Goal: Task Accomplishment & Management: Manage account settings

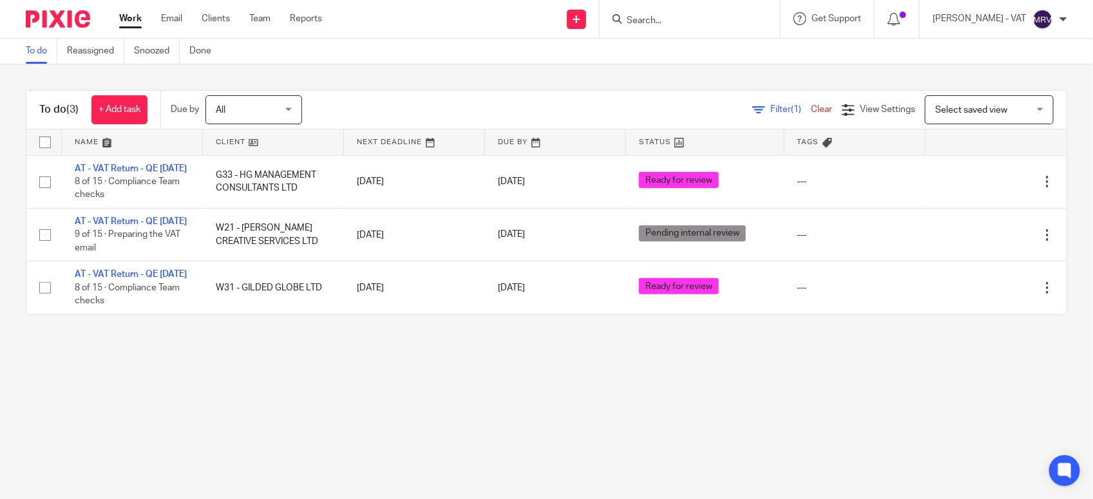
click at [278, 401] on main "To do Reassigned Snoozed Done To do (3) + Add task Due by All All Today Tomorro…" at bounding box center [546, 249] width 1093 height 499
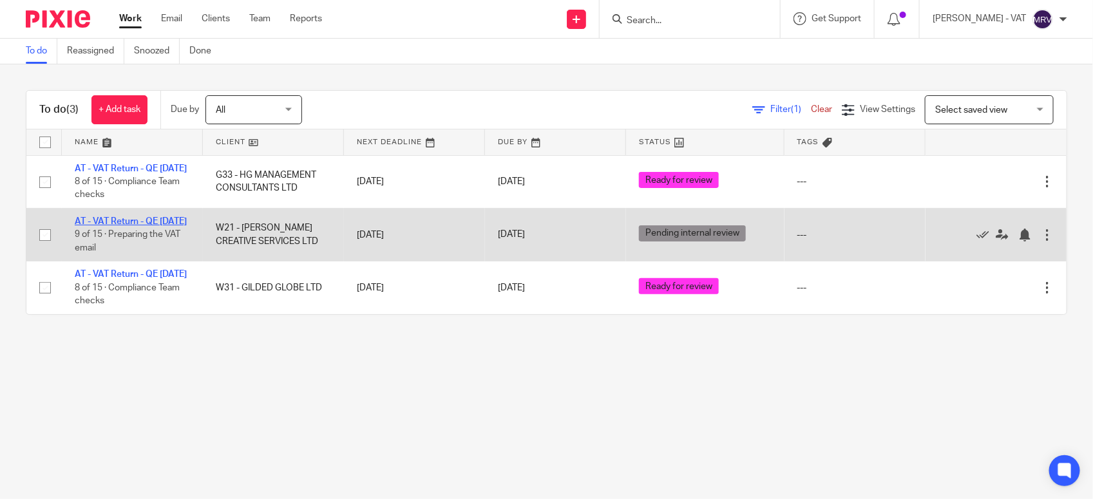
click at [145, 226] on link "AT - VAT Return - QE 30-09-2025" at bounding box center [131, 221] width 112 height 9
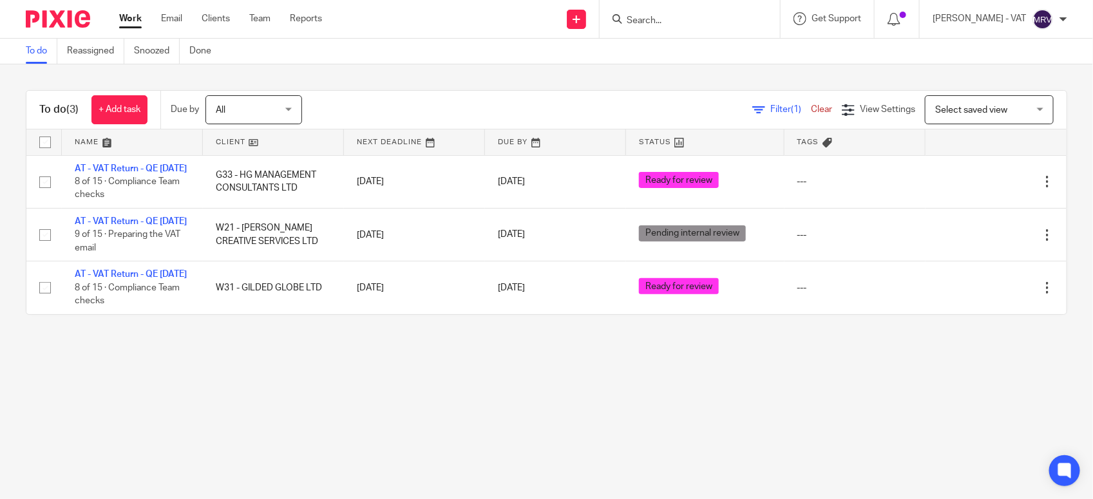
click at [376, 341] on div "To do (3) + Add task Due by All All Today Tomorrow This week Next week This mon…" at bounding box center [546, 202] width 1093 height 276
click at [422, 433] on main "To do Reassigned Snoozed Done To do (3) + Add task Due by All All Today Tomorro…" at bounding box center [546, 249] width 1093 height 499
click at [599, 442] on main "To do Reassigned Snoozed Done To do (3) + Add task Due by All All Today Tomorro…" at bounding box center [546, 249] width 1093 height 499
click at [278, 432] on main "To do Reassigned Snoozed Done To do (3) + Add task Due by All All Today Tomorro…" at bounding box center [546, 249] width 1093 height 499
click at [278, 429] on main "To do Reassigned Snoozed Done To do (3) + Add task Due by All All Today Tomorro…" at bounding box center [546, 249] width 1093 height 499
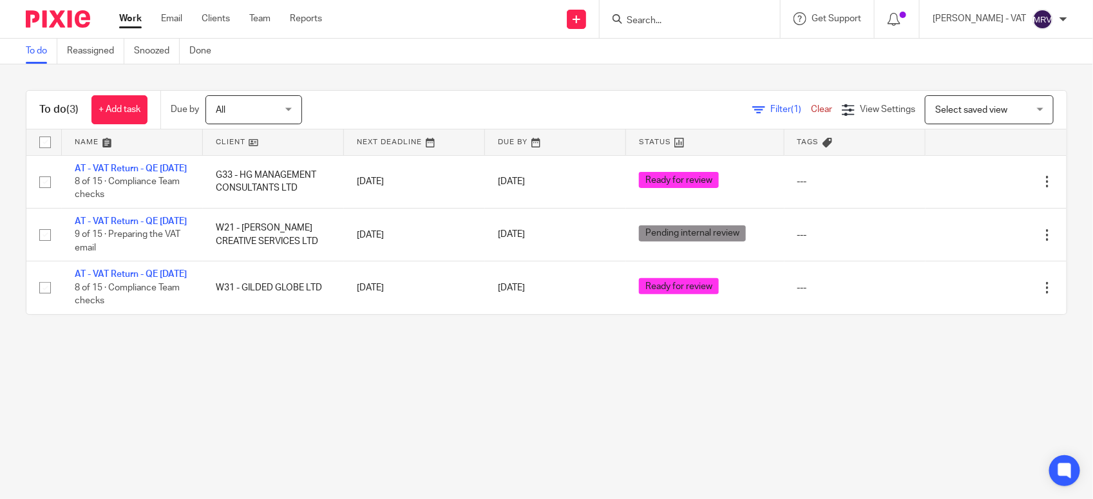
click at [445, 388] on main "To do Reassigned Snoozed Done To do (3) + Add task Due by All All Today Tomorro…" at bounding box center [546, 249] width 1093 height 499
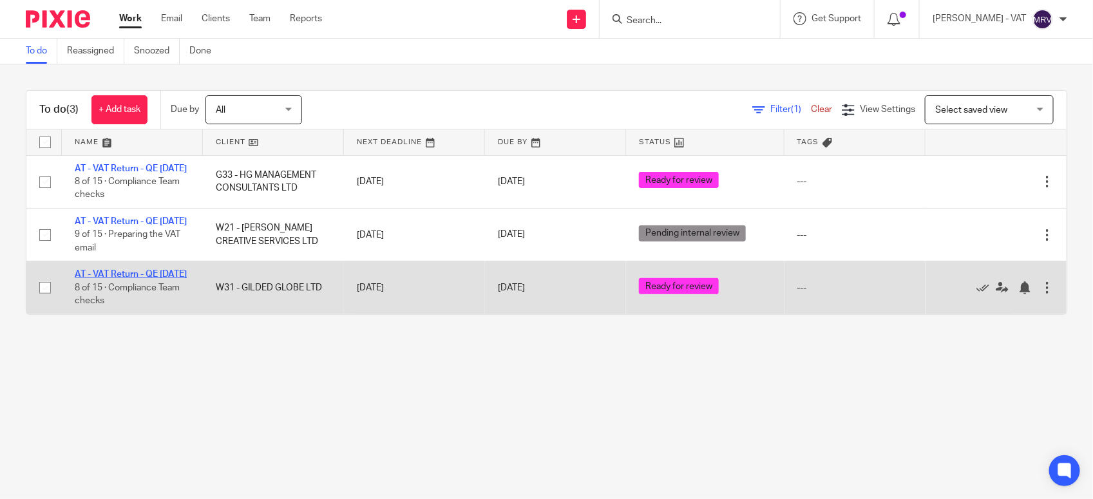
click at [90, 279] on link "AT - VAT Return - QE [DATE]" at bounding box center [131, 274] width 112 height 9
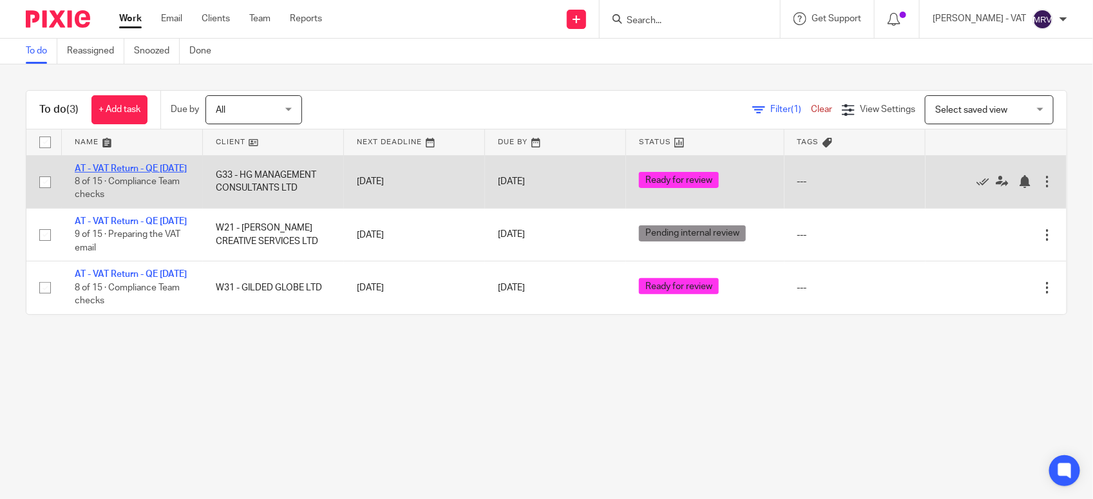
click at [115, 172] on link "AT - VAT Return - QE [DATE]" at bounding box center [131, 168] width 112 height 9
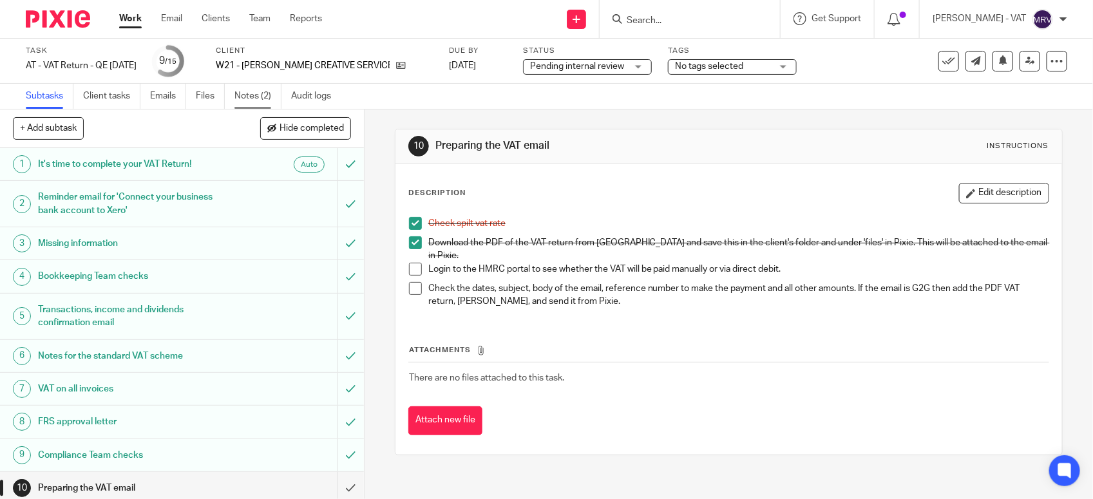
click at [258, 100] on link "Notes (2)" at bounding box center [258, 96] width 47 height 25
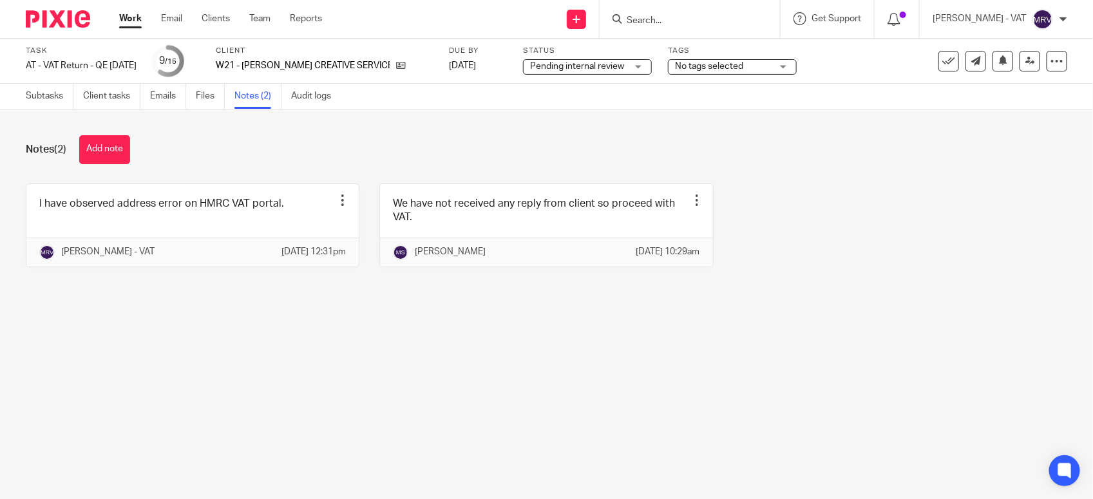
click at [450, 356] on main "Task AT - VAT Return - QE 30-09-2025 Save AT - VAT Return - QE 30-09-2025 9 /15…" at bounding box center [546, 249] width 1093 height 499
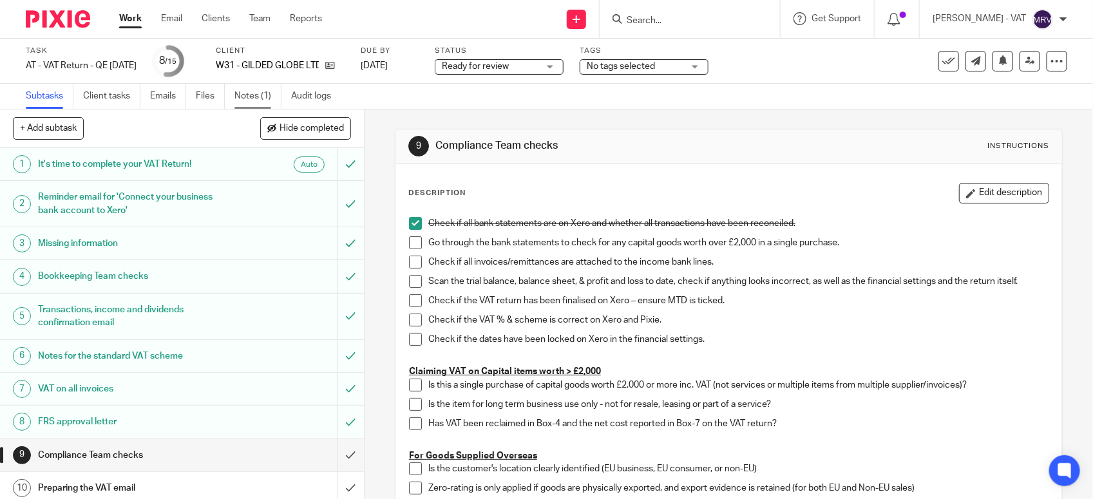
click at [249, 95] on link "Notes (1)" at bounding box center [258, 96] width 47 height 25
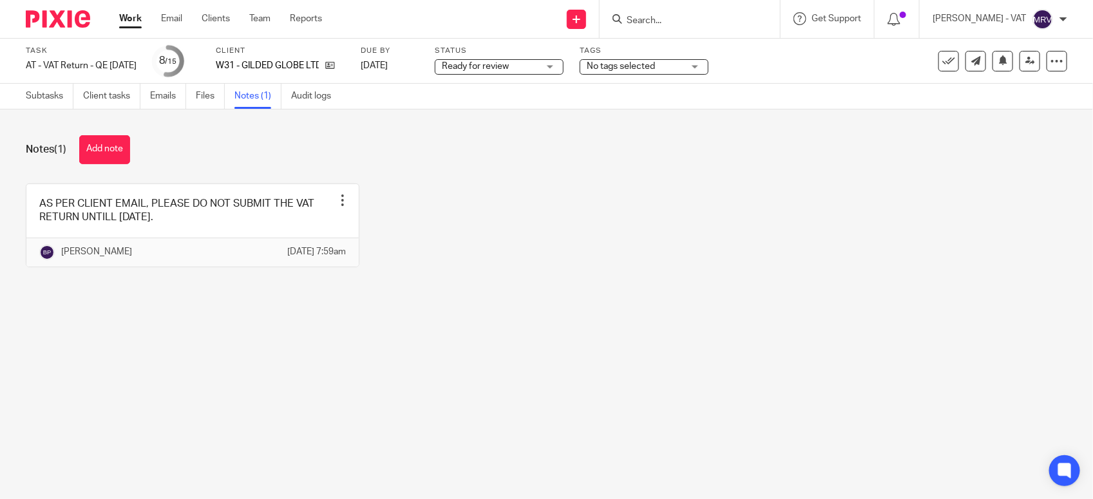
click at [314, 387] on main "Task AT - VAT Return - QE 30-09-2025 Save AT - VAT Return - QE 30-09-2025 8 /15…" at bounding box center [546, 249] width 1093 height 499
click at [50, 93] on link "Subtasks" at bounding box center [50, 96] width 48 height 25
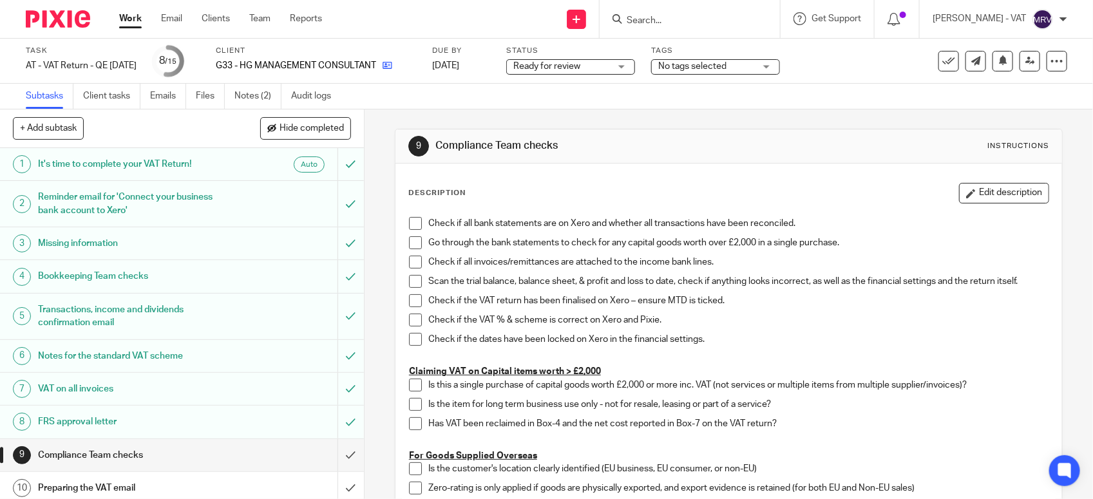
click at [392, 64] on link at bounding box center [384, 65] width 16 height 13
click at [411, 220] on span at bounding box center [415, 223] width 13 height 13
click at [414, 242] on span at bounding box center [415, 242] width 13 height 13
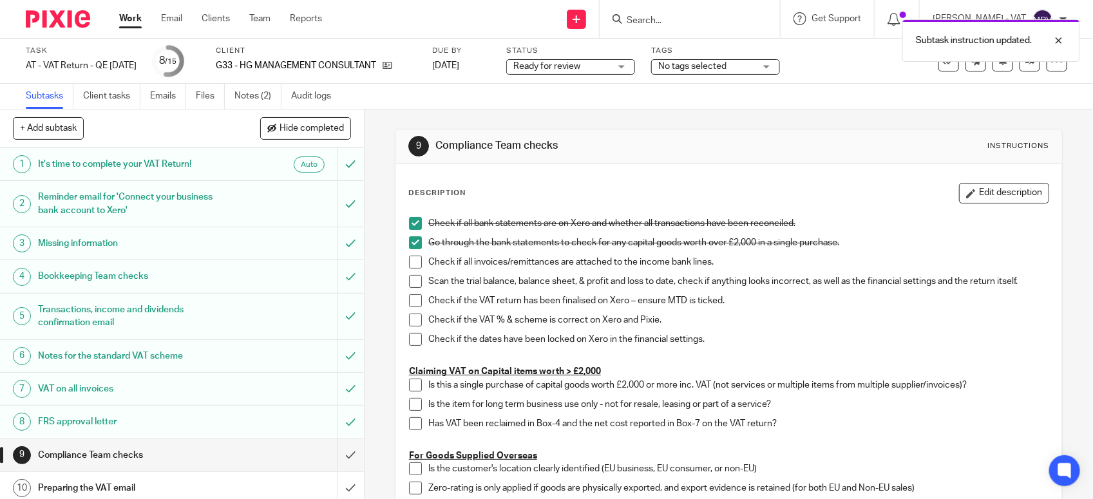
click at [409, 260] on span at bounding box center [415, 262] width 13 height 13
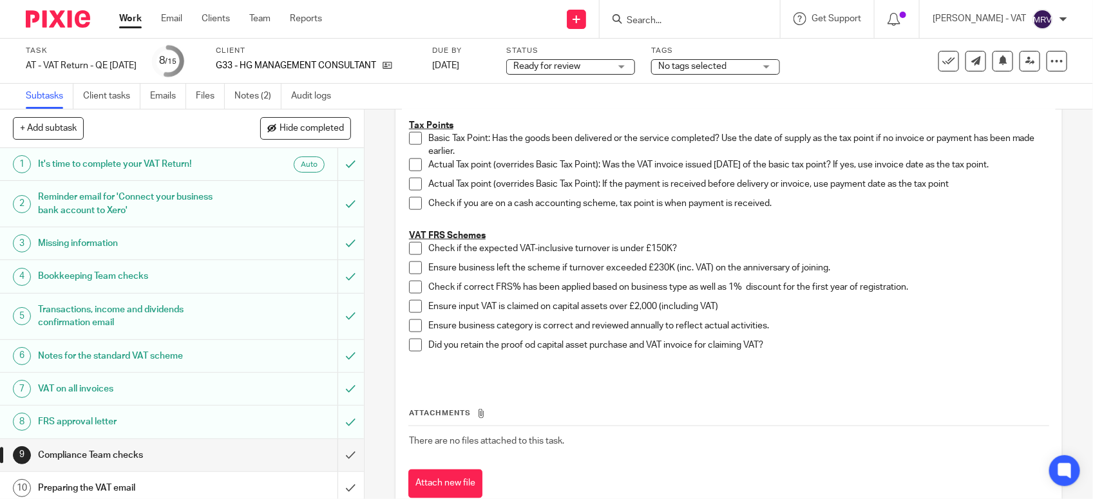
scroll to position [745, 0]
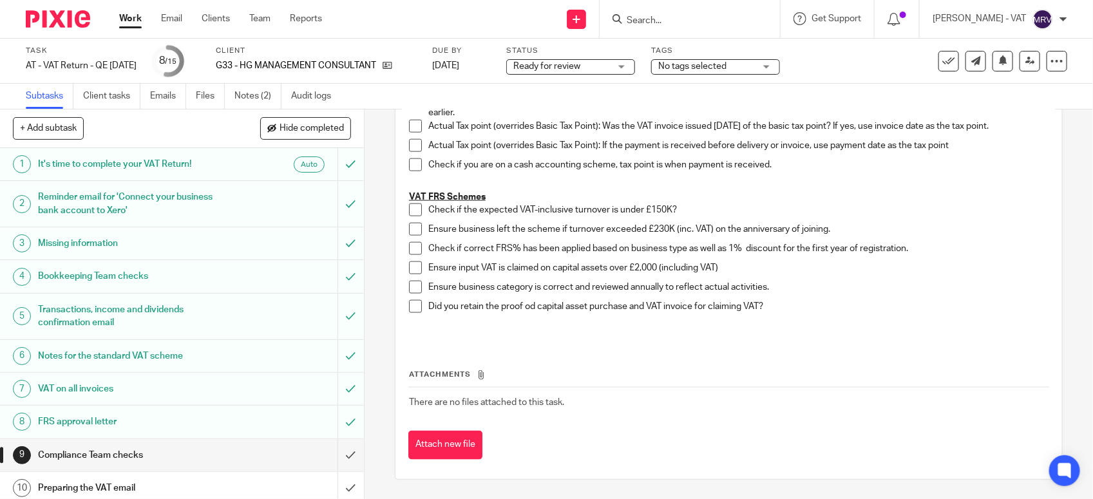
click at [409, 211] on span at bounding box center [415, 210] width 13 height 13
click at [409, 229] on span at bounding box center [415, 229] width 13 height 13
click at [409, 249] on span at bounding box center [415, 248] width 13 height 13
click at [409, 285] on span at bounding box center [415, 287] width 13 height 13
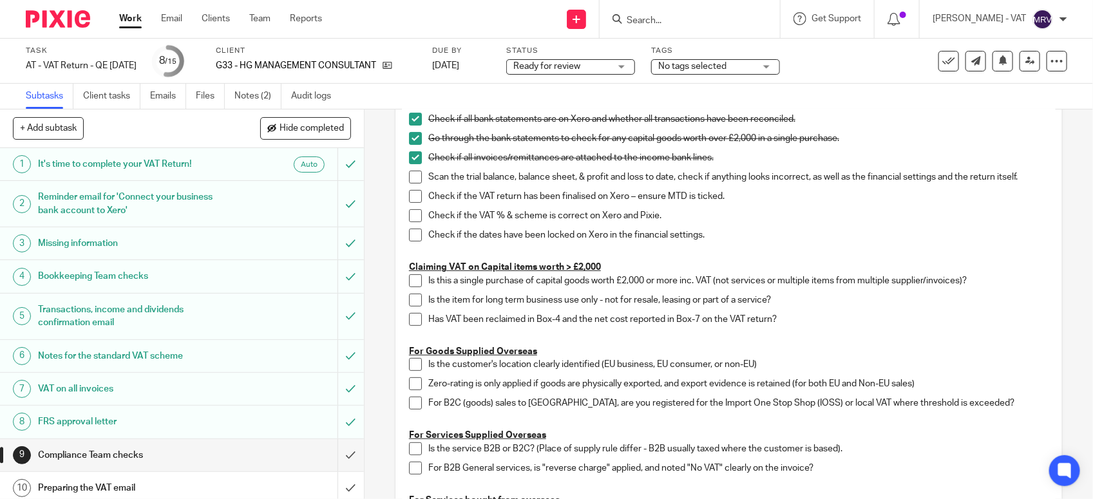
scroll to position [101, 0]
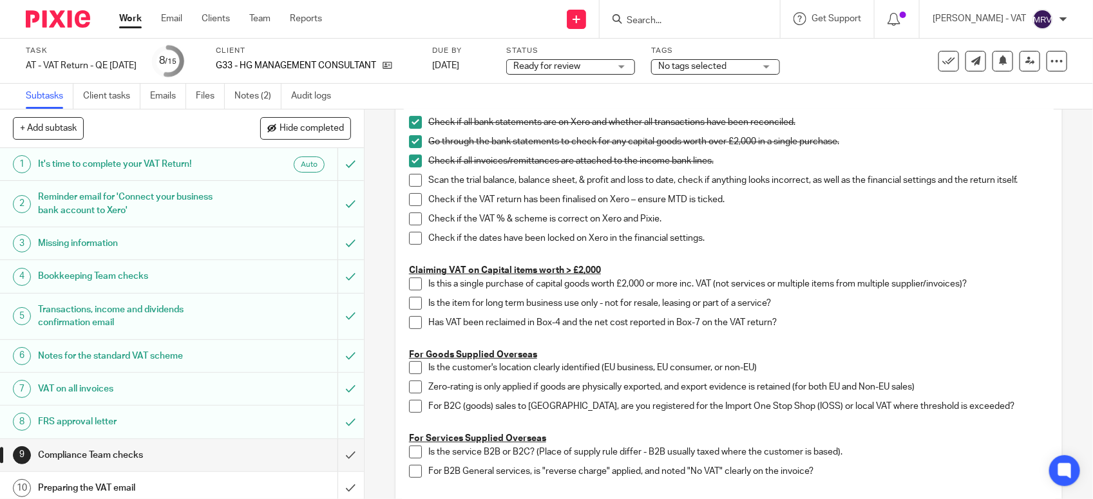
click at [419, 180] on li "Scan the trial balance, balance sheet, & profit and loss to date, check if anyt…" at bounding box center [729, 183] width 640 height 19
click at [409, 178] on span at bounding box center [415, 180] width 13 height 13
click at [410, 201] on span at bounding box center [415, 199] width 13 height 13
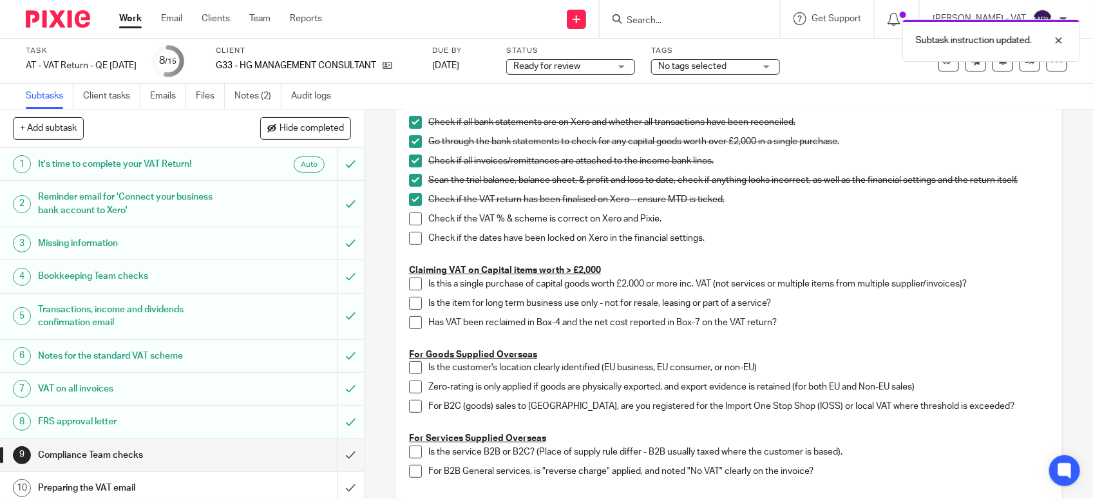
click at [413, 218] on span at bounding box center [415, 219] width 13 height 13
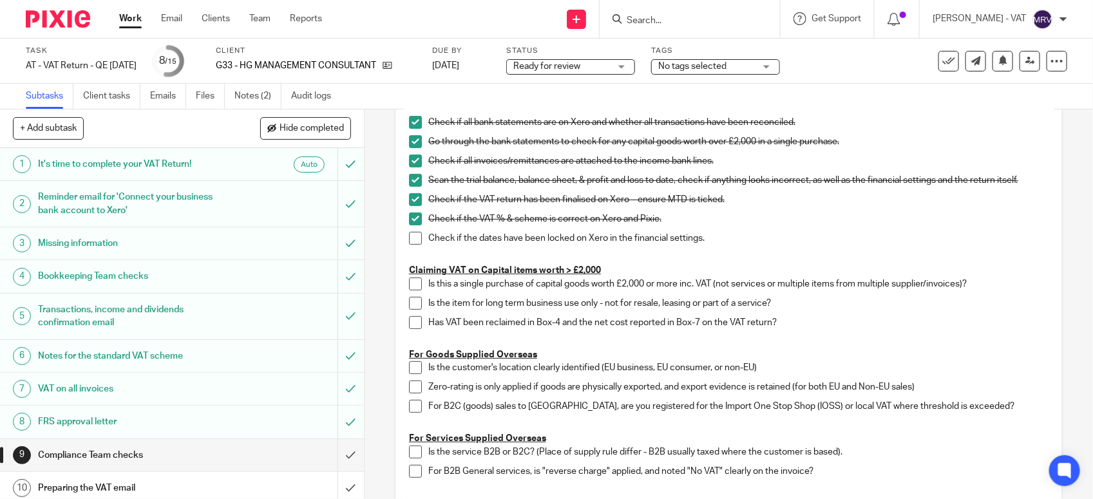
click at [409, 243] on span at bounding box center [415, 238] width 13 height 13
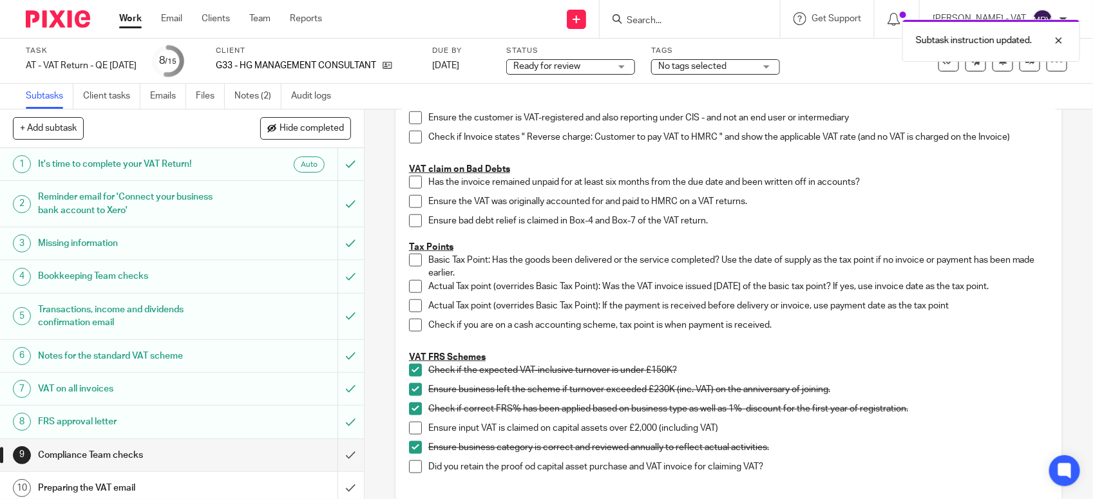
scroll to position [745, 0]
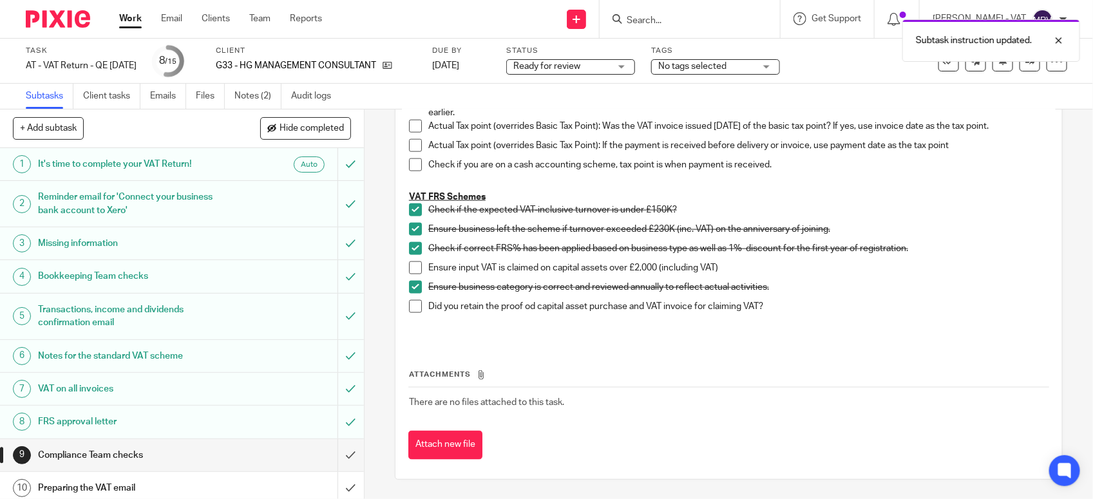
click at [1055, 294] on div "9 Compliance Team checks Instructions Description Edit description Check if all…" at bounding box center [729, 305] width 729 height 390
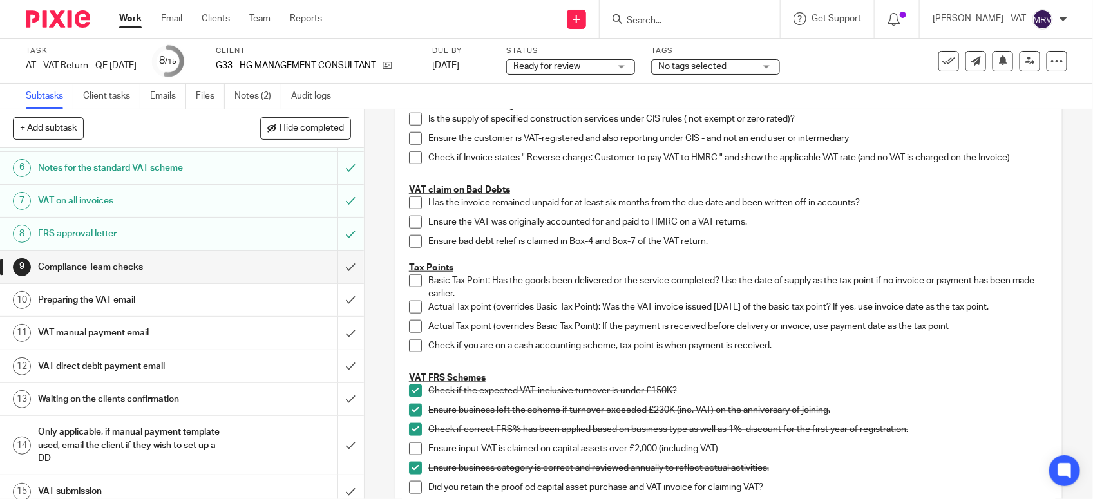
scroll to position [200, 0]
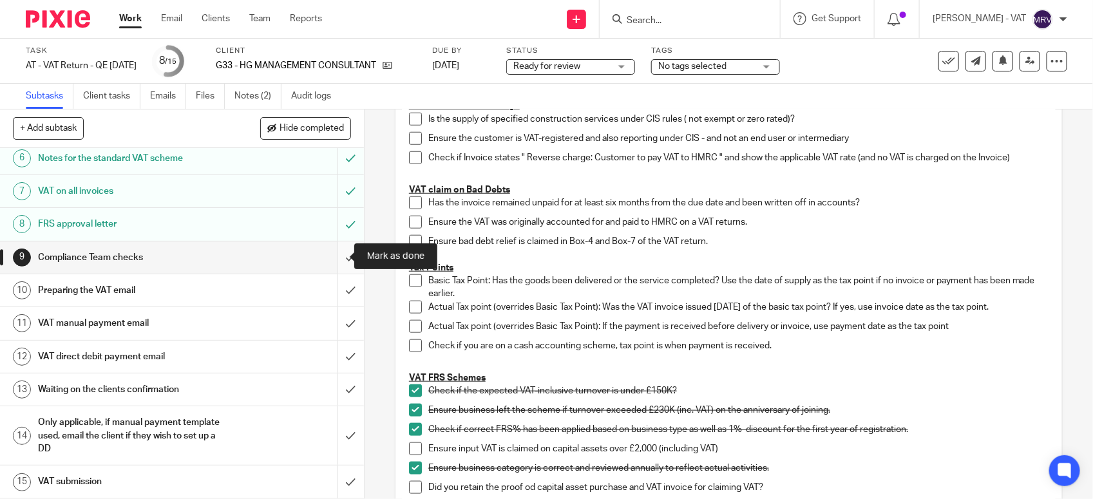
click at [337, 258] on input "submit" at bounding box center [182, 258] width 364 height 32
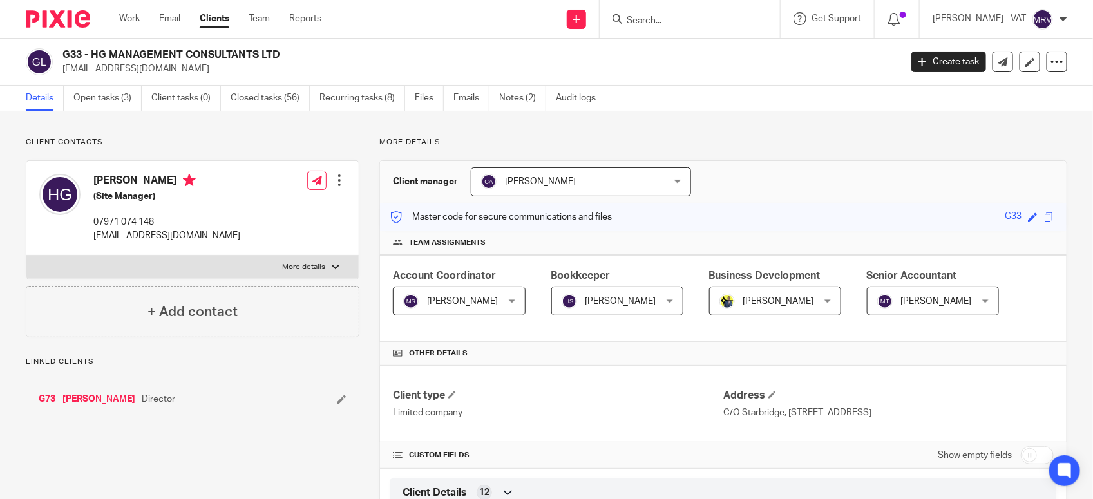
drag, startPoint x: 95, startPoint y: 55, endPoint x: 258, endPoint y: 59, distance: 163.7
click at [258, 59] on h2 "G33 - HG MANAGEMENT CONSULTANTS LTD" at bounding box center [394, 55] width 664 height 14
click at [91, 55] on h2 "G33 - HG MANAGEMENT CONSULTANTS LTD" at bounding box center [394, 55] width 664 height 14
drag, startPoint x: 91, startPoint y: 55, endPoint x: 287, endPoint y: 53, distance: 195.2
click at [287, 53] on h2 "G33 - HG MANAGEMENT CONSULTANTS LTD" at bounding box center [394, 55] width 664 height 14
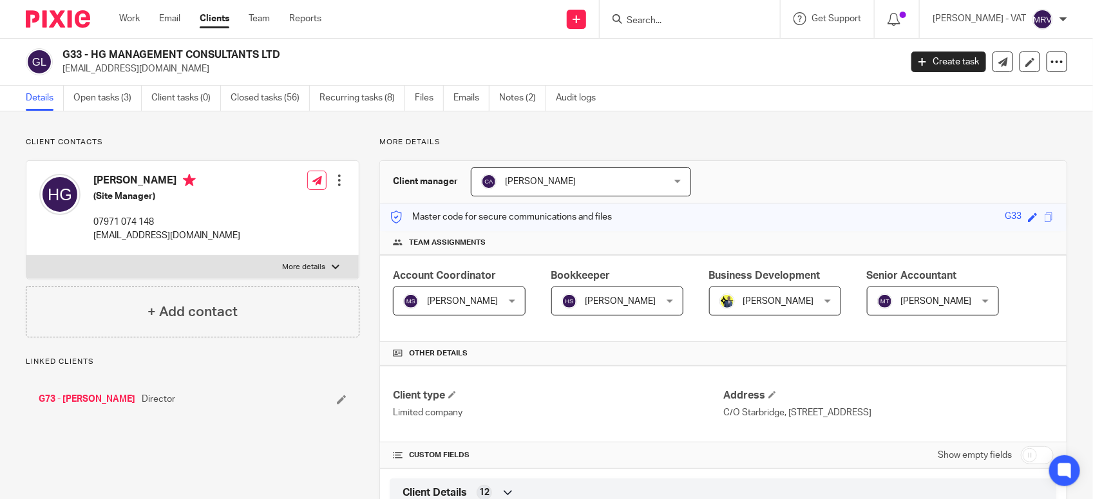
copy h2 "HG MANAGEMENT CONSULTANTS LTD"
click at [791, 168] on div "Client manager Carolyne Anderson Carolyne Anderson Abhay Jayswal Akhil Siby - B…" at bounding box center [723, 182] width 687 height 43
drag, startPoint x: 91, startPoint y: 50, endPoint x: 294, endPoint y: 49, distance: 202.9
click at [294, 49] on h2 "G33 - HG MANAGEMENT CONSULTANTS LTD" at bounding box center [394, 55] width 664 height 14
copy h2 "HG MANAGEMENT CONSULTANTS LTD"
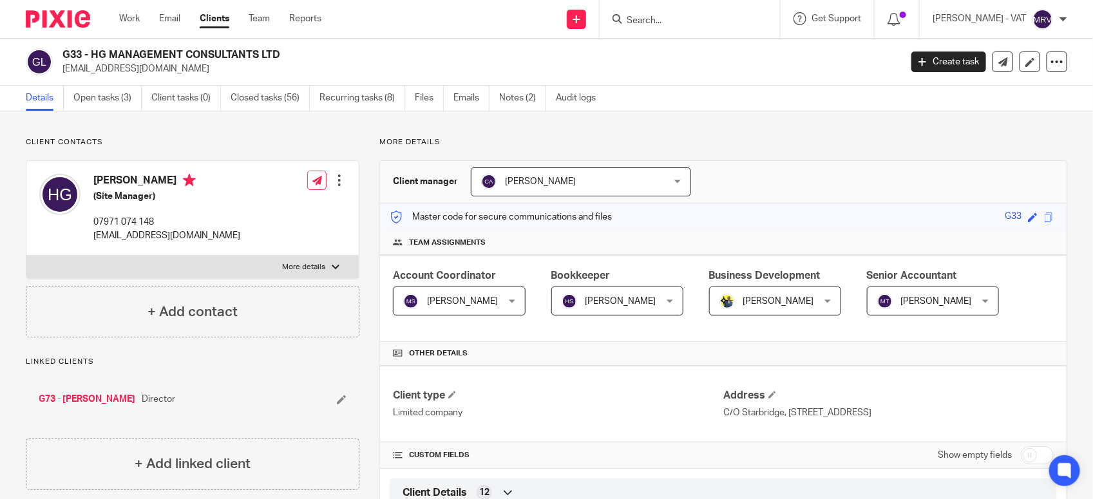
click at [557, 142] on p "More details" at bounding box center [723, 142] width 688 height 10
click at [525, 90] on link "Notes (2)" at bounding box center [522, 98] width 47 height 25
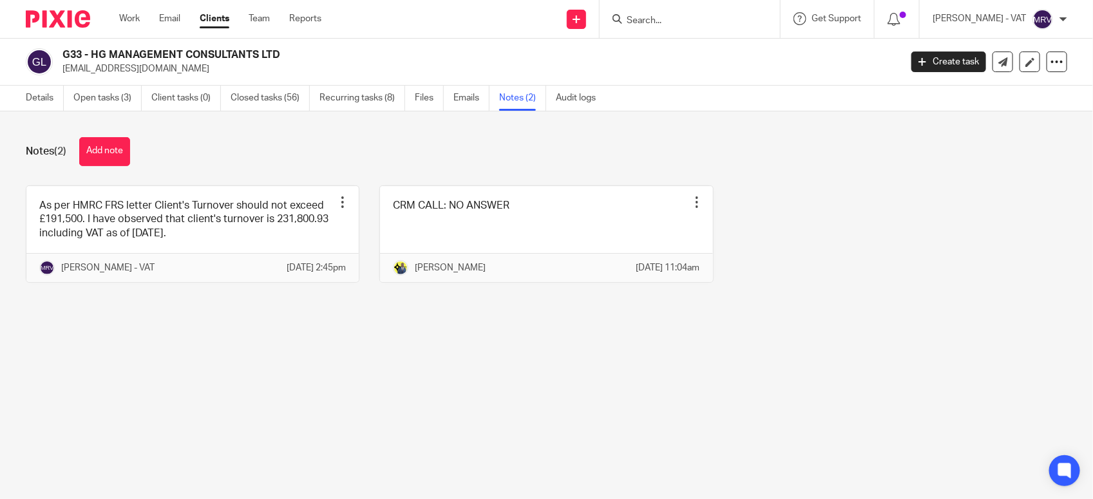
click at [252, 366] on main "G33 - HG MANAGEMENT CONSULTANTS LTD [EMAIL_ADDRESS][DOMAIN_NAME] Create task Up…" at bounding box center [546, 249] width 1093 height 499
click at [28, 97] on link "Details" at bounding box center [45, 98] width 38 height 25
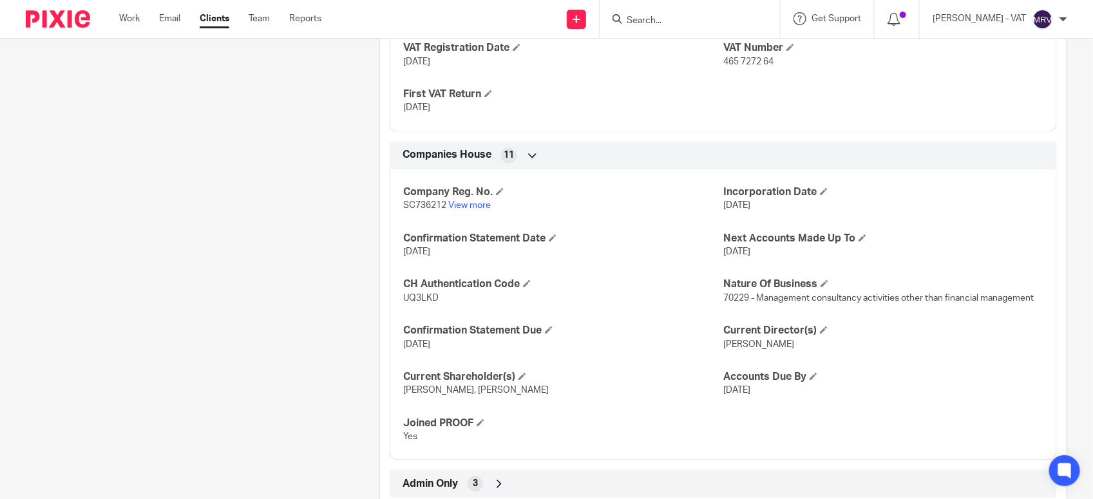
scroll to position [1127, 0]
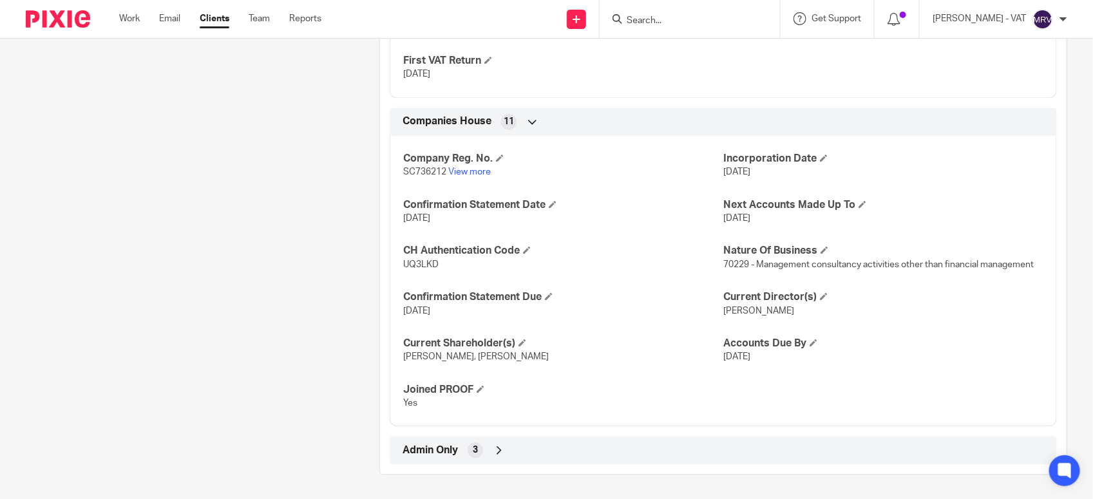
click at [610, 278] on div "Company Reg. No. SC736212 View more Incorporation Date 22 Jun 2022 Confirmation…" at bounding box center [723, 276] width 667 height 301
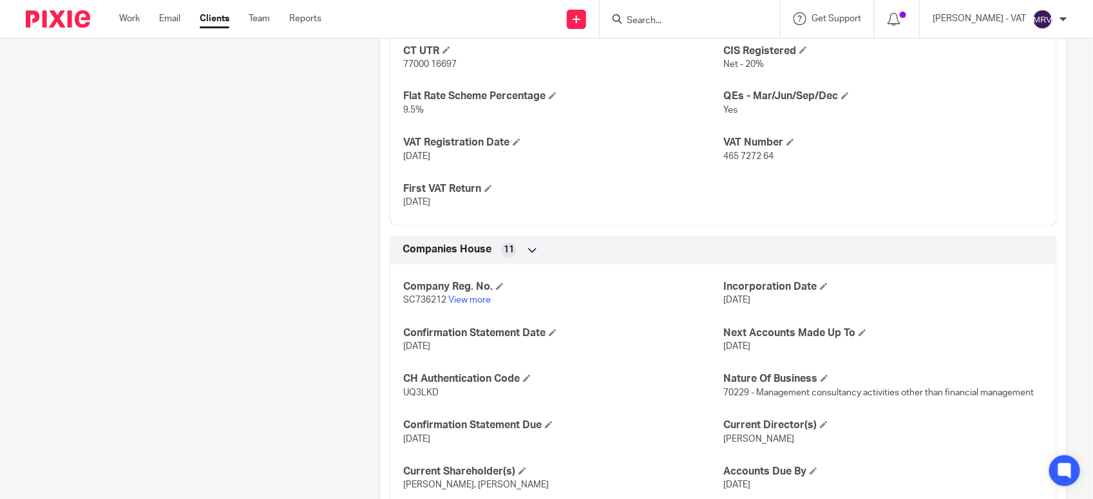
scroll to position [886, 0]
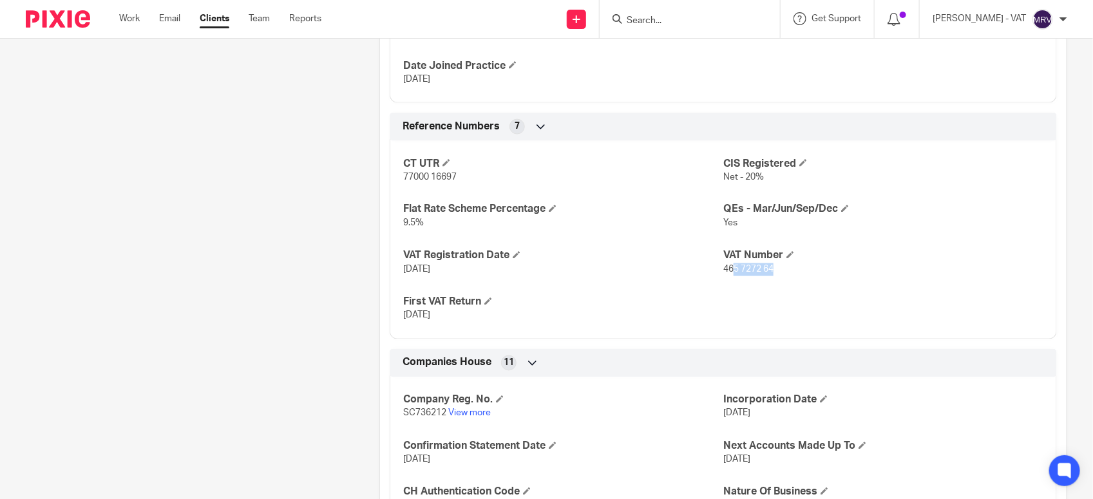
drag, startPoint x: 728, startPoint y: 276, endPoint x: 771, endPoint y: 282, distance: 42.9
click at [771, 282] on div "CT UTR 77000 16697 CIS Registered Net - 20% Flat Rate Scheme Percentage 9.5% QE…" at bounding box center [723, 235] width 667 height 208
drag, startPoint x: 771, startPoint y: 282, endPoint x: 717, endPoint y: 274, distance: 54.0
click at [724, 274] on span "465 7272 64" at bounding box center [749, 269] width 50 height 9
drag, startPoint x: 722, startPoint y: 272, endPoint x: 777, endPoint y: 281, distance: 56.1
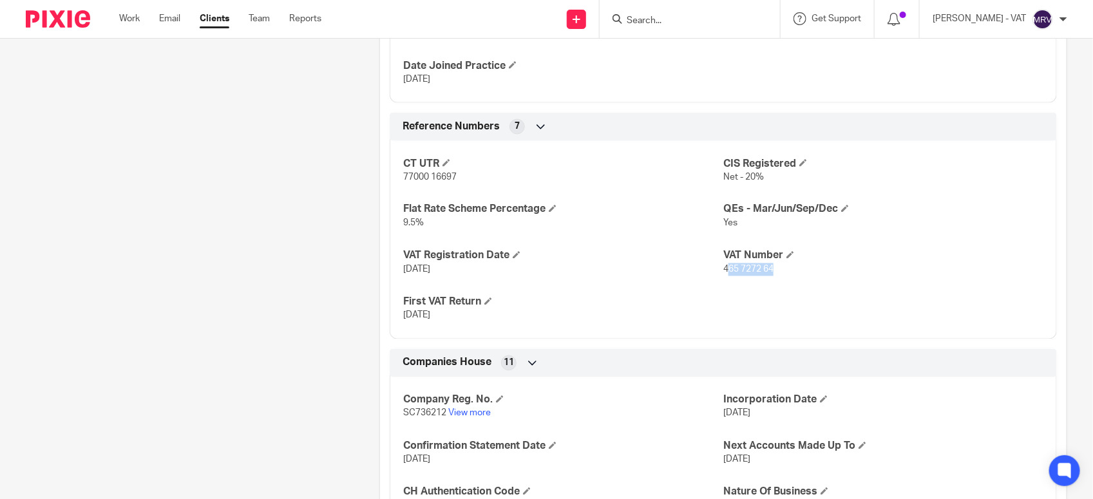
click at [777, 281] on div "CT UTR 77000 16697 CIS Registered Net - 20% Flat Rate Scheme Percentage 9.5% QE…" at bounding box center [723, 235] width 667 height 208
drag, startPoint x: 777, startPoint y: 281, endPoint x: 714, endPoint y: 272, distance: 63.8
click at [714, 272] on p "22-06-2022" at bounding box center [563, 270] width 320 height 13
drag, startPoint x: 714, startPoint y: 268, endPoint x: 791, endPoint y: 283, distance: 78.2
click at [791, 283] on div "CT UTR 77000 16697 CIS Registered Net - 20% Flat Rate Scheme Percentage 9.5% QE…" at bounding box center [723, 235] width 667 height 208
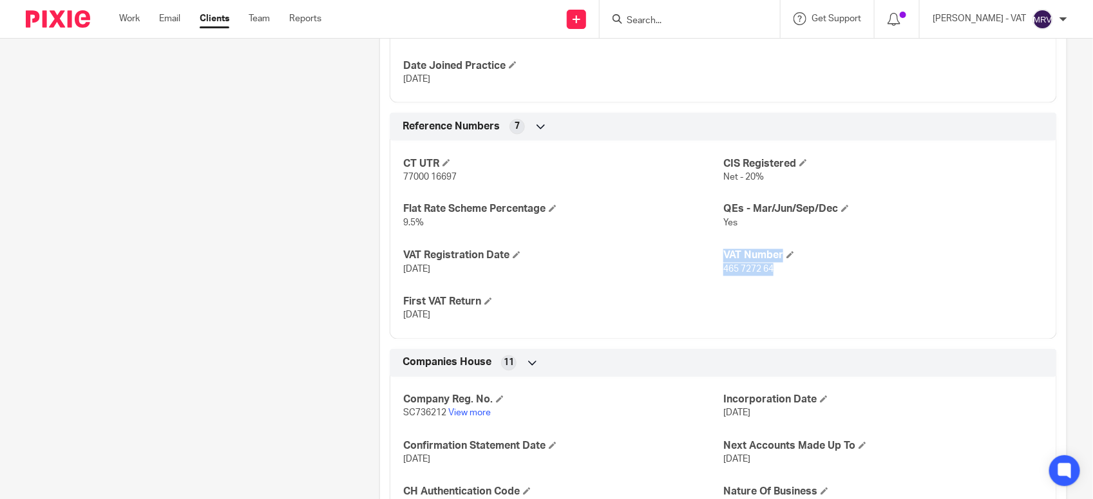
drag, startPoint x: 791, startPoint y: 283, endPoint x: 739, endPoint y: 281, distance: 51.6
click at [739, 281] on div "CT UTR 77000 16697 CIS Registered Net - 20% Flat Rate Scheme Percentage 9.5% QE…" at bounding box center [723, 235] width 667 height 208
drag, startPoint x: 713, startPoint y: 271, endPoint x: 796, endPoint y: 283, distance: 84.0
click at [796, 283] on div "CT UTR 77000 16697 CIS Registered Net - 20% Flat Rate Scheme Percentage 9.5% QE…" at bounding box center [723, 235] width 667 height 208
drag, startPoint x: 796, startPoint y: 283, endPoint x: 741, endPoint y: 271, distance: 56.3
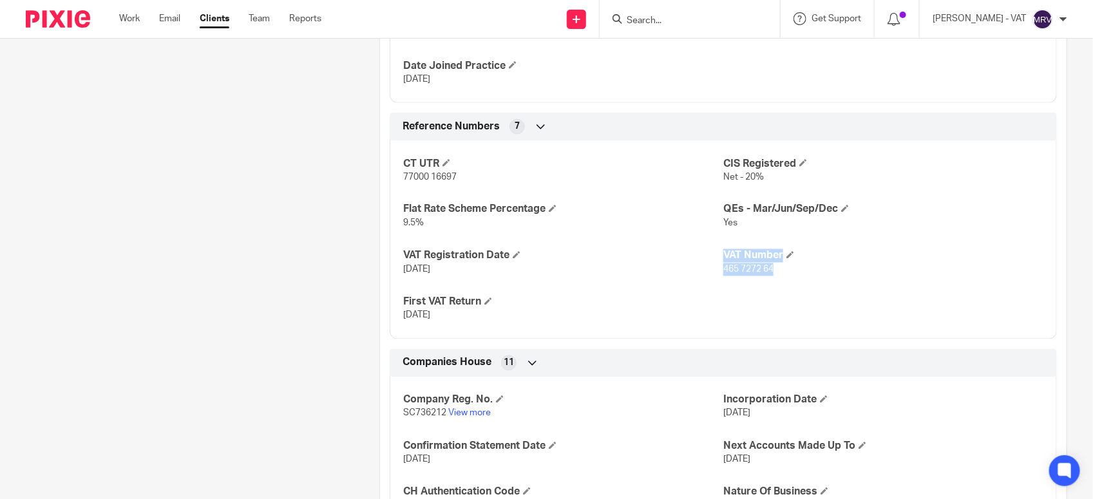
click at [741, 271] on span "465 7272 64" at bounding box center [749, 269] width 50 height 9
drag, startPoint x: 716, startPoint y: 271, endPoint x: 772, endPoint y: 285, distance: 57.7
click at [772, 285] on div "CT UTR 77000 16697 CIS Registered Net - 20% Flat Rate Scheme Percentage 9.5% QE…" at bounding box center [723, 235] width 667 height 208
copy span "465 7272 64"
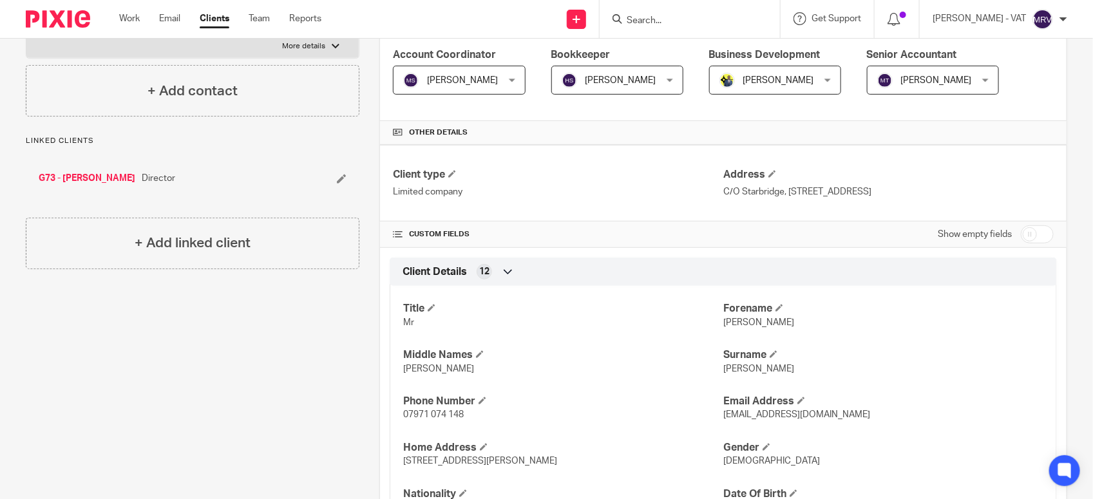
scroll to position [0, 0]
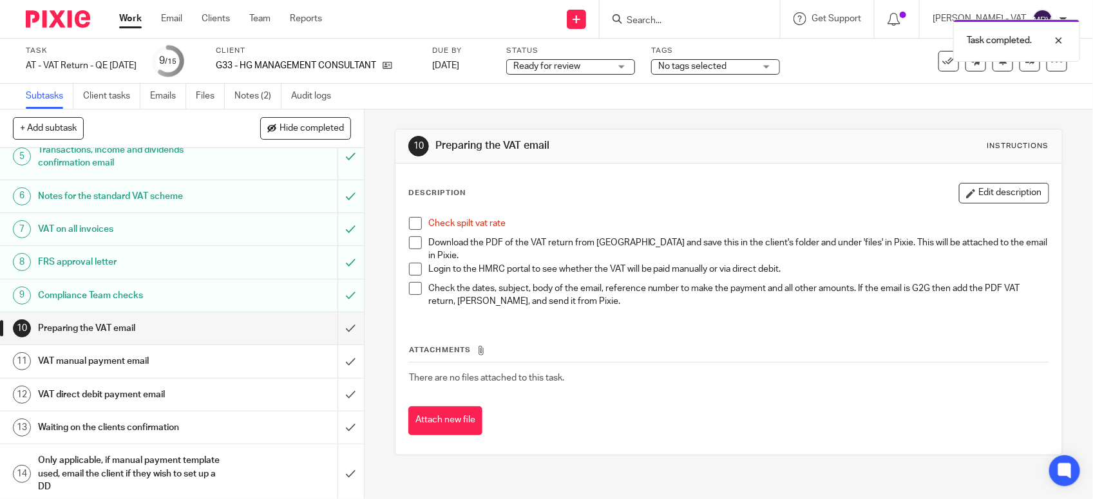
scroll to position [161, 0]
click at [409, 221] on span at bounding box center [415, 223] width 13 height 13
click at [409, 239] on span at bounding box center [415, 242] width 13 height 13
click at [203, 102] on link "Files" at bounding box center [210, 96] width 29 height 25
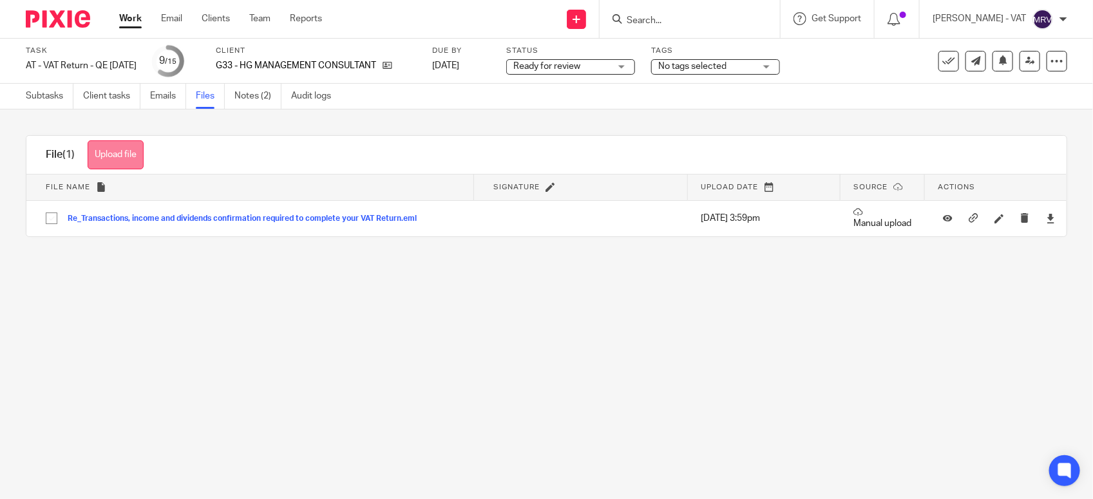
click at [129, 152] on button "Upload file" at bounding box center [116, 154] width 56 height 29
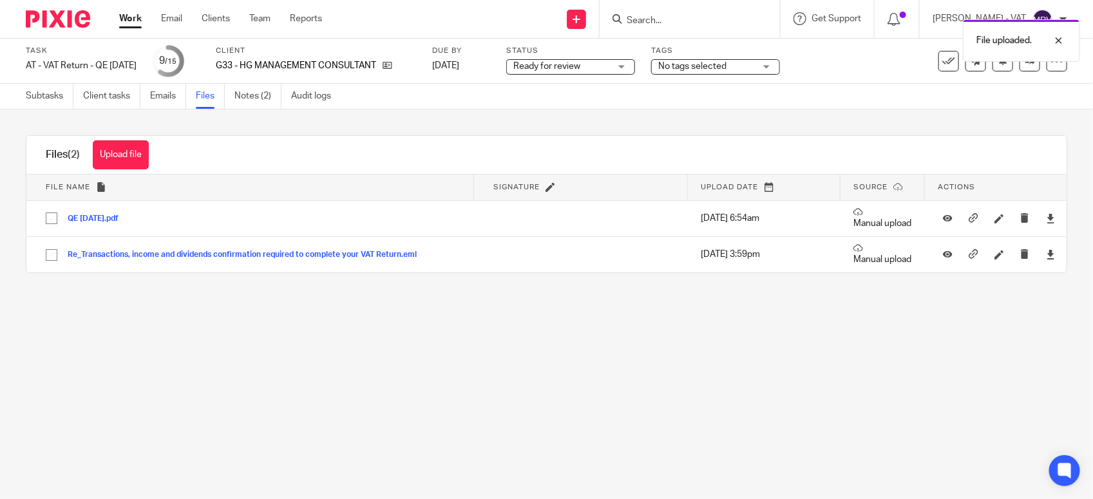
click at [571, 409] on main "Task AT - VAT Return - QE [DATE] Save AT - VAT Return - QE [DATE] 9 /15 Client …" at bounding box center [546, 249] width 1093 height 499
click at [41, 103] on link "Subtasks" at bounding box center [50, 96] width 48 height 25
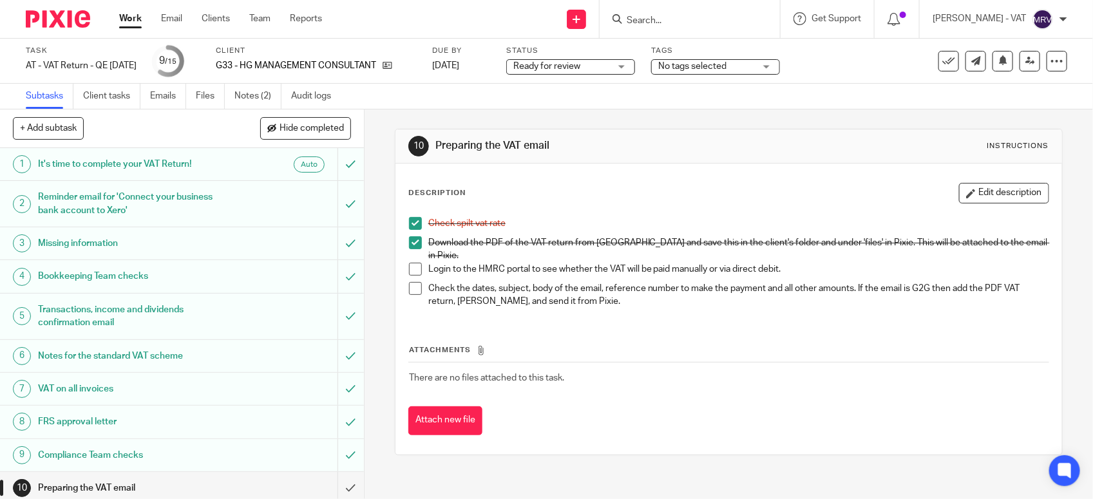
click at [807, 249] on p "Download the PDF of the VAT return from [GEOGRAPHIC_DATA] and save this in the …" at bounding box center [738, 249] width 620 height 26
click at [970, 187] on button "Edit description" at bounding box center [1004, 193] width 90 height 21
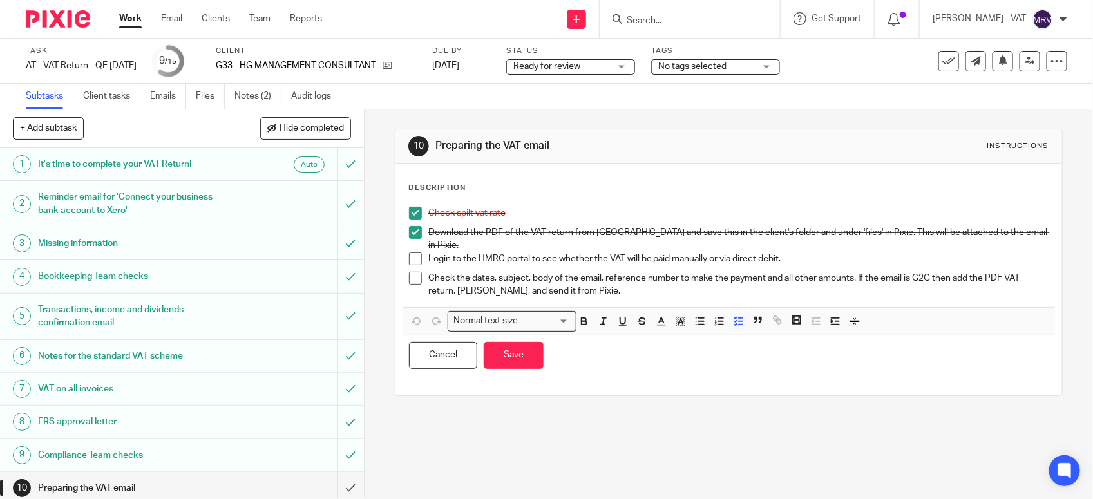
click at [780, 253] on p "Login to the HMRC portal to see whether the VAT will be paid manually or via di…" at bounding box center [738, 259] width 620 height 13
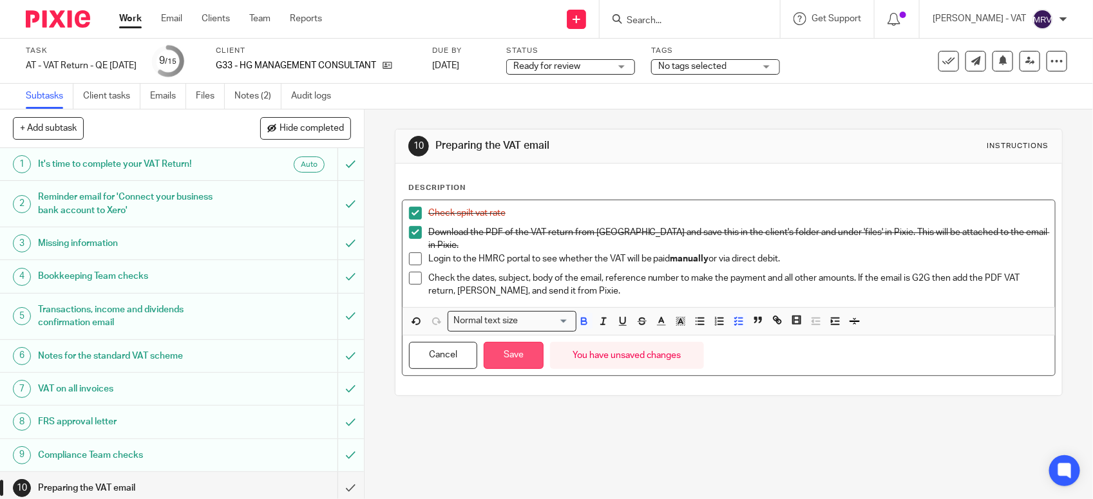
click at [498, 343] on button "Save" at bounding box center [514, 356] width 60 height 28
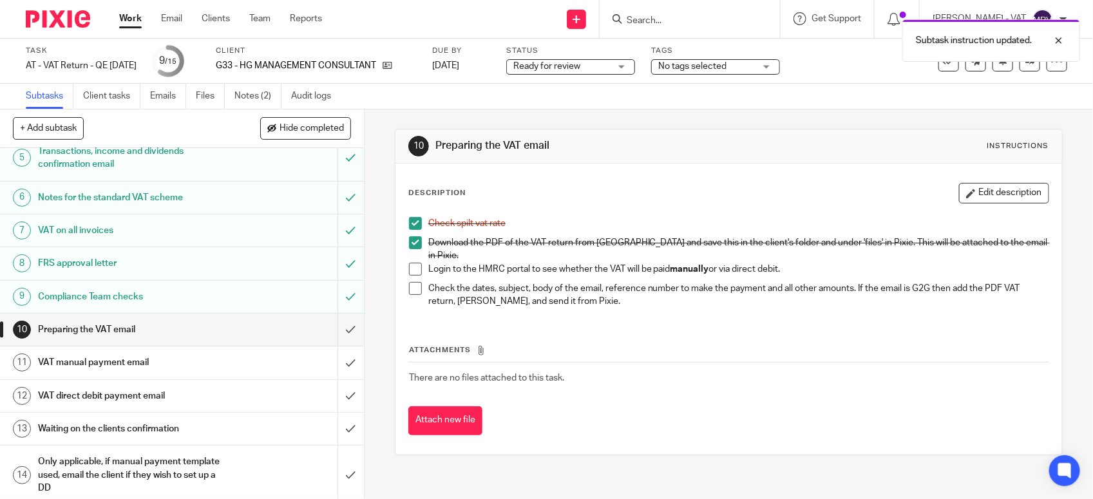
scroll to position [200, 0]
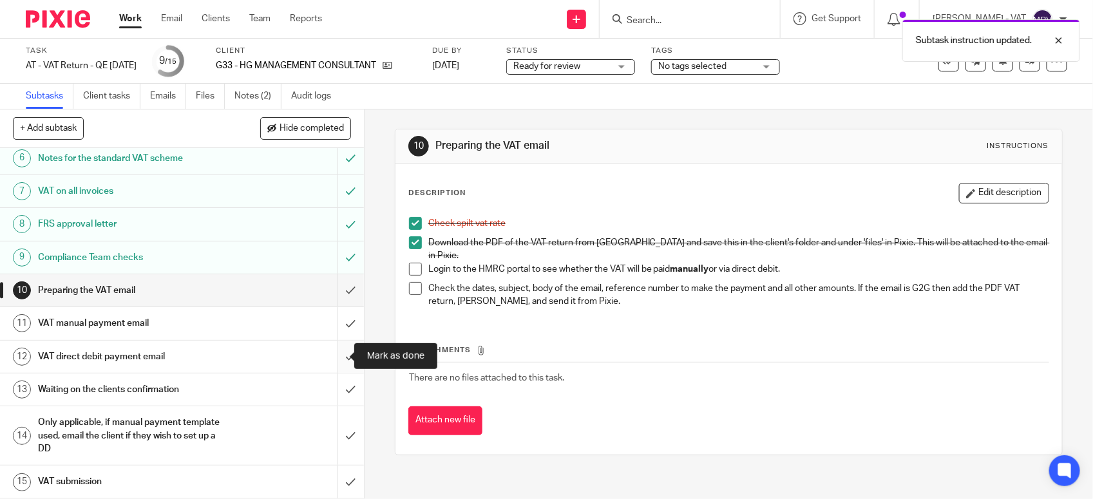
click at [338, 359] on input "submit" at bounding box center [182, 357] width 364 height 32
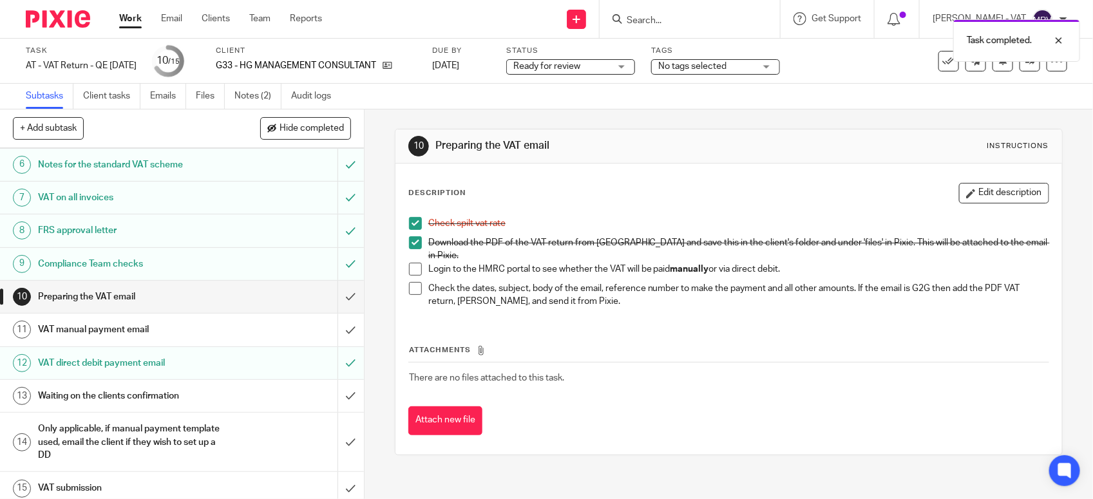
scroll to position [200, 0]
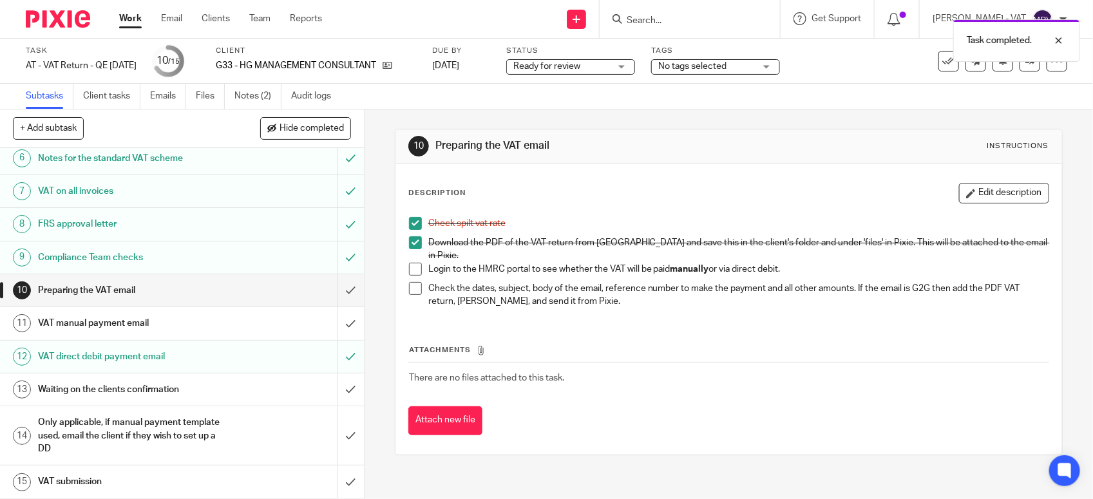
click at [120, 316] on h1 "VAT manual payment email" at bounding box center [133, 323] width 191 height 19
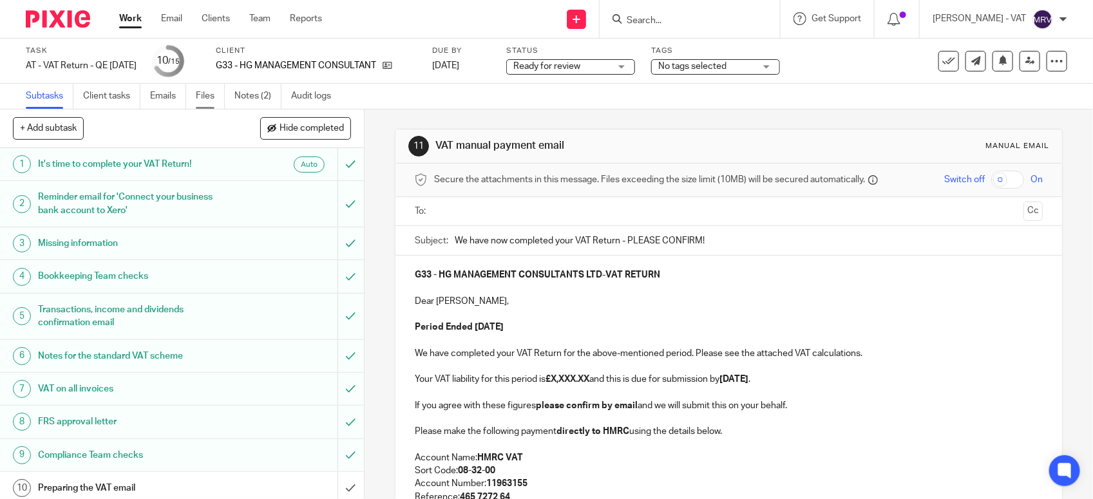
click at [205, 98] on link "Files" at bounding box center [210, 96] width 29 height 25
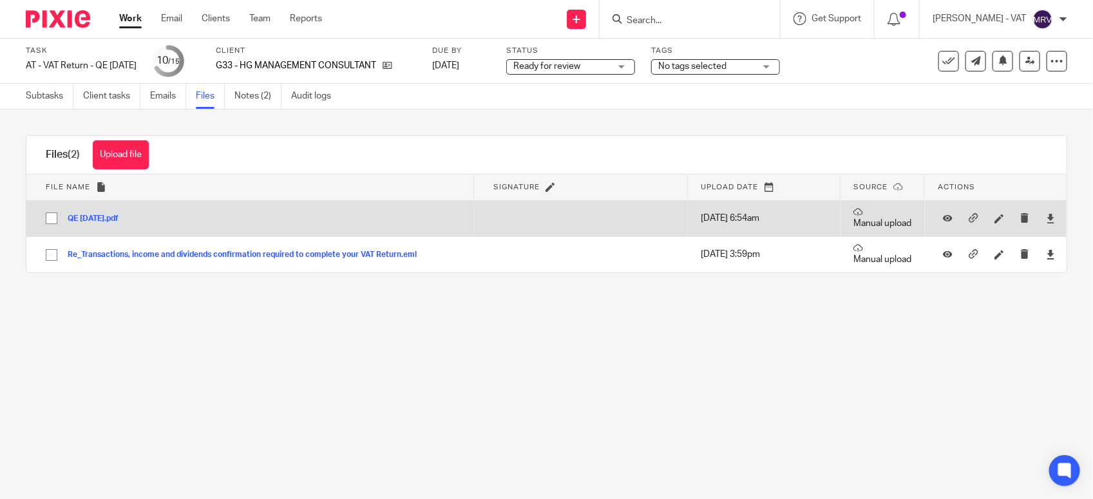
click at [113, 220] on button "QE [DATE].pdf" at bounding box center [98, 219] width 61 height 9
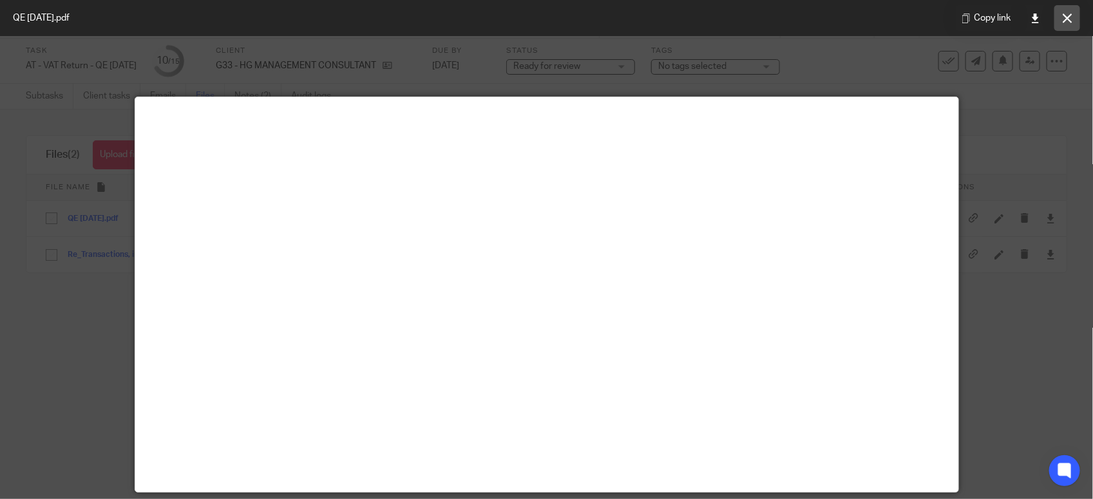
click at [1060, 14] on button at bounding box center [1068, 18] width 26 height 26
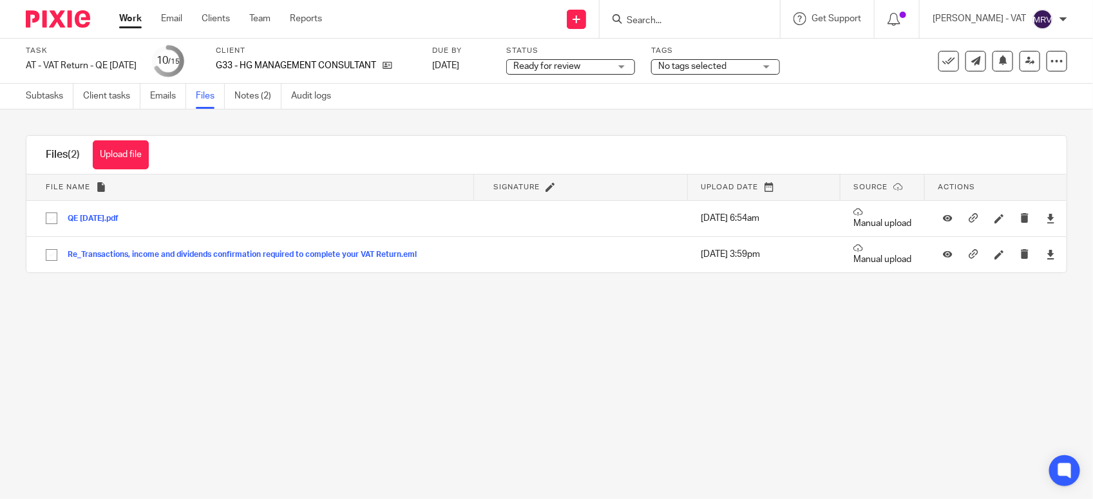
click at [361, 378] on main "Task AT - VAT Return - QE [DATE] Save AT - VAT Return - QE [DATE] 10 /15 Client…" at bounding box center [546, 249] width 1093 height 499
click at [52, 89] on link "Subtasks" at bounding box center [50, 96] width 48 height 25
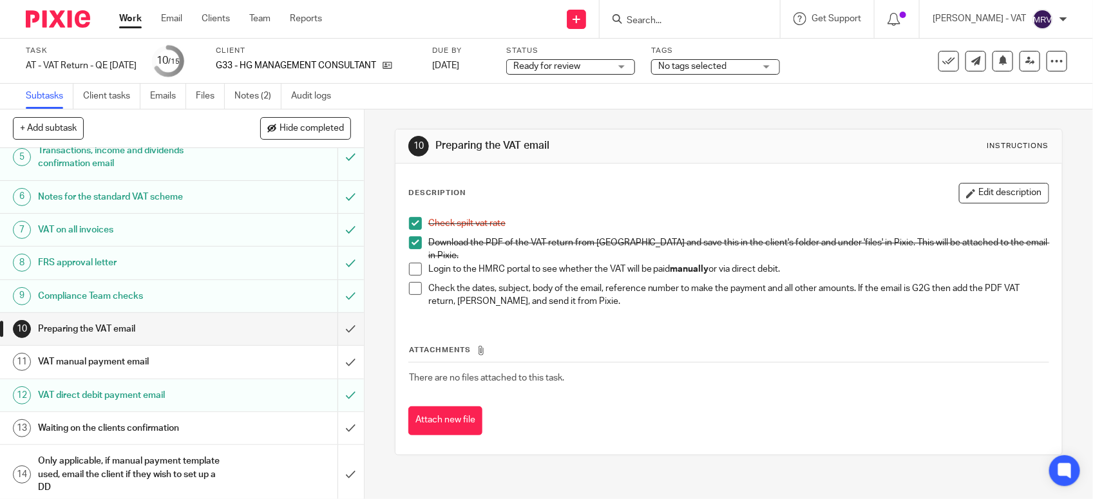
scroll to position [200, 0]
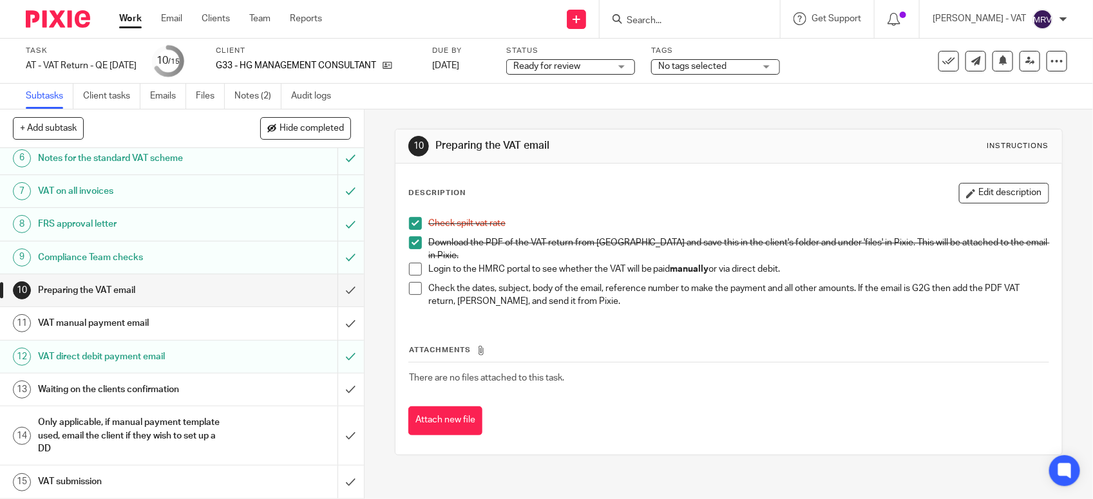
click at [152, 320] on h1 "VAT manual payment email" at bounding box center [133, 323] width 191 height 19
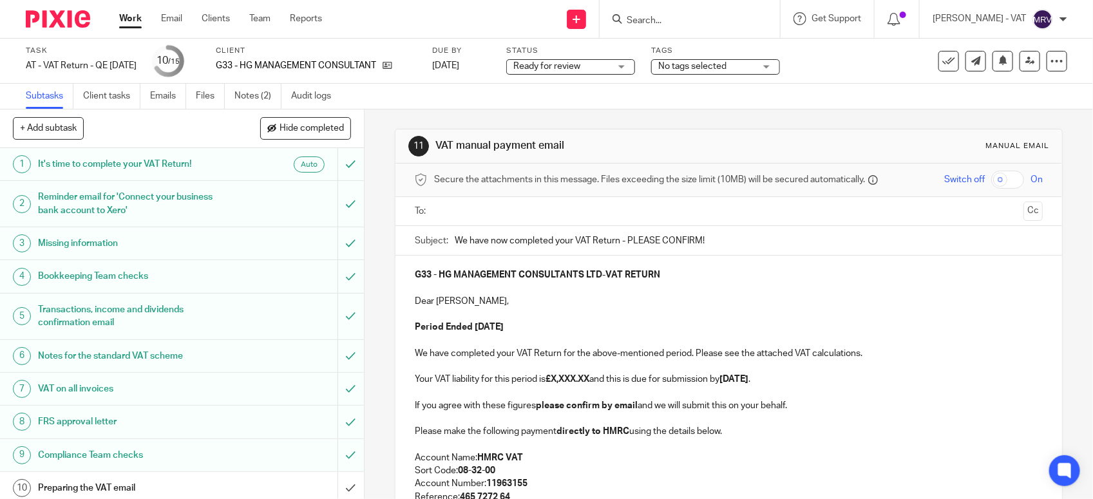
click at [595, 382] on p "Your VAT liability for this period is £X,XXX.XX and this is due for submission …" at bounding box center [729, 379] width 628 height 13
paste div
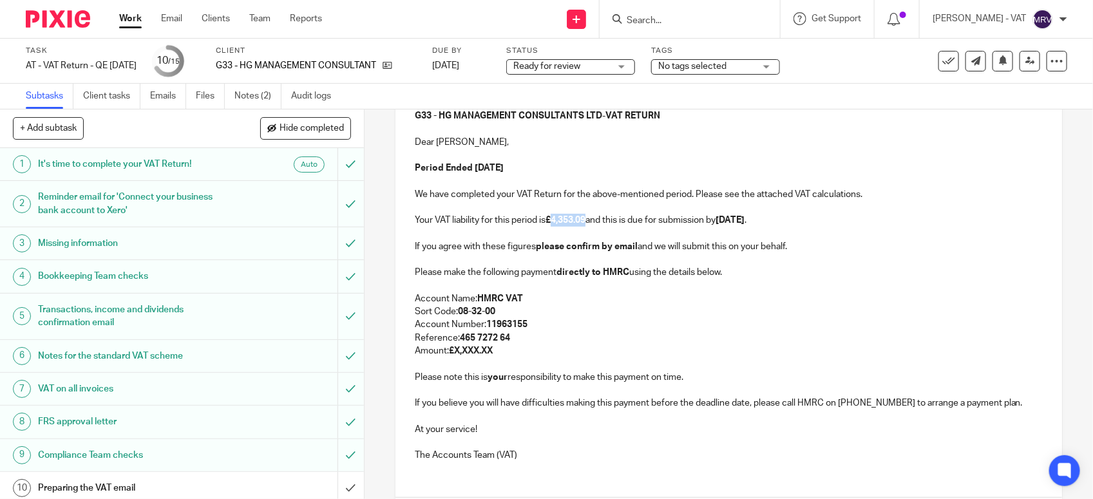
scroll to position [161, 0]
copy p "4,353.09"
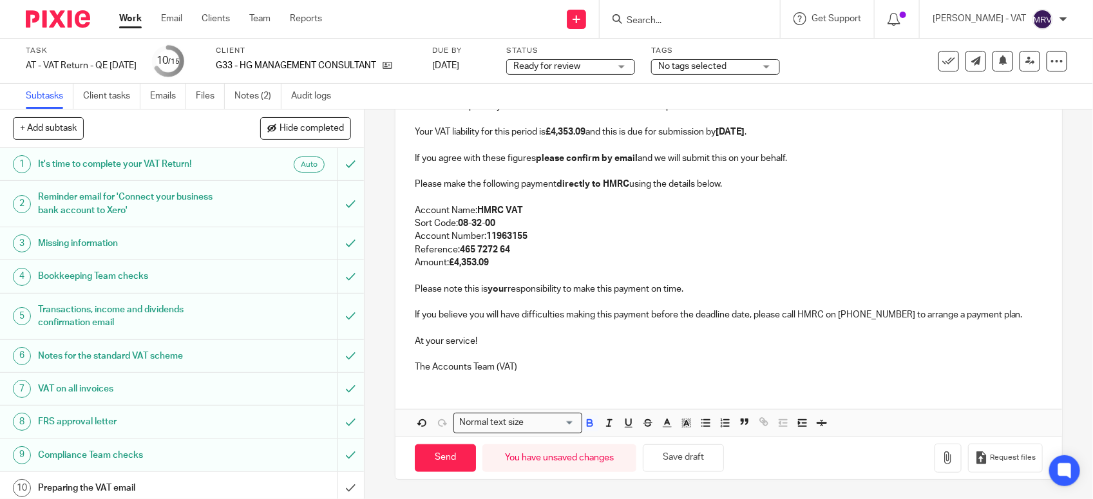
scroll to position [249, 0]
click at [704, 468] on button "Save draft" at bounding box center [683, 459] width 81 height 28
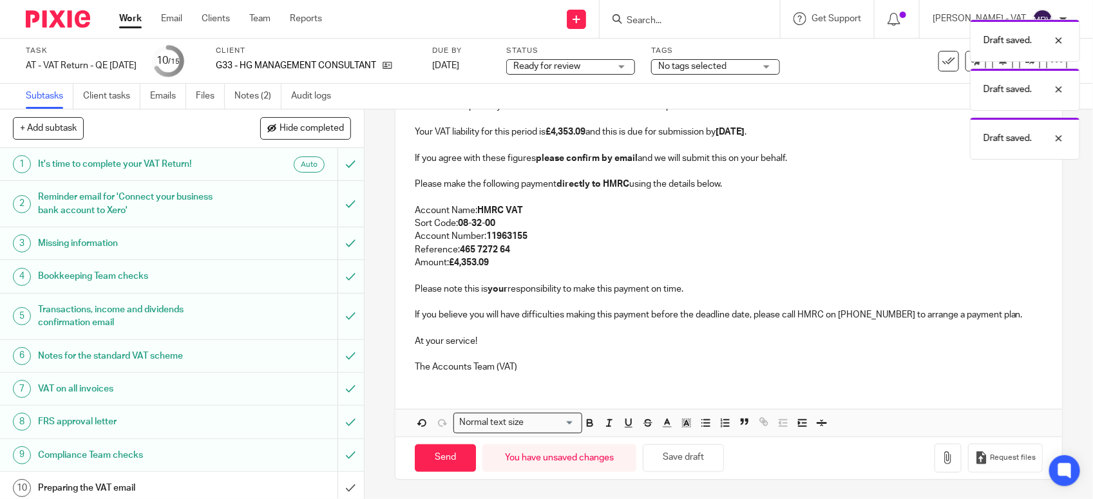
click at [572, 376] on div "G33 - HG MANAGEMENT CONSULTANTS LTD - VAT RETURN Dear Hugh, Period Ended 30th S…" at bounding box center [729, 195] width 667 height 375
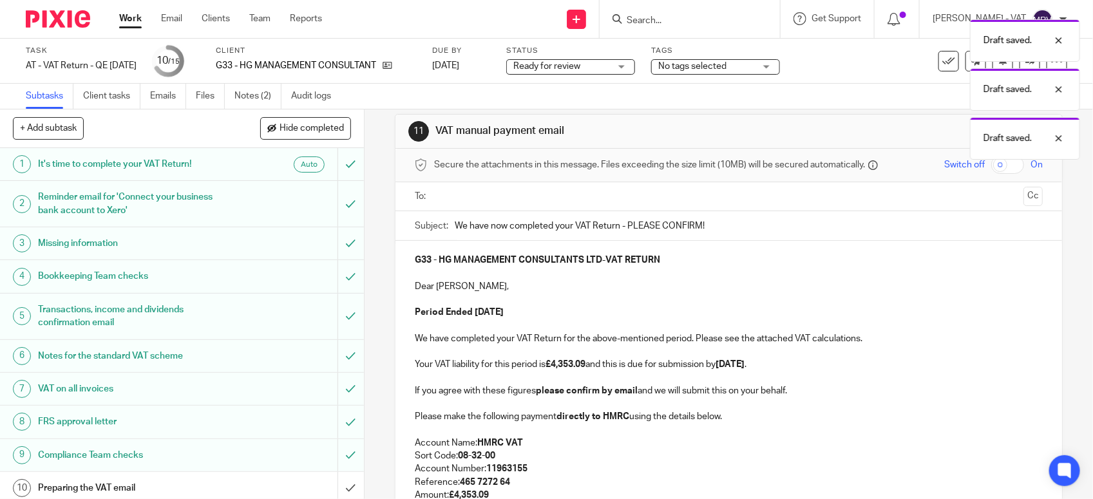
scroll to position [7, 0]
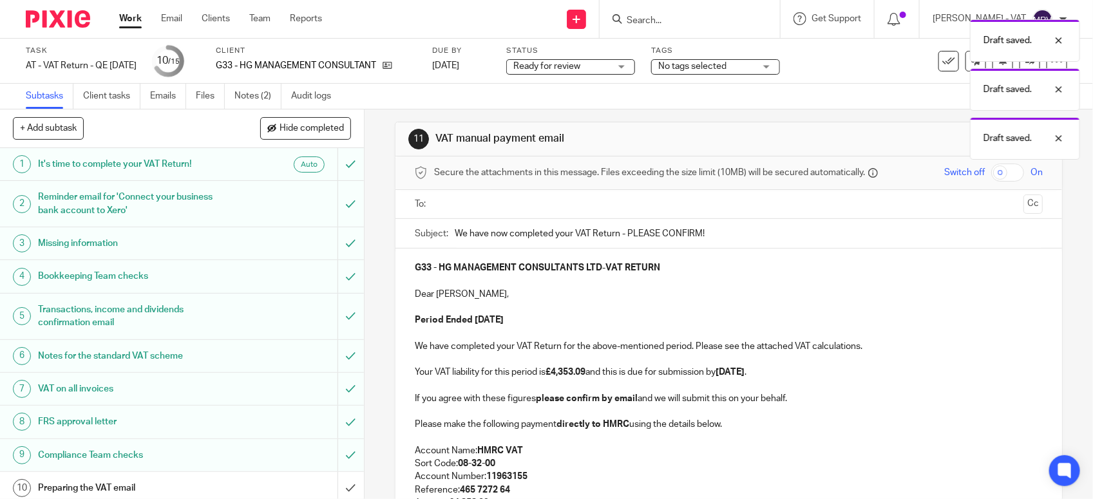
click at [610, 323] on p "Period Ended 30th September 2025" at bounding box center [729, 320] width 628 height 13
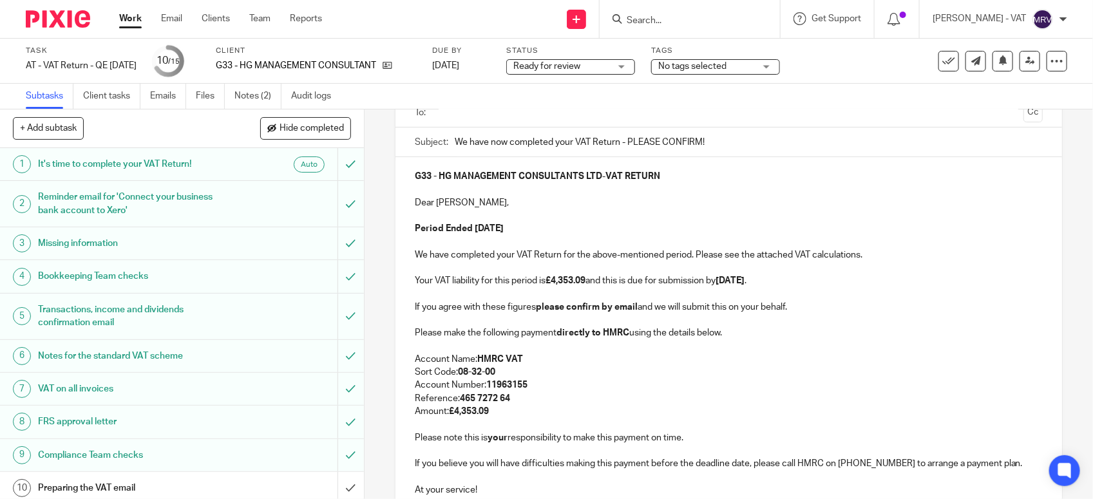
scroll to position [81, 0]
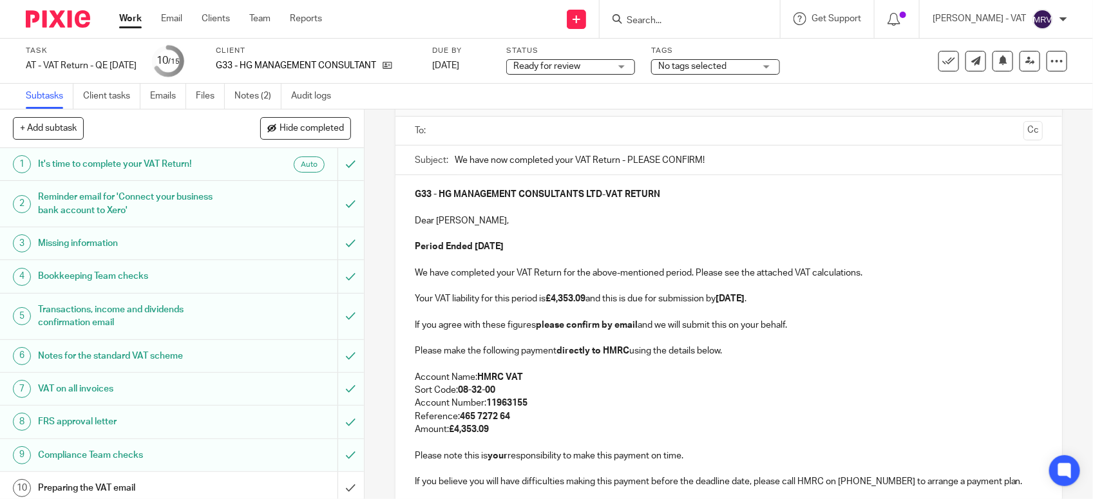
click at [575, 249] on p "Period Ended 30th September 2025" at bounding box center [729, 246] width 628 height 13
click at [868, 271] on p "We have completed your VAT Return for the above-mentioned period. Please see th…" at bounding box center [729, 273] width 628 height 13
click at [569, 302] on strong "£4,353.09" at bounding box center [566, 298] width 40 height 9
click at [832, 300] on p "Your VAT liability for this period is £4,353.09 and this is due for submission …" at bounding box center [729, 298] width 628 height 13
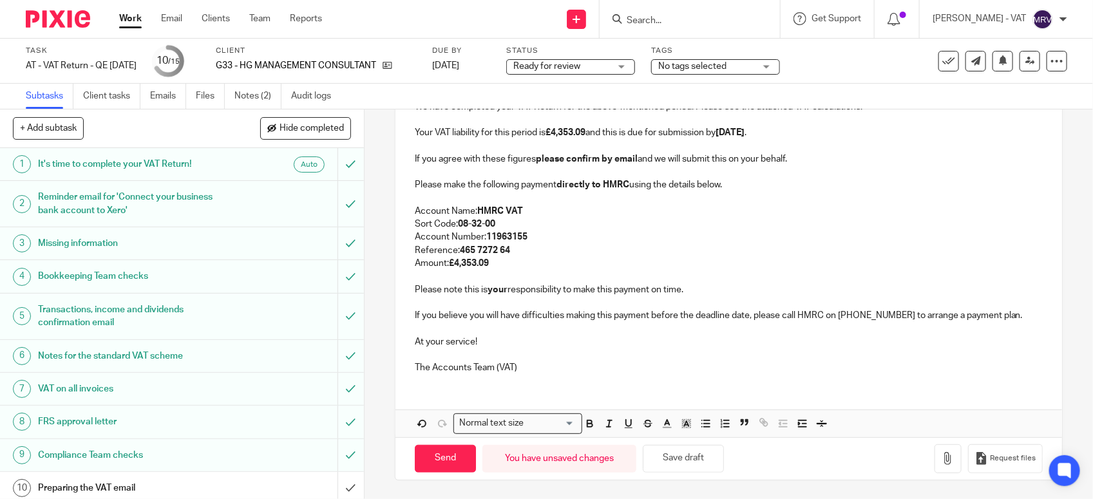
scroll to position [249, 0]
click at [696, 451] on button "Save draft" at bounding box center [683, 459] width 81 height 28
click at [202, 97] on link "Files" at bounding box center [210, 96] width 29 height 25
click at [570, 248] on p "Reference: 465 7272 64" at bounding box center [729, 250] width 628 height 13
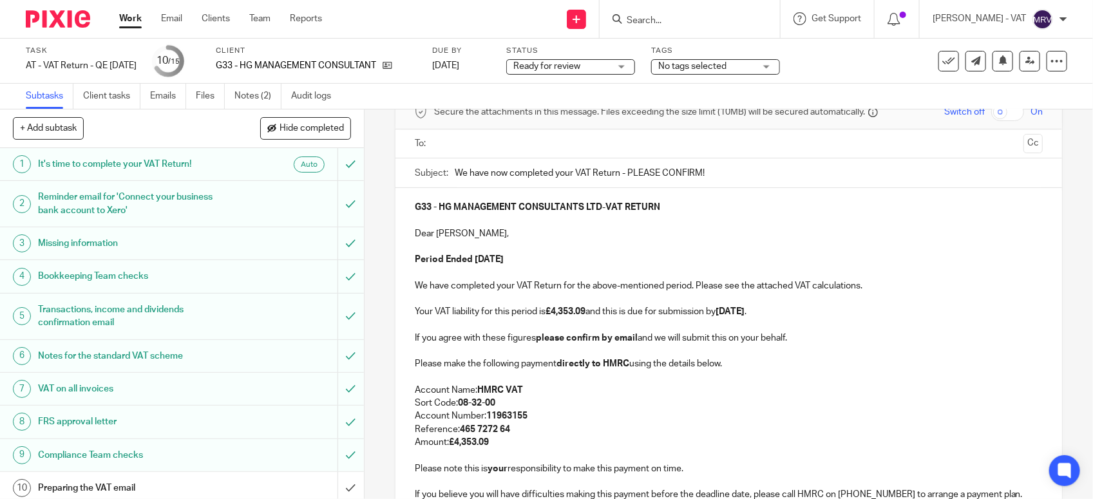
scroll to position [7, 0]
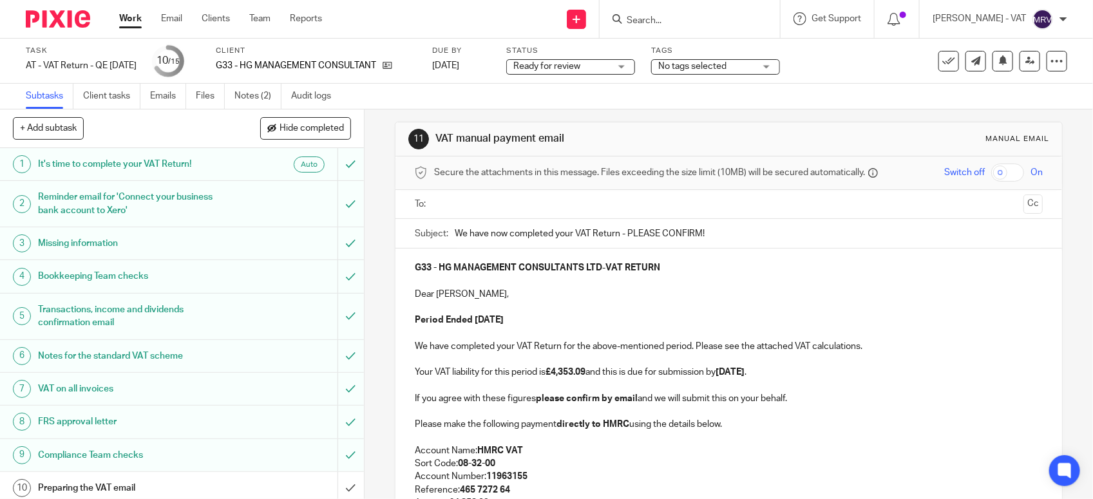
click at [626, 305] on p at bounding box center [729, 307] width 628 height 13
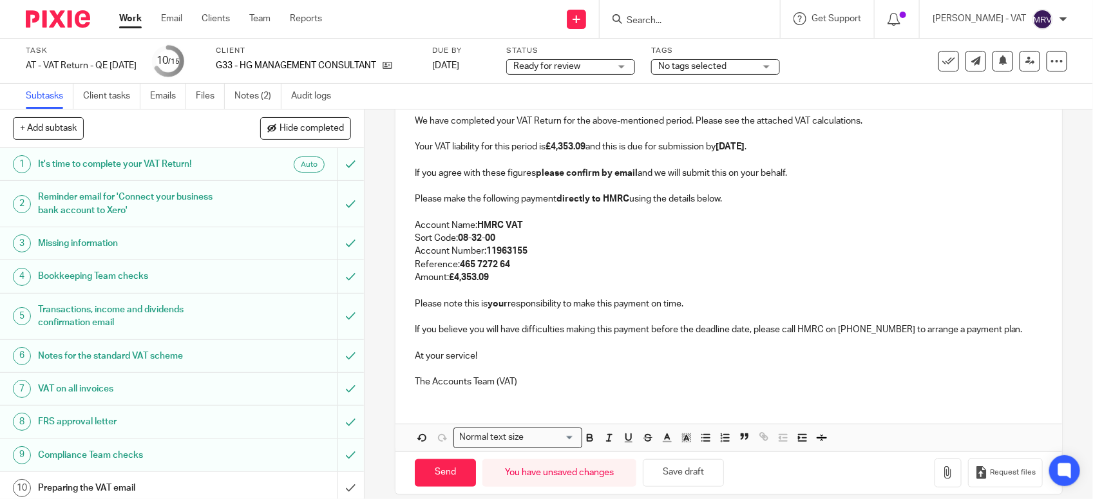
scroll to position [249, 0]
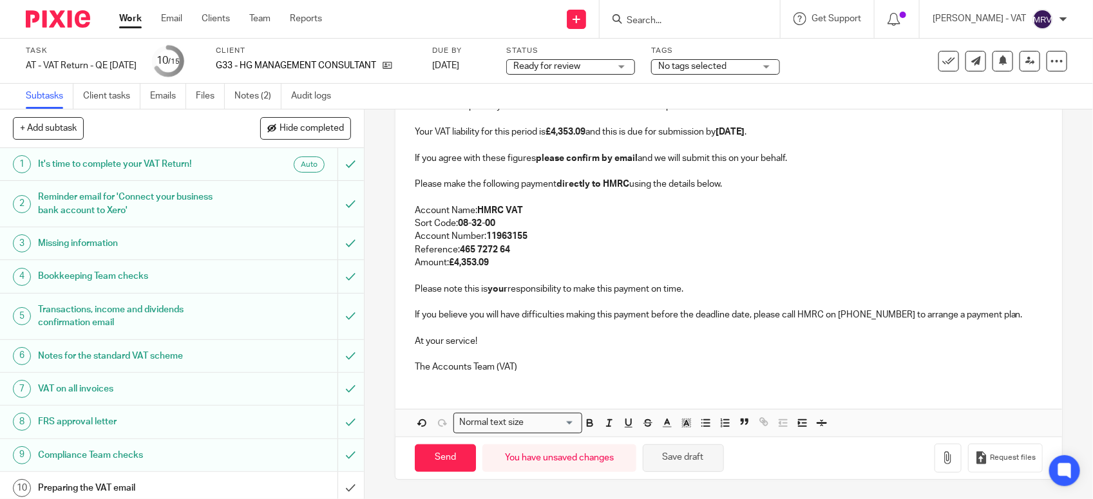
click at [687, 461] on button "Save draft" at bounding box center [683, 459] width 81 height 28
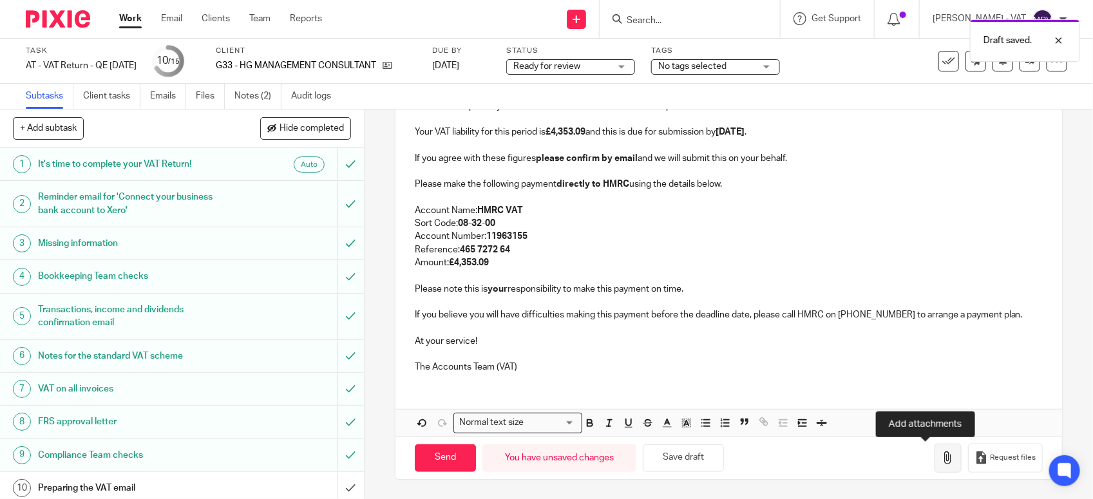
click at [942, 461] on icon "button" at bounding box center [948, 458] width 13 height 13
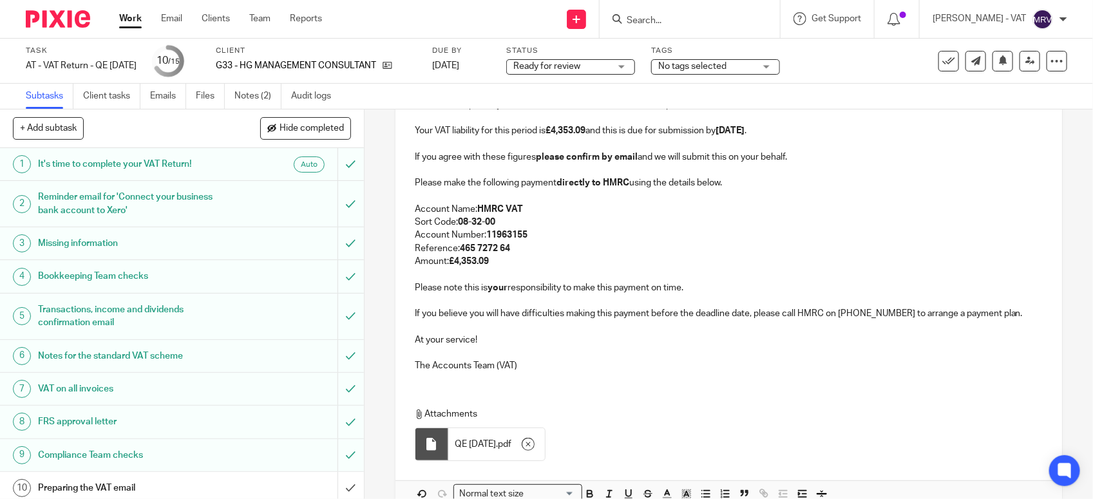
click at [564, 372] on p "The Accounts Team (VAT)" at bounding box center [729, 366] width 628 height 13
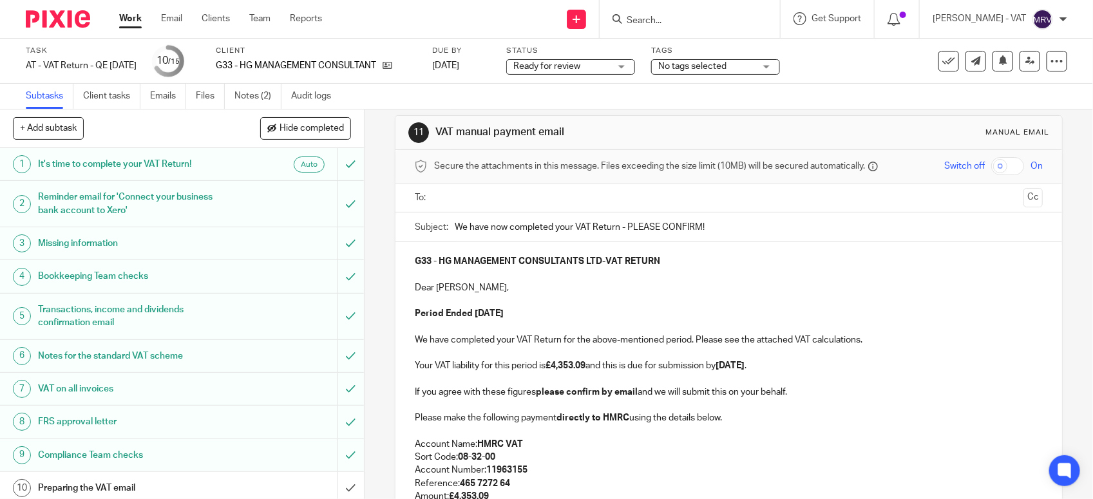
scroll to position [7, 0]
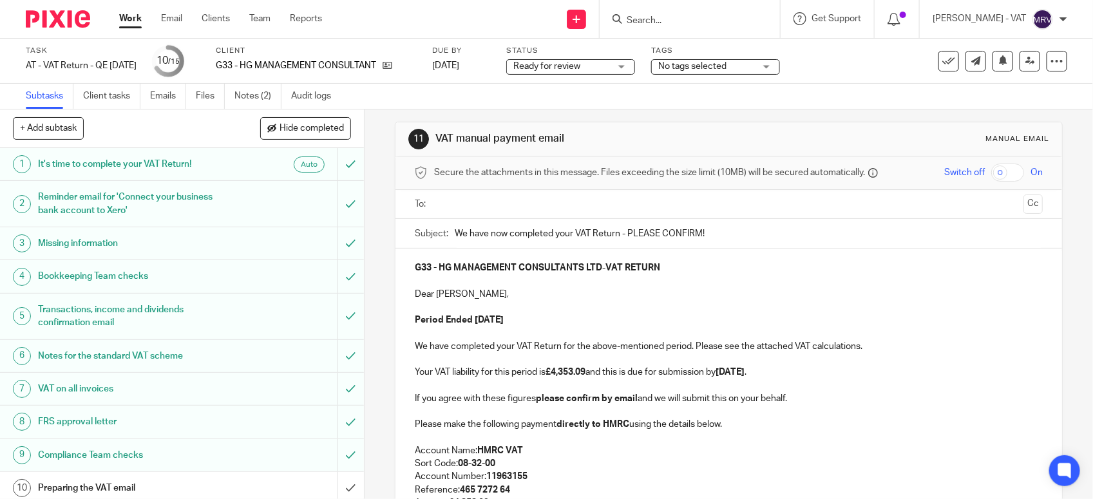
click at [562, 323] on p "Period Ended 30th September 2025" at bounding box center [729, 320] width 628 height 13
click at [446, 203] on input "text" at bounding box center [729, 204] width 580 height 15
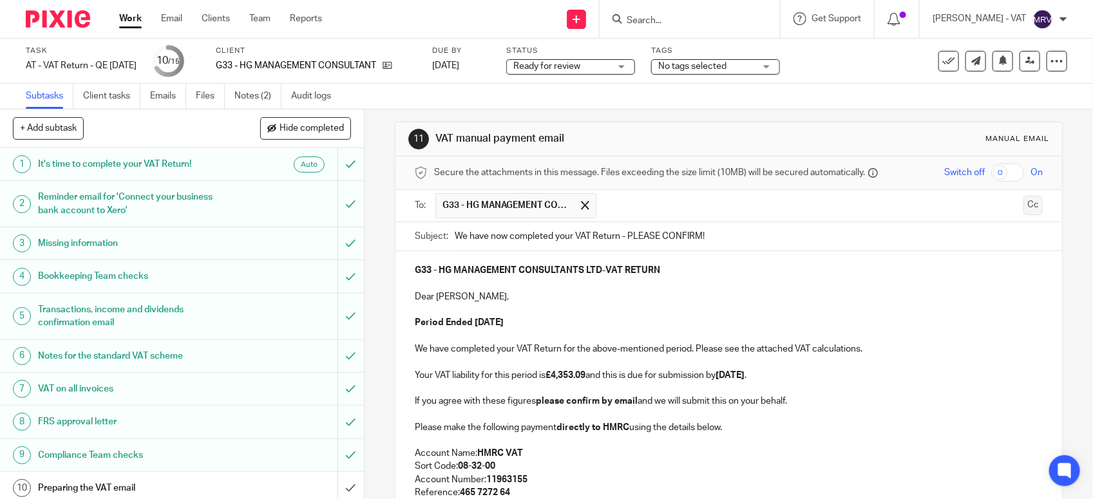
click at [1024, 209] on button "Cc" at bounding box center [1033, 205] width 19 height 19
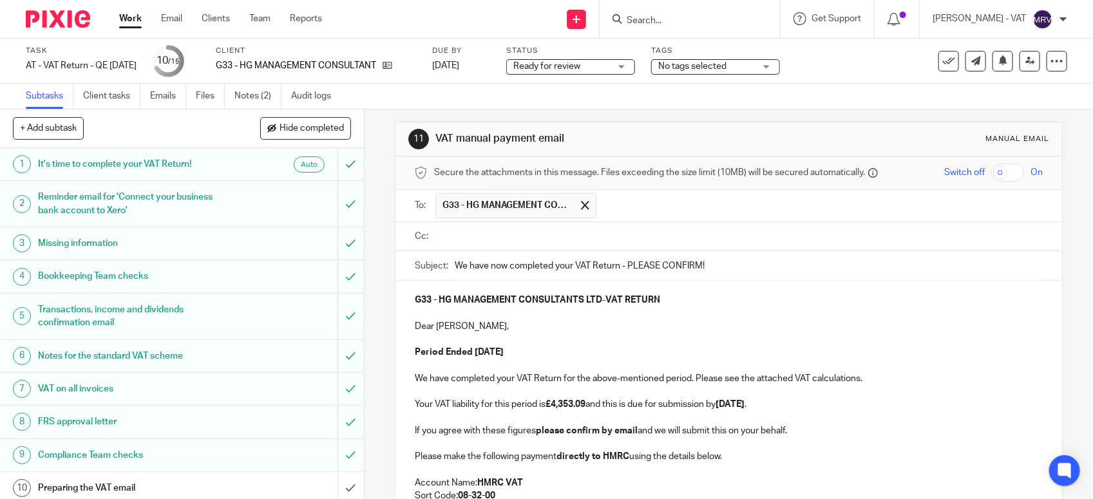
click at [475, 239] on input "text" at bounding box center [738, 236] width 599 height 15
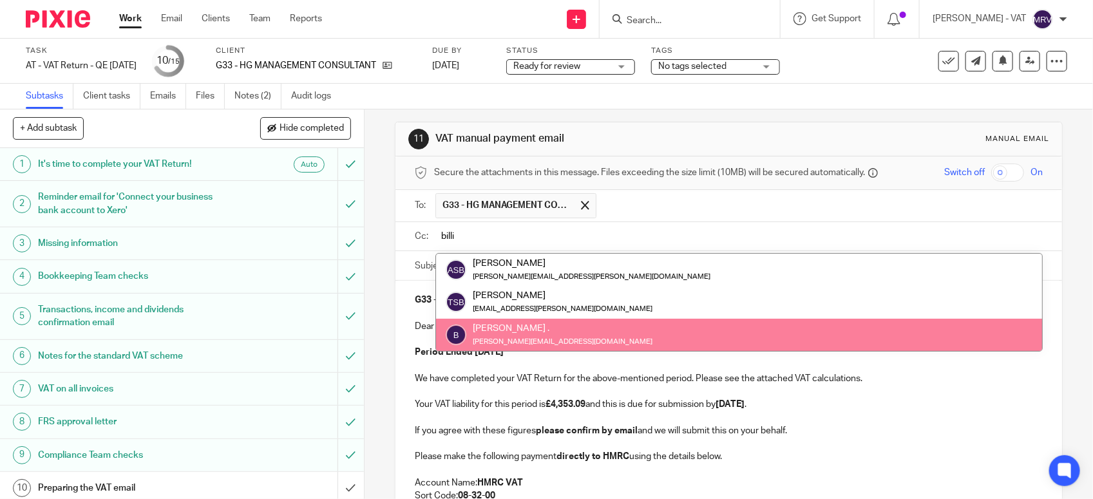
type input "billi"
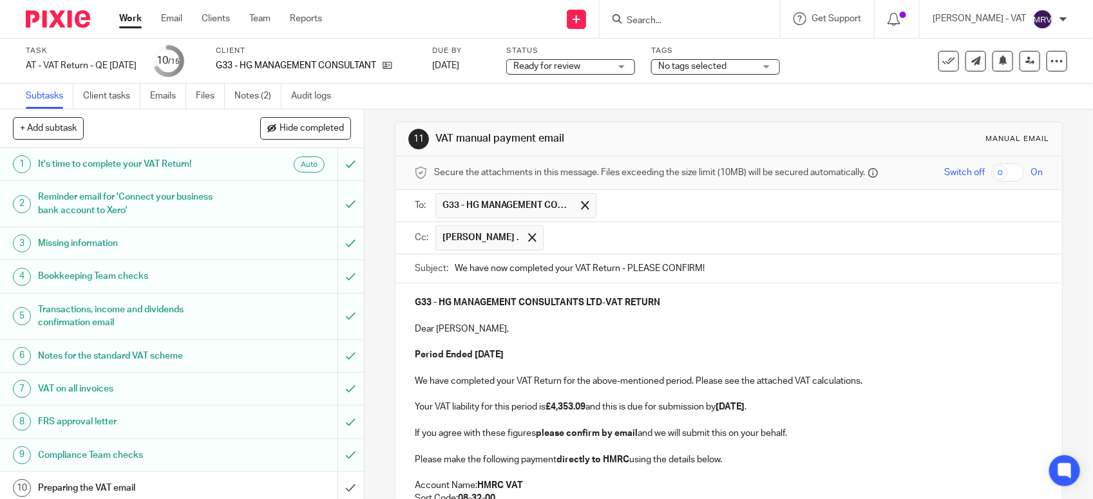
click at [550, 330] on p "Dear Hugh," at bounding box center [729, 329] width 628 height 13
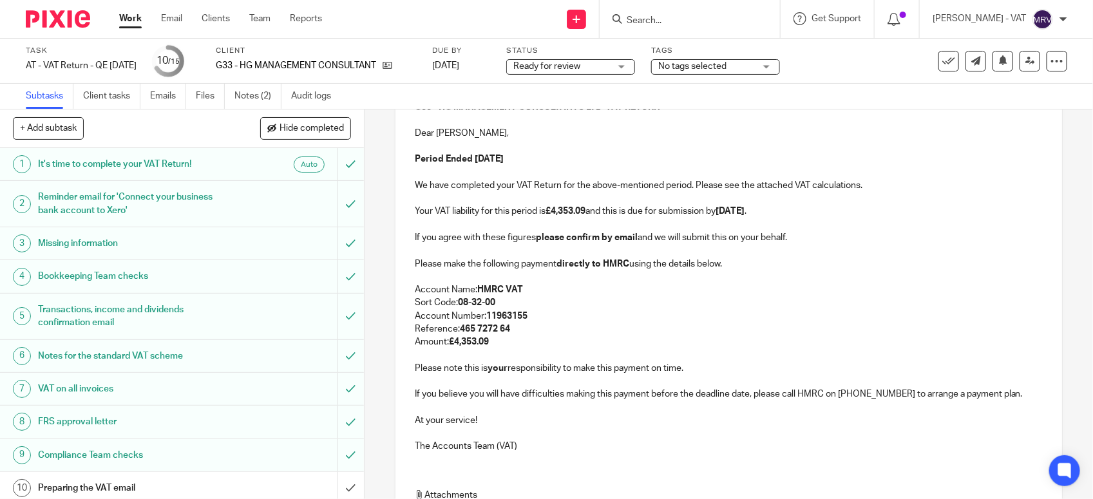
scroll to position [249, 0]
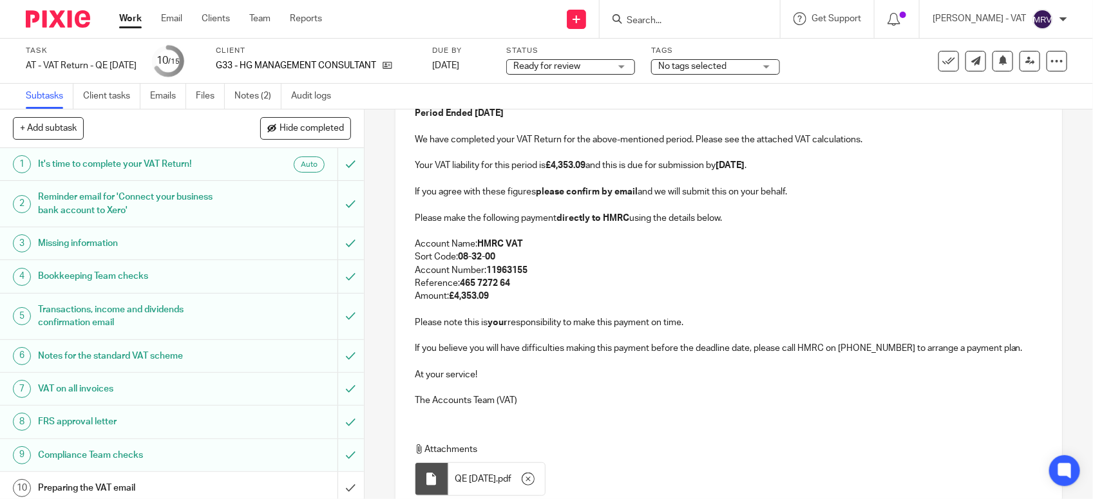
click at [554, 298] on p "Amount: £4,353.09" at bounding box center [729, 296] width 628 height 13
click at [785, 247] on p "Account Name: HMRC VAT" at bounding box center [729, 244] width 628 height 13
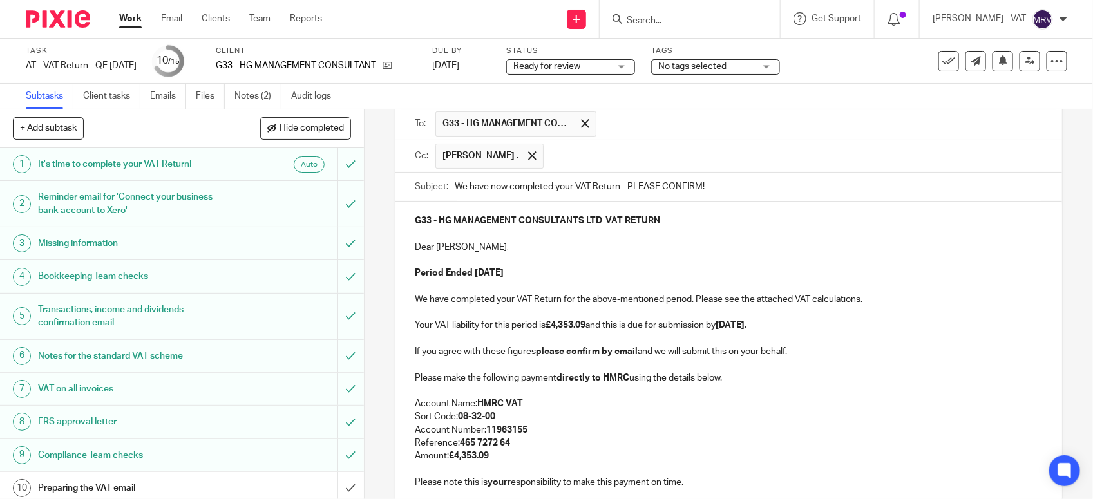
scroll to position [88, 0]
click at [626, 274] on p "Period Ended 30th September 2025" at bounding box center [729, 274] width 628 height 13
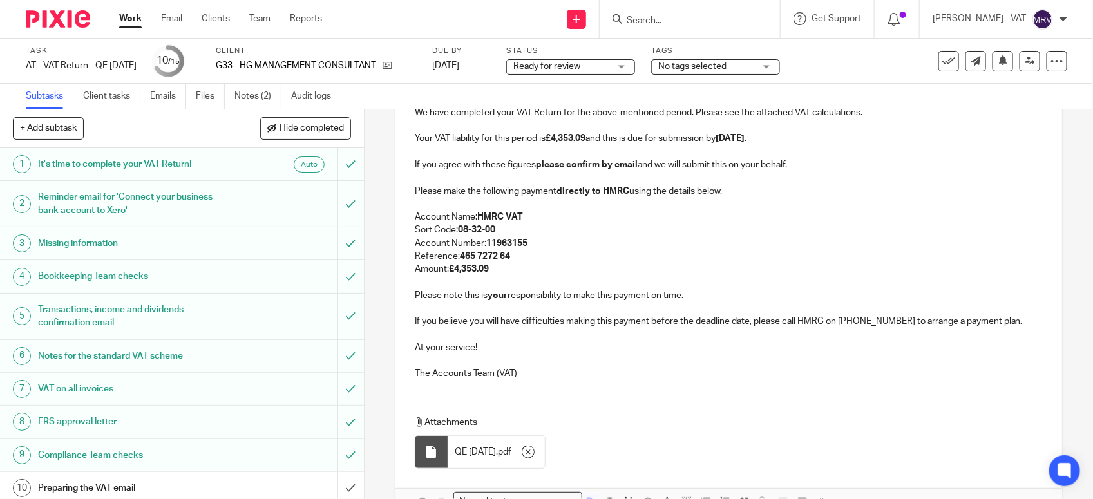
scroll to position [358, 0]
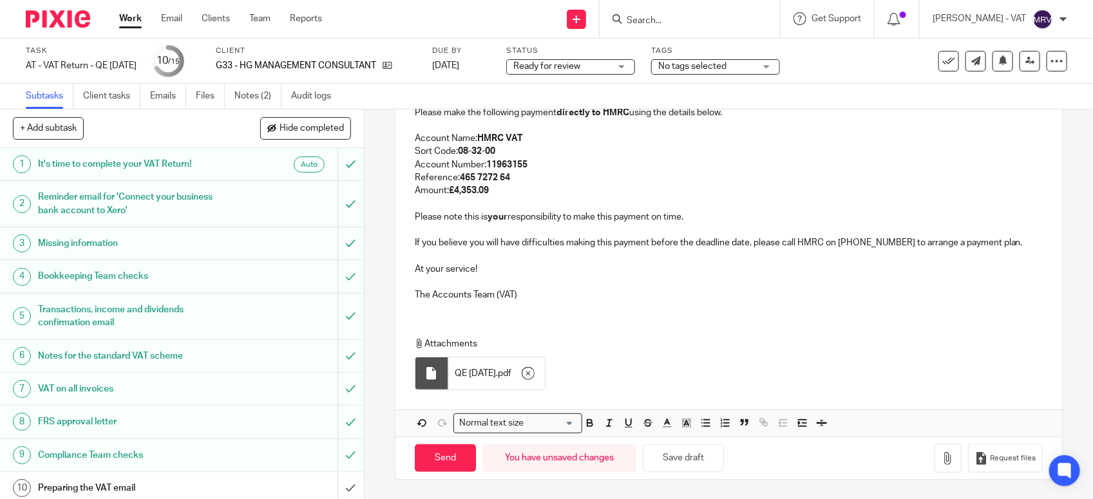
click at [590, 302] on div "G33 - HG MANAGEMENT CONSULTANTS LTD - VAT RETURN Dear Hugh, Period Ended 30th S…" at bounding box center [729, 123] width 667 height 375
click at [493, 188] on p "Amount: £4,353.09" at bounding box center [729, 190] width 628 height 13
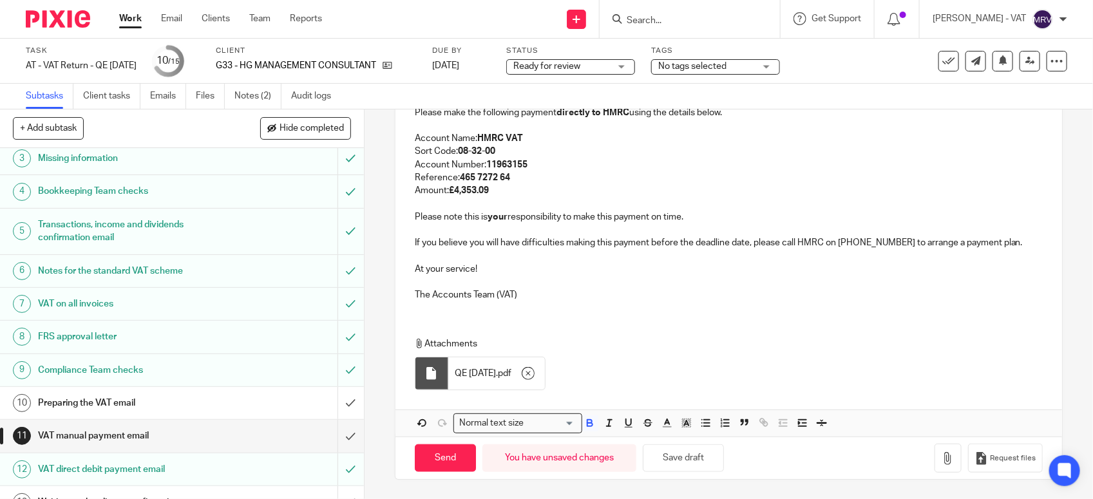
scroll to position [200, 0]
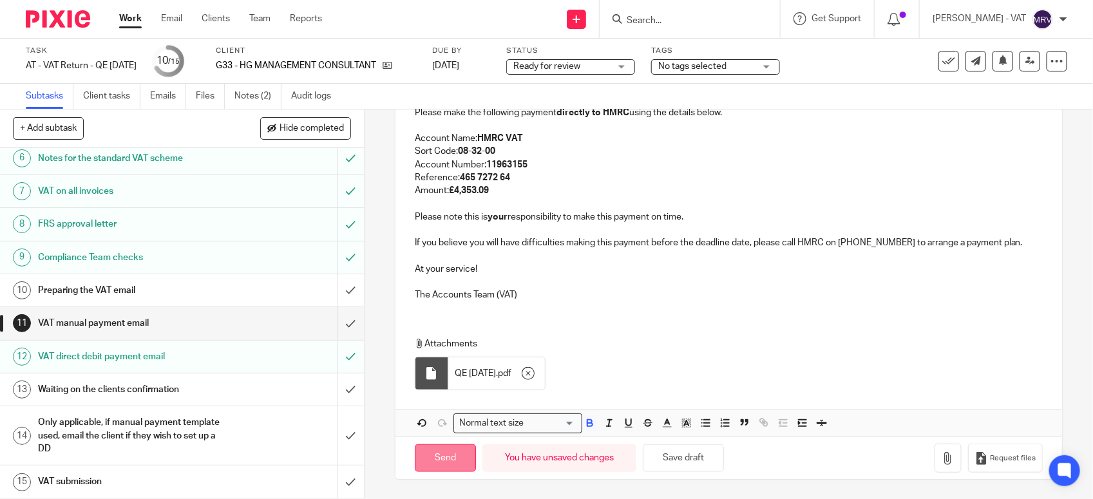
click at [436, 461] on input "Send" at bounding box center [445, 459] width 61 height 28
type input "Sent"
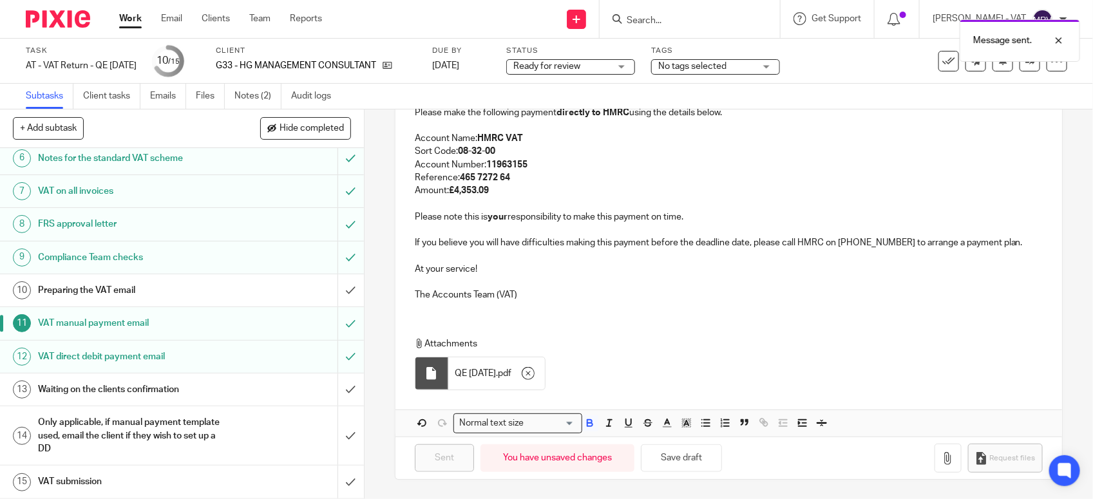
click at [202, 294] on h1 "Preparing the VAT email" at bounding box center [133, 290] width 191 height 19
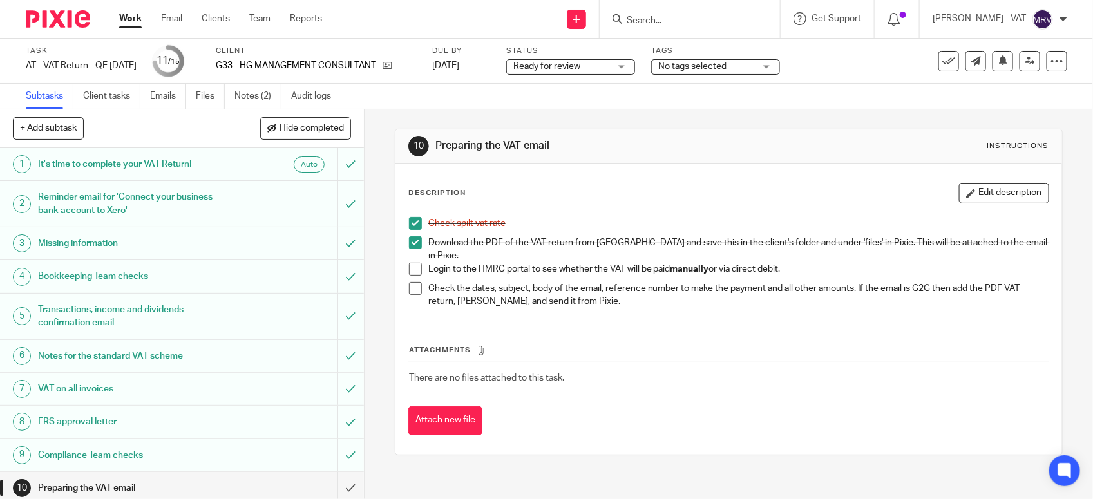
click at [409, 263] on span at bounding box center [415, 269] width 13 height 13
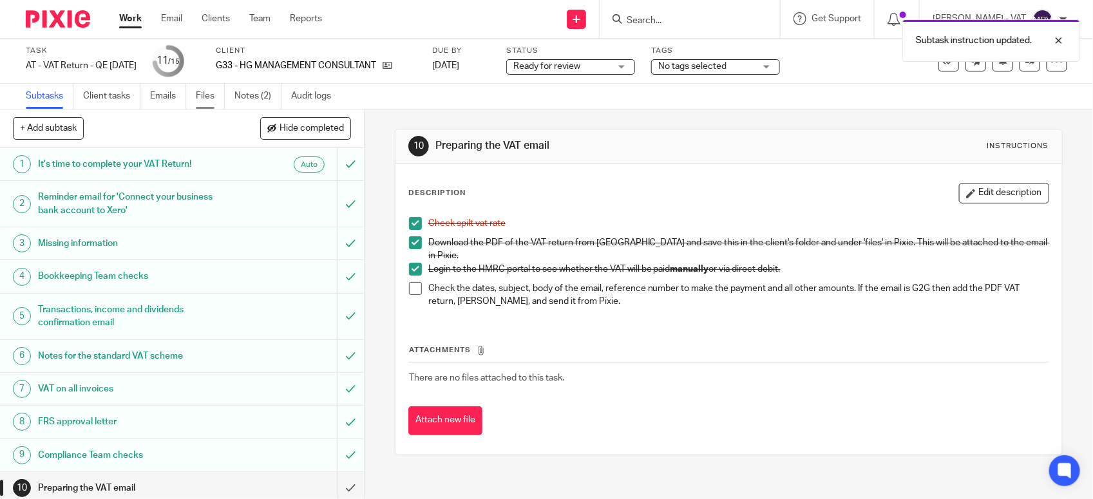
click at [215, 97] on link "Files" at bounding box center [210, 96] width 29 height 25
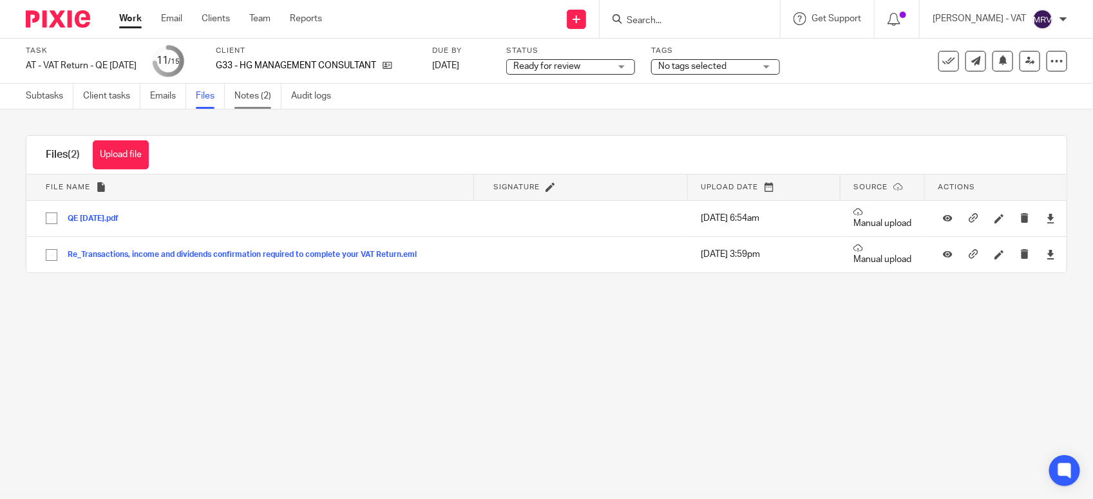
click at [250, 102] on link "Notes (2)" at bounding box center [258, 96] width 47 height 25
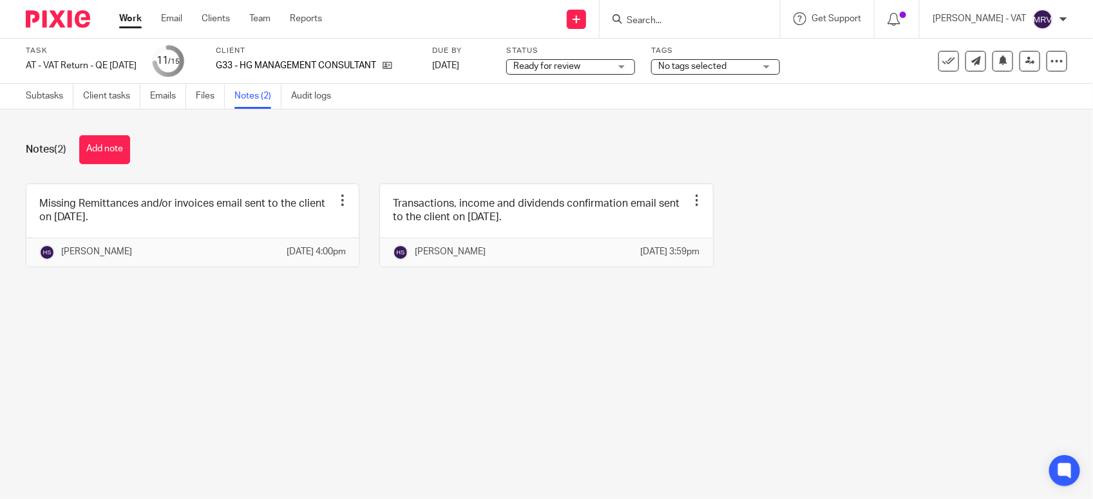
click at [95, 150] on button "Add note" at bounding box center [104, 149] width 51 height 29
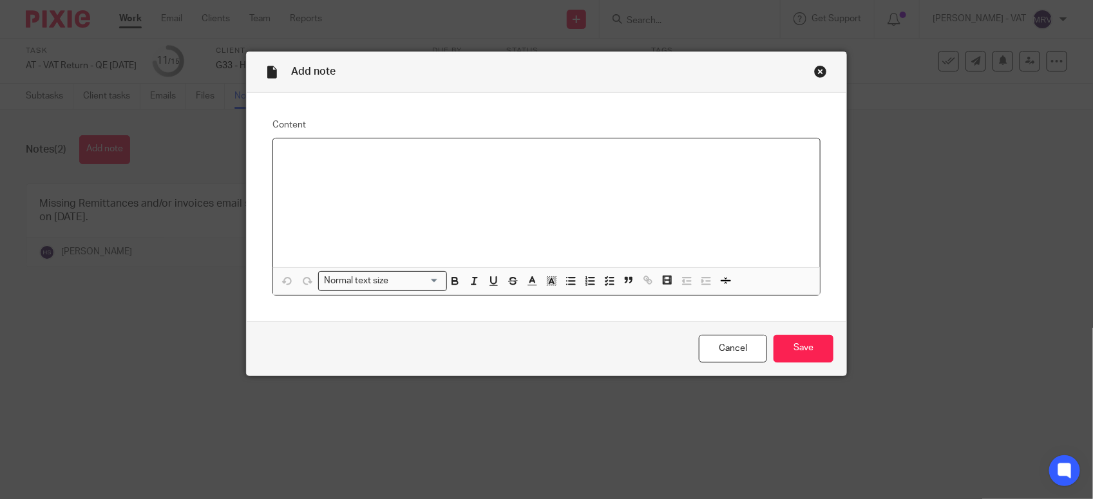
click at [352, 185] on div at bounding box center [546, 203] width 547 height 129
click at [812, 353] on input "Save" at bounding box center [804, 349] width 60 height 28
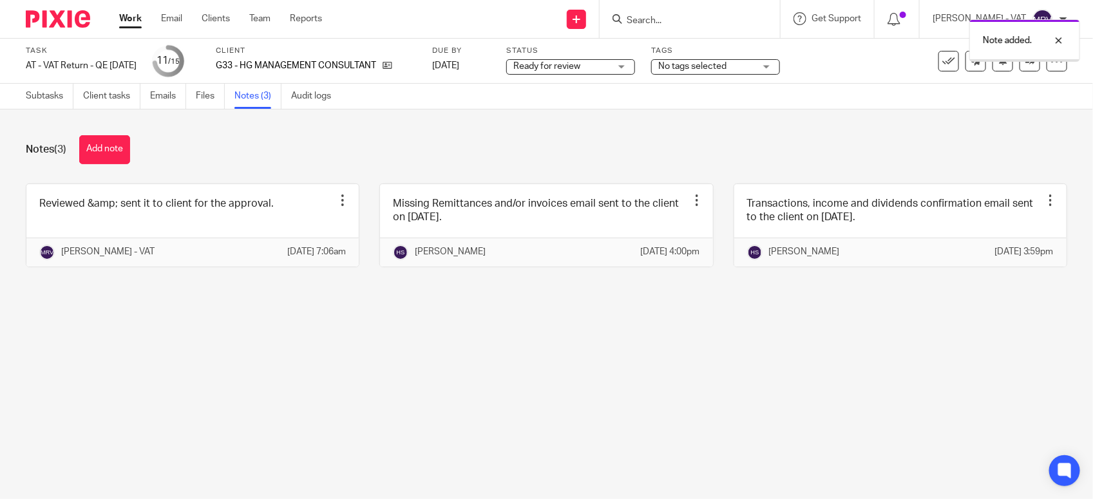
click at [432, 367] on main "Task AT - VAT Return - QE 30-09-2025 Save AT - VAT Return - QE 30-09-2025 11 /1…" at bounding box center [546, 249] width 1093 height 499
click at [49, 89] on link "Subtasks" at bounding box center [50, 96] width 48 height 25
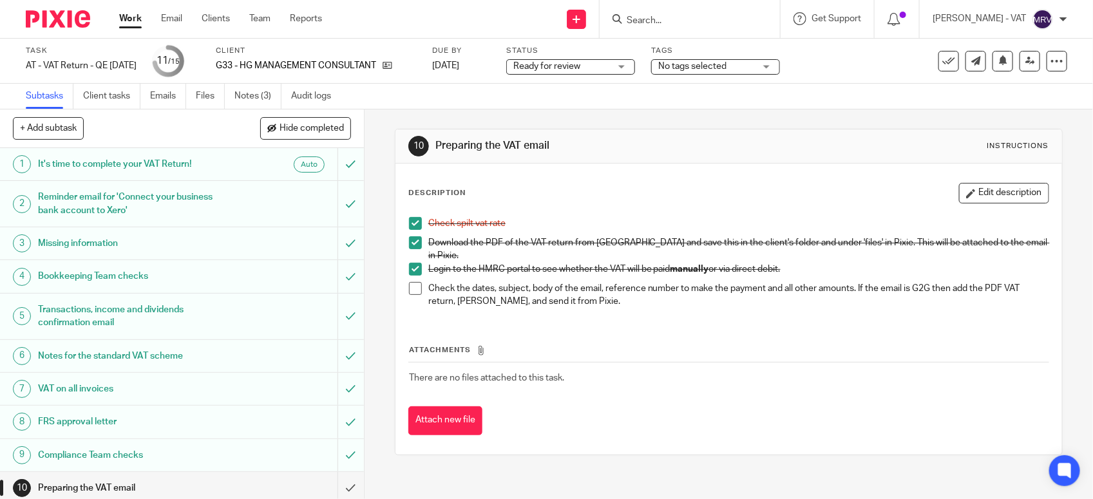
click at [409, 288] on span at bounding box center [415, 288] width 13 height 13
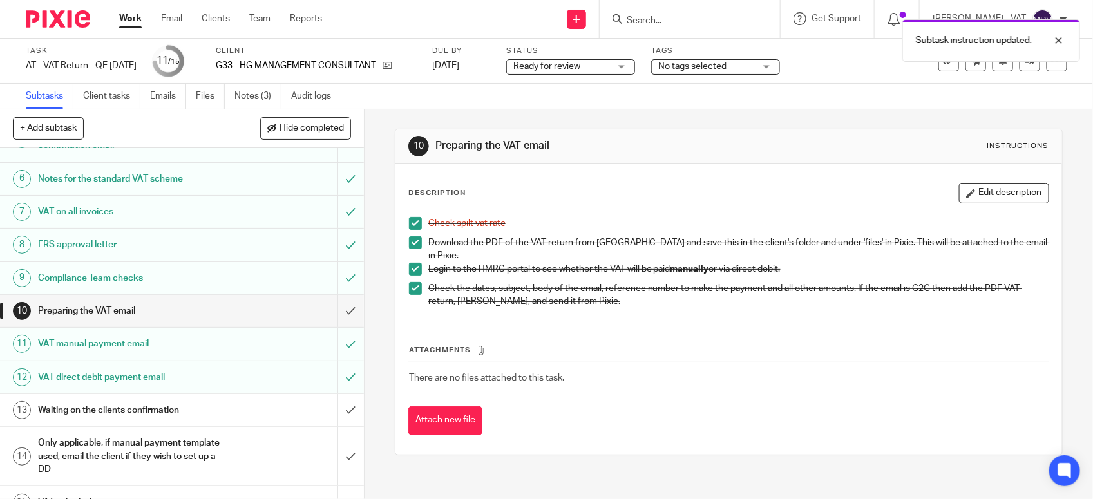
scroll to position [200, 0]
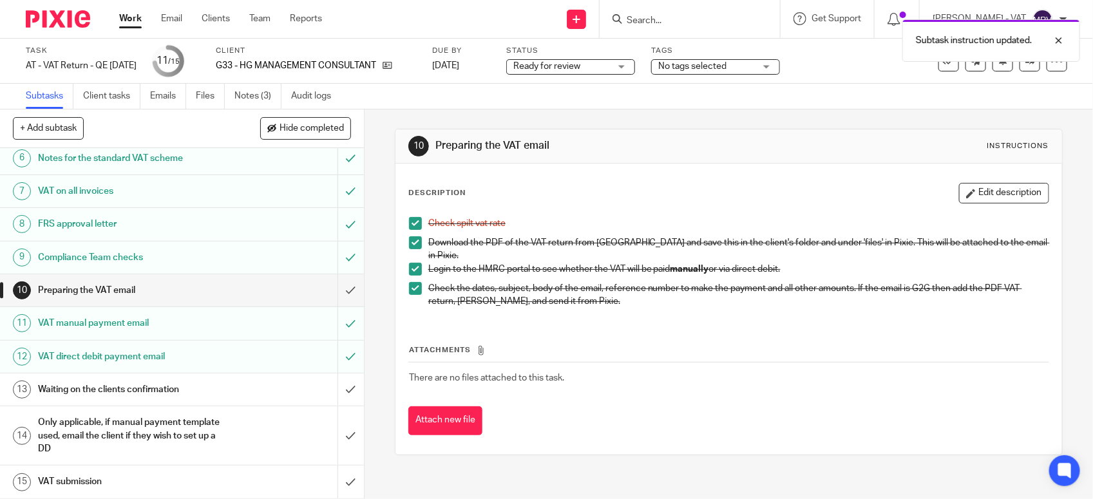
click at [661, 331] on div "Attachments There are no files attached to this task. Attach new file" at bounding box center [728, 376] width 641 height 117
click at [542, 207] on div "Description Edit description Check spilt vat rate Download the PDF of the VAT r…" at bounding box center [728, 250] width 641 height 135
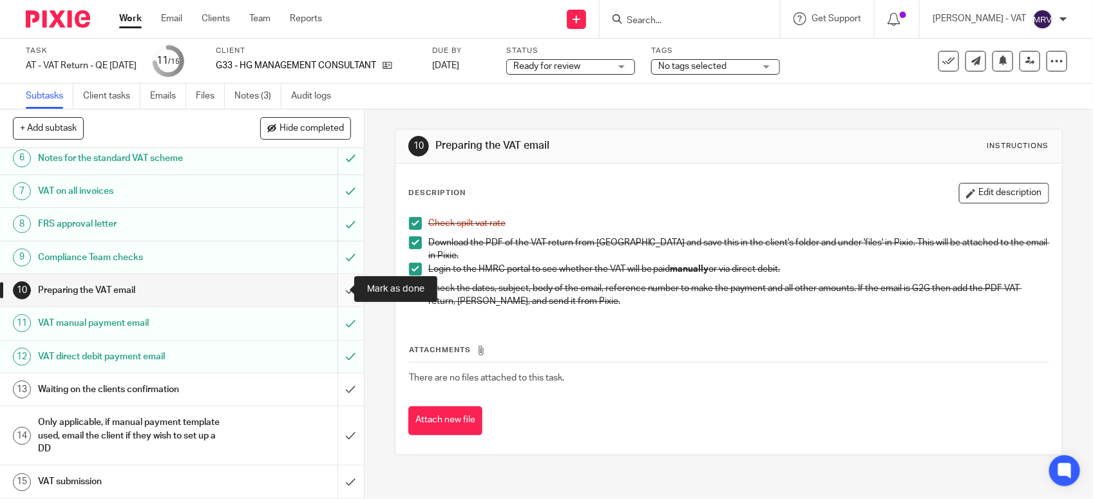
click at [330, 289] on input "submit" at bounding box center [182, 290] width 364 height 32
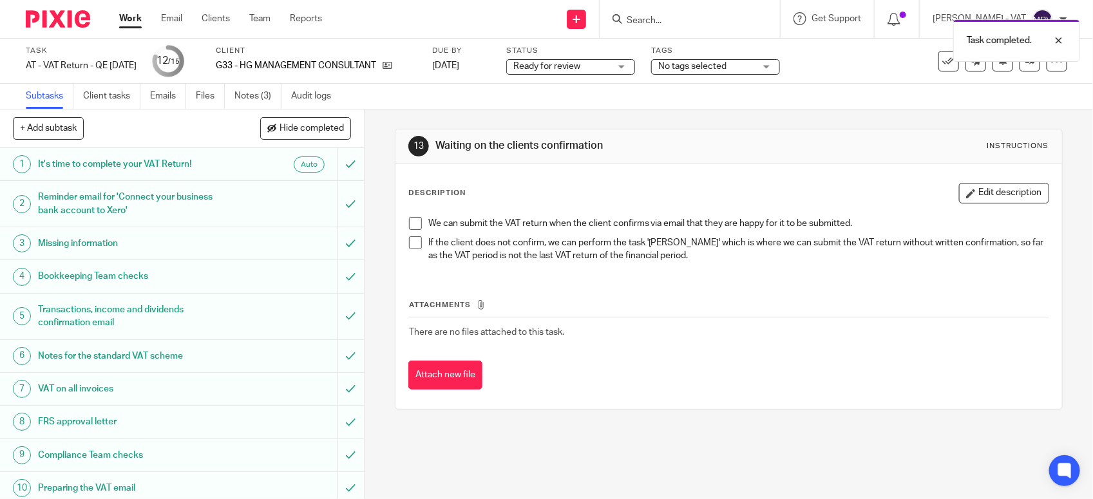
click at [662, 162] on div "13 Waiting on the clients confirmation Instructions" at bounding box center [729, 146] width 667 height 34
click at [602, 66] on span "Ready for review" at bounding box center [561, 67] width 97 height 14
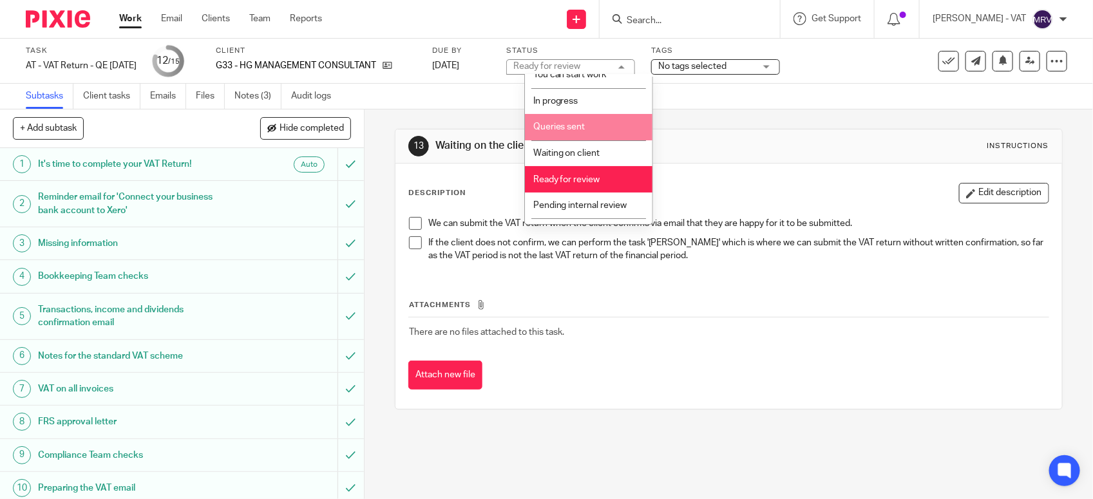
scroll to position [58, 0]
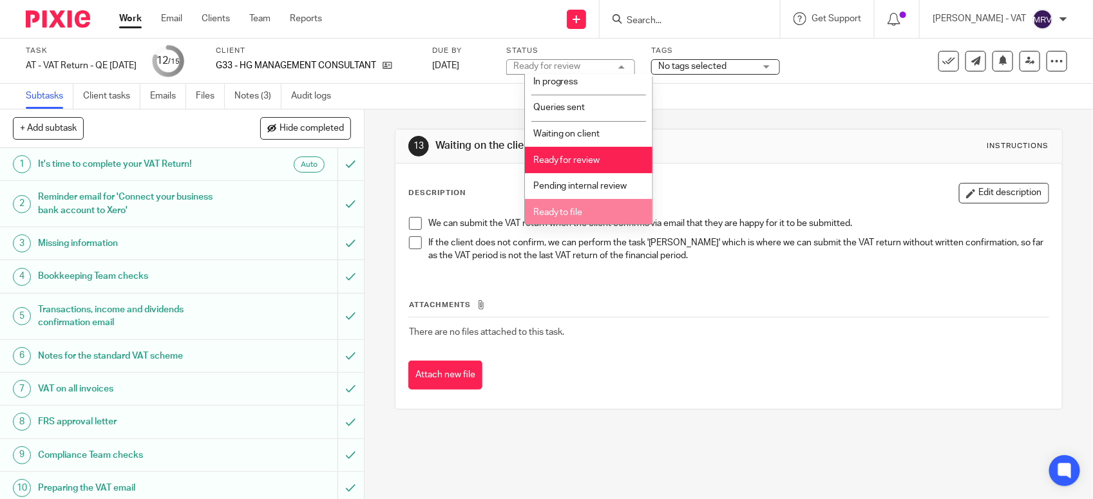
click at [586, 211] on li "Ready to file" at bounding box center [589, 212] width 128 height 26
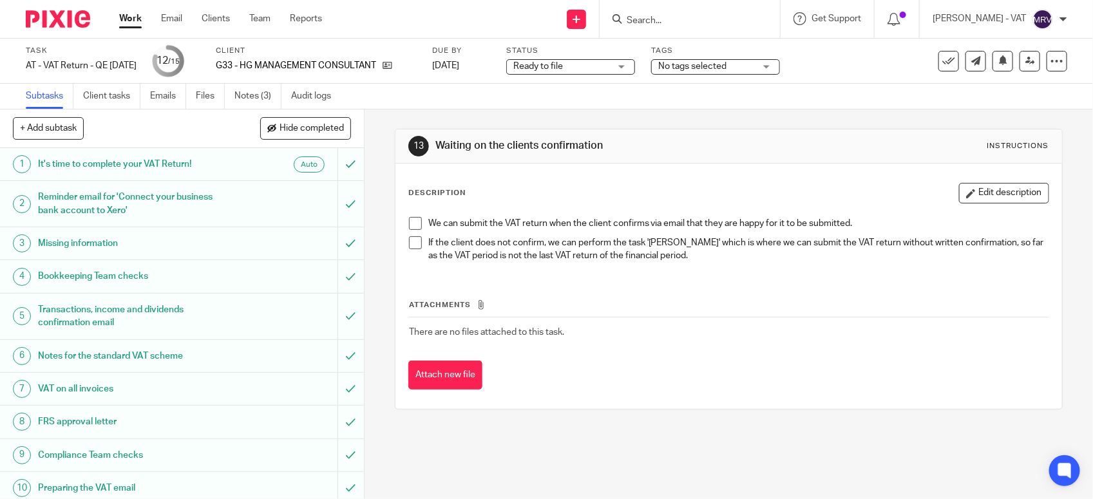
click at [675, 116] on div "13 Waiting on the clients confirmation Instructions Description Edit descriptio…" at bounding box center [729, 270] width 668 height 320
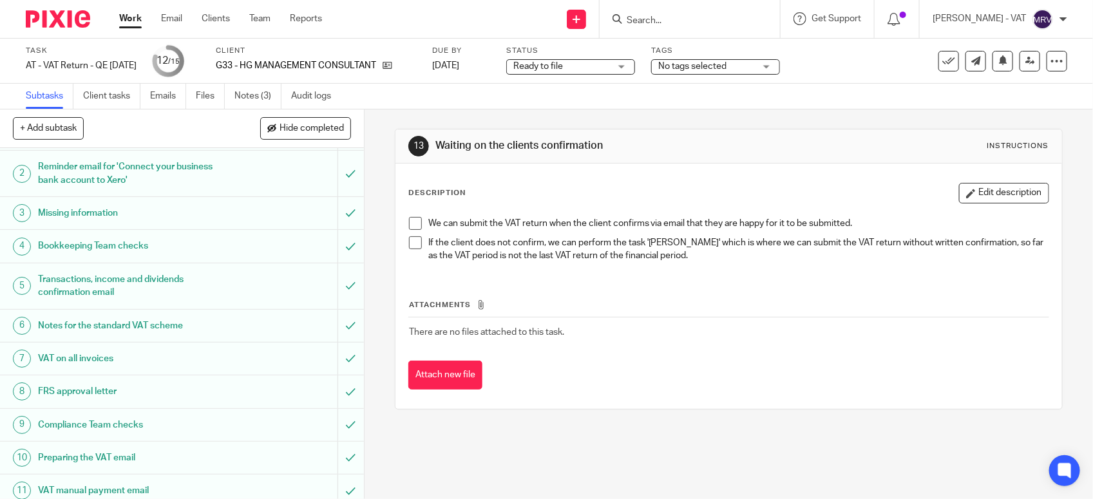
scroll to position [0, 0]
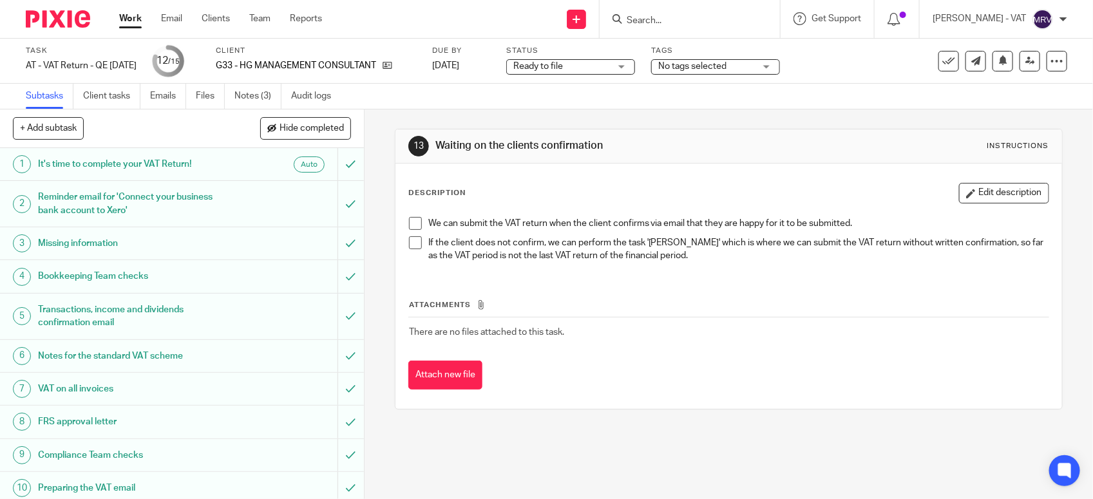
click at [556, 148] on h1 "Waiting on the clients confirmation" at bounding box center [596, 146] width 321 height 14
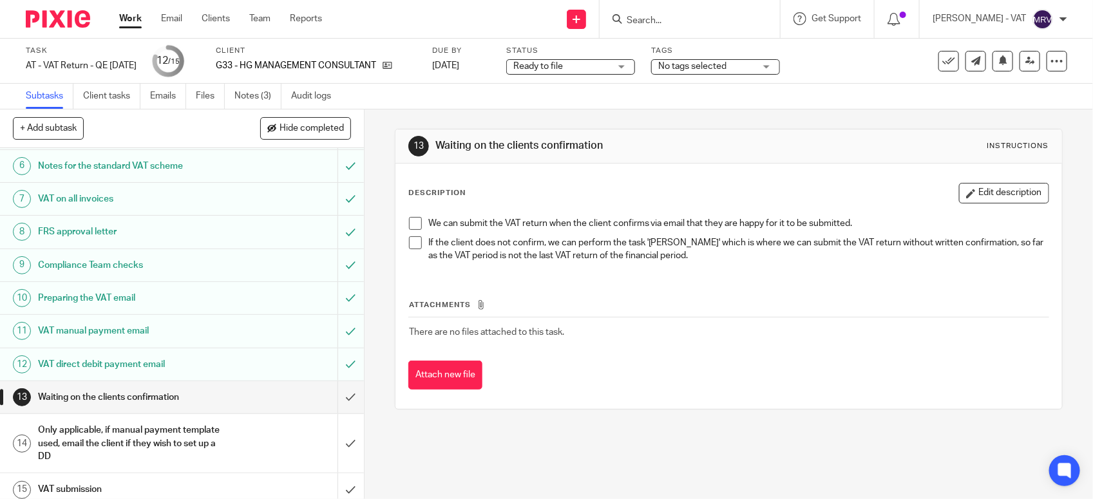
scroll to position [200, 0]
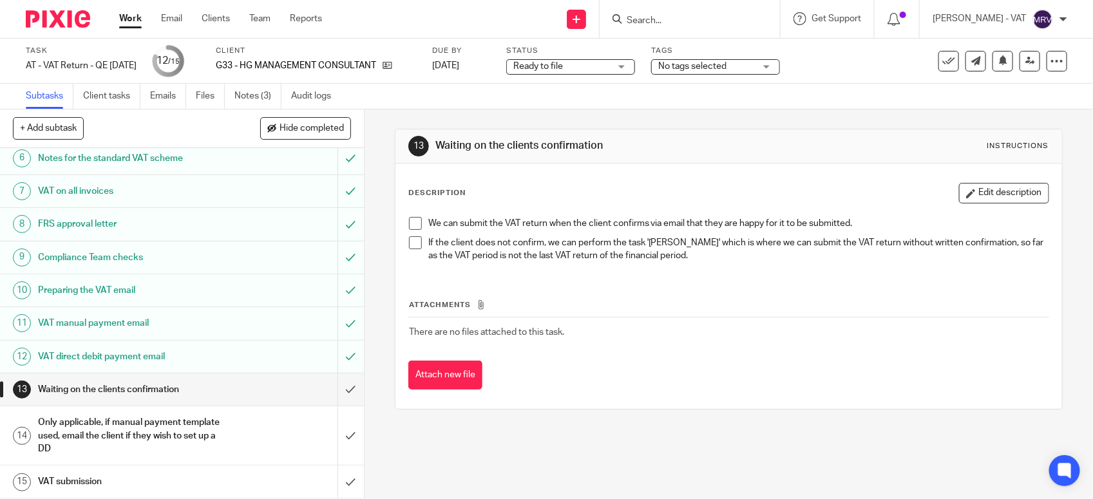
click at [629, 164] on div "Description Edit description We can submit the VAT return when the client confi…" at bounding box center [729, 286] width 667 height 245
click at [1026, 60] on icon at bounding box center [1031, 61] width 10 height 10
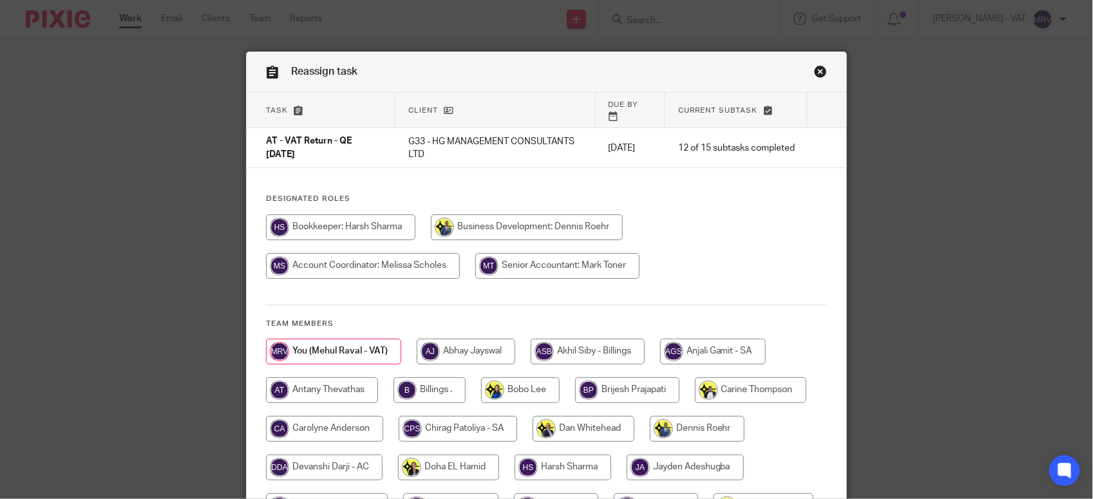
click at [423, 292] on div "Designated Roles Team members" at bounding box center [547, 421] width 600 height 454
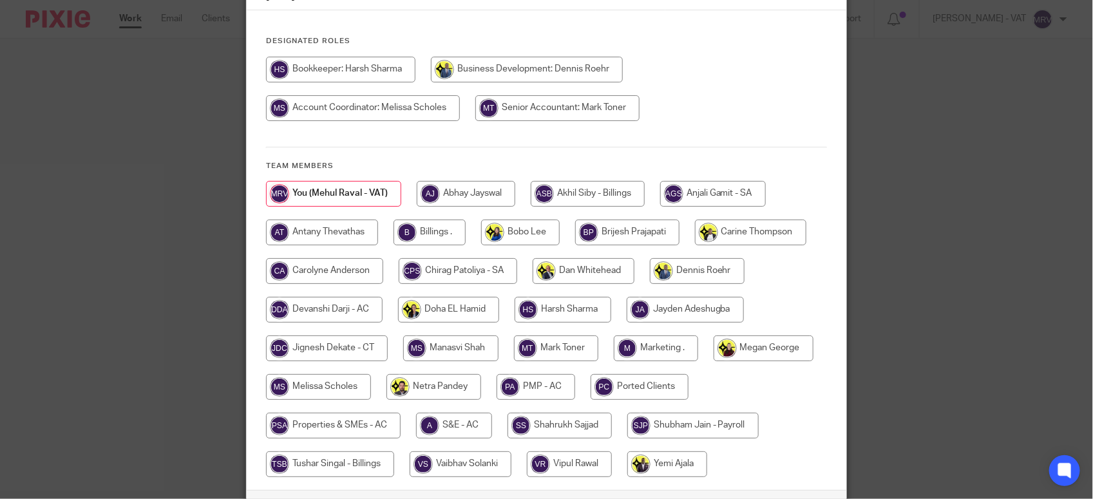
scroll to position [161, 0]
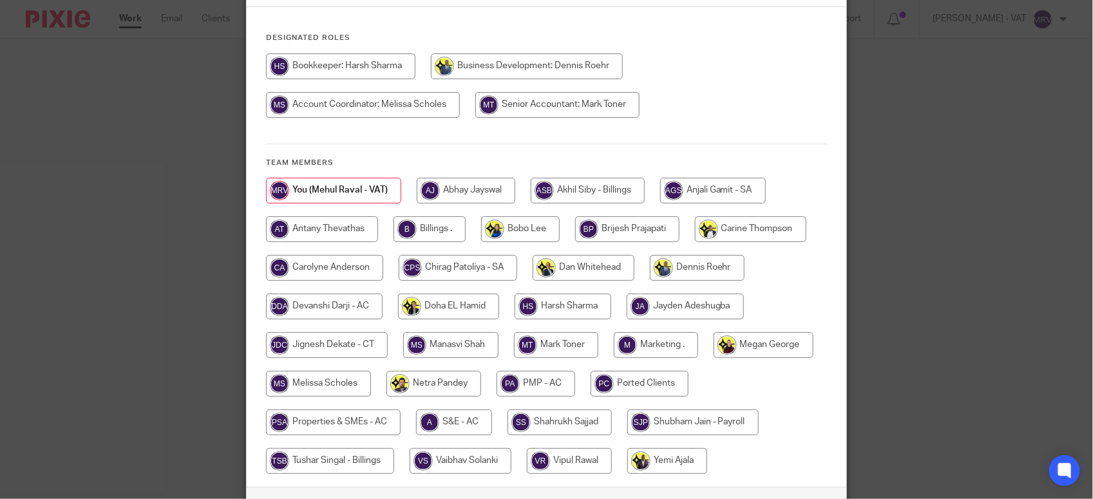
click at [414, 216] on input "radio" at bounding box center [430, 229] width 72 height 26
radio input "true"
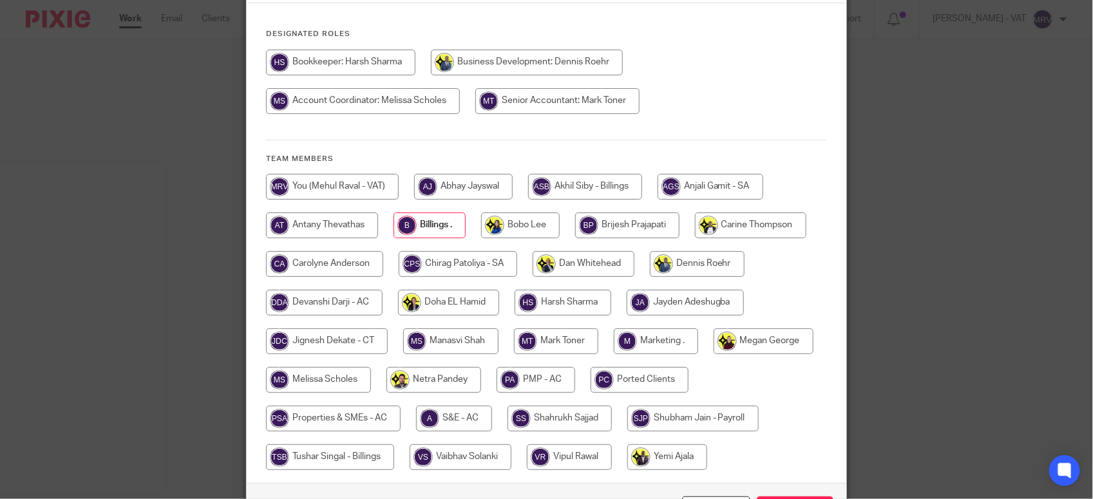
scroll to position [245, 0]
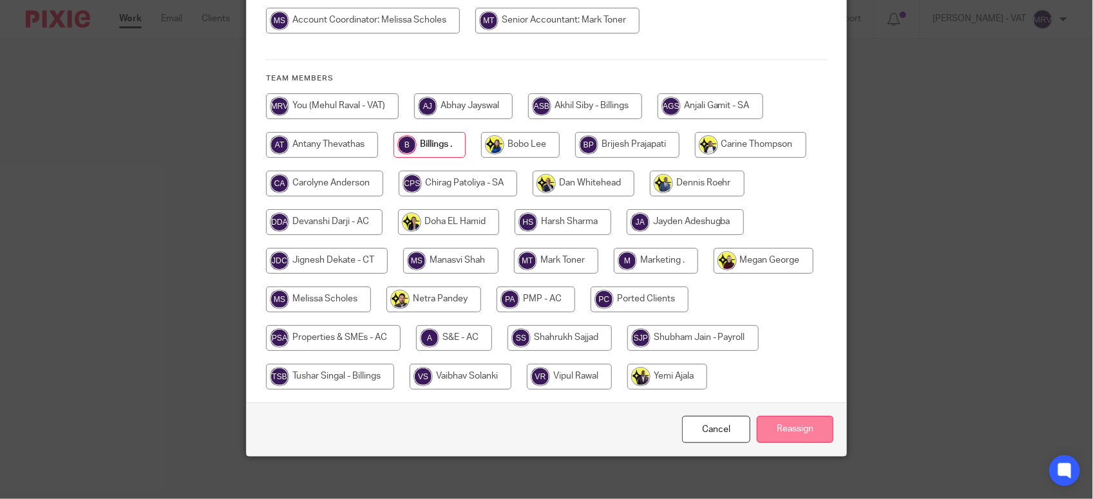
click at [787, 428] on input "Reassign" at bounding box center [795, 430] width 77 height 28
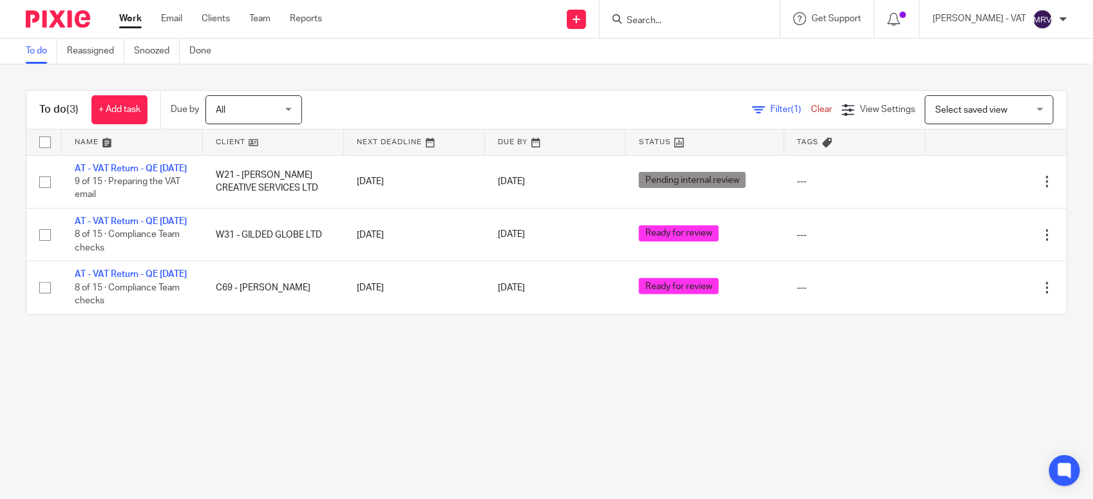
click at [391, 393] on main "To do Reassigned Snoozed Done To do (3) + Add task Due by All All [DATE] [DATE]…" at bounding box center [546, 249] width 1093 height 499
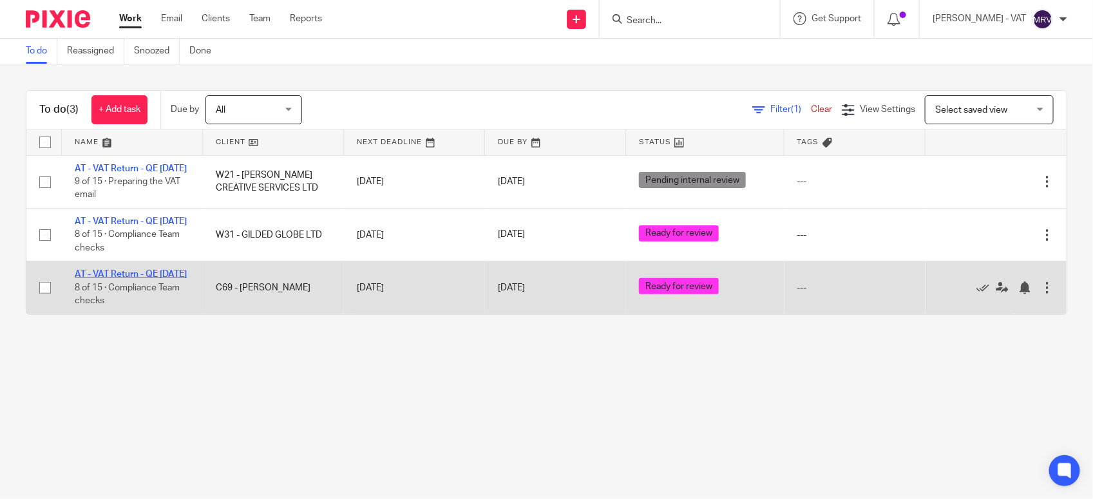
click at [99, 279] on link "AT - VAT Return - QE [DATE]" at bounding box center [131, 274] width 112 height 9
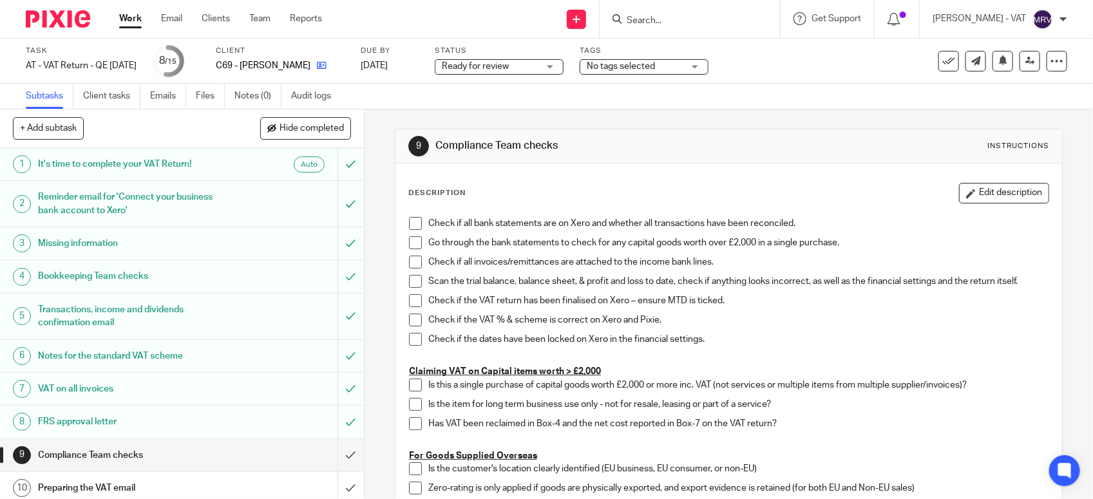
click at [320, 71] on link at bounding box center [319, 65] width 16 height 13
click at [416, 221] on span at bounding box center [415, 223] width 13 height 13
click at [411, 245] on span at bounding box center [415, 242] width 13 height 13
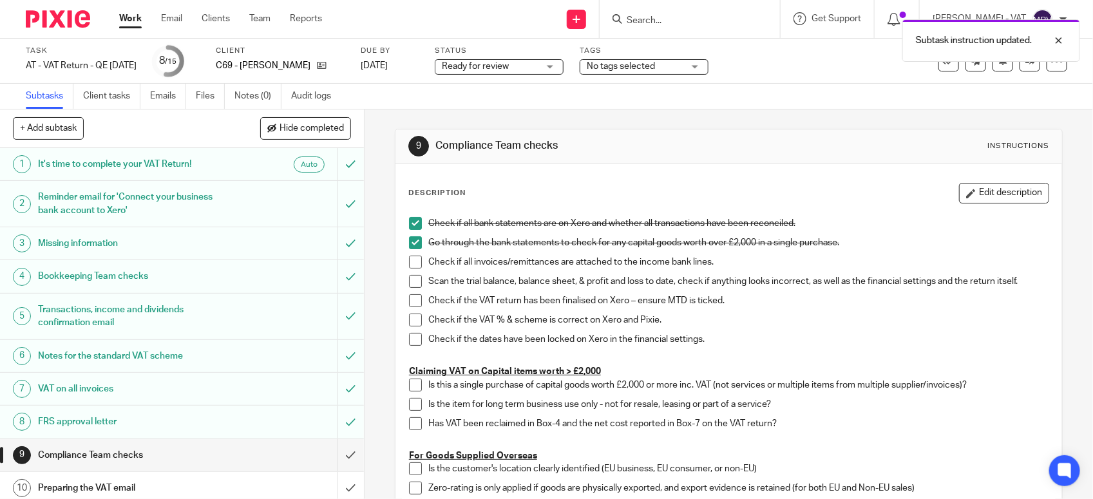
click at [409, 256] on span at bounding box center [415, 262] width 13 height 13
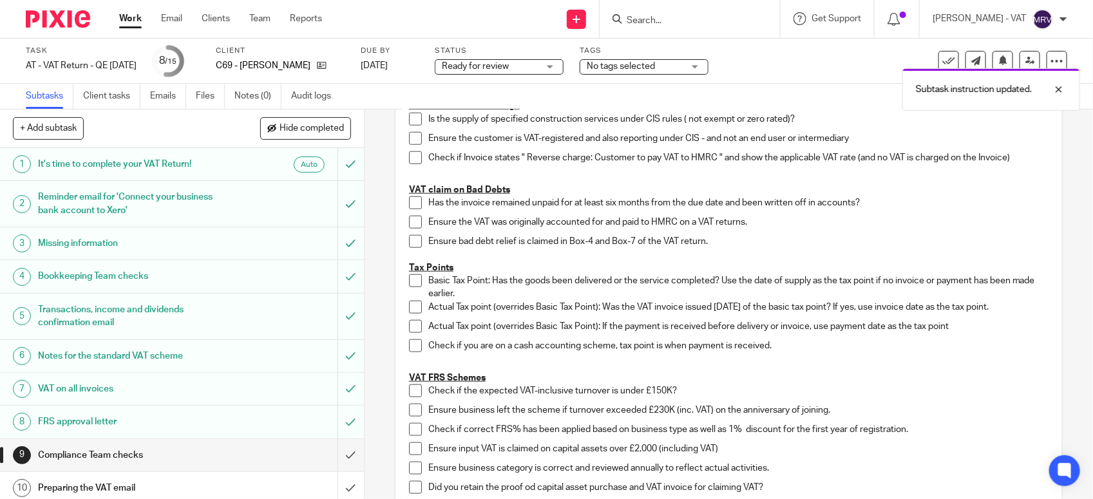
scroll to position [745, 0]
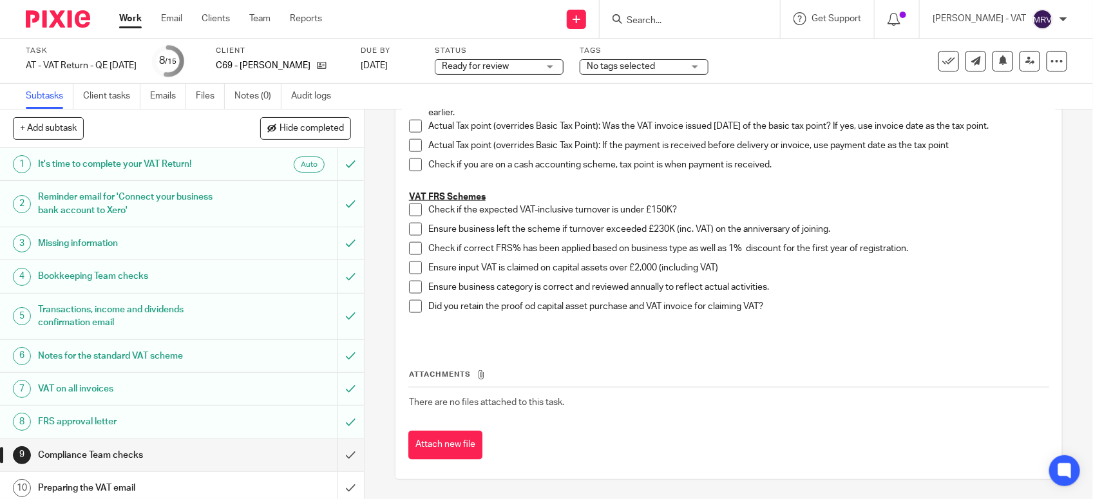
click at [409, 208] on span at bounding box center [415, 210] width 13 height 13
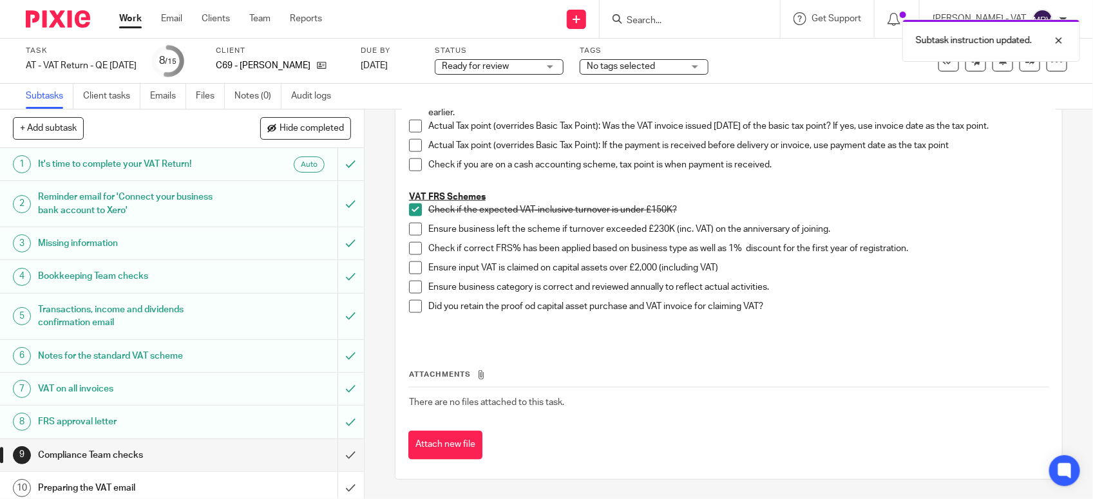
click at [412, 234] on span at bounding box center [415, 229] width 13 height 13
click at [409, 248] on span at bounding box center [415, 248] width 13 height 13
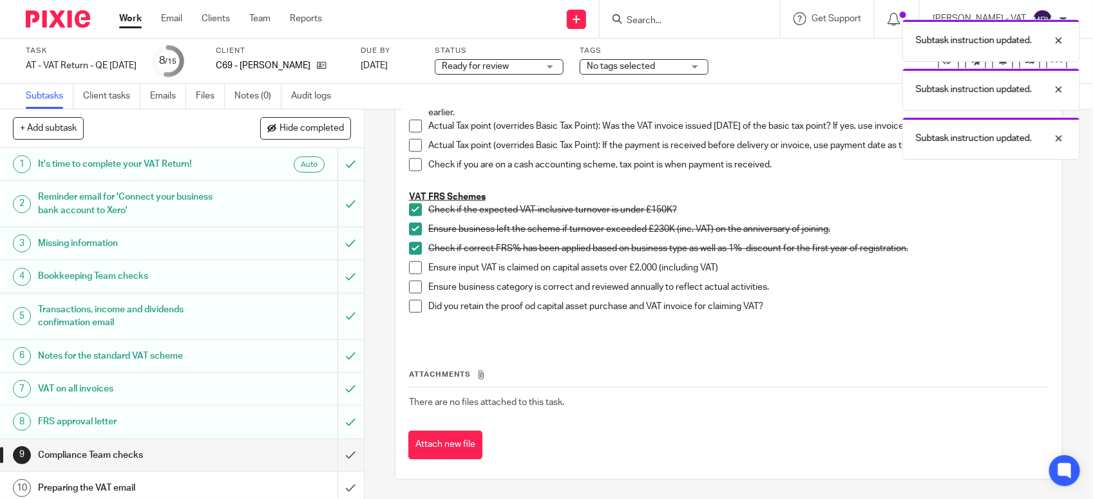
click at [410, 291] on span at bounding box center [415, 287] width 13 height 13
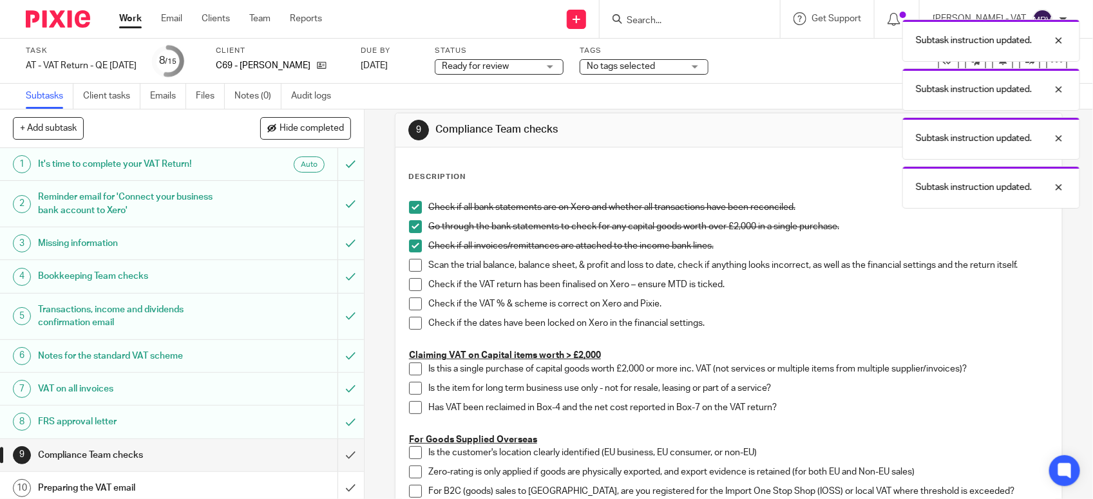
scroll to position [0, 0]
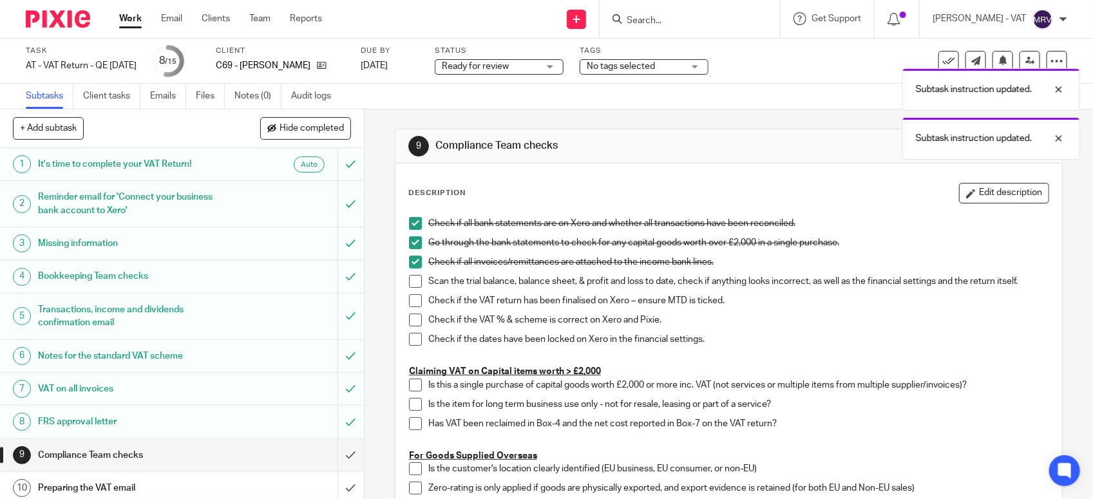
click at [409, 282] on span at bounding box center [415, 281] width 13 height 13
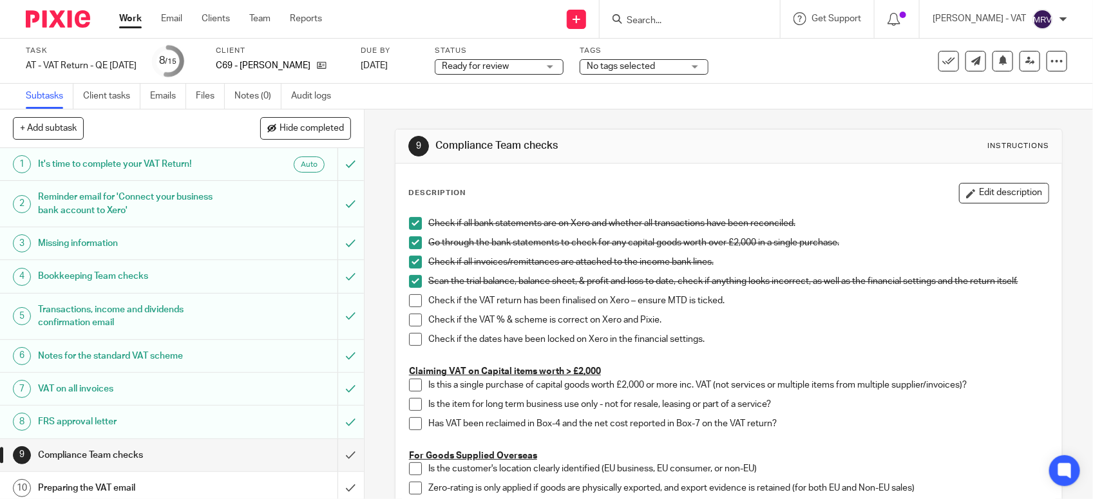
click at [409, 301] on span at bounding box center [415, 300] width 13 height 13
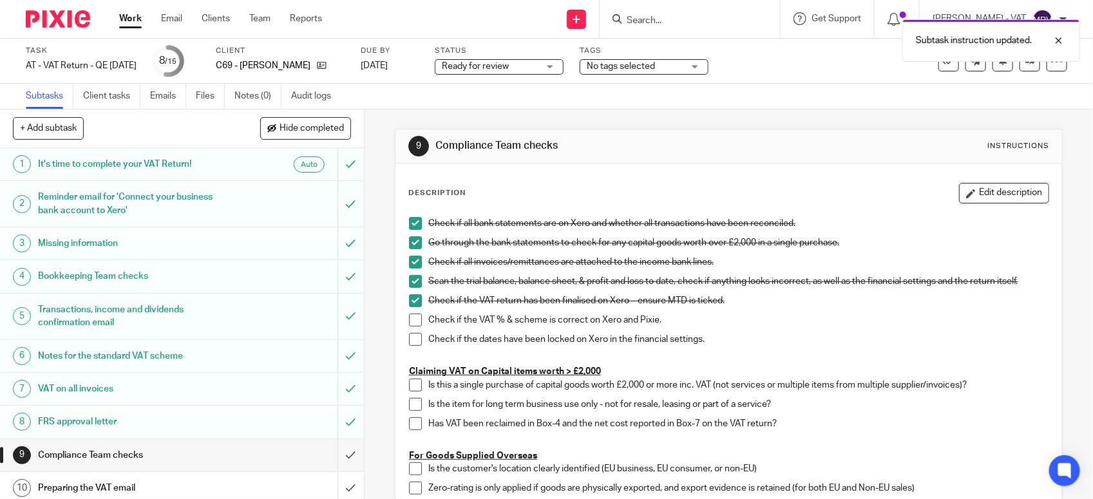
click at [411, 321] on span at bounding box center [415, 320] width 13 height 13
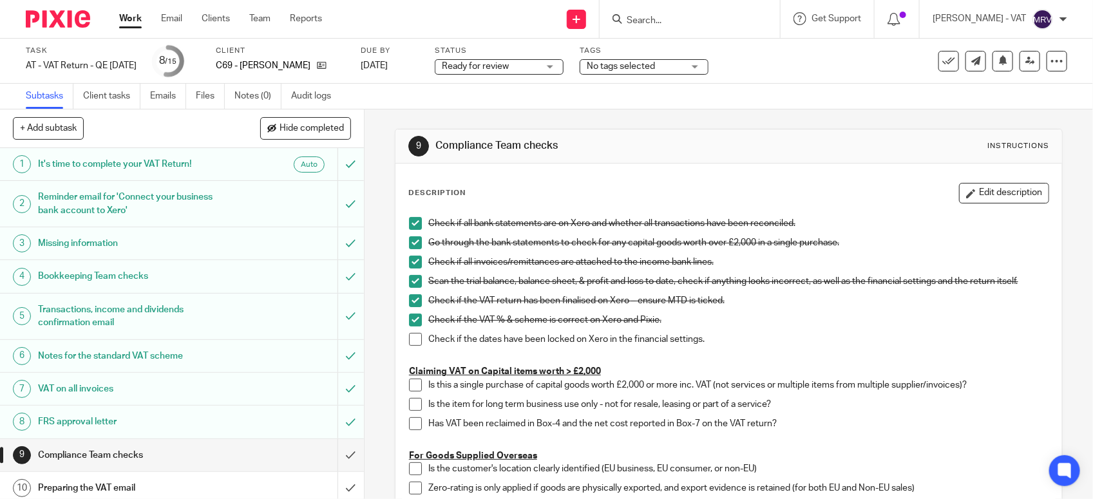
click at [409, 341] on span at bounding box center [415, 339] width 13 height 13
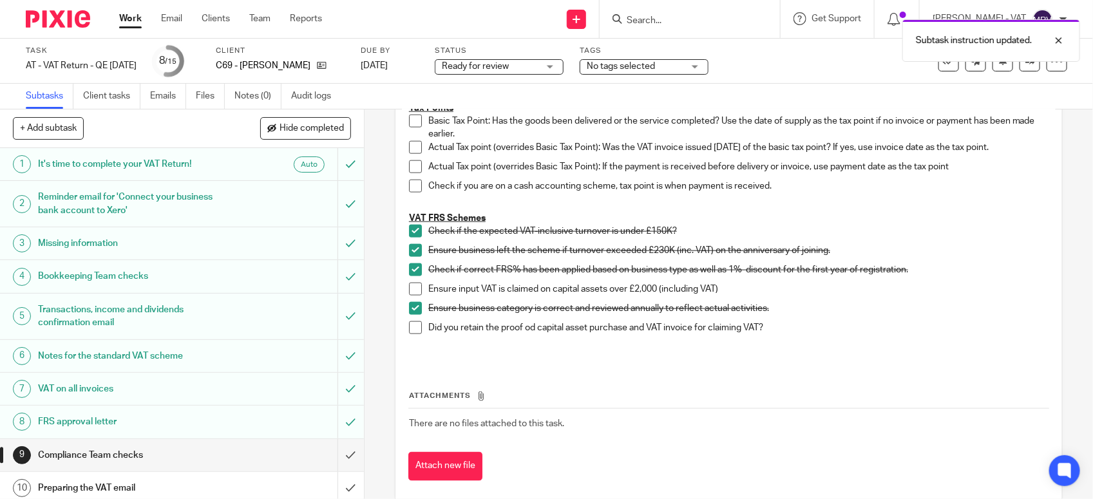
scroll to position [745, 0]
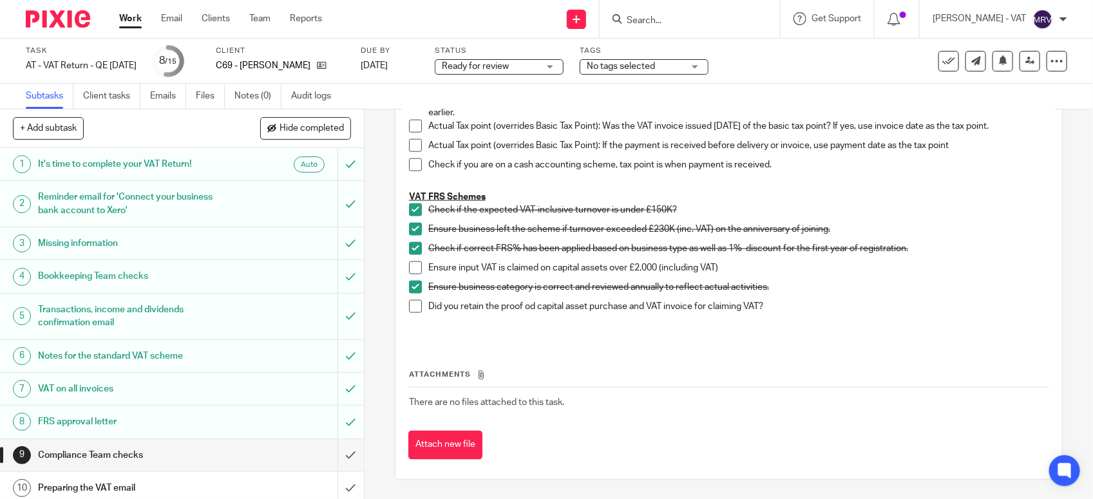
click at [905, 319] on div "Did you retain the proof od capital asset purchase and VAT invoice for claiming…" at bounding box center [738, 309] width 620 height 19
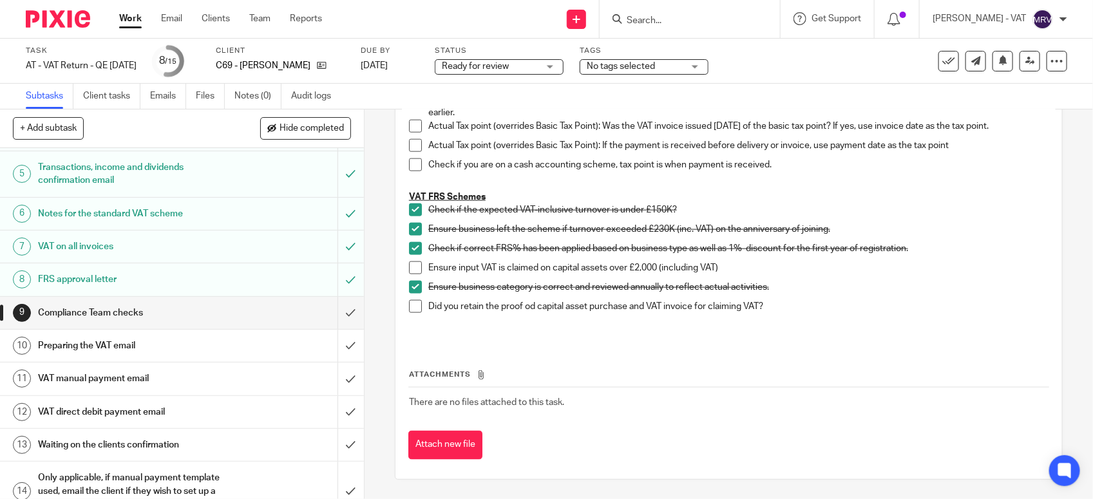
scroll to position [161, 0]
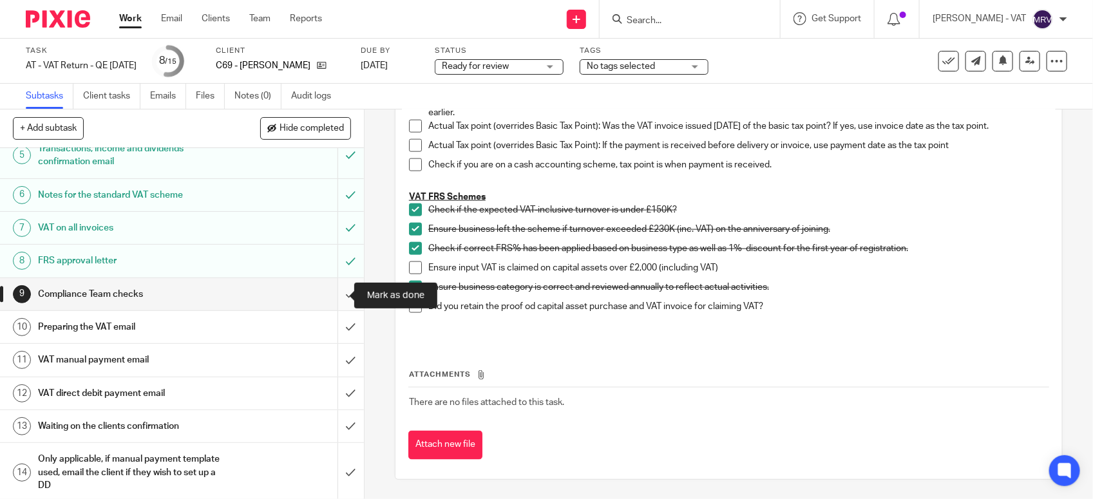
click at [329, 297] on input "submit" at bounding box center [182, 294] width 364 height 32
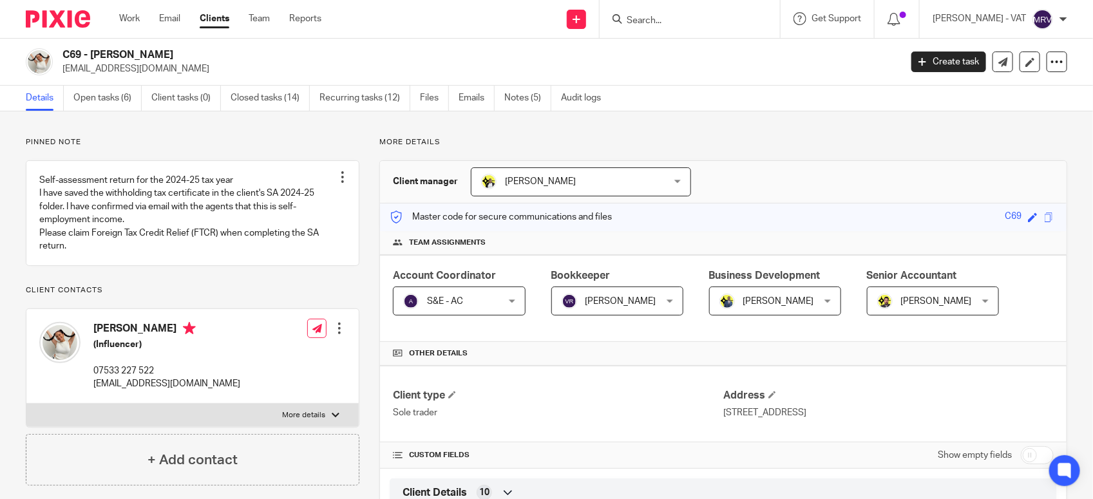
drag, startPoint x: 89, startPoint y: 55, endPoint x: 161, endPoint y: 53, distance: 72.2
click at [161, 53] on h2 "C69 - [PERSON_NAME]" at bounding box center [394, 55] width 664 height 14
drag, startPoint x: 161, startPoint y: 53, endPoint x: 98, endPoint y: 50, distance: 63.2
click at [98, 50] on h2 "C69 - [PERSON_NAME]" at bounding box center [394, 55] width 664 height 14
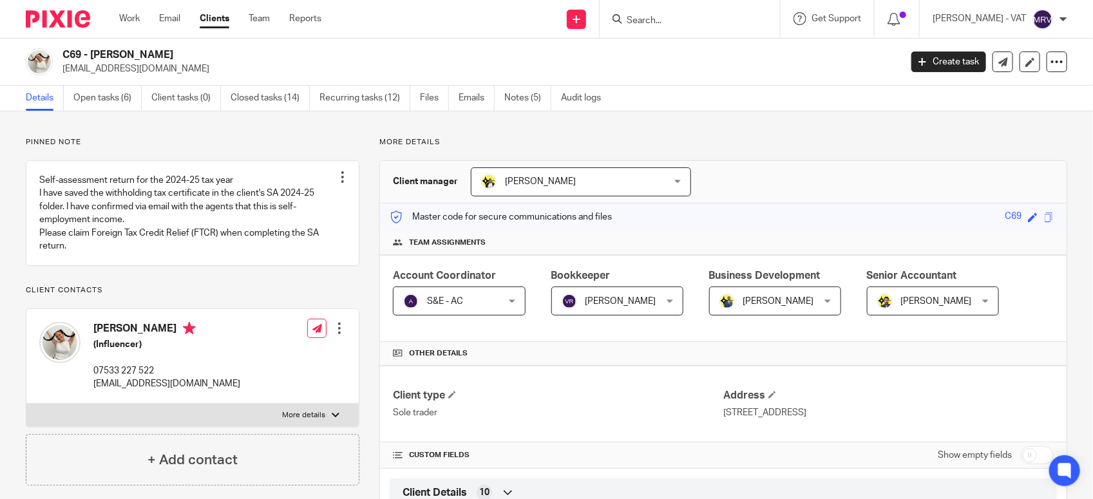
click at [150, 50] on h2 "C69 - [PERSON_NAME]" at bounding box center [394, 55] width 664 height 14
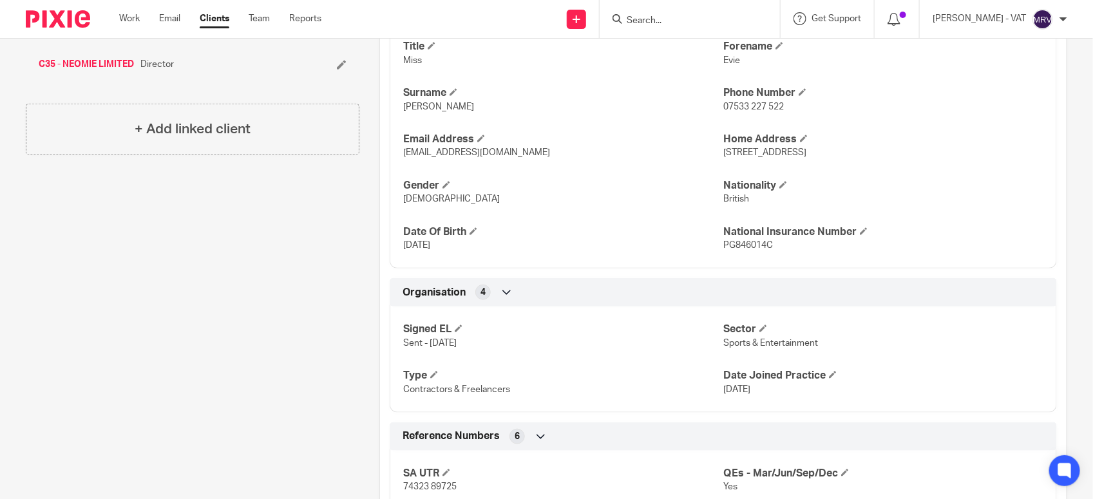
scroll to position [664, 0]
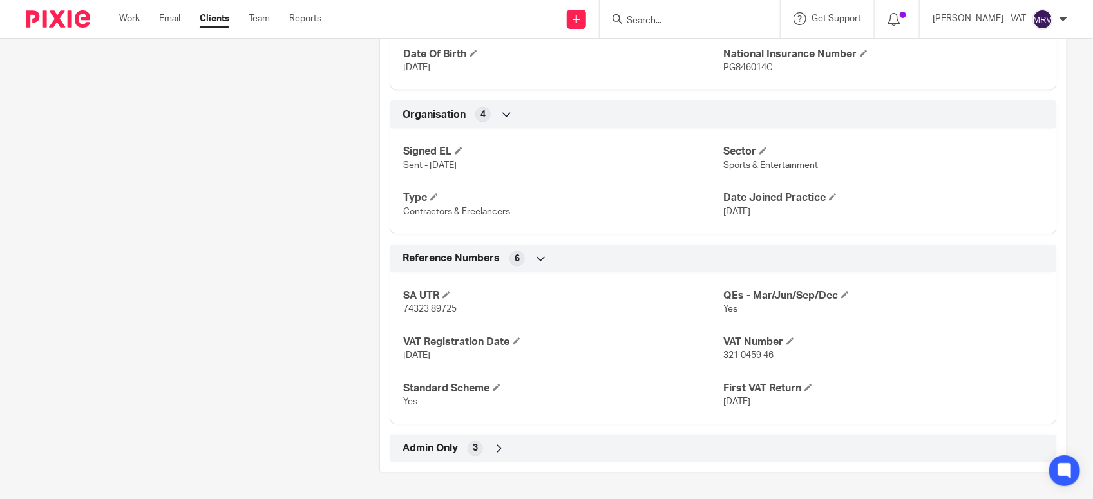
click at [667, 312] on p "74323 89725" at bounding box center [563, 309] width 320 height 13
click at [671, 333] on div "SA UTR 74323 89725 QEs - Mar/Jun/Sep/Dec Yes VAT Registration Date [DATE] VAT N…" at bounding box center [723, 345] width 667 height 162
drag, startPoint x: 716, startPoint y: 353, endPoint x: 765, endPoint y: 361, distance: 48.9
click at [765, 361] on p "321 0459 46" at bounding box center [884, 355] width 320 height 13
copy span "321 0459 46"
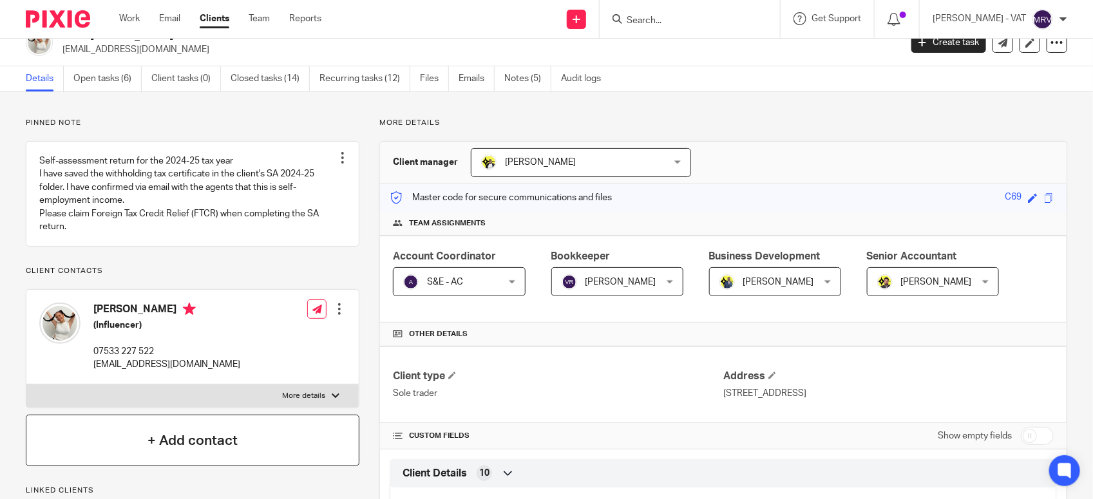
scroll to position [0, 0]
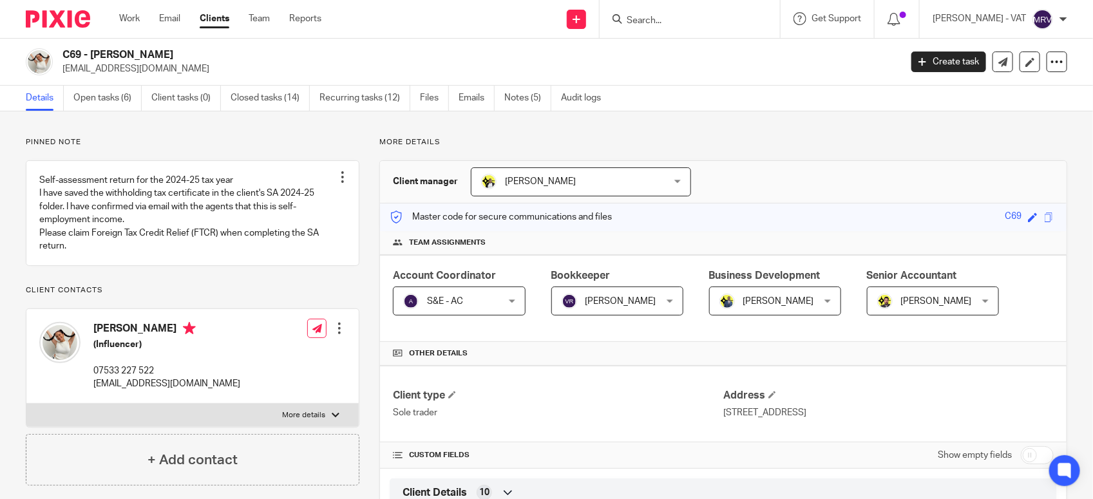
drag, startPoint x: 91, startPoint y: 53, endPoint x: 149, endPoint y: 53, distance: 58.6
click at [149, 53] on h2 "C69 - [PERSON_NAME]" at bounding box center [394, 55] width 664 height 14
copy h2 "[PERSON_NAME]"
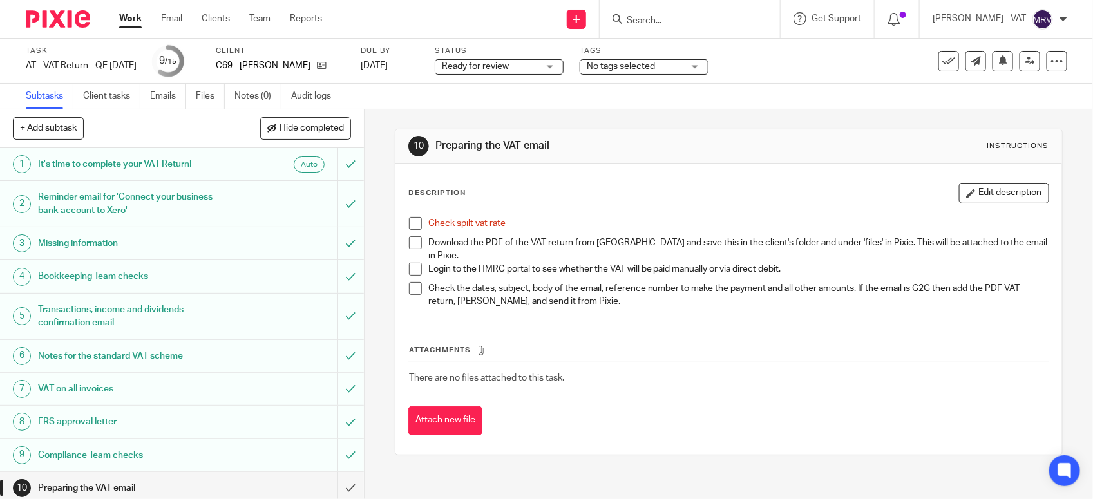
click at [410, 221] on span at bounding box center [415, 223] width 13 height 13
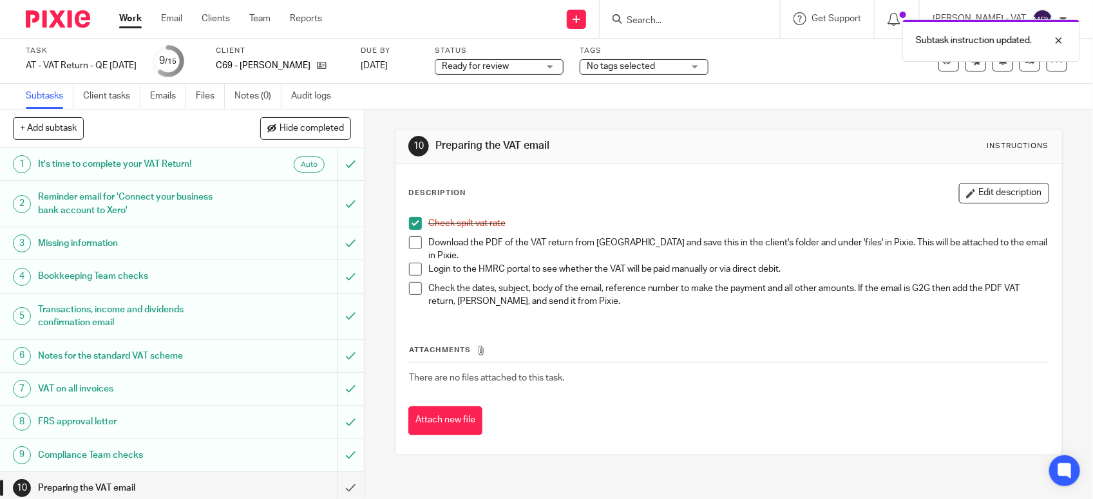
click at [613, 344] on th "Attachments" at bounding box center [728, 353] width 641 height 19
click at [569, 190] on div "Description Edit description" at bounding box center [728, 193] width 641 height 21
click at [213, 94] on link "Files" at bounding box center [210, 96] width 29 height 25
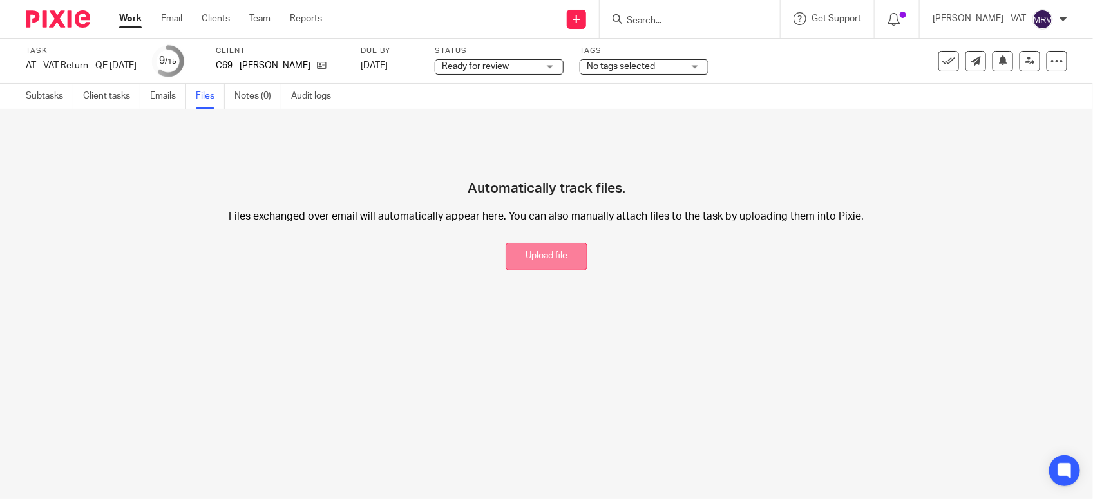
click at [542, 258] on button "Upload file" at bounding box center [547, 257] width 82 height 28
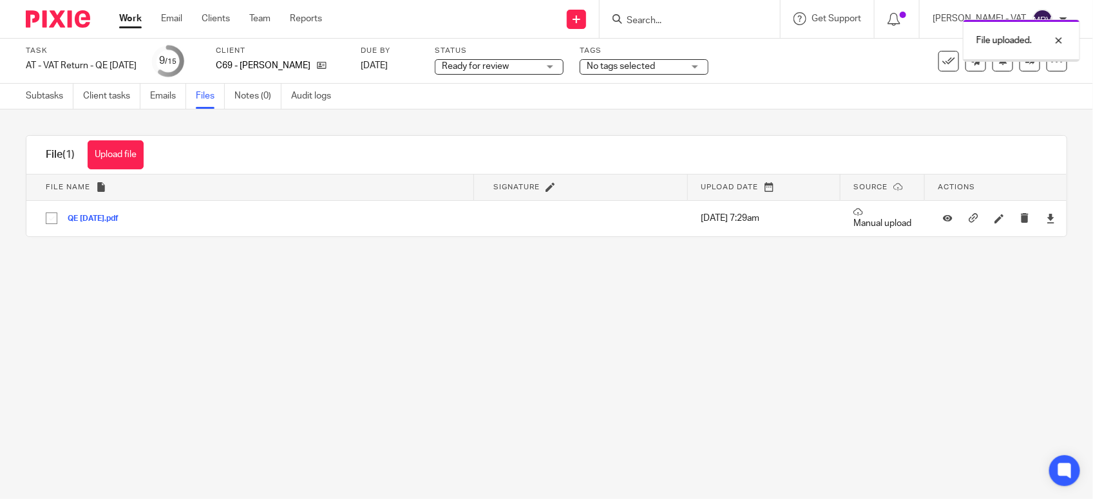
click at [574, 272] on main "Task AT - VAT Return - QE [DATE] Save AT - VAT Return - QE [DATE] 9 /15 Client …" at bounding box center [546, 249] width 1093 height 499
click at [43, 97] on link "Subtasks" at bounding box center [50, 96] width 48 height 25
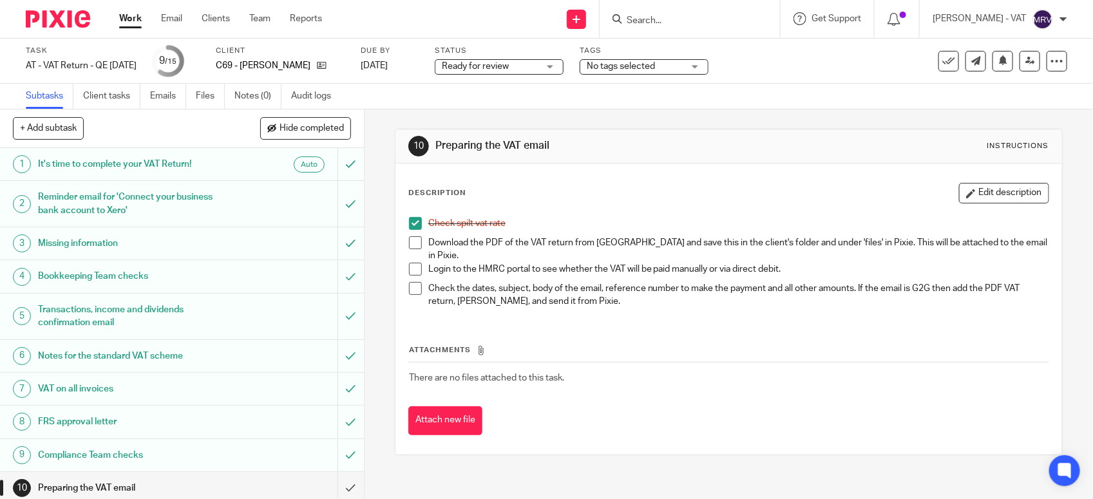
click at [417, 249] on li "Download the PDF of the VAT return from Xero and save this in the client's fold…" at bounding box center [729, 249] width 640 height 26
click at [409, 239] on span at bounding box center [415, 242] width 13 height 13
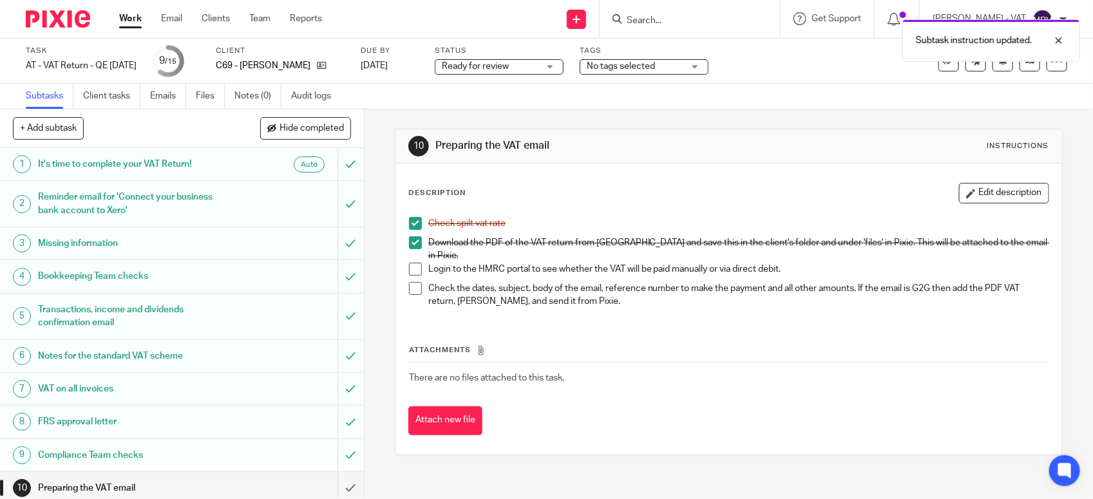
click at [660, 318] on div "Attachments There are no files attached to this task. Attach new file" at bounding box center [728, 376] width 641 height 117
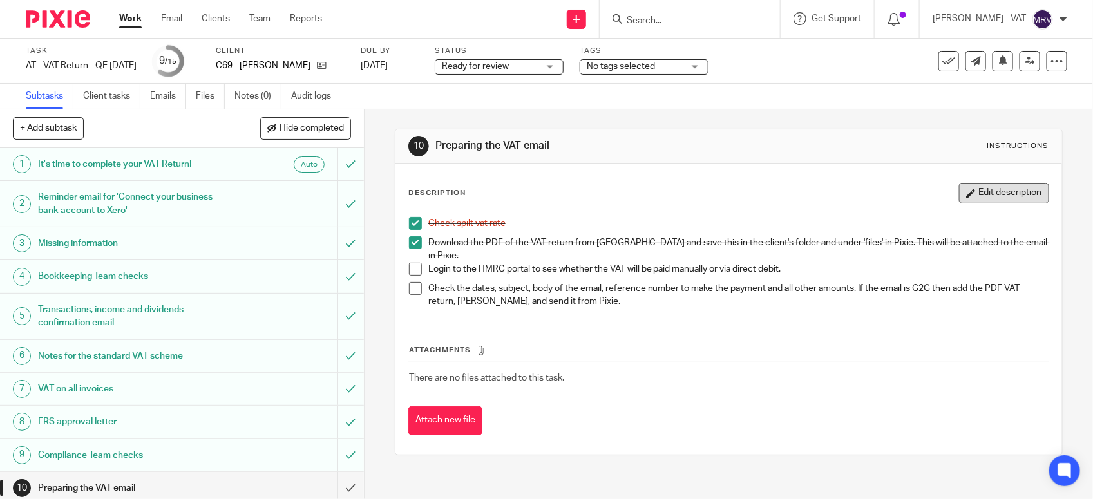
click at [959, 191] on button "Edit description" at bounding box center [1004, 193] width 90 height 21
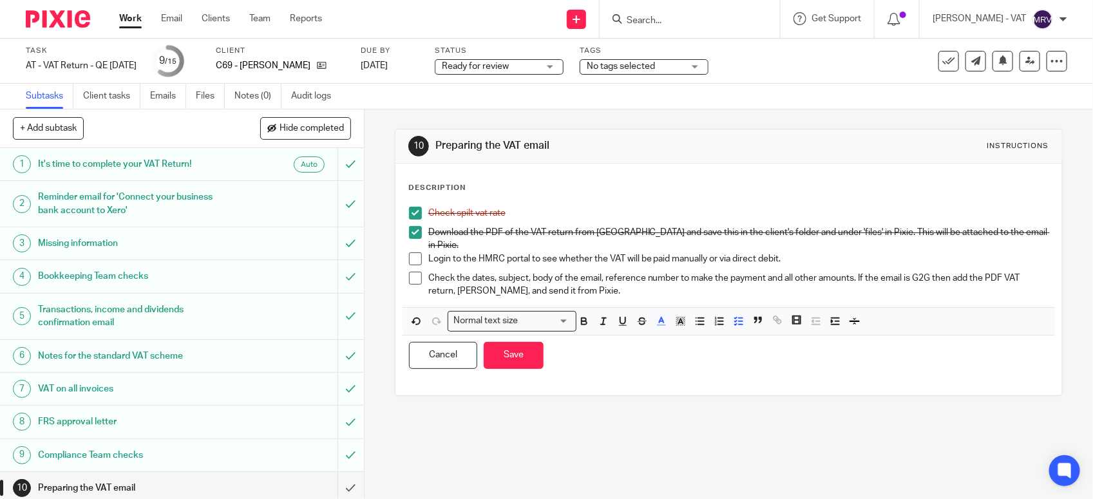
click at [780, 253] on p "Login to the HMRC portal to see whether the VAT will be paid manually or via di…" at bounding box center [738, 259] width 620 height 13
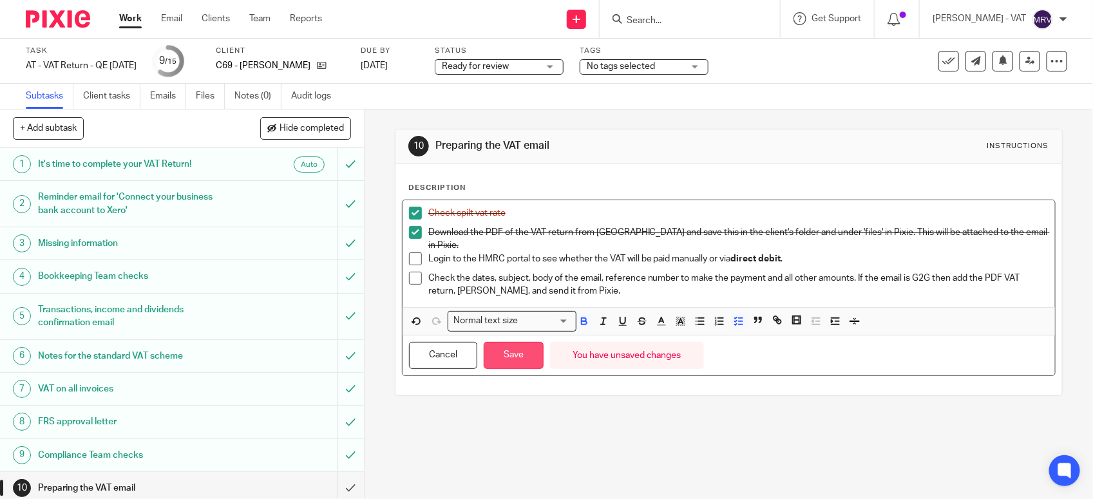
click at [519, 346] on button "Save" at bounding box center [514, 356] width 60 height 28
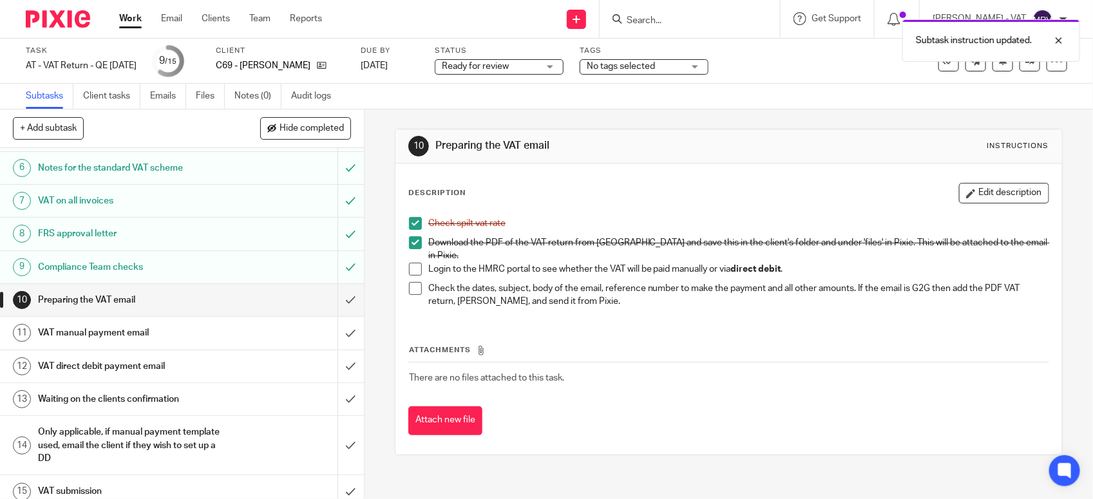
scroll to position [200, 0]
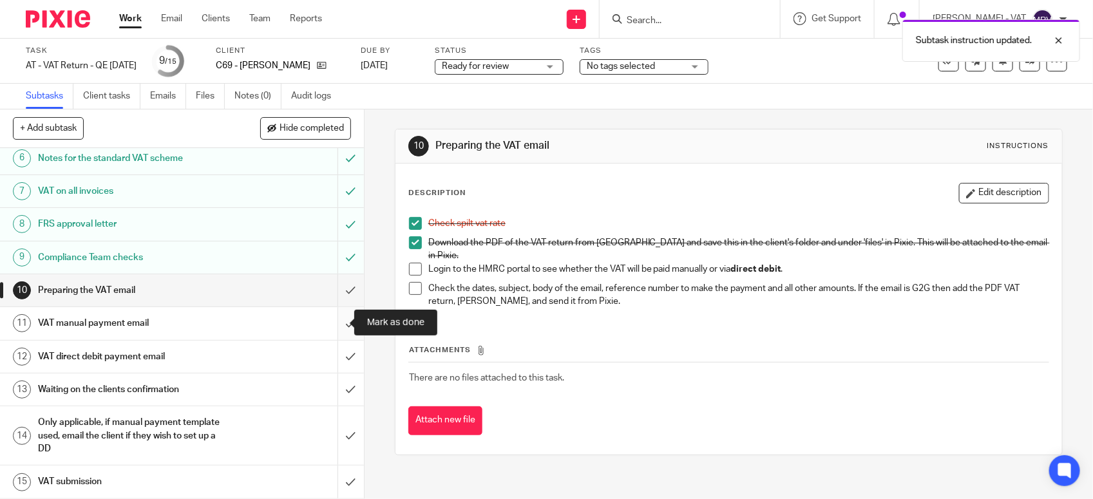
click at [331, 323] on input "submit" at bounding box center [182, 323] width 364 height 32
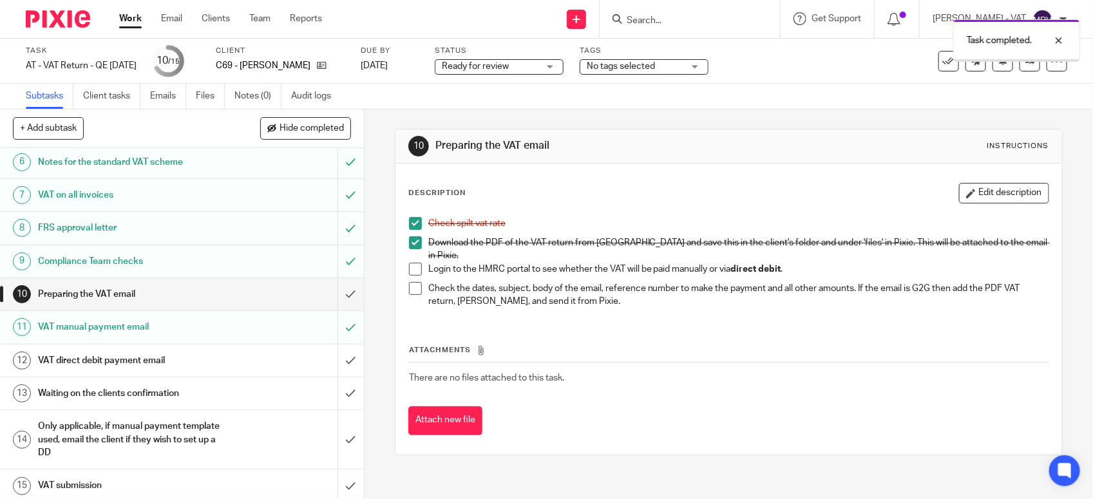
scroll to position [200, 0]
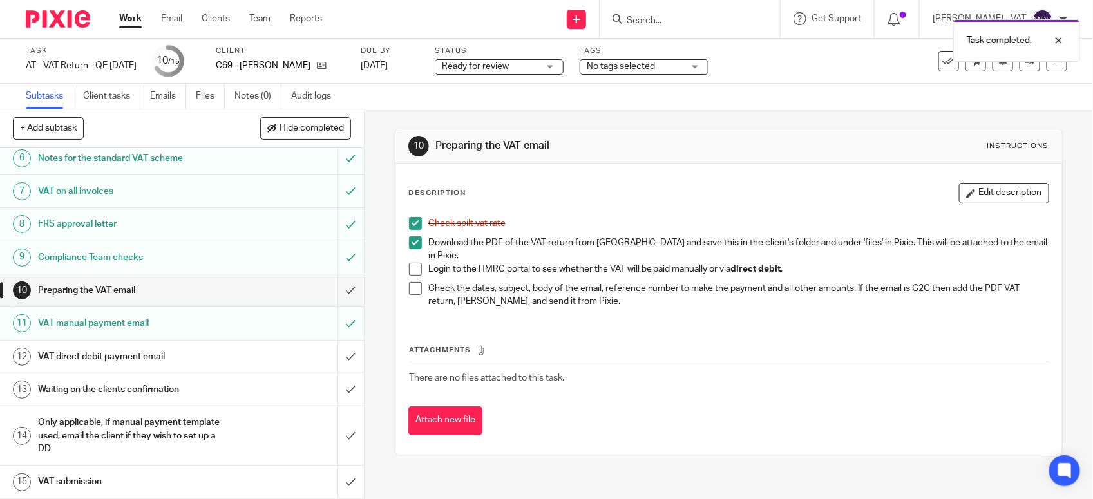
click at [117, 353] on h1 "VAT direct debit payment email" at bounding box center [133, 356] width 191 height 19
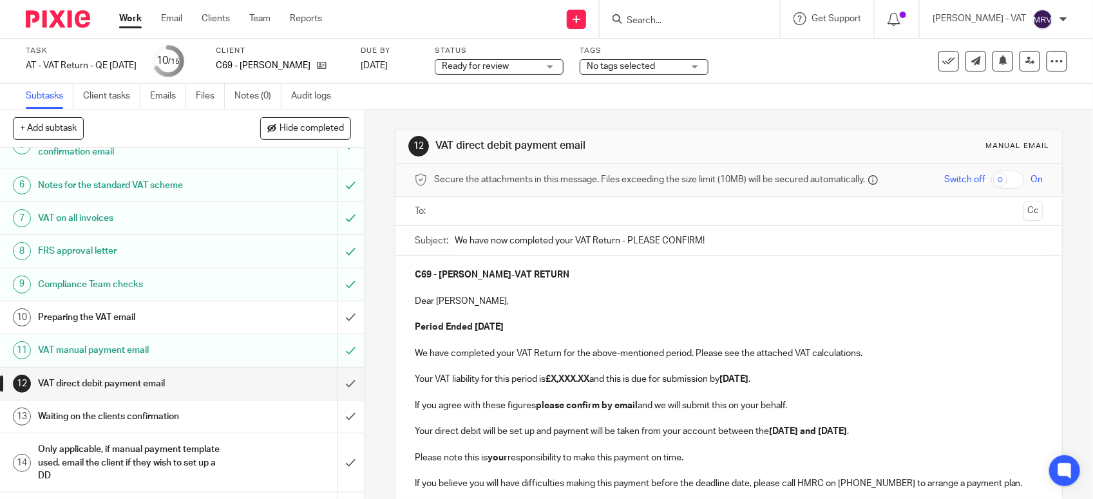
scroll to position [200, 0]
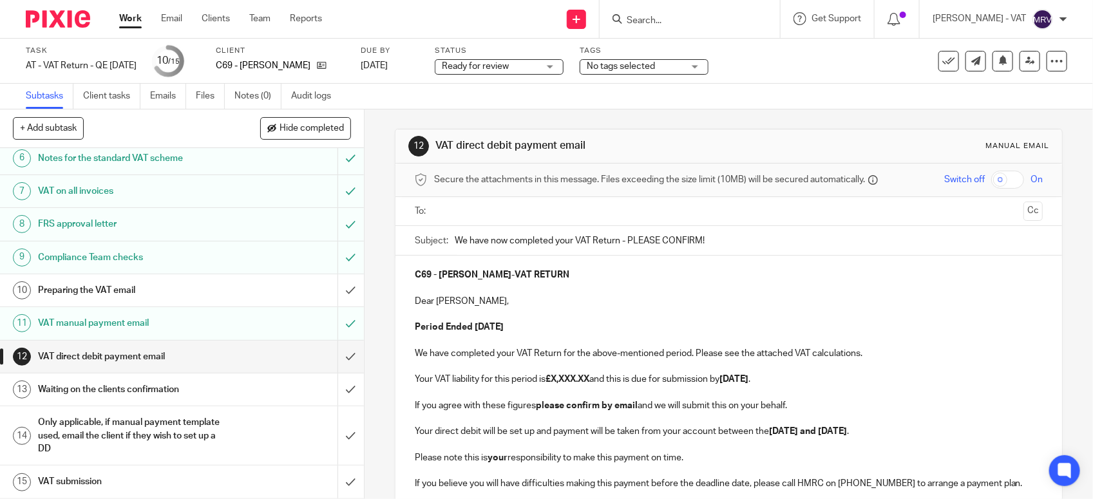
click at [712, 304] on p "Dear Evie," at bounding box center [729, 301] width 628 height 13
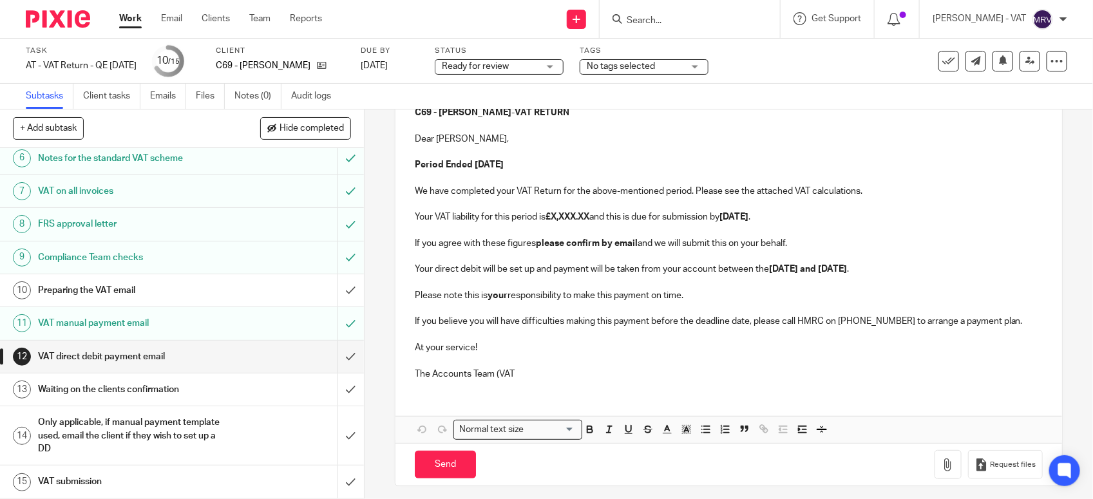
scroll to position [171, 0]
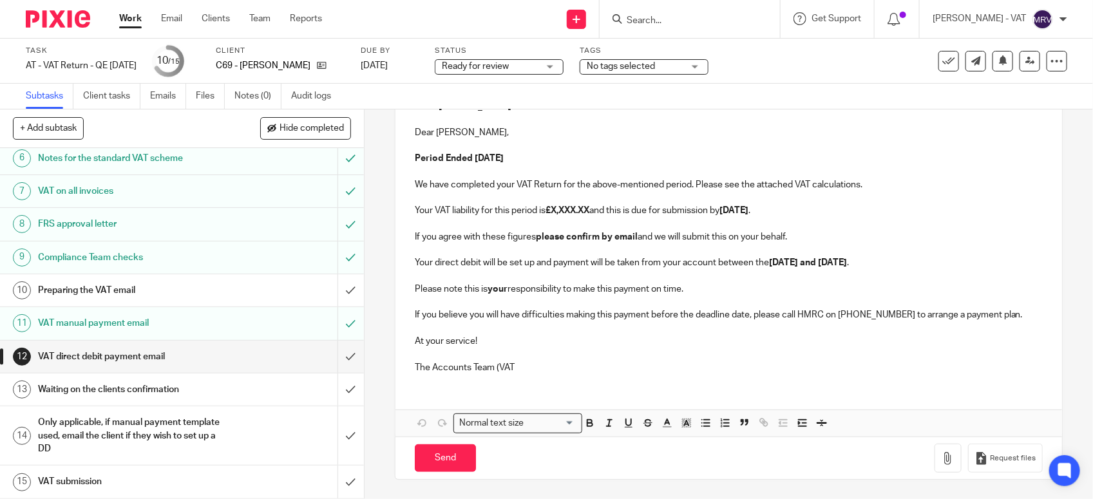
click at [515, 365] on p "The Accounts Team (VAT" at bounding box center [729, 367] width 628 height 13
click at [676, 463] on button "Save draft" at bounding box center [683, 459] width 81 height 28
click at [595, 211] on p "Your VAT liability for this period is £X,XXX.XX and this is due for submission …" at bounding box center [729, 210] width 628 height 13
click at [697, 454] on button "Save draft" at bounding box center [683, 459] width 81 height 28
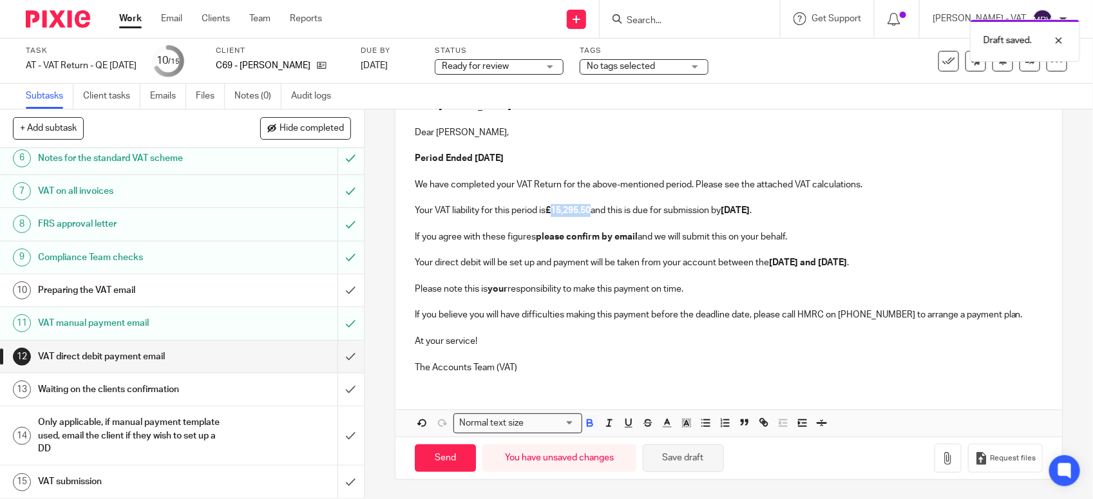
click at [697, 454] on button "Save draft" at bounding box center [683, 459] width 81 height 28
click at [552, 348] on p at bounding box center [729, 354] width 628 height 13
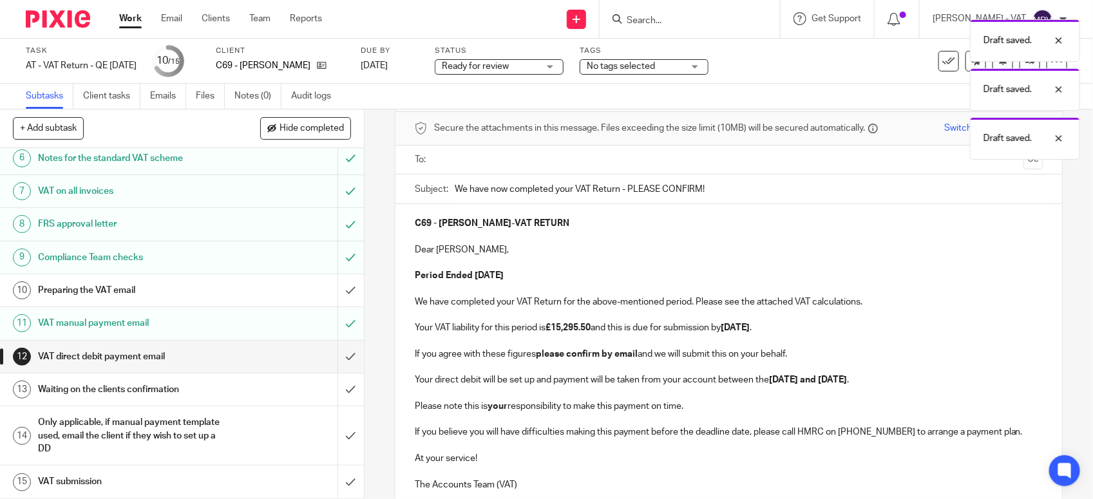
scroll to position [10, 0]
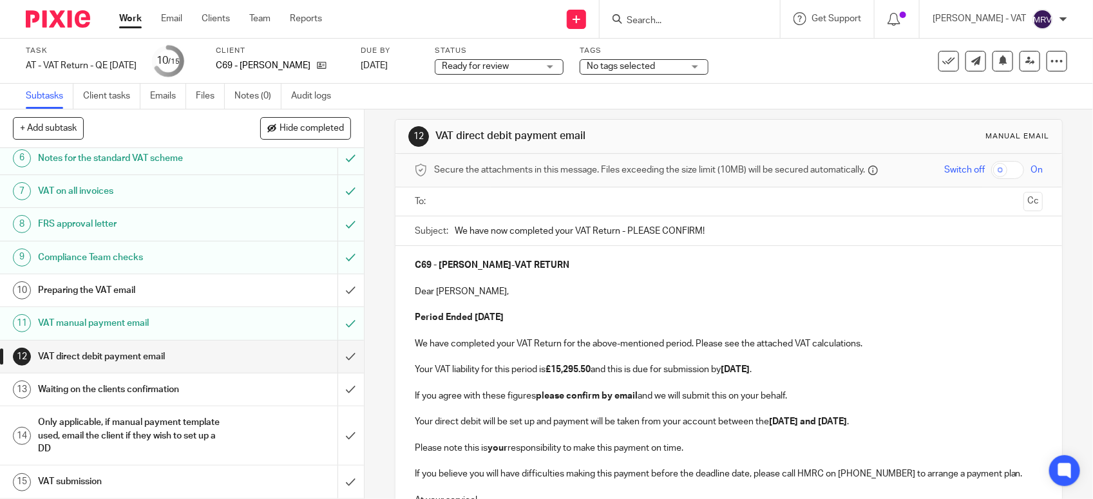
click at [529, 285] on p at bounding box center [729, 278] width 628 height 13
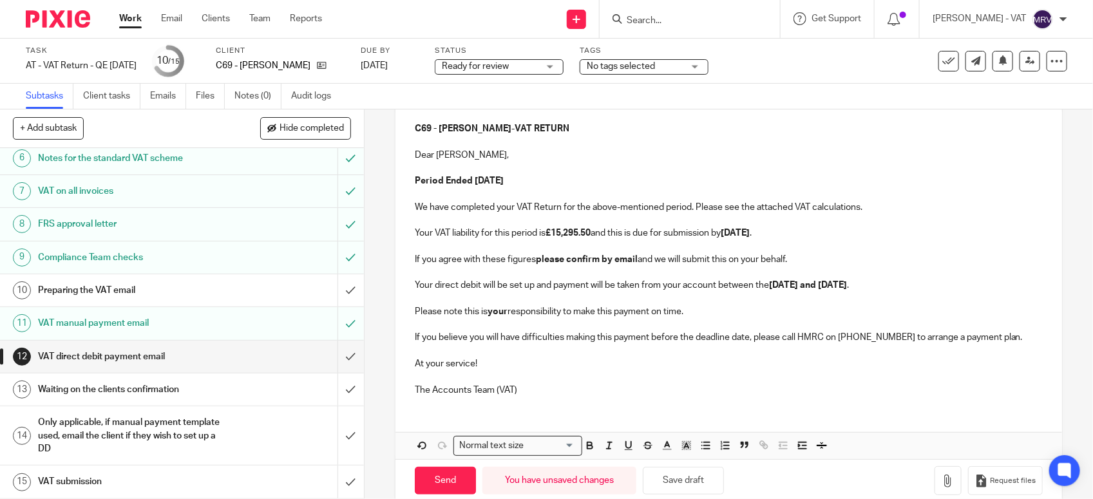
scroll to position [171, 0]
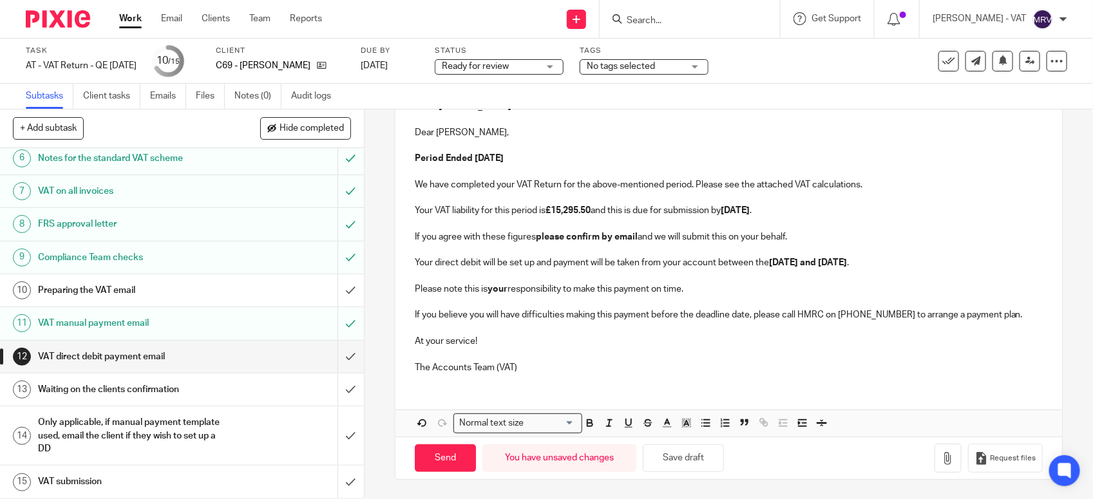
click at [738, 370] on p "The Accounts Team (VAT)" at bounding box center [729, 367] width 628 height 13
click at [635, 365] on p "The Accounts Team (VAT)" at bounding box center [729, 367] width 628 height 13
click at [676, 466] on button "Save draft" at bounding box center [683, 459] width 81 height 28
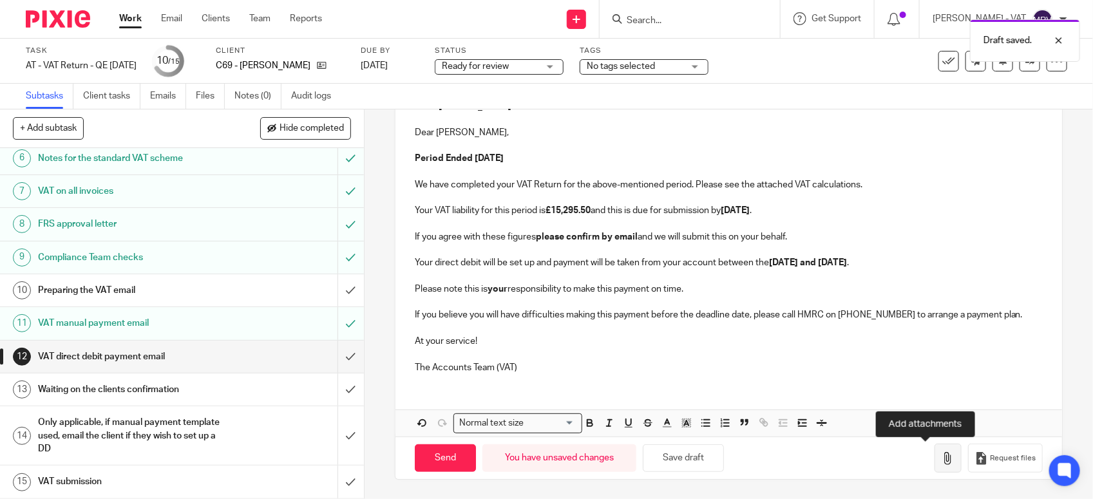
click at [942, 459] on icon "button" at bounding box center [948, 458] width 13 height 13
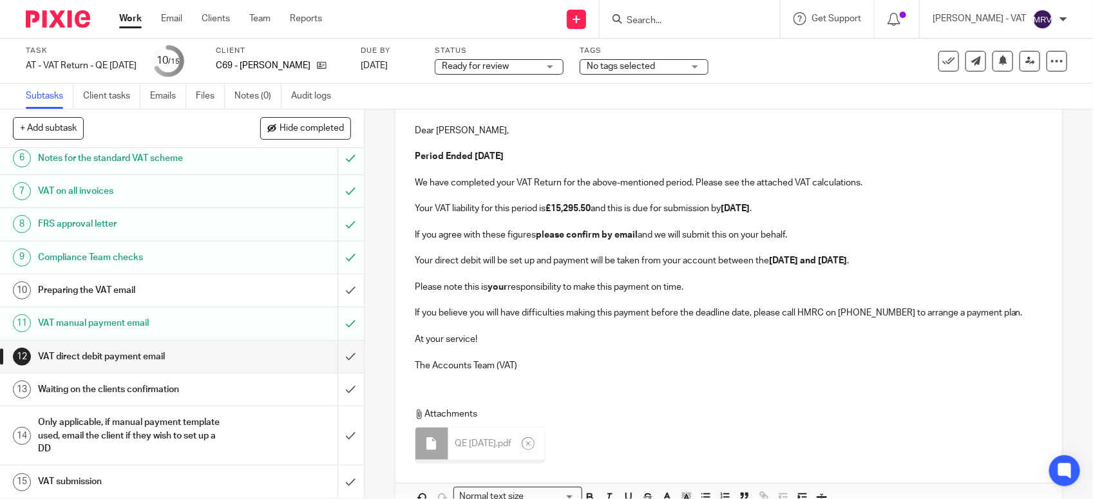
click at [536, 372] on p "The Accounts Team (VAT)" at bounding box center [729, 366] width 628 height 13
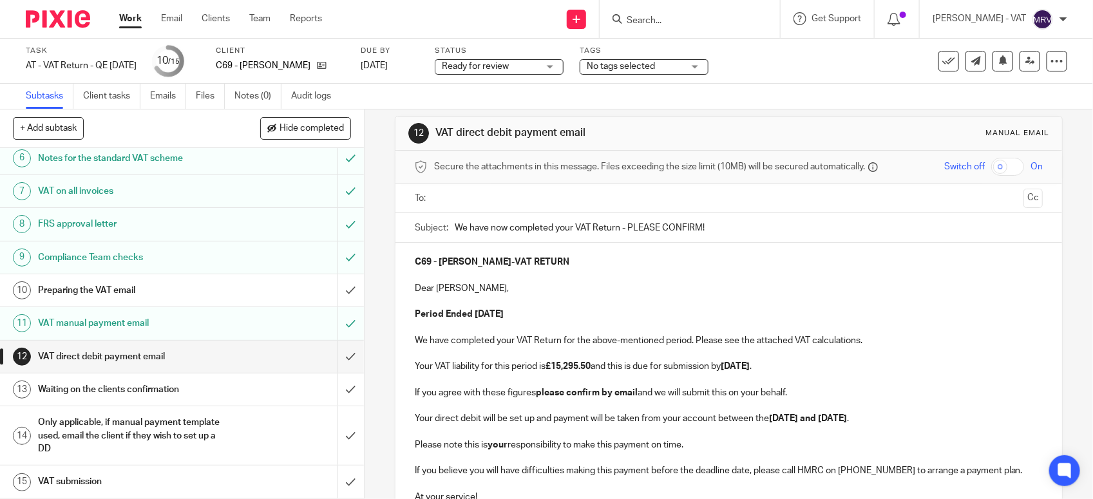
scroll to position [10, 0]
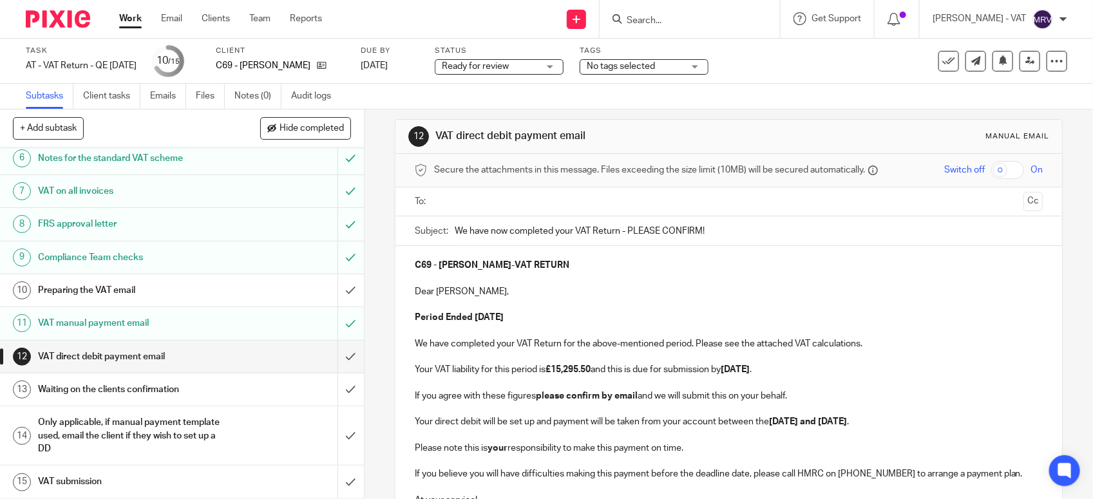
click at [543, 285] on p at bounding box center [729, 278] width 628 height 13
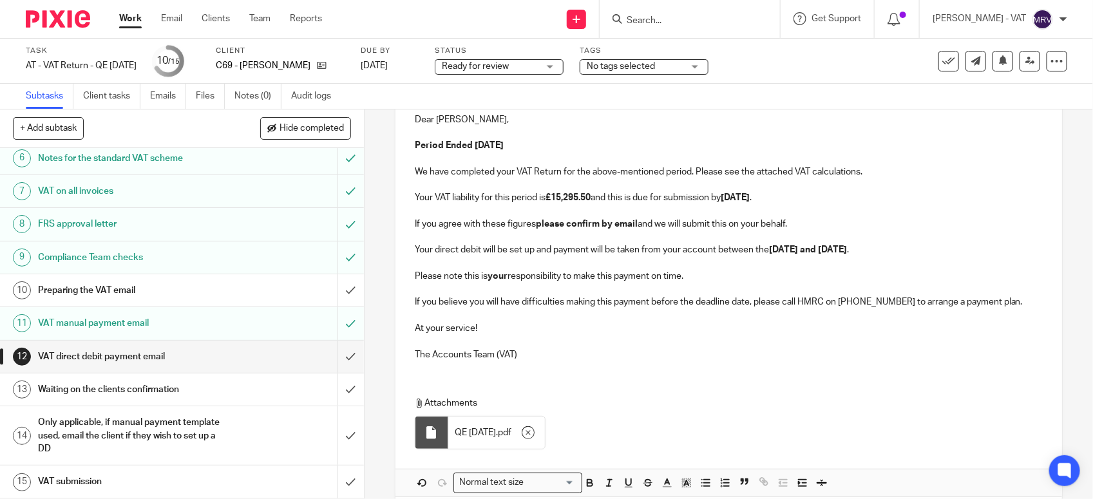
scroll to position [243, 0]
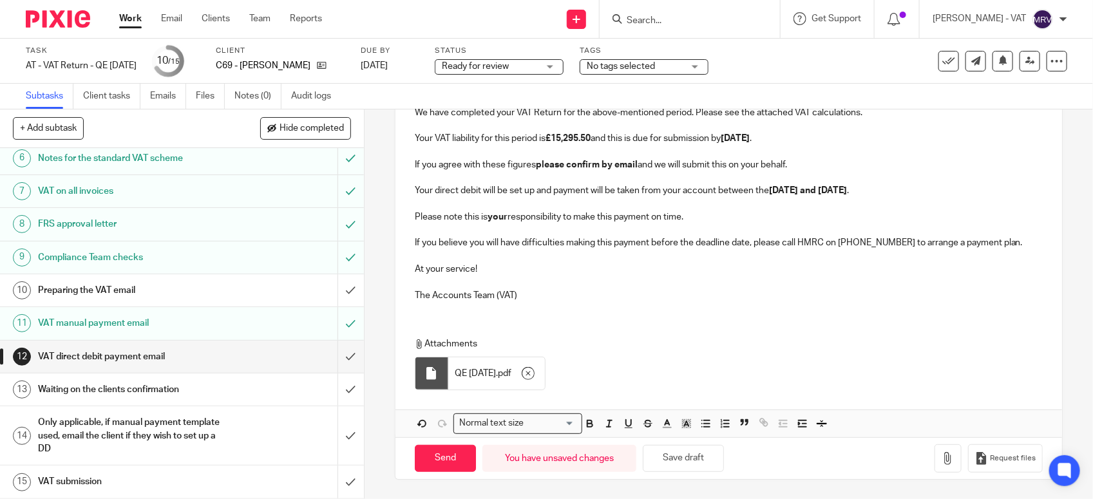
click at [545, 320] on div "C69 - EVIE CLARK - VAT RETURN Dear Evie, Period Ended 30th September 2025 We ha…" at bounding box center [729, 226] width 667 height 422
click at [520, 295] on p "The Accounts Team (VAT)" at bounding box center [729, 295] width 628 height 13
click at [696, 220] on p "Please note this is your responsibility to make this payment on time." at bounding box center [729, 217] width 628 height 13
click at [907, 191] on p "Your direct debit will be set up and payment will be taken from your account be…" at bounding box center [729, 190] width 628 height 13
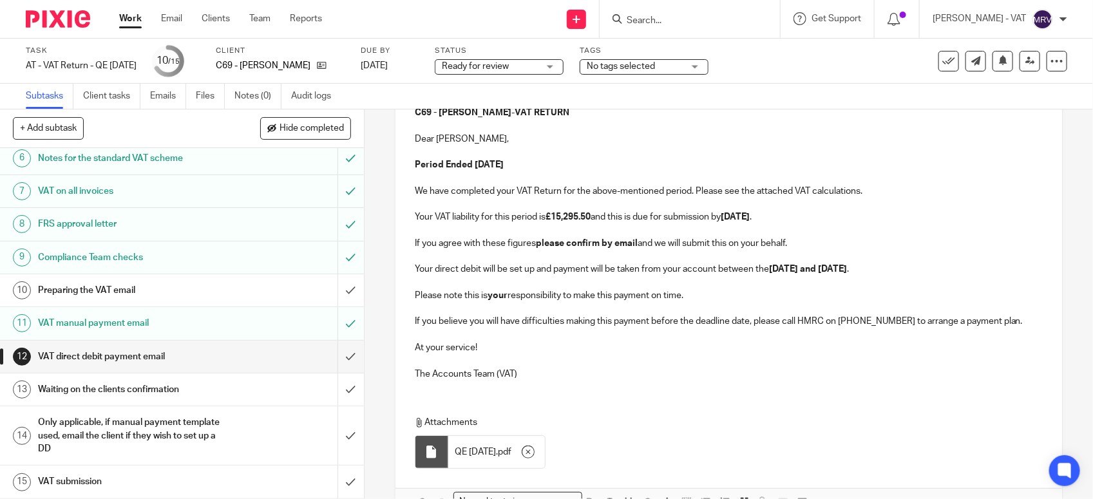
click at [803, 249] on p "If you agree with these figures please confirm by email and we will submit this…" at bounding box center [729, 243] width 628 height 13
click at [826, 217] on p "Your VAT liability for this period is £15,295.50 and this is due for submission…" at bounding box center [729, 217] width 628 height 13
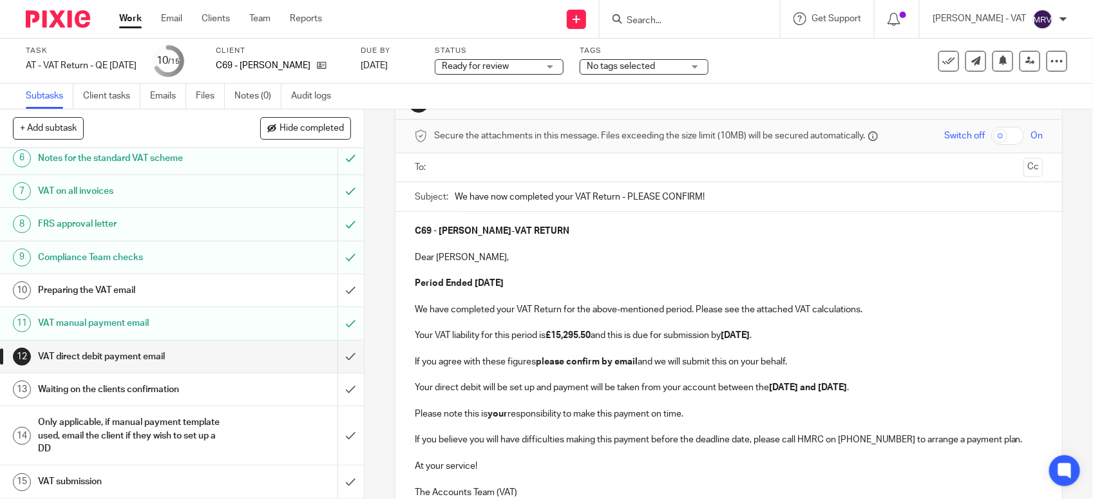
scroll to position [1, 0]
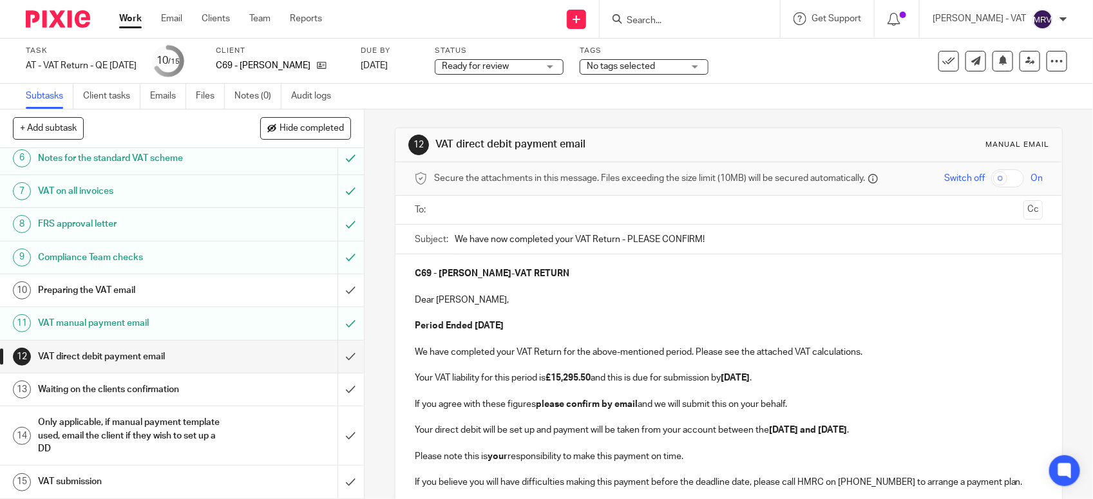
click at [574, 294] on p "Dear Evie," at bounding box center [729, 300] width 628 height 13
click at [511, 205] on input "text" at bounding box center [729, 210] width 580 height 15
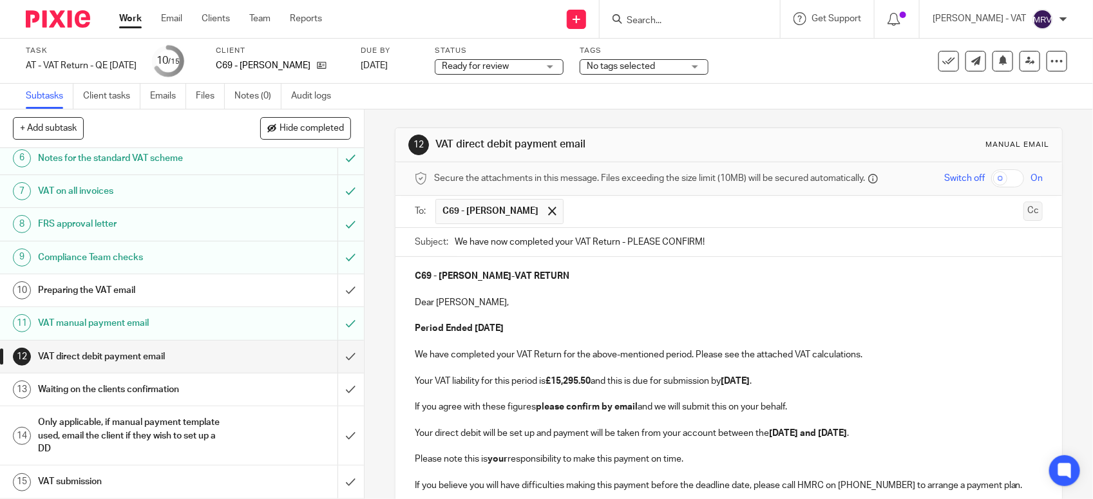
click at [1024, 211] on button "Cc" at bounding box center [1033, 211] width 19 height 19
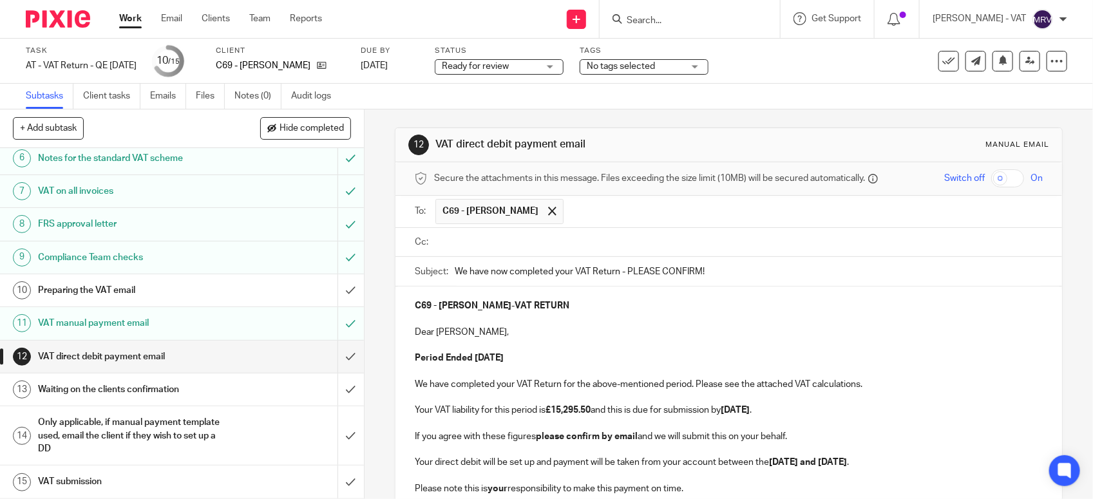
click at [458, 248] on input "text" at bounding box center [738, 242] width 599 height 15
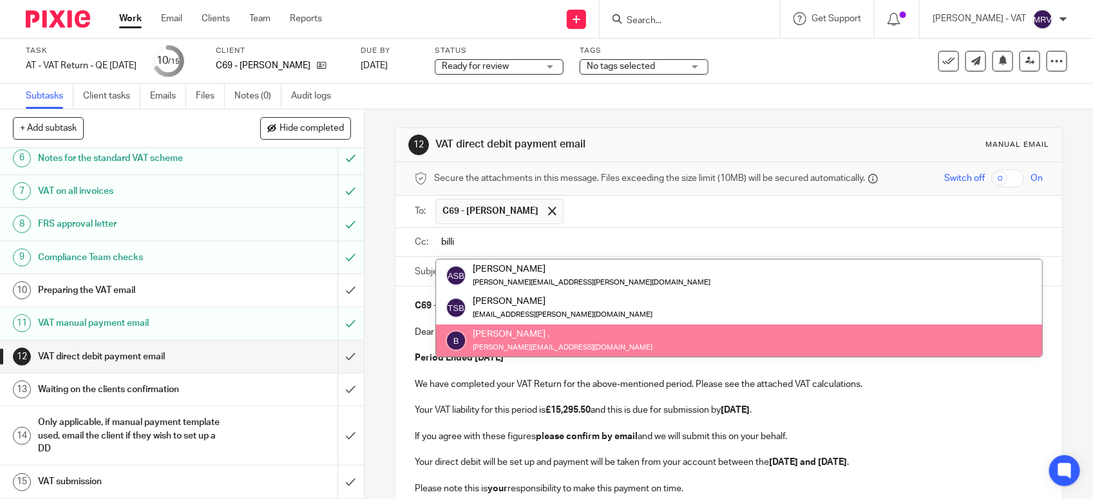
type input "billi"
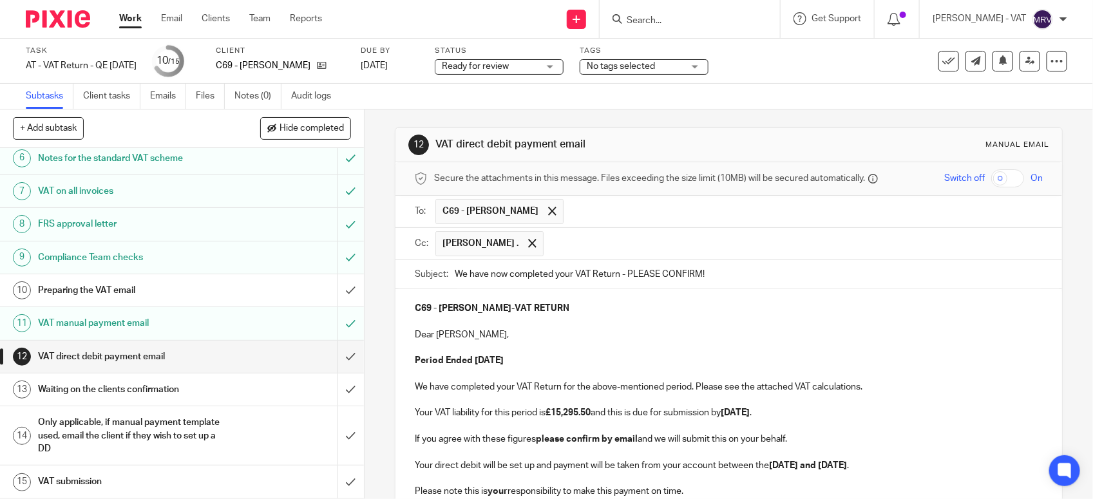
click at [613, 307] on p "C69 - EVIE CLARK - VAT RETURN" at bounding box center [729, 308] width 628 height 13
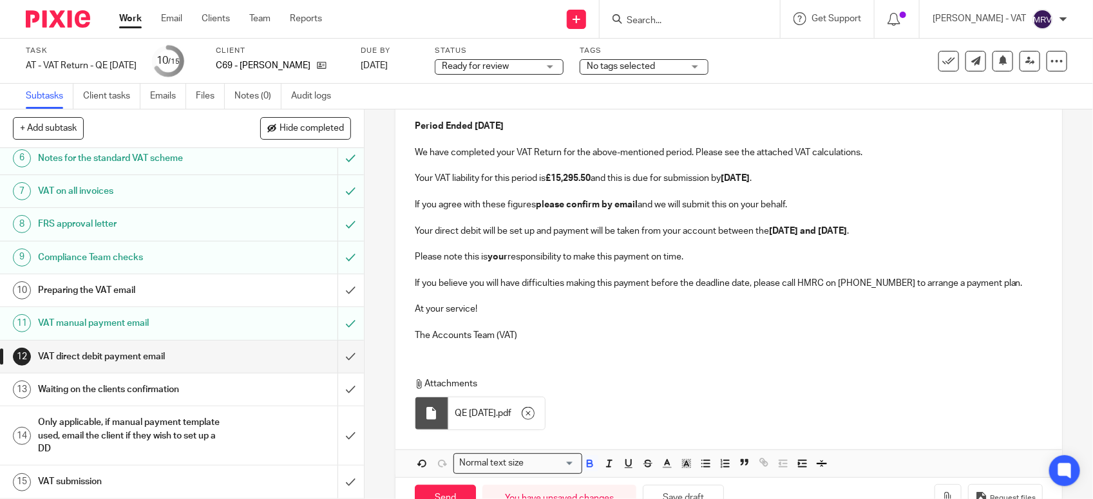
scroll to position [243, 0]
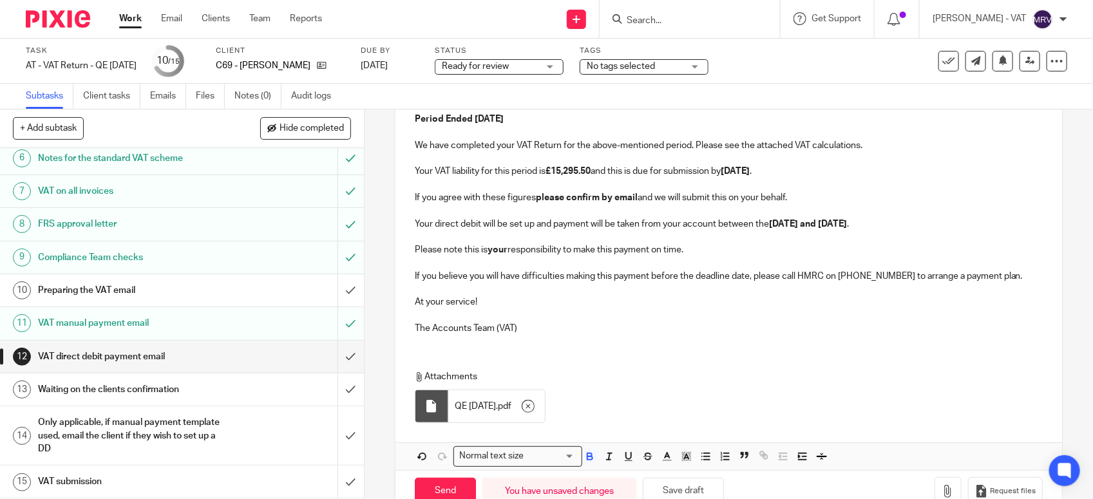
click at [825, 172] on p "Your VAT liability for this period is £15,295.50 and this is due for submission…" at bounding box center [729, 171] width 628 height 13
click at [802, 191] on p at bounding box center [729, 184] width 628 height 13
click at [794, 201] on p "If you agree with these figures please confirm by email and we will submit this…" at bounding box center [729, 197] width 628 height 13
click at [919, 223] on p "Your direct debit will be set up and payment will be taken from your account be…" at bounding box center [729, 224] width 628 height 13
click at [702, 251] on p "Please note this is your responsibility to make this payment on time." at bounding box center [729, 250] width 628 height 13
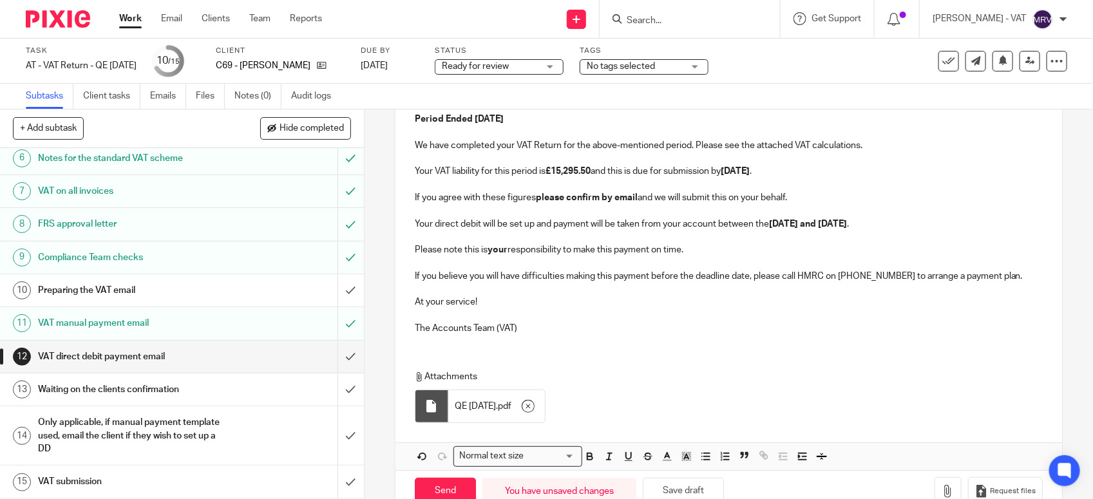
click at [1015, 274] on p "If you believe you will have difficulties making this payment before the deadli…" at bounding box center [729, 276] width 628 height 13
click at [559, 311] on p at bounding box center [729, 315] width 628 height 13
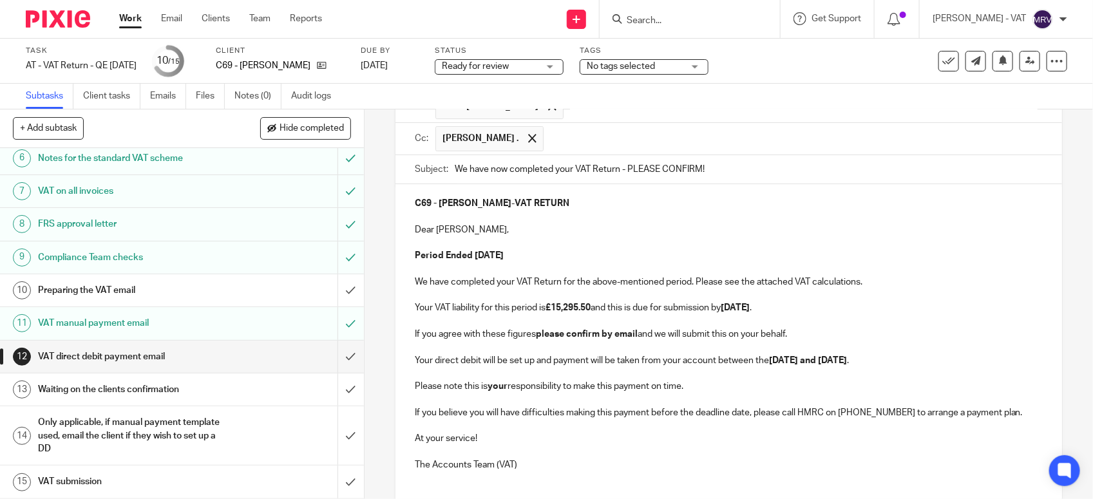
scroll to position [82, 0]
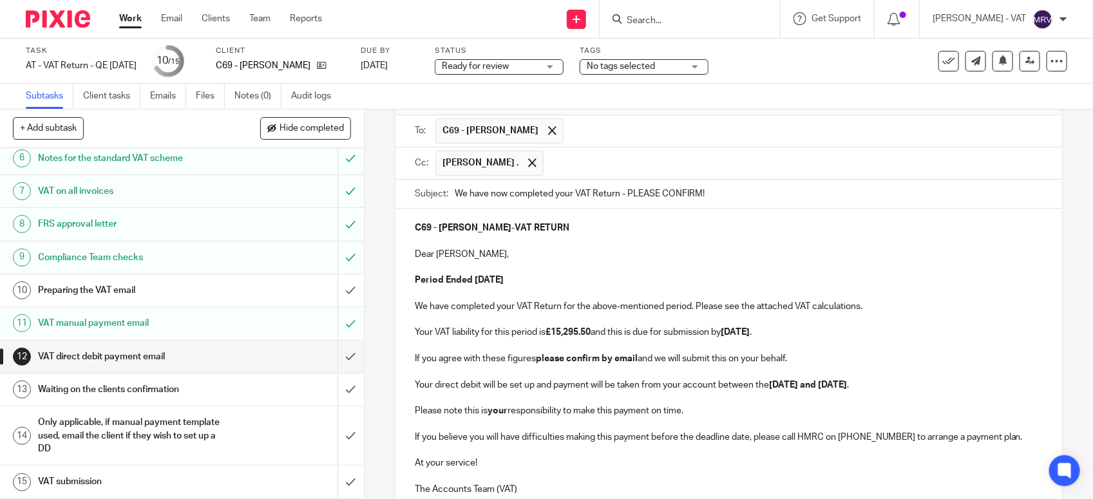
click at [571, 256] on p "Dear Evie," at bounding box center [729, 254] width 628 height 13
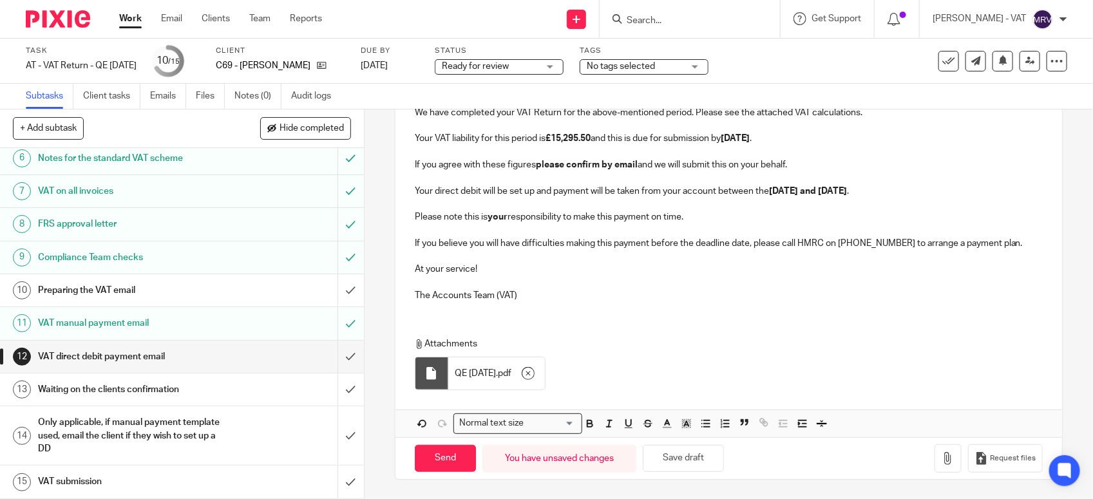
scroll to position [280, 0]
click at [442, 452] on input "Send" at bounding box center [445, 459] width 61 height 28
type input "Sent"
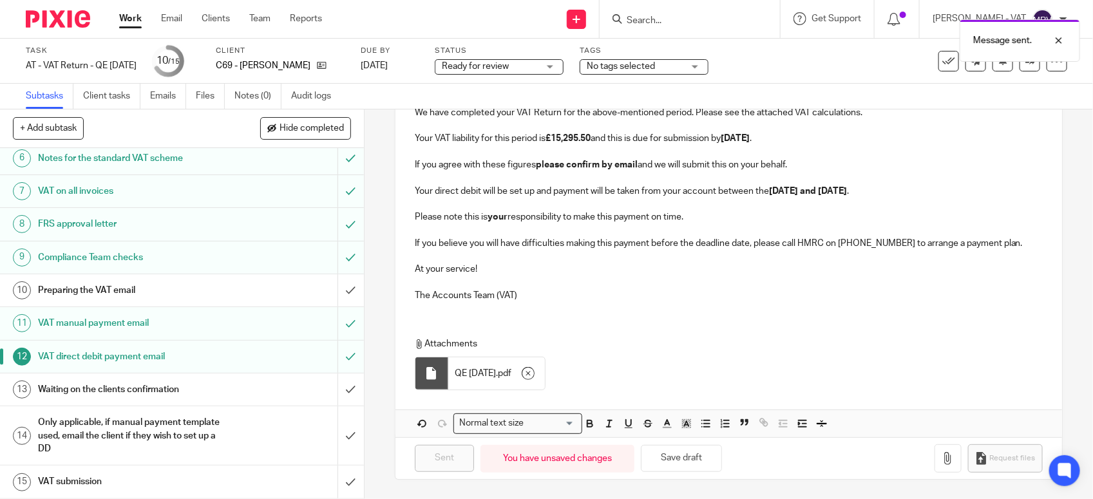
click at [160, 285] on h1 "Preparing the VAT email" at bounding box center [133, 290] width 191 height 19
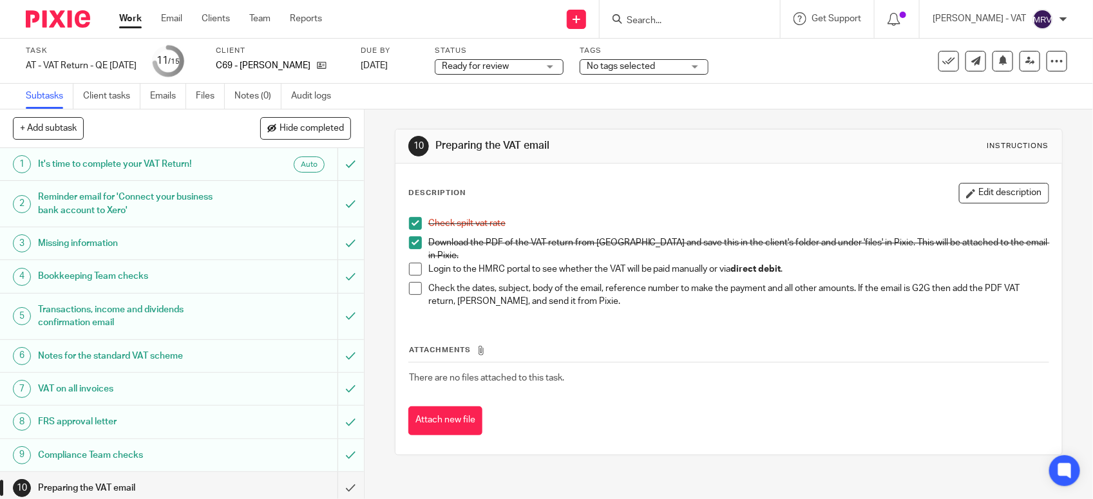
click at [409, 263] on span at bounding box center [415, 269] width 13 height 13
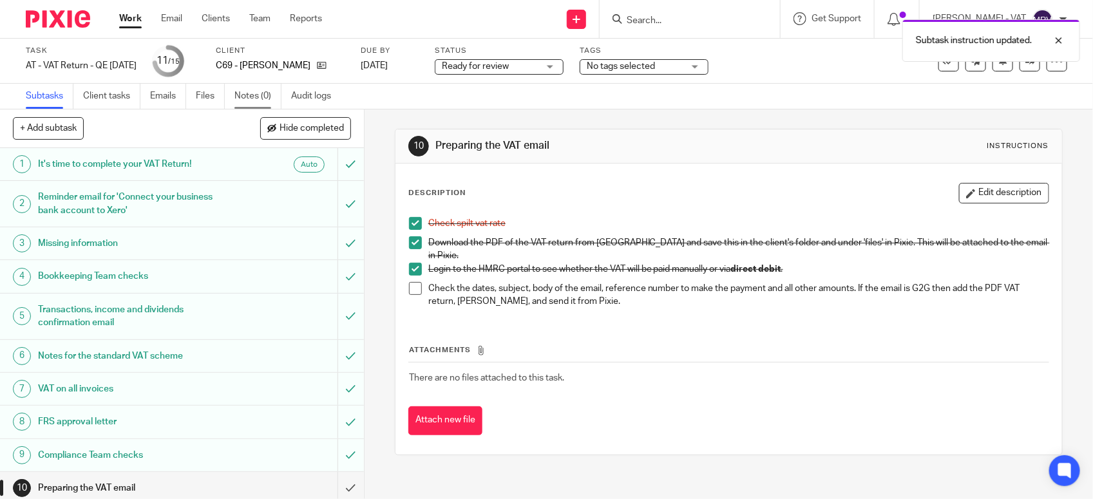
click at [245, 89] on link "Notes (0)" at bounding box center [258, 96] width 47 height 25
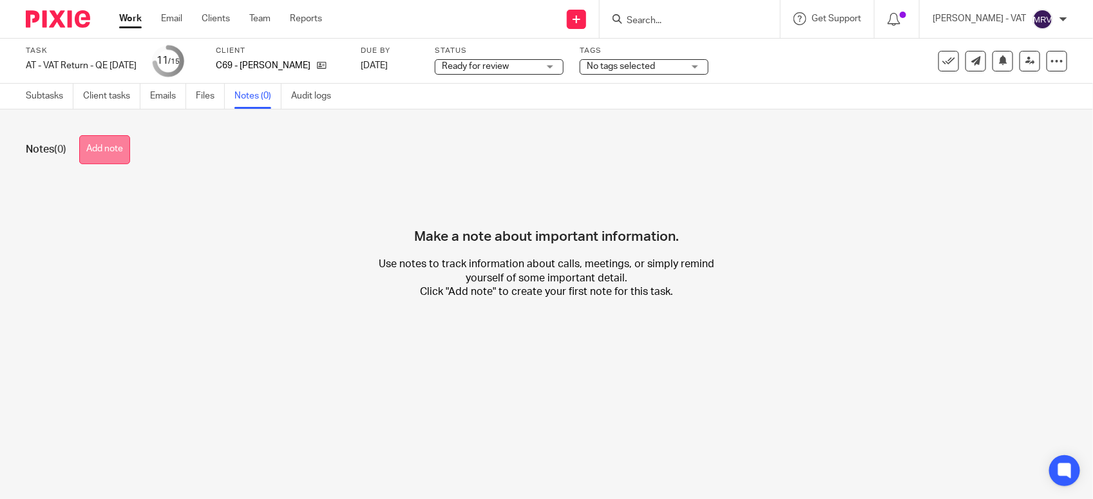
click at [121, 155] on button "Add note" at bounding box center [104, 149] width 51 height 29
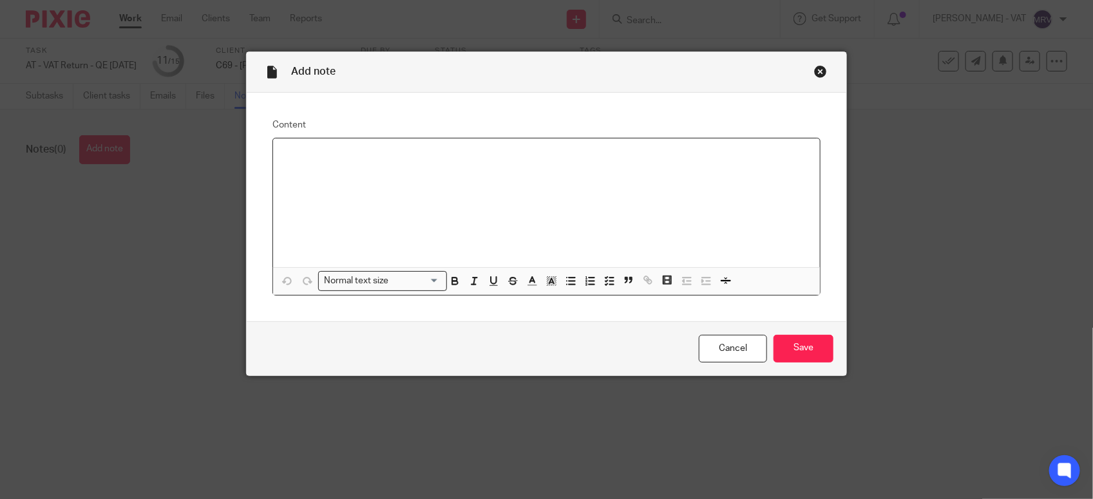
click at [349, 171] on div at bounding box center [546, 203] width 547 height 129
click at [465, 153] on p "Reviewed & sent it to client for the approval." at bounding box center [546, 155] width 526 height 13
click at [822, 347] on input "Save" at bounding box center [804, 349] width 60 height 28
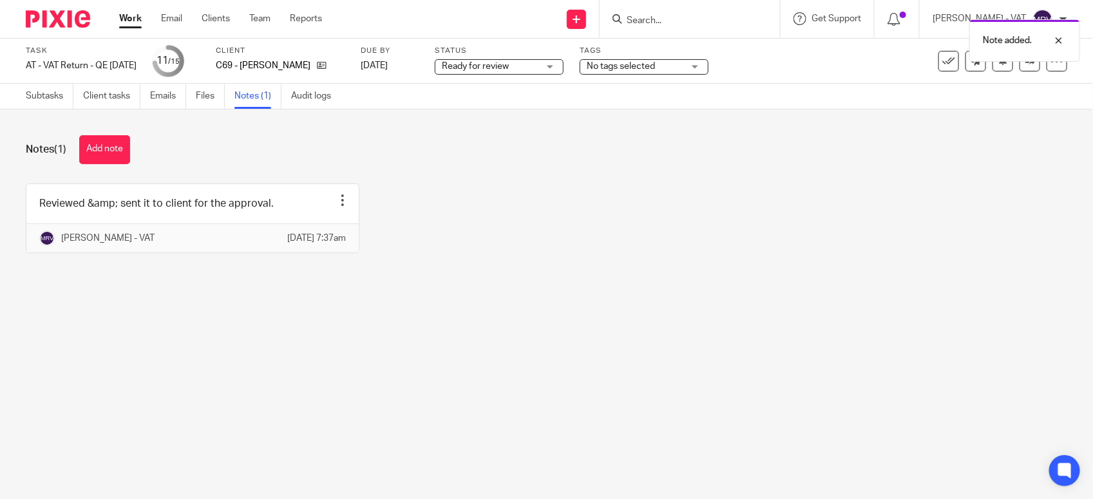
click at [571, 349] on main "Task AT - VAT Return - QE [DATE] Save AT - VAT Return - QE [DATE] 11 /15 Client…" at bounding box center [546, 249] width 1093 height 499
click at [53, 101] on link "Subtasks" at bounding box center [50, 96] width 48 height 25
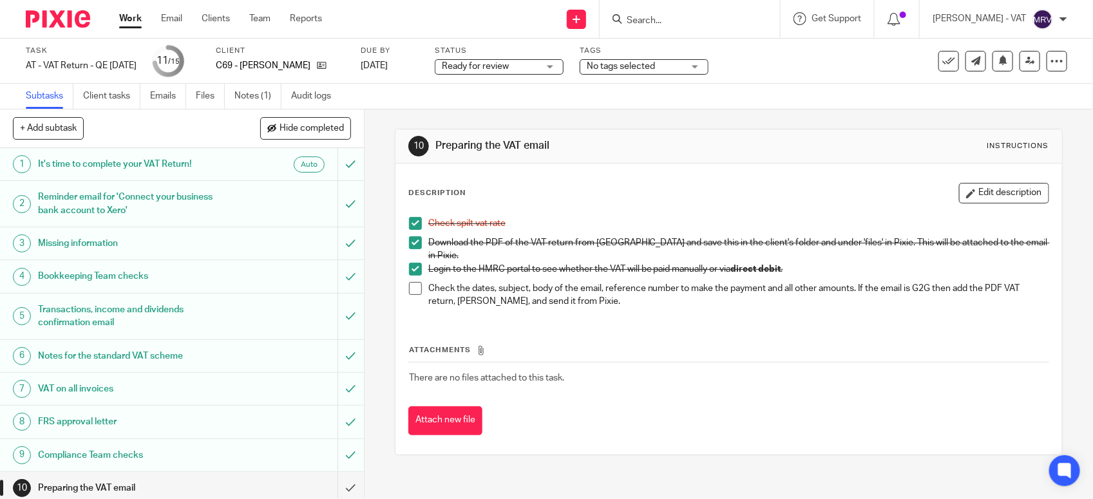
click at [414, 283] on span at bounding box center [415, 288] width 13 height 13
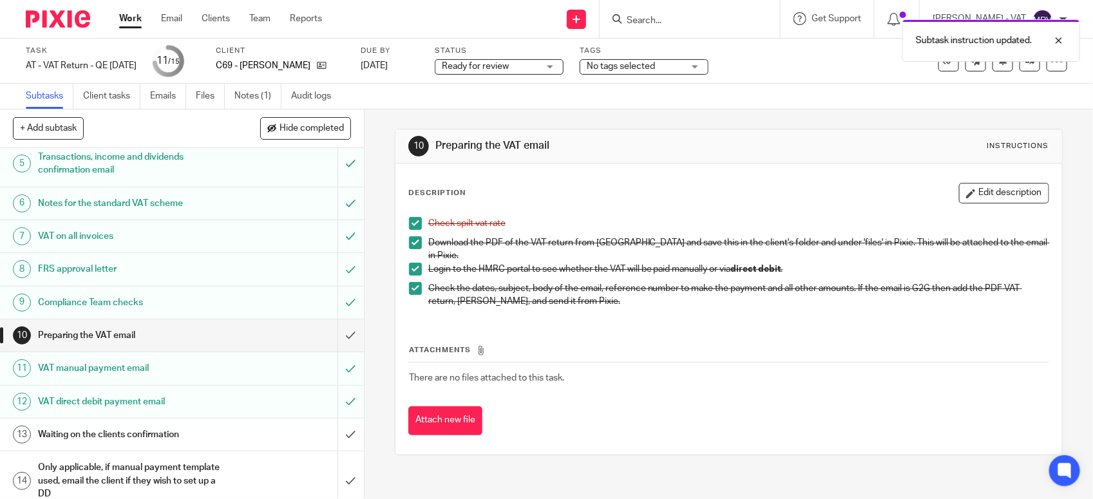
scroll to position [200, 0]
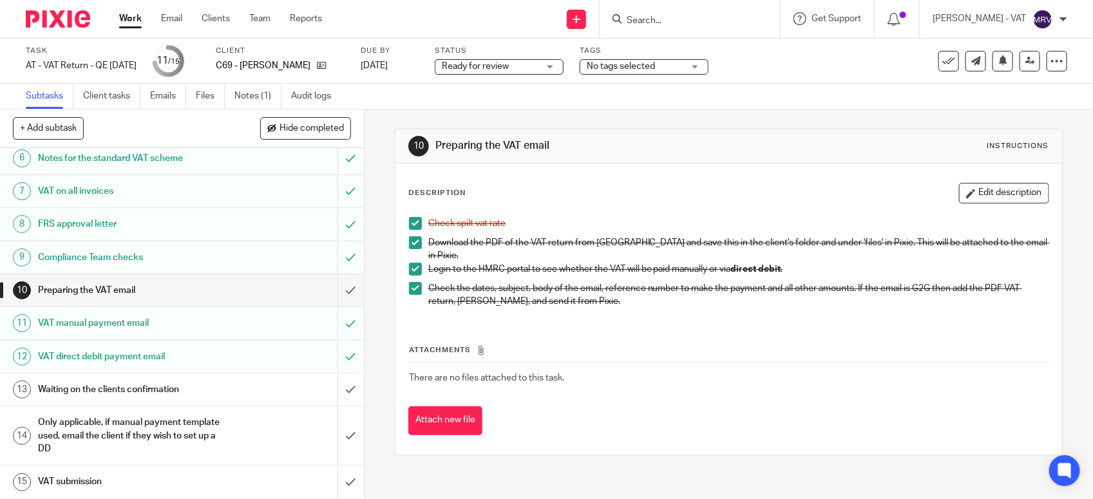
click at [593, 318] on div "Attachments There are no files attached to this task. Attach new file" at bounding box center [728, 376] width 641 height 117
click at [606, 318] on div "Attachments There are no files attached to this task. Attach new file" at bounding box center [728, 376] width 641 height 117
drag, startPoint x: 340, startPoint y: 284, endPoint x: 696, endPoint y: 282, distance: 356.3
click at [340, 282] on input "submit" at bounding box center [182, 290] width 364 height 32
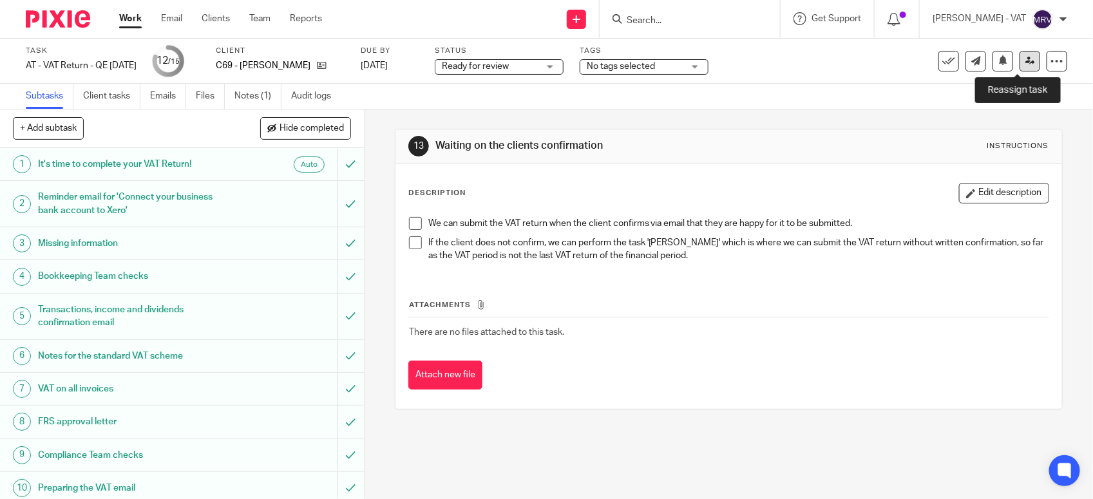
click at [1020, 66] on link at bounding box center [1030, 61] width 21 height 21
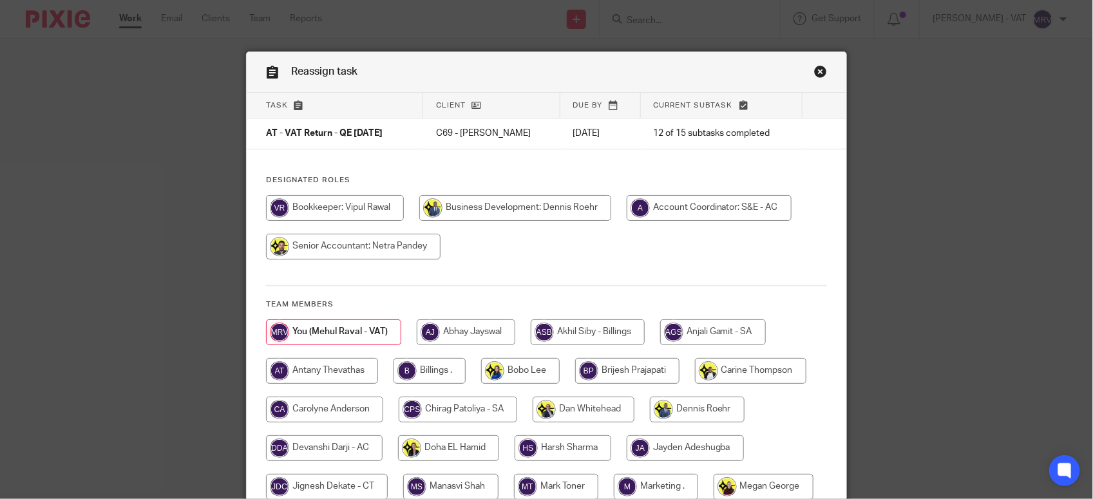
click at [640, 266] on div at bounding box center [546, 233] width 561 height 77
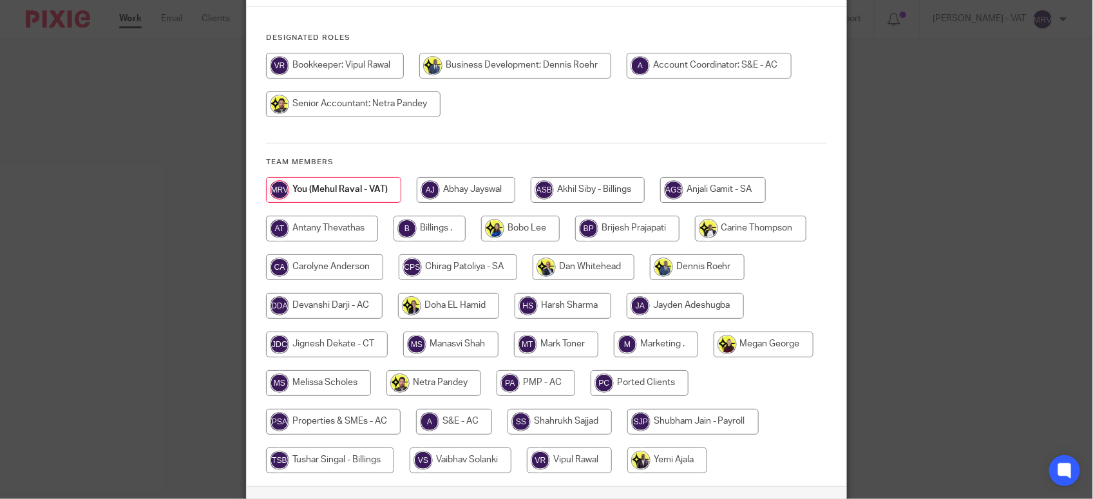
scroll to position [161, 0]
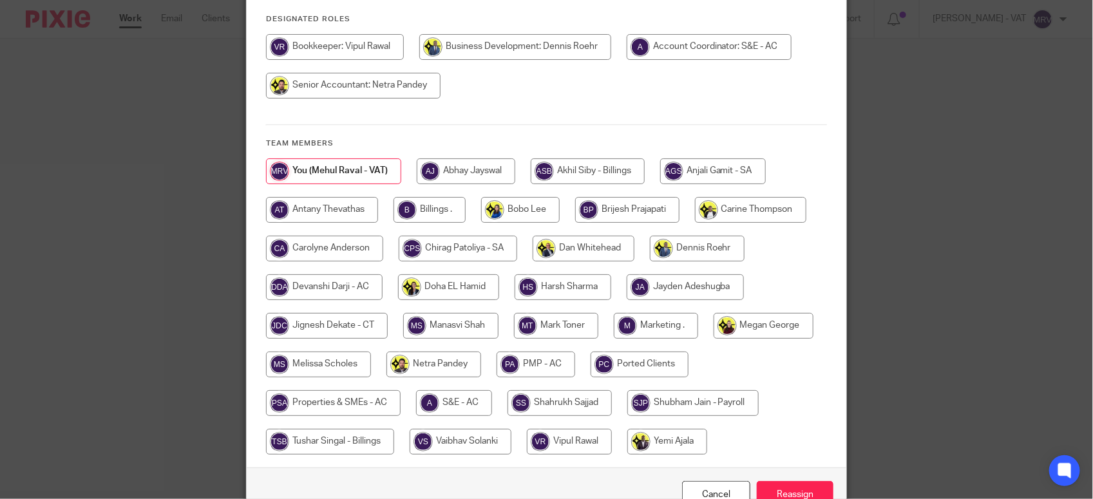
click at [440, 214] on input "radio" at bounding box center [430, 210] width 72 height 26
radio input "true"
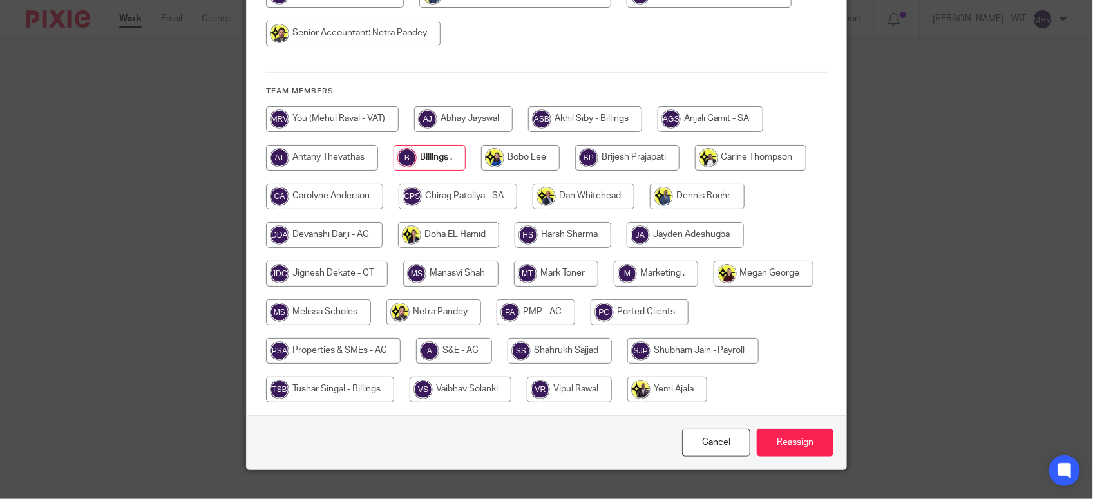
scroll to position [236, 0]
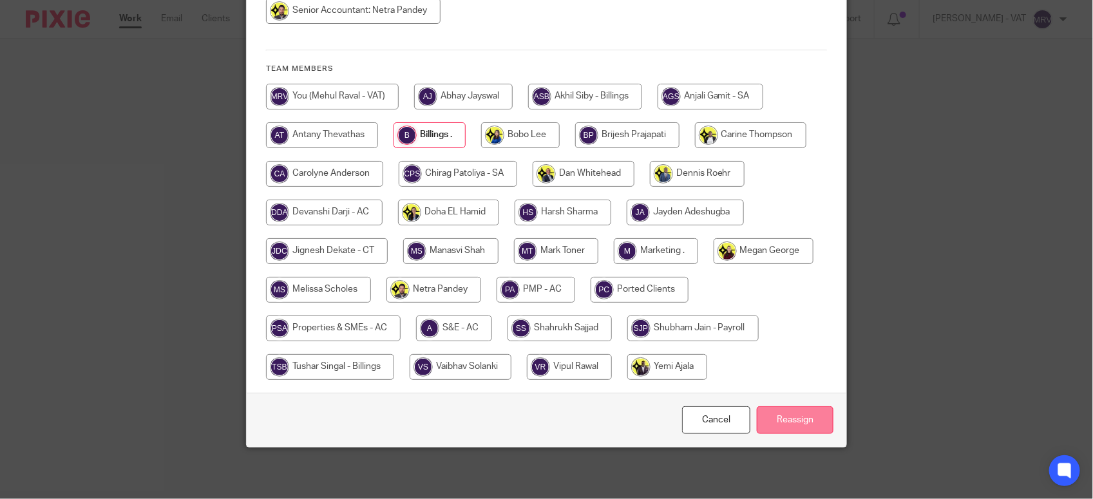
click at [812, 430] on input "Reassign" at bounding box center [795, 421] width 77 height 28
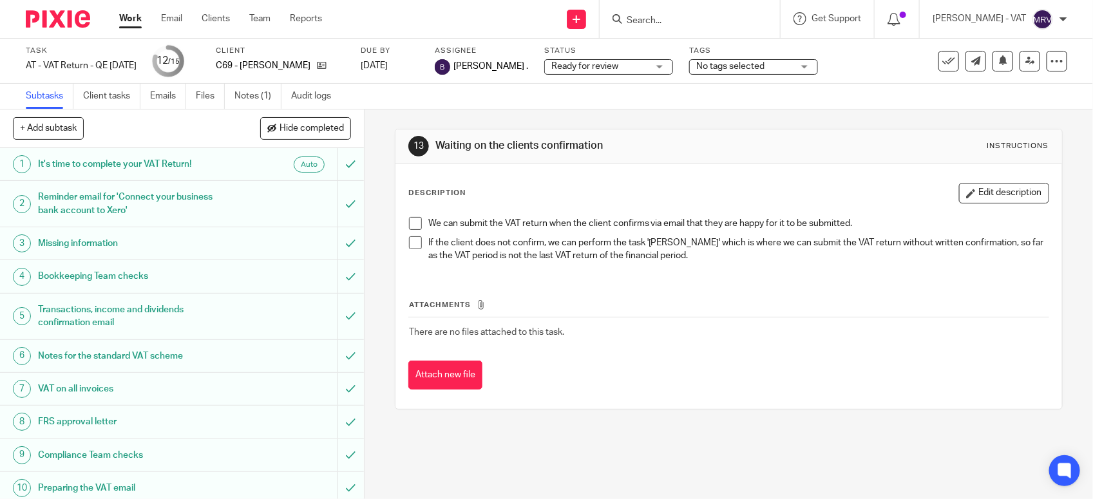
click at [194, 91] on ul "Subtasks Client tasks Emails Files Notes (1) Audit logs" at bounding box center [188, 96] width 325 height 25
click at [200, 93] on link "Files" at bounding box center [210, 96] width 29 height 25
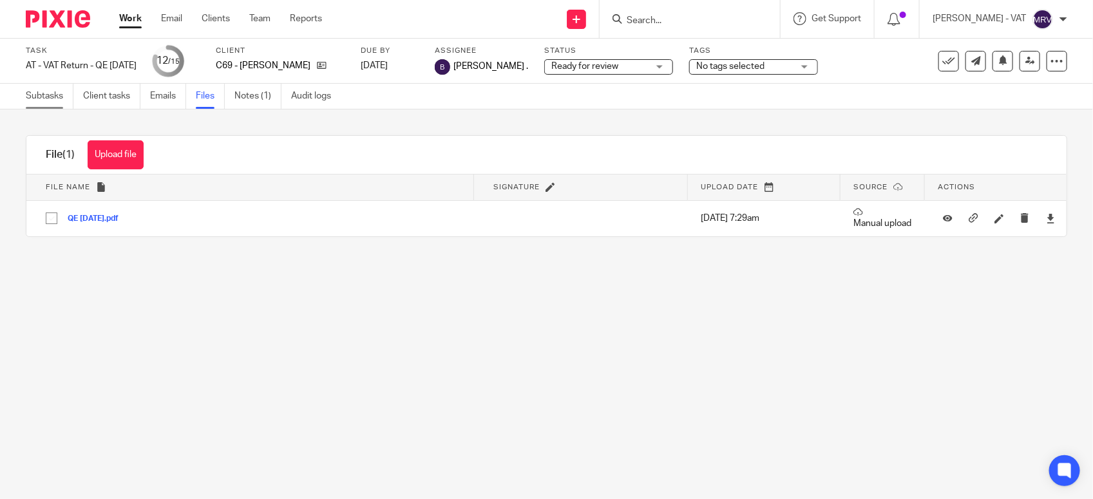
click at [52, 84] on link "Subtasks" at bounding box center [50, 96] width 48 height 25
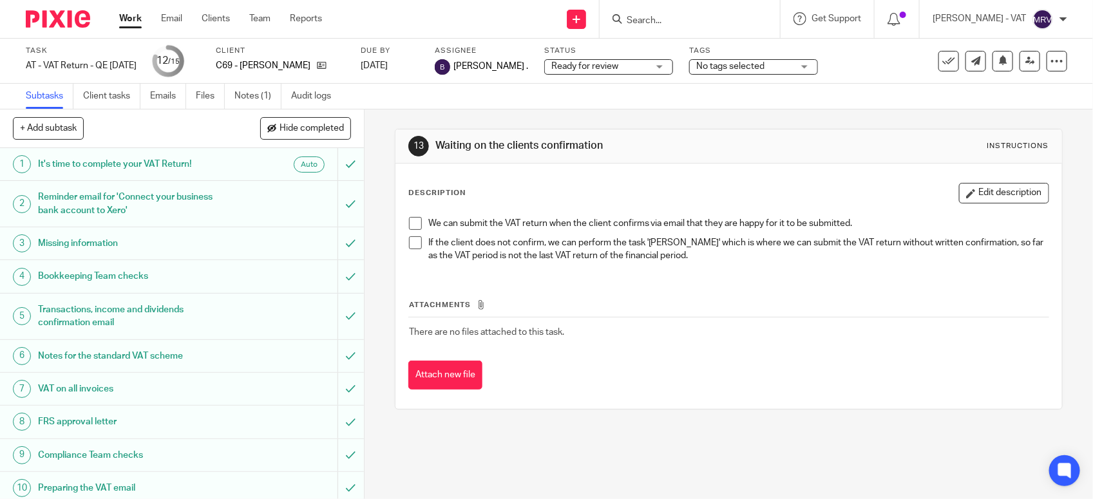
click at [517, 263] on div "We can submit the VAT return when the client confirms via email that they are h…" at bounding box center [729, 242] width 653 height 62
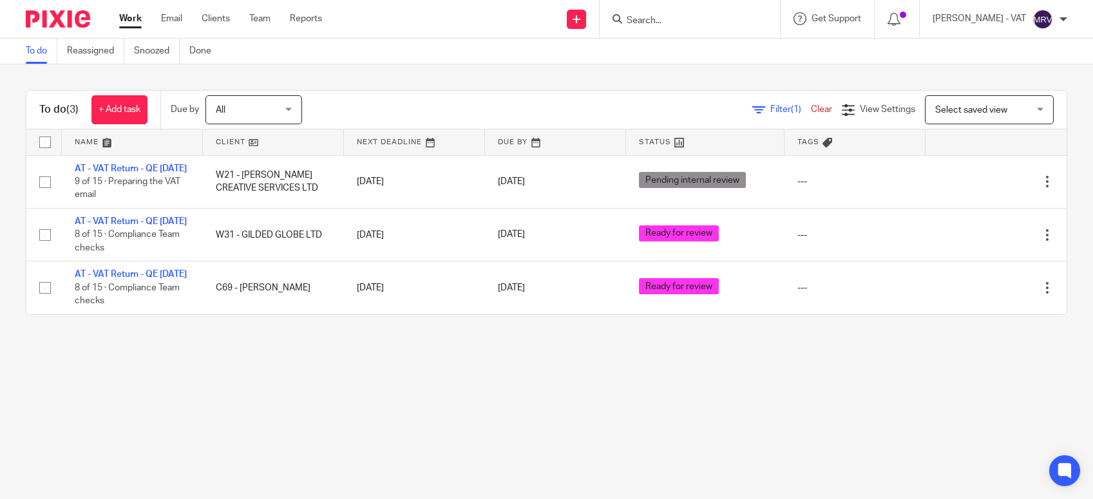
drag, startPoint x: 0, startPoint y: 0, endPoint x: 39, endPoint y: 48, distance: 62.3
click at [39, 48] on link "To do" at bounding box center [42, 51] width 32 height 25
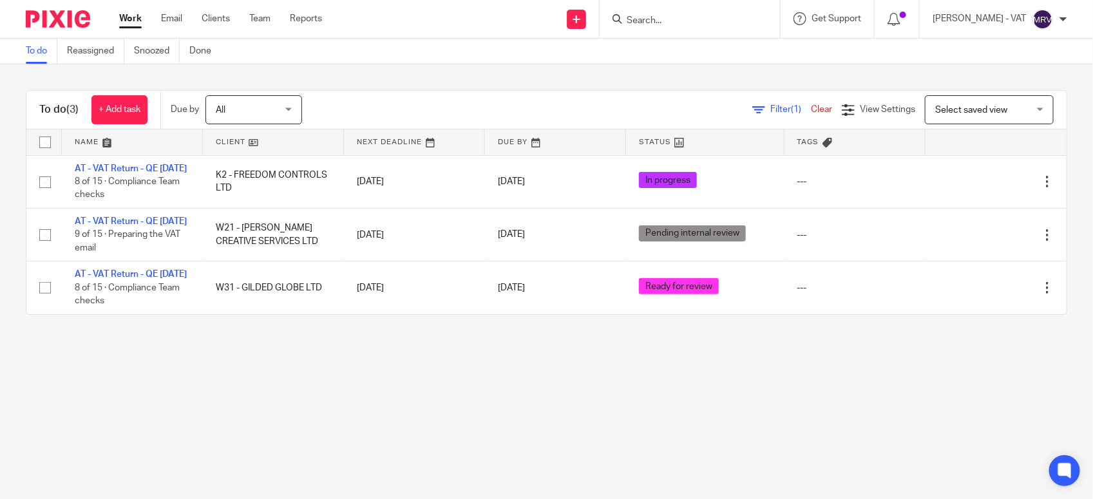
click at [279, 413] on main "To do Reassigned Snoozed Done To do (3) + Add task Due by All All Today Tomorro…" at bounding box center [546, 249] width 1093 height 499
click at [283, 403] on main "To do Reassigned Snoozed Done To do (3) + Add task Due by All All Today Tomorro…" at bounding box center [546, 249] width 1093 height 499
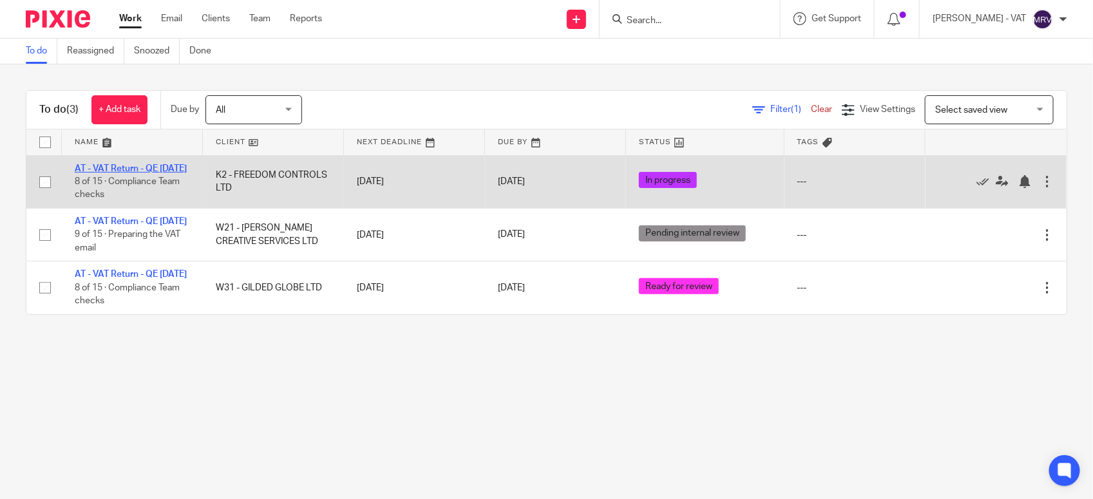
click at [161, 171] on link "AT - VAT Return - QE [DATE]" at bounding box center [131, 168] width 112 height 9
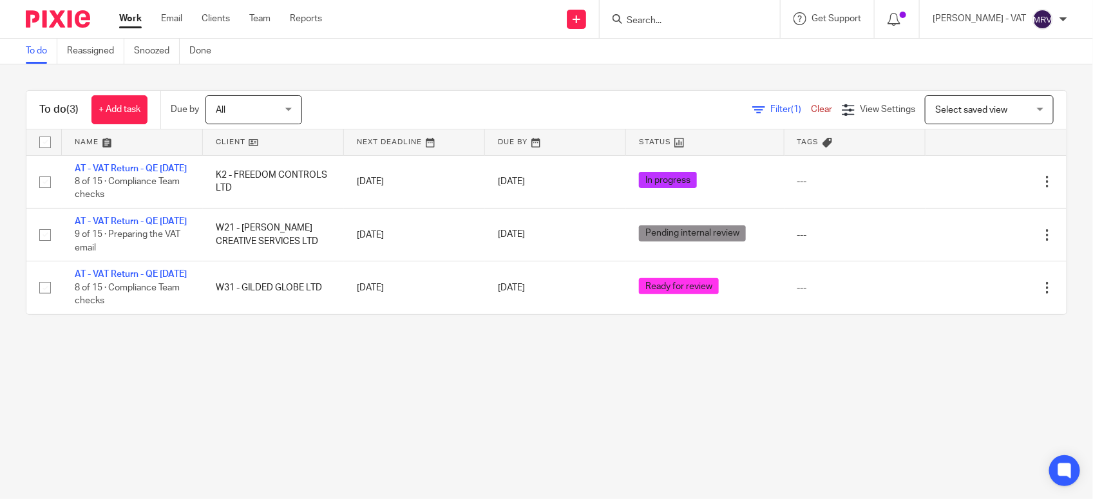
click at [459, 420] on main "To do Reassigned Snoozed Done To do (3) + Add task Due by All All Today Tomorro…" at bounding box center [546, 249] width 1093 height 499
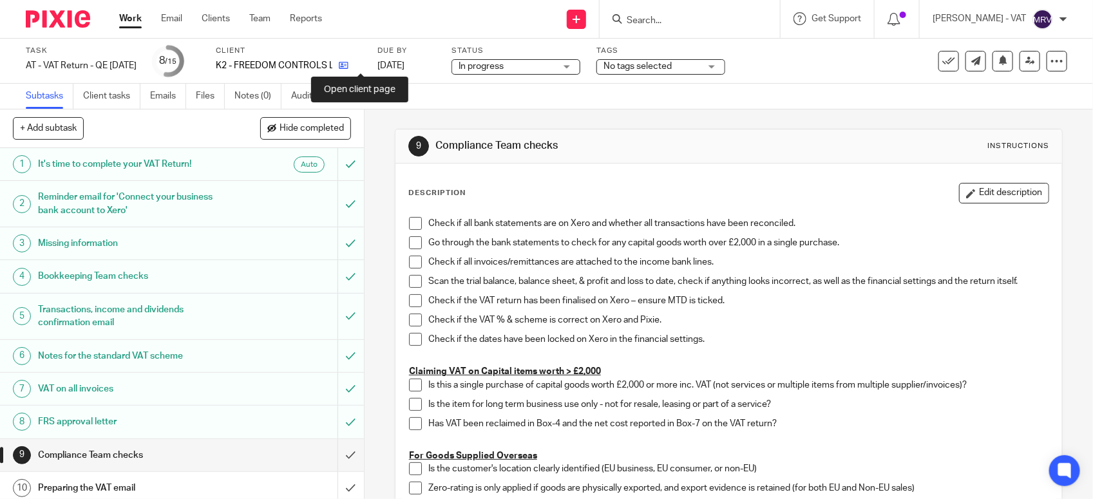
click at [349, 70] on icon at bounding box center [344, 66] width 10 height 10
click at [256, 97] on link "Notes (0)" at bounding box center [258, 96] width 47 height 25
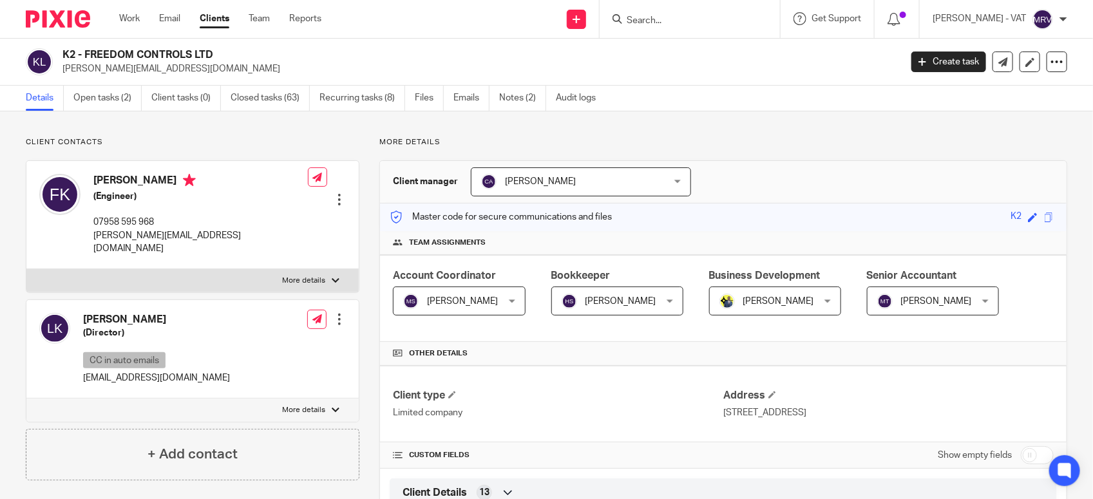
click at [82, 49] on h2 "K2 - FREEDOM CONTROLS LTD" at bounding box center [394, 55] width 664 height 14
drag, startPoint x: 87, startPoint y: 50, endPoint x: 233, endPoint y: 50, distance: 146.2
click at [233, 50] on h2 "K2 - FREEDOM CONTROLS LTD" at bounding box center [394, 55] width 664 height 14
copy h2 "FREEDOM CONTROLS LTD"
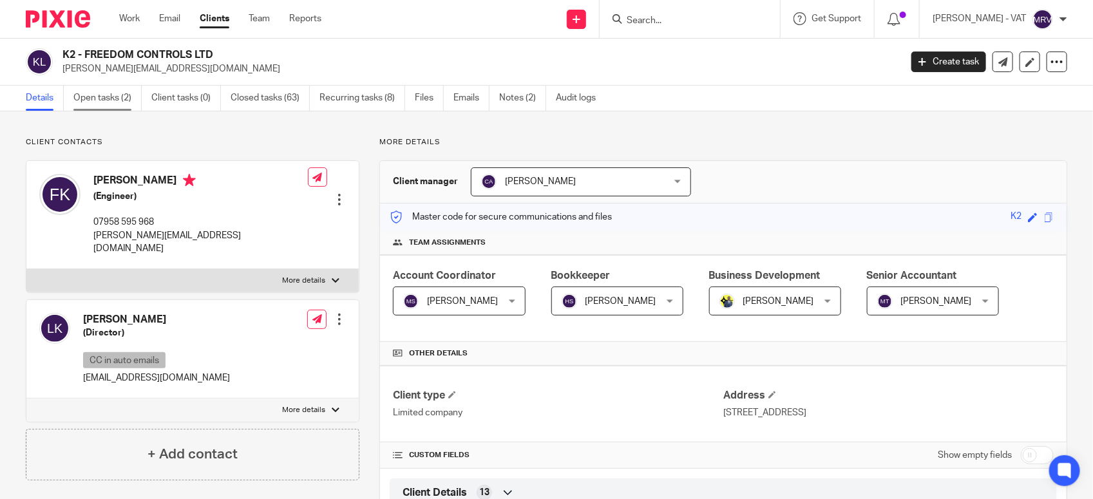
click at [111, 98] on link "Open tasks (2)" at bounding box center [107, 98] width 68 height 25
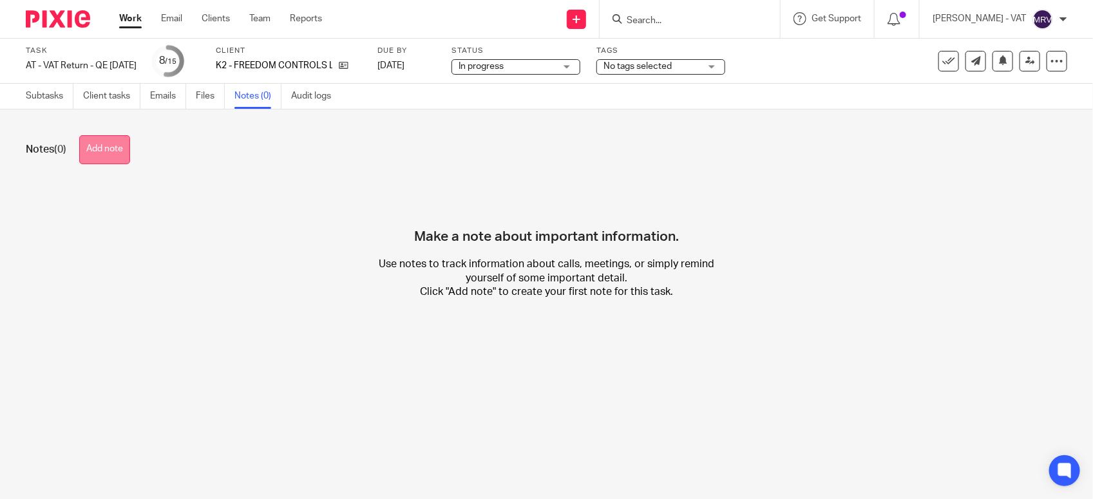
click at [110, 147] on button "Add note" at bounding box center [104, 149] width 51 height 29
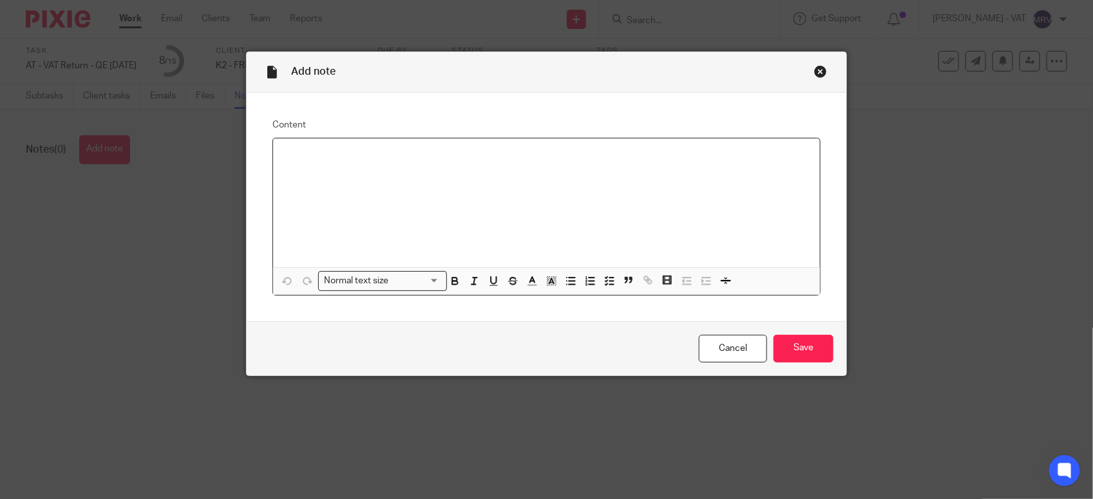
click at [361, 155] on p at bounding box center [546, 155] width 526 height 13
drag, startPoint x: 370, startPoint y: 155, endPoint x: 388, endPoint y: 155, distance: 17.4
click at [439, 145] on div "reconcile everything up to" at bounding box center [546, 203] width 547 height 129
click at [813, 347] on input "Save" at bounding box center [804, 349] width 60 height 28
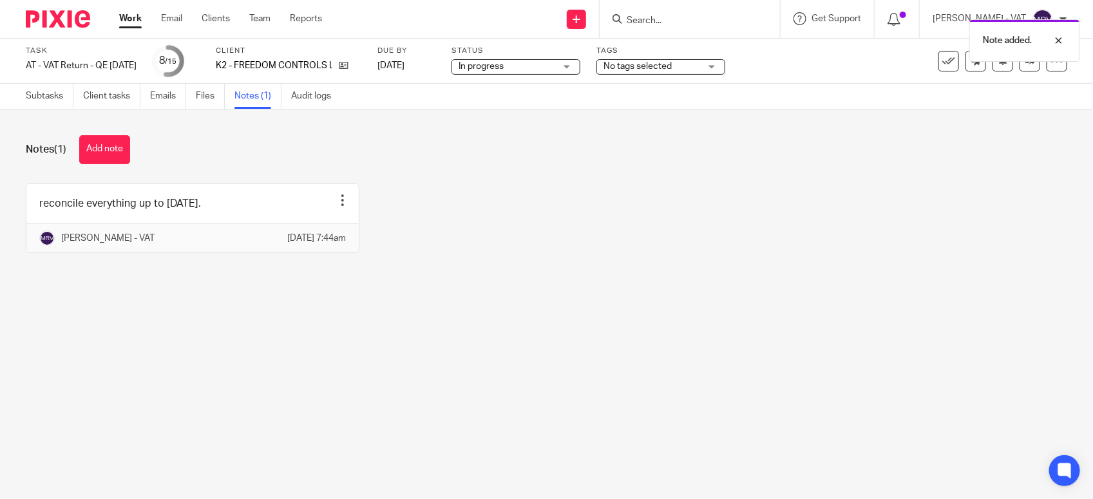
click at [405, 343] on main "Task AT - VAT Return - QE [DATE] Save AT - VAT Return - QE [DATE] 8 /15 Client …" at bounding box center [546, 249] width 1093 height 499
click at [62, 102] on link "Subtasks" at bounding box center [50, 96] width 48 height 25
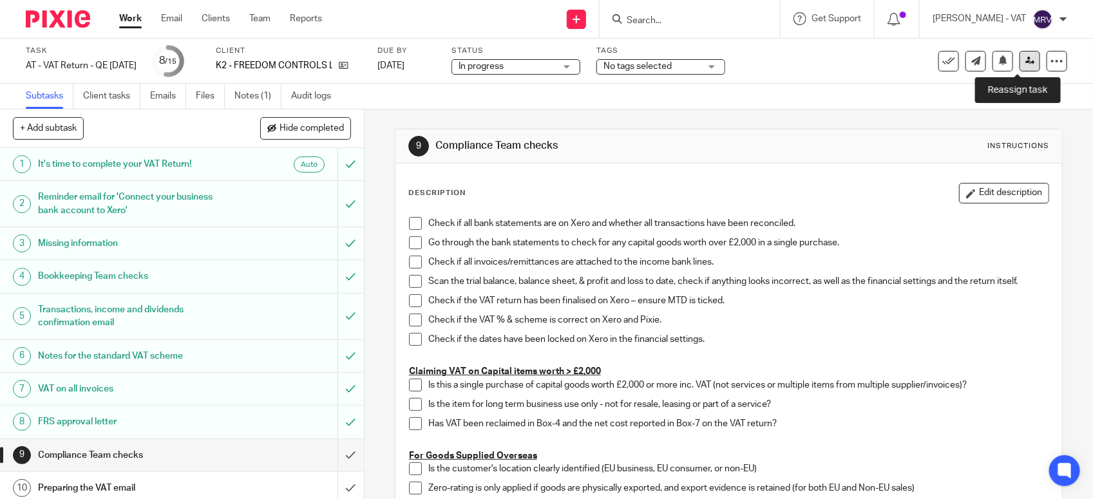
click at [1026, 64] on icon at bounding box center [1031, 61] width 10 height 10
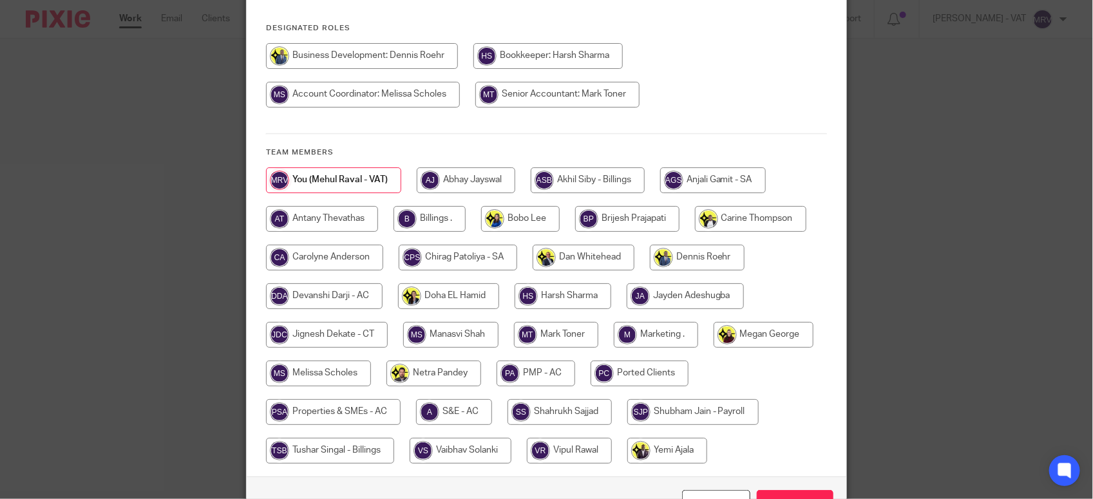
scroll to position [161, 0]
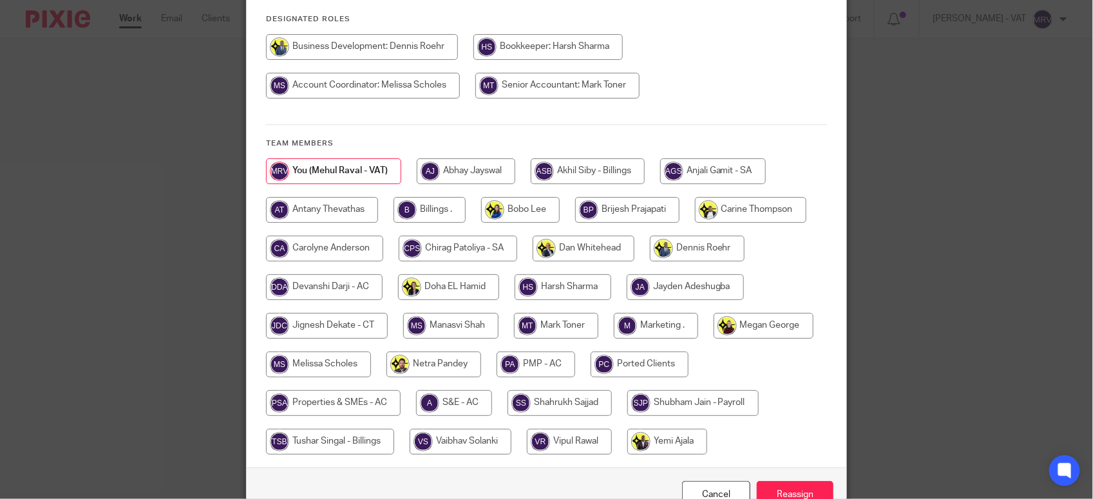
click at [458, 326] on input "radio" at bounding box center [450, 326] width 95 height 26
radio input "true"
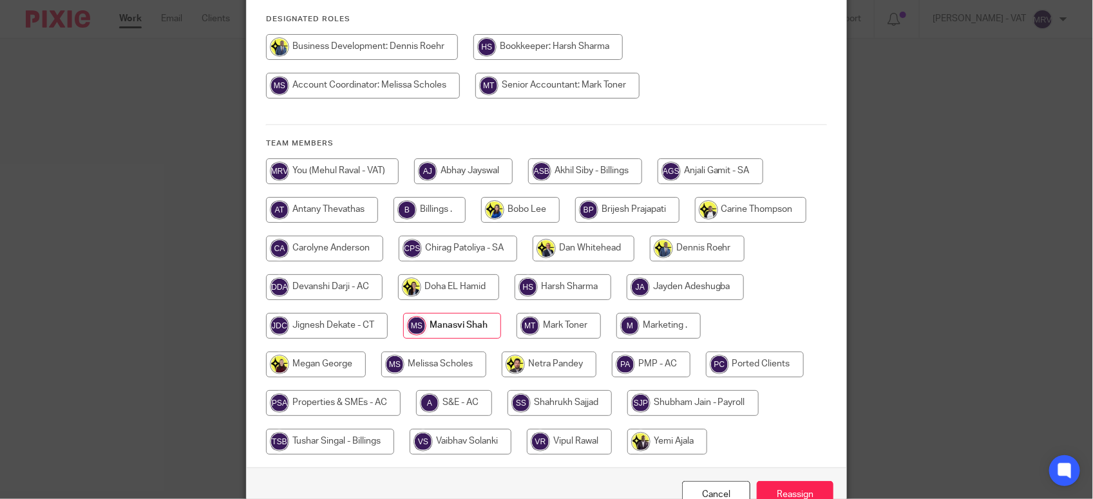
scroll to position [236, 0]
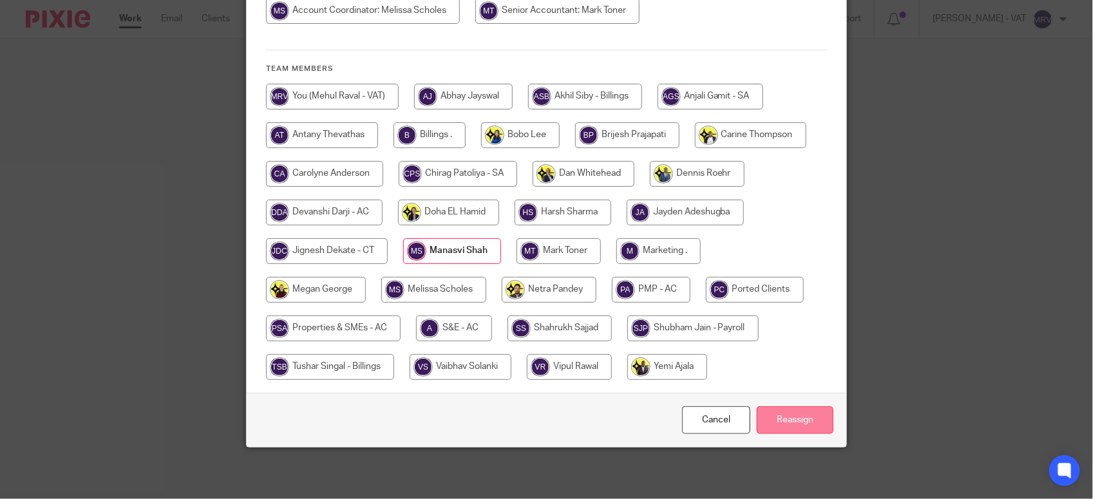
click at [809, 417] on input "Reassign" at bounding box center [795, 421] width 77 height 28
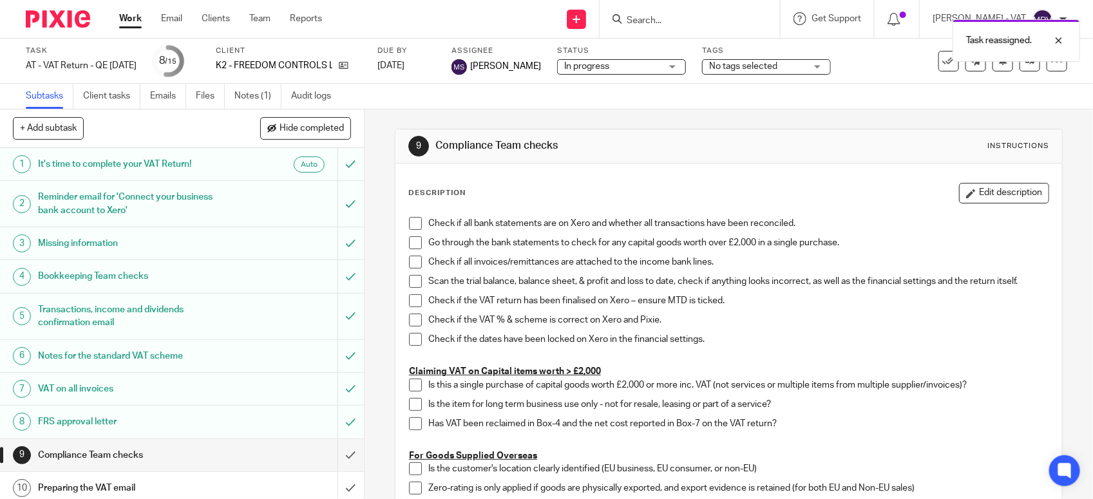
click at [598, 191] on div "Description Edit description" at bounding box center [728, 193] width 641 height 21
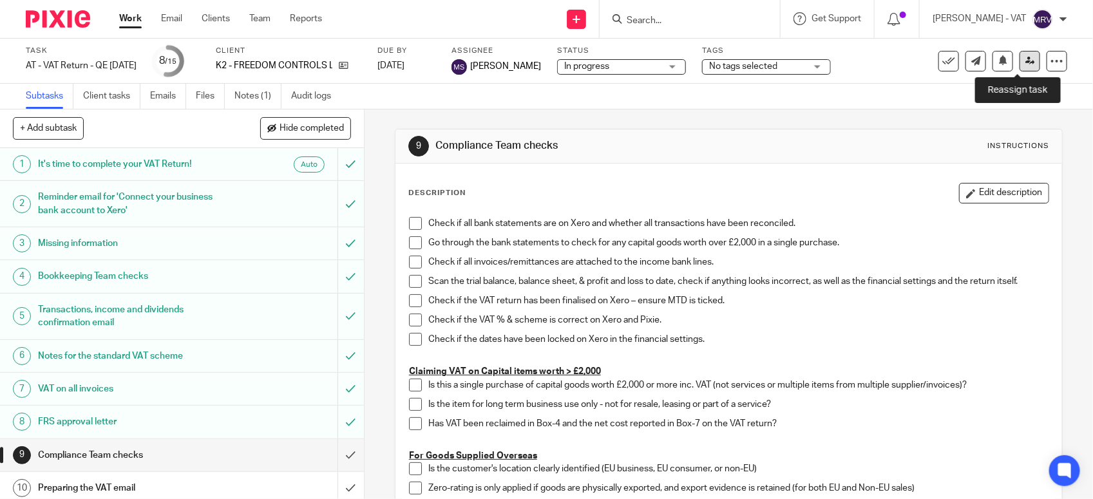
click at [1020, 68] on link at bounding box center [1030, 61] width 21 height 21
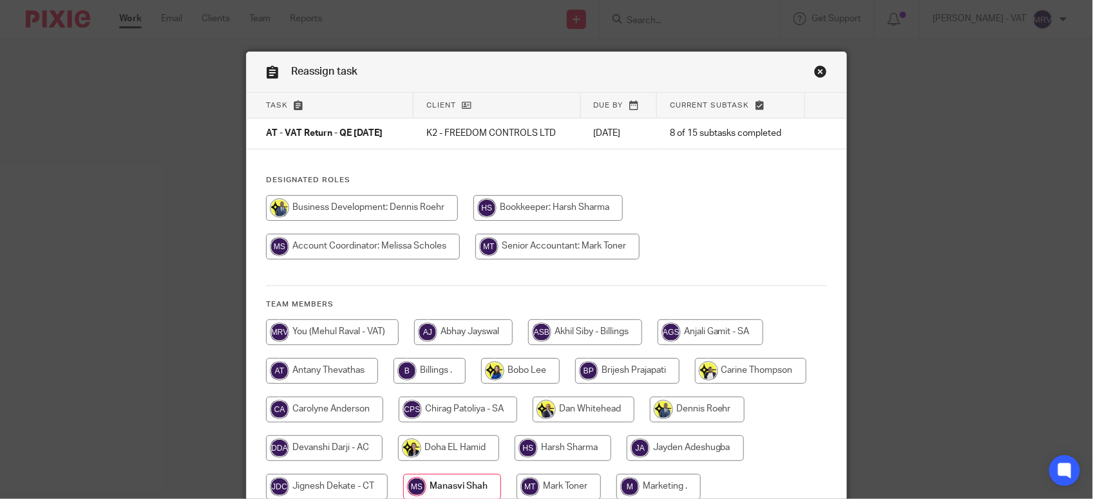
click at [522, 204] on input "radio" at bounding box center [548, 208] width 149 height 26
radio input "true"
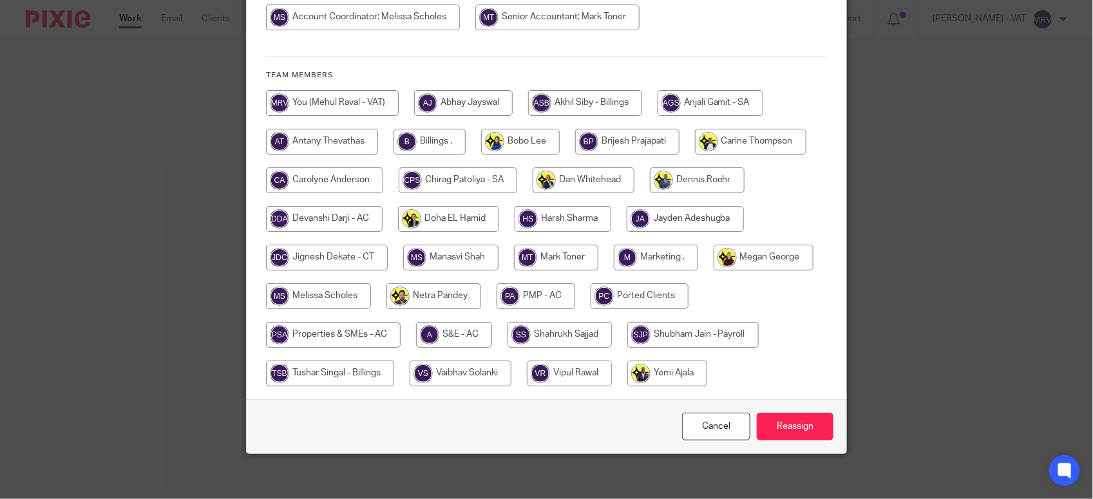
scroll to position [236, 0]
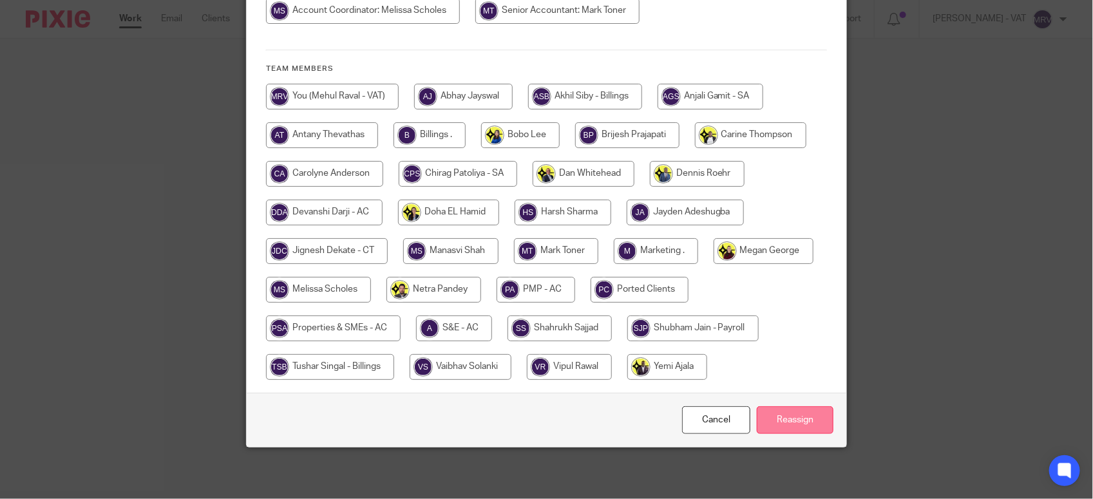
click at [778, 417] on input "Reassign" at bounding box center [795, 421] width 77 height 28
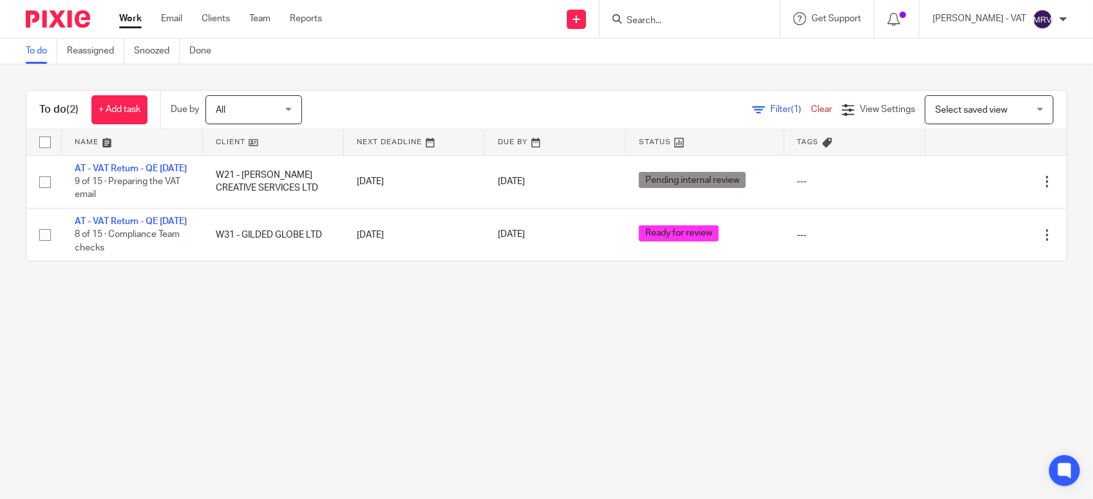
click at [459, 420] on main "To do Reassigned Snoozed Done To do (2) + Add task Due by All All Today Tomorro…" at bounding box center [546, 249] width 1093 height 499
drag, startPoint x: 494, startPoint y: 356, endPoint x: 556, endPoint y: 139, distance: 225.1
click at [526, 258] on main "To do Reassigned Snoozed Done To do (2) + Add task Due by All All Today Tomorro…" at bounding box center [546, 249] width 1093 height 499
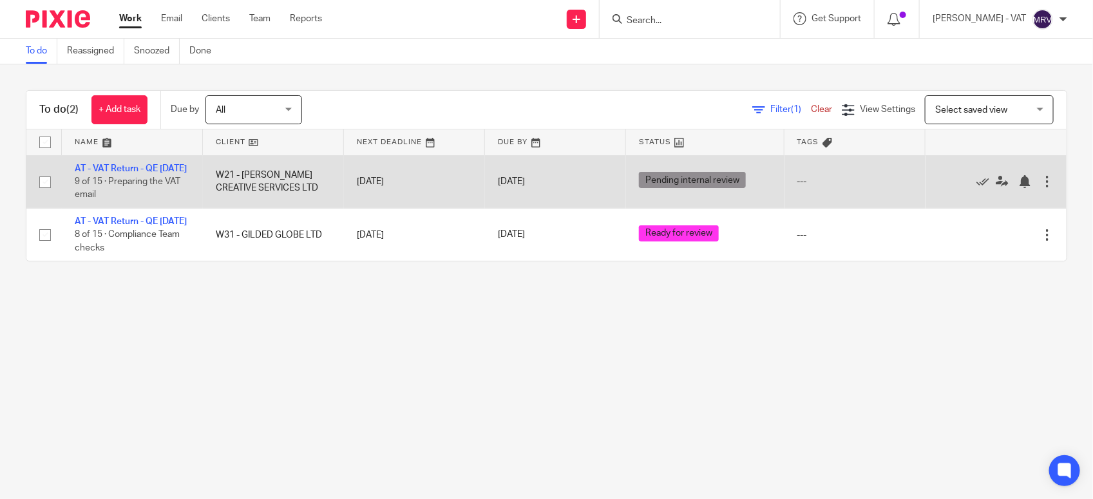
drag, startPoint x: 242, startPoint y: 345, endPoint x: 394, endPoint y: 205, distance: 207.0
click at [245, 345] on main "To do Reassigned Snoozed Done To do (2) + Add task Due by All All Today Tomorro…" at bounding box center [546, 249] width 1093 height 499
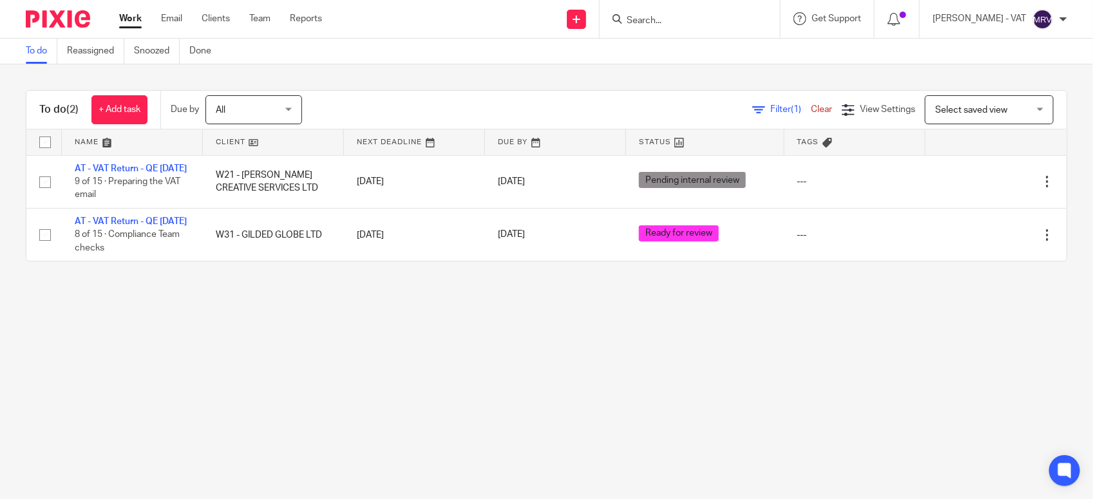
click at [600, 377] on main "To do Reassigned Snoozed Done To do (2) + Add task Due by All All Today Tomorro…" at bounding box center [546, 249] width 1093 height 499
click at [262, 359] on main "To do Reassigned Snoozed Done To do (2) + Add task Due by All All Today Tomorro…" at bounding box center [546, 249] width 1093 height 499
click at [226, 337] on main "To do Reassigned Snoozed Done To do (2) + Add task Due by All All Today Tomorro…" at bounding box center [546, 249] width 1093 height 499
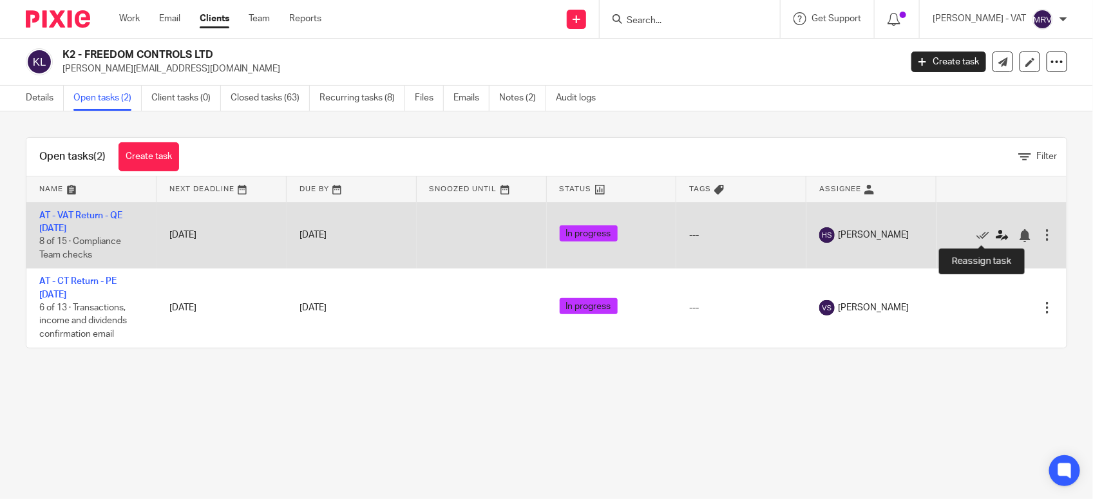
click at [996, 234] on icon at bounding box center [1002, 235] width 13 height 13
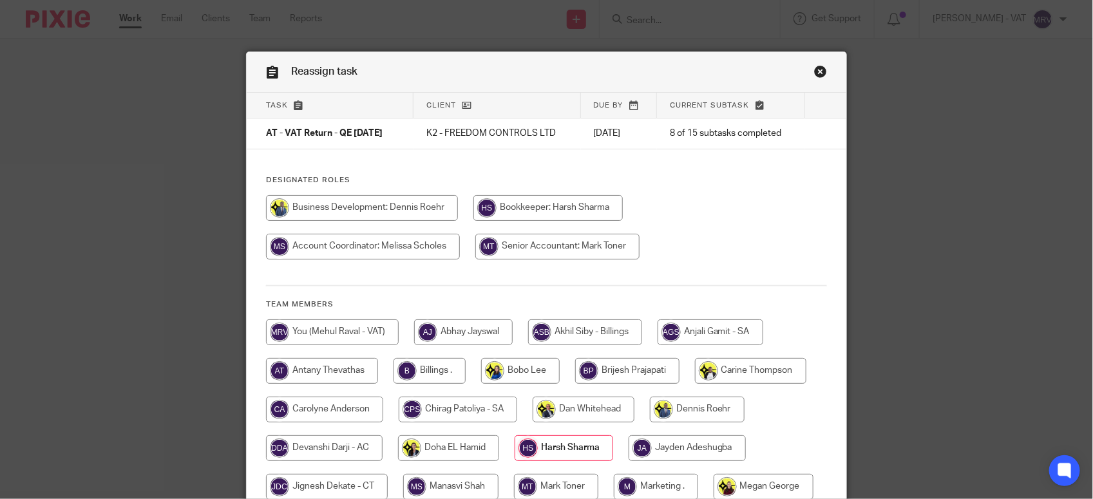
click at [486, 287] on hr at bounding box center [546, 285] width 561 height 1
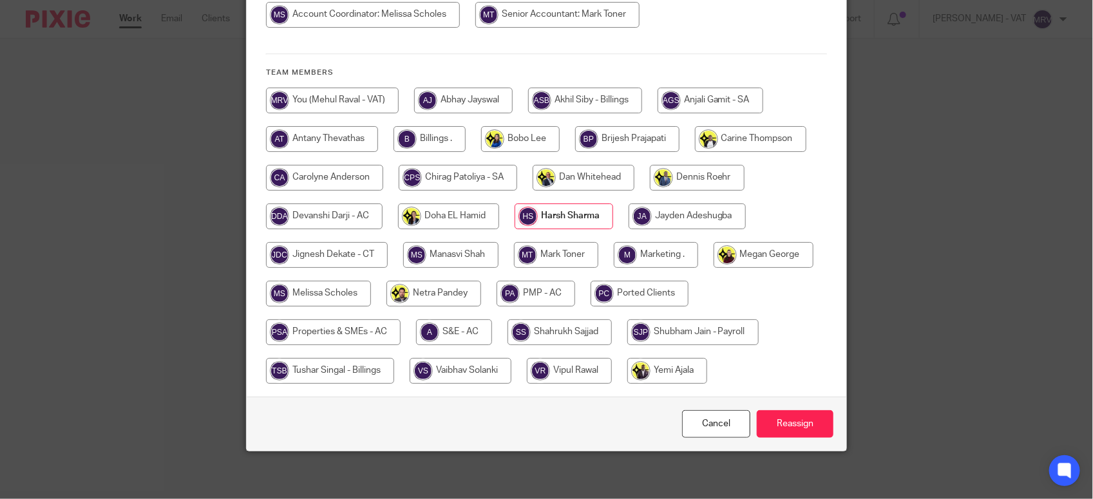
scroll to position [236, 0]
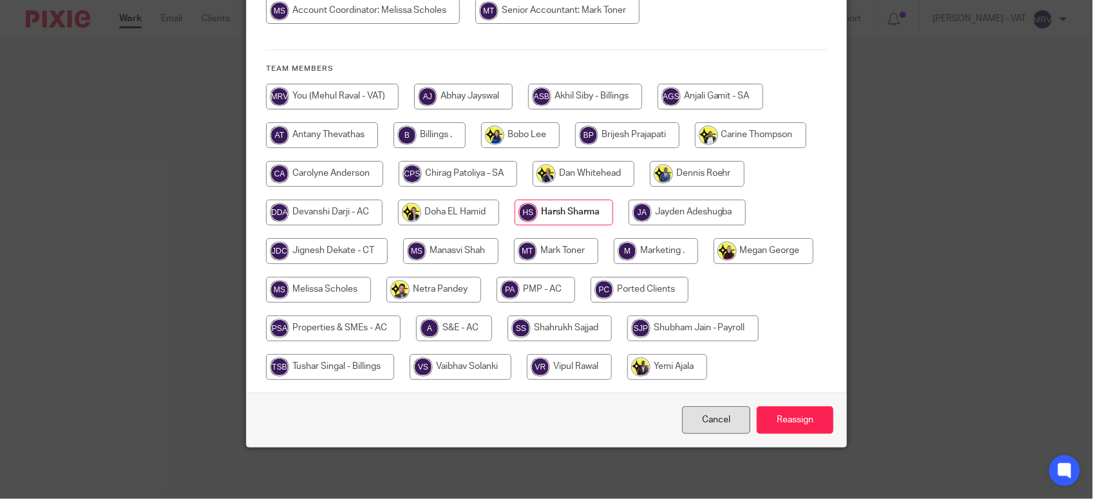
click at [706, 419] on link "Cancel" at bounding box center [716, 421] width 68 height 28
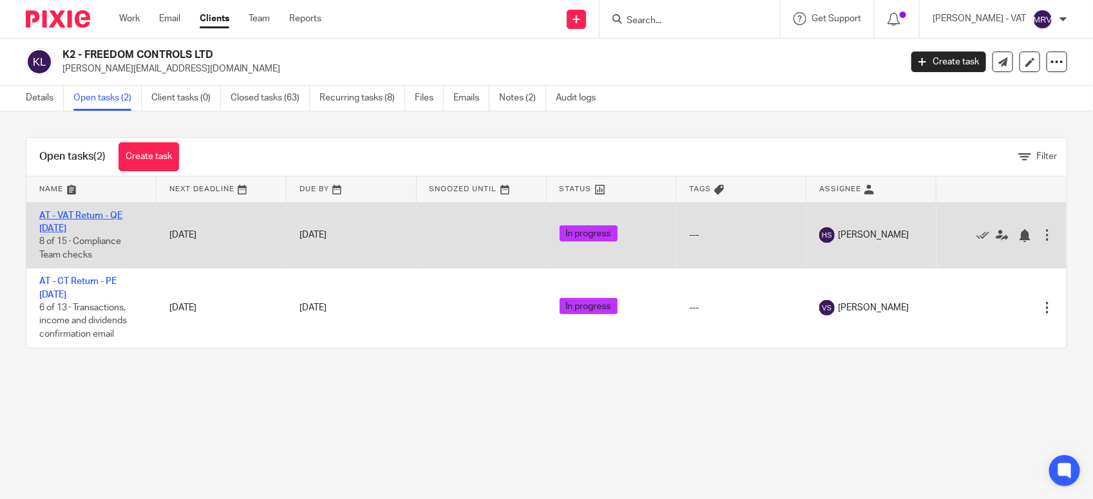
click at [62, 217] on link "AT - VAT Return - QE [DATE]" at bounding box center [80, 222] width 83 height 22
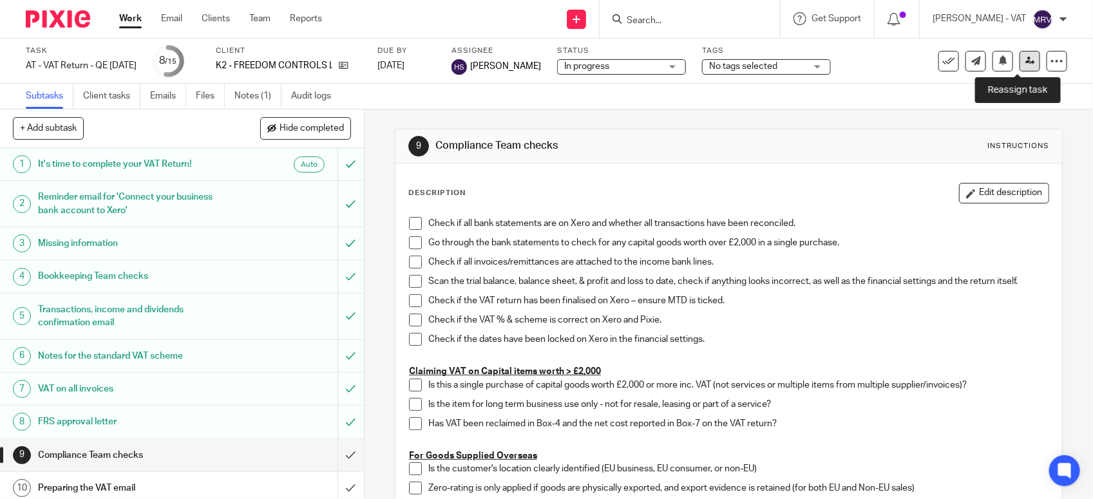
click at [1020, 66] on link at bounding box center [1030, 61] width 21 height 21
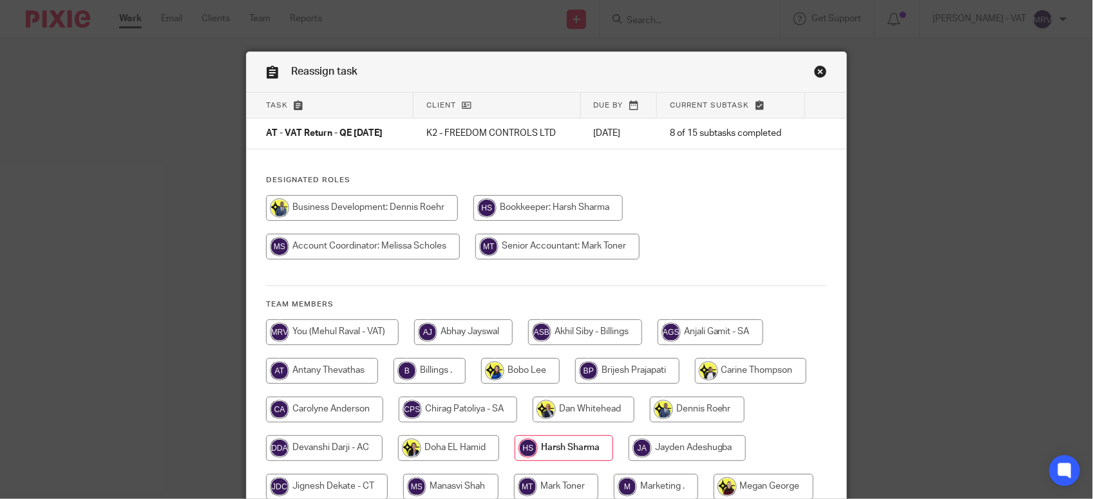
click at [423, 160] on div "Task Client Due by Current subtask AT - VAT Return - QE 30-09-2025 K2 - FREEDOM…" at bounding box center [547, 361] width 600 height 537
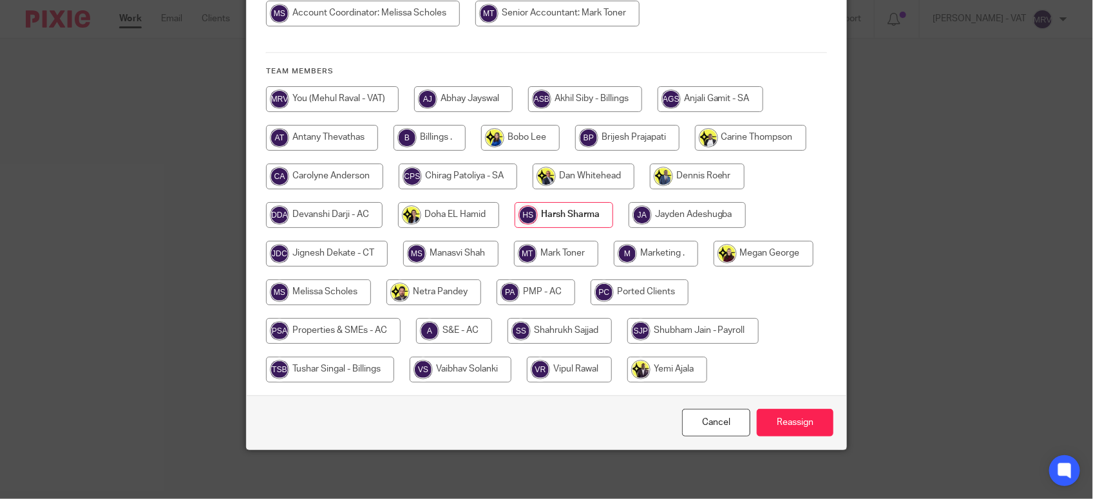
scroll to position [236, 0]
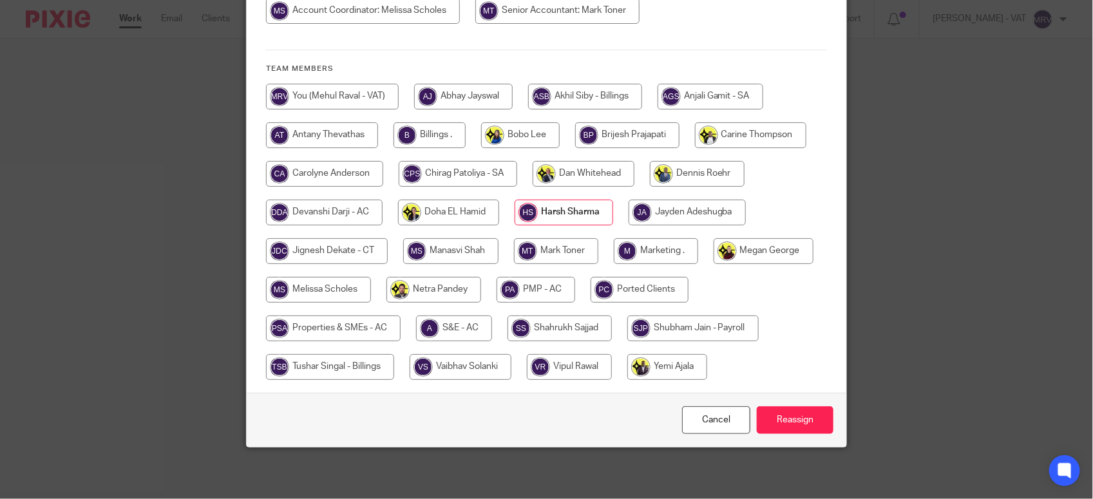
click at [337, 97] on input "radio" at bounding box center [332, 97] width 133 height 26
radio input "true"
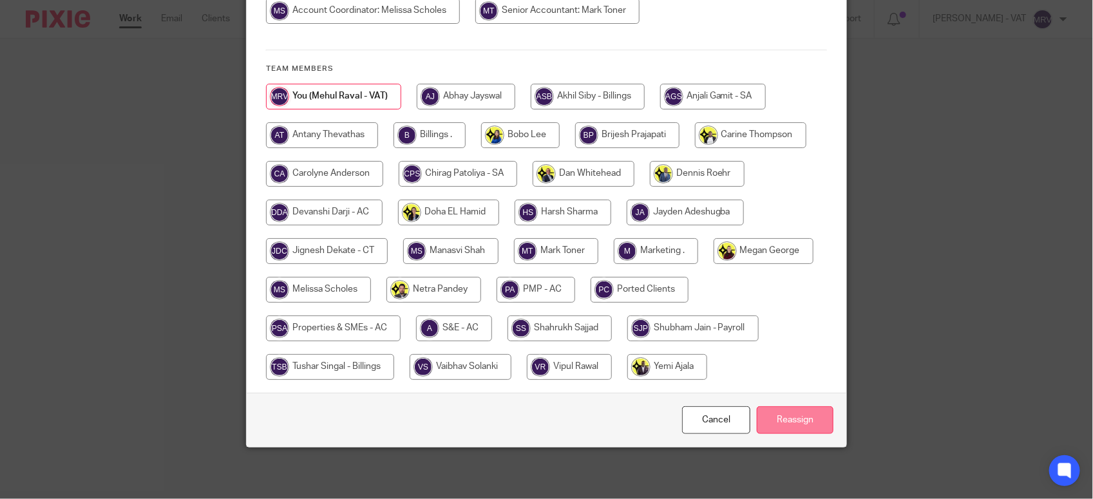
click at [800, 427] on input "Reassign" at bounding box center [795, 421] width 77 height 28
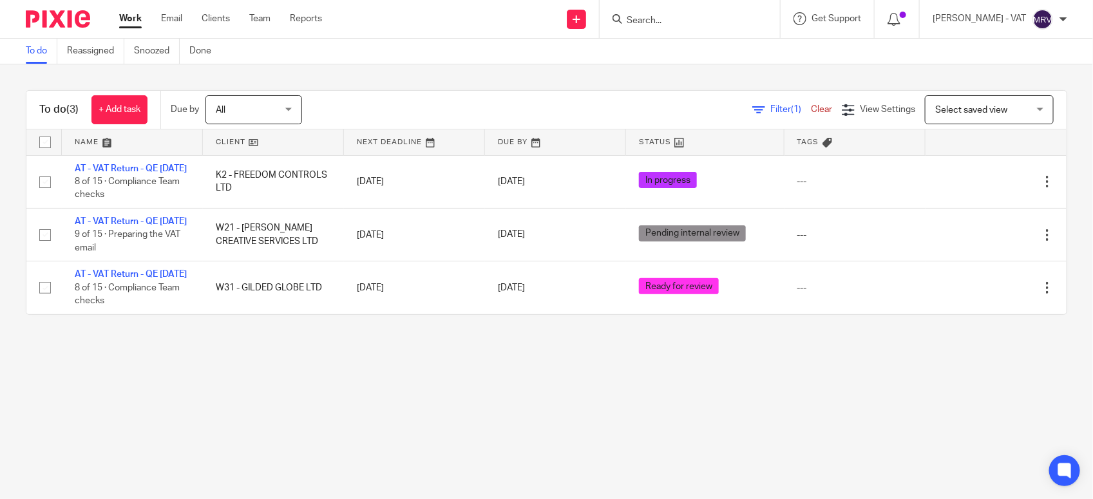
click at [224, 401] on main "To do Reassigned Snoozed Done To do (3) + Add task Due by All All [DATE] [DATE]…" at bounding box center [546, 249] width 1093 height 499
click at [416, 385] on main "To do Reassigned Snoozed Done To do (3) + Add task Due by All All [DATE] [DATE]…" at bounding box center [546, 249] width 1093 height 499
click at [598, 420] on main "To do Reassigned Snoozed Done To do (3) + Add task Due by All All Today Tomorro…" at bounding box center [546, 249] width 1093 height 499
click at [664, 17] on input "Search" at bounding box center [684, 21] width 116 height 12
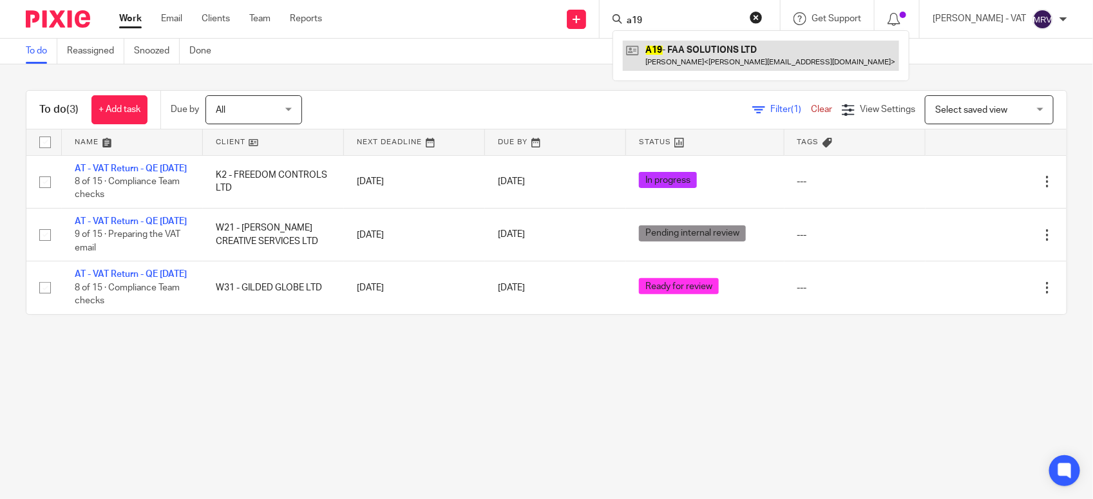
type input "a19"
click at [681, 47] on link at bounding box center [761, 56] width 276 height 30
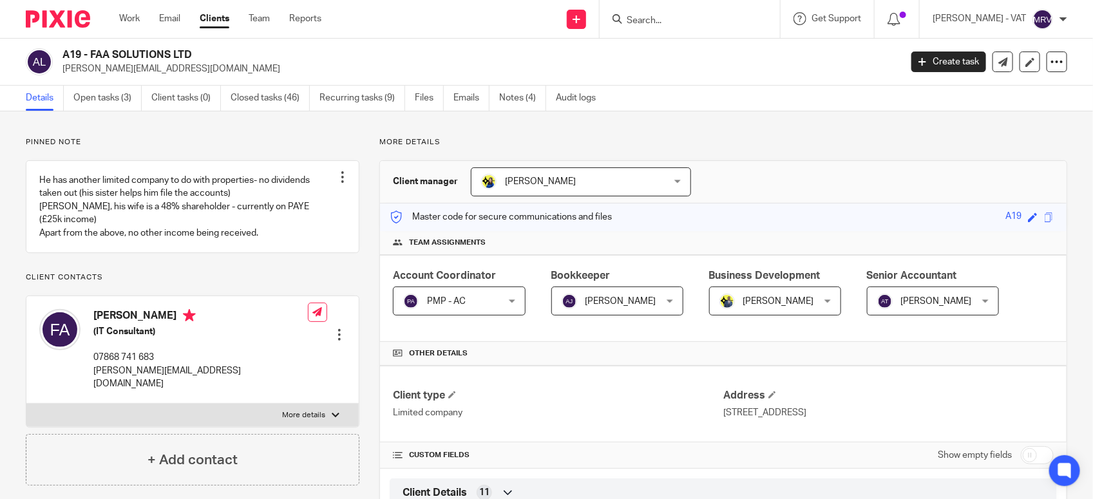
click at [104, 97] on link "Open tasks (3)" at bounding box center [107, 98] width 68 height 25
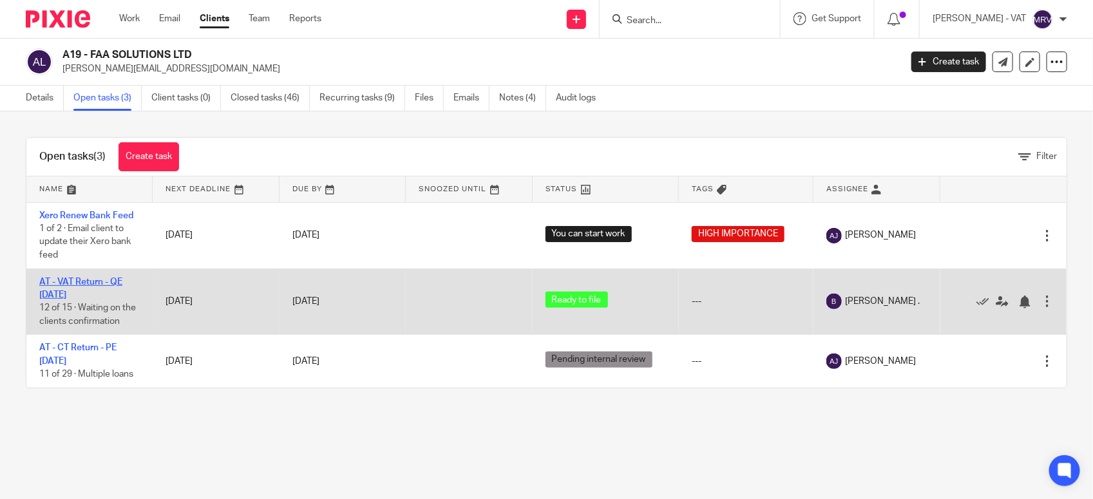
click at [89, 284] on link "AT - VAT Return - QE [DATE]" at bounding box center [80, 289] width 83 height 22
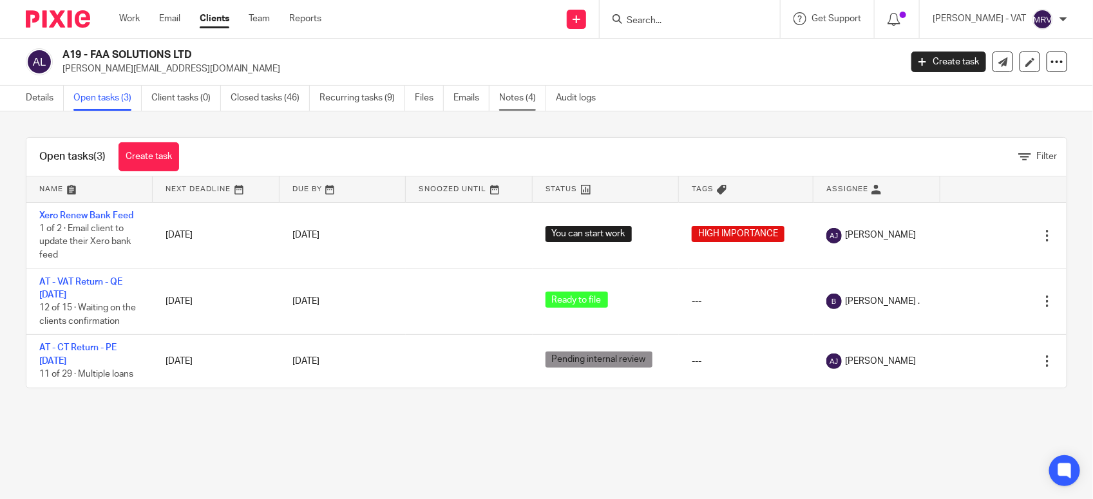
click at [519, 100] on link "Notes (4)" at bounding box center [522, 98] width 47 height 25
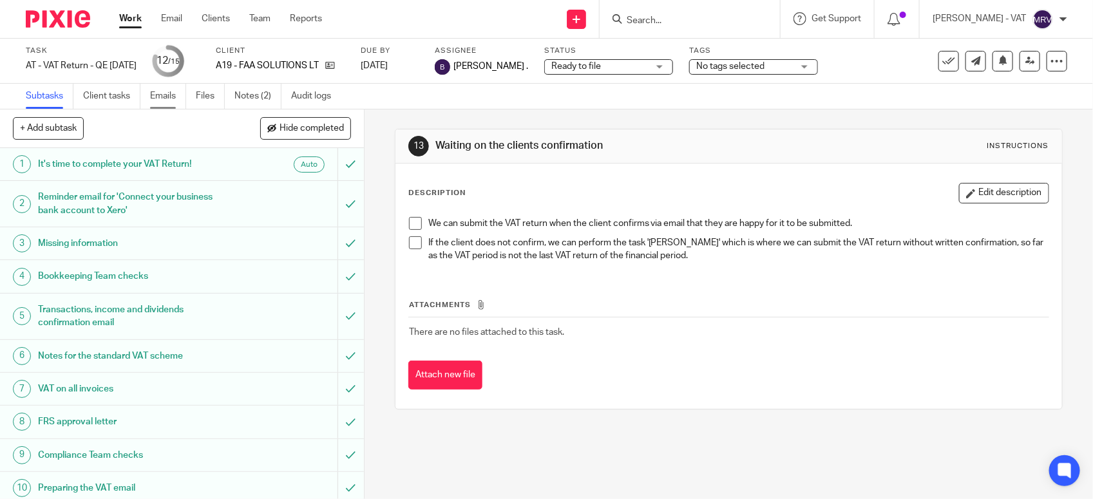
click at [164, 98] on link "Emails" at bounding box center [168, 96] width 36 height 25
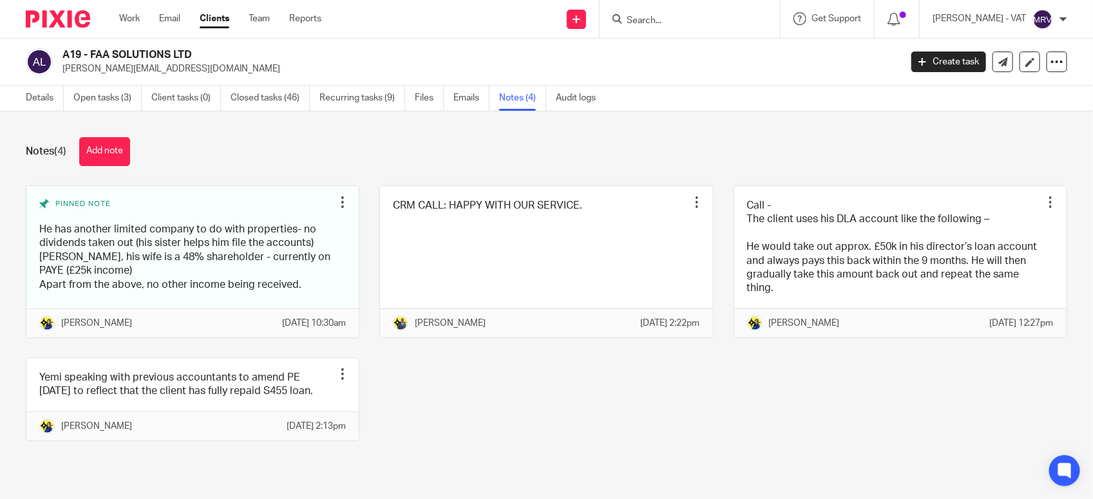
click at [494, 419] on div "Pinned note He has another limited company to do with properties- no dividends …" at bounding box center [537, 323] width 1062 height 275
click at [35, 110] on link "Details" at bounding box center [45, 98] width 38 height 25
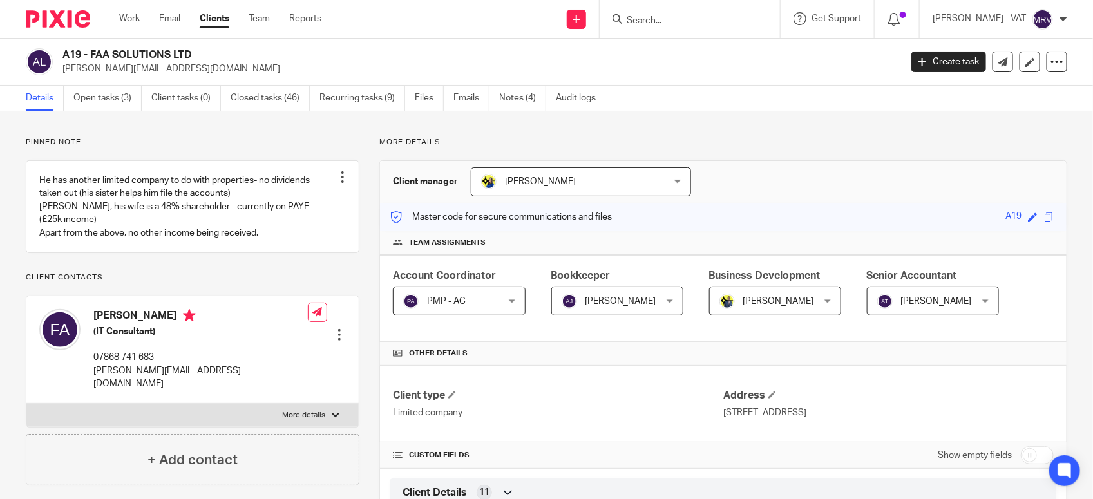
drag, startPoint x: 91, startPoint y: 49, endPoint x: 211, endPoint y: 53, distance: 119.9
click at [211, 53] on h2 "A19 - FAA SOLUTIONS LTD" at bounding box center [394, 55] width 664 height 14
copy h2 "FAA SOLUTIONS LTD"
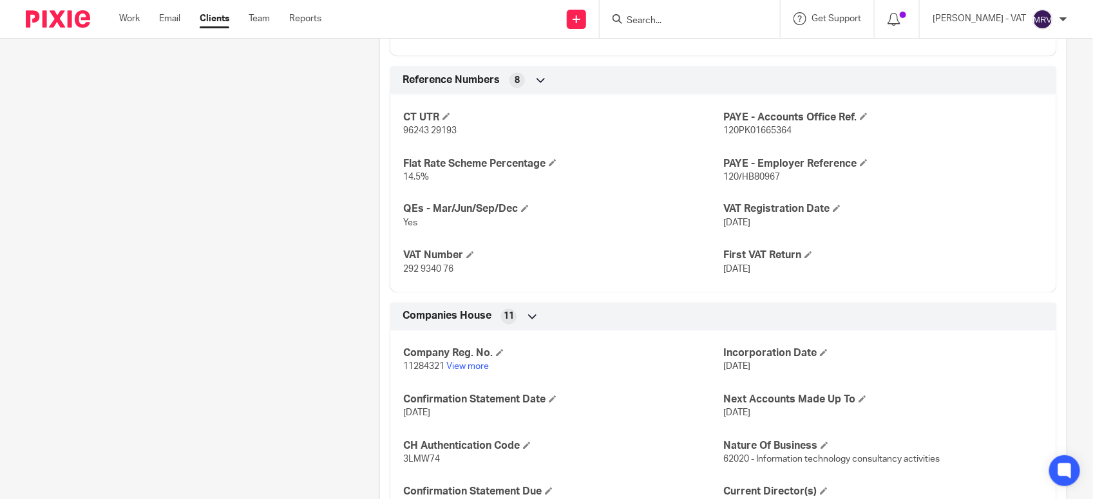
scroll to position [966, 0]
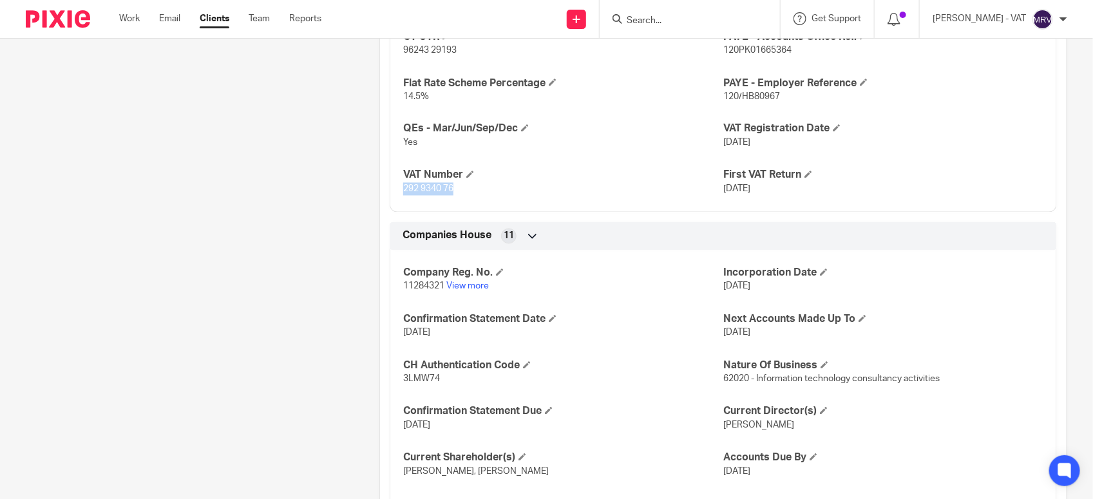
drag, startPoint x: 401, startPoint y: 191, endPoint x: 467, endPoint y: 188, distance: 65.8
click at [467, 188] on p "292 9340 76" at bounding box center [563, 189] width 320 height 13
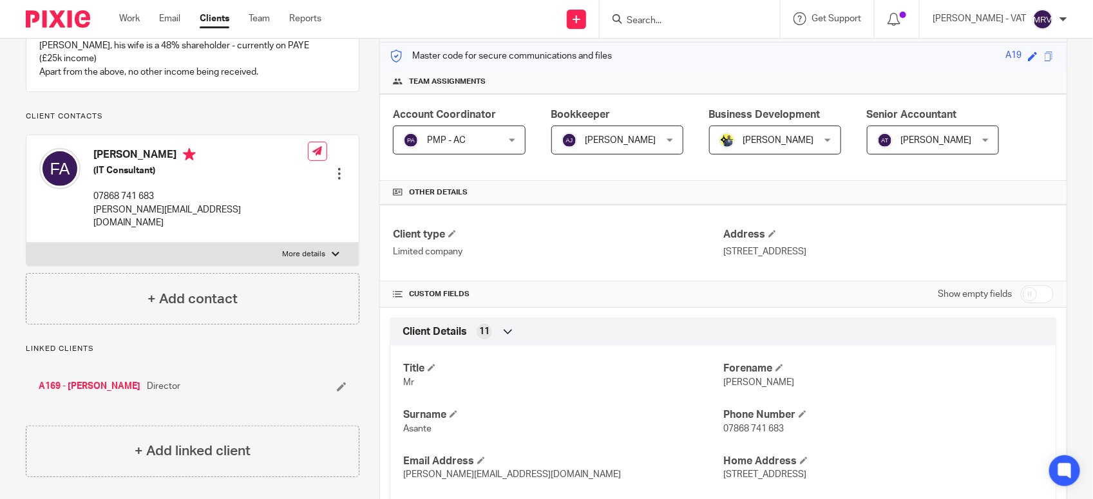
scroll to position [0, 0]
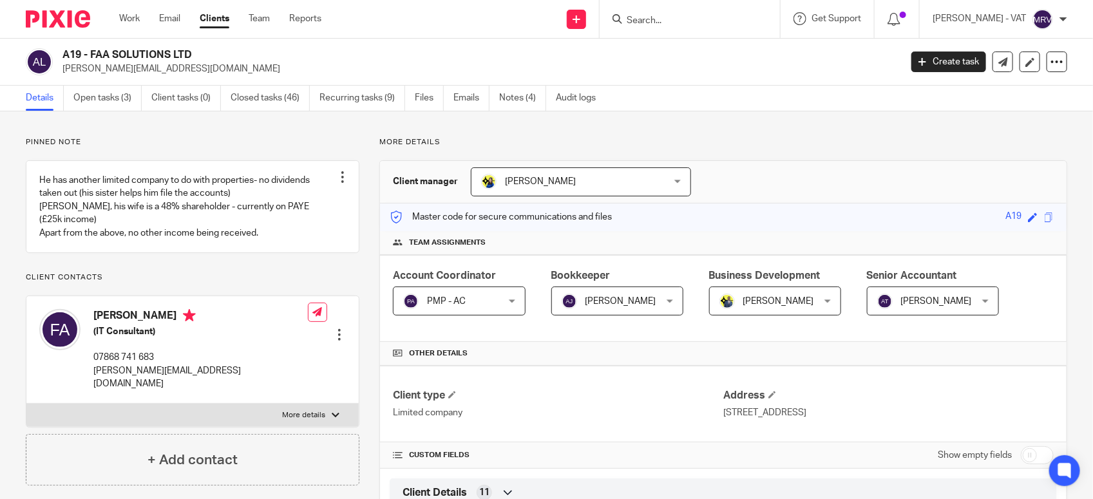
drag, startPoint x: 89, startPoint y: 53, endPoint x: 204, endPoint y: 50, distance: 115.4
click at [204, 50] on h2 "A19 - FAA SOLUTIONS LTD" at bounding box center [394, 55] width 664 height 14
copy h2 "FAA SOLUTIONS LTD"
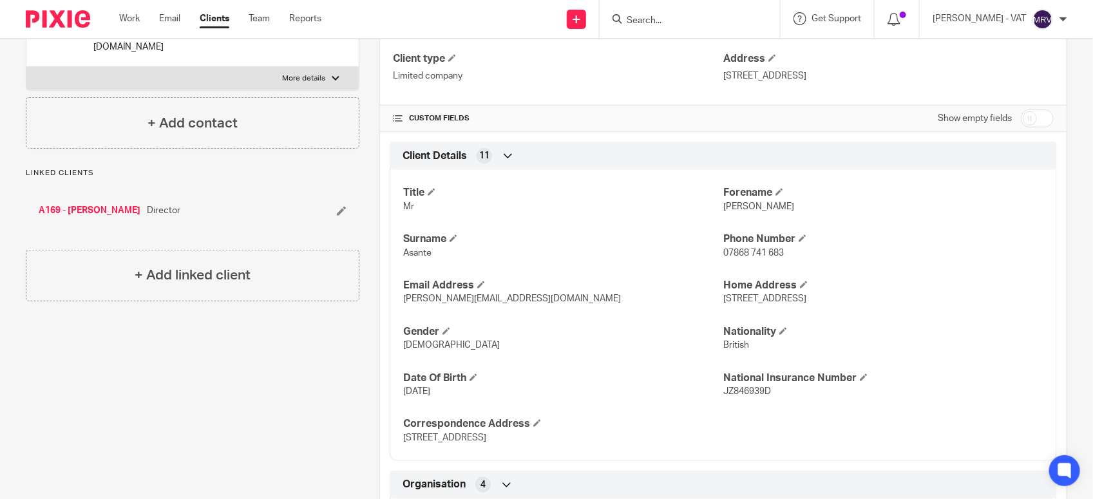
scroll to position [322, 0]
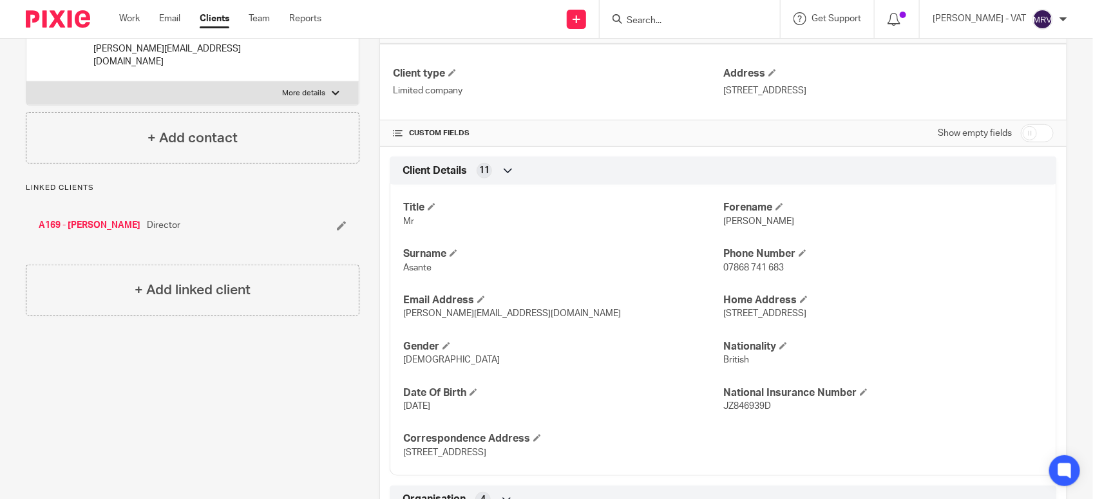
click at [726, 220] on span "Felix" at bounding box center [759, 221] width 71 height 9
copy span "Felix"
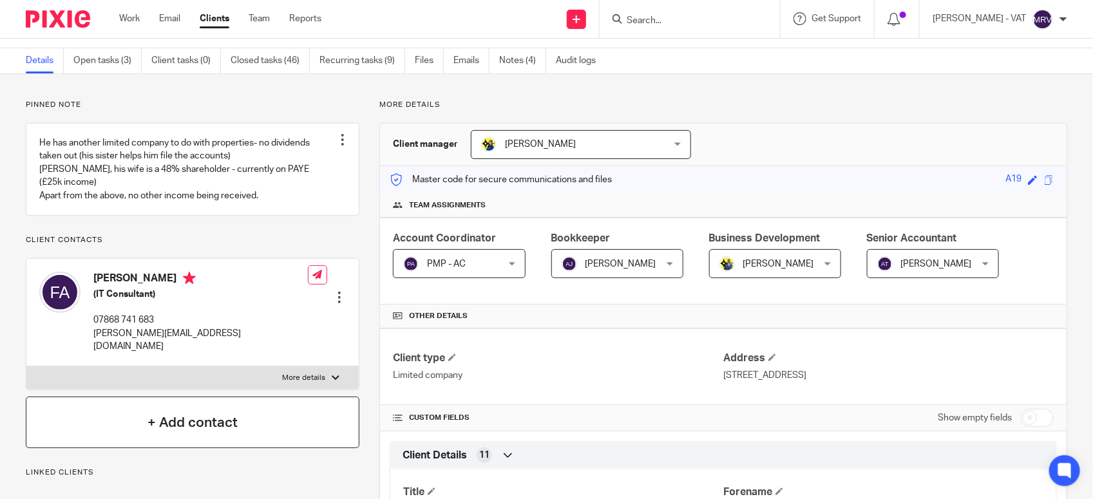
scroll to position [0, 0]
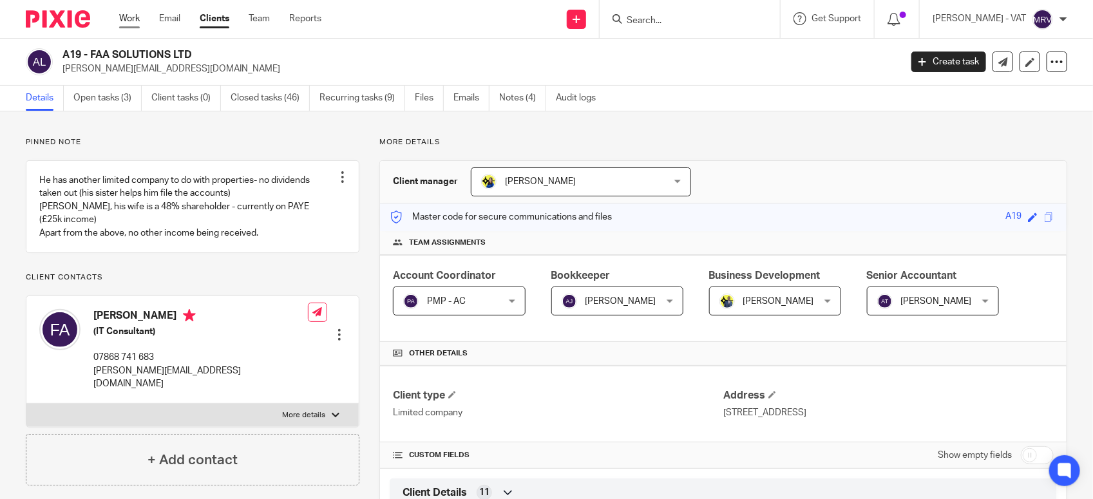
click at [134, 18] on link "Work" at bounding box center [129, 18] width 21 height 13
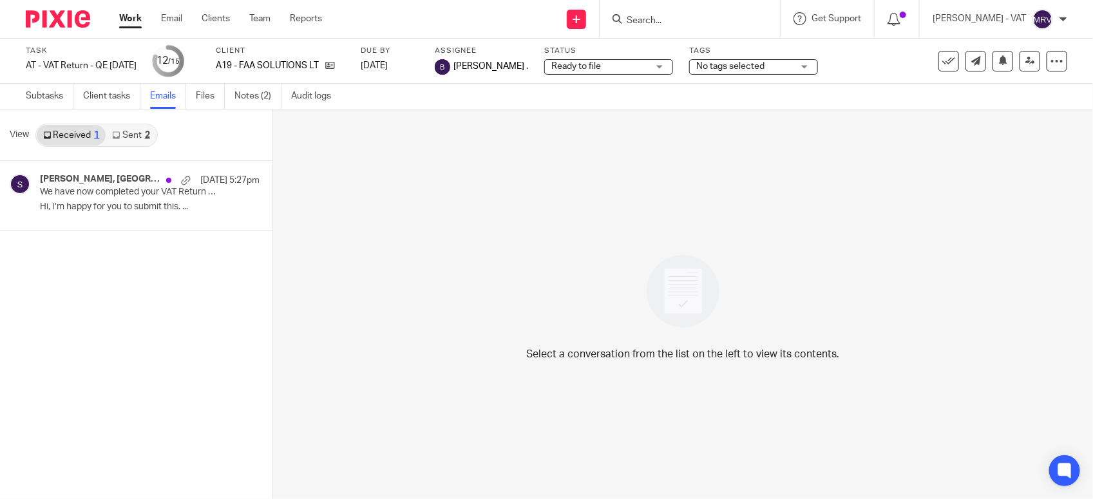
click at [485, 274] on div "Select a conversation from the list on the left to view its contents." at bounding box center [683, 305] width 820 height 390
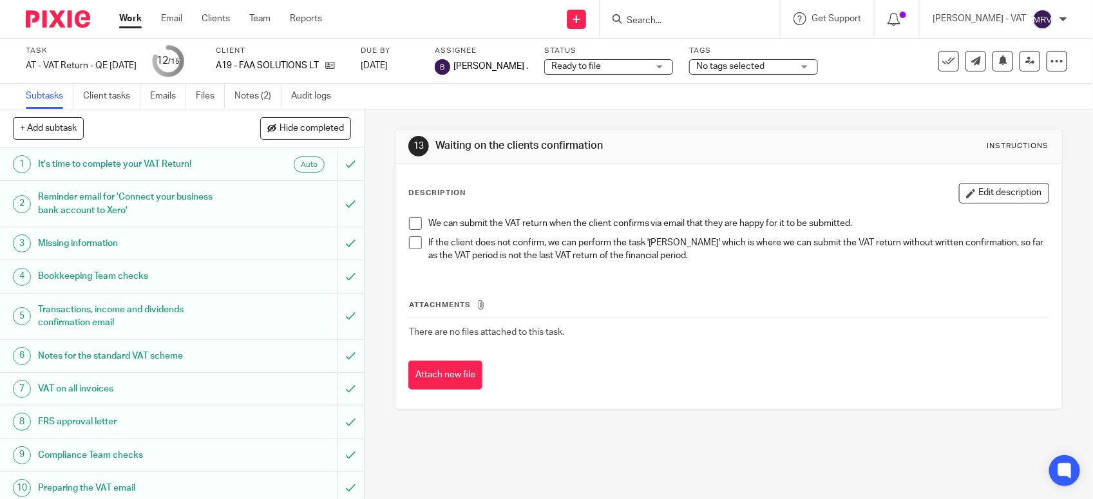
click at [528, 185] on div "Description Edit description" at bounding box center [728, 193] width 641 height 21
click at [411, 223] on span at bounding box center [415, 223] width 13 height 13
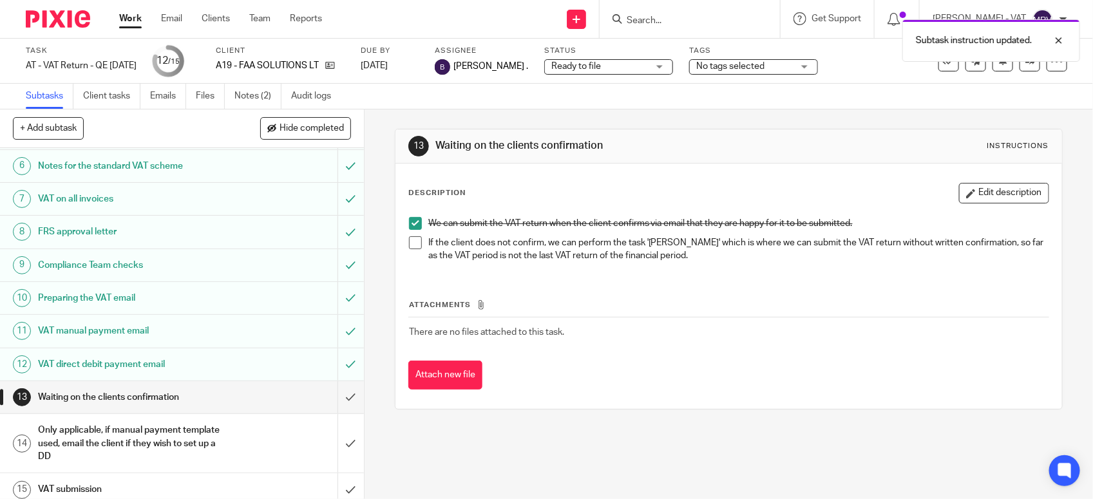
scroll to position [200, 0]
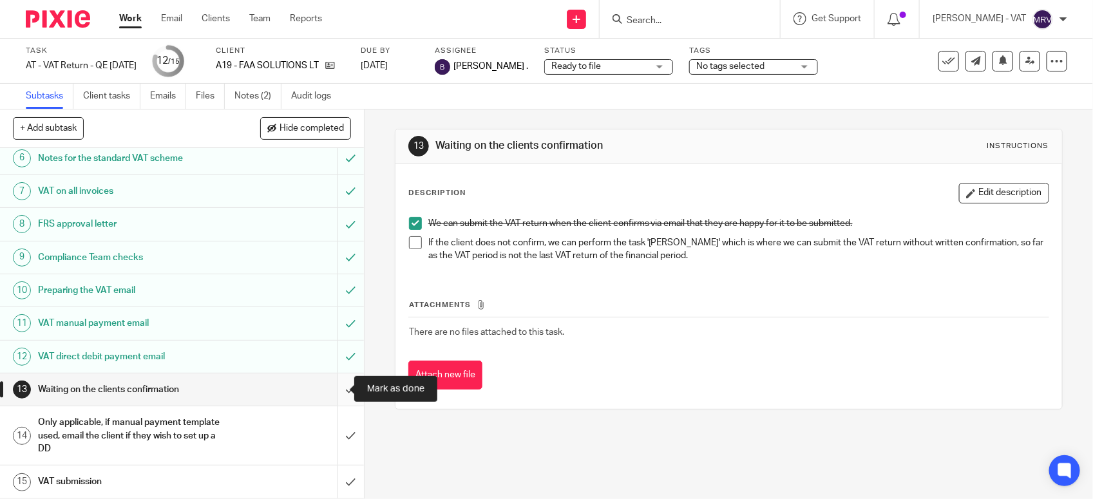
click at [331, 388] on input "submit" at bounding box center [182, 390] width 364 height 32
click at [332, 436] on input "submit" at bounding box center [182, 436] width 364 height 59
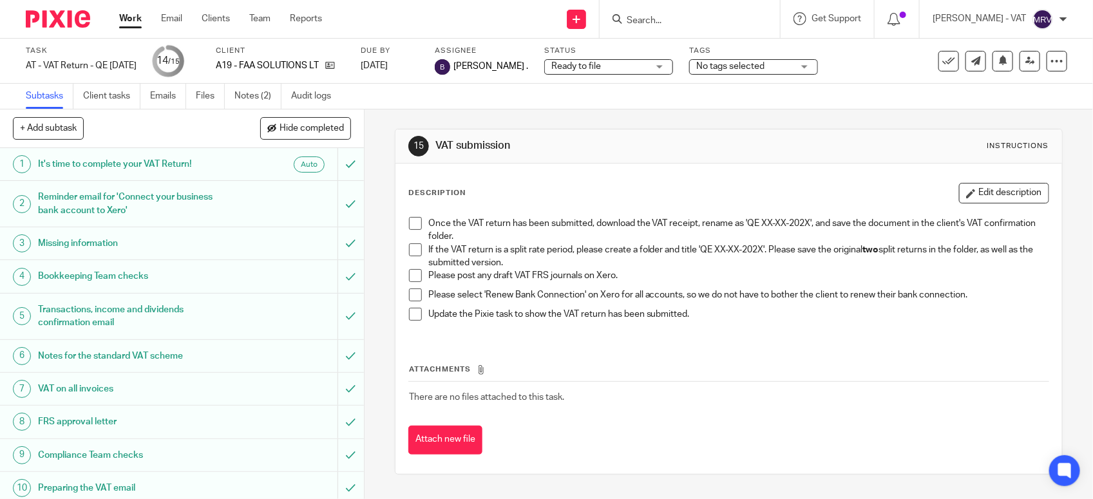
click at [410, 250] on span at bounding box center [415, 250] width 13 height 13
click at [409, 275] on span at bounding box center [415, 275] width 13 height 13
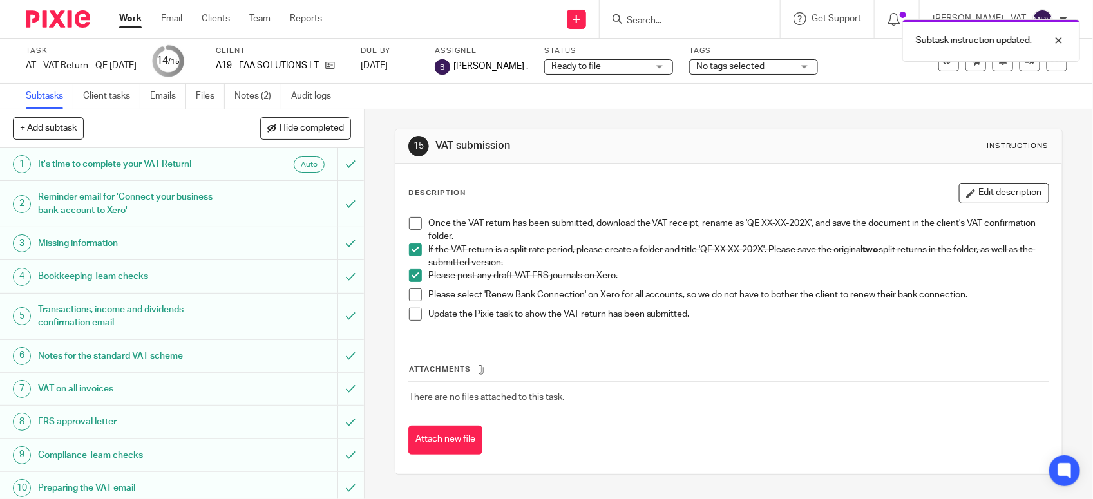
click at [417, 300] on li "Please select 'Renew Bank Connection' on Xero for all accounts, so we do not ha…" at bounding box center [729, 298] width 640 height 19
click at [410, 296] on span at bounding box center [415, 295] width 13 height 13
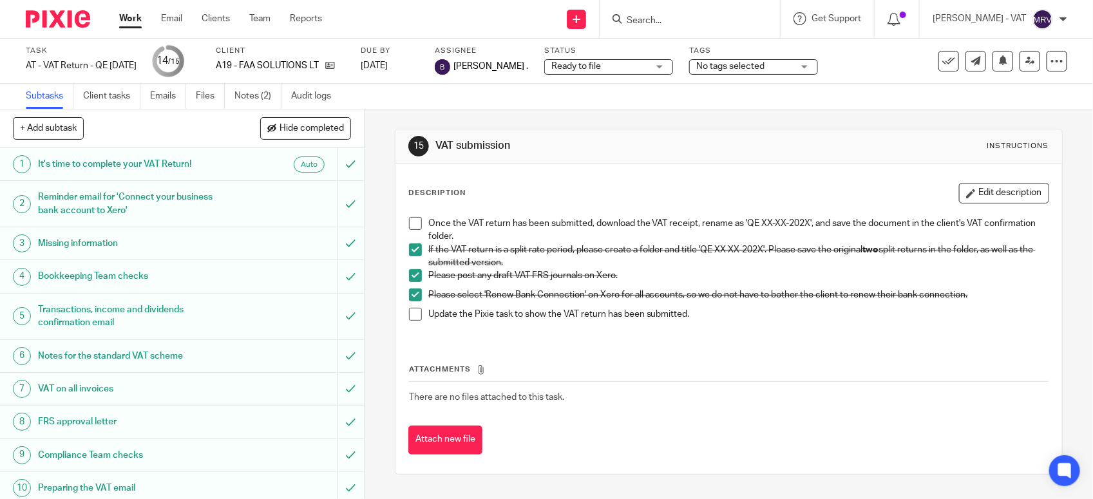
click at [417, 222] on span at bounding box center [415, 223] width 13 height 13
click at [403, 314] on div "Once the VAT return has been submitted, download the VAT receipt, rename as 'QE…" at bounding box center [729, 274] width 653 height 126
click at [412, 317] on span at bounding box center [415, 314] width 13 height 13
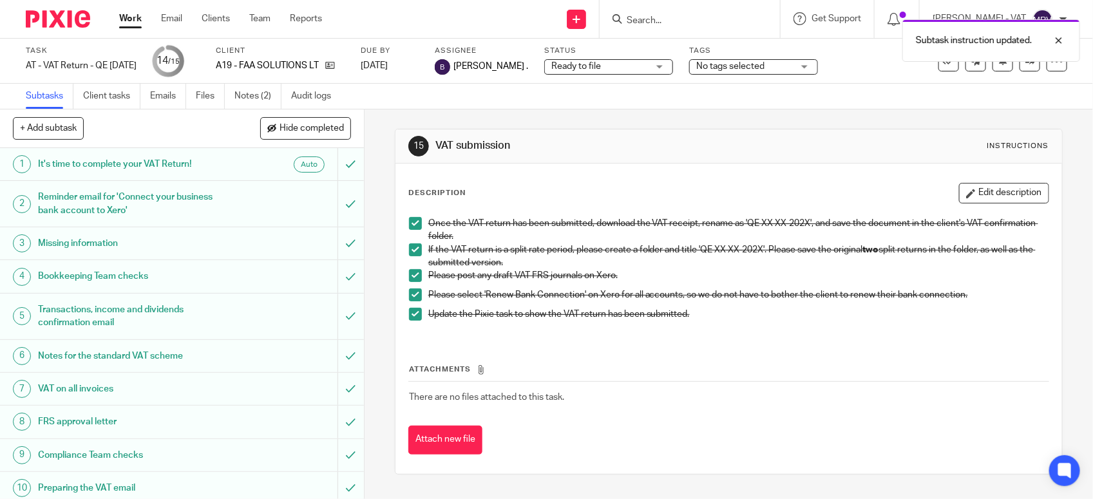
click at [765, 342] on div "Attachments There are no files attached to this task. Attach new file" at bounding box center [728, 396] width 641 height 117
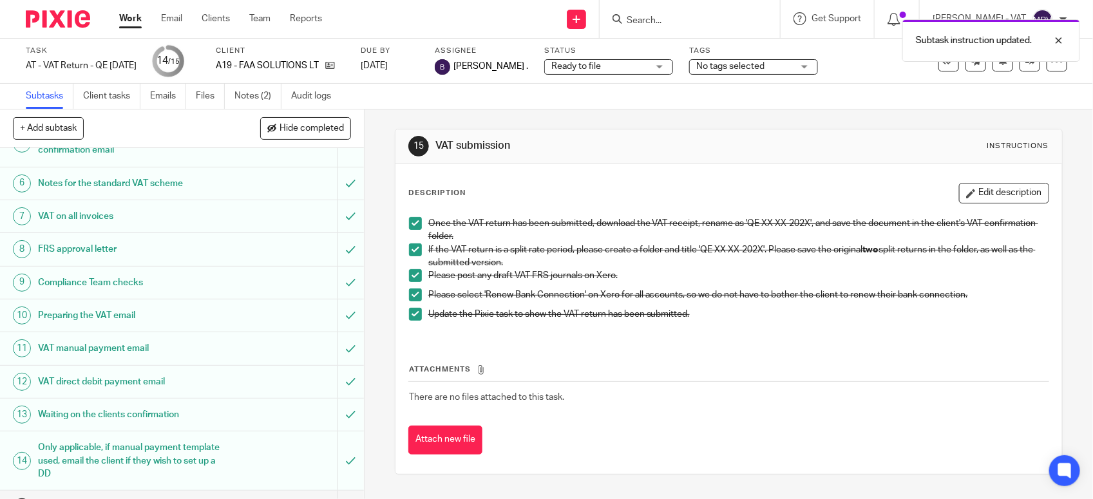
scroll to position [200, 0]
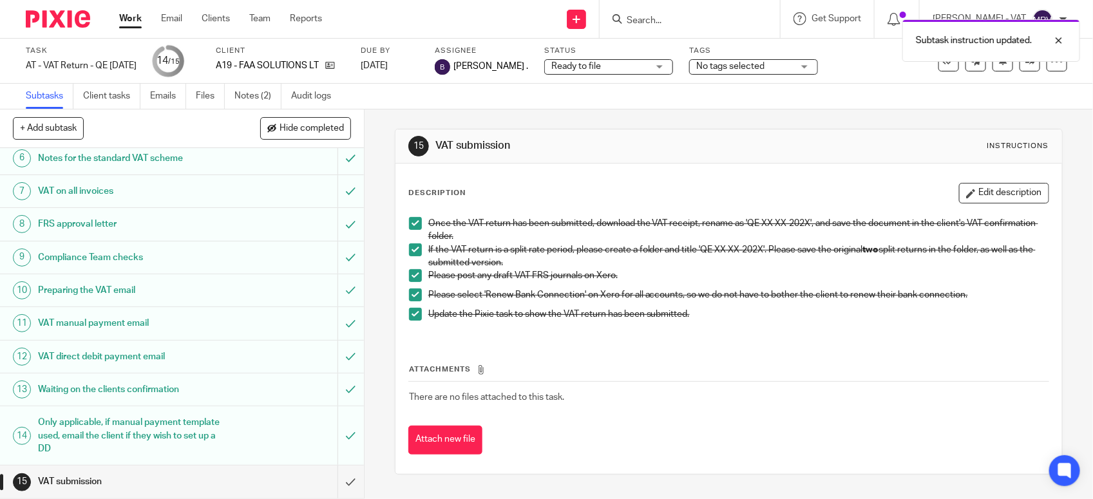
click at [770, 343] on div "Attachments There are no files attached to this task. Attach new file" at bounding box center [728, 396] width 641 height 117
click at [584, 361] on div "Attachments There are no files attached to this task. Attach new file" at bounding box center [728, 396] width 641 height 117
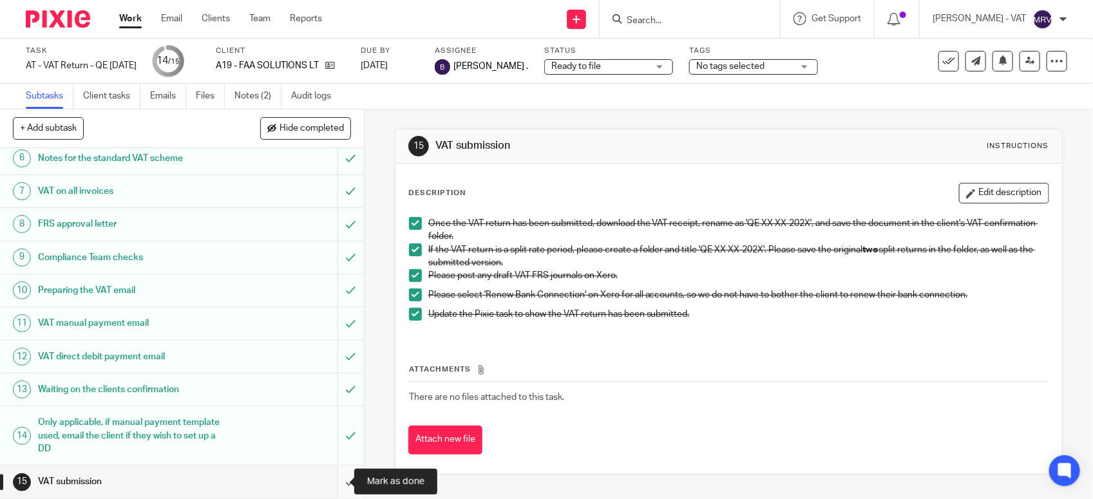
click at [331, 477] on input "submit" at bounding box center [182, 482] width 364 height 32
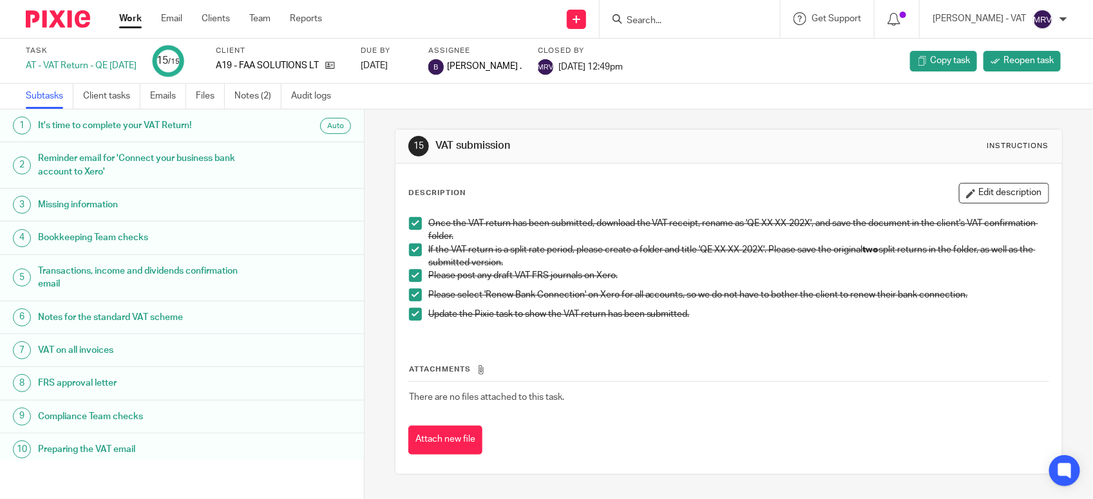
click at [704, 350] on div "Attachments There are no files attached to this task. Attach new file" at bounding box center [728, 396] width 641 height 117
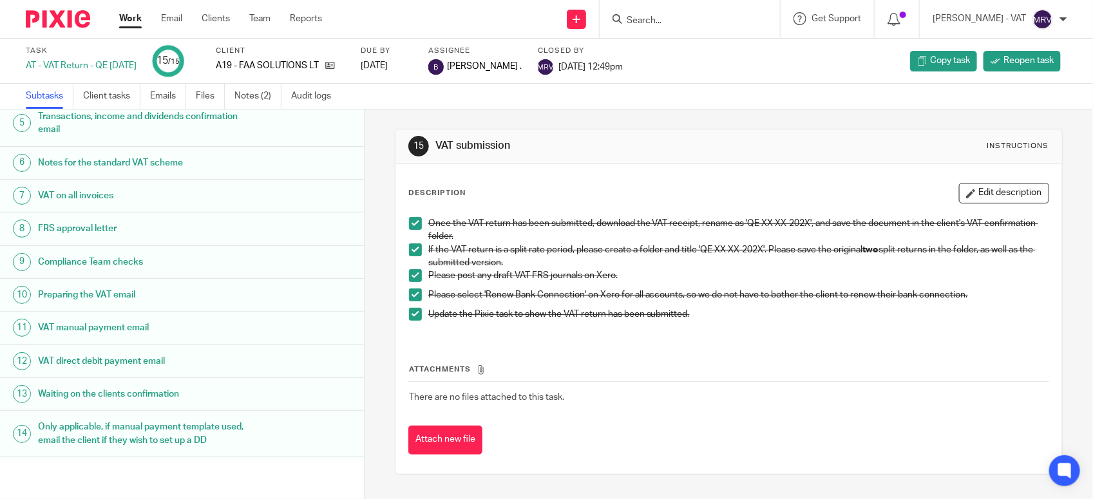
scroll to position [187, 0]
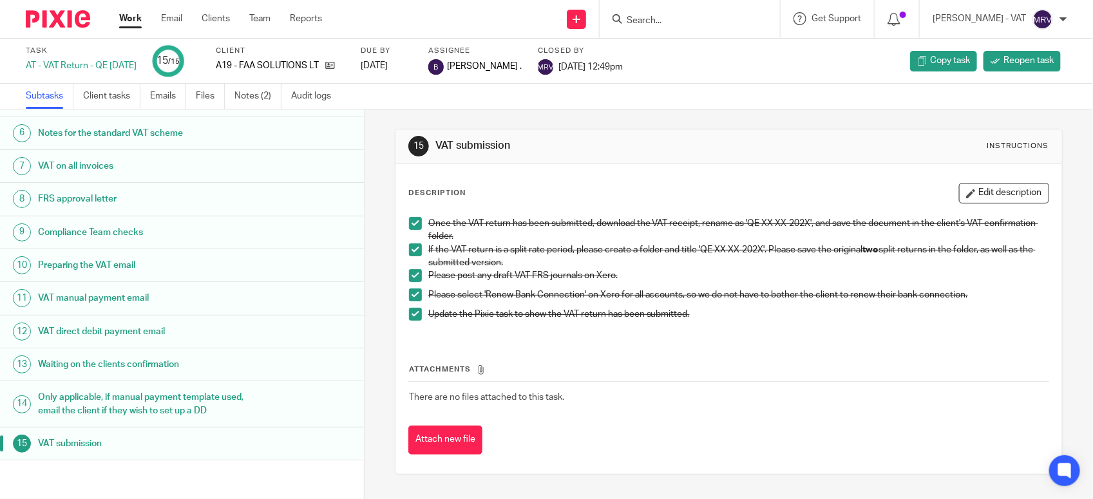
click at [672, 352] on div "Attachments There are no files attached to this task. Attach new file" at bounding box center [728, 396] width 641 height 117
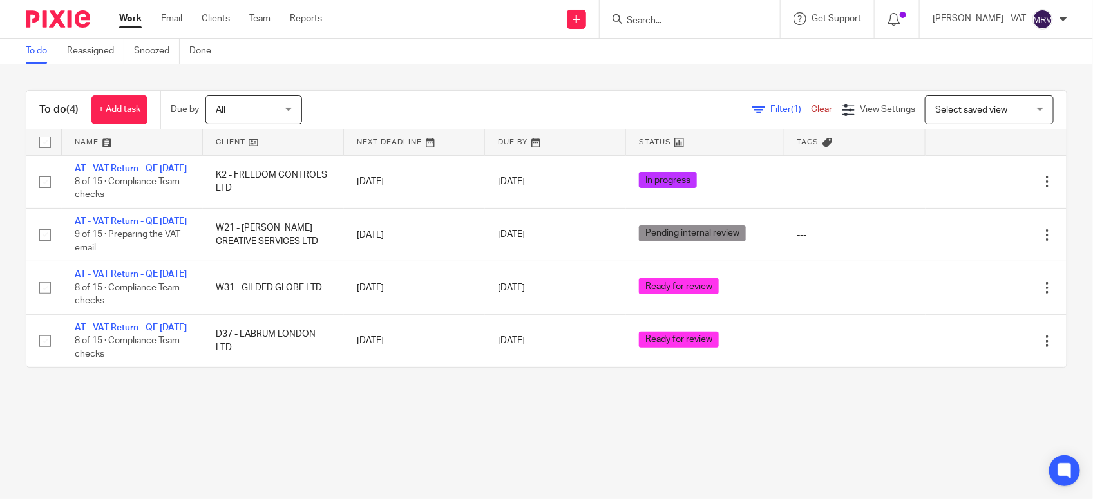
click at [204, 394] on div "To do (4) + Add task Due by All All Today Tomorrow This week Next week This mon…" at bounding box center [546, 228] width 1093 height 329
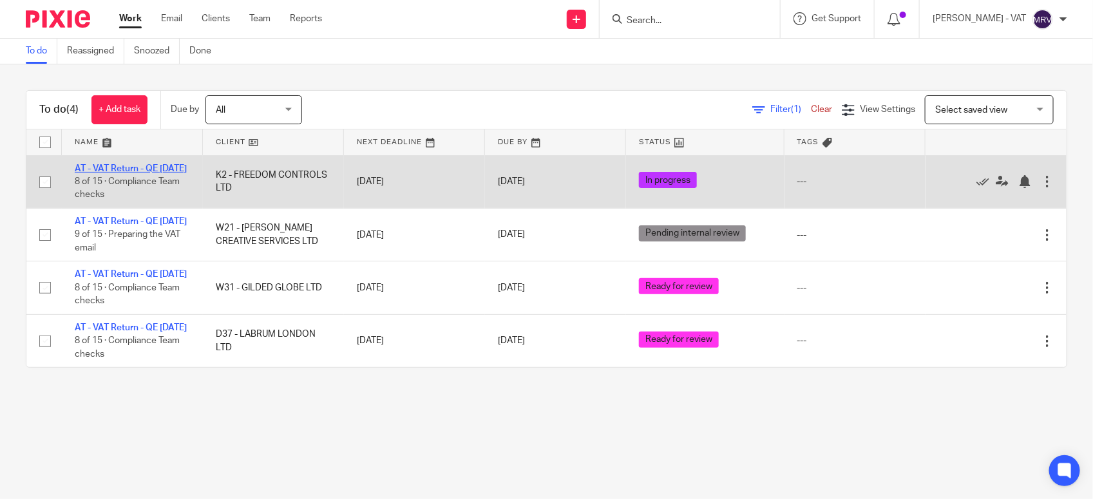
click at [128, 171] on link "AT - VAT Return - QE 30-09-2025" at bounding box center [131, 168] width 112 height 9
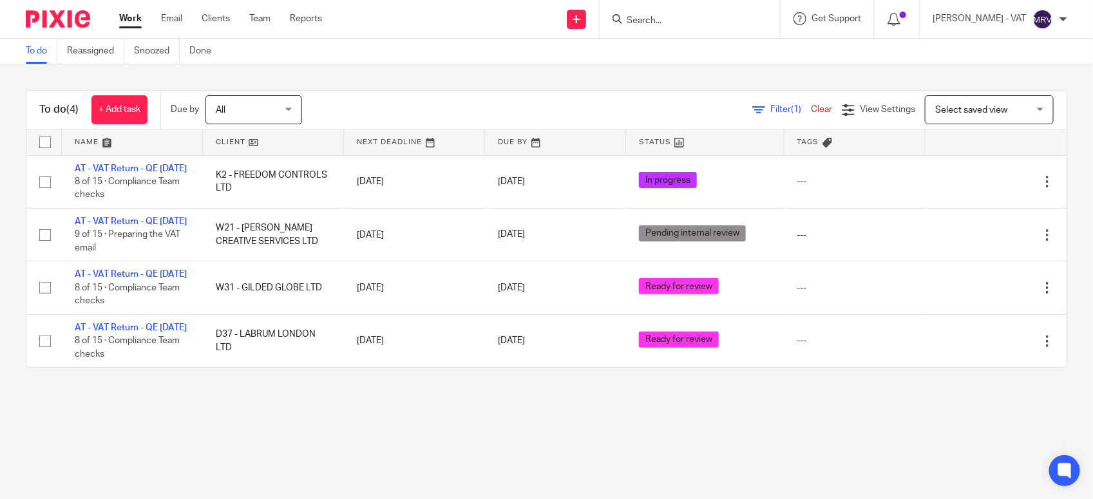
click at [429, 72] on div "To do (4) + Add task Due by All All Today Tomorrow This week Next week This mon…" at bounding box center [546, 228] width 1093 height 329
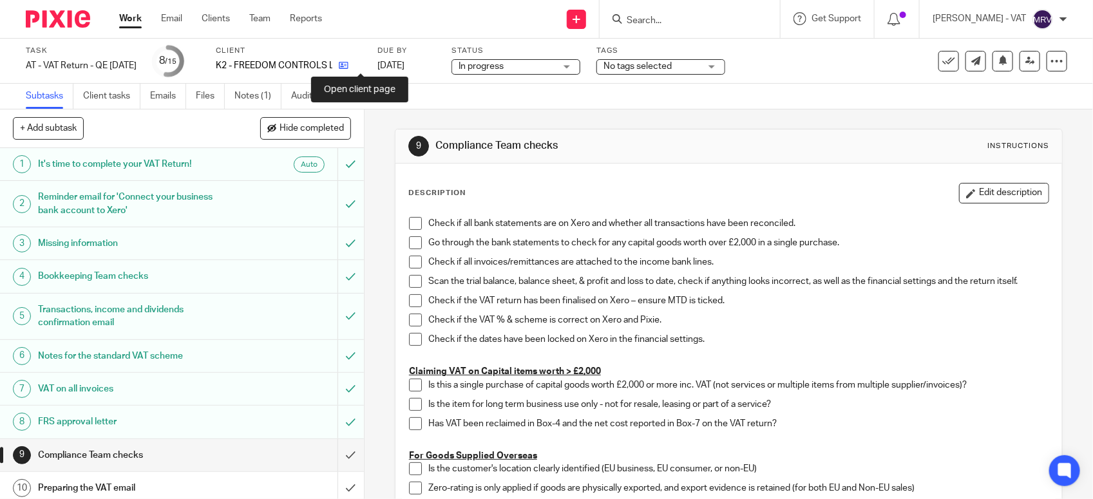
click at [349, 64] on icon at bounding box center [344, 66] width 10 height 10
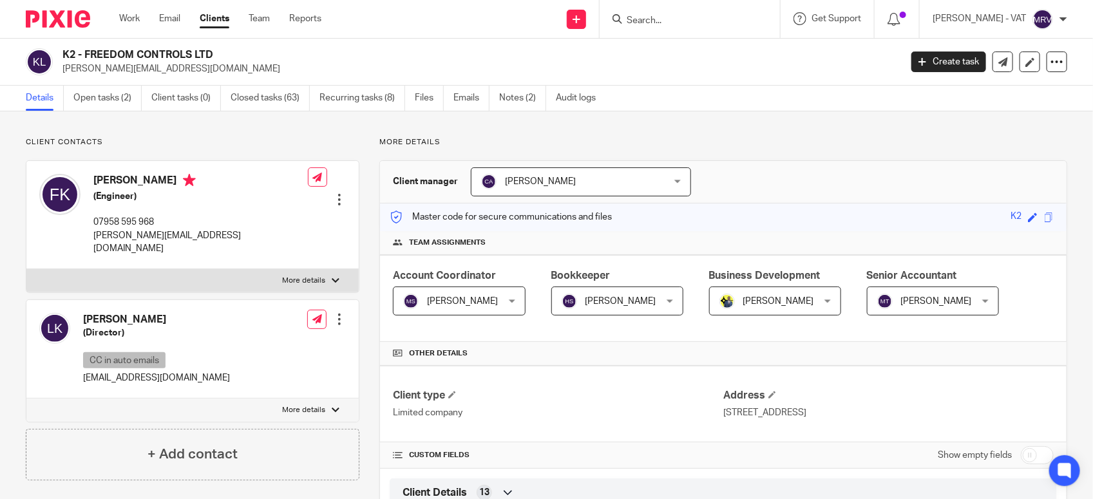
drag, startPoint x: 62, startPoint y: 53, endPoint x: 215, endPoint y: 43, distance: 153.0
click at [215, 43] on div "K2 - FREEDOM CONTROLS LTD [PERSON_NAME][EMAIL_ADDRESS][DOMAIN_NAME] Create task…" at bounding box center [546, 62] width 1093 height 47
copy h2 "K2 - FREEDOM CONTROLS LTD"
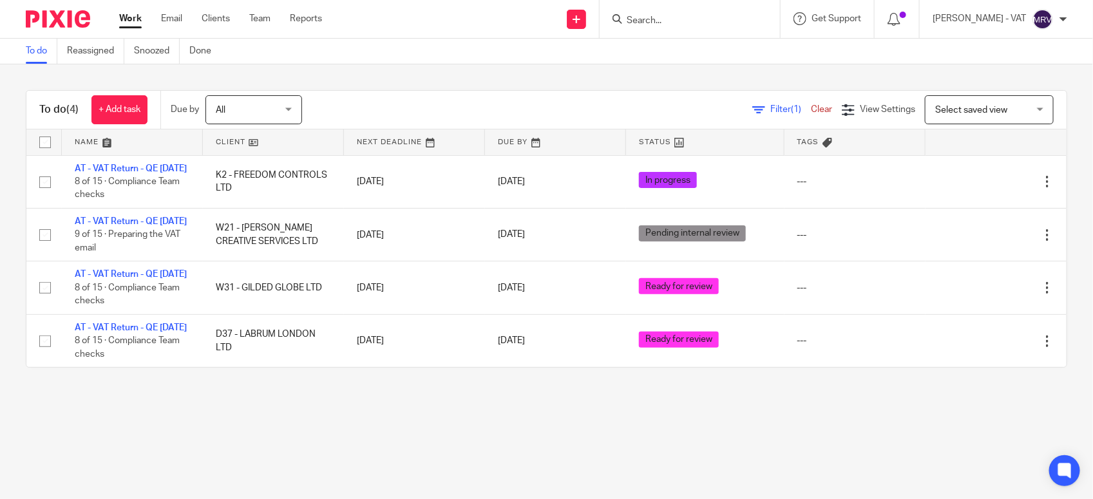
click at [514, 59] on div "To do Reassigned Snoozed Done" at bounding box center [546, 52] width 1093 height 26
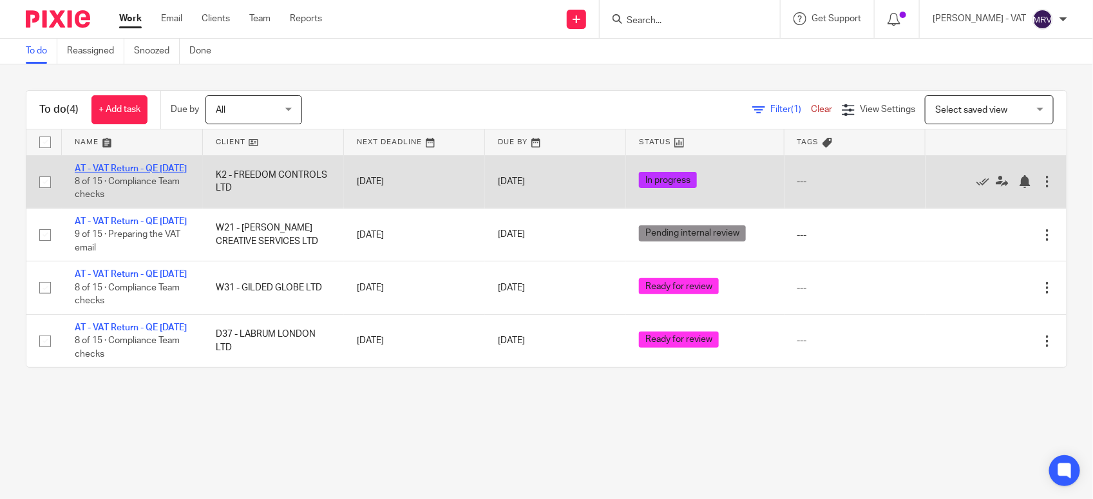
click at [142, 165] on link "AT - VAT Return - QE [DATE]" at bounding box center [131, 168] width 112 height 9
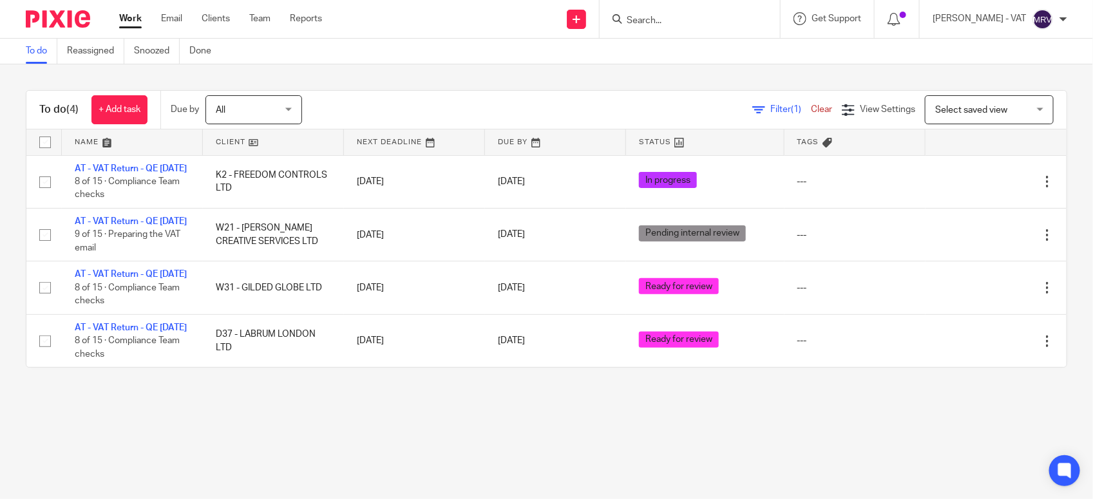
click at [129, 455] on main "To do Reassigned Snoozed Done To do (4) + Add task Due by All All Today Tomorro…" at bounding box center [546, 249] width 1093 height 499
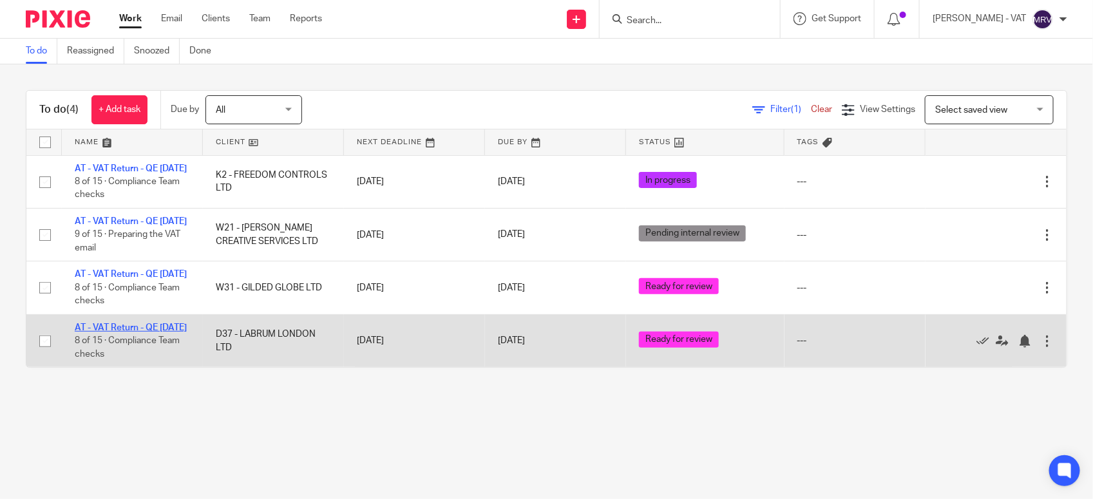
click at [126, 332] on link "AT - VAT Return - QE 30-09-2025" at bounding box center [131, 327] width 112 height 9
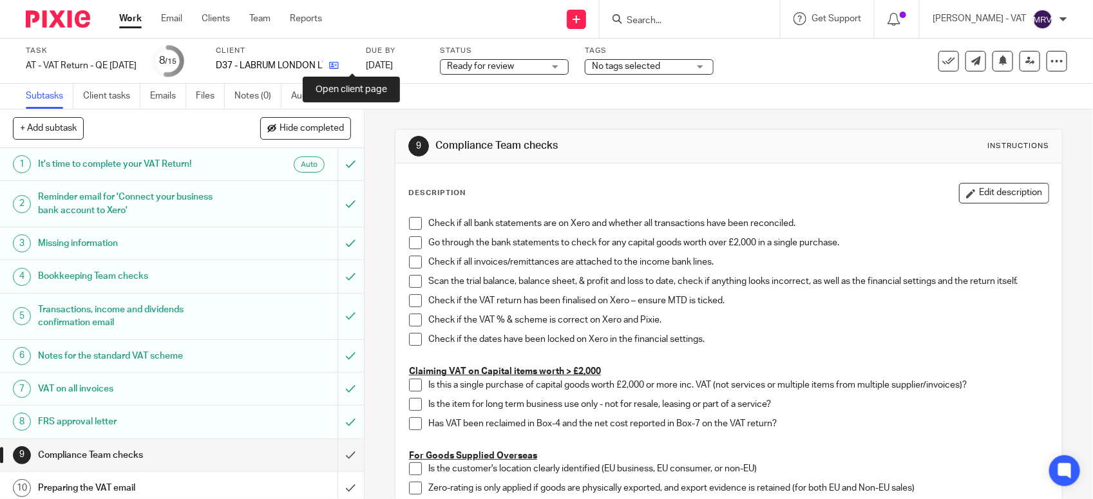
click at [339, 64] on icon at bounding box center [334, 66] width 10 height 10
click at [409, 224] on span at bounding box center [415, 223] width 13 height 13
click at [253, 93] on link "Notes (0)" at bounding box center [258, 96] width 47 height 25
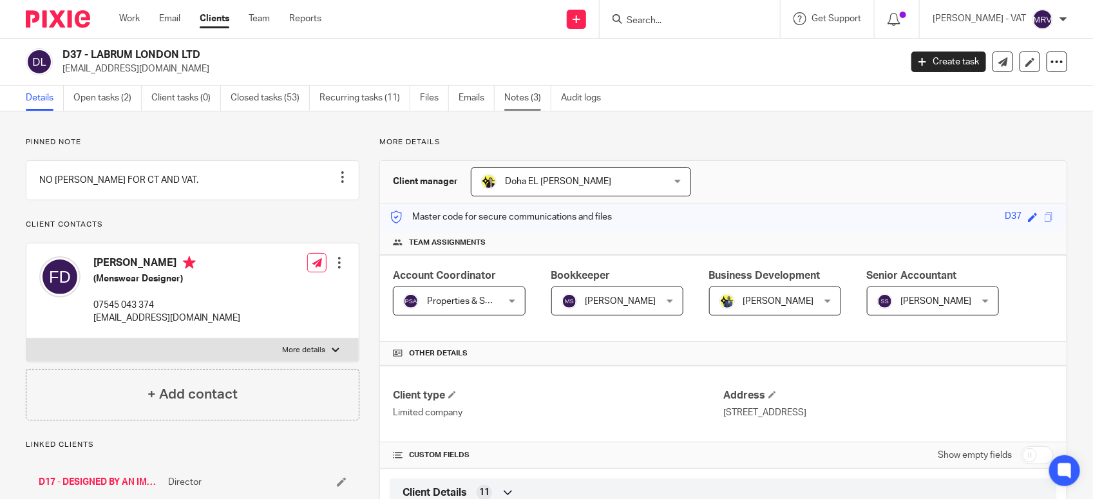
click at [527, 97] on link "Notes (3)" at bounding box center [527, 98] width 47 height 25
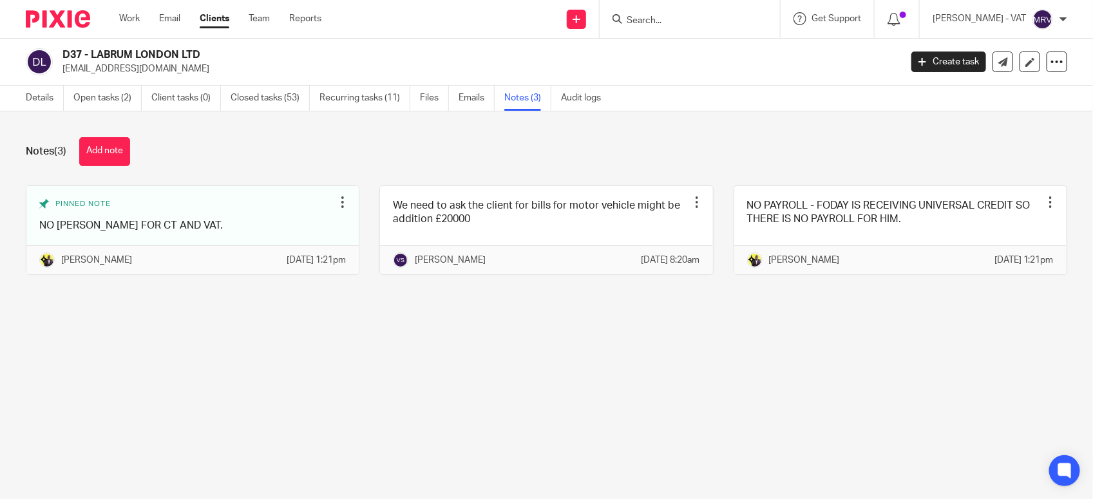
click at [493, 387] on main "D37 - LABRUM LONDON LTD [EMAIL_ADDRESS][DOMAIN_NAME] Create task Update from Co…" at bounding box center [546, 249] width 1093 height 499
click at [42, 101] on link "Details" at bounding box center [45, 98] width 38 height 25
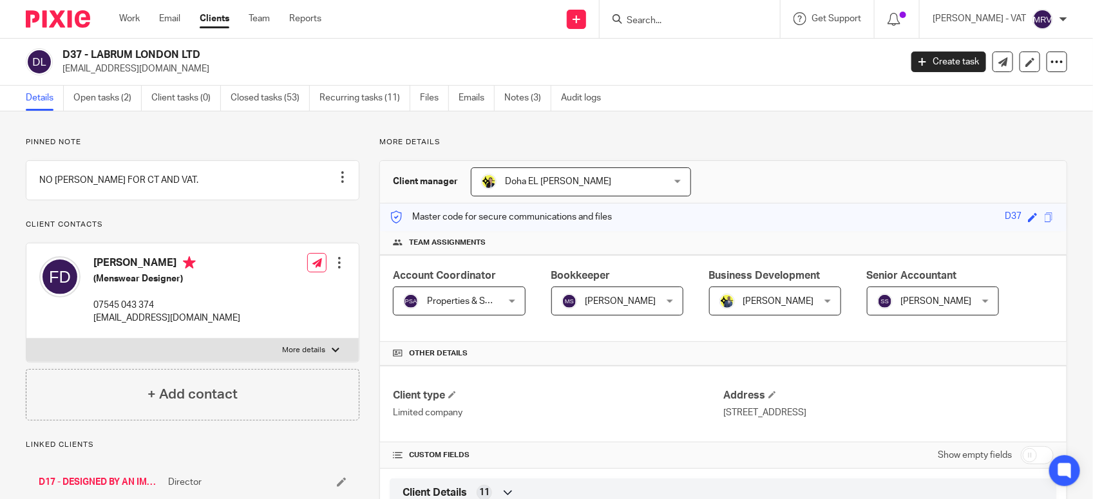
drag, startPoint x: 91, startPoint y: 53, endPoint x: 232, endPoint y: 53, distance: 140.4
click at [232, 53] on h2 "D37 - LABRUM LONDON LTD" at bounding box center [394, 55] width 664 height 14
copy h2 "LABRUM LONDON LTD"
click at [91, 55] on h2 "D37 - LABRUM LONDON LTD" at bounding box center [394, 55] width 664 height 14
drag, startPoint x: 91, startPoint y: 55, endPoint x: 218, endPoint y: 50, distance: 126.4
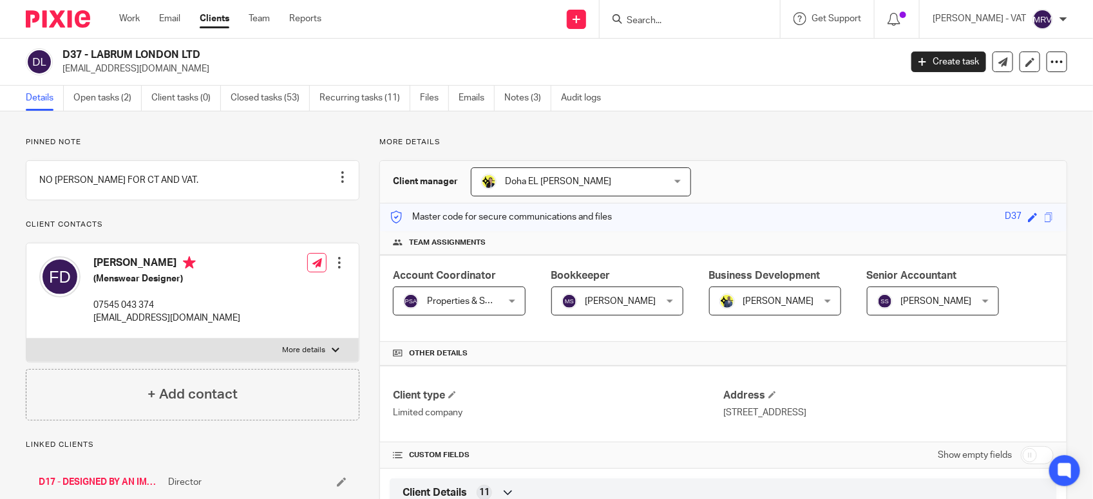
click at [218, 50] on h2 "D37 - LABRUM LONDON LTD" at bounding box center [394, 55] width 664 height 14
copy h2 "LABRUM LONDON LTD"
click at [91, 55] on h2 "D37 - LABRUM LONDON LTD" at bounding box center [394, 55] width 664 height 14
drag, startPoint x: 91, startPoint y: 53, endPoint x: 197, endPoint y: 42, distance: 106.3
click at [197, 42] on div "D37 - LABRUM LONDON LTD foday@labrumlondon.com Create task Update from Companie…" at bounding box center [546, 62] width 1093 height 47
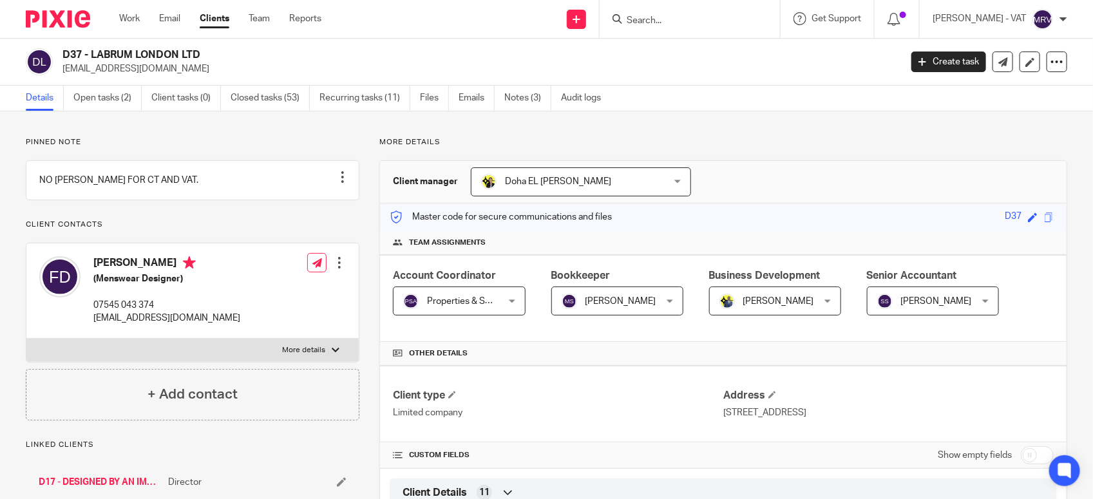
drag, startPoint x: 197, startPoint y: 42, endPoint x: 198, endPoint y: 53, distance: 11.8
click at [198, 53] on h2 "D37 - LABRUM LONDON LTD" at bounding box center [394, 55] width 664 height 14
copy h2 "LABRUM LONDON LTD"
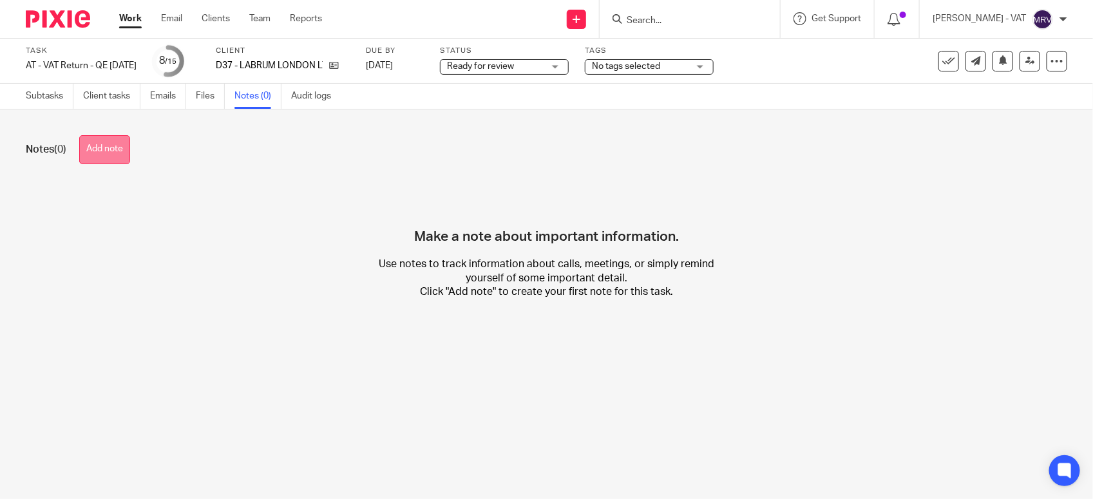
click at [113, 161] on button "Add note" at bounding box center [104, 149] width 51 height 29
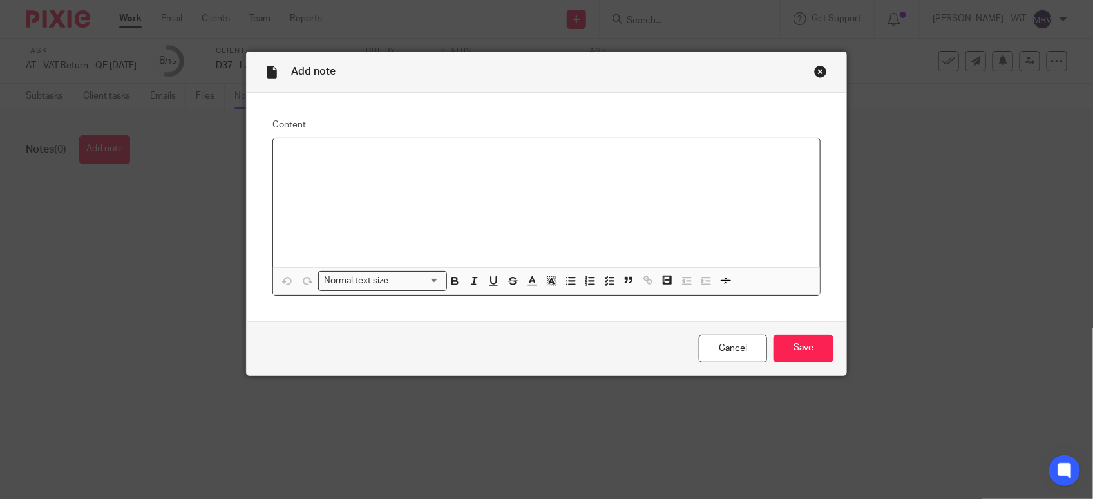
paste div
click at [538, 158] on p "Starbridge Group Limited - consulting? amend it to Accountancy" at bounding box center [546, 155] width 526 height 13
click at [810, 358] on input "Save" at bounding box center [804, 349] width 60 height 28
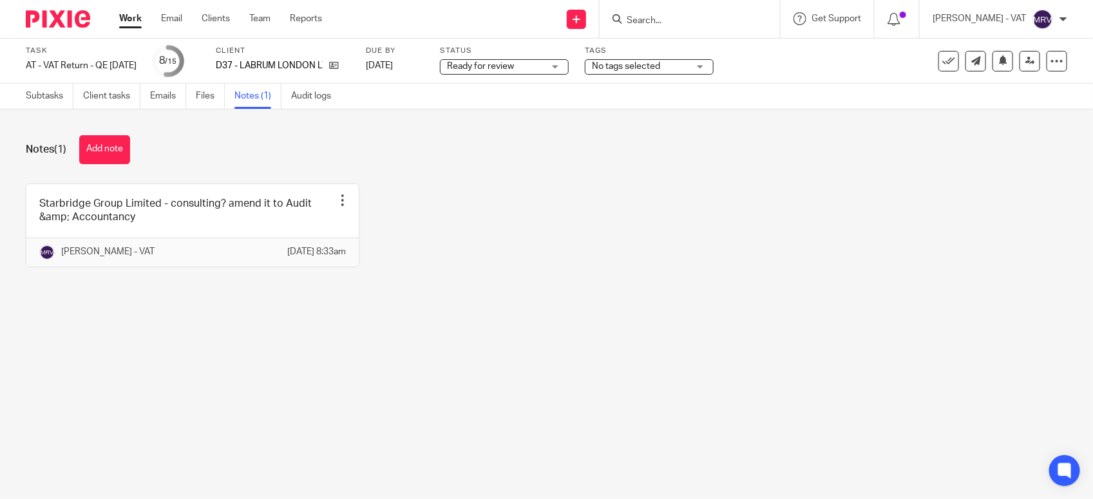
click at [405, 312] on div "Notes (1) Add note Starbridge Group Limited - consulting? amend it to Audit &am…" at bounding box center [546, 211] width 1093 height 203
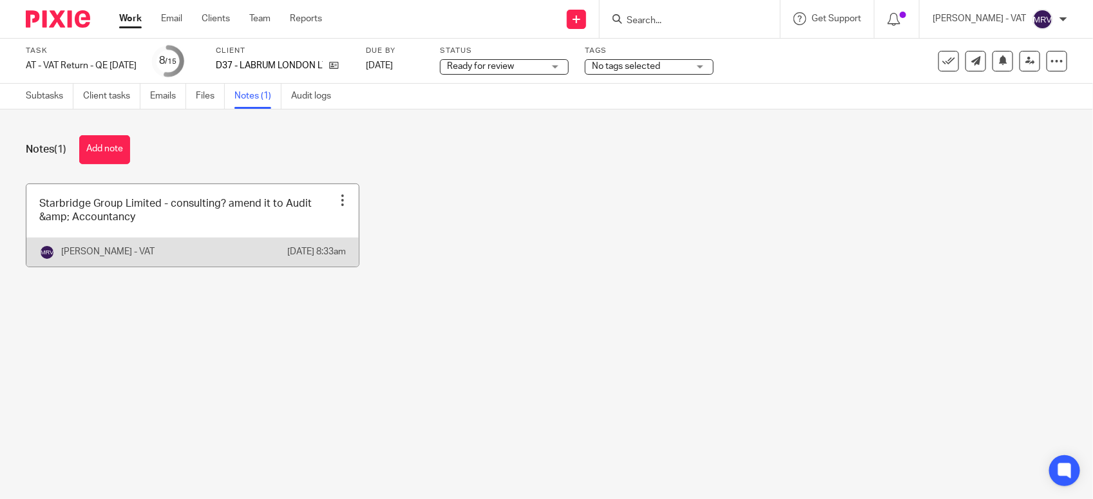
click at [172, 227] on link at bounding box center [192, 225] width 332 height 82
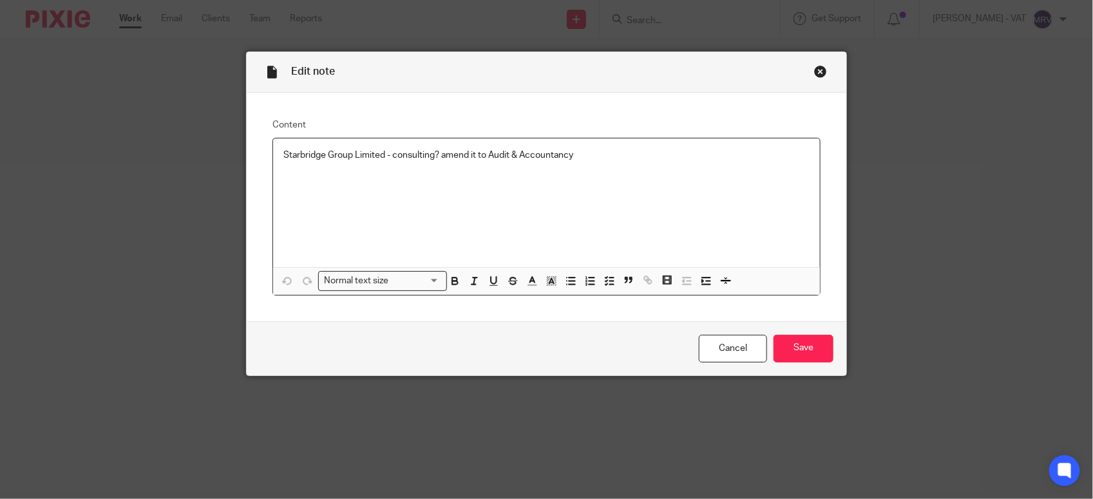
click at [633, 158] on p "Starbridge Group Limited - consulting? amend it to Audit & Accountancy" at bounding box center [546, 155] width 526 height 13
click at [464, 191] on p at bounding box center [546, 194] width 526 height 13
click at [490, 197] on p at bounding box center [546, 194] width 526 height 13
click at [454, 182] on p "Insurance is VAT exempt expense." at bounding box center [546, 181] width 526 height 13
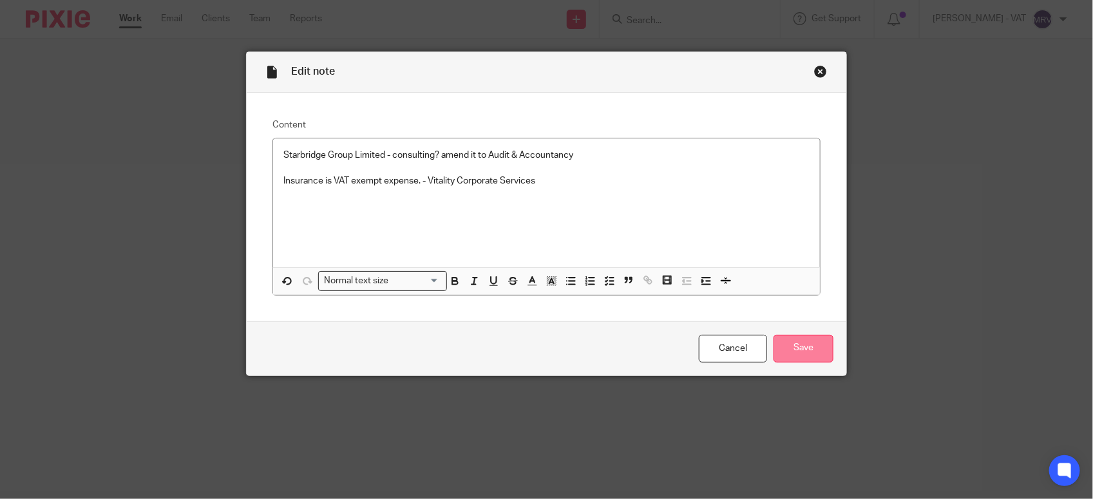
click at [807, 351] on input "Save" at bounding box center [804, 349] width 60 height 28
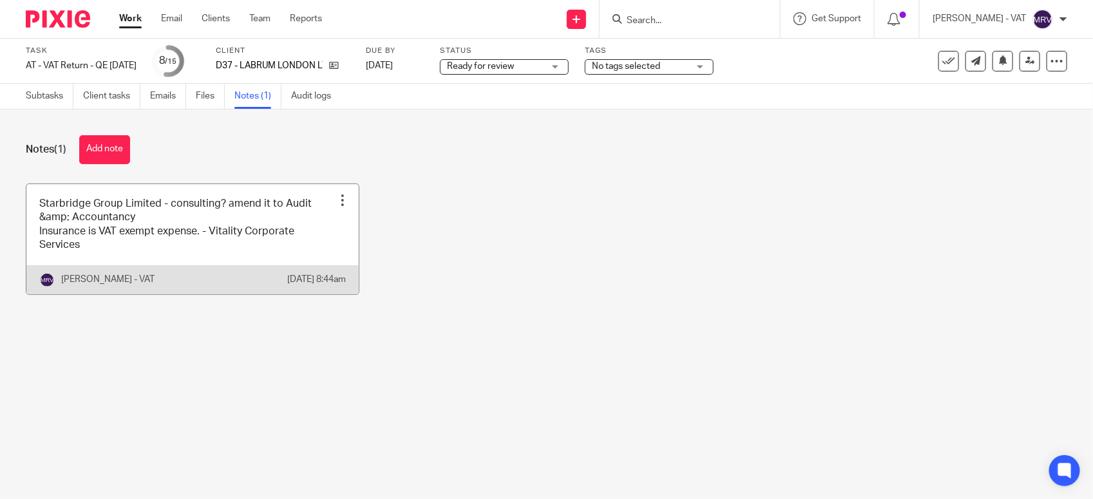
click at [197, 242] on link at bounding box center [192, 239] width 332 height 110
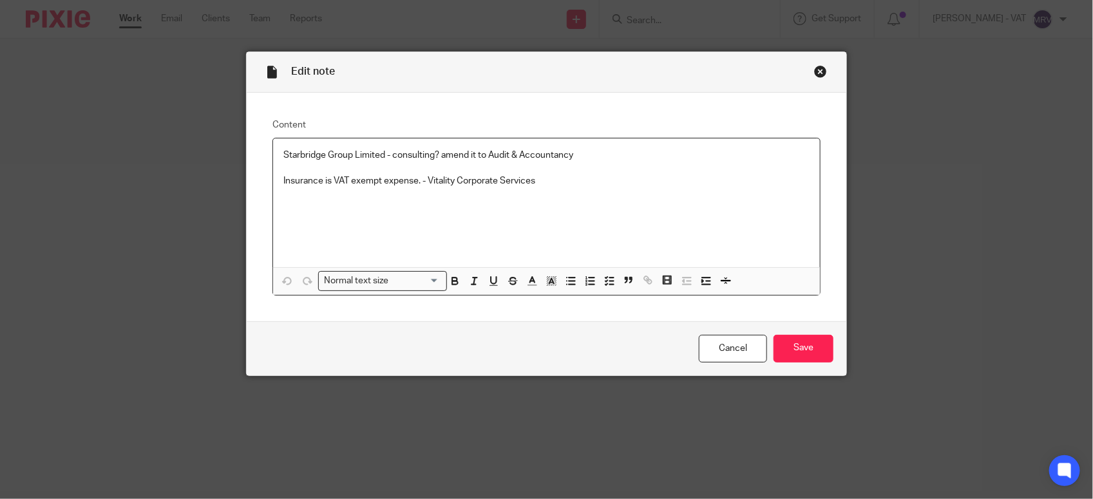
click at [567, 188] on p at bounding box center [546, 194] width 526 height 13
click at [532, 182] on p "Insurance is VAT exempt expense. - Vitality Corporate Services, Marshmallow Ins…" at bounding box center [546, 181] width 526 height 13
click at [794, 351] on input "Save" at bounding box center [804, 349] width 60 height 28
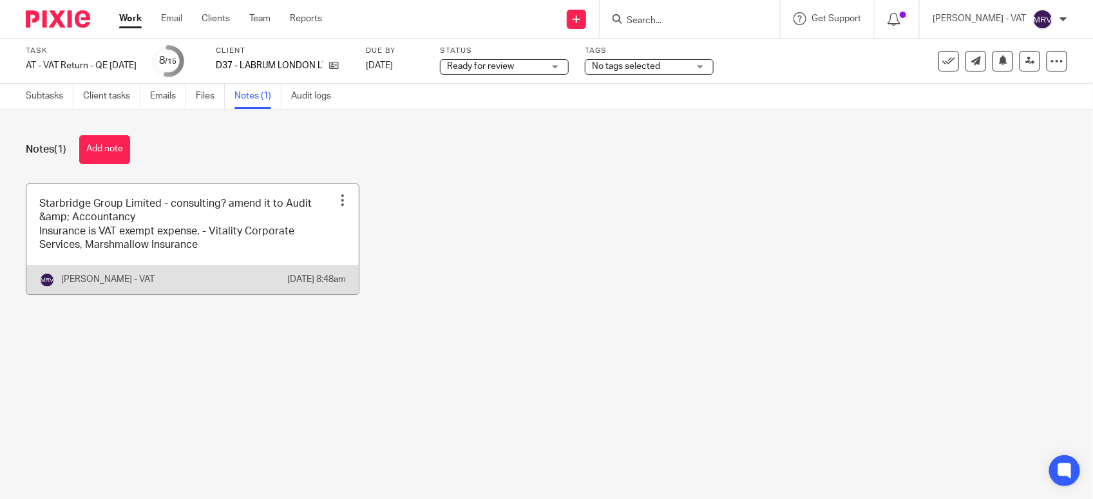
click at [165, 231] on link at bounding box center [192, 239] width 332 height 110
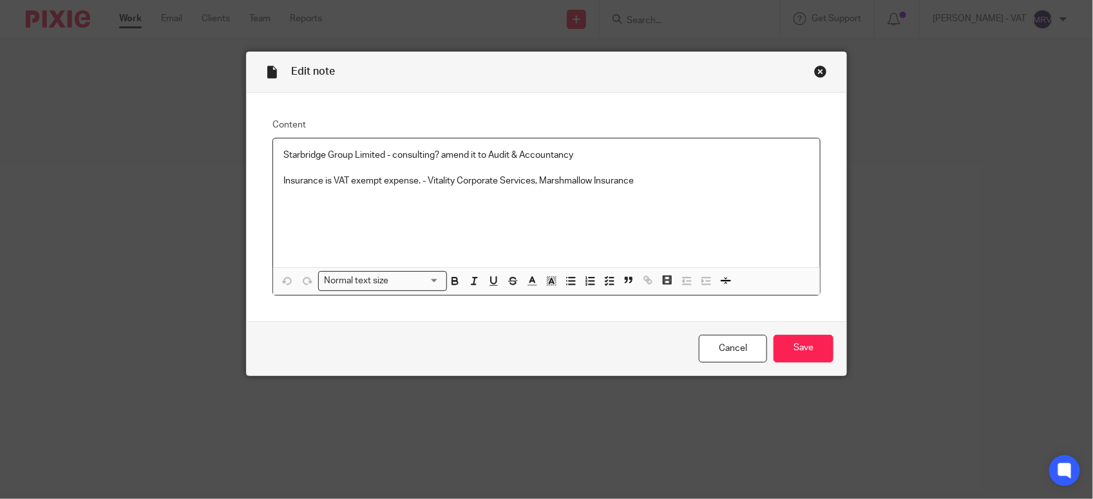
click at [577, 153] on p "Starbridge Group Limited - consulting? amend it to Audit & Accountancy" at bounding box center [546, 155] width 526 height 13
click at [307, 184] on p "Insurance is VAT exempt expense. - Vitality Corporate Services, Marshmallow Ins…" at bounding box center [546, 181] width 526 height 13
click at [494, 179] on p "Insurance is VAT exempt expense. - Vitality Corporate Services, Marshmallow Ins…" at bounding box center [546, 181] width 526 height 13
click at [446, 186] on p "Insurance is VAT exempt expense. - Vitality Corporate Services, Marshmallow Ins…" at bounding box center [546, 181] width 526 height 13
click at [494, 180] on p "Insurance is VAT exempt expense. - Vitality Corporate Services, Marshmallow Ins…" at bounding box center [546, 181] width 526 height 13
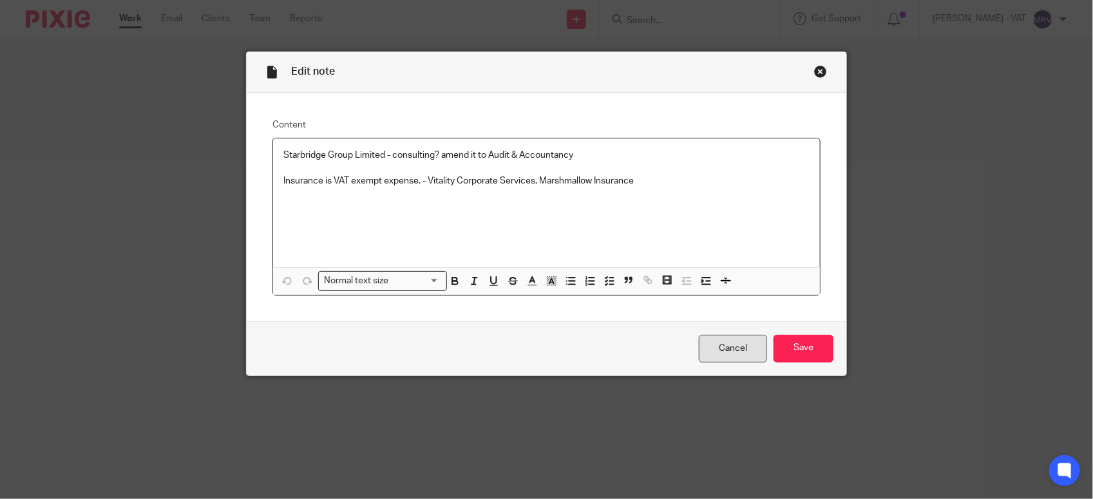
click at [733, 352] on link "Cancel" at bounding box center [733, 349] width 68 height 28
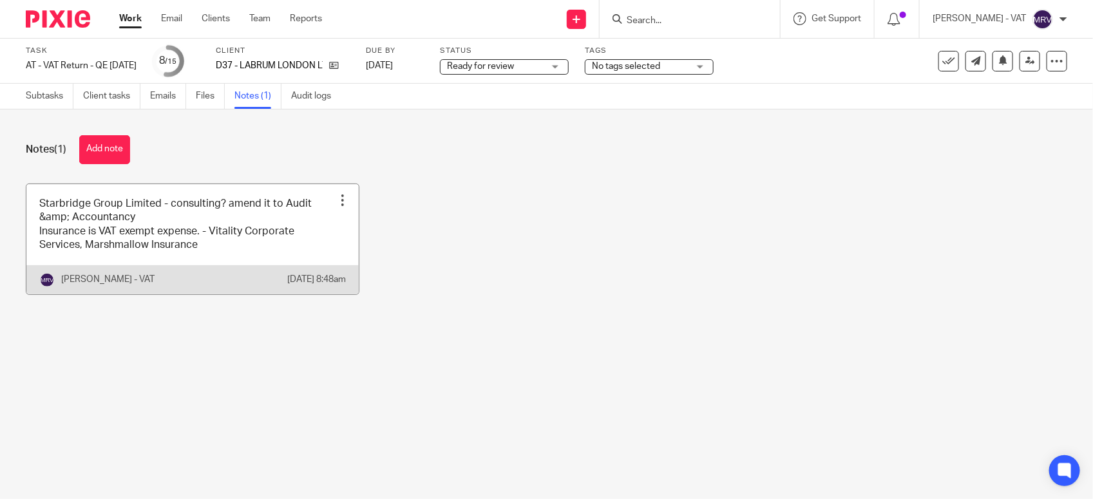
click at [230, 265] on link at bounding box center [192, 239] width 332 height 110
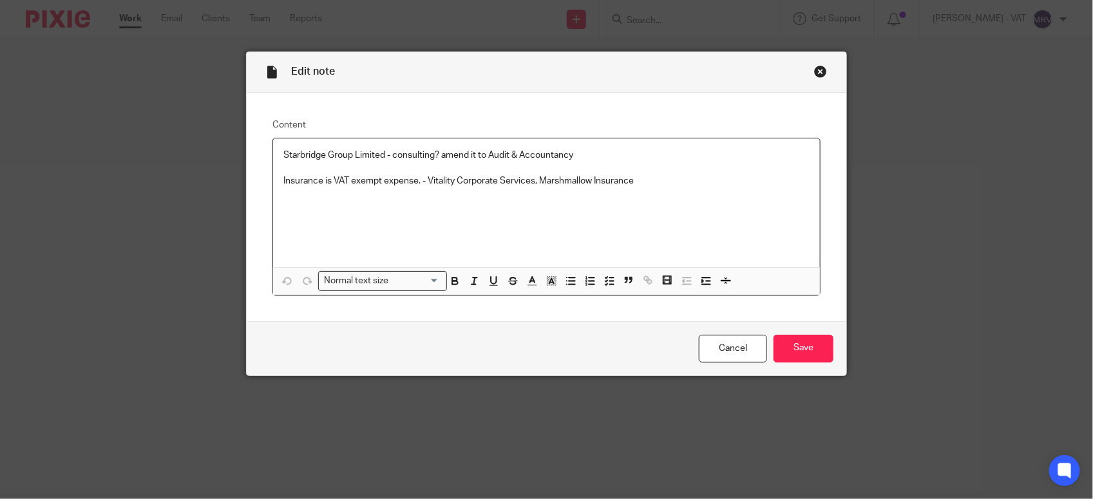
click at [658, 198] on div "Starbridge Group Limited - consulting? amend it to Audit & Accountancy Insuranc…" at bounding box center [546, 203] width 547 height 129
click at [800, 356] on input "Save" at bounding box center [804, 349] width 60 height 28
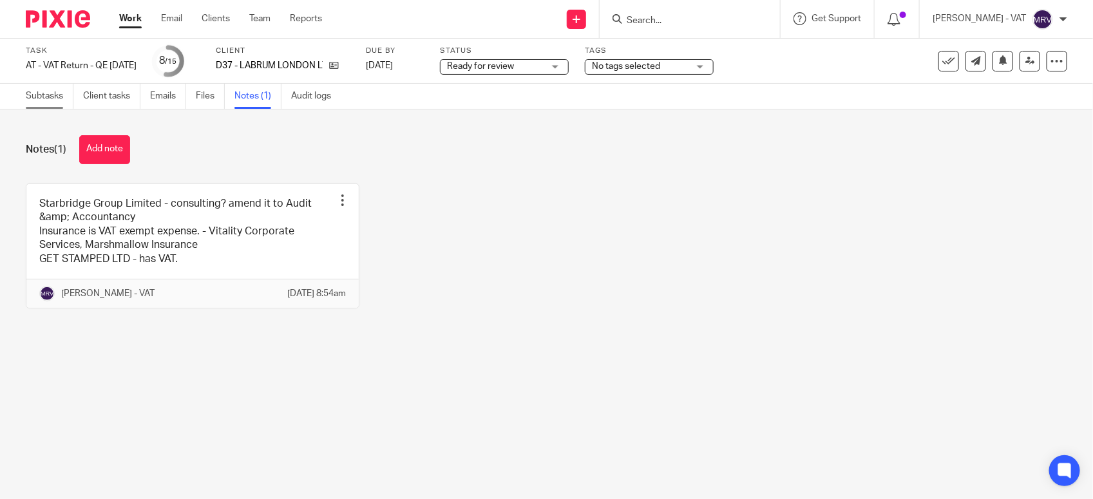
click at [53, 95] on link "Subtasks" at bounding box center [50, 96] width 48 height 25
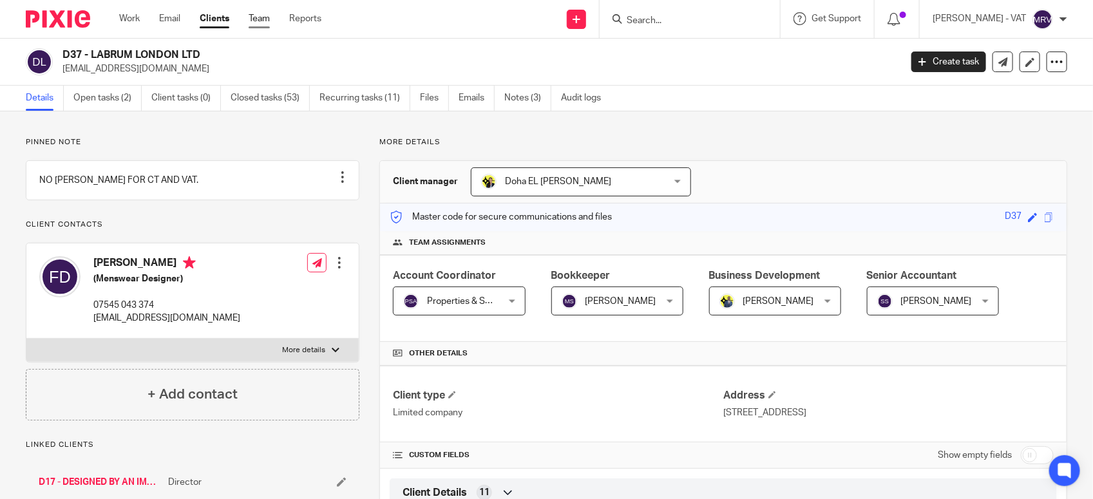
click at [260, 20] on link "Team" at bounding box center [259, 18] width 21 height 13
click at [674, 24] on input "Search" at bounding box center [684, 21] width 116 height 12
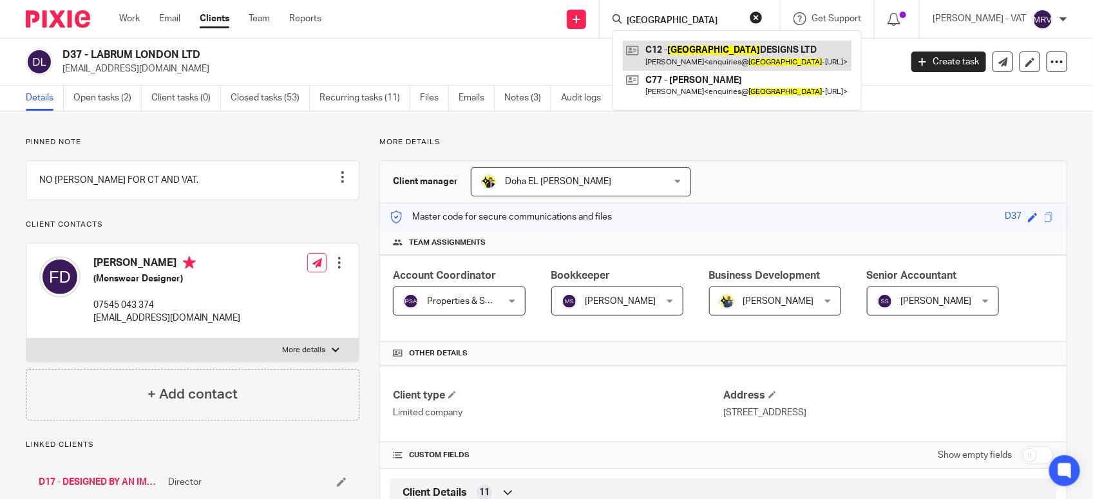
type input "milano"
click at [684, 57] on link at bounding box center [737, 56] width 229 height 30
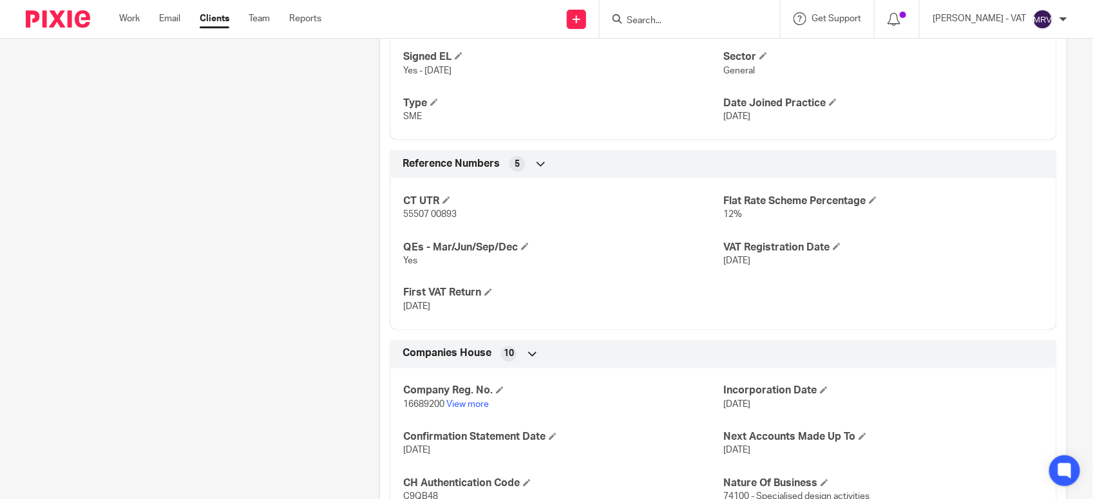
click at [724, 219] on span "12%" at bounding box center [733, 214] width 19 height 9
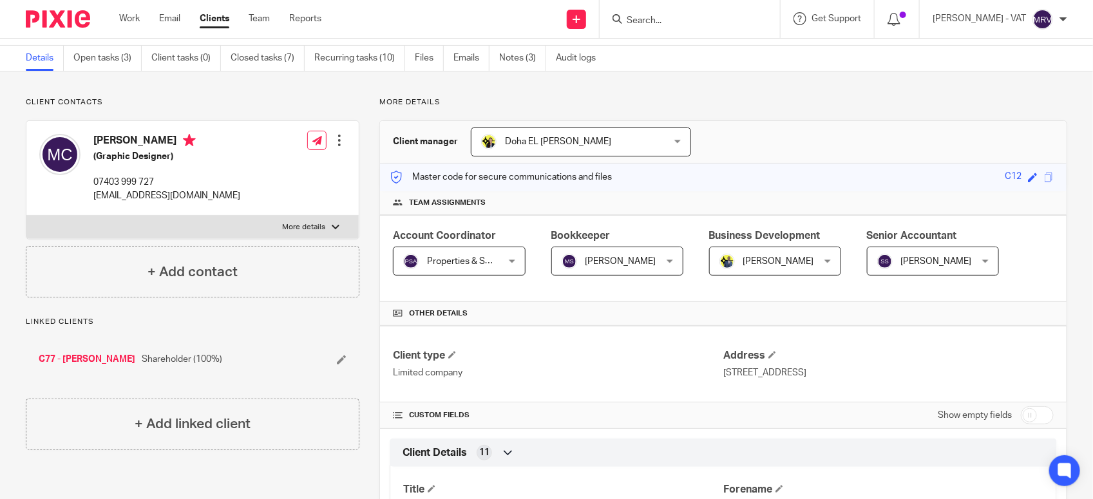
scroll to position [0, 0]
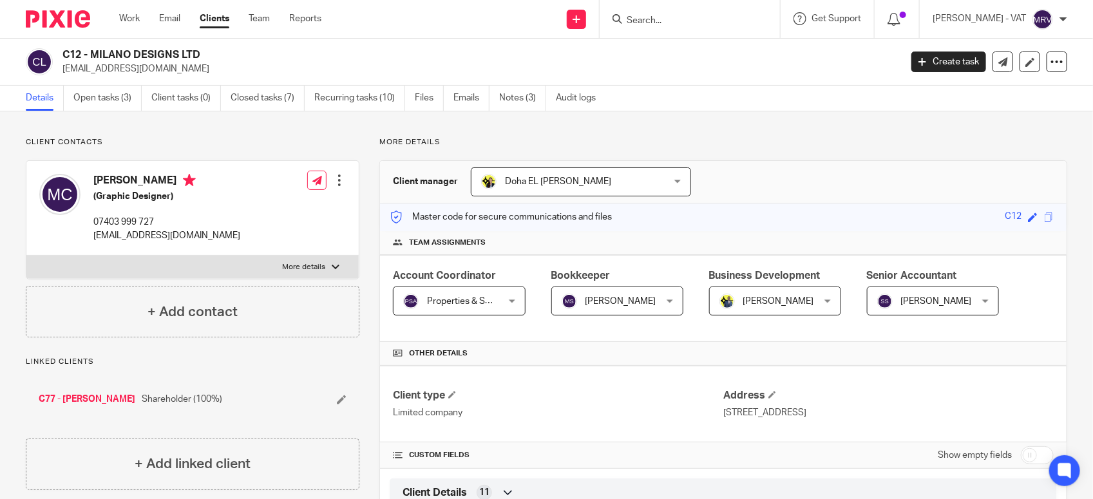
drag, startPoint x: 91, startPoint y: 55, endPoint x: 202, endPoint y: 56, distance: 110.2
click at [202, 56] on h2 "C12 - MILANO DESIGNS LTD" at bounding box center [394, 55] width 664 height 14
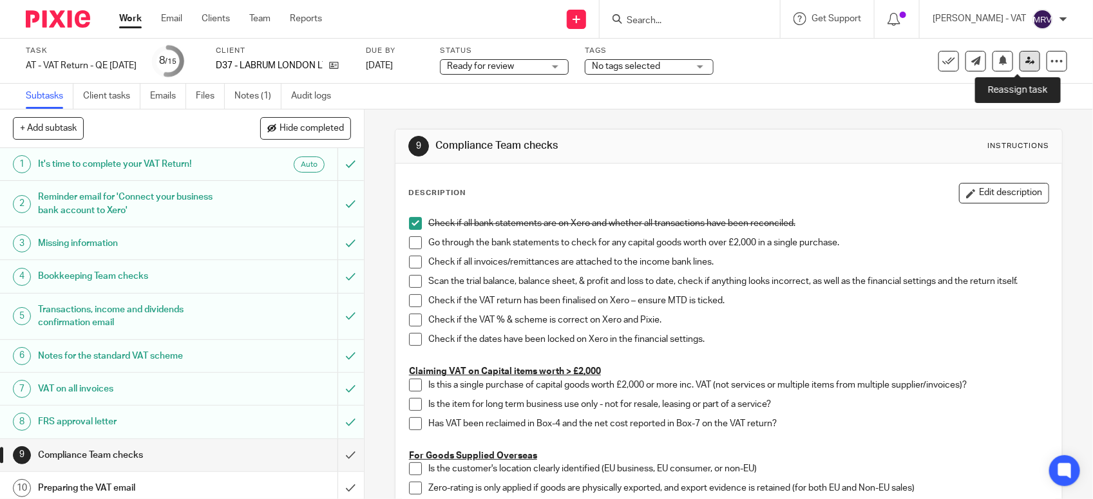
click at [1026, 64] on icon at bounding box center [1031, 61] width 10 height 10
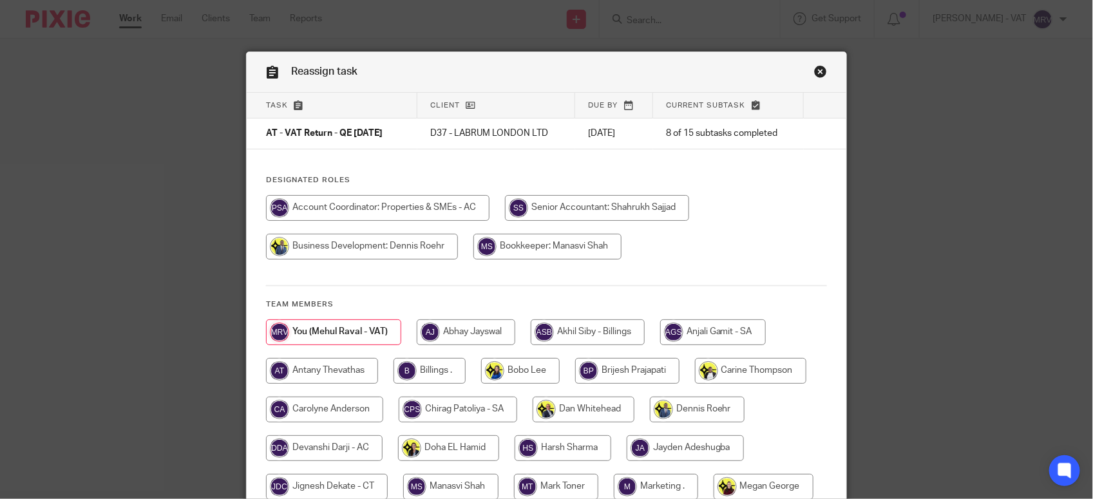
click at [774, 204] on div at bounding box center [546, 233] width 561 height 77
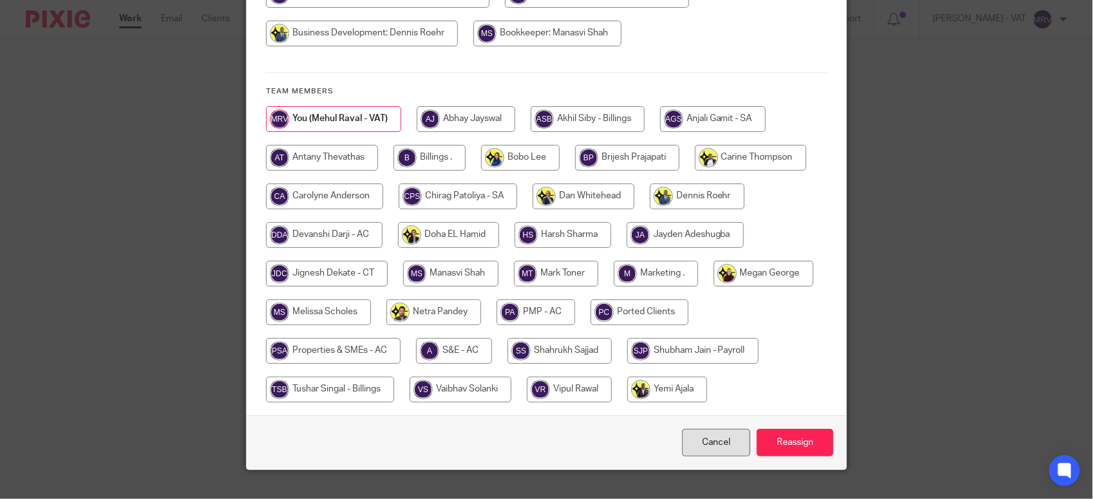
scroll to position [236, 0]
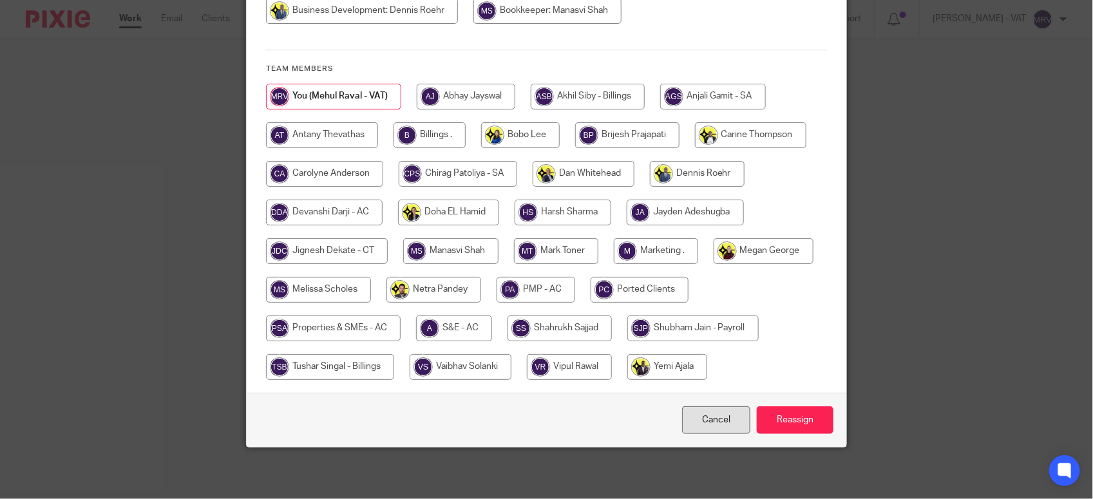
click at [713, 426] on link "Cancel" at bounding box center [716, 421] width 68 height 28
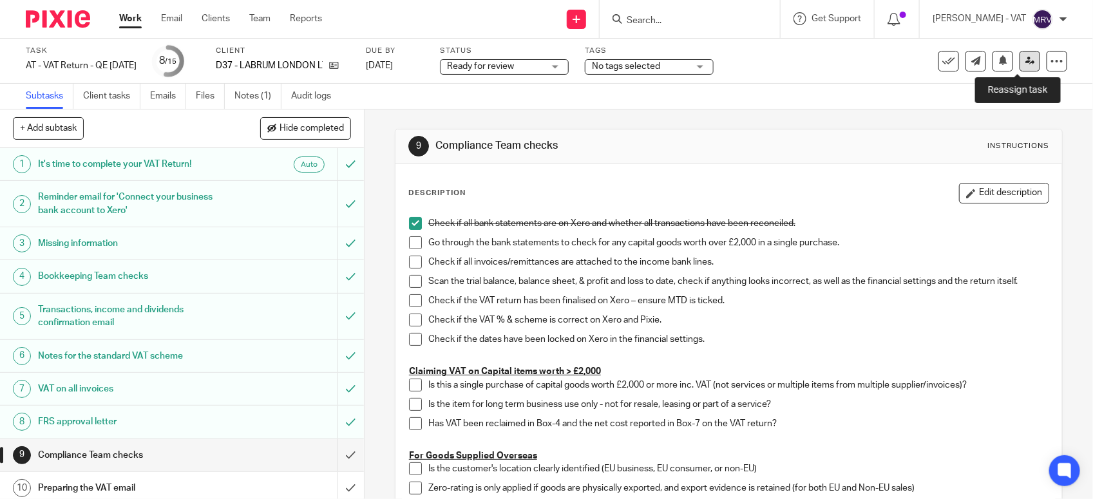
click at [1022, 71] on link at bounding box center [1030, 61] width 21 height 21
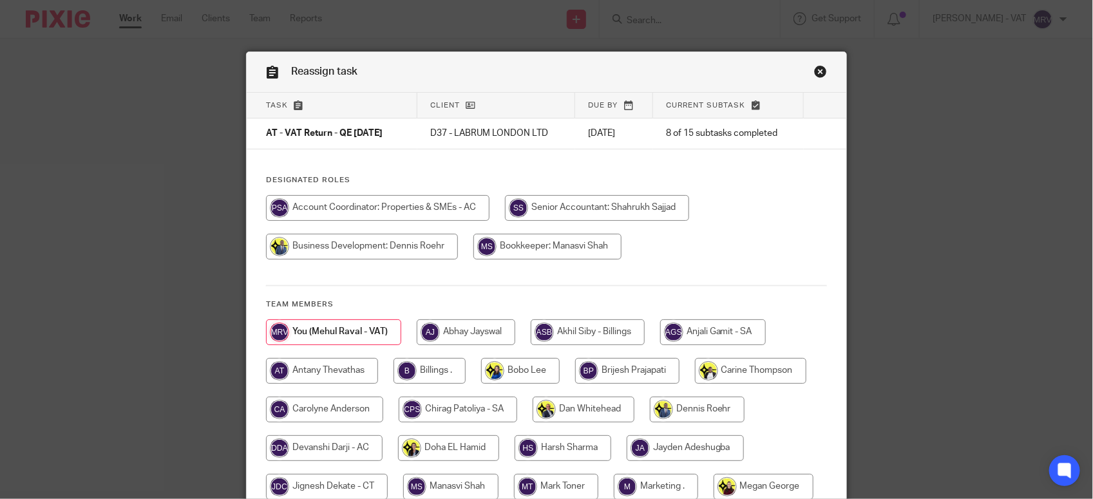
click at [524, 137] on p "D37 - LABRUM LONDON LTD" at bounding box center [496, 133] width 132 height 13
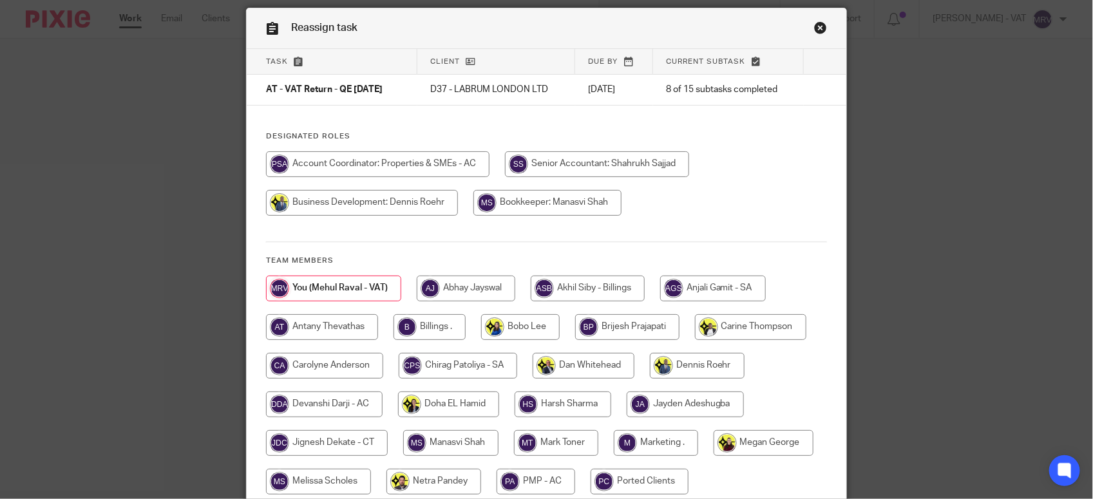
scroll to position [81, 0]
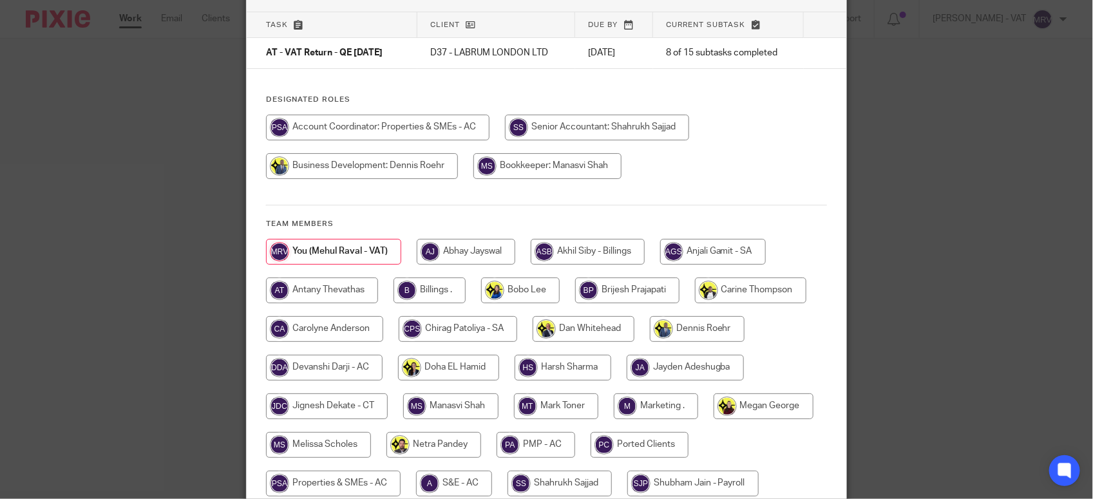
click at [529, 162] on input "radio" at bounding box center [548, 166] width 148 height 26
radio input "true"
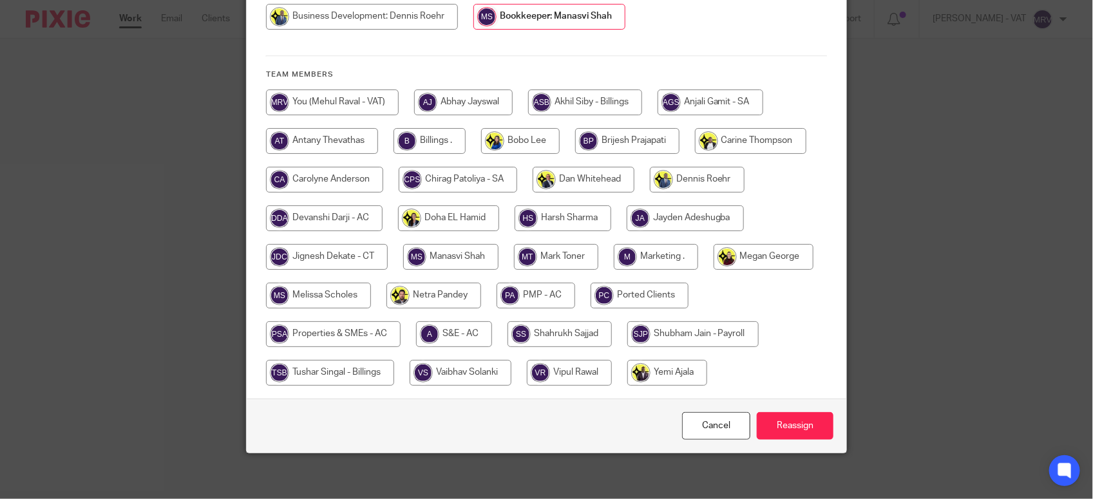
scroll to position [236, 0]
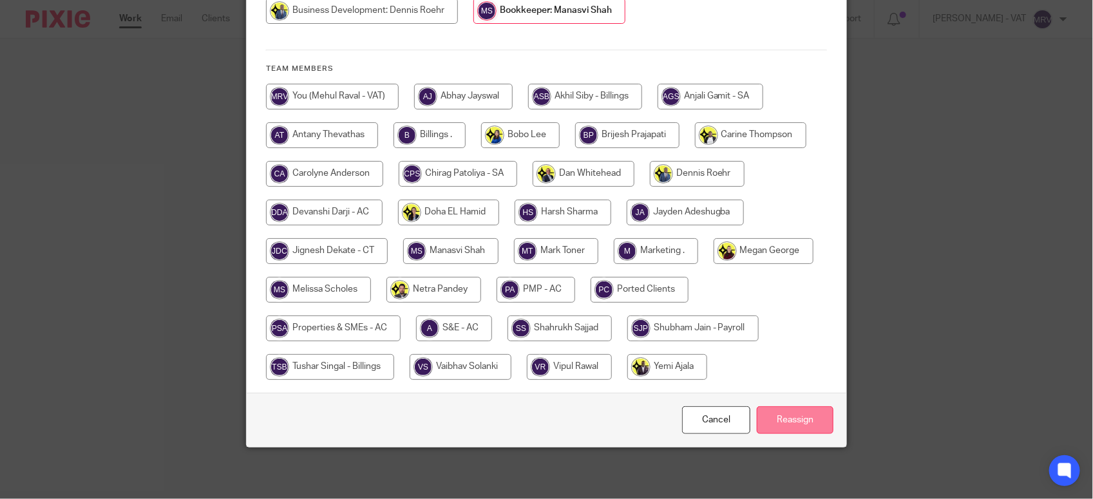
click at [803, 417] on input "Reassign" at bounding box center [795, 421] width 77 height 28
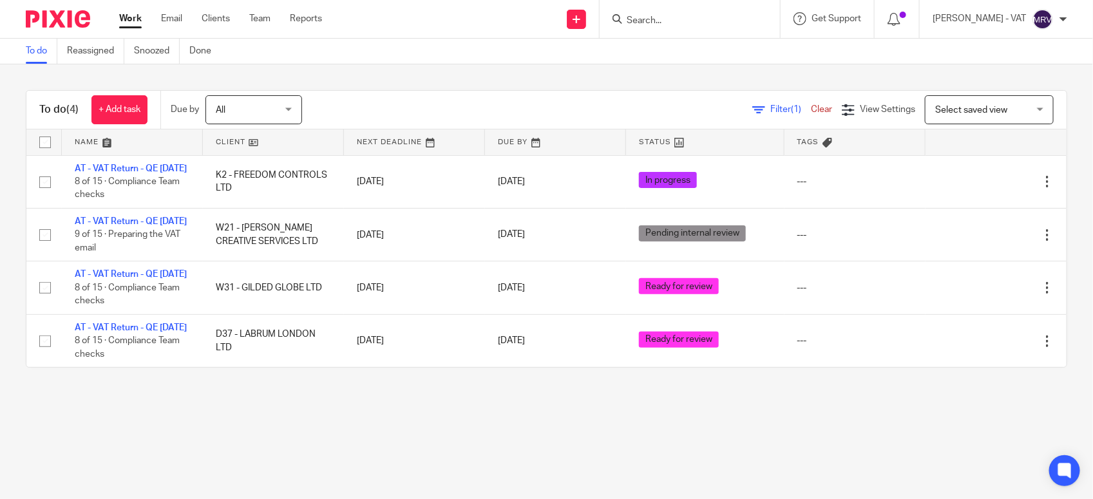
click at [232, 69] on div "To do (4) + Add task Due by All All Today Tomorrow This week Next week This mon…" at bounding box center [546, 228] width 1093 height 329
click at [227, 394] on div "To do (4) + Add task Due by All All Today Tomorrow This week Next week This mon…" at bounding box center [546, 228] width 1093 height 329
click at [326, 394] on div "To do (4) + Add task Due by All All Today Tomorrow This week Next week This mon…" at bounding box center [546, 228] width 1093 height 329
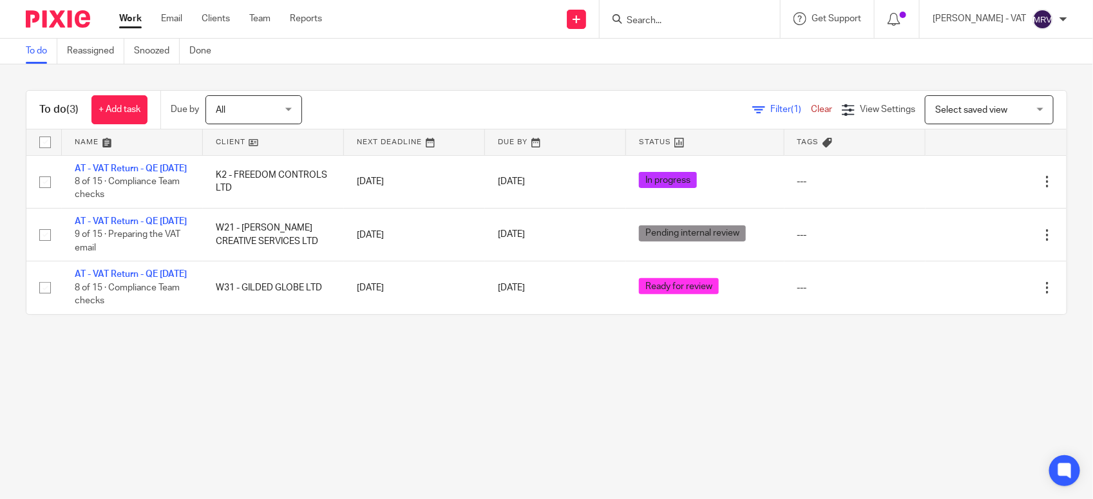
click at [268, 410] on main "To do Reassigned Snoozed Done To do (3) + Add task Due by All All Today Tomorro…" at bounding box center [546, 249] width 1093 height 499
click at [262, 403] on main "To do Reassigned Snoozed Done To do (3) + Add task Due by All All Today Tomorro…" at bounding box center [546, 249] width 1093 height 499
click at [216, 390] on main "To do Reassigned Snoozed Done To do (3) + Add task Due by All All Today Tomorro…" at bounding box center [546, 249] width 1093 height 499
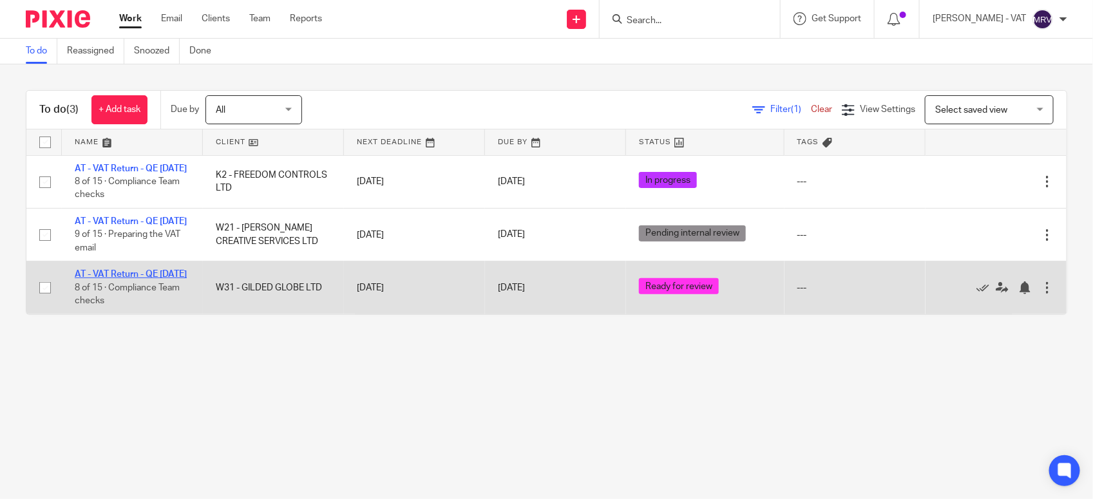
click at [134, 279] on link "AT - VAT Return - QE 30-09-2025" at bounding box center [131, 274] width 112 height 9
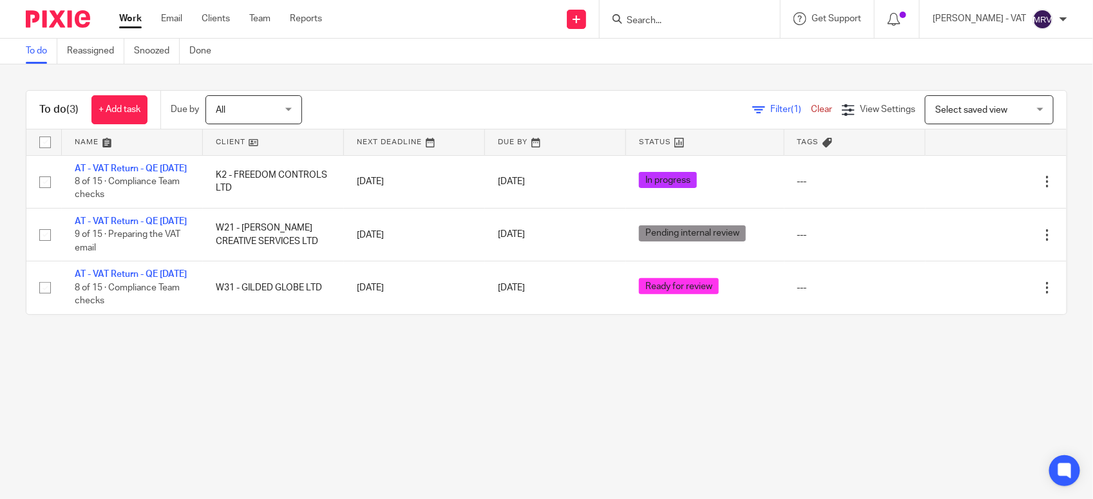
click at [294, 414] on main "To do Reassigned Snoozed Done To do (3) + Add task Due by All All Today Tomorro…" at bounding box center [546, 249] width 1093 height 499
click at [292, 414] on main "To do Reassigned Snoozed Done To do (3) + Add task Due by All All Today Tomorro…" at bounding box center [546, 249] width 1093 height 499
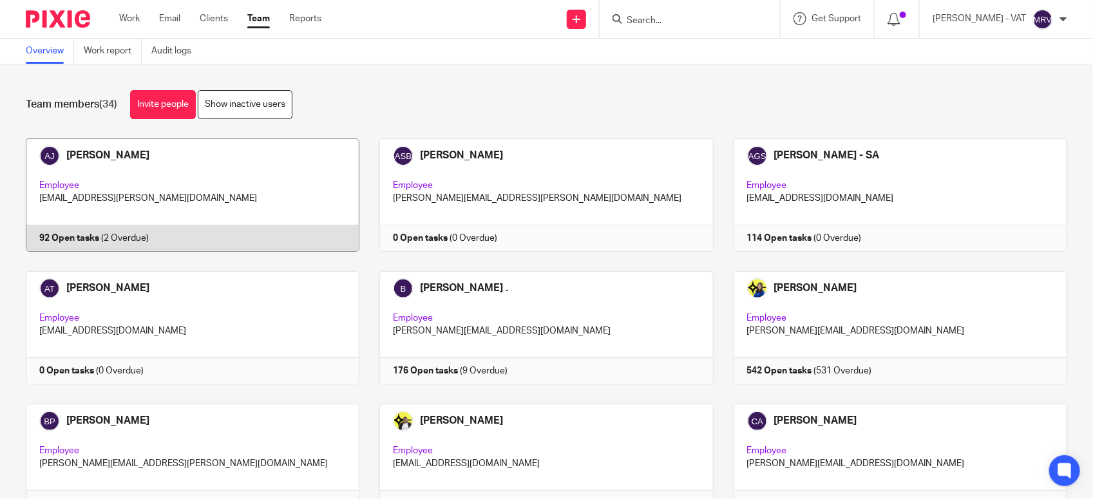
click at [198, 193] on link at bounding box center [183, 195] width 354 height 113
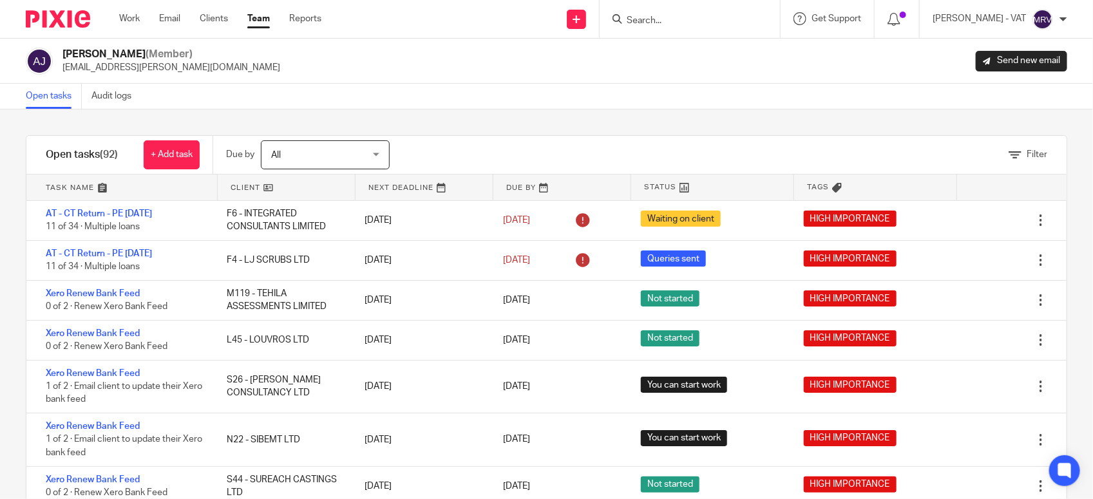
click at [474, 111] on div "Filter tasks Only show tasks matching all of these conditions 1 Client name Is …" at bounding box center [546, 305] width 1093 height 390
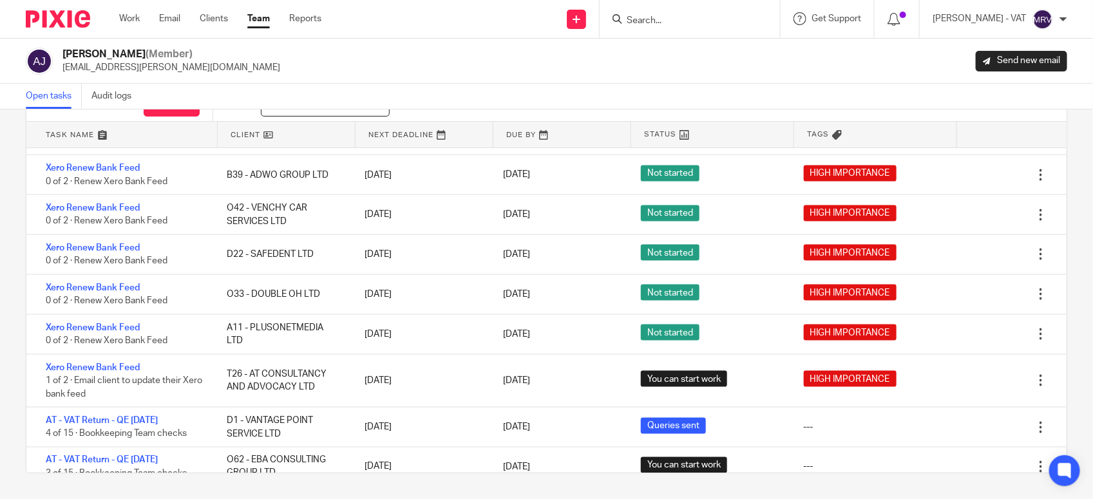
scroll to position [805, 0]
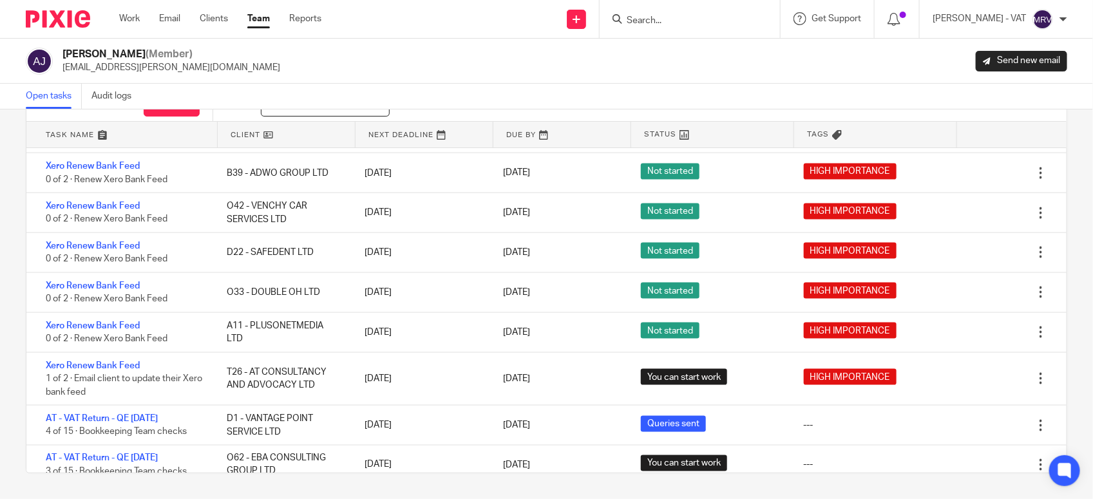
click at [653, 61] on div "Abhay Jayswal (Member) abhay.jayswal@confiancebizsol.in Send new email" at bounding box center [547, 61] width 1042 height 27
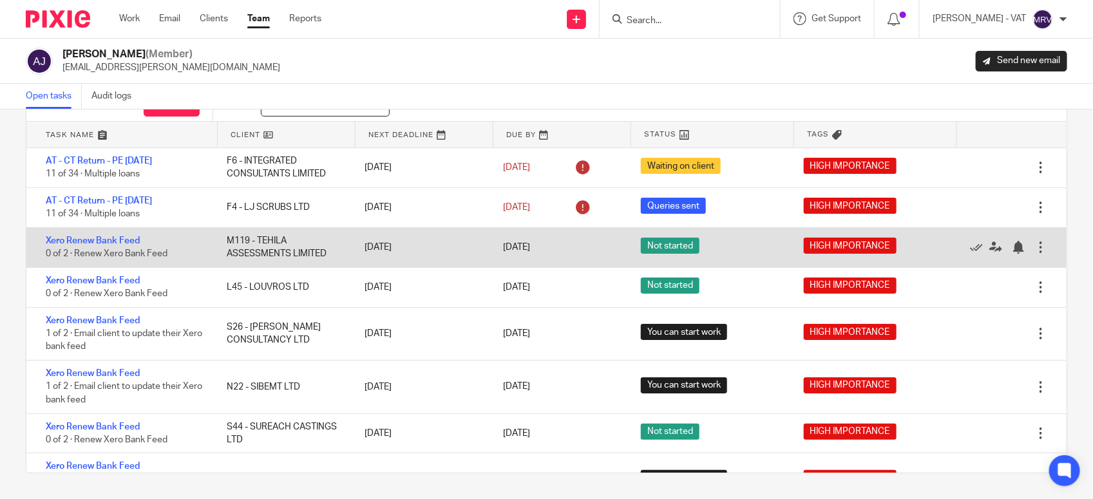
drag, startPoint x: 43, startPoint y: 236, endPoint x: 153, endPoint y: 236, distance: 110.2
click at [153, 236] on div "Xero Renew Bank Feed 0 of 2 · Renew Xero Bank Feed" at bounding box center [119, 247] width 187 height 39
drag, startPoint x: 148, startPoint y: 240, endPoint x: 52, endPoint y: 233, distance: 96.3
click at [56, 233] on div "Xero Renew Bank Feed 0 of 2 · Renew Xero Bank Feed" at bounding box center [119, 247] width 187 height 39
click at [57, 240] on link "Xero Renew Bank Feed" at bounding box center [93, 240] width 94 height 9
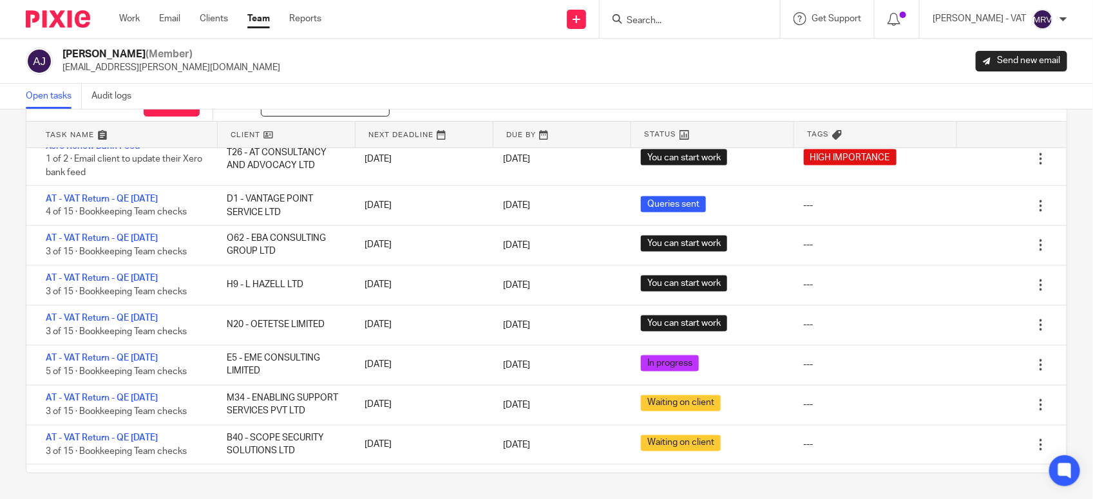
scroll to position [966, 0]
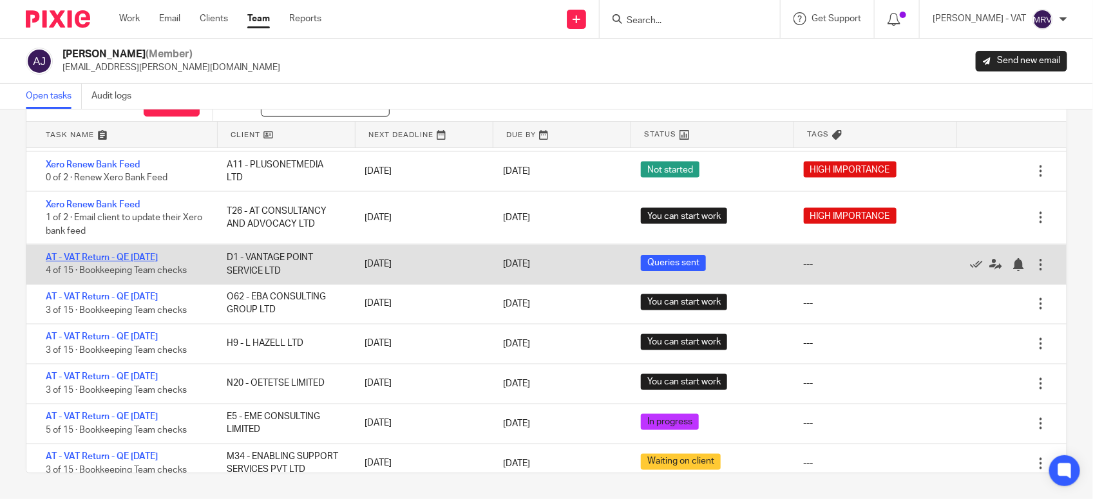
click at [104, 258] on link "AT - VAT Return - QE 30-09-2025" at bounding box center [102, 257] width 112 height 9
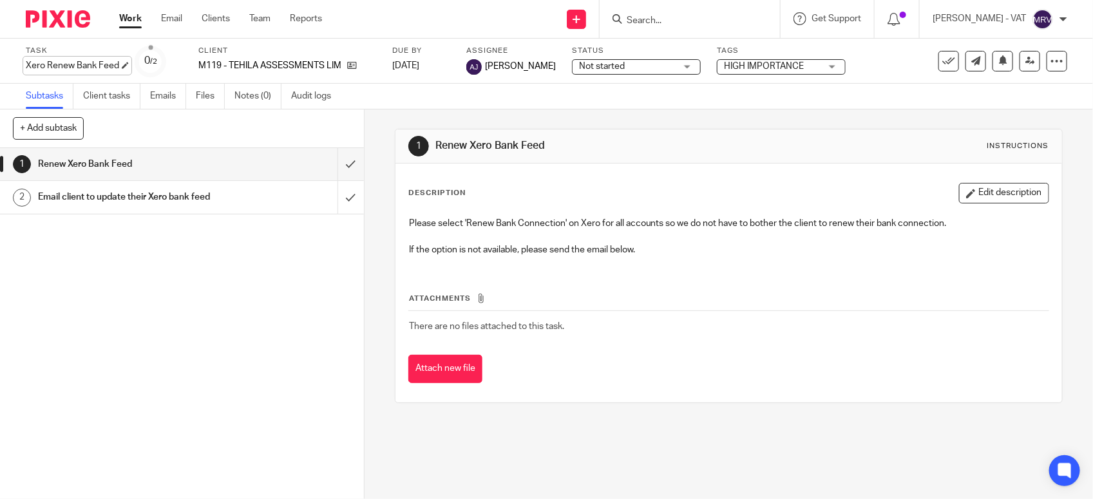
drag, startPoint x: 21, startPoint y: 62, endPoint x: 39, endPoint y: 62, distance: 18.7
click at [39, 62] on div "Task Xero Renew Bank Feed Save Xero Renew Bank Feed 0 /2 Client M119 - TEHILA A…" at bounding box center [546, 61] width 1093 height 45
copy div "Xero Renew Bank Feed"
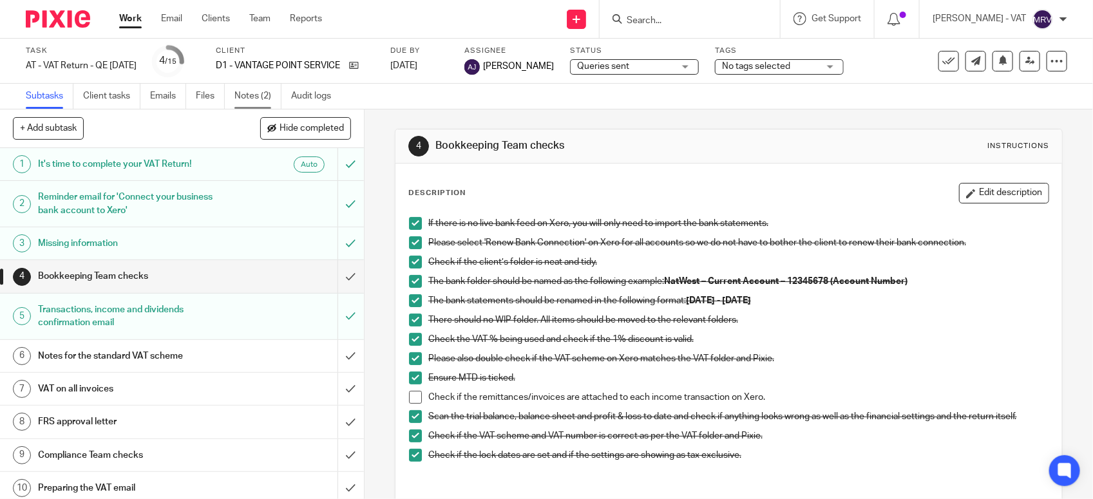
click at [244, 94] on link "Notes (2)" at bounding box center [258, 96] width 47 height 25
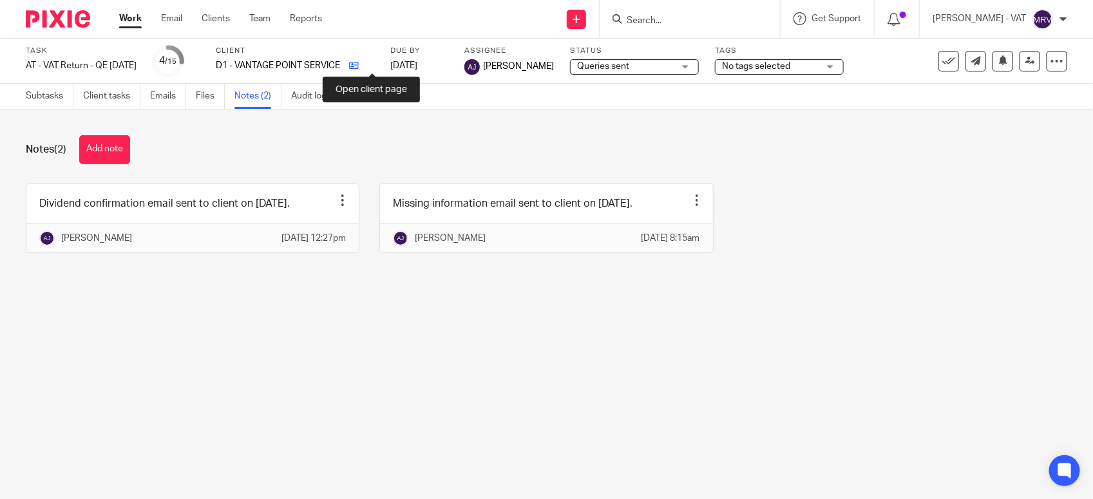
click at [359, 66] on icon at bounding box center [354, 66] width 10 height 10
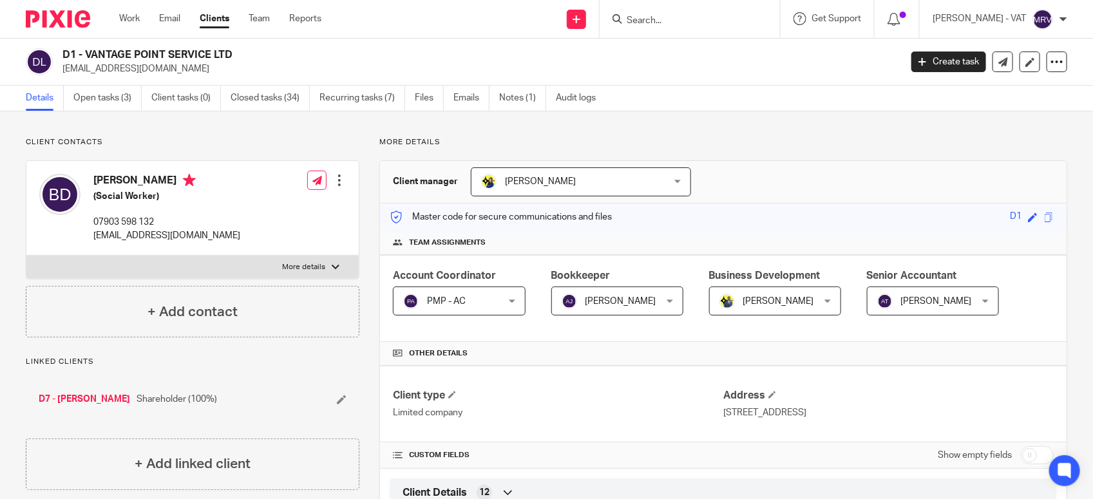
drag, startPoint x: 88, startPoint y: 53, endPoint x: 237, endPoint y: 53, distance: 149.5
click at [237, 53] on h2 "D1 - VANTAGE POINT SERVICE LTD" at bounding box center [394, 55] width 664 height 14
copy h2 "VANTAGE POINT SERVICE LTD"
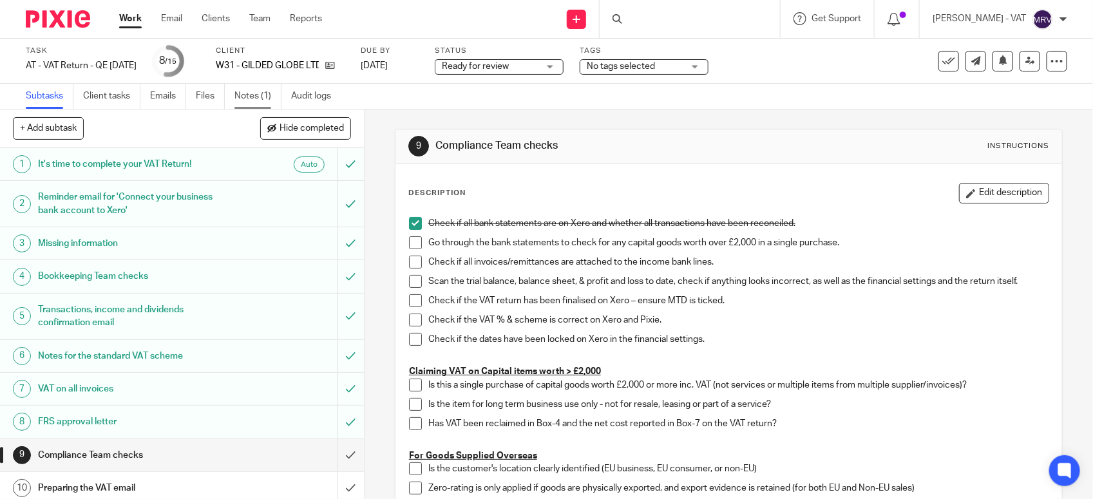
click at [259, 97] on link "Notes (1)" at bounding box center [258, 96] width 47 height 25
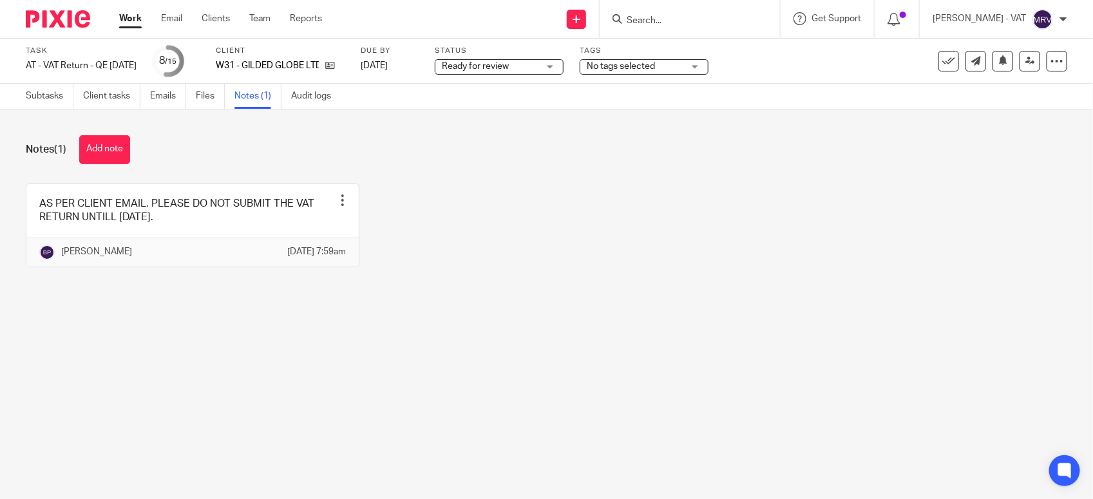
click at [602, 282] on div "AS PER CLIENT EMAIL, PLEASE DO NOT SUBMIT THE VAT RETURN UNTILL 01ST NOVEMBER 2…" at bounding box center [537, 235] width 1062 height 103
click at [520, 329] on main "Task AT - VAT Return - QE 30-09-2025 Save AT - VAT Return - QE 30-09-2025 8 /15…" at bounding box center [546, 249] width 1093 height 499
click at [584, 258] on div "AS PER CLIENT EMAIL, PLEASE DO NOT SUBMIT THE VAT RETURN UNTILL 01ST NOVEMBER 2…" at bounding box center [537, 235] width 1062 height 103
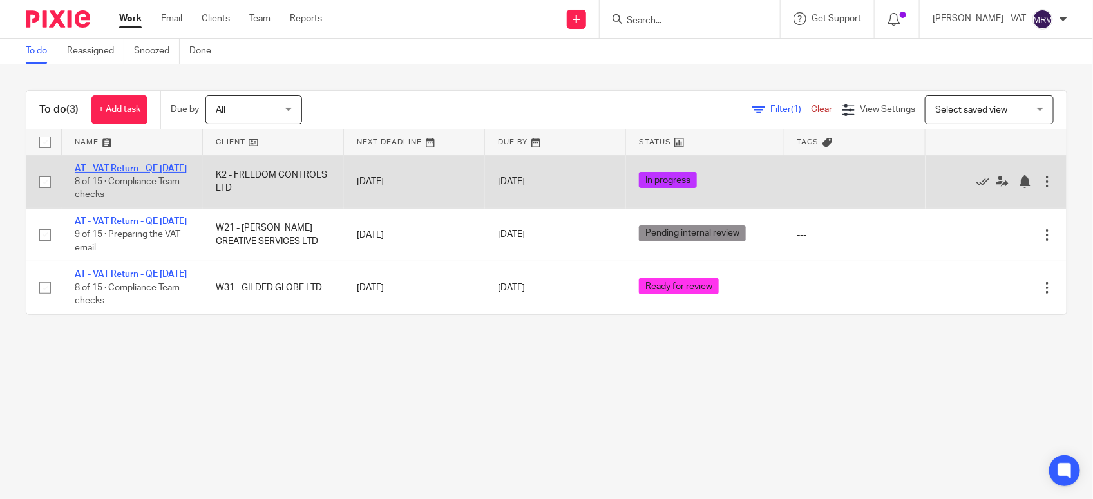
click at [126, 166] on link "AT - VAT Return - QE [DATE]" at bounding box center [131, 168] width 112 height 9
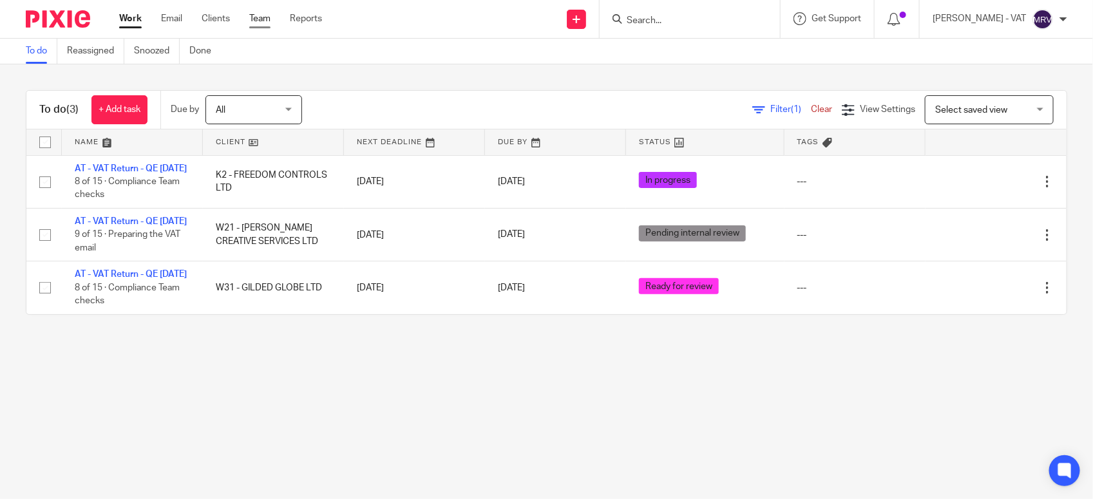
click at [262, 23] on link "Team" at bounding box center [259, 18] width 21 height 13
click at [39, 57] on link "To do" at bounding box center [42, 51] width 32 height 25
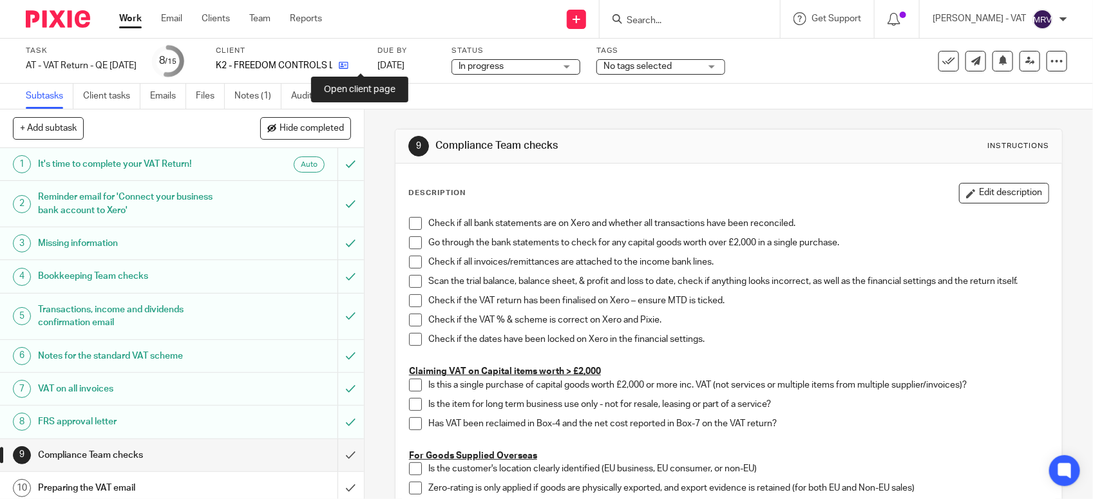
click at [349, 69] on icon at bounding box center [344, 66] width 10 height 10
click at [411, 222] on span at bounding box center [415, 223] width 13 height 13
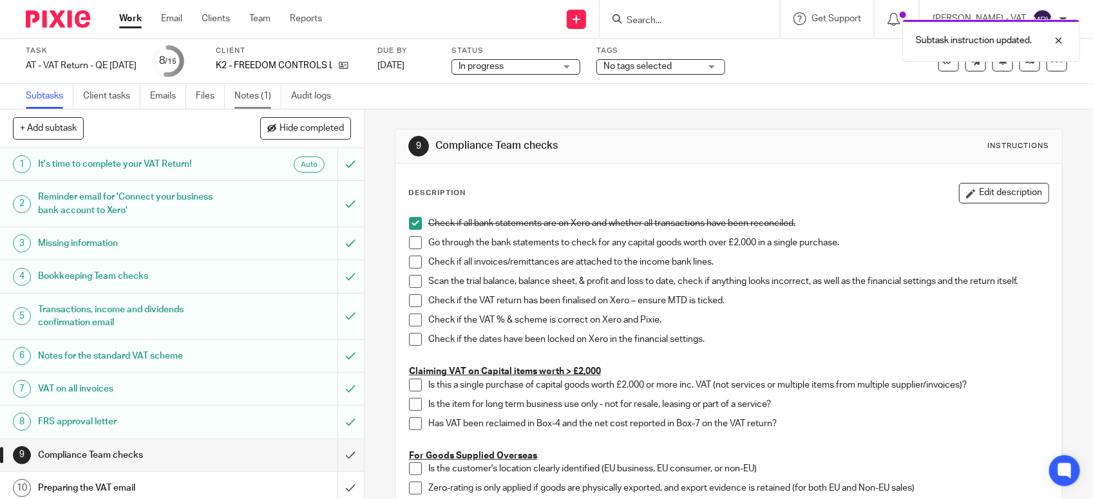
click at [267, 95] on link "Notes (1)" at bounding box center [258, 96] width 47 height 25
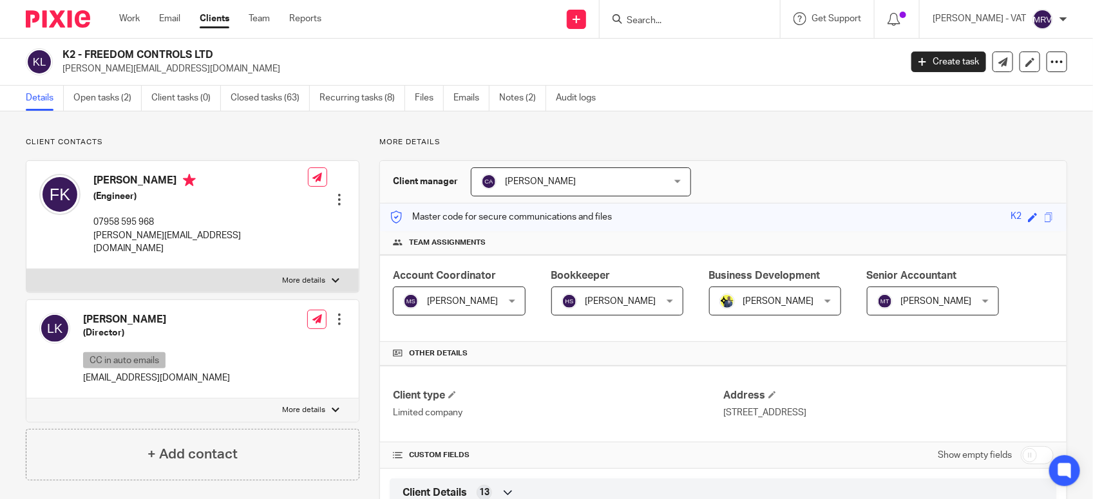
drag, startPoint x: 84, startPoint y: 52, endPoint x: 219, endPoint y: 49, distance: 134.7
click at [219, 49] on h2 "K2 - FREEDOM CONTROLS LTD" at bounding box center [394, 55] width 664 height 14
copy h2 "FREEDOM CONTROLS LTD"
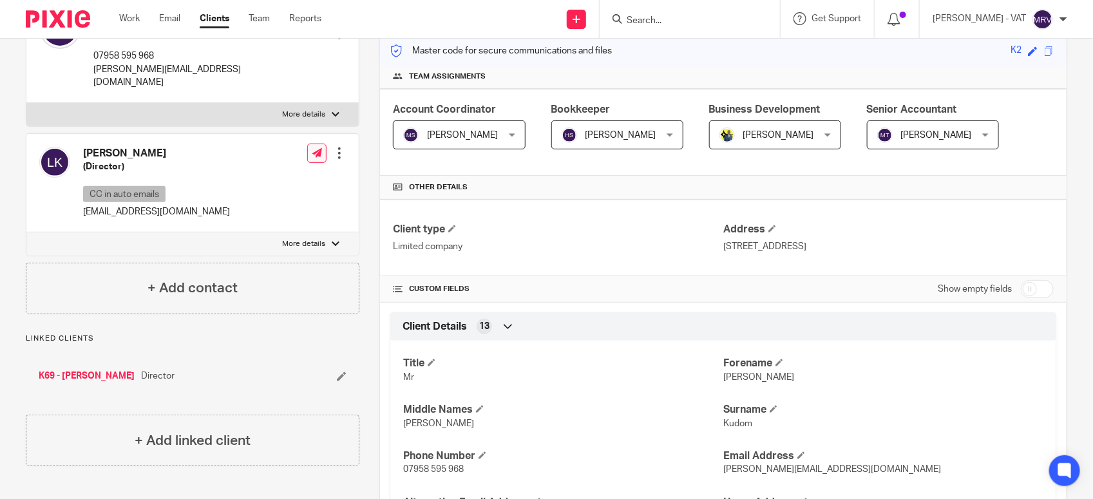
scroll to position [161, 0]
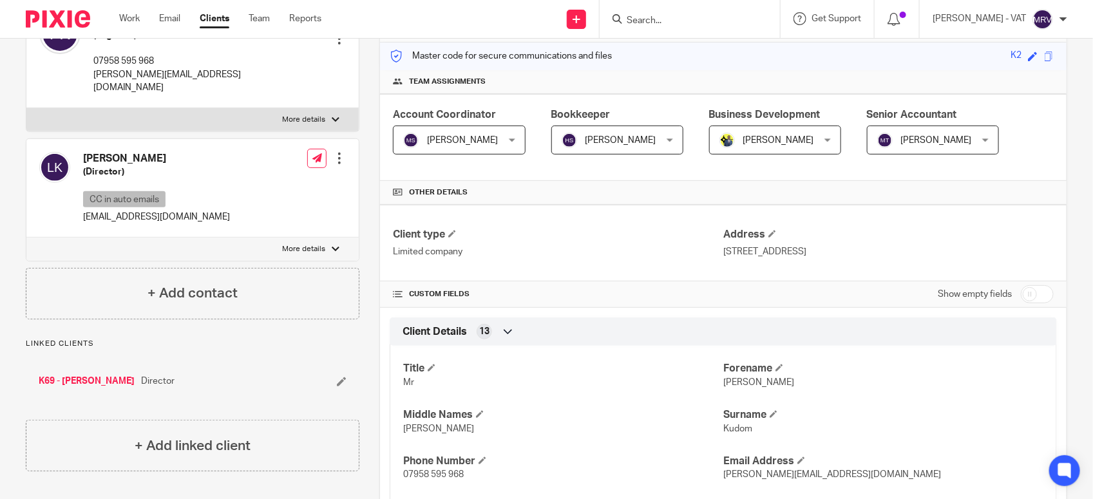
click at [698, 66] on div "Master code for secure communications and files K2 Save K2" at bounding box center [723, 57] width 687 height 28
click at [546, 234] on h4 "Client type" at bounding box center [558, 235] width 331 height 14
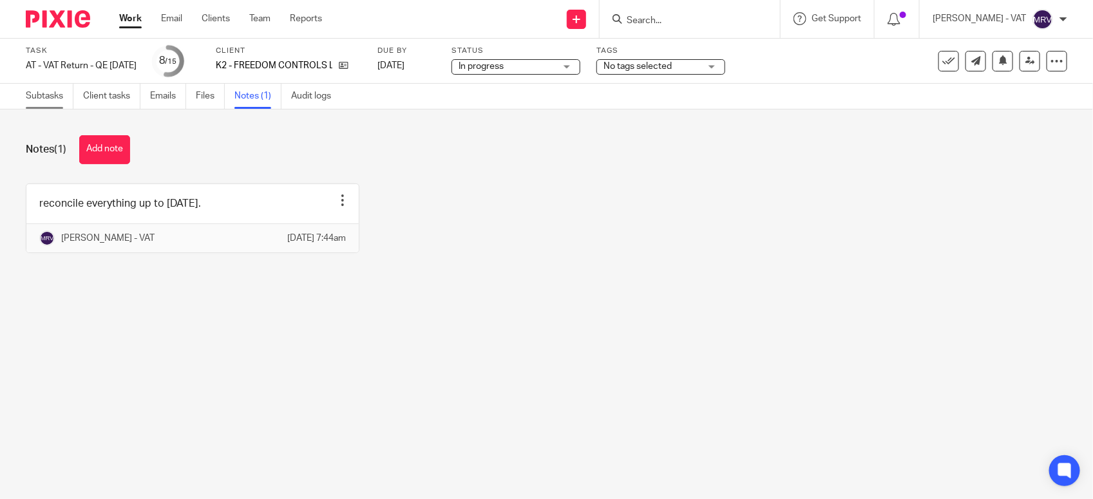
click at [41, 89] on link "Subtasks" at bounding box center [50, 96] width 48 height 25
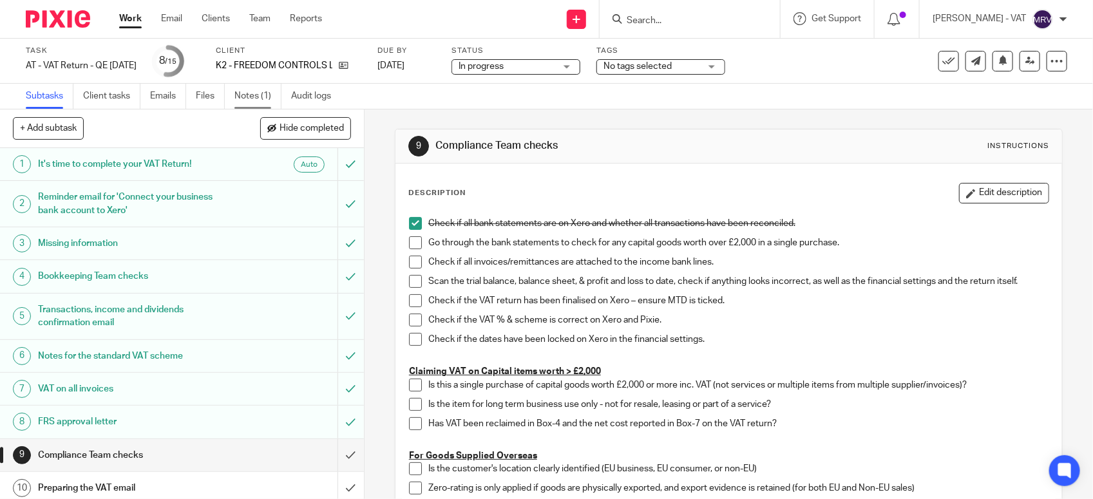
click at [269, 98] on link "Notes (1)" at bounding box center [258, 96] width 47 height 25
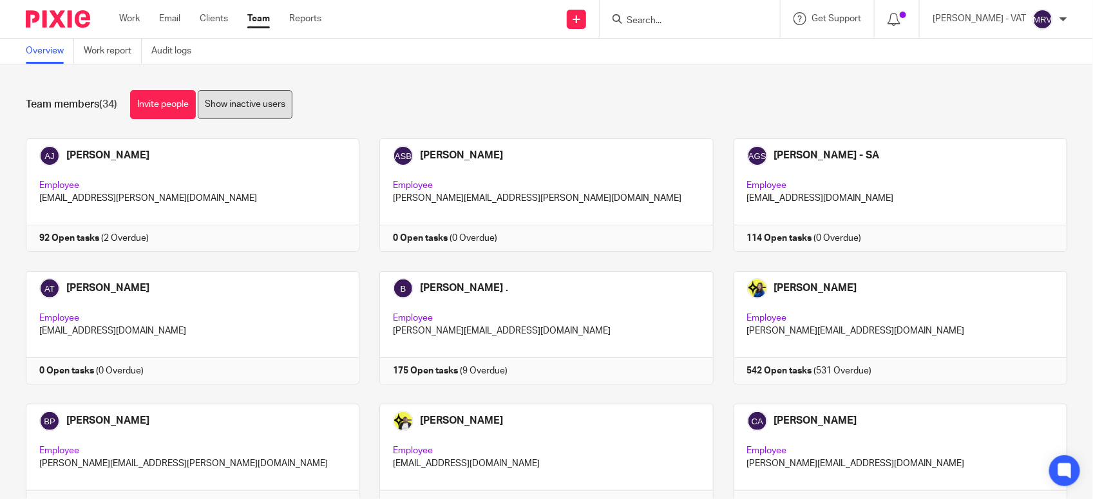
click at [252, 115] on link "Show inactive users" at bounding box center [245, 104] width 95 height 29
click at [522, 100] on div "Team members (46) Invite people Hide inactive users" at bounding box center [547, 104] width 1042 height 29
click at [282, 104] on link "Hide inactive users" at bounding box center [243, 104] width 91 height 29
click at [387, 93] on div "Team members (34) Invite people Show inactive users" at bounding box center [547, 104] width 1042 height 29
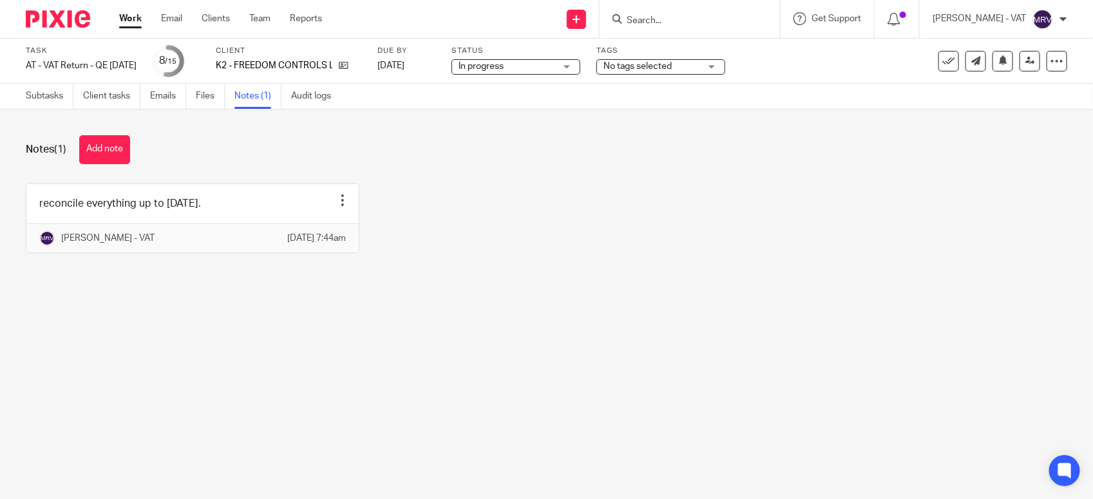
click at [374, 298] on div "Notes (1) Add note reconcile everything up to [DATE]. Edit note Delete note [PE…" at bounding box center [546, 204] width 1093 height 189
click at [590, 208] on div "reconcile everything up to [DATE]. Edit note Delete note [PERSON_NAME] - VAT [D…" at bounding box center [537, 228] width 1062 height 89
click at [459, 254] on div "reconcile everything up to 30-09-2025. Edit note Delete note Mehul Raval - VAT …" at bounding box center [537, 228] width 1062 height 89
click at [116, 148] on button "Add note" at bounding box center [104, 149] width 51 height 29
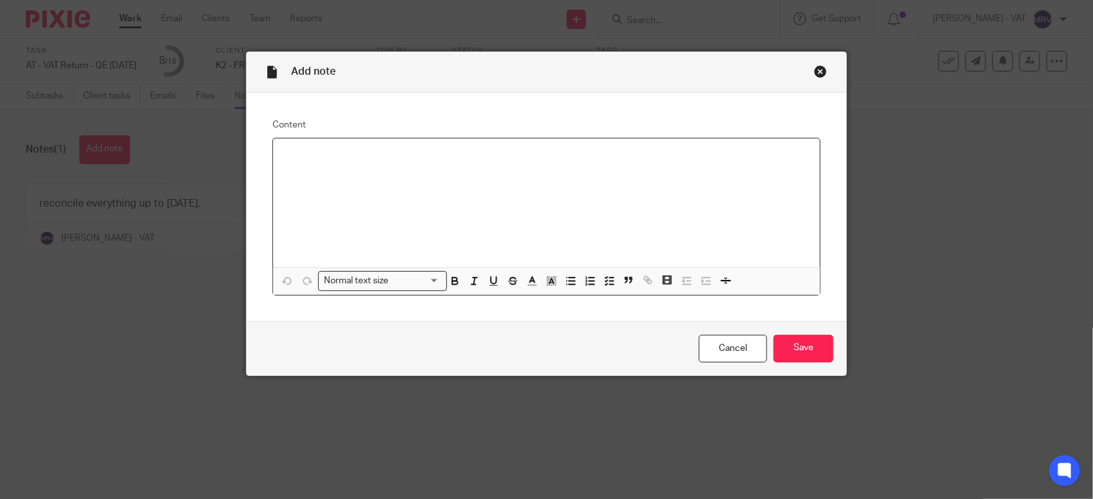
click at [638, 207] on div at bounding box center [546, 203] width 547 height 129
click at [274, 160] on div "some sales invoice has a VAT rate is Reverse Charge Expenses (20%)." at bounding box center [546, 203] width 547 height 129
copy p "some sales invoice has a VAT rate is Reverse Charge Expenses (20%)."
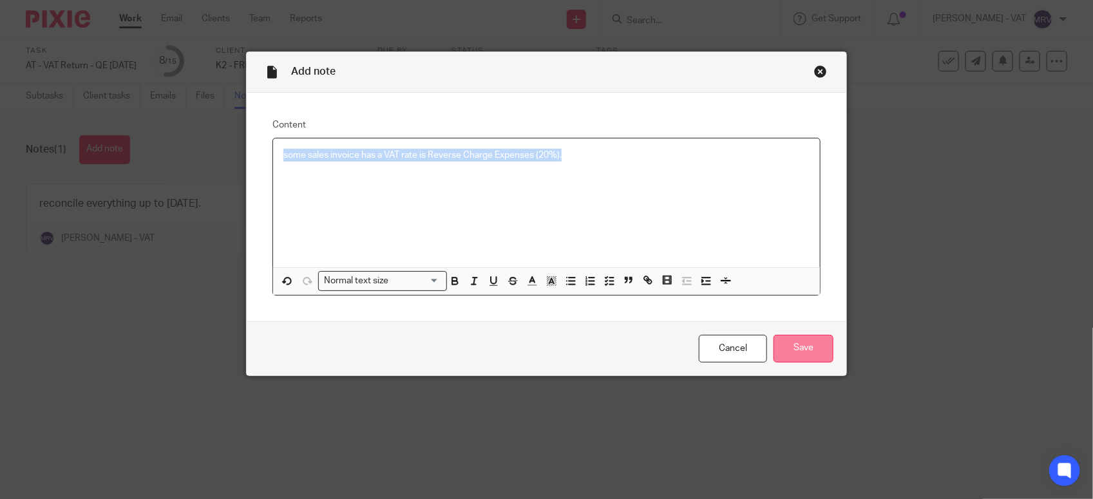
click at [806, 351] on input "Save" at bounding box center [804, 349] width 60 height 28
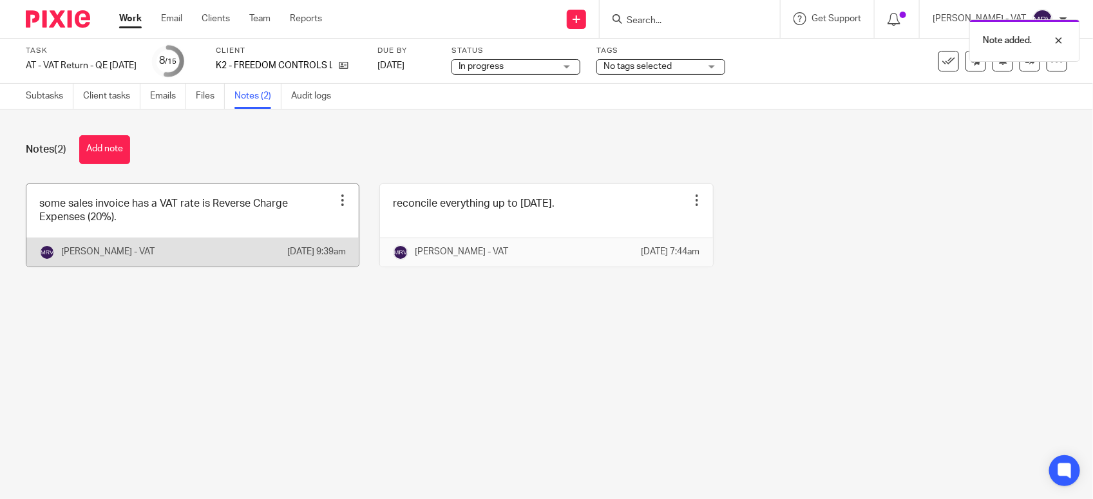
click at [260, 231] on link at bounding box center [192, 225] width 332 height 82
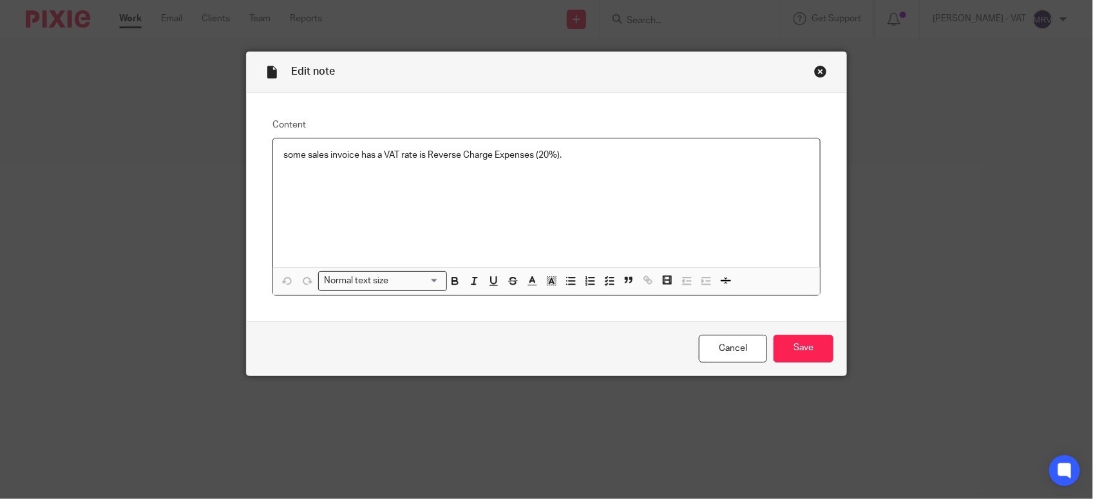
click at [587, 160] on p "some sales invoice has a VAT rate is Reverse Charge Expenses (20%)." at bounding box center [546, 155] width 526 height 13
click at [799, 353] on input "Save" at bounding box center [804, 349] width 60 height 28
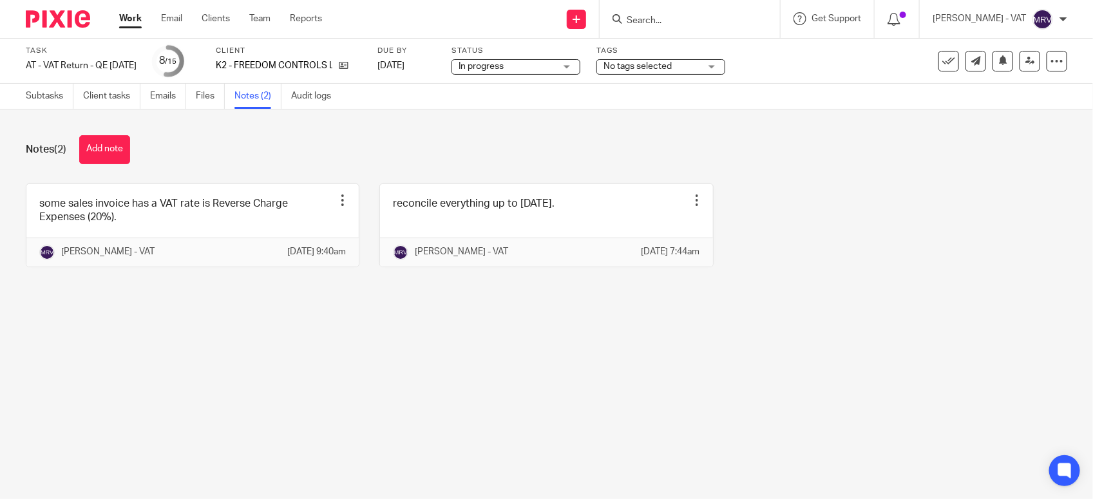
click at [564, 341] on main "Task AT - VAT Return - QE [DATE] Save AT - VAT Return - QE [DATE] 8 /15 Client …" at bounding box center [546, 249] width 1093 height 499
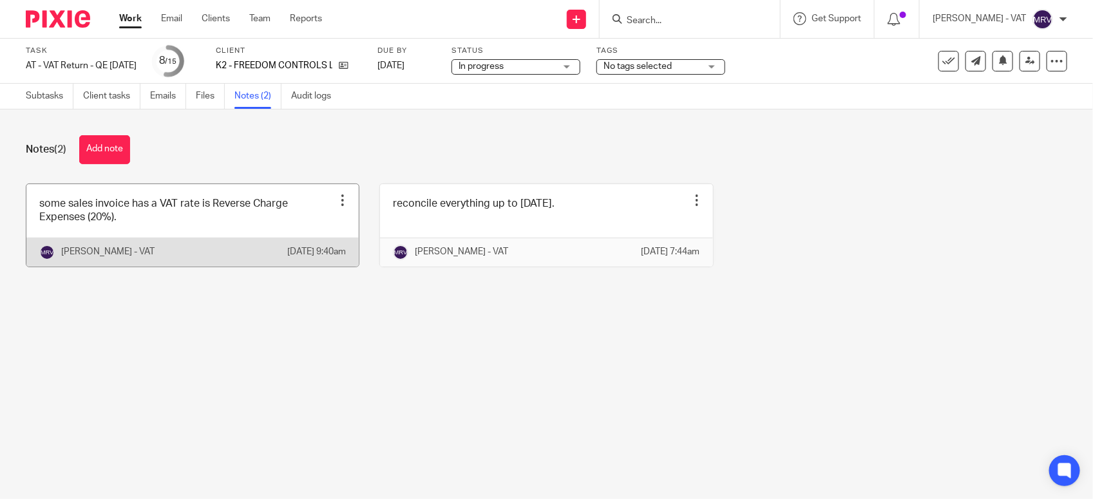
click at [218, 227] on link at bounding box center [192, 225] width 332 height 82
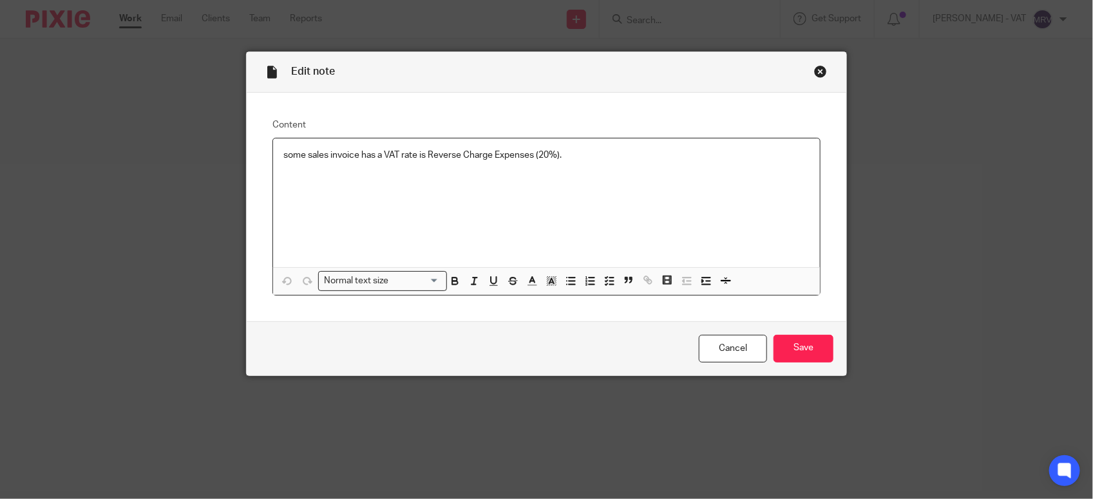
click at [623, 166] on div "some sales invoice has a VAT rate is Reverse Charge Expenses (20%)." at bounding box center [546, 203] width 547 height 129
click at [794, 355] on input "Save" at bounding box center [804, 349] width 60 height 28
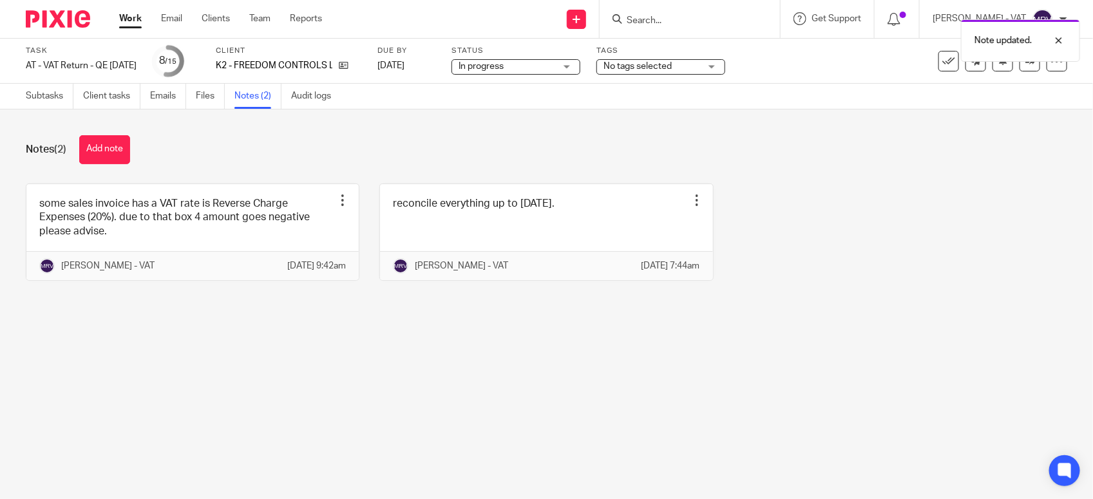
click at [549, 62] on span "In progress" at bounding box center [507, 67] width 97 height 14
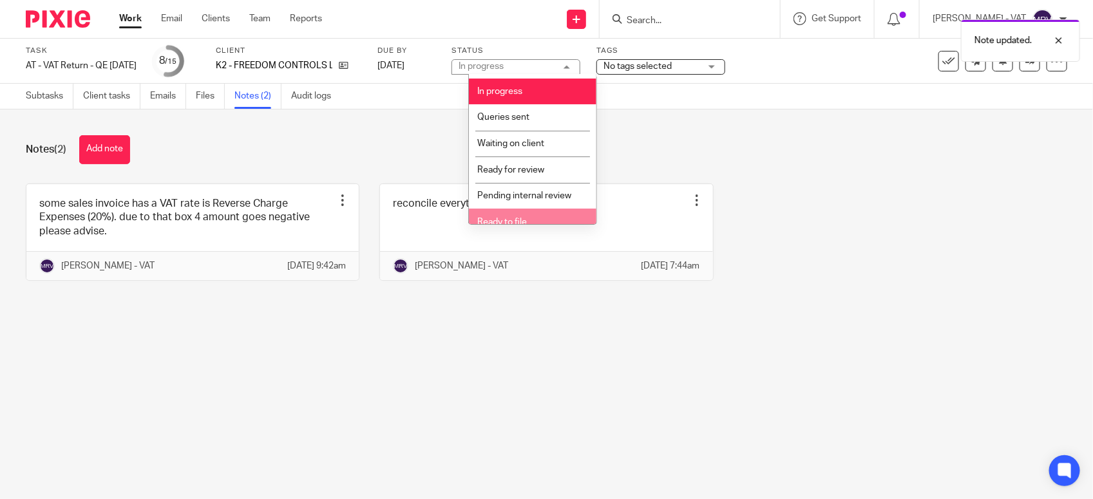
scroll to position [58, 0]
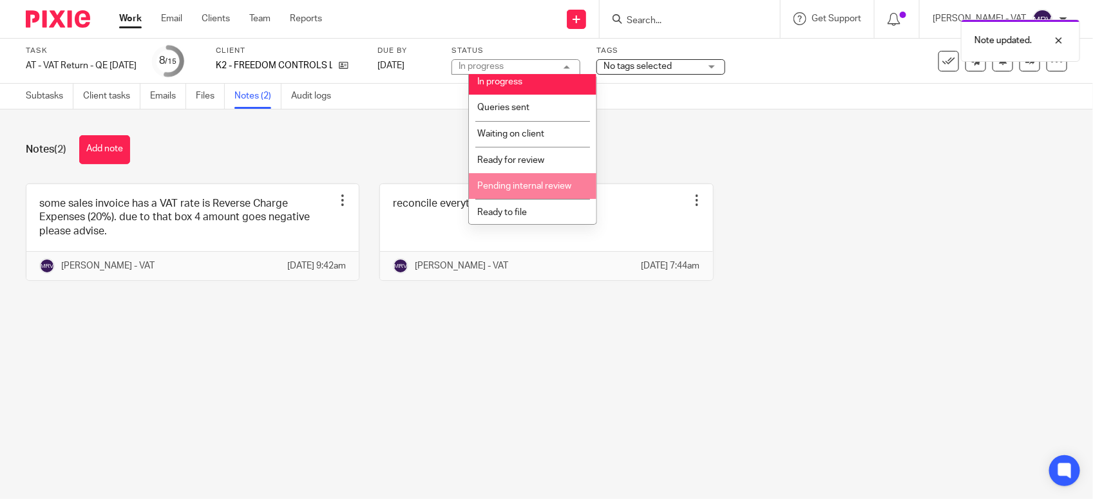
click at [520, 182] on span "Pending internal review" at bounding box center [524, 186] width 94 height 9
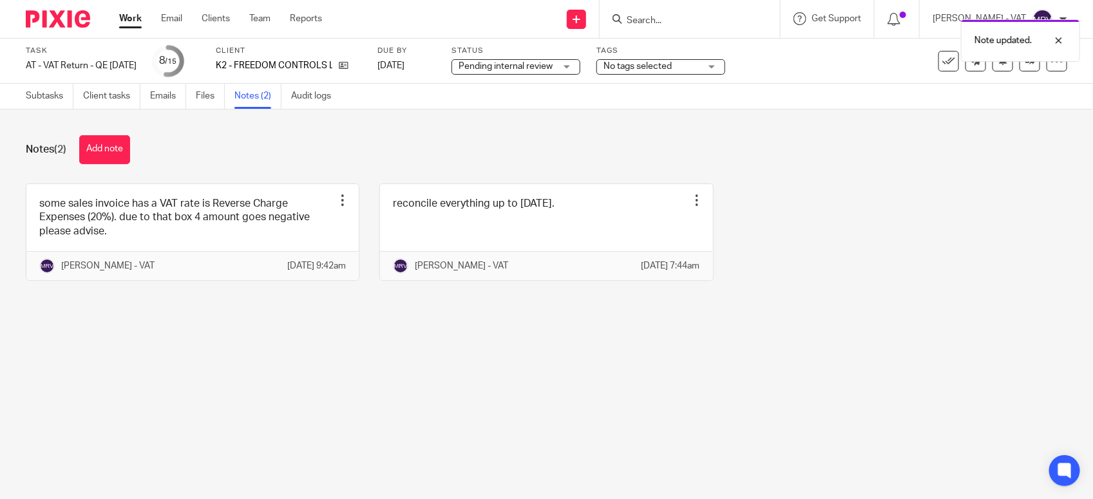
click at [836, 227] on div "some sales invoice has a VAT rate is Reverse Charge Expenses (20%). due to that…" at bounding box center [537, 242] width 1062 height 117
click at [21, 97] on div "Subtasks Client tasks Emails Files Notes (2) Audit logs" at bounding box center [181, 96] width 363 height 25
click at [48, 95] on link "Subtasks" at bounding box center [50, 96] width 48 height 25
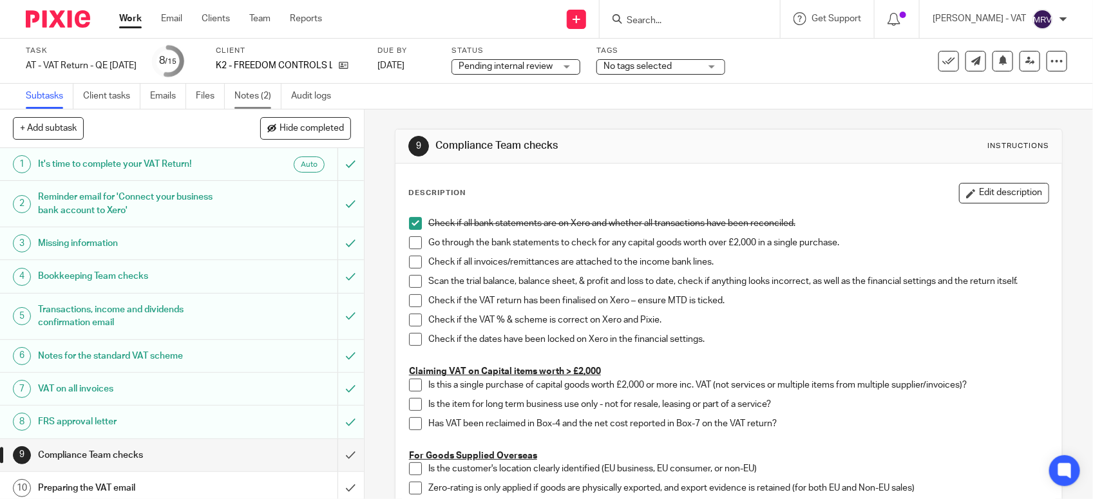
click at [263, 97] on link "Notes (2)" at bounding box center [258, 96] width 47 height 25
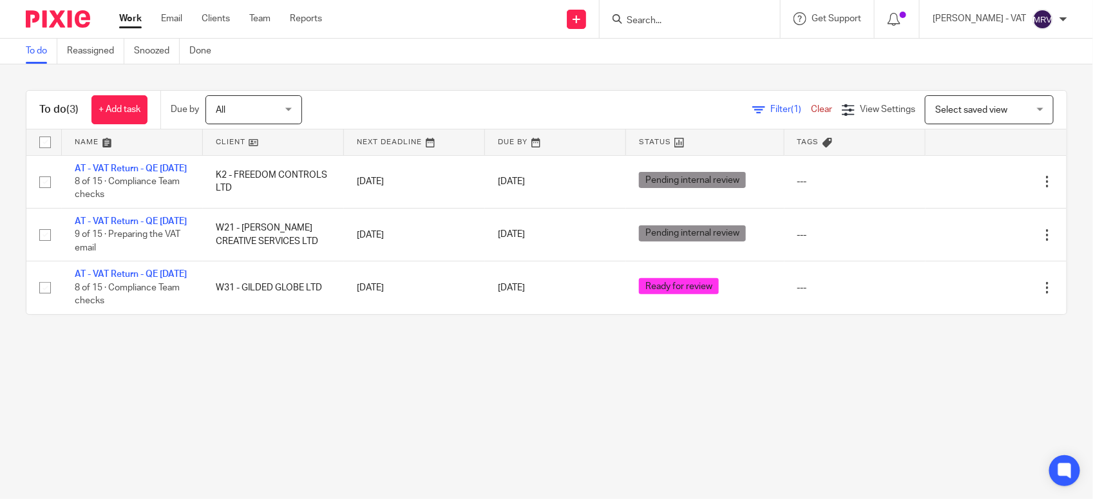
click at [488, 341] on div "To do (3) + Add task Due by All All Today Tomorrow This week Next week This mon…" at bounding box center [546, 202] width 1093 height 276
click at [383, 407] on main "To do Reassigned Snoozed Done To do (3) + Add task Due by All All Today Tomorro…" at bounding box center [546, 249] width 1093 height 499
click at [345, 392] on main "To do Reassigned Snoozed Done To do (3) + Add task Due by All All Today Tomorro…" at bounding box center [546, 249] width 1093 height 499
click at [365, 403] on main "To do Reassigned Snoozed Done To do (3) + Add task Due by All All Today Tomorro…" at bounding box center [546, 249] width 1093 height 499
drag, startPoint x: 846, startPoint y: 420, endPoint x: 817, endPoint y: 355, distance: 71.2
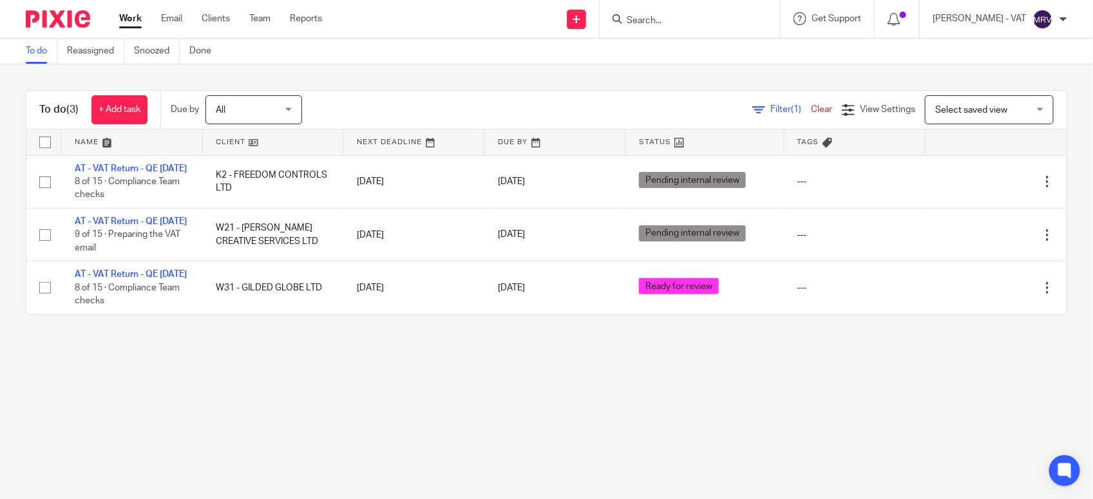
click at [843, 417] on main "To do Reassigned Snoozed Done To do (3) + Add task Due by All All Today Tomorro…" at bounding box center [546, 249] width 1093 height 499
click at [467, 405] on main "To do Reassigned Snoozed Done To do (3) + Add task Due by All All Today Tomorro…" at bounding box center [546, 249] width 1093 height 499
click at [256, 410] on main "To do Reassigned Snoozed Done To do (3) + Add task Due by All All Today Tomorro…" at bounding box center [546, 249] width 1093 height 499
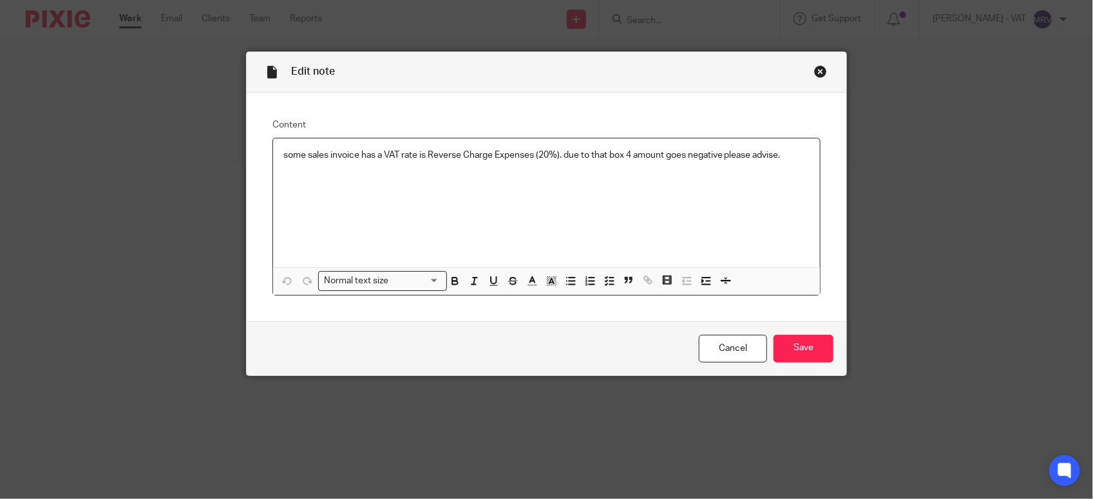
click at [797, 162] on div "some sales invoice has a VAT rate is Reverse Charge Expenses (20%). due to that…" at bounding box center [546, 203] width 547 height 129
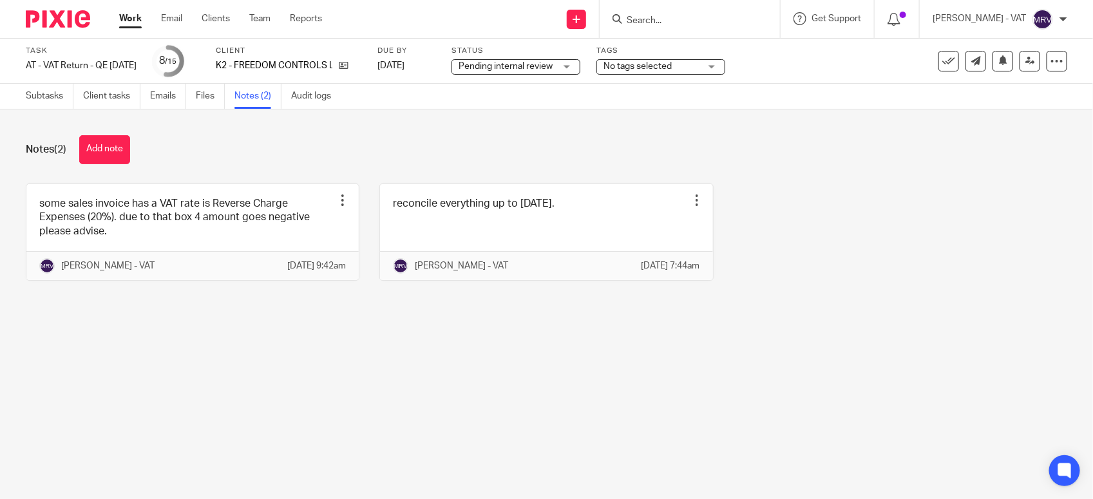
click at [562, 326] on div "Notes (2) Add note some sales invoice has a VAT rate is Reverse Charge Expenses…" at bounding box center [546, 218] width 1093 height 216
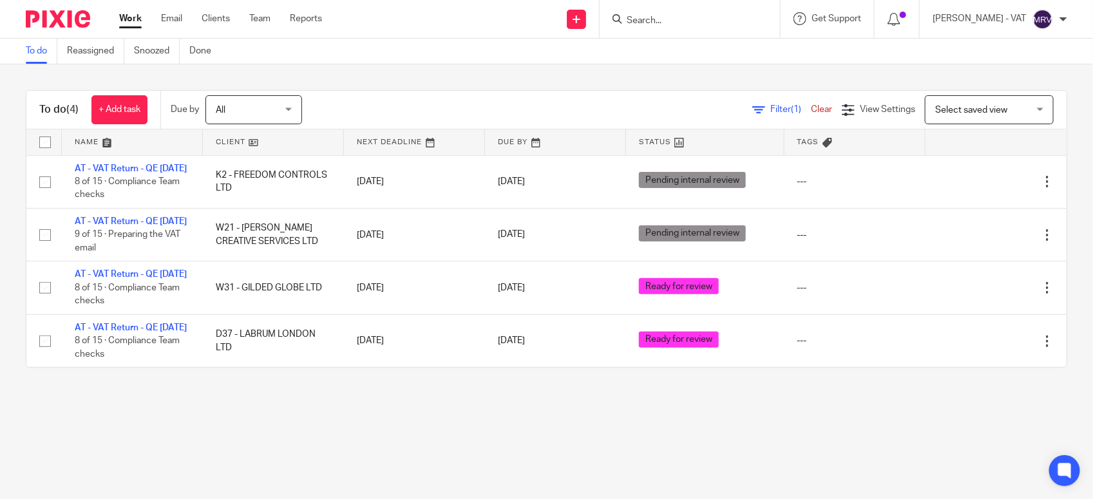
click at [309, 394] on div "To do (4) + Add task Due by All All Today Tomorrow This week Next week This mon…" at bounding box center [546, 228] width 1093 height 329
click at [385, 394] on div "To do (4) + Add task Due by All All Today Tomorrow This week Next week This mon…" at bounding box center [546, 228] width 1093 height 329
click at [549, 394] on div "To do (4) + Add task Due by All All Today Tomorrow This week Next week This mon…" at bounding box center [546, 228] width 1093 height 329
click at [633, 456] on main "To do Reassigned Snoozed Done To do (4) + Add task Due by All All Today Tomorro…" at bounding box center [546, 249] width 1093 height 499
click at [273, 394] on div "To do (4) + Add task Due by All All Today Tomorrow This week Next week This mon…" at bounding box center [546, 228] width 1093 height 329
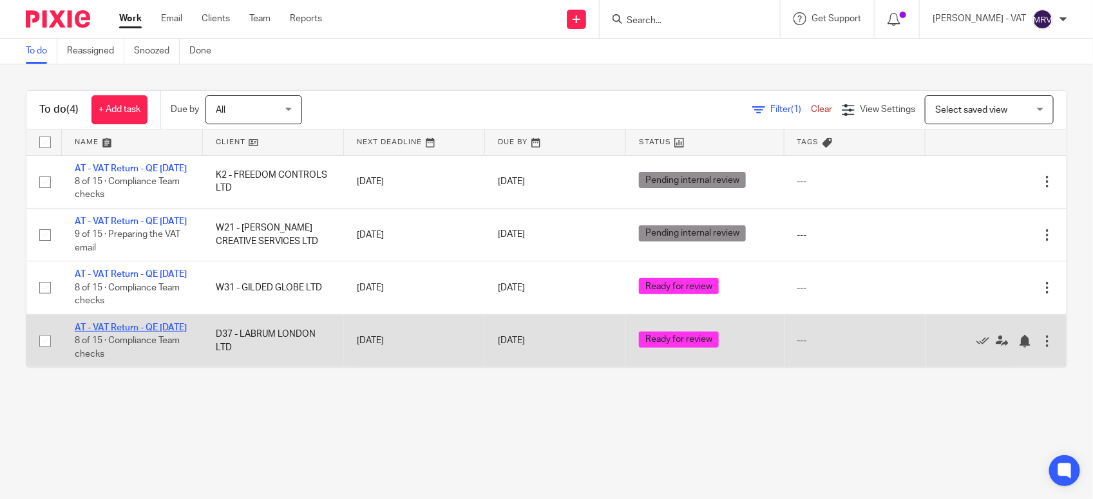
click at [139, 332] on link "AT - VAT Return - QE [DATE]" at bounding box center [131, 327] width 112 height 9
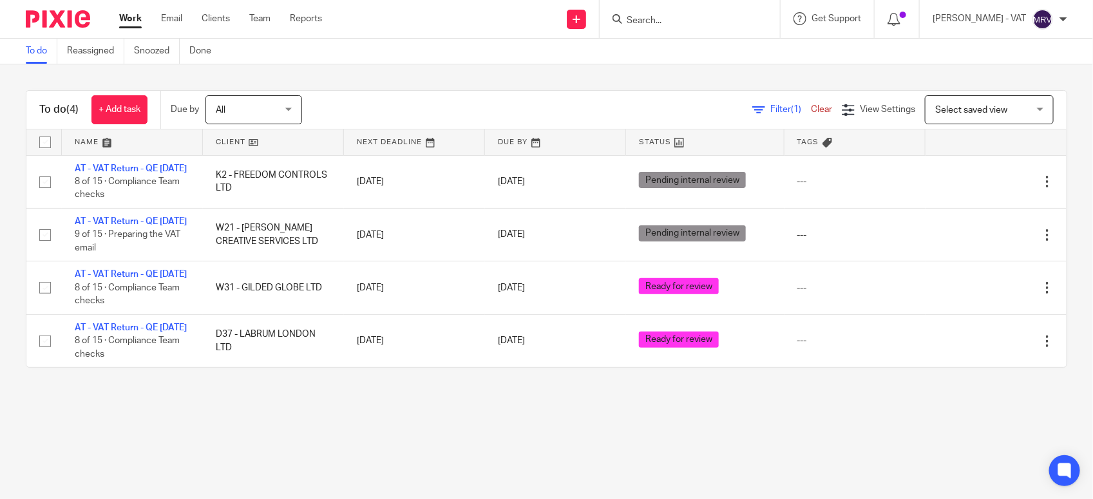
click at [321, 483] on main "To do Reassigned Snoozed Done To do (4) + Add task Due by All All Today Tomorro…" at bounding box center [546, 249] width 1093 height 499
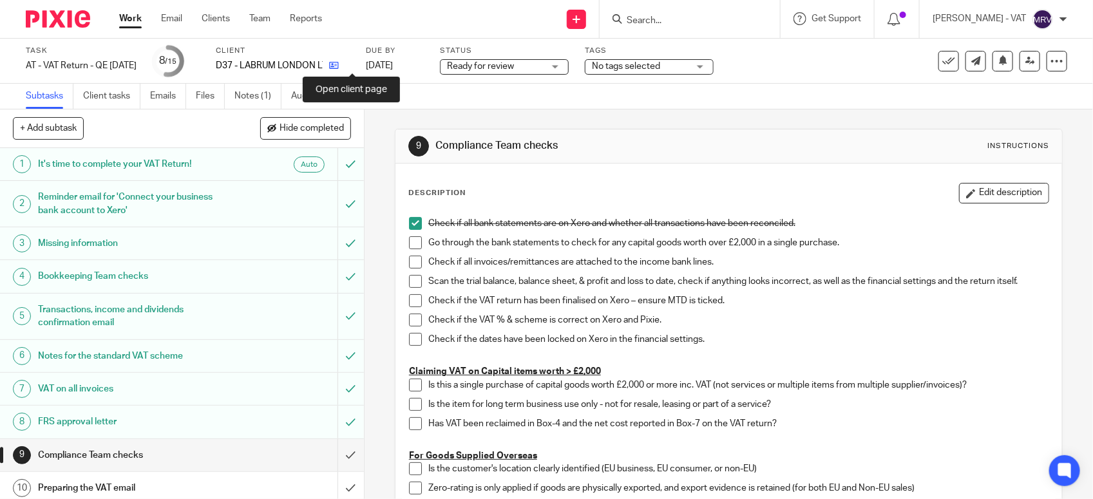
click at [339, 65] on icon at bounding box center [334, 66] width 10 height 10
click at [269, 91] on link "Notes (1)" at bounding box center [258, 96] width 47 height 25
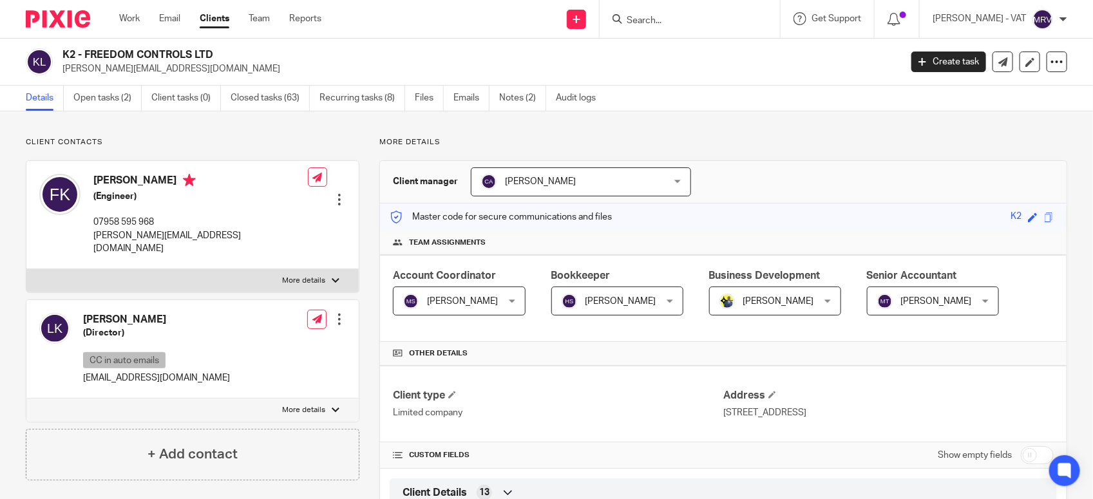
scroll to position [161, 0]
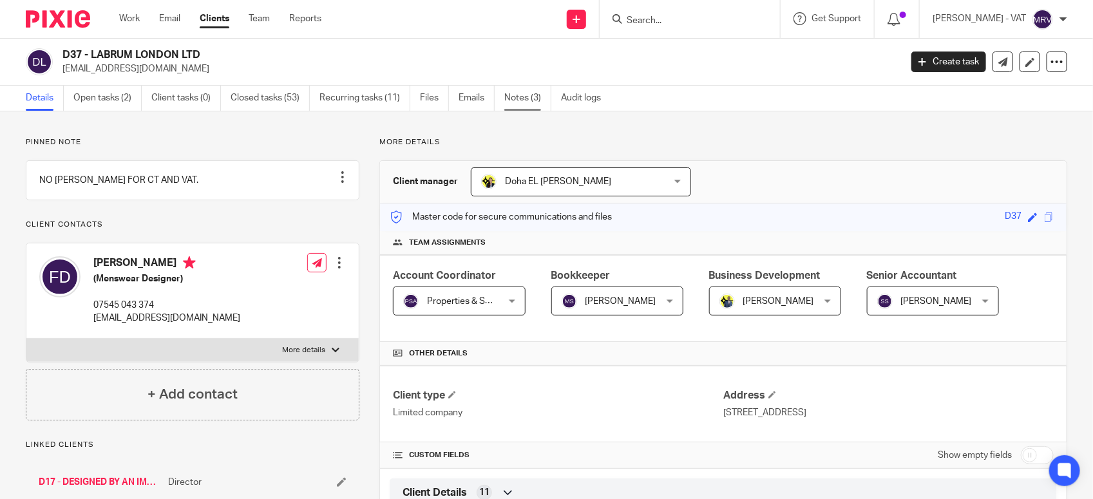
click at [516, 107] on link "Notes (3)" at bounding box center [527, 98] width 47 height 25
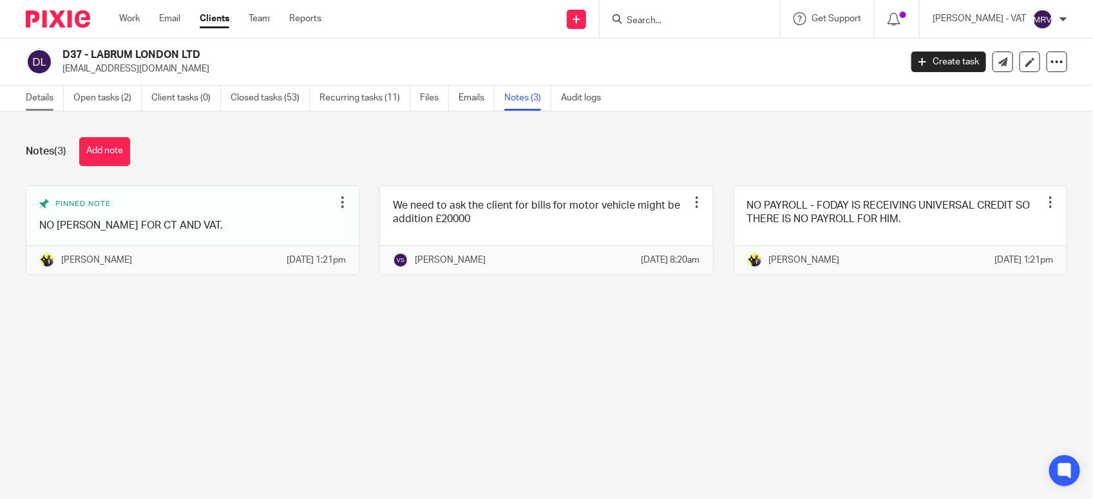
click at [44, 108] on link "Details" at bounding box center [45, 98] width 38 height 25
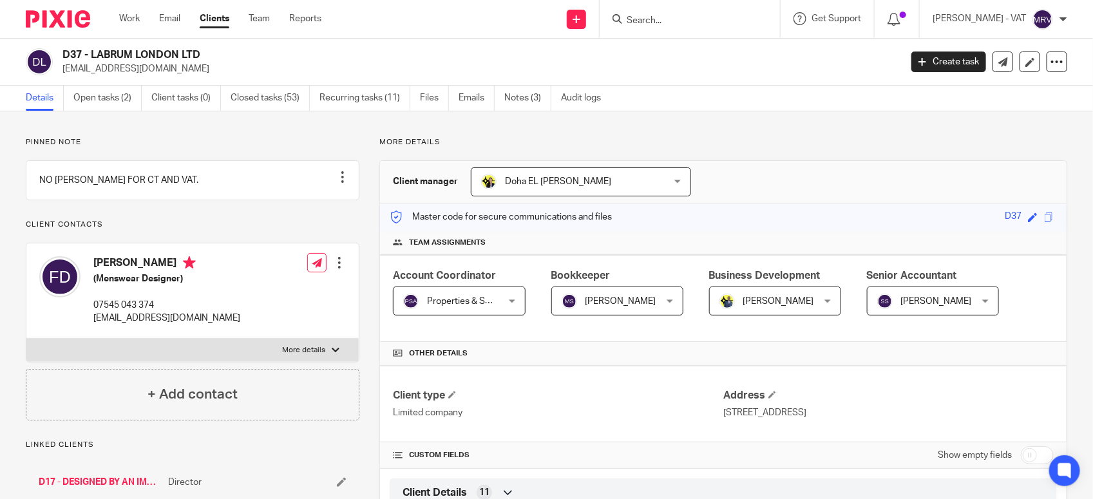
drag, startPoint x: 89, startPoint y: 50, endPoint x: 133, endPoint y: 52, distance: 43.8
click at [133, 52] on h2 "D37 - LABRUM LONDON LTD" at bounding box center [394, 55] width 664 height 14
drag, startPoint x: 133, startPoint y: 52, endPoint x: 105, endPoint y: 57, distance: 28.2
click at [105, 57] on h2 "D37 - LABRUM LONDON LTD" at bounding box center [394, 55] width 664 height 14
drag, startPoint x: 91, startPoint y: 57, endPoint x: 201, endPoint y: 46, distance: 110.7
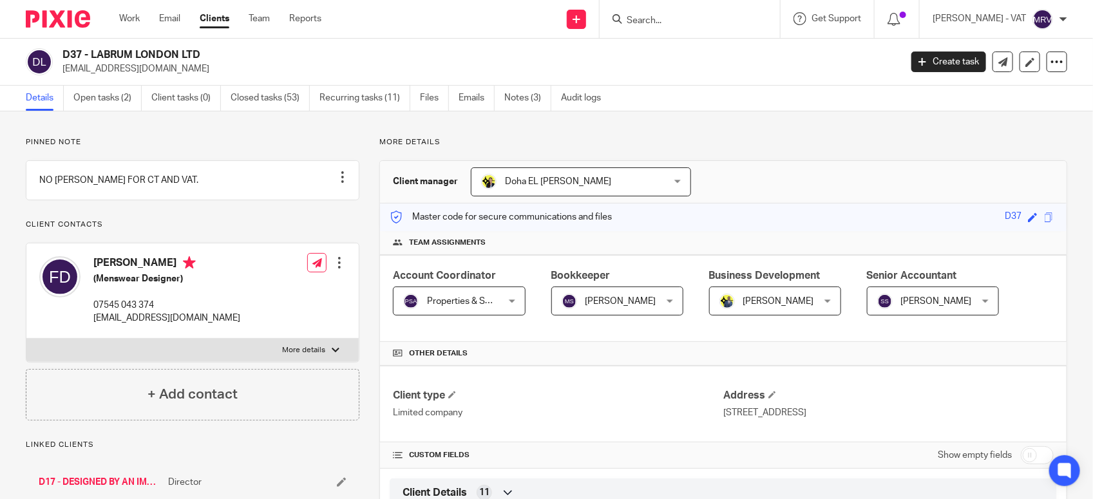
click at [201, 46] on div "D37 - LABRUM LONDON LTD foday@labrumlondon.com Create task Update from Companie…" at bounding box center [546, 62] width 1093 height 47
copy h2 "LABRUM LONDON LTD"
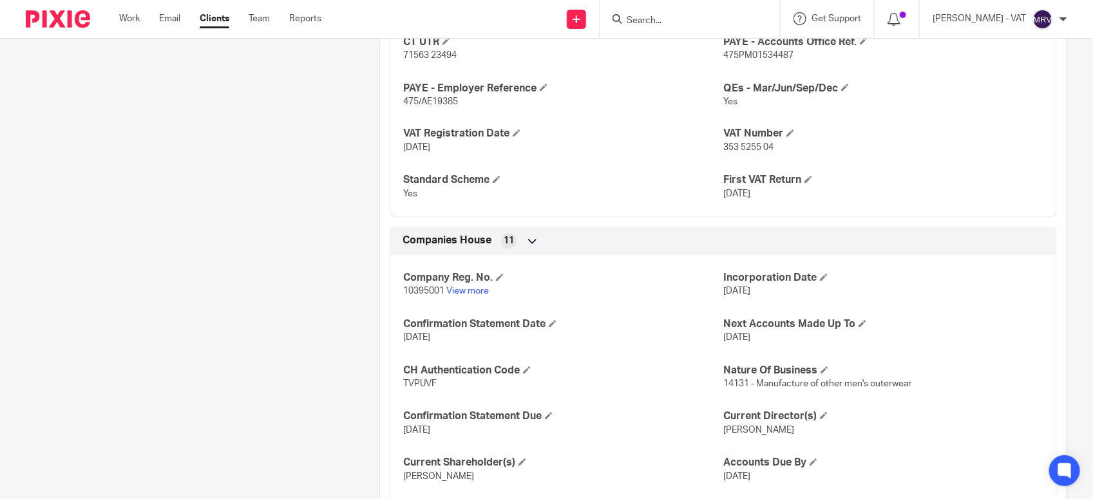
scroll to position [919, 0]
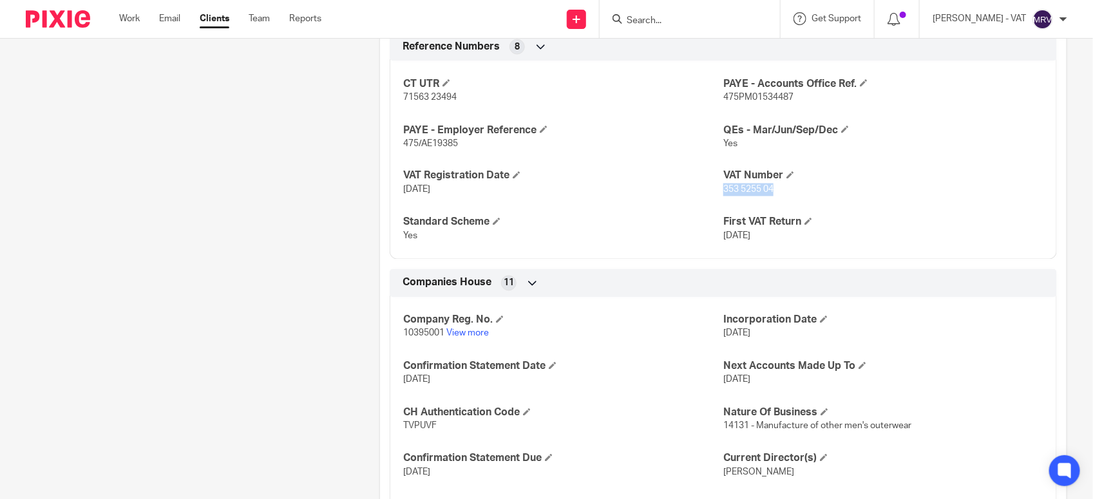
drag, startPoint x: 717, startPoint y: 193, endPoint x: 773, endPoint y: 198, distance: 56.3
click at [773, 198] on div "CT UTR 71563 23494 PAYE - Accounts Office Ref. 475PM01534487 PAYE - Employer Re…" at bounding box center [723, 156] width 667 height 208
copy span "353 5255 04"
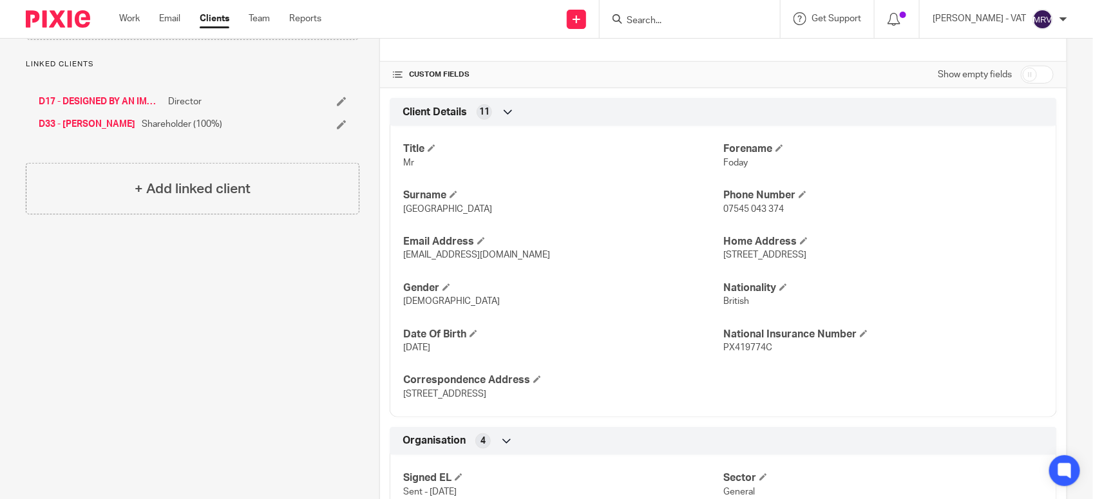
scroll to position [356, 0]
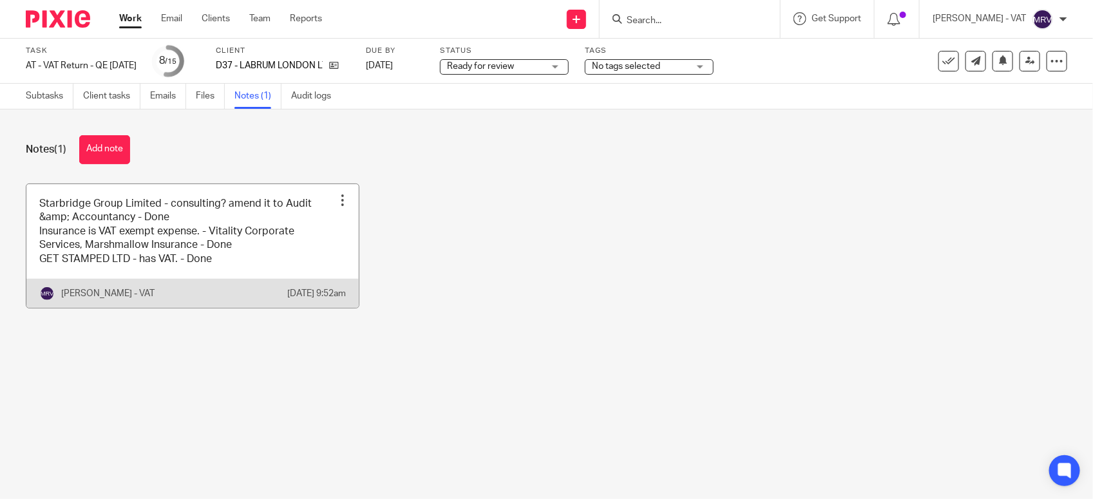
click at [271, 215] on link at bounding box center [192, 246] width 332 height 124
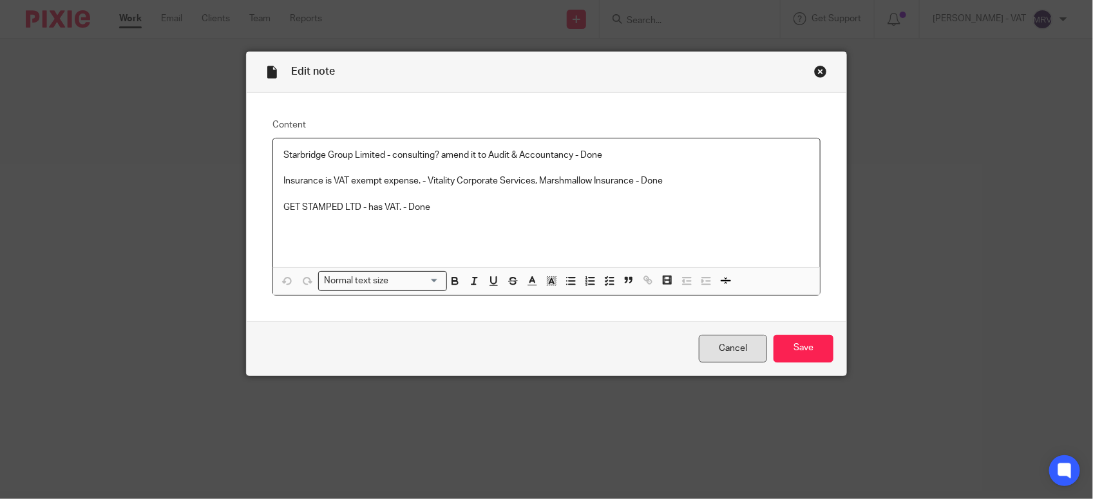
click at [724, 359] on link "Cancel" at bounding box center [733, 349] width 68 height 28
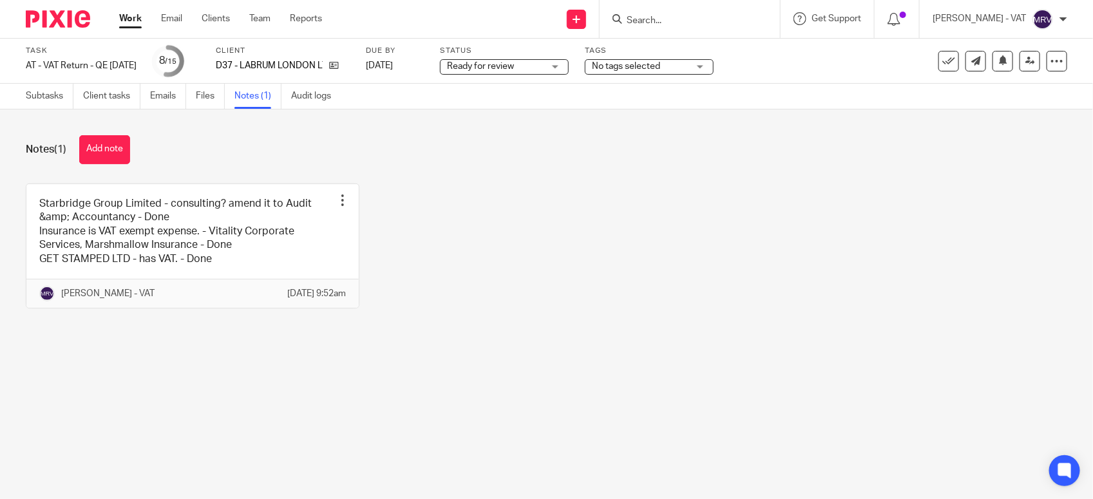
click at [624, 407] on main "Task AT - VAT Return - QE 30-09-2025 Save AT - VAT Return - QE 30-09-2025 8 /15…" at bounding box center [546, 249] width 1093 height 499
click at [41, 104] on link "Subtasks" at bounding box center [50, 96] width 48 height 25
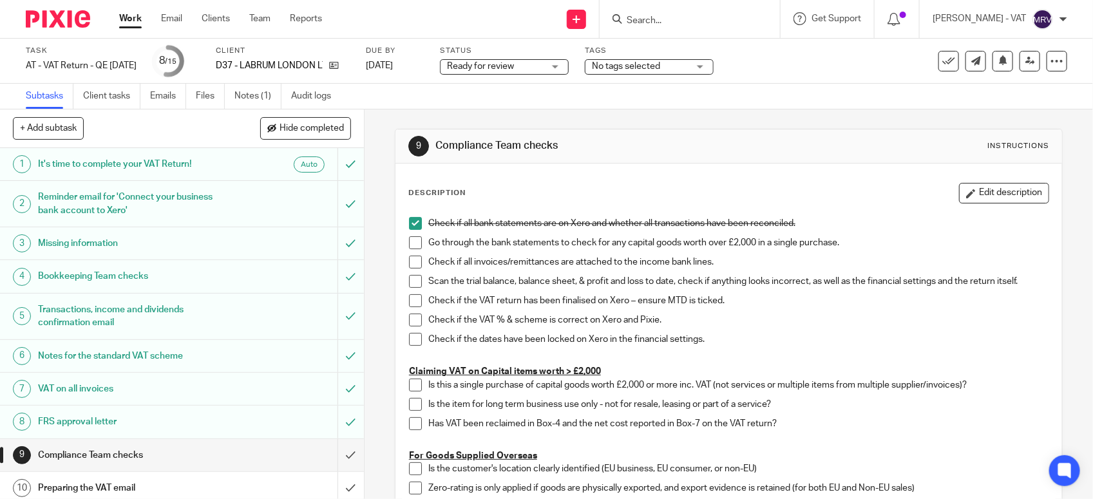
drag, startPoint x: 407, startPoint y: 240, endPoint x: 420, endPoint y: 239, distance: 12.9
click at [409, 239] on span at bounding box center [415, 242] width 13 height 13
click at [411, 258] on span at bounding box center [415, 262] width 13 height 13
click at [417, 279] on span at bounding box center [415, 281] width 13 height 13
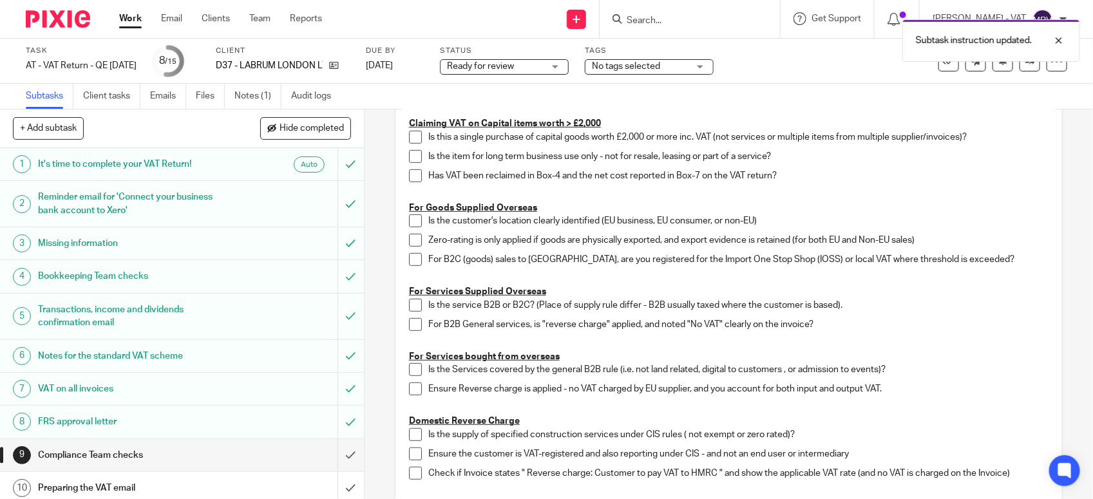
scroll to position [242, 0]
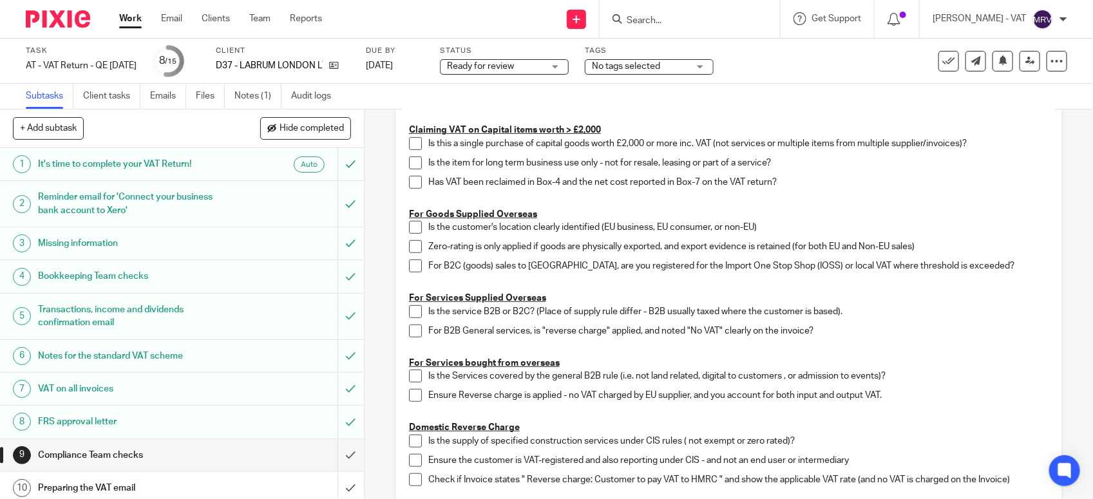
click at [961, 334] on p "For B2B General services, is "reverse charge" applied, and noted "No VAT" clear…" at bounding box center [738, 331] width 620 height 13
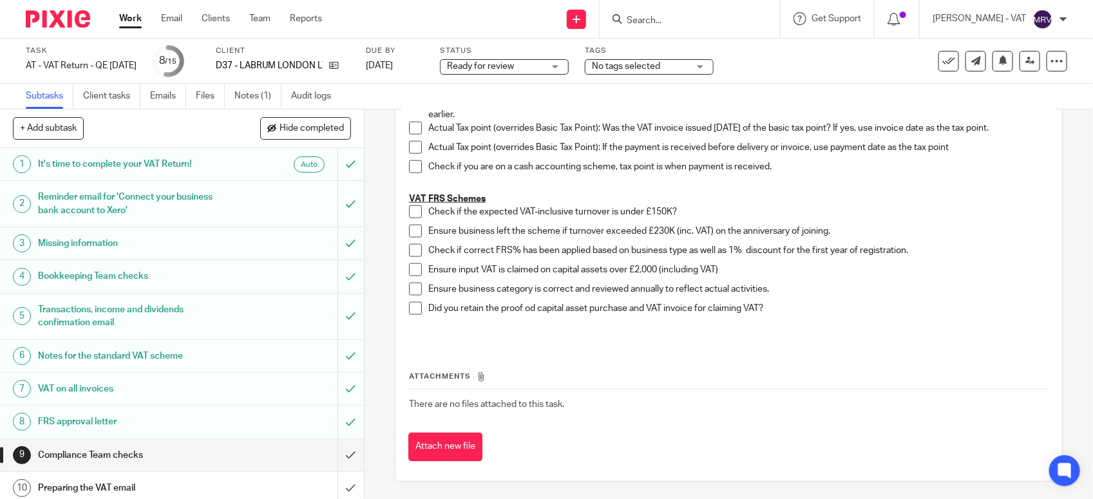
scroll to position [745, 0]
click at [409, 210] on span at bounding box center [415, 210] width 13 height 13
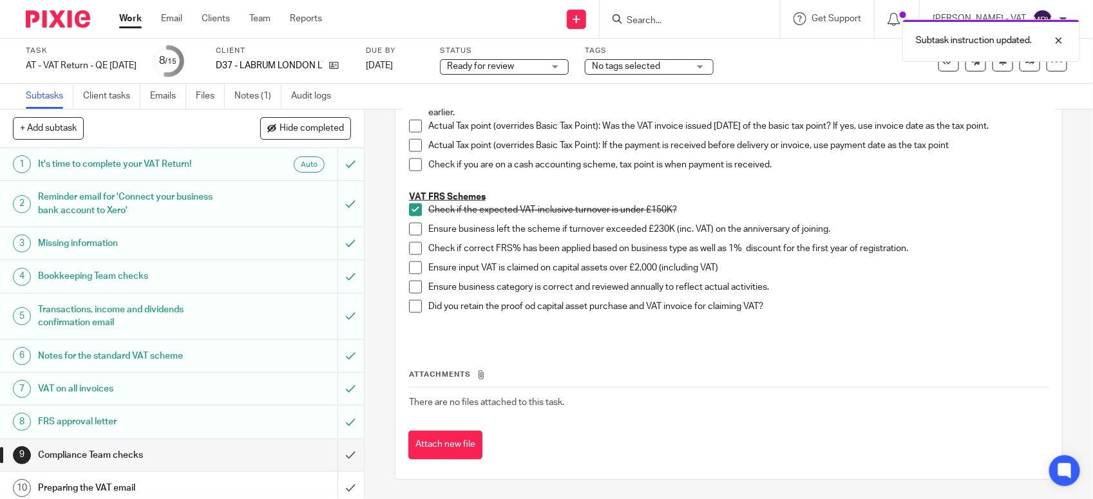
click at [411, 226] on span at bounding box center [415, 229] width 13 height 13
click at [411, 245] on span at bounding box center [415, 248] width 13 height 13
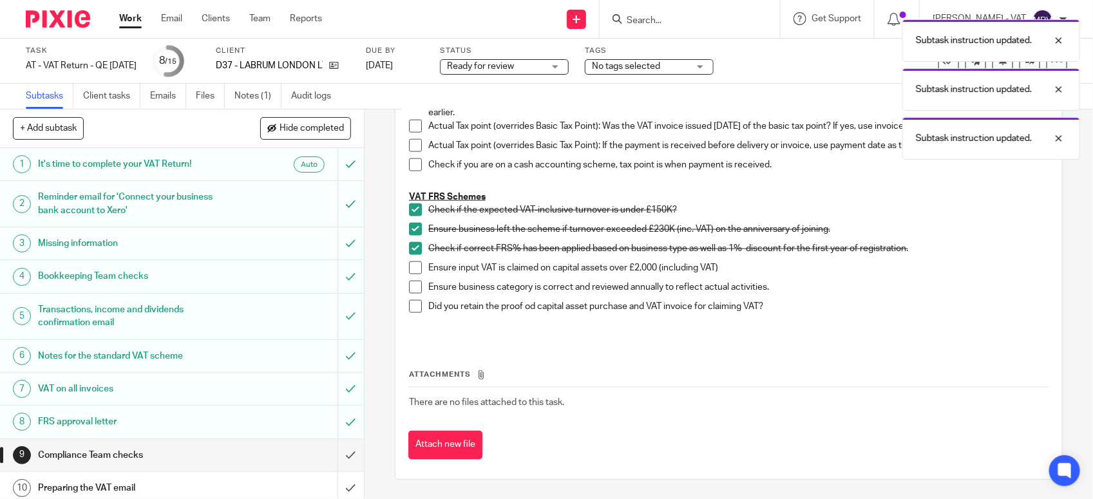
click at [410, 289] on span at bounding box center [415, 287] width 13 height 13
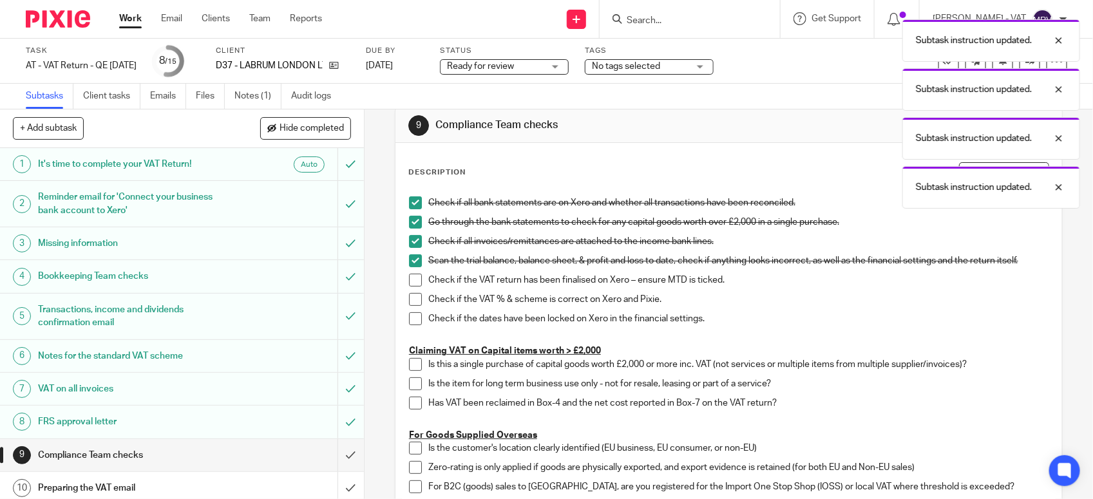
scroll to position [0, 0]
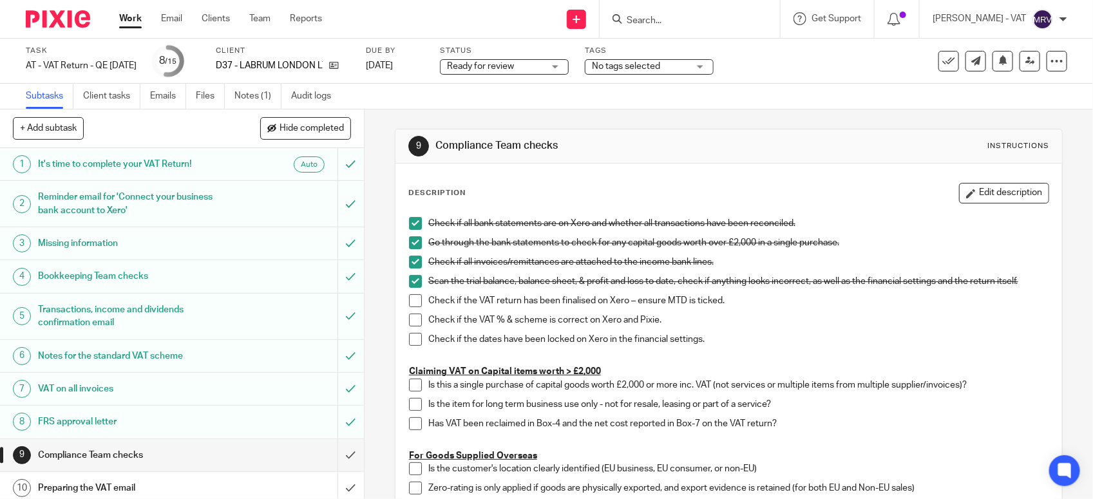
click at [413, 298] on span at bounding box center [415, 300] width 13 height 13
click at [409, 323] on span at bounding box center [415, 320] width 13 height 13
click at [417, 340] on span at bounding box center [415, 339] width 13 height 13
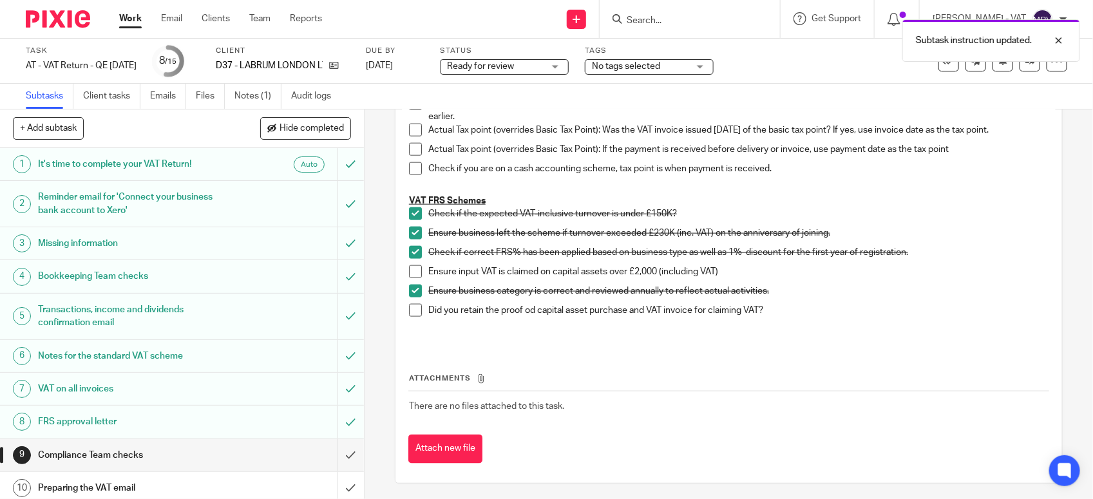
scroll to position [745, 0]
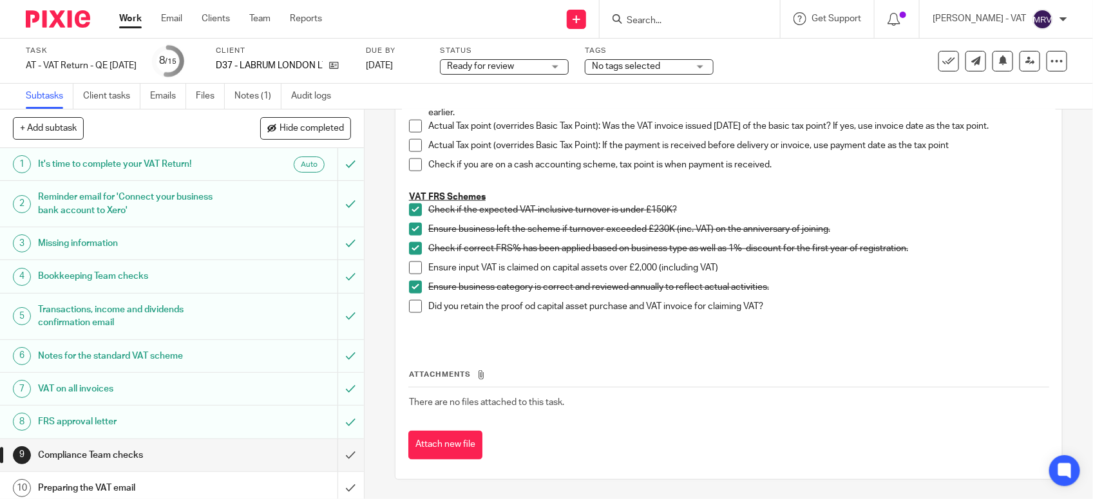
drag, startPoint x: 806, startPoint y: 372, endPoint x: 736, endPoint y: 372, distance: 69.6
click at [806, 372] on th "Attachments" at bounding box center [728, 378] width 641 height 19
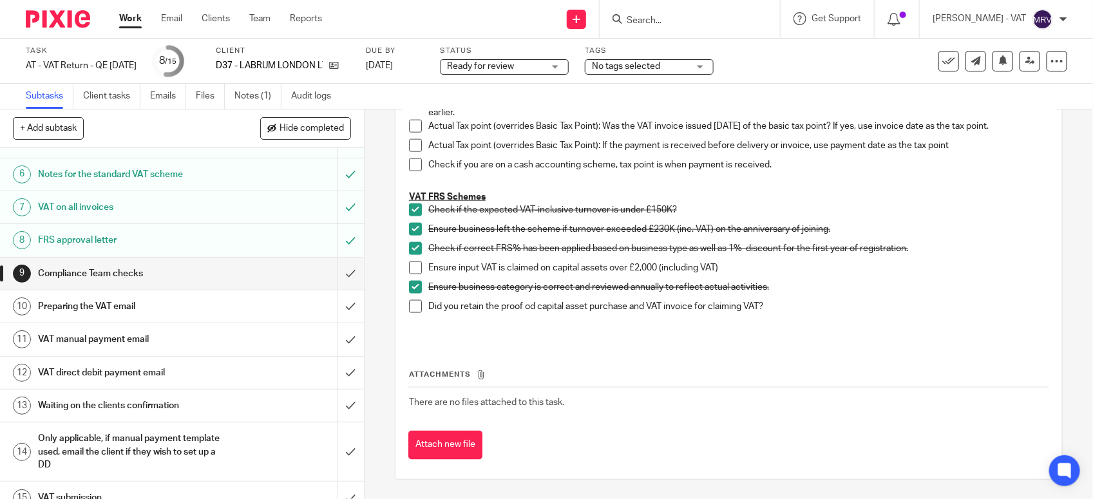
scroll to position [200, 0]
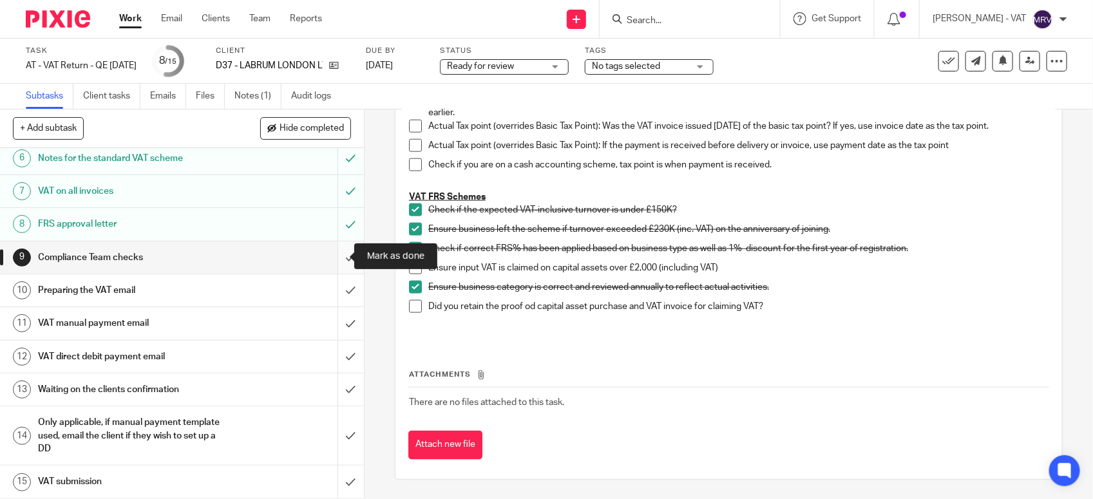
click at [324, 254] on input "submit" at bounding box center [182, 258] width 364 height 32
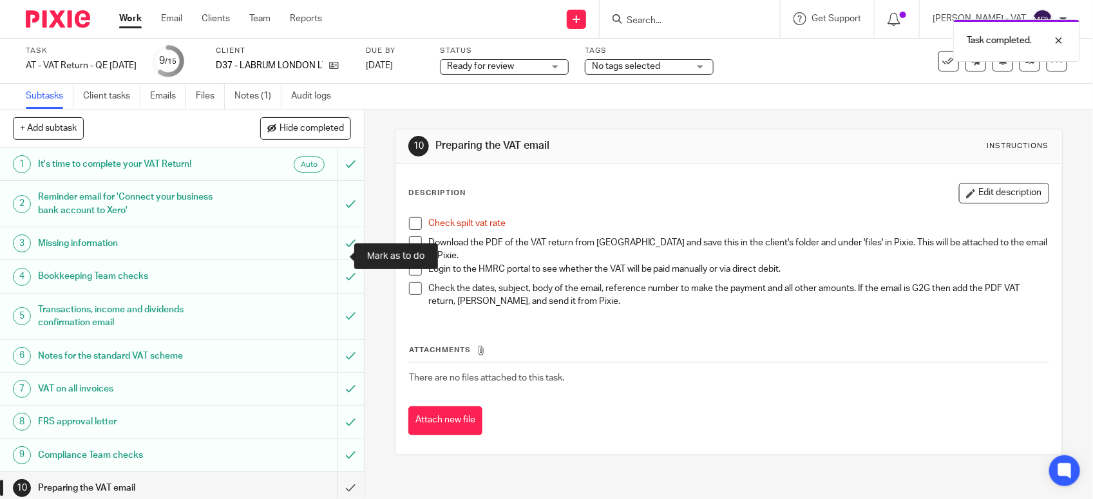
scroll to position [200, 0]
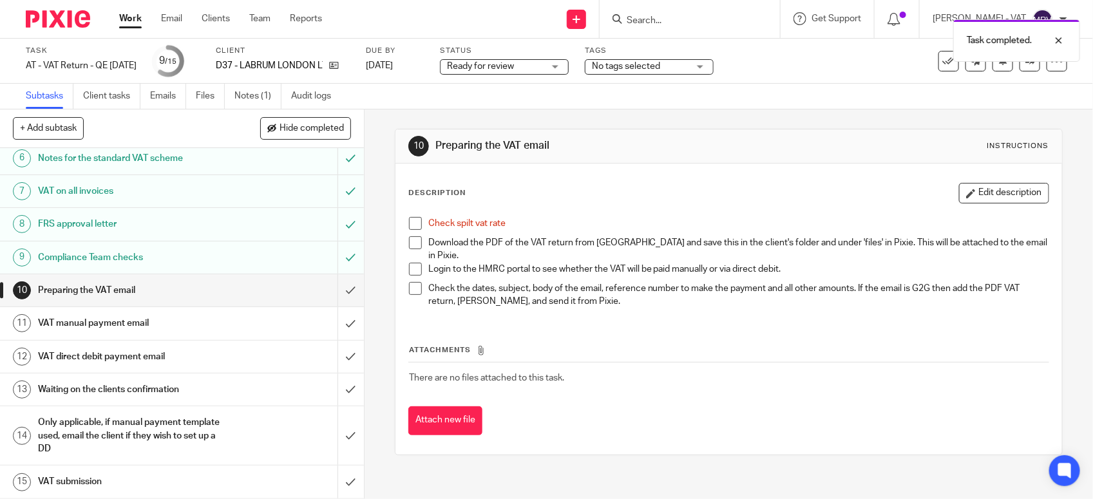
click at [727, 318] on div "Attachments There are no files attached to this task. Attach new file" at bounding box center [728, 376] width 641 height 117
click at [409, 226] on span at bounding box center [415, 223] width 13 height 13
click at [200, 92] on link "Files" at bounding box center [210, 96] width 29 height 25
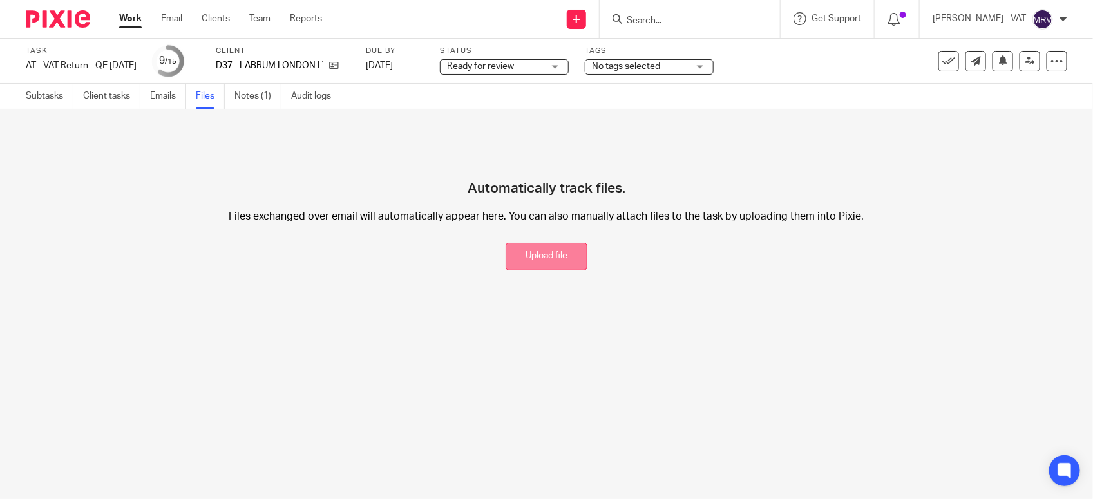
click at [546, 261] on button "Upload file" at bounding box center [547, 257] width 82 height 28
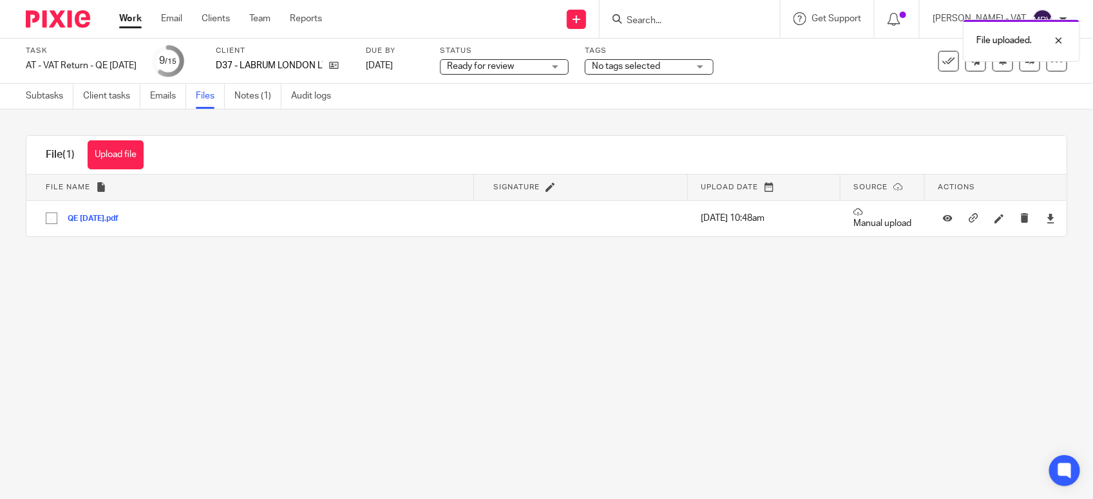
click at [477, 303] on main "Task AT - VAT Return - QE [DATE] Save AT - VAT Return - QE [DATE] 9 /15 Client …" at bounding box center [546, 249] width 1093 height 499
click at [39, 101] on link "Subtasks" at bounding box center [50, 96] width 48 height 25
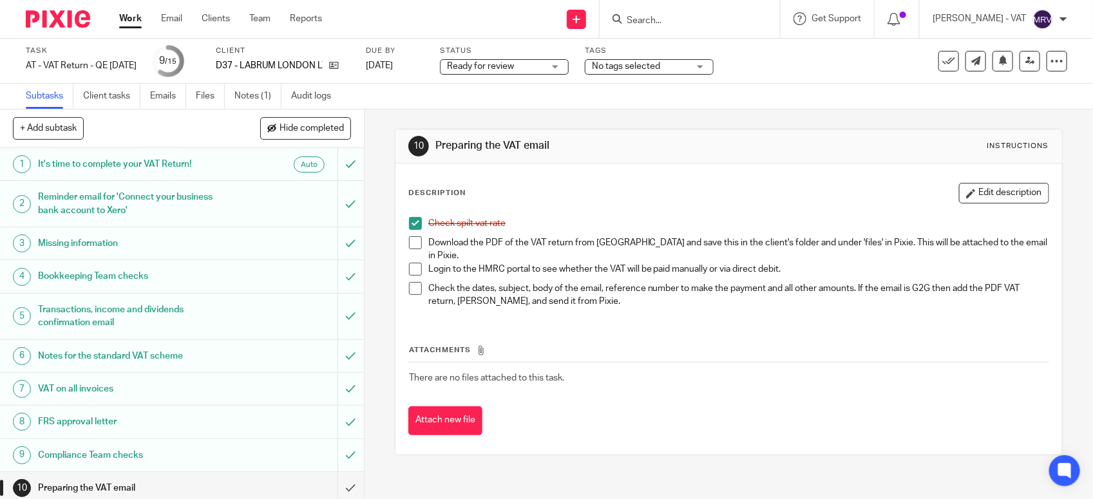
click at [411, 242] on span at bounding box center [415, 242] width 13 height 13
click at [1012, 195] on button "Edit description" at bounding box center [1004, 193] width 90 height 21
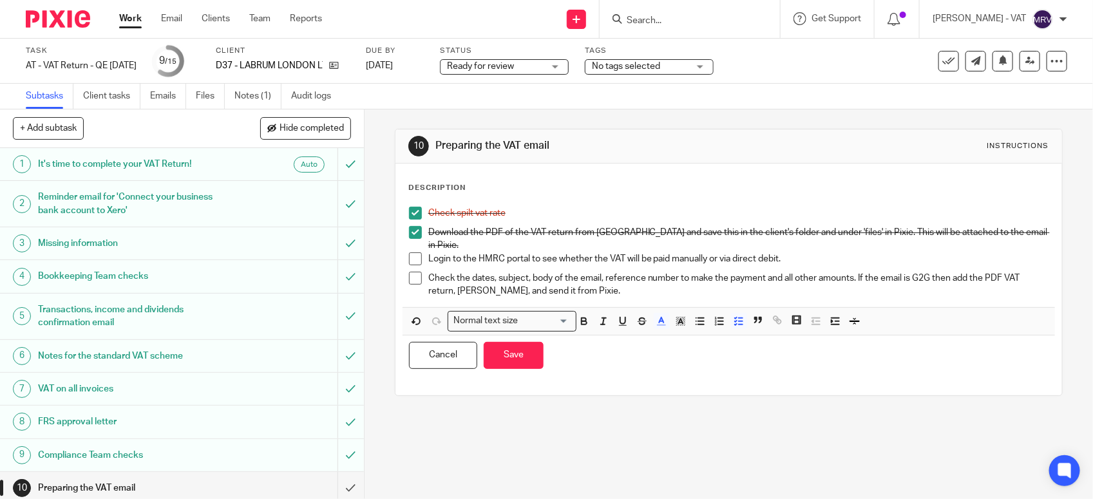
click at [704, 253] on p "Login to the HMRC portal to see whether the VAT will be paid manually or via di…" at bounding box center [738, 259] width 620 height 13
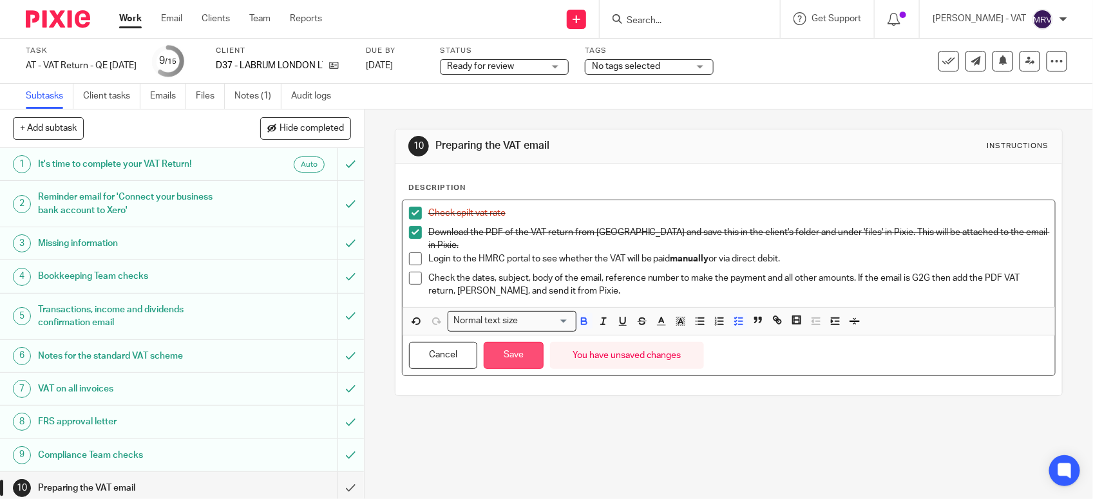
click at [493, 352] on button "Save" at bounding box center [514, 356] width 60 height 28
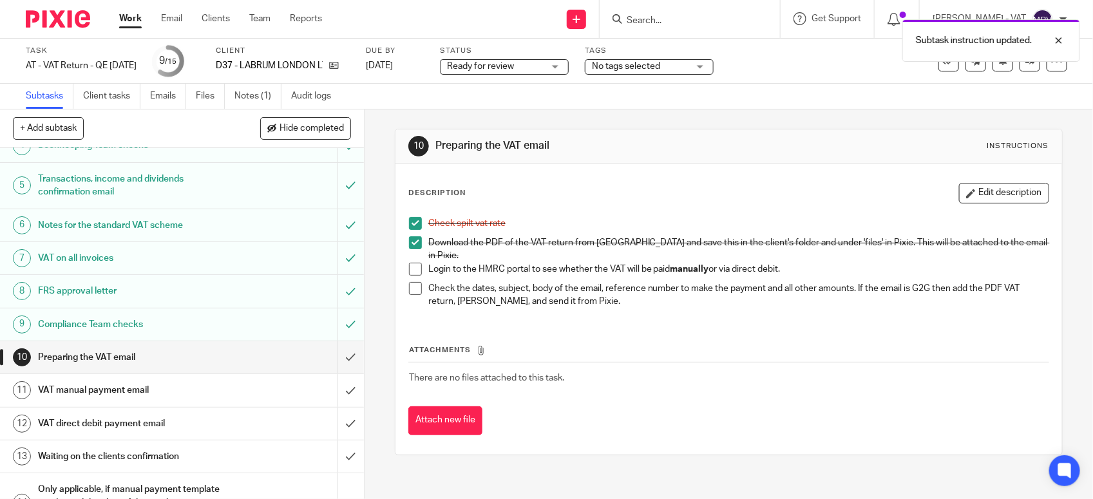
scroll to position [200, 0]
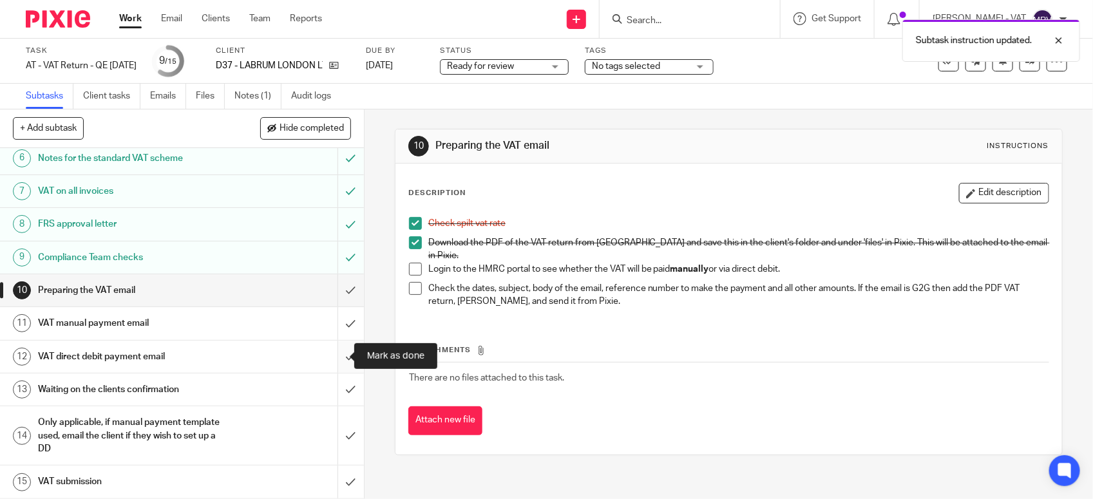
click at [336, 352] on input "submit" at bounding box center [182, 357] width 364 height 32
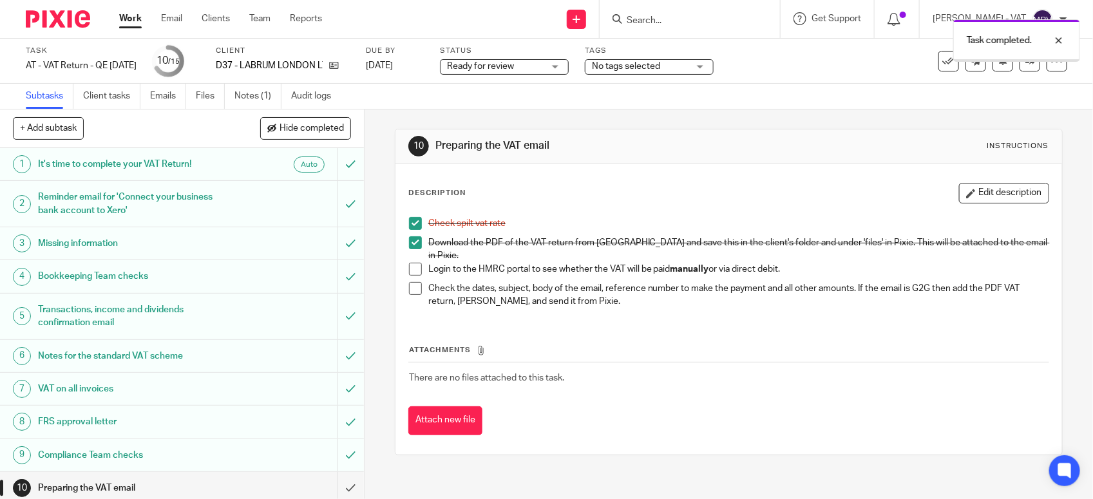
scroll to position [200, 0]
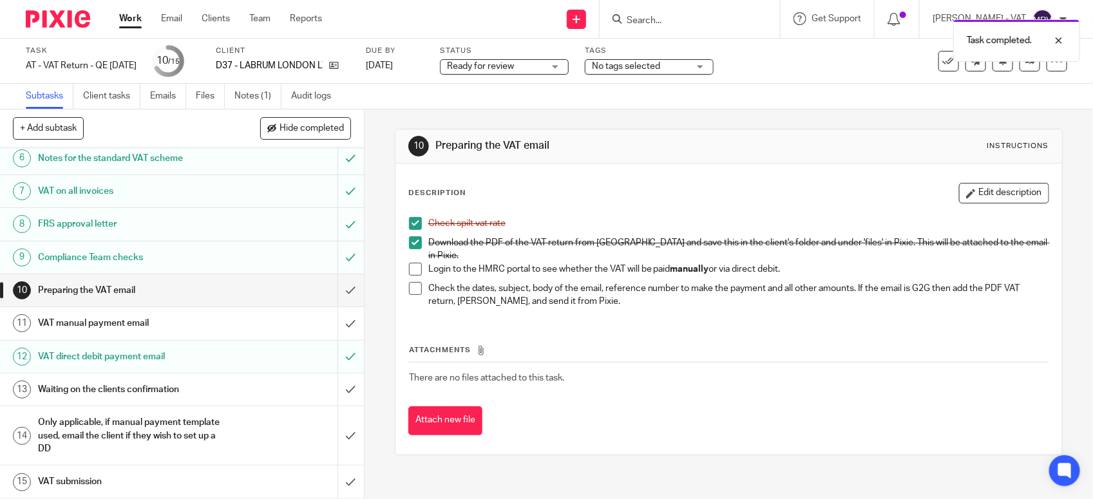
click at [153, 314] on h1 "VAT manual payment email" at bounding box center [133, 323] width 191 height 19
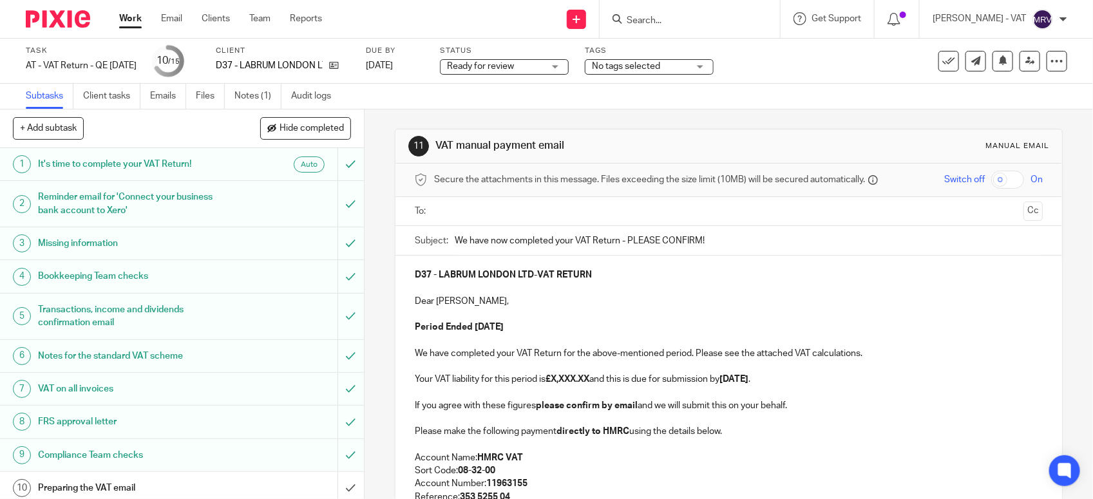
scroll to position [200, 0]
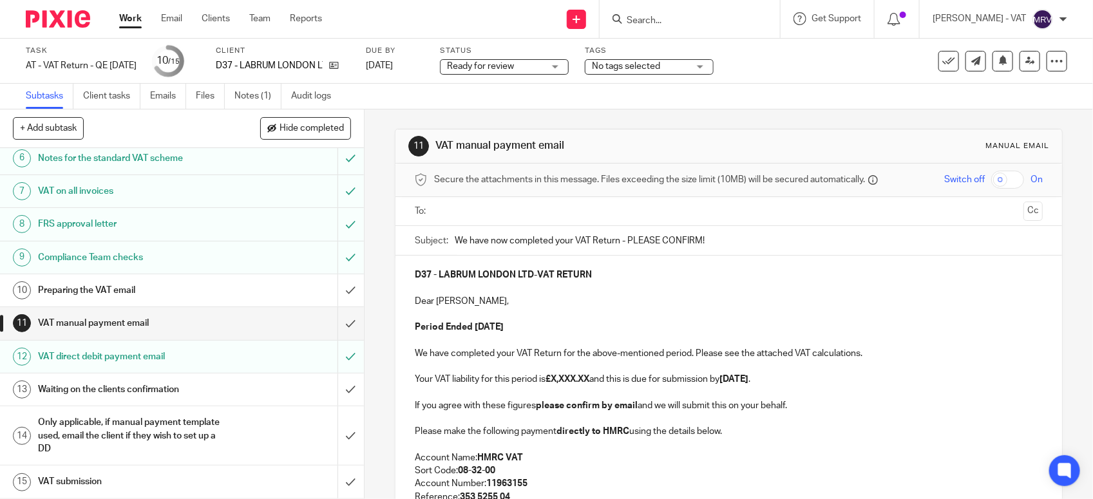
click at [752, 307] on p "Dear Foday," at bounding box center [729, 301] width 628 height 13
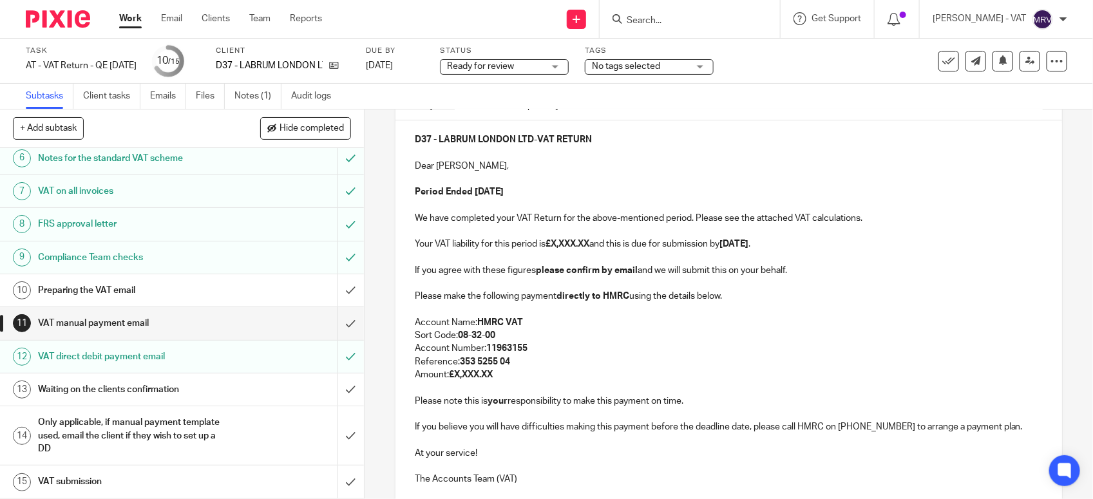
scroll to position [161, 0]
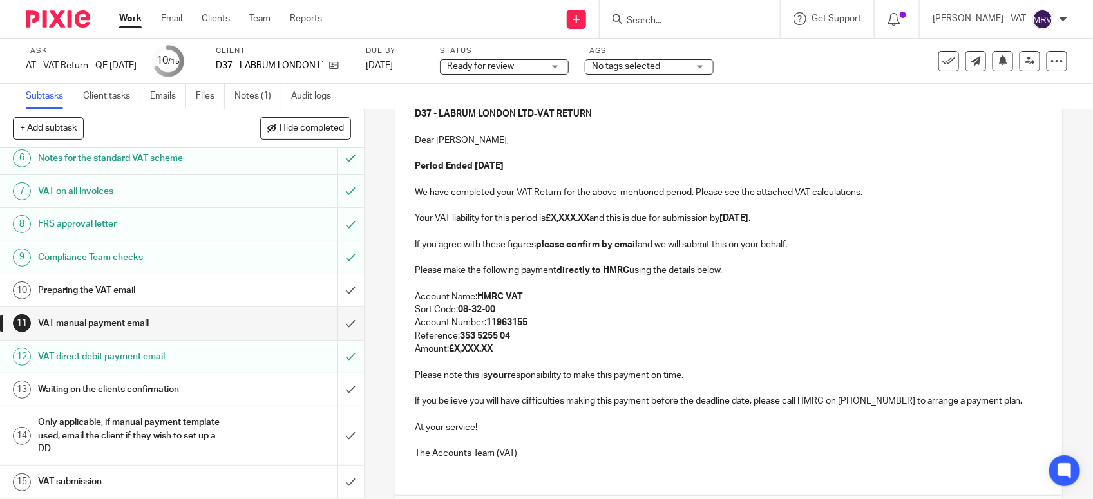
click at [703, 319] on p "Account Number: 11963155" at bounding box center [729, 322] width 628 height 13
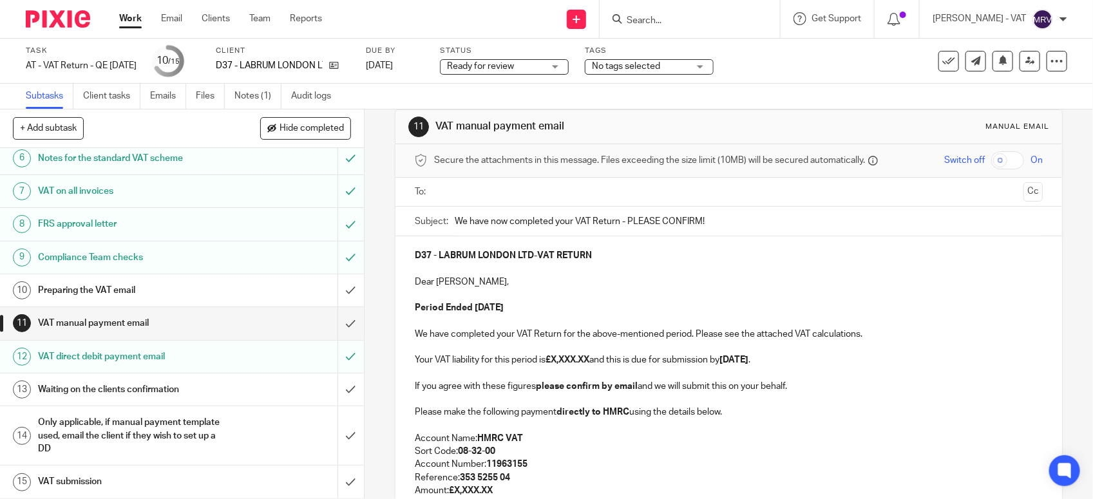
scroll to position [0, 0]
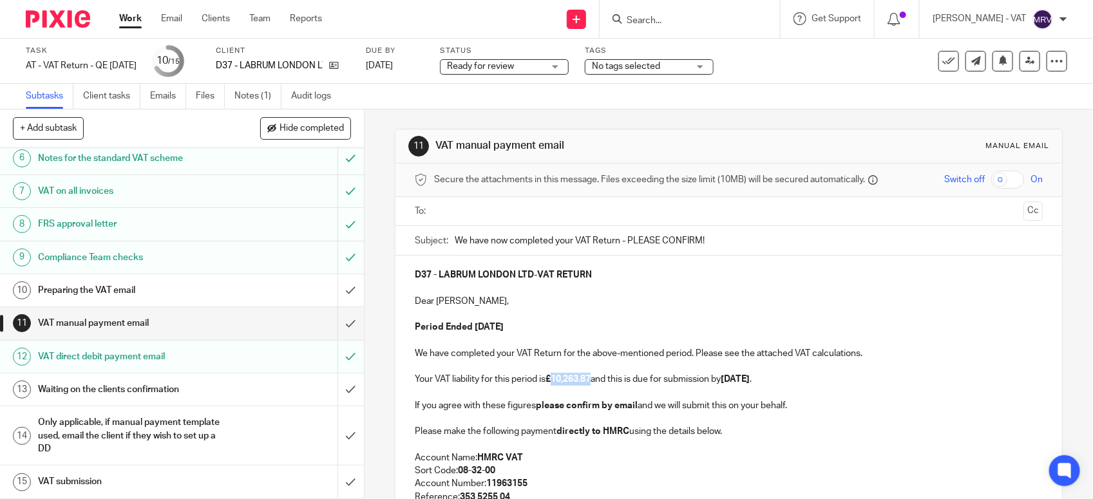
copy strong "10,263.87"
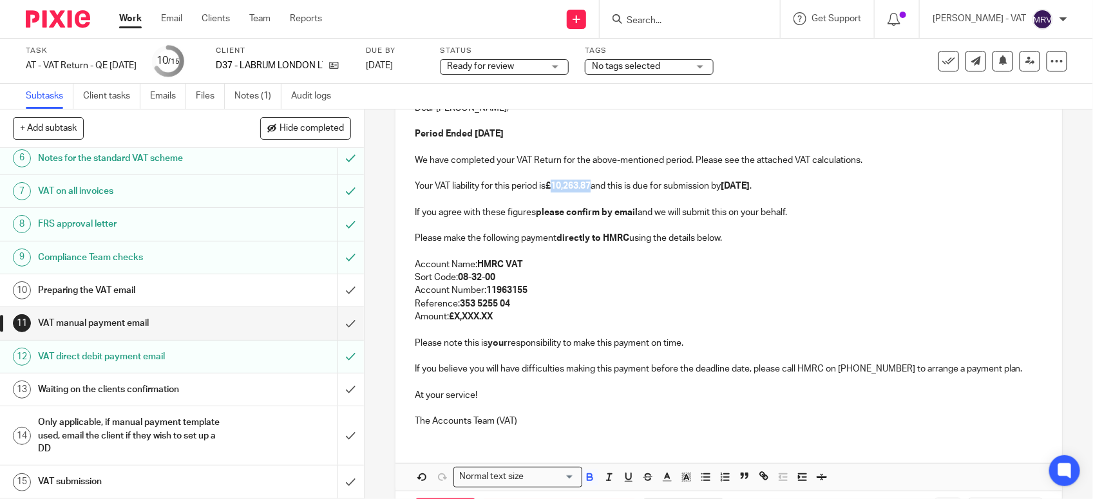
scroll to position [242, 0]
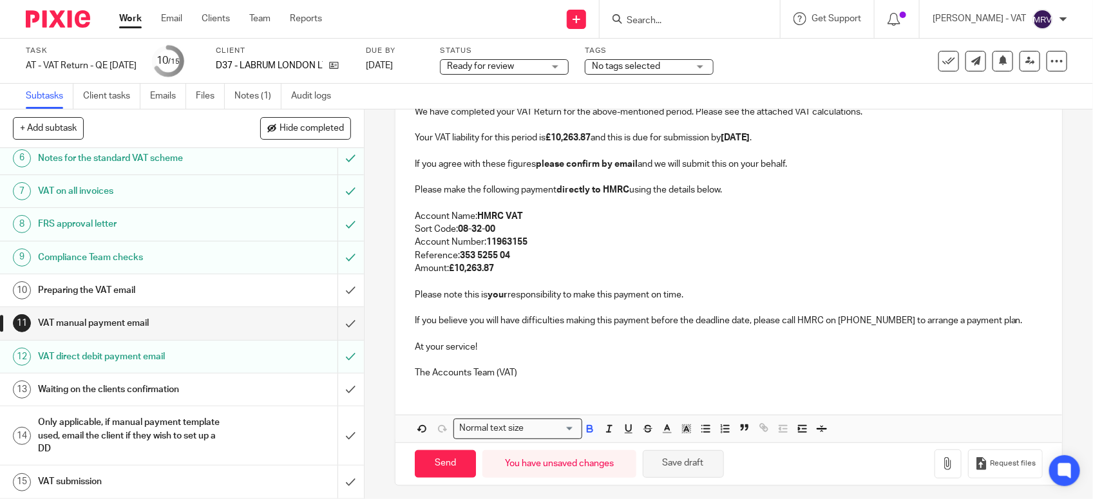
click at [682, 458] on button "Save draft" at bounding box center [683, 464] width 81 height 28
click at [544, 255] on p "Reference: 353 5255 04" at bounding box center [729, 255] width 628 height 13
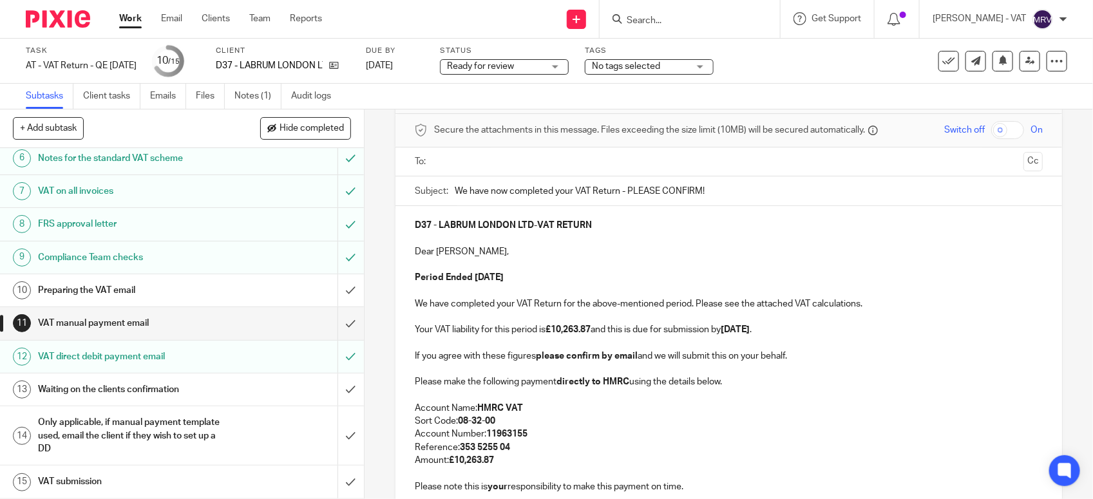
scroll to position [0, 0]
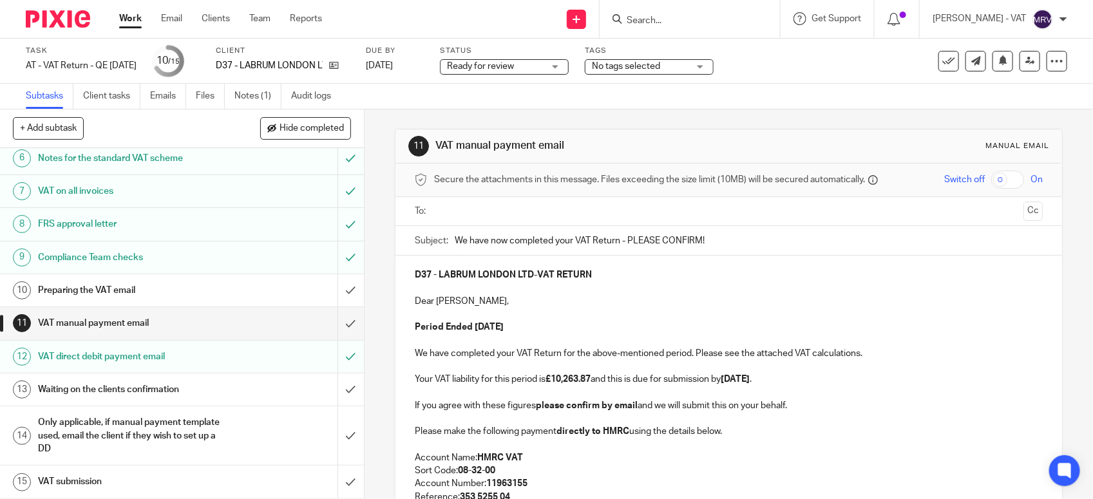
click at [562, 213] on input "text" at bounding box center [729, 211] width 580 height 15
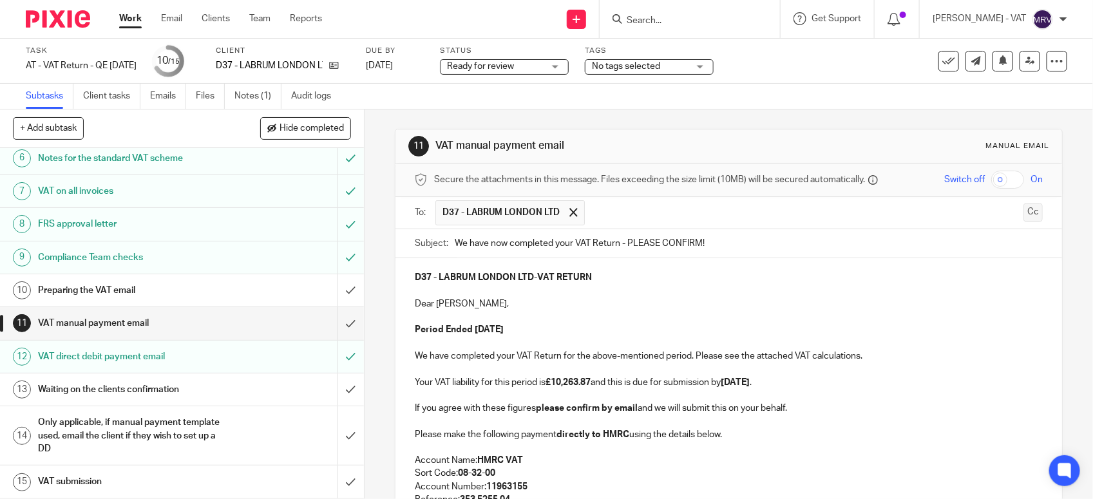
click at [1024, 214] on button "Cc" at bounding box center [1033, 212] width 19 height 19
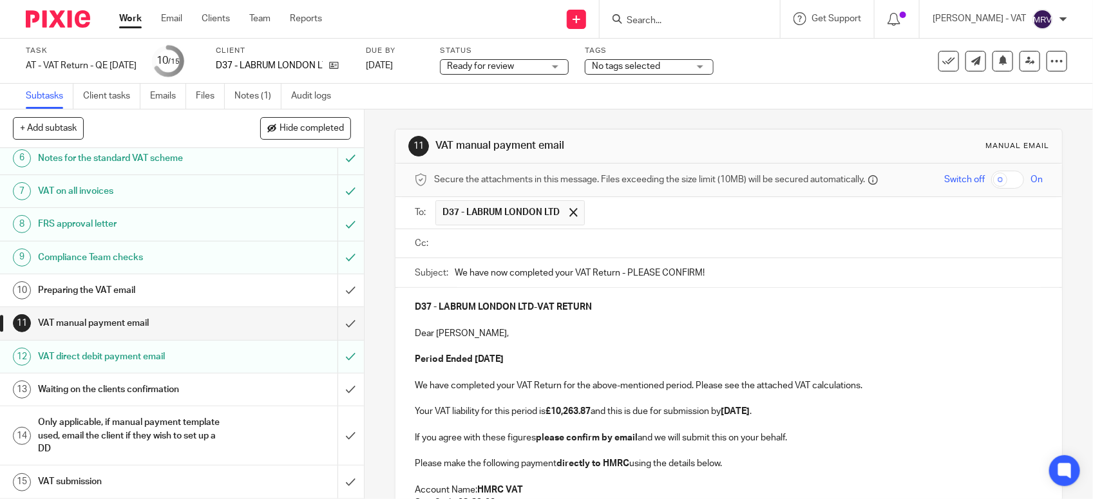
click at [493, 245] on input "text" at bounding box center [738, 243] width 599 height 15
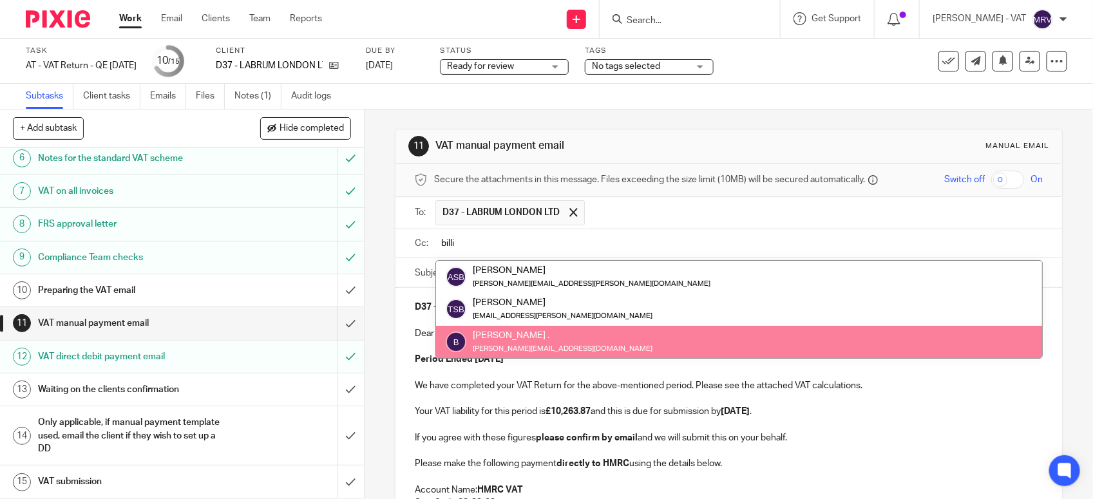
type input "billi"
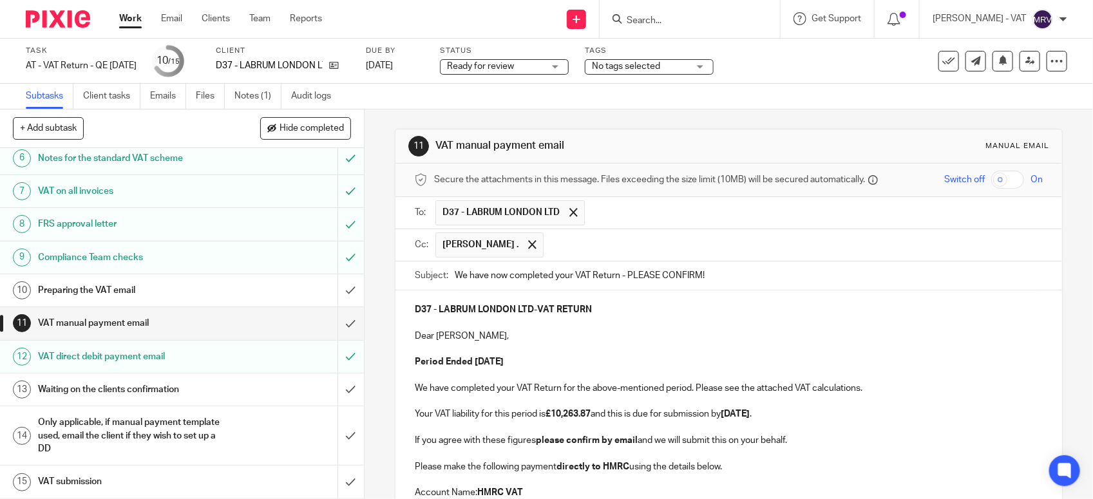
click at [554, 342] on p "Dear Foday," at bounding box center [729, 336] width 628 height 13
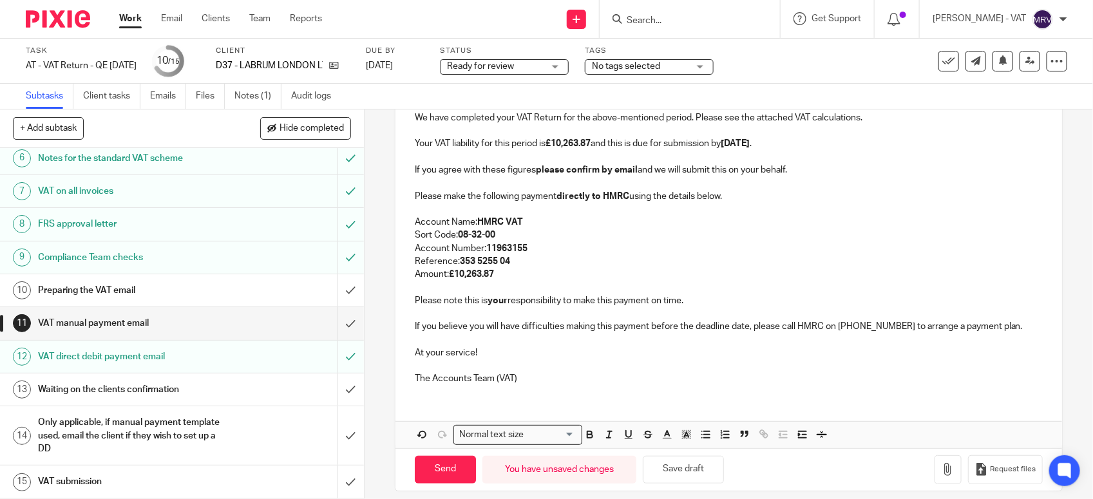
scroll to position [285, 0]
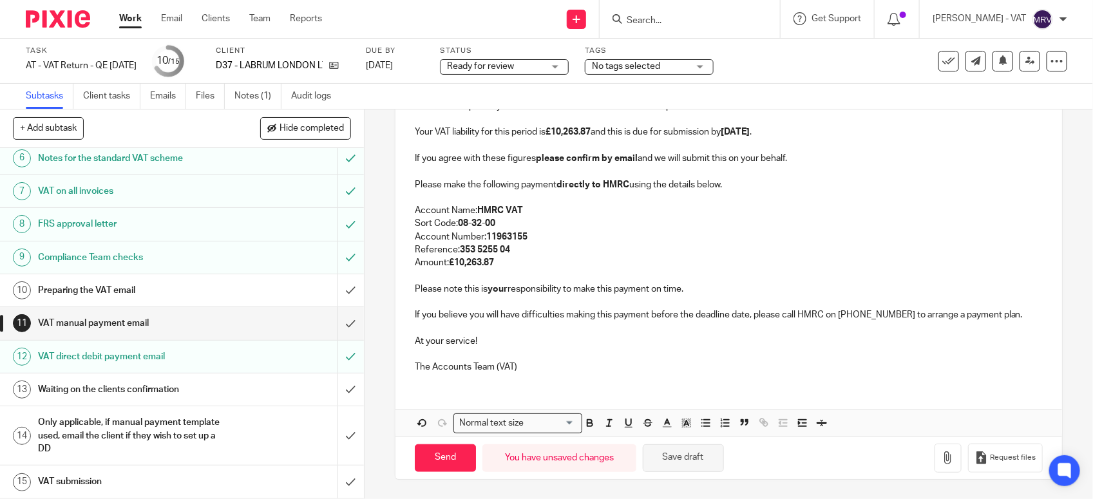
click at [693, 452] on button "Save draft" at bounding box center [683, 459] width 81 height 28
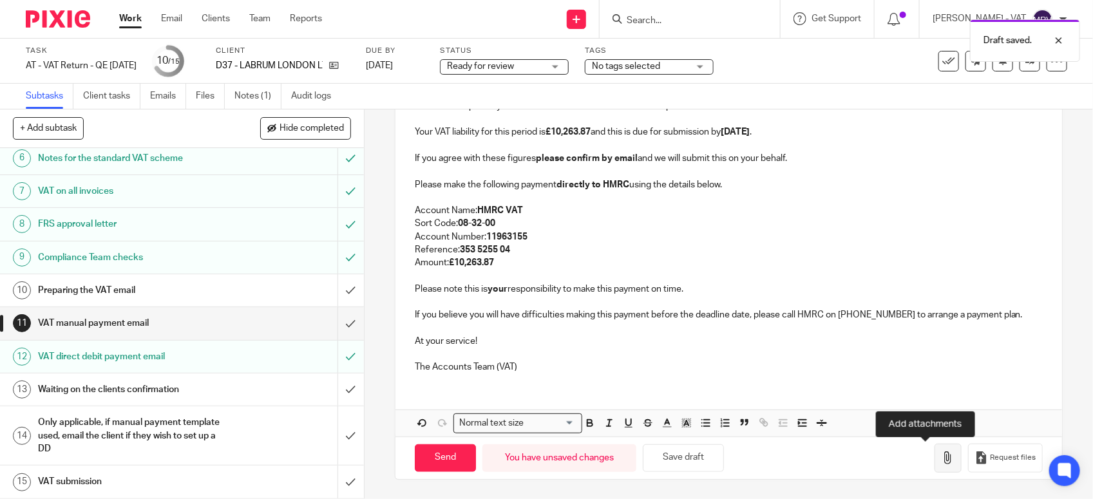
click at [942, 464] on icon "button" at bounding box center [948, 458] width 13 height 13
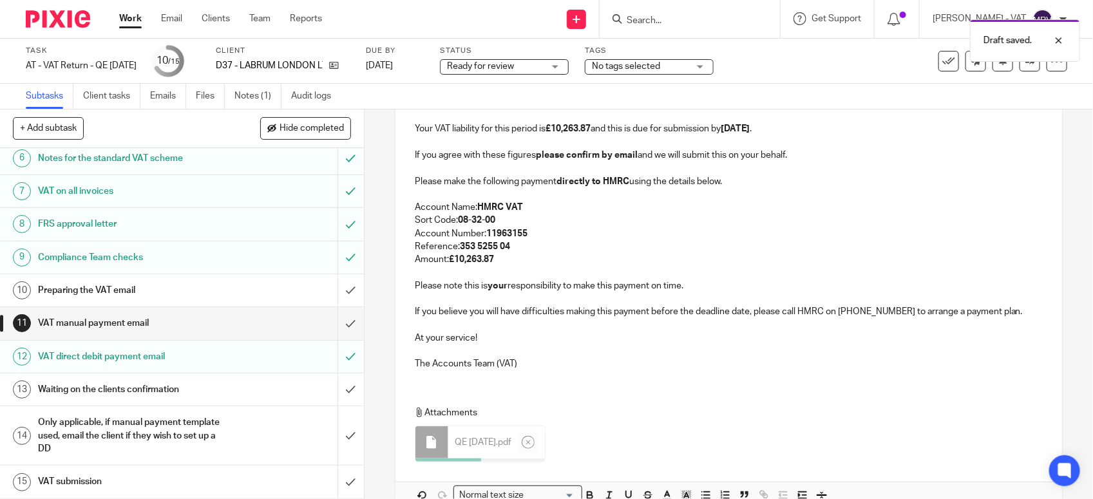
click at [530, 362] on p "The Accounts Team (VAT)" at bounding box center [729, 364] width 628 height 13
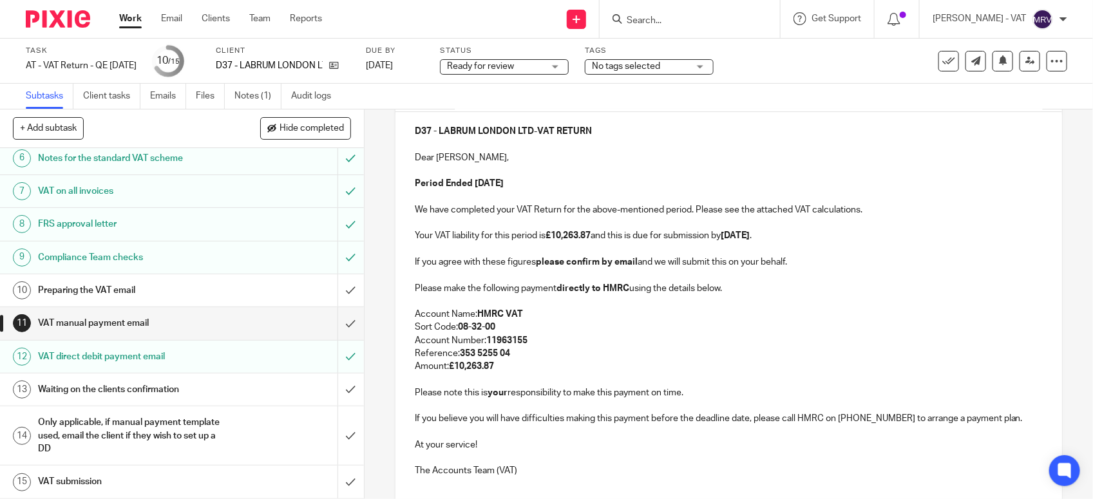
scroll to position [205, 0]
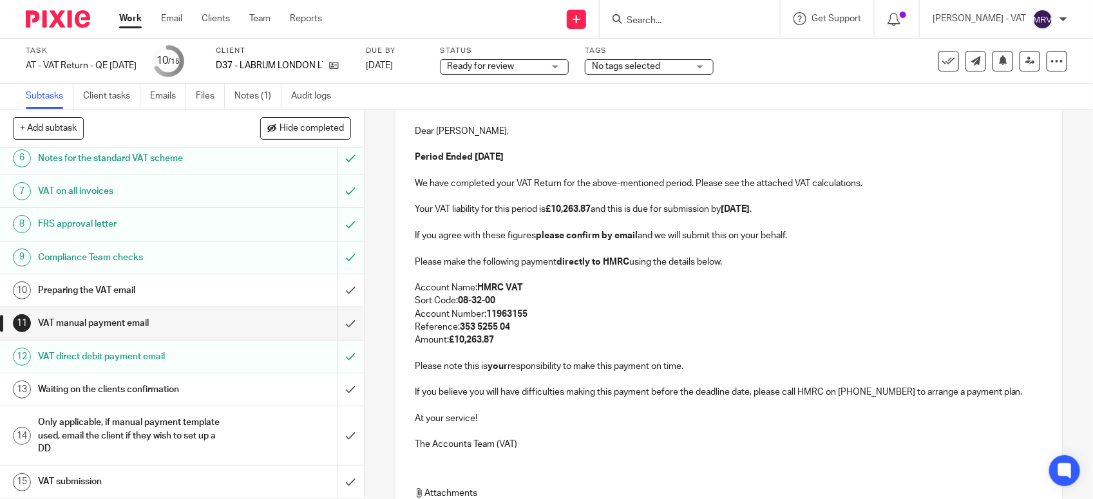
click at [523, 341] on p "Amount: £10,263.87" at bounding box center [729, 340] width 628 height 13
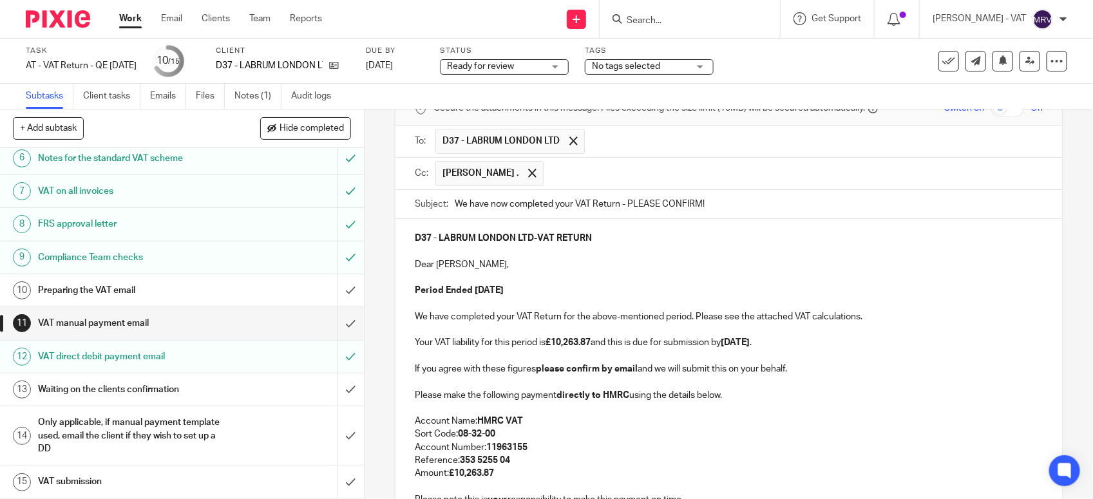
scroll to position [44, 0]
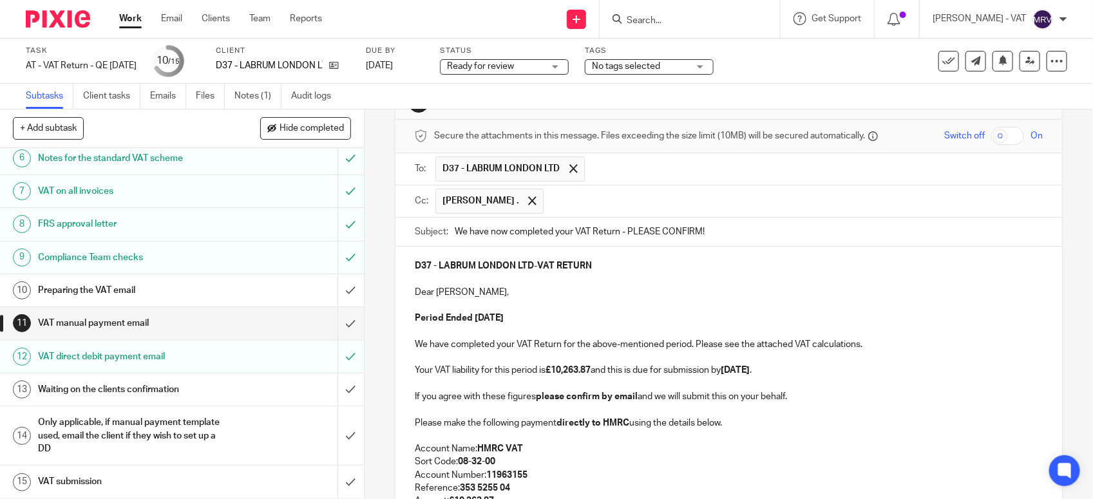
click at [572, 291] on p "Dear Foday," at bounding box center [729, 292] width 628 height 13
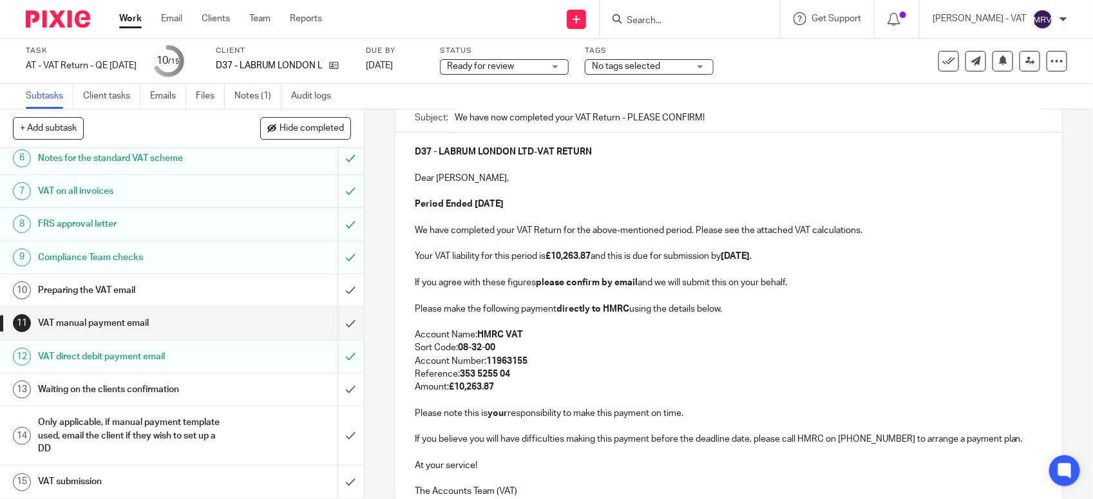
scroll to position [205, 0]
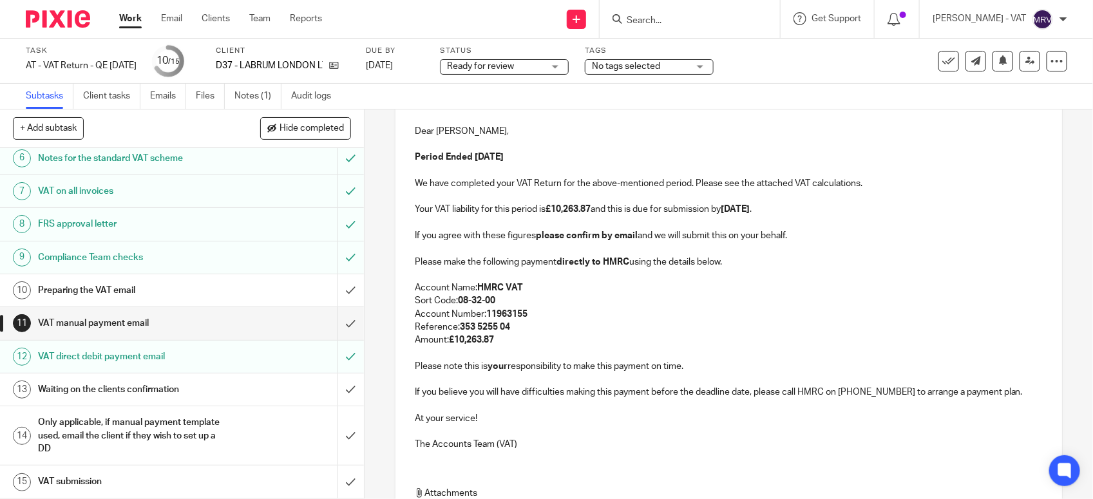
click at [561, 303] on p "Sort Code: 08-32-00" at bounding box center [729, 300] width 628 height 13
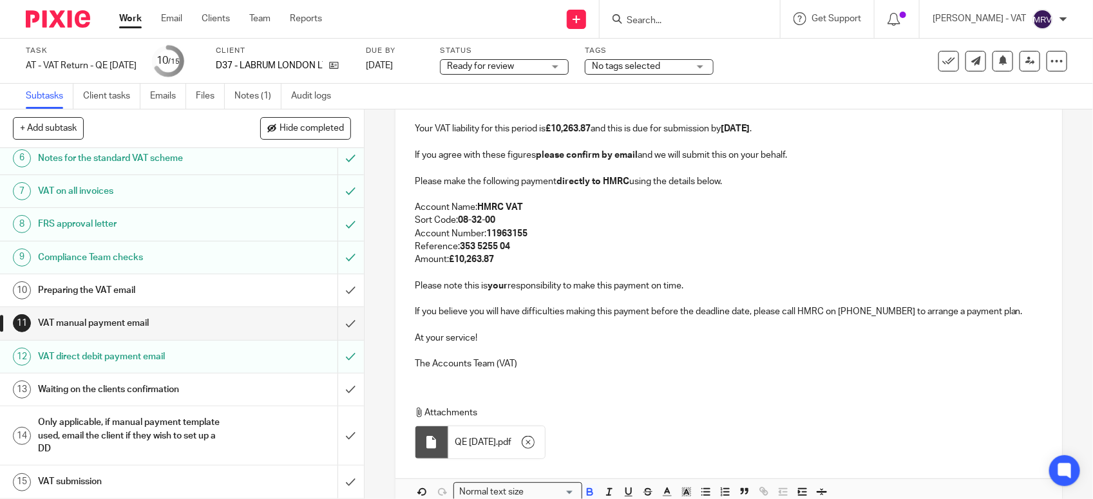
scroll to position [358, 0]
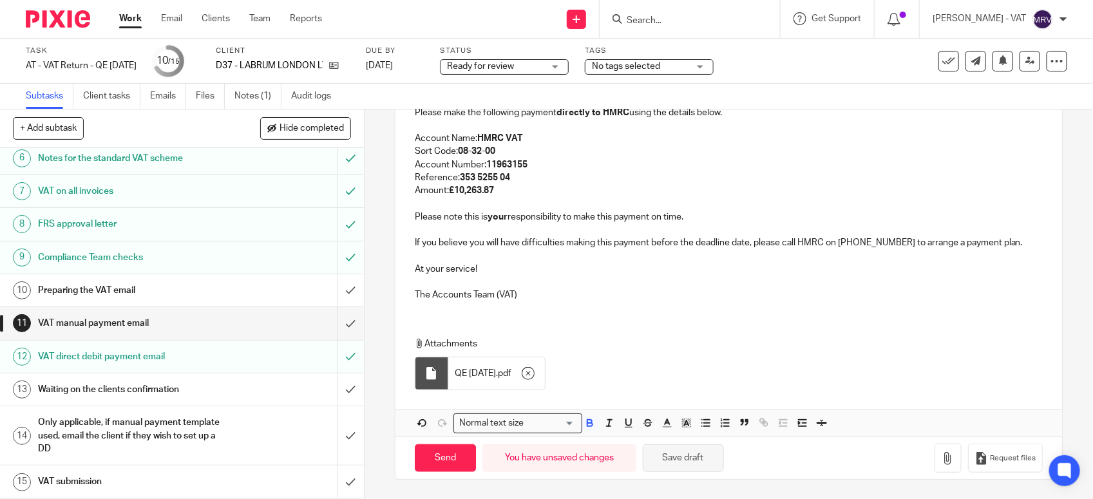
click at [691, 459] on button "Save draft" at bounding box center [683, 459] width 81 height 28
click at [647, 280] on p at bounding box center [729, 282] width 628 height 13
click at [652, 335] on div "Attachments QE 30-09-2025 . pdf" at bounding box center [729, 361] width 667 height 72
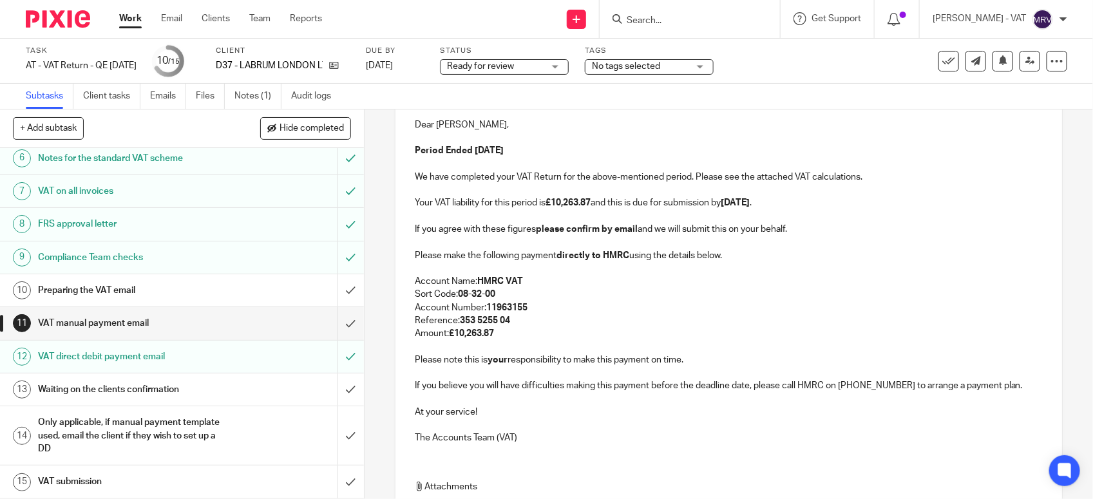
scroll to position [197, 0]
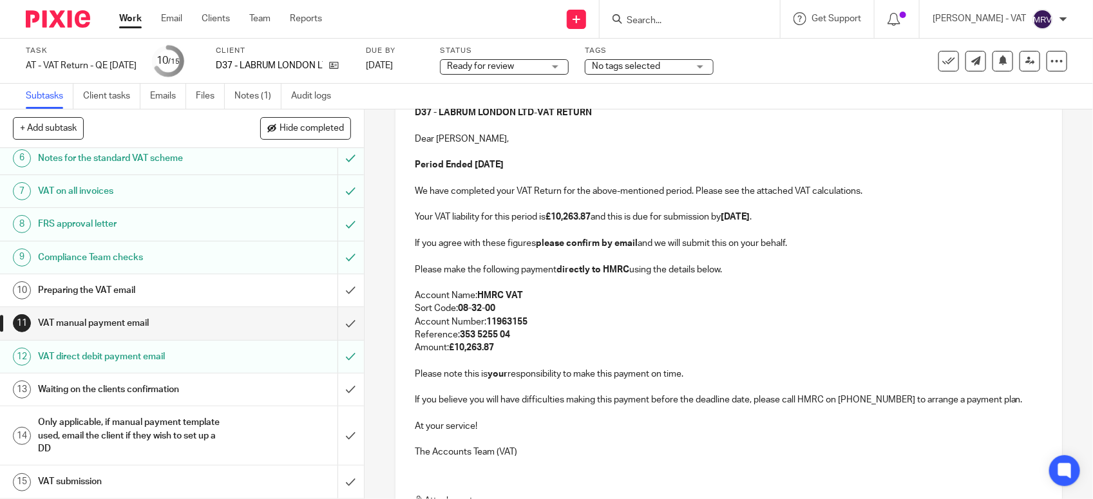
click at [646, 334] on p "Reference: 353 5255 04" at bounding box center [729, 335] width 628 height 13
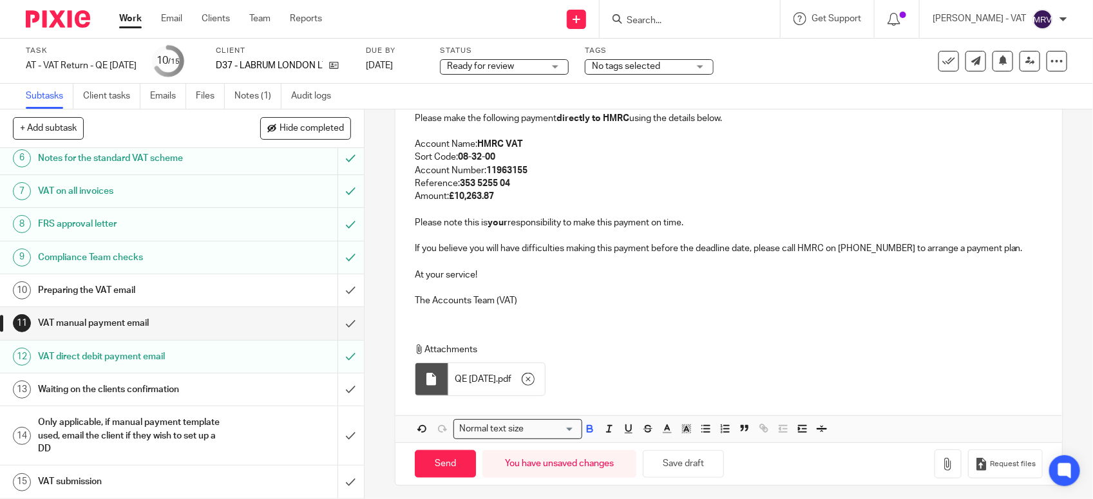
scroll to position [358, 0]
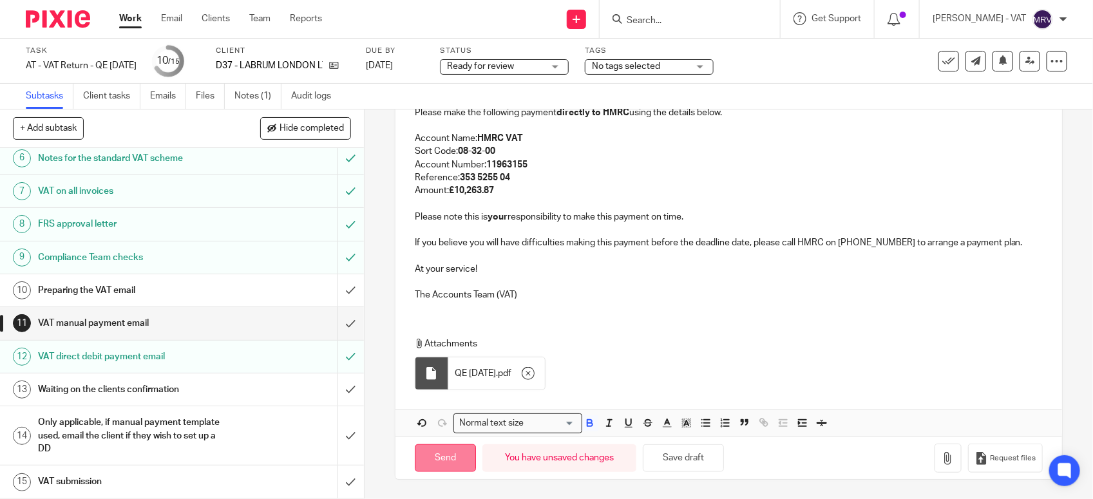
click at [446, 455] on input "Send" at bounding box center [445, 459] width 61 height 28
type input "Sent"
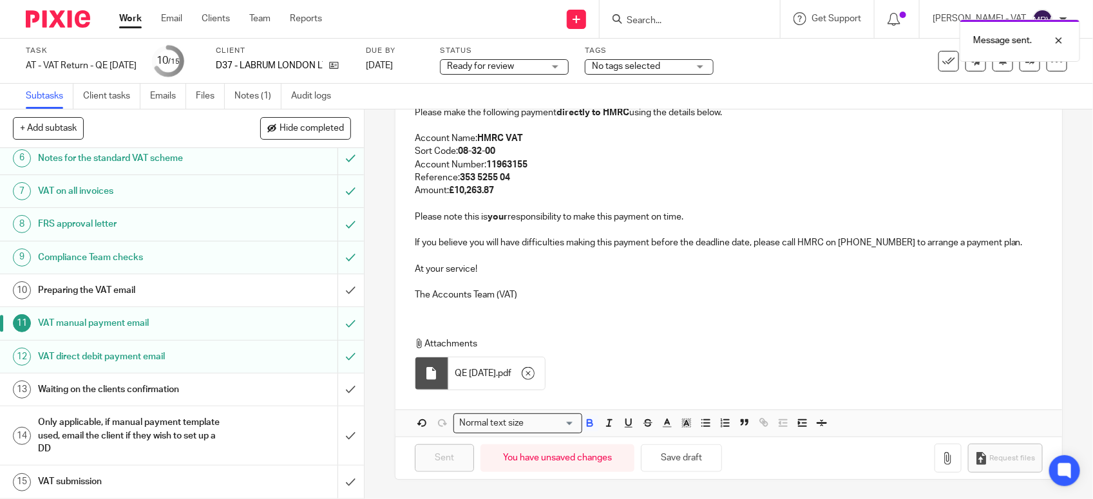
click at [139, 282] on h1 "Preparing the VAT email" at bounding box center [133, 290] width 191 height 19
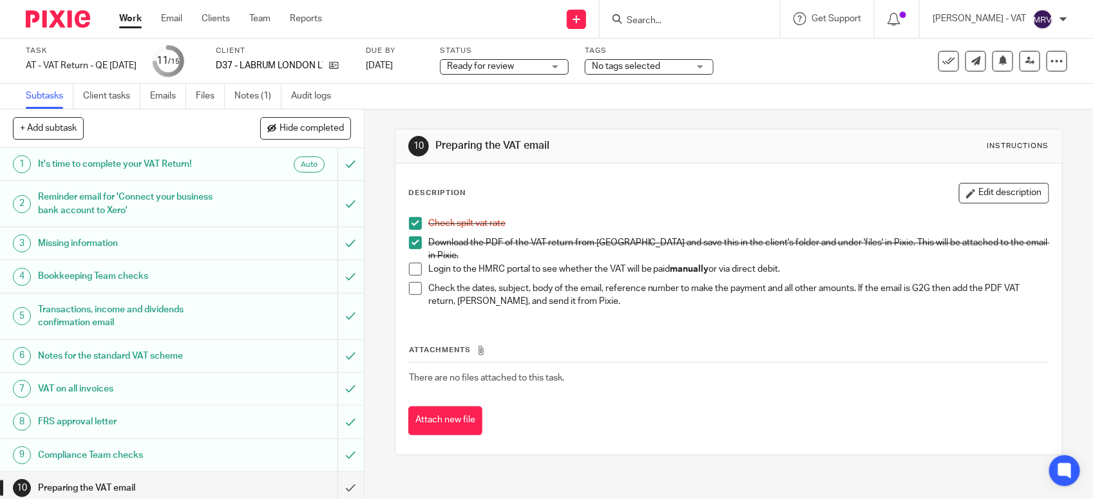
click at [414, 263] on span at bounding box center [415, 269] width 13 height 13
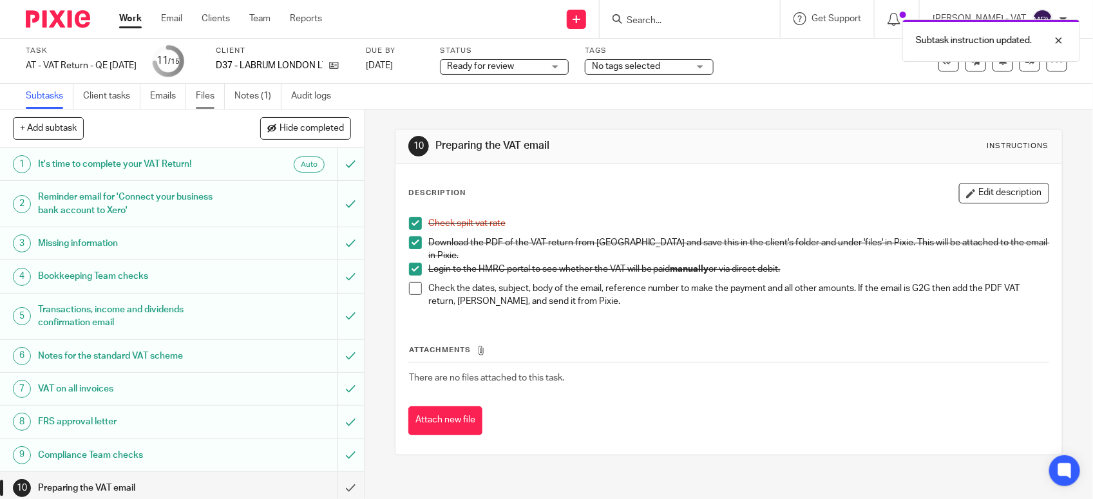
click at [220, 91] on link "Files" at bounding box center [210, 96] width 29 height 25
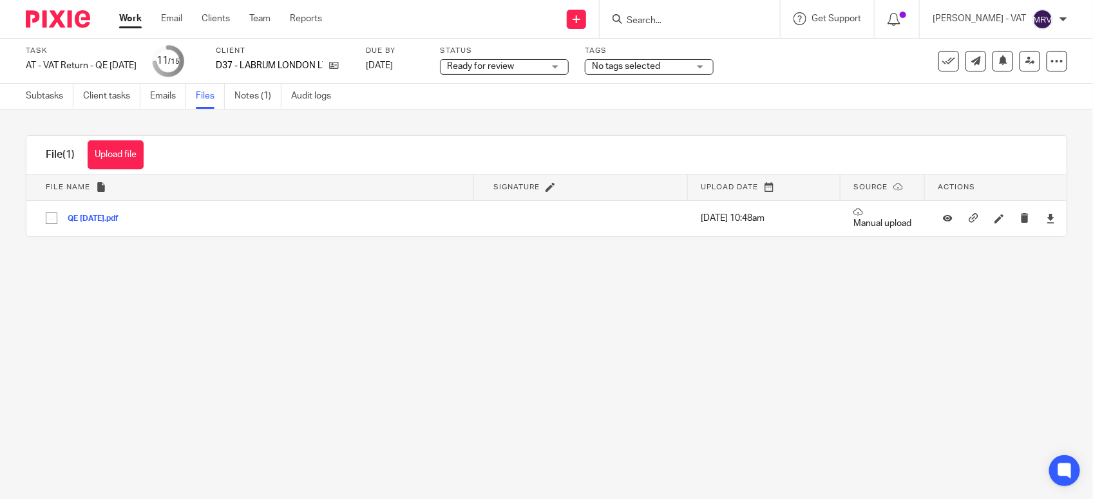
click at [272, 97] on link "Notes (1)" at bounding box center [258, 96] width 47 height 25
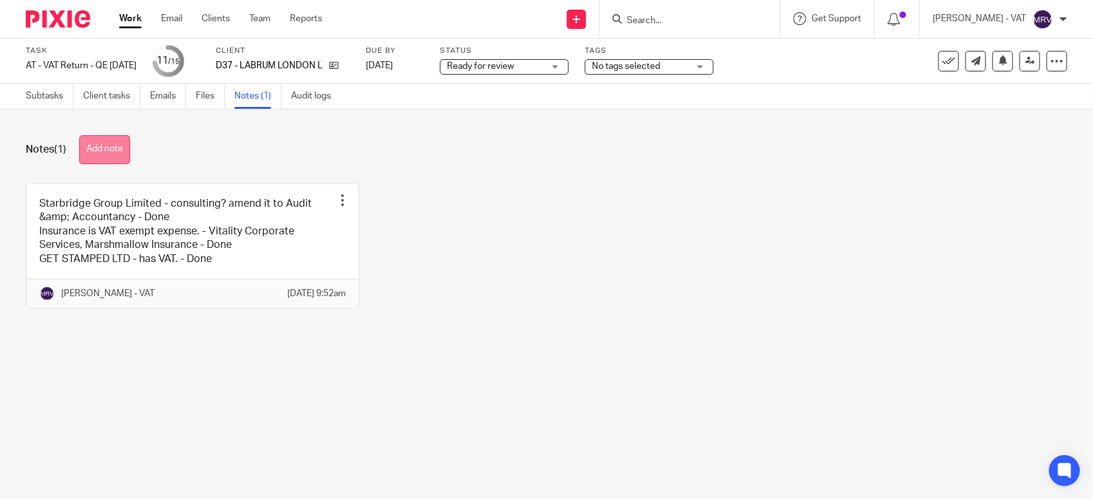
click at [124, 158] on button "Add note" at bounding box center [104, 149] width 51 height 29
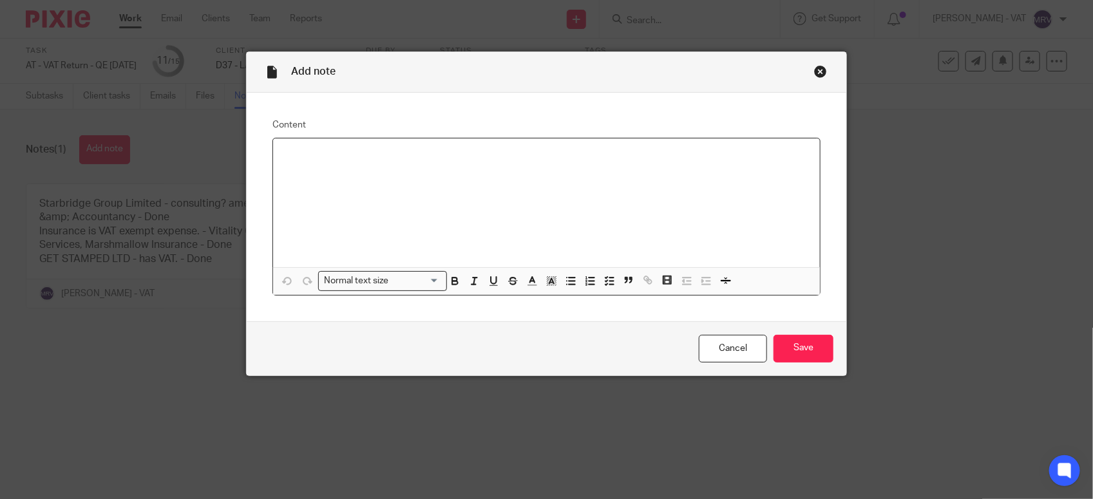
click at [330, 158] on p at bounding box center [546, 155] width 526 height 13
click at [791, 349] on input "Save" at bounding box center [804, 349] width 60 height 28
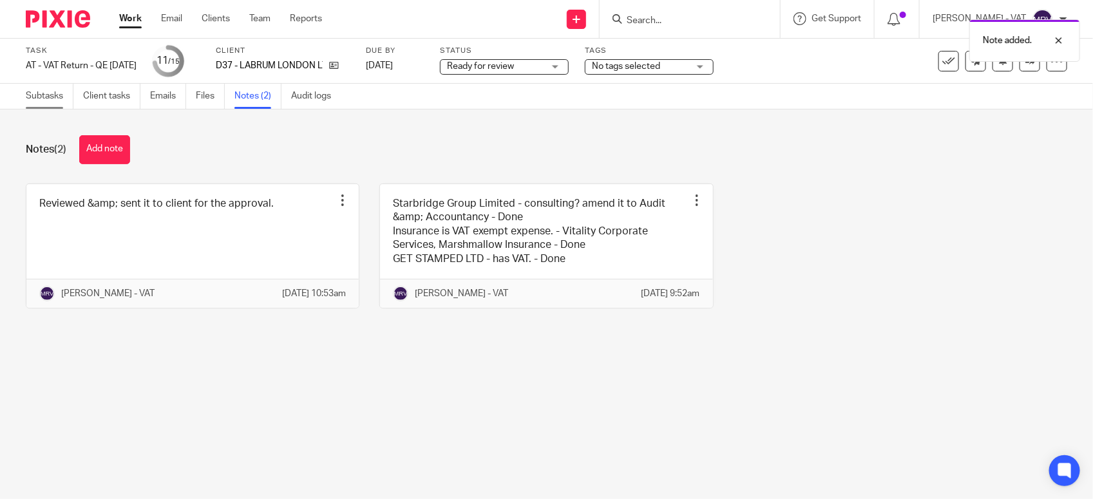
click at [55, 97] on link "Subtasks" at bounding box center [50, 96] width 48 height 25
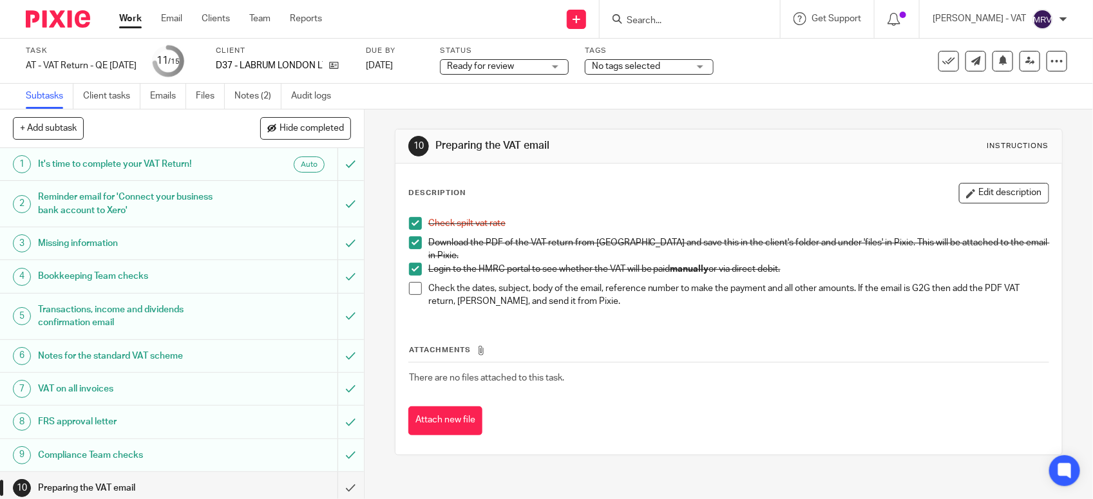
click at [411, 284] on span at bounding box center [415, 288] width 13 height 13
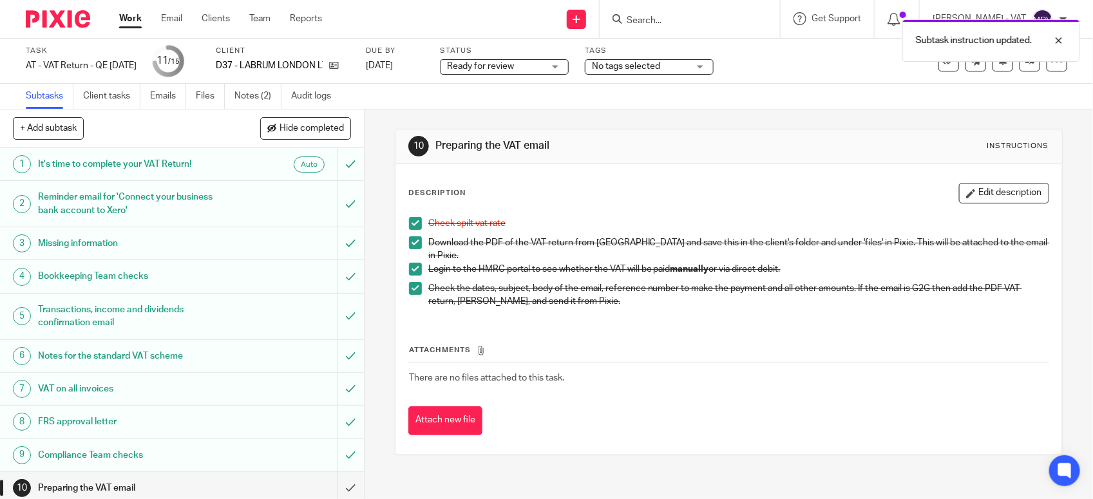
click at [638, 324] on div "Attachments There are no files attached to this task. Attach new file" at bounding box center [728, 376] width 641 height 117
click at [542, 207] on div "Description Edit description Check spilt vat rate Download the PDF of the VAT r…" at bounding box center [728, 250] width 641 height 135
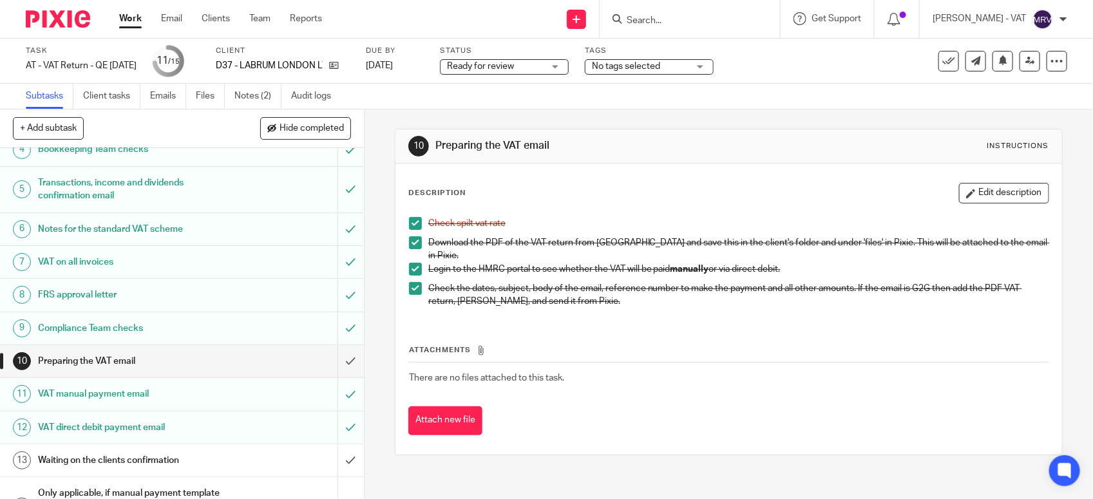
scroll to position [200, 0]
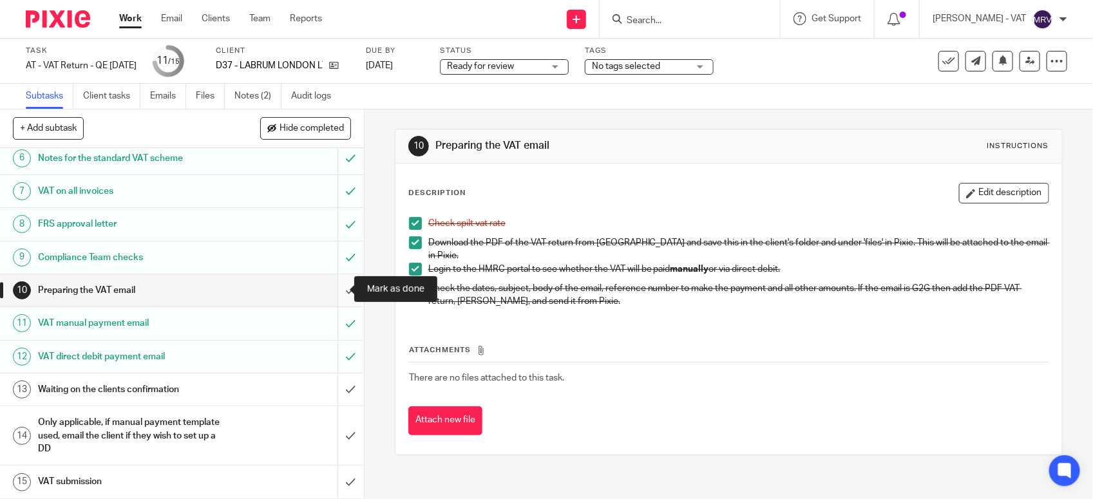
click at [331, 295] on input "submit" at bounding box center [182, 290] width 364 height 32
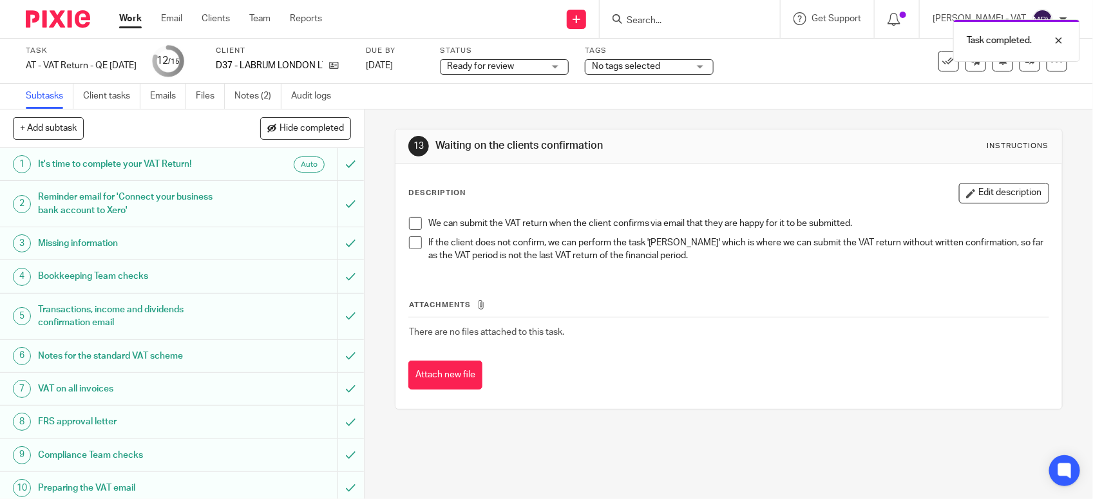
click at [378, 234] on div "13 Waiting on the clients confirmation Instructions Description Edit descriptio…" at bounding box center [729, 305] width 729 height 390
click at [387, 207] on div "13 Waiting on the clients confirmation Instructions Description Edit descriptio…" at bounding box center [729, 305] width 729 height 390
click at [544, 69] on span "Ready for review" at bounding box center [495, 67] width 97 height 14
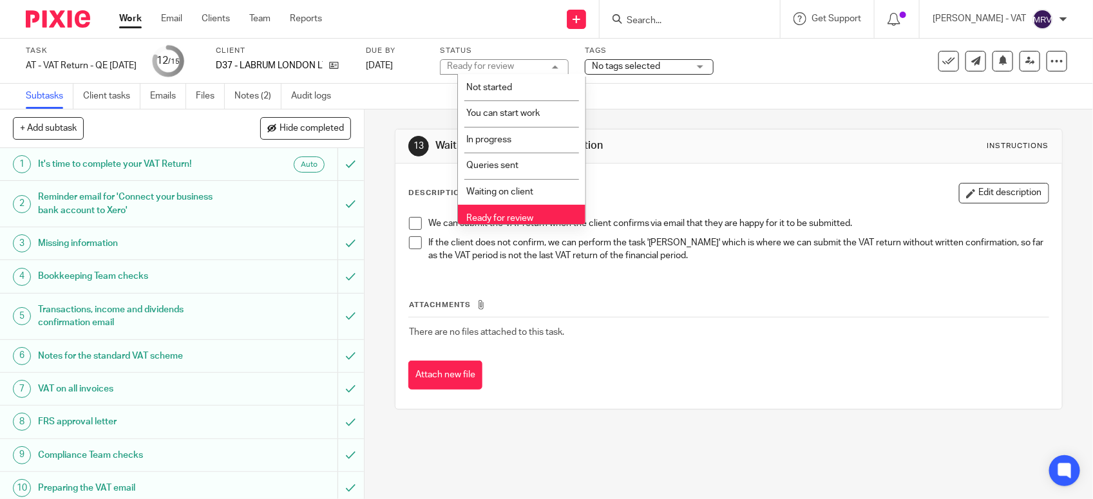
scroll to position [58, 0]
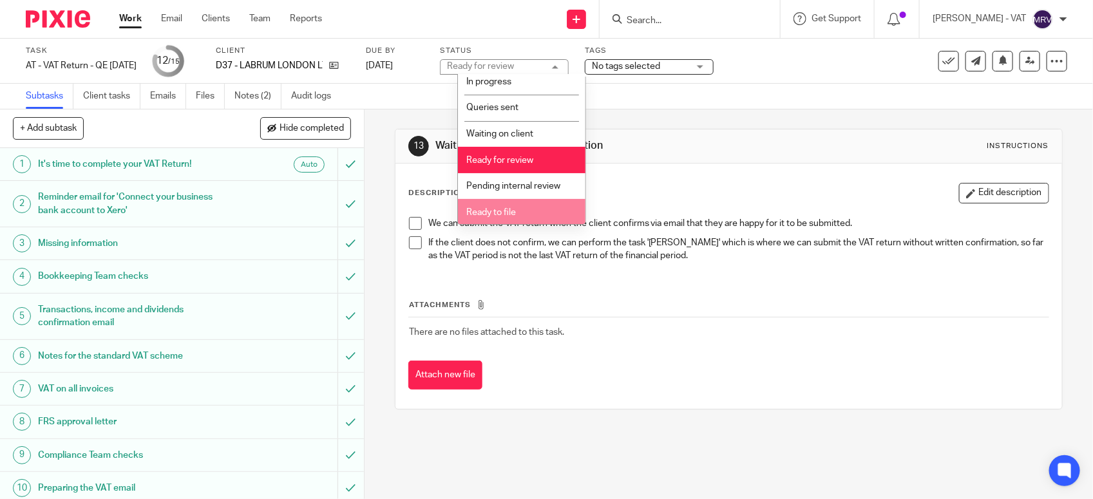
click at [526, 219] on li "Ready to file" at bounding box center [522, 212] width 128 height 26
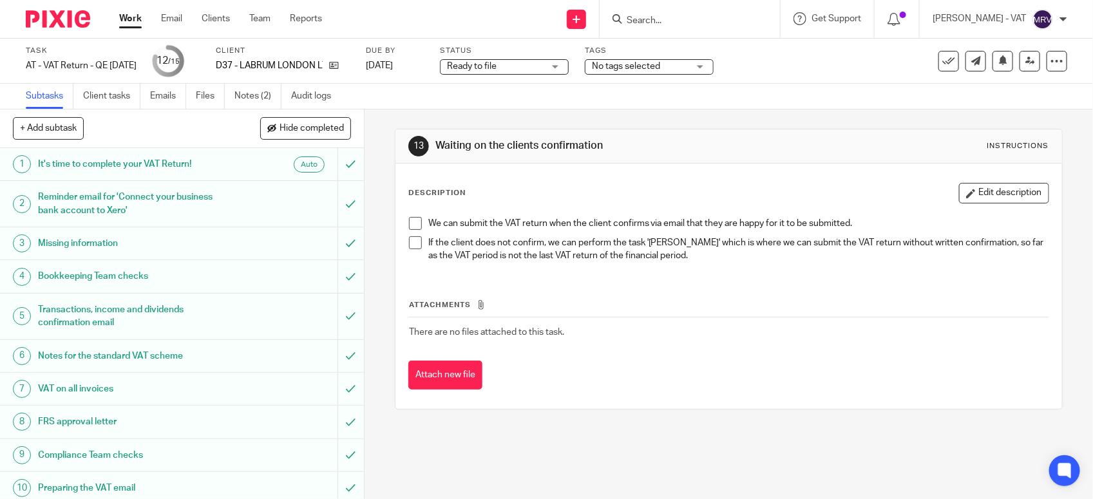
click at [581, 172] on div "Description Edit description We can submit the VAT return when the client confi…" at bounding box center [729, 286] width 667 height 245
click at [577, 133] on div "13 Waiting on the clients confirmation Instructions" at bounding box center [729, 146] width 667 height 34
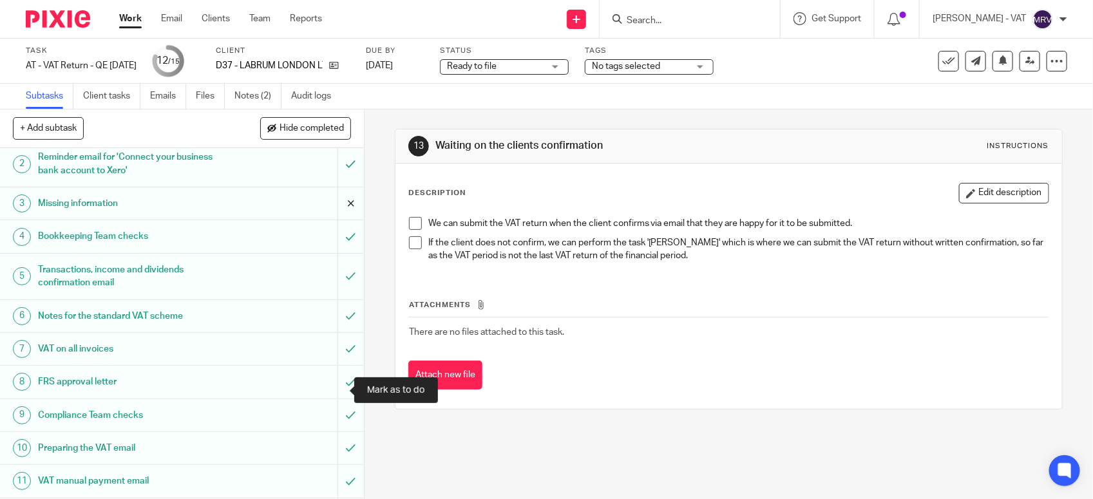
scroll to position [0, 0]
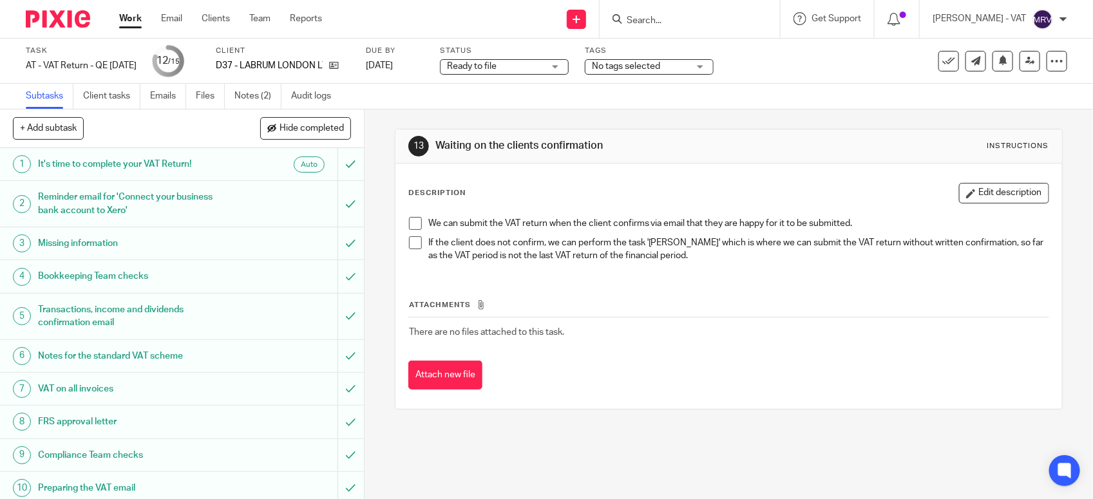
click at [454, 108] on div "Subtasks Client tasks Emails Files Notes (2) Audit logs" at bounding box center [546, 97] width 1093 height 26
click at [456, 124] on div "13 Waiting on the clients confirmation Instructions Description Edit descriptio…" at bounding box center [729, 270] width 668 height 320
click at [1020, 66] on link at bounding box center [1030, 61] width 21 height 21
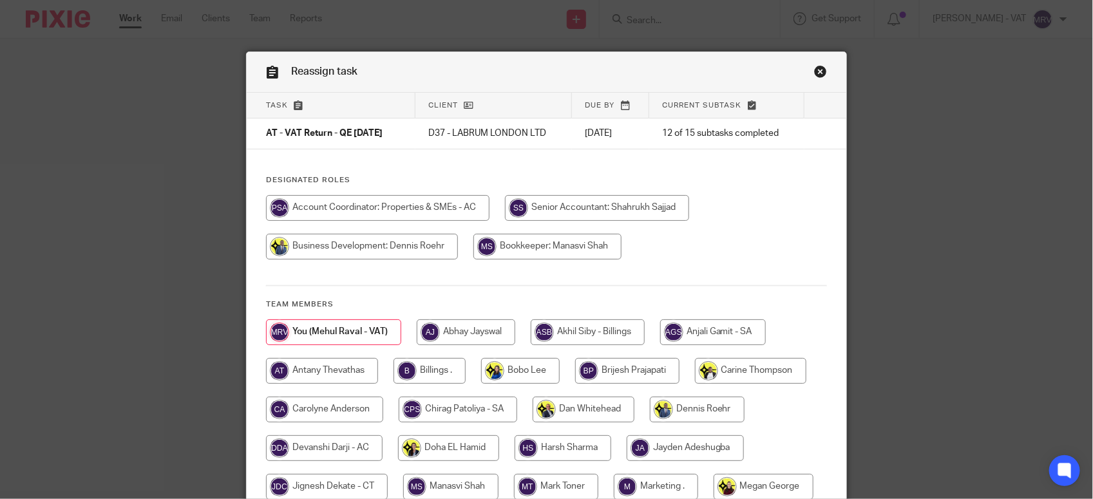
click at [738, 184] on h4 "Designated Roles" at bounding box center [546, 180] width 561 height 10
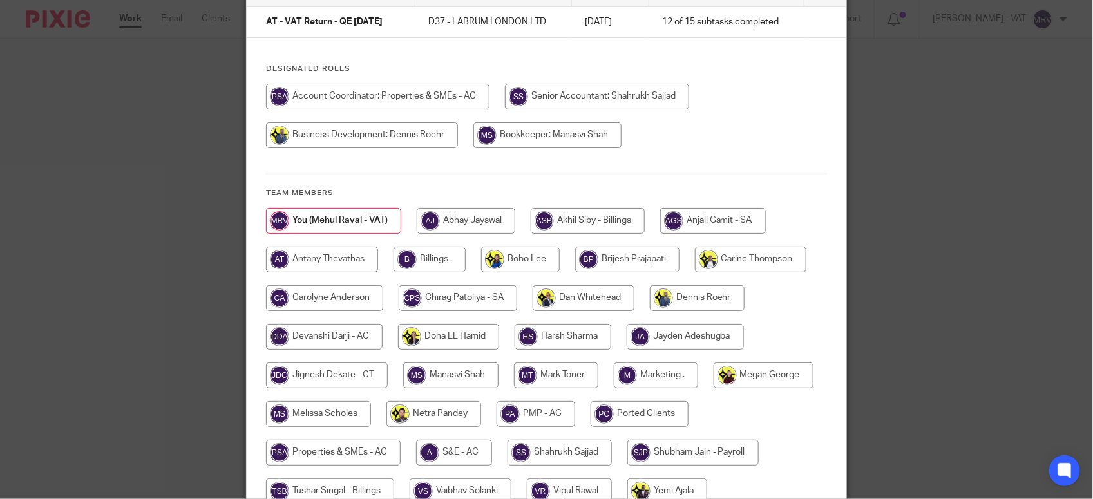
scroll to position [161, 0]
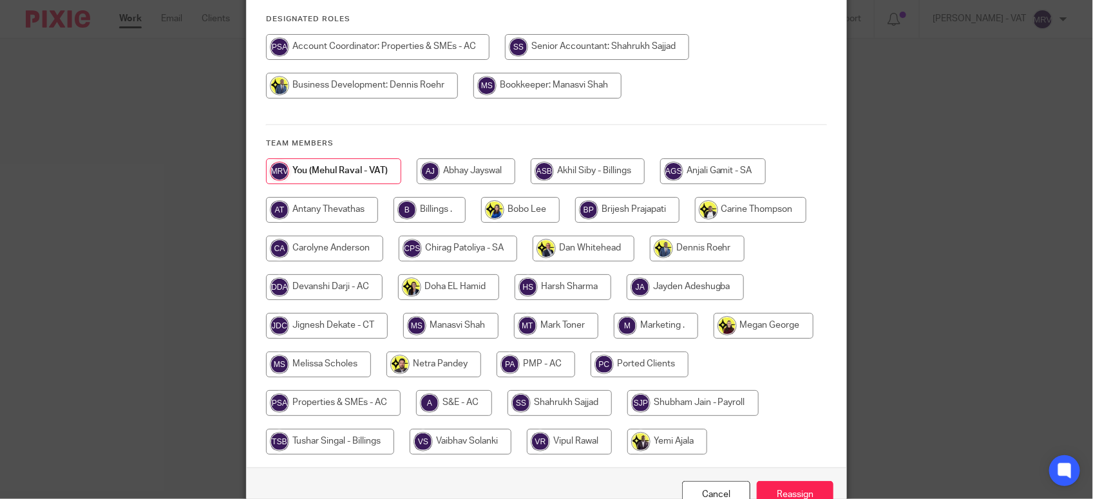
click at [401, 204] on input "radio" at bounding box center [430, 210] width 72 height 26
radio input "true"
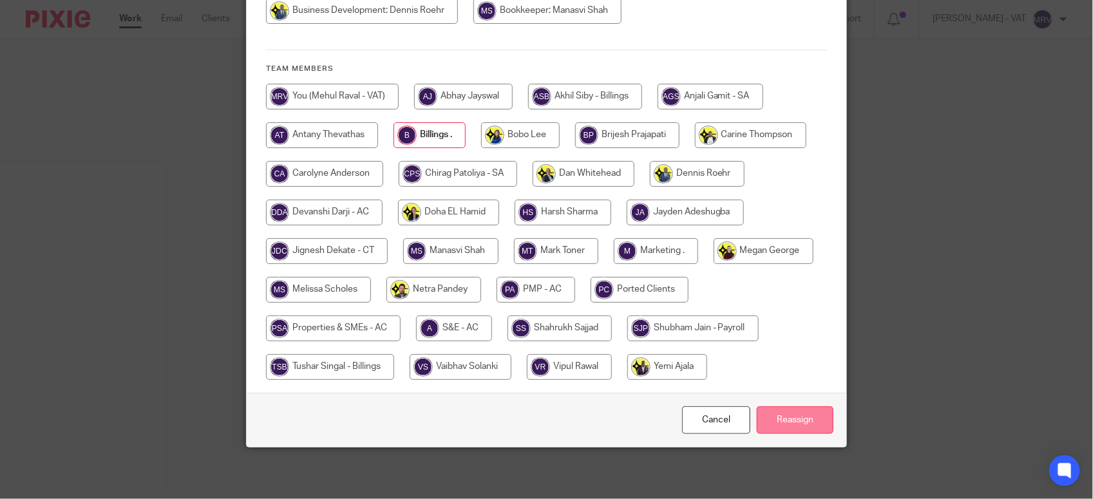
click at [800, 413] on input "Reassign" at bounding box center [795, 421] width 77 height 28
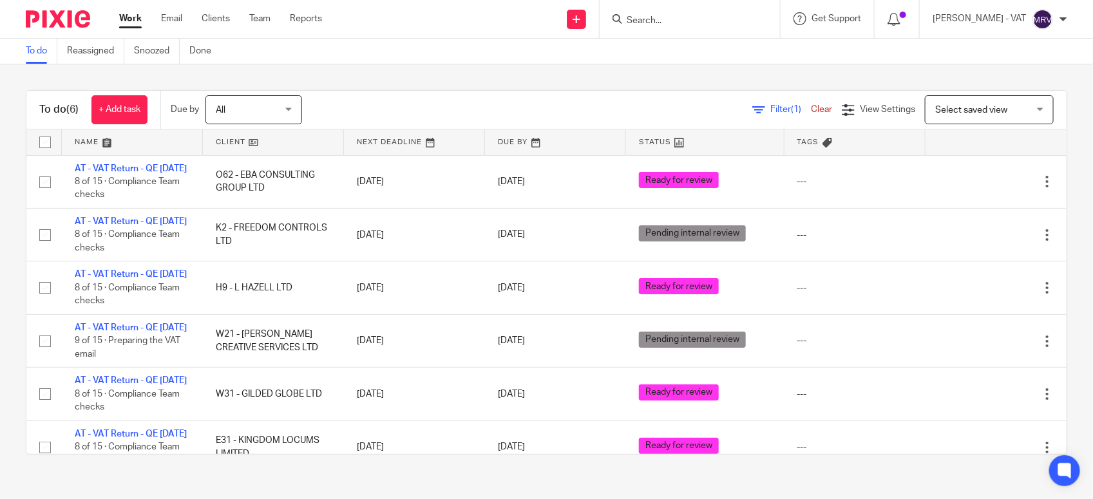
click at [322, 64] on div "To do (6) + Add task Due by All All Today Tomorrow This week Next week This mon…" at bounding box center [546, 272] width 1093 height 416
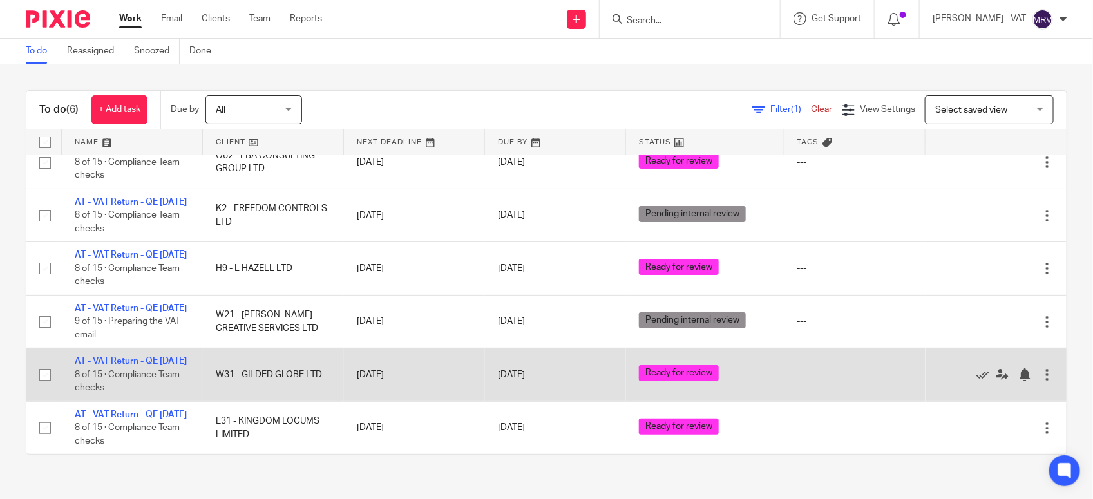
scroll to position [97, 0]
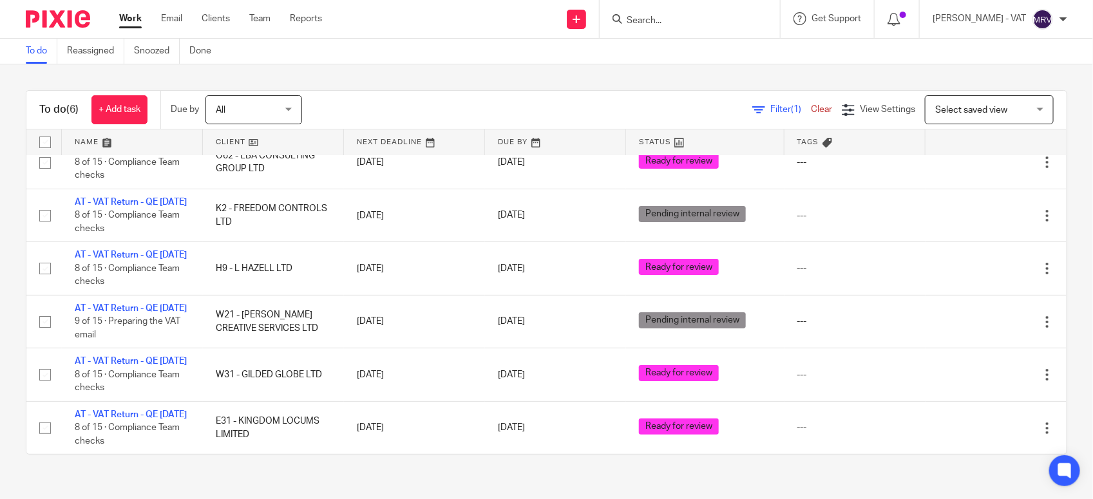
click at [608, 71] on div "To do (6) + Add task Due by All All Today Tomorrow This week Next week This mon…" at bounding box center [546, 272] width 1093 height 416
click at [427, 73] on div "To do (6) + Add task Due by All All Today Tomorrow This week Next week This mon…" at bounding box center [546, 272] width 1093 height 416
click at [417, 62] on div "To do Reassigned Snoozed Done" at bounding box center [546, 52] width 1093 height 26
click at [398, 95] on div "Filter (1) Clear View Settings View Settings (1) Filters Clear Save Manage save…" at bounding box center [696, 109] width 742 height 29
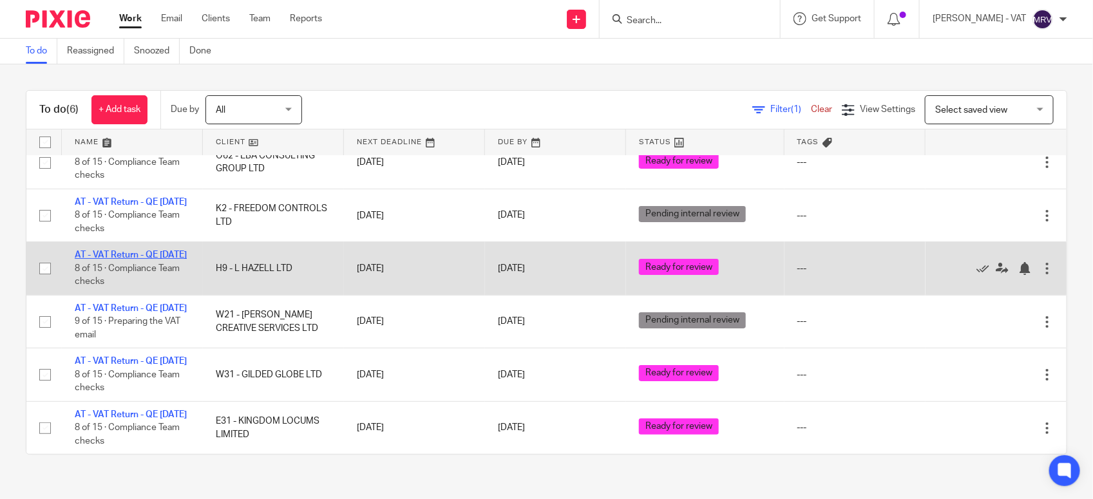
click at [116, 251] on link "AT - VAT Return - QE 30-09-2025" at bounding box center [131, 255] width 112 height 9
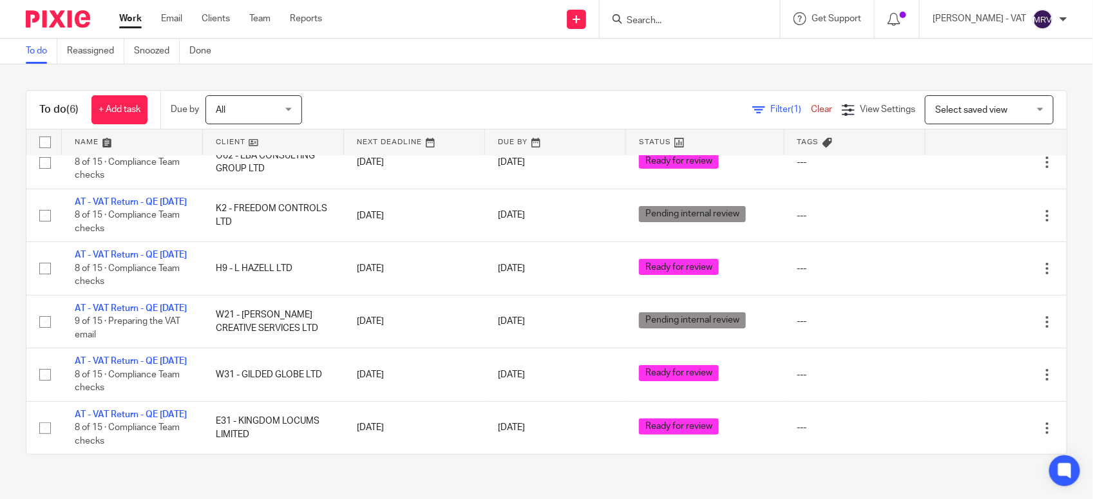
click at [377, 82] on div "To do (6) + Add task Due by All All Today Tomorrow This week Next week This mon…" at bounding box center [546, 272] width 1093 height 416
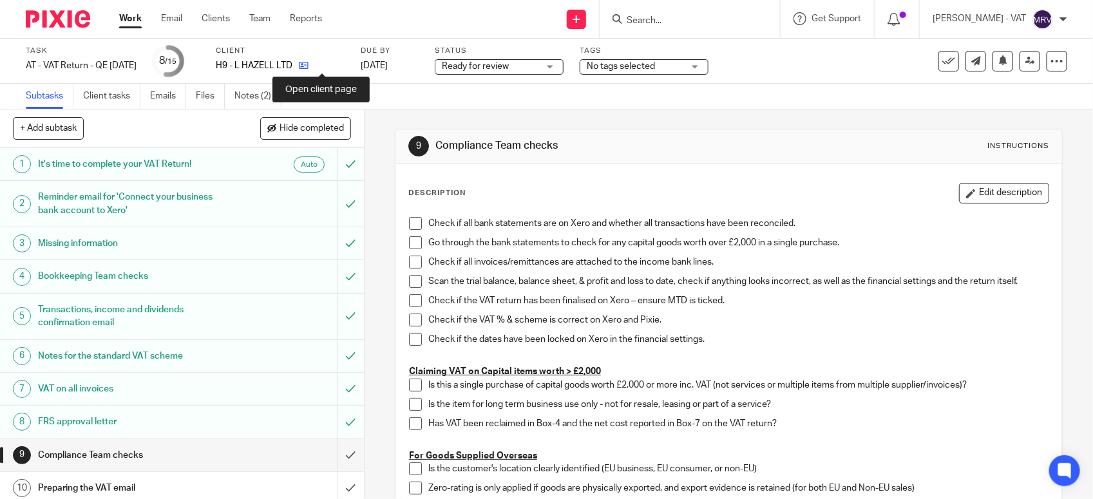
click at [309, 66] on icon at bounding box center [304, 66] width 10 height 10
click at [409, 222] on span at bounding box center [415, 223] width 13 height 13
click at [410, 242] on span at bounding box center [415, 242] width 13 height 13
click at [410, 265] on span at bounding box center [415, 262] width 13 height 13
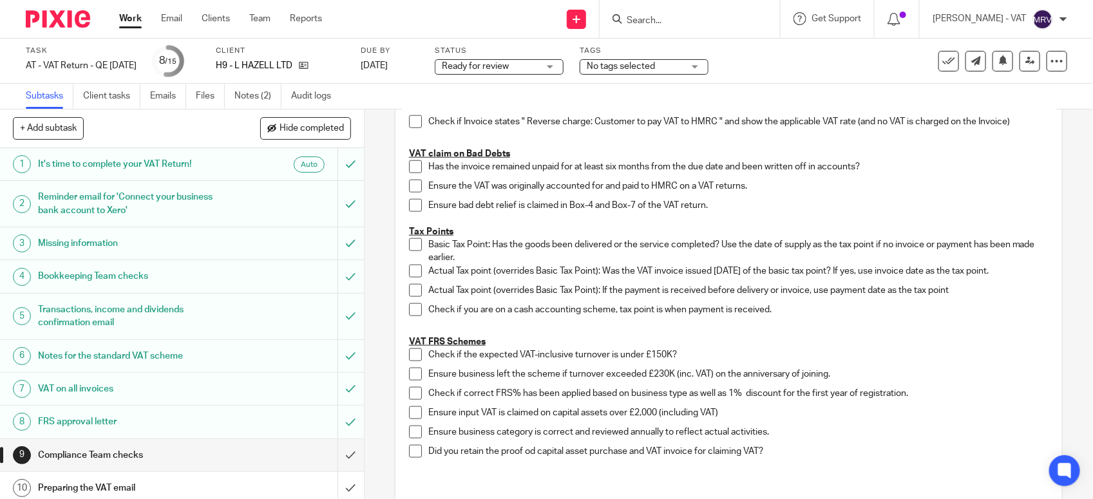
scroll to position [644, 0]
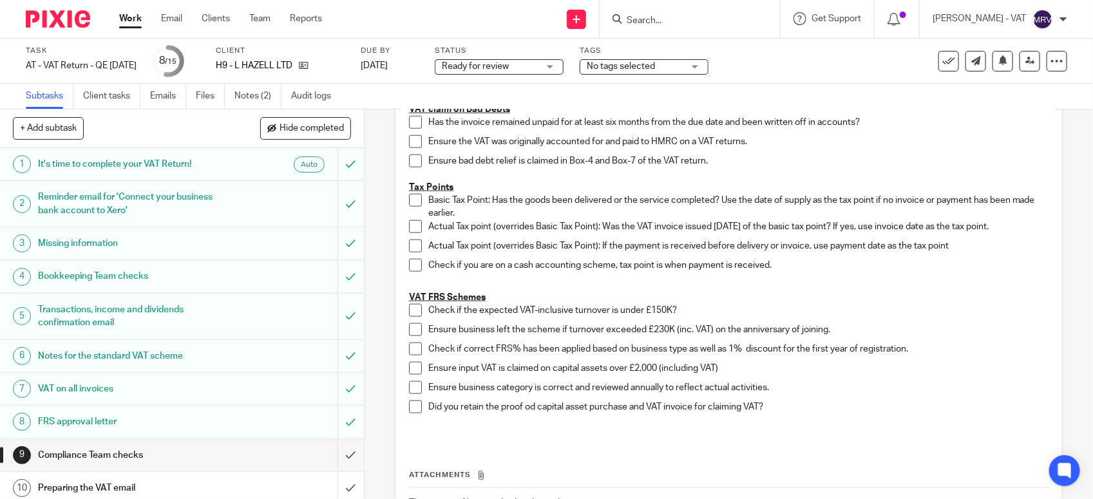
click at [411, 308] on span at bounding box center [415, 310] width 13 height 13
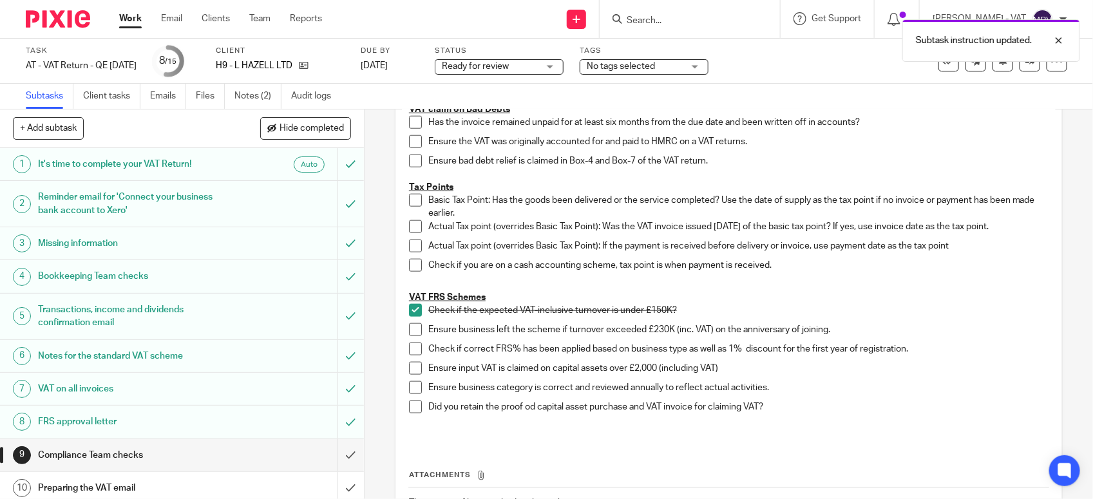
click at [412, 326] on span at bounding box center [415, 329] width 13 height 13
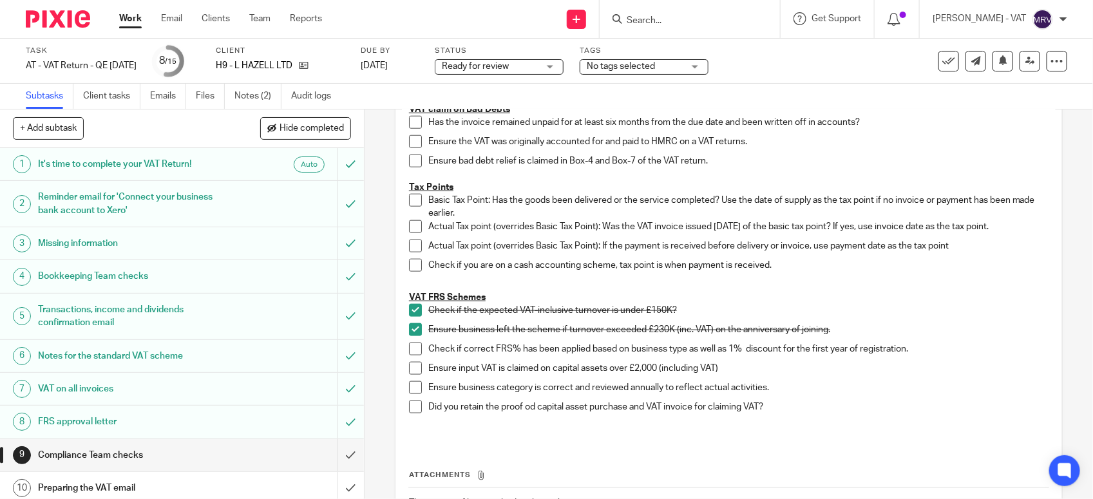
click at [409, 358] on li "Check if correct FRS% has been applied based on business type as well as 1% dis…" at bounding box center [729, 352] width 640 height 19
click at [409, 349] on span at bounding box center [415, 349] width 13 height 13
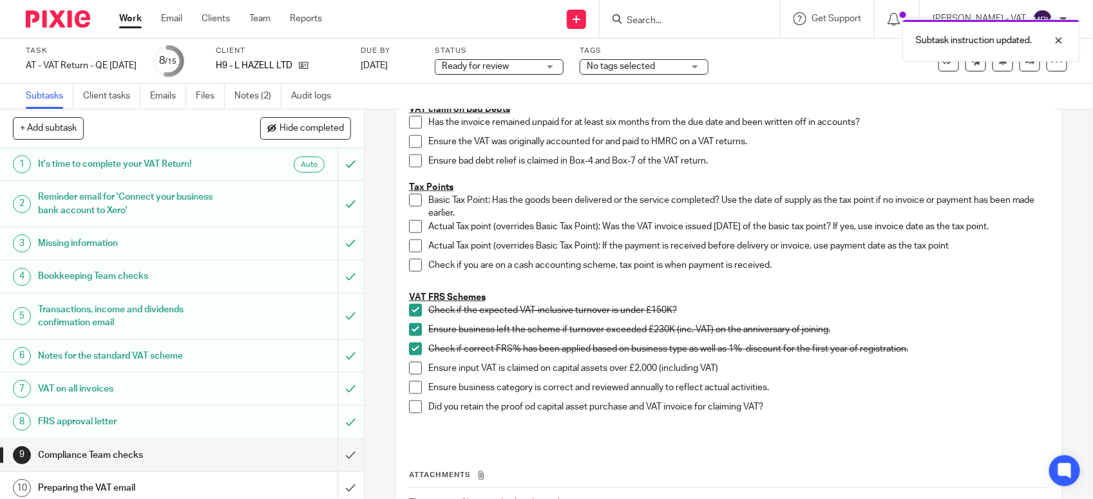
click at [413, 384] on span at bounding box center [415, 387] width 13 height 13
click at [926, 290] on p at bounding box center [729, 284] width 640 height 13
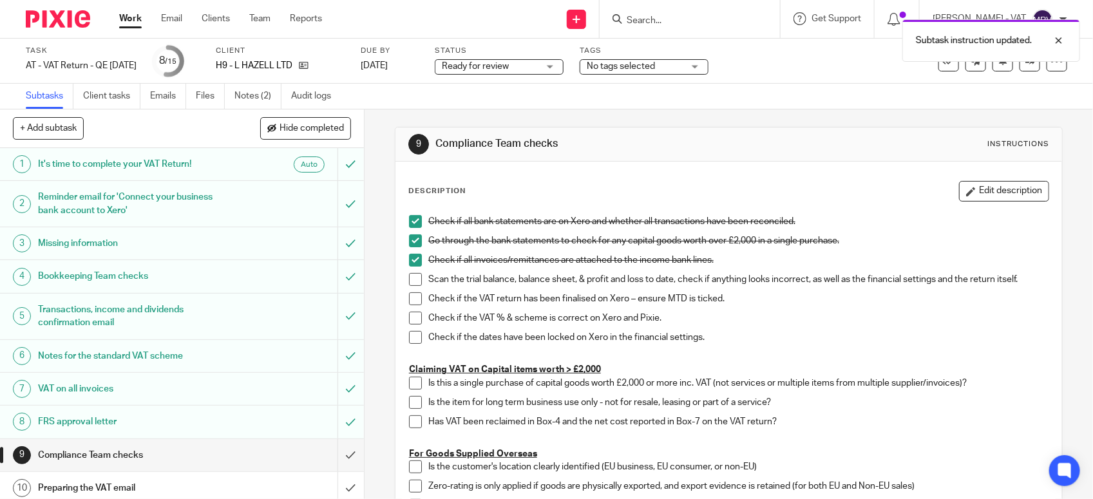
scroll to position [0, 0]
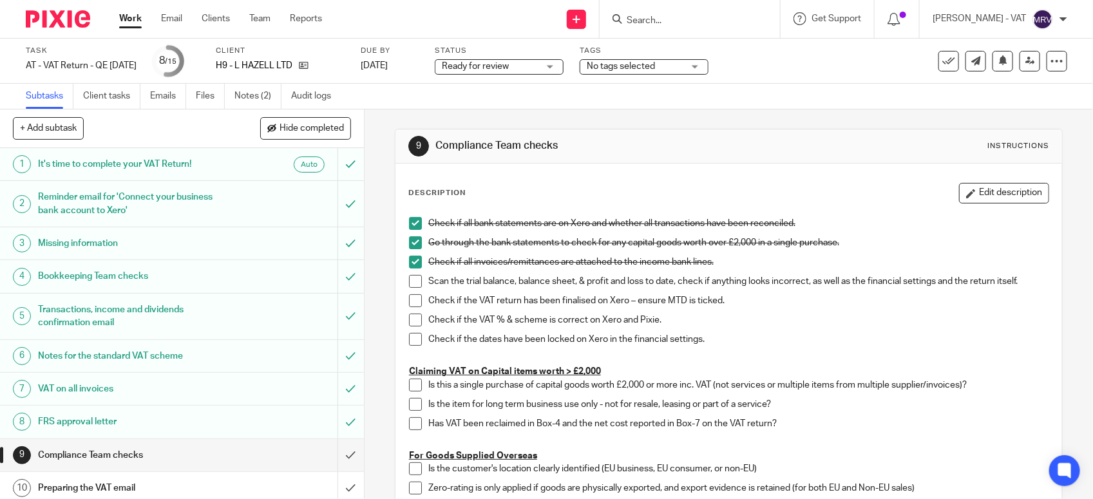
click at [410, 285] on span at bounding box center [415, 281] width 13 height 13
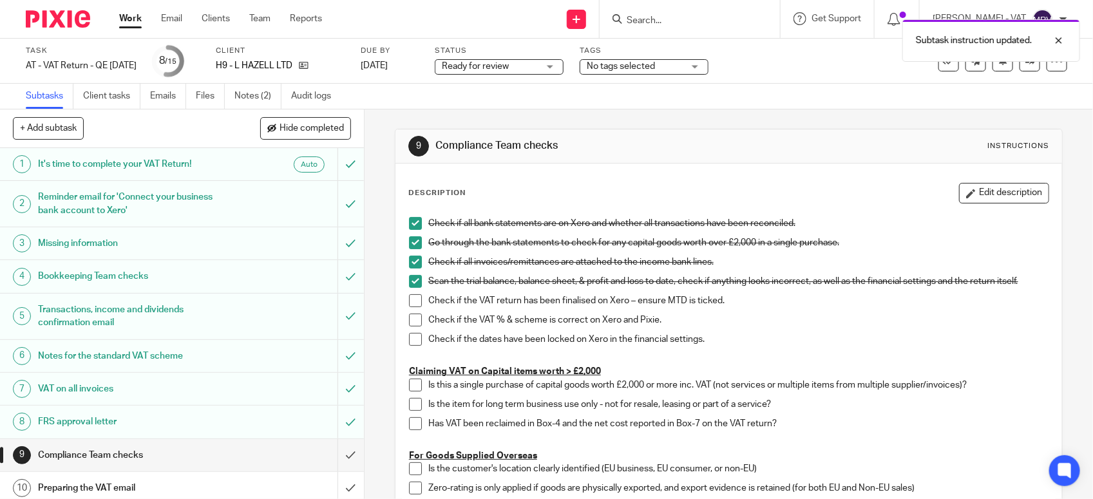
click at [410, 298] on span at bounding box center [415, 300] width 13 height 13
click at [412, 325] on span at bounding box center [415, 320] width 13 height 13
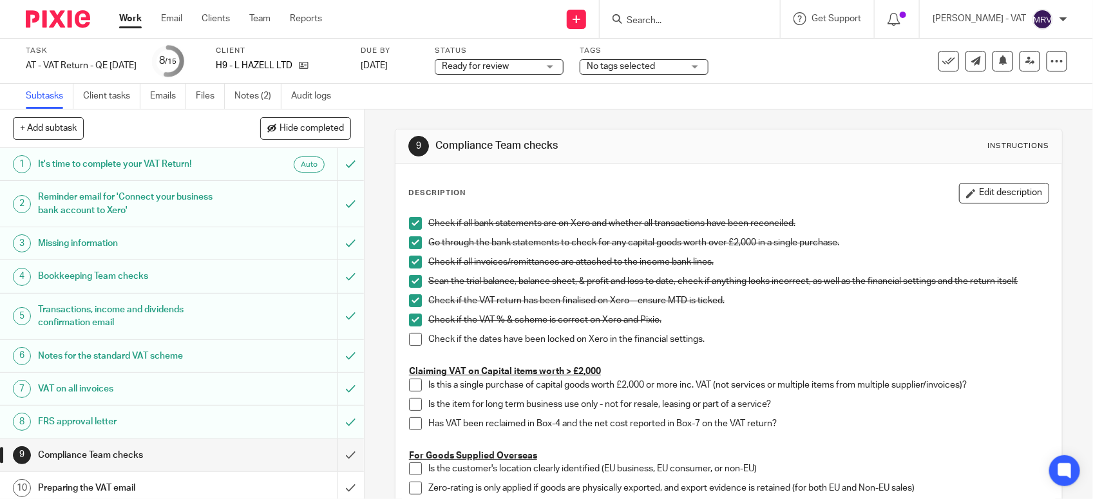
click at [414, 340] on span at bounding box center [415, 339] width 13 height 13
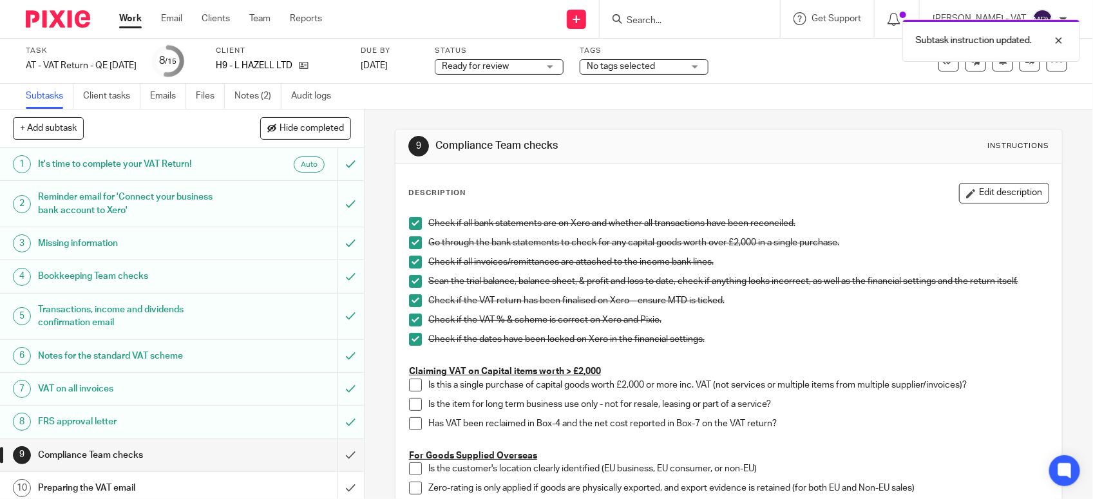
click at [793, 343] on p "Check if the dates have been locked on Xero in the financial settings." at bounding box center [738, 339] width 620 height 13
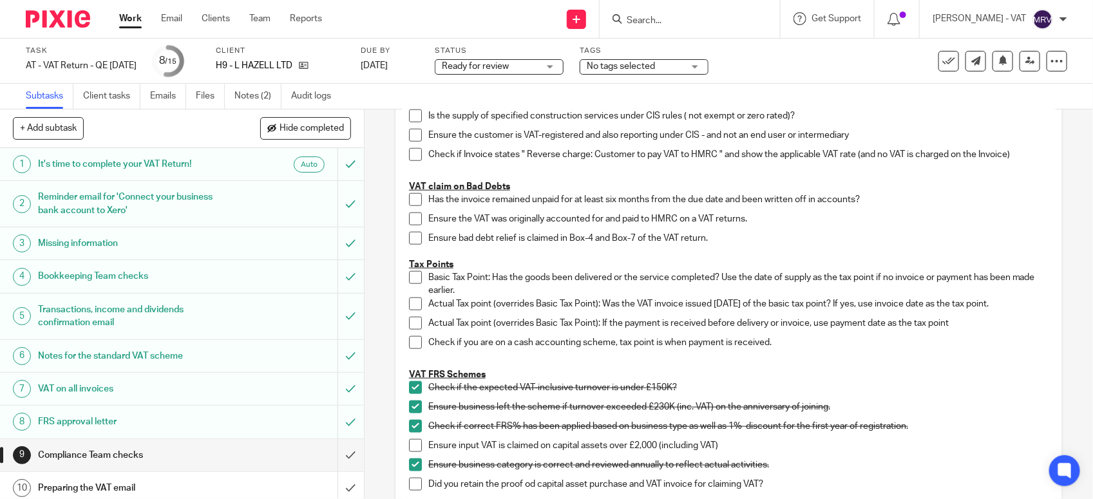
scroll to position [745, 0]
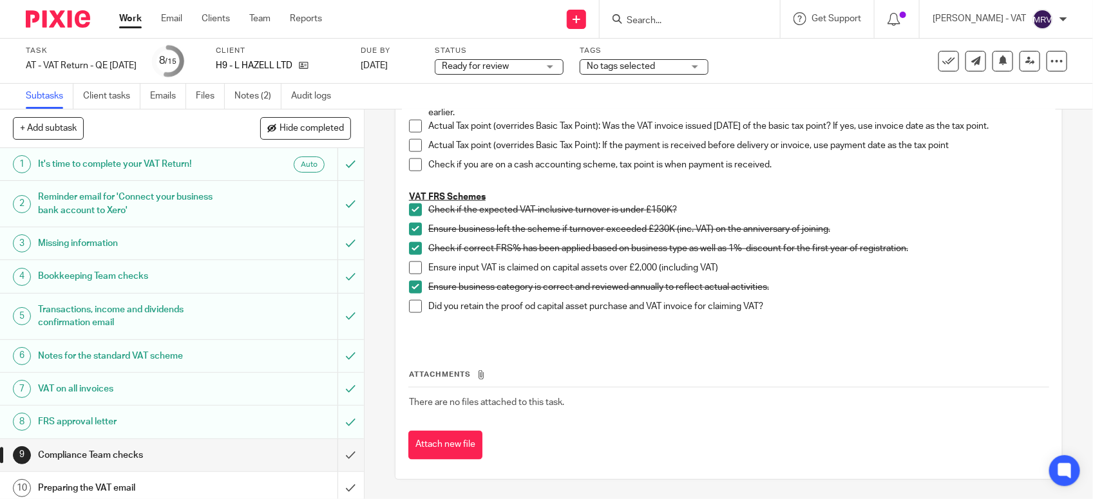
click at [803, 318] on div "Did you retain the proof od capital asset purchase and VAT invoice for claiming…" at bounding box center [738, 309] width 620 height 19
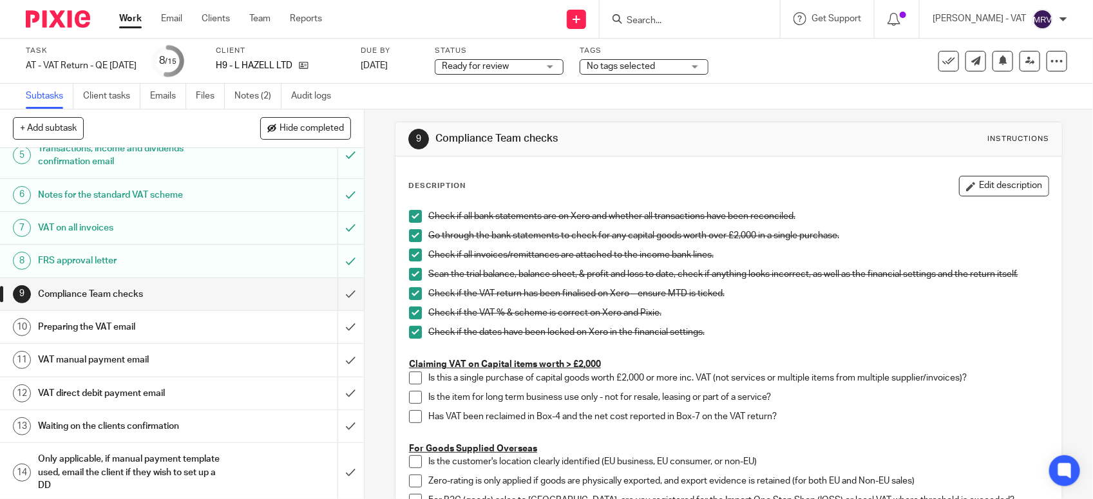
scroll to position [0, 0]
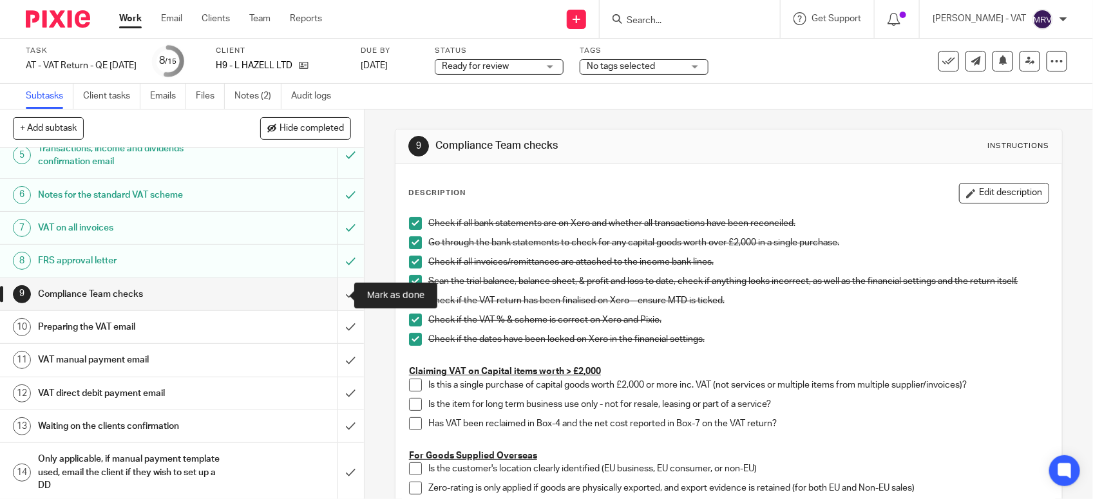
click at [335, 294] on input "submit" at bounding box center [182, 294] width 364 height 32
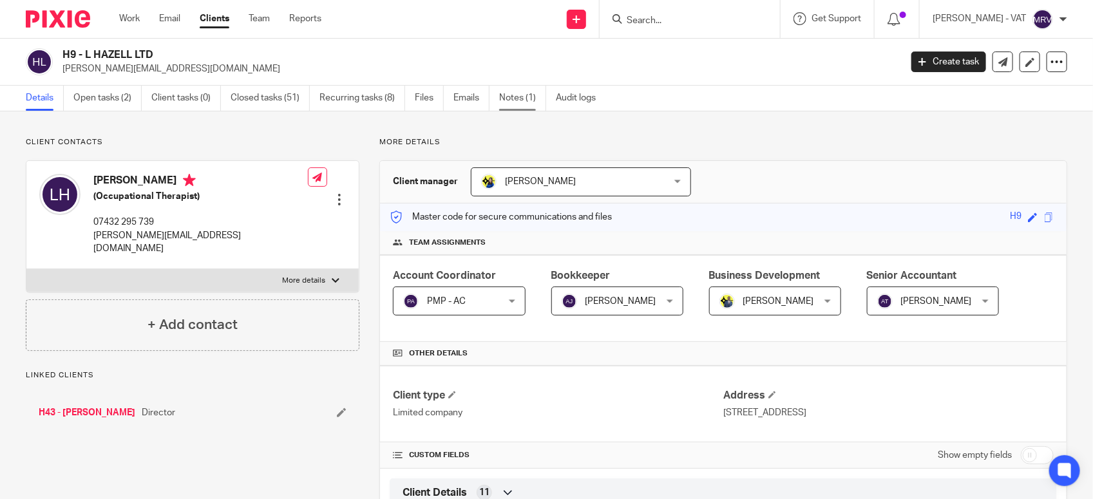
click at [509, 97] on link "Notes (1)" at bounding box center [522, 98] width 47 height 25
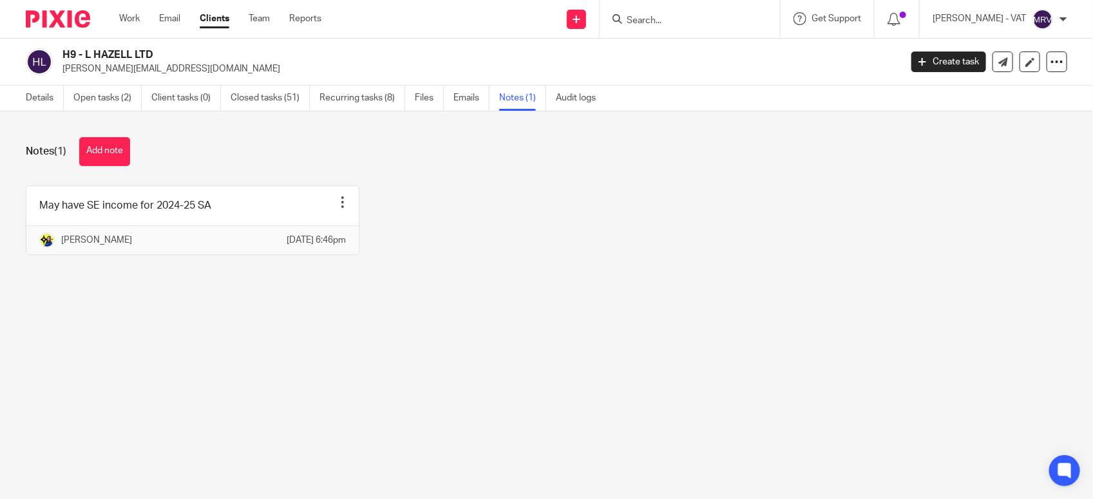
click at [504, 274] on div "May have SE income for 2024-25 SA Pin note Edit note Delete note [PERSON_NAME] …" at bounding box center [537, 230] width 1062 height 89
click at [40, 106] on link "Details" at bounding box center [45, 98] width 38 height 25
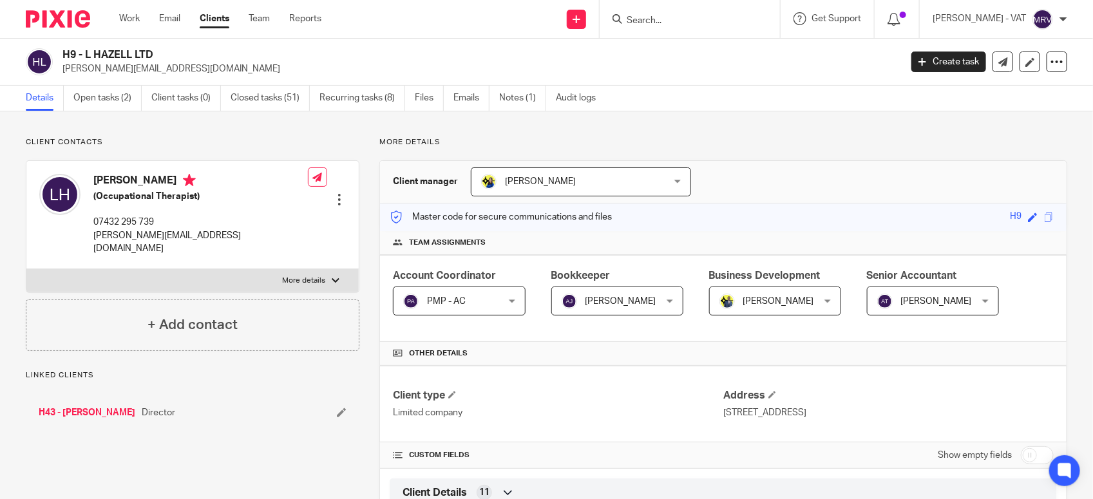
drag, startPoint x: 84, startPoint y: 57, endPoint x: 164, endPoint y: 47, distance: 80.5
click at [164, 47] on div "H9 - L HAZELL LTD [PERSON_NAME][EMAIL_ADDRESS][DOMAIN_NAME] Create task Update …" at bounding box center [546, 62] width 1093 height 47
copy h2 "L HAZELL LTD"
click at [510, 97] on link "Notes (1)" at bounding box center [522, 98] width 47 height 25
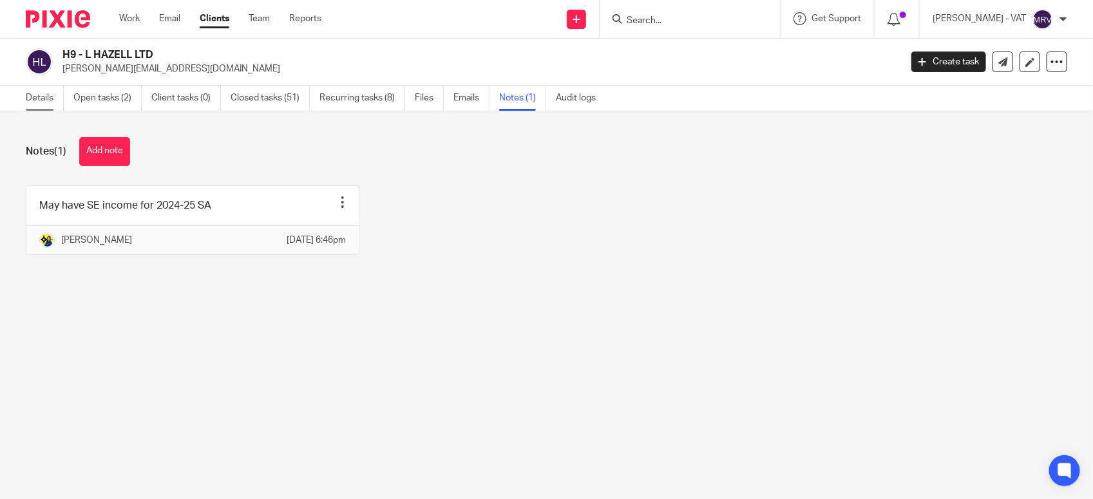
click at [39, 100] on link "Details" at bounding box center [45, 98] width 38 height 25
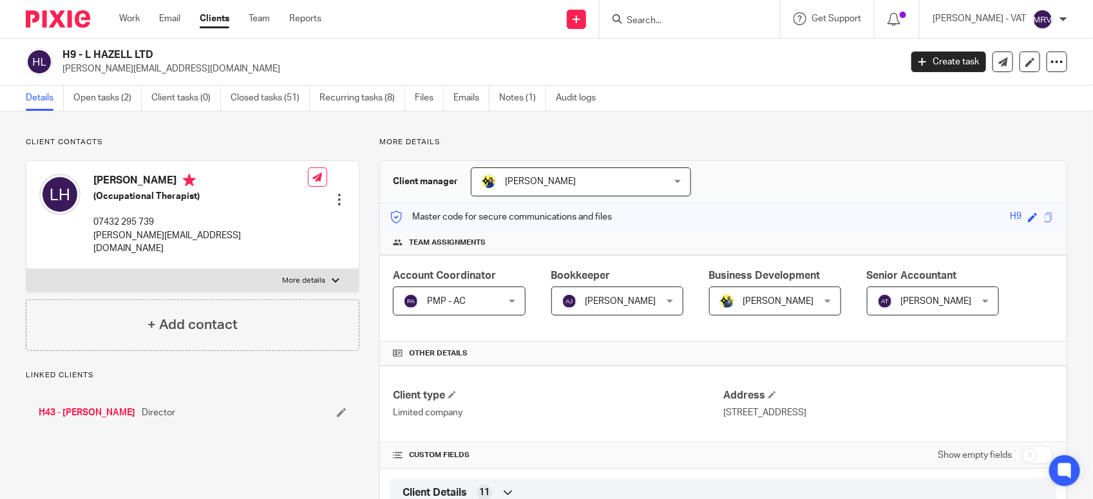
click at [646, 146] on p "More details" at bounding box center [723, 142] width 688 height 10
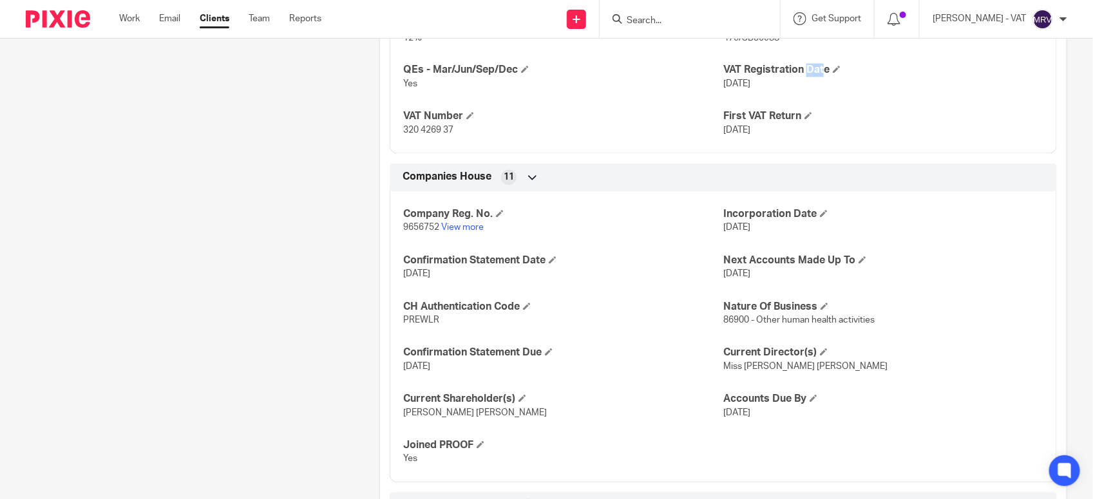
scroll to position [1047, 0]
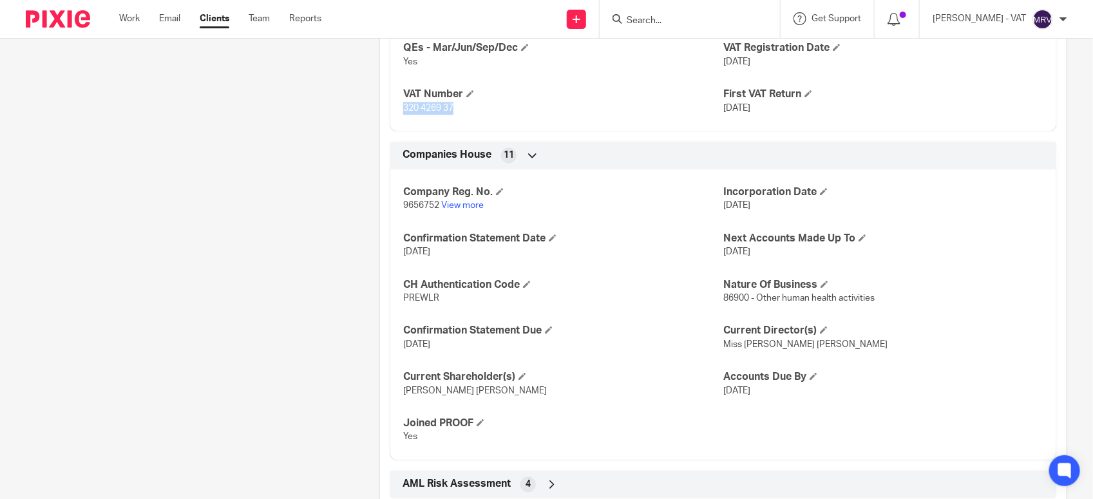
drag, startPoint x: 401, startPoint y: 111, endPoint x: 451, endPoint y: 110, distance: 49.6
click at [451, 110] on span "320 4269 37" at bounding box center [428, 108] width 50 height 9
copy span "320 4269 37"
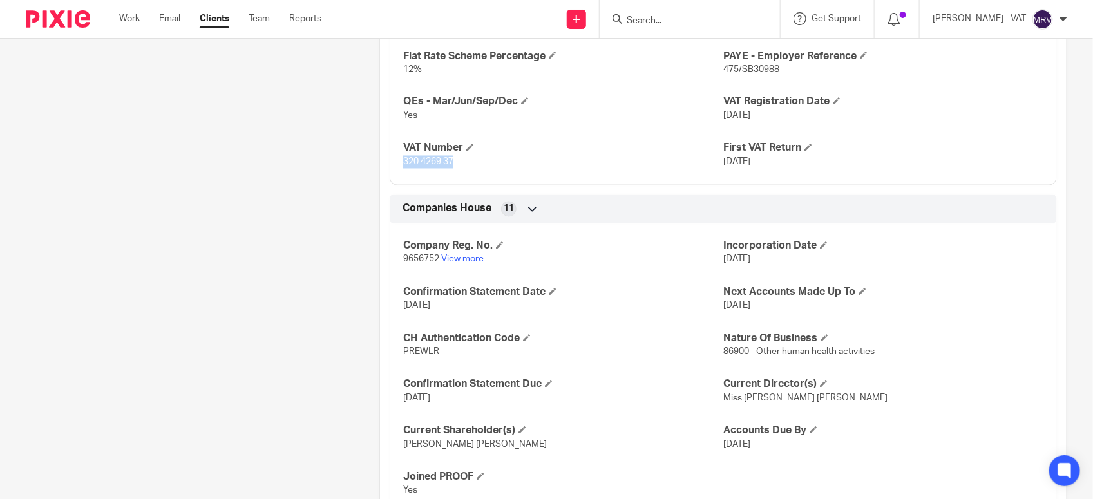
scroll to position [966, 0]
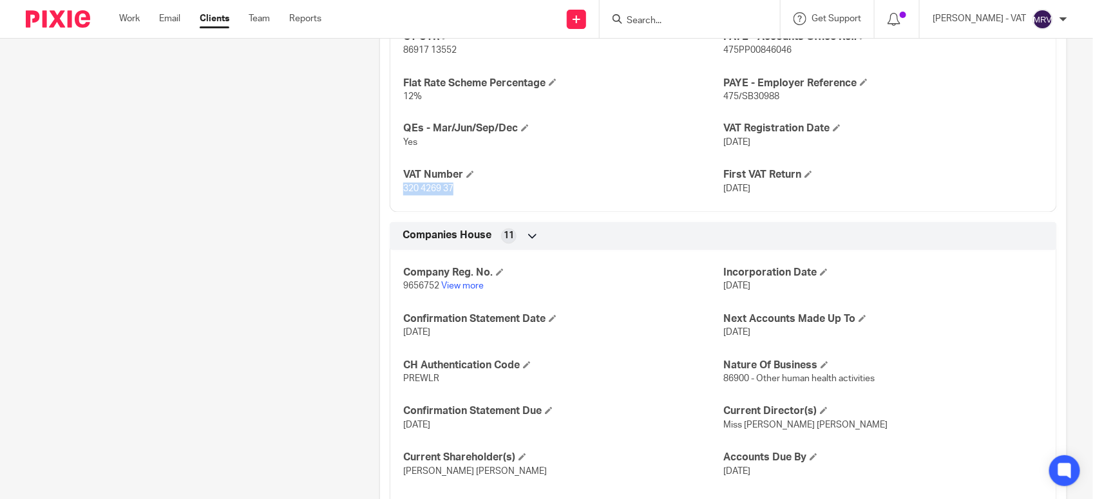
copy span "320 4269 37"
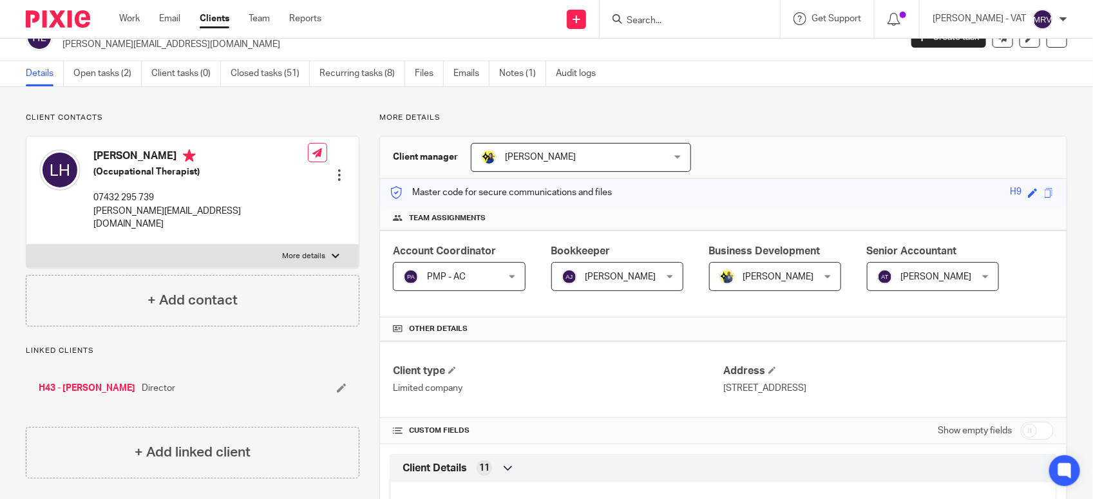
scroll to position [0, 0]
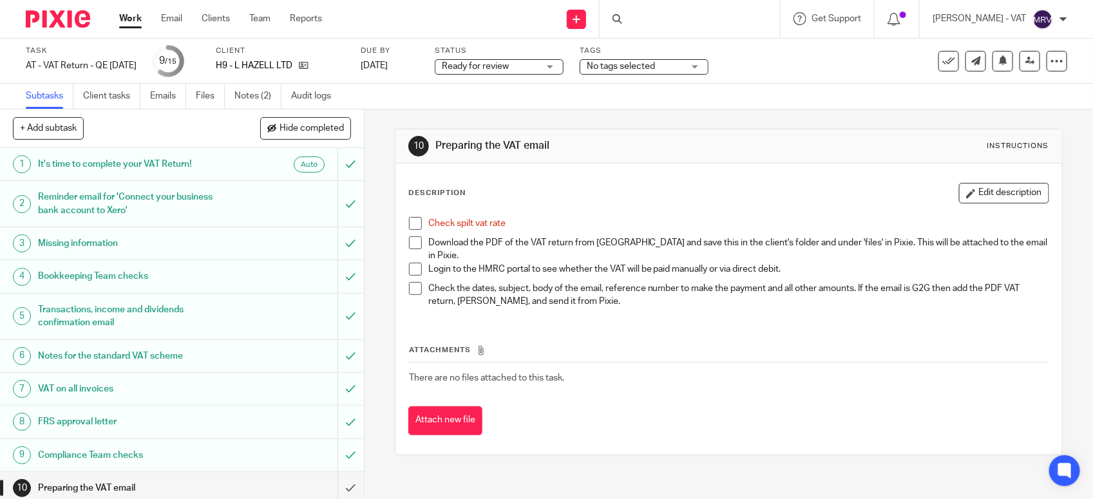
click at [409, 224] on span at bounding box center [415, 223] width 13 height 13
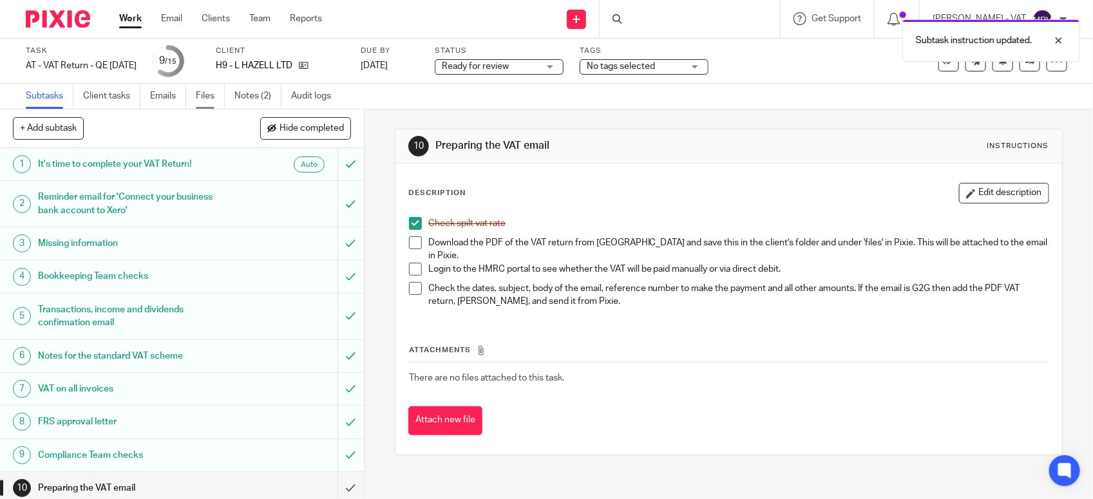
click at [204, 98] on link "Files" at bounding box center [210, 96] width 29 height 25
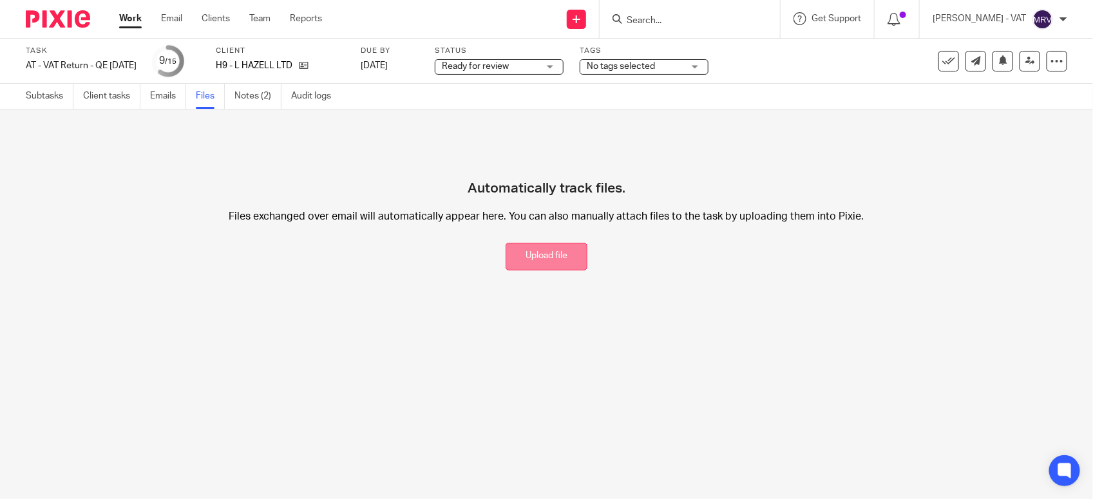
click at [509, 265] on button "Upload file" at bounding box center [547, 257] width 82 height 28
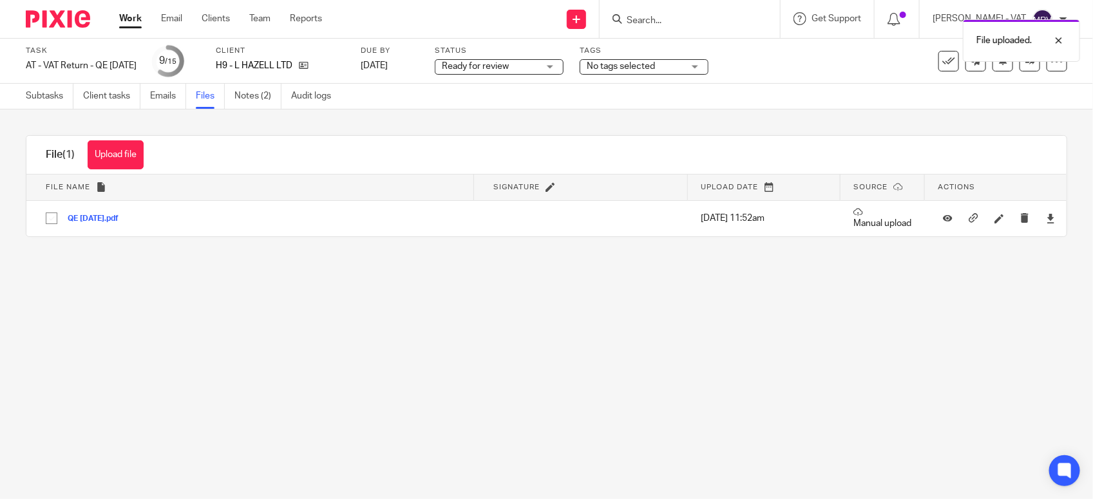
click at [445, 400] on main "Task AT - VAT Return - QE [DATE] Save AT - VAT Return - QE [DATE] 9 /15 Client …" at bounding box center [546, 249] width 1093 height 499
click at [35, 100] on link "Subtasks" at bounding box center [50, 96] width 48 height 25
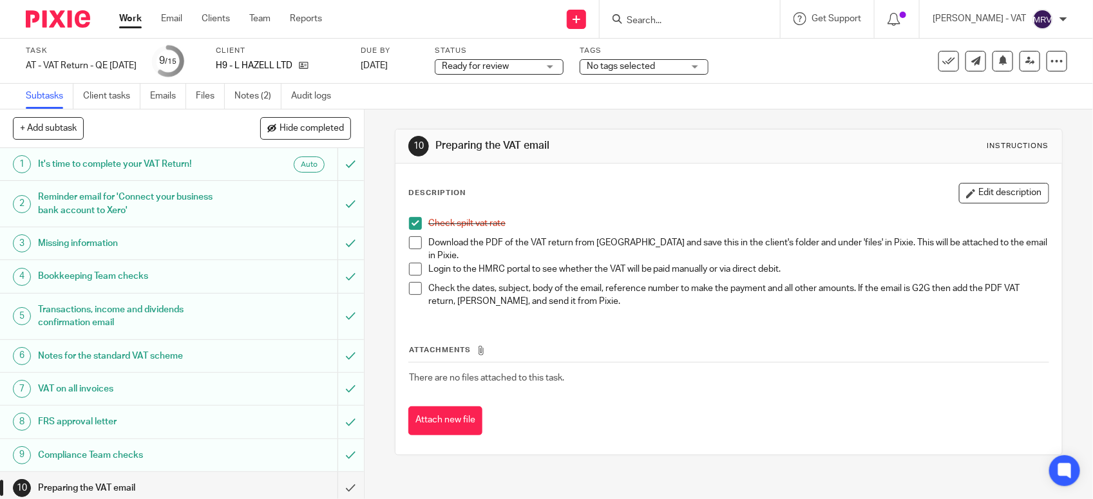
click at [409, 245] on span at bounding box center [415, 242] width 13 height 13
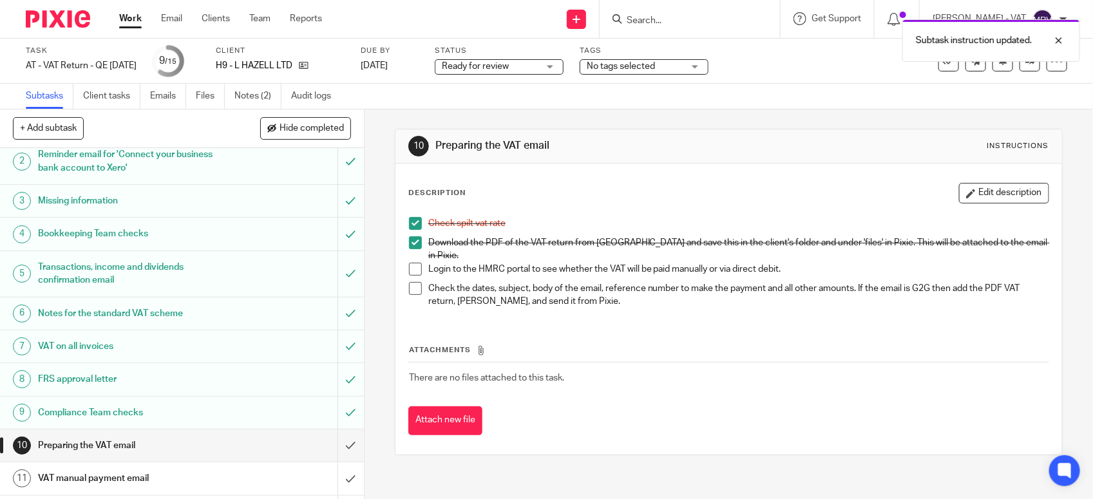
scroll to position [161, 0]
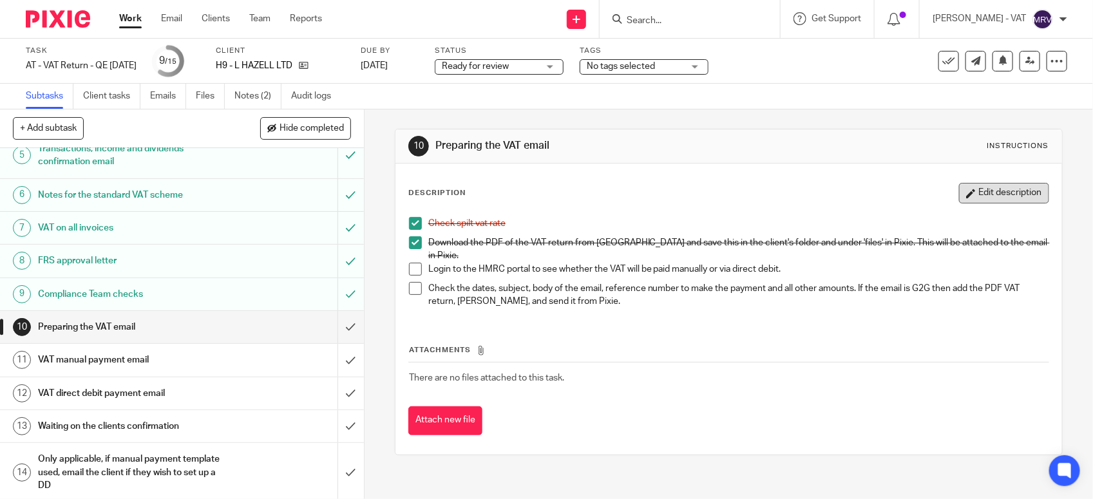
click at [973, 188] on button "Edit description" at bounding box center [1004, 193] width 90 height 21
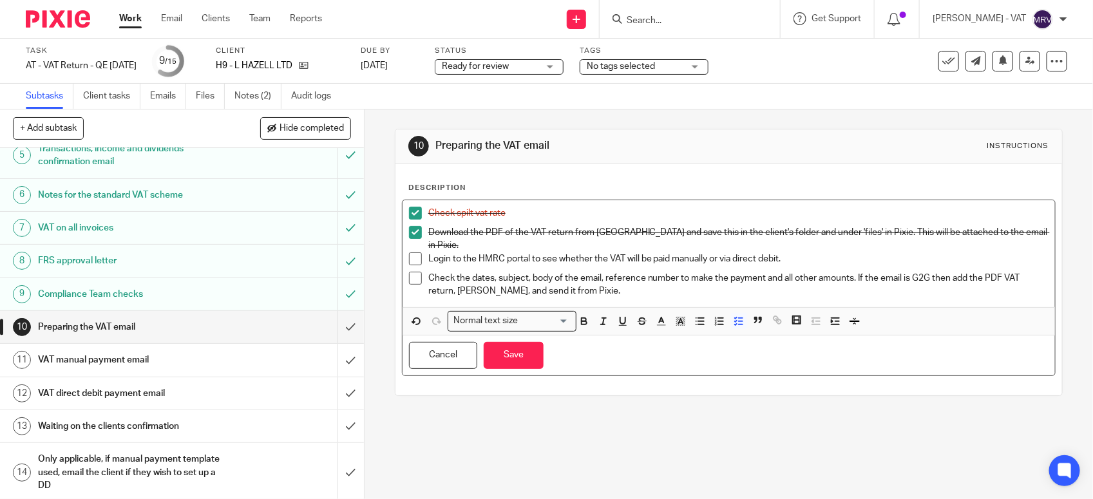
click at [705, 254] on p "Login to the HMRC portal to see whether the VAT will be paid manually or via di…" at bounding box center [738, 259] width 620 height 13
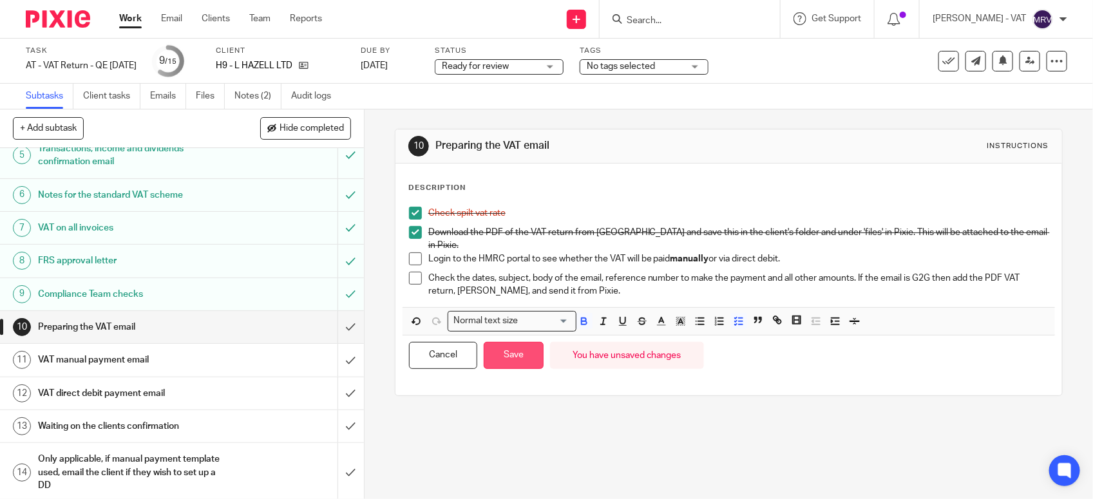
click at [498, 351] on button "Save" at bounding box center [514, 356] width 60 height 28
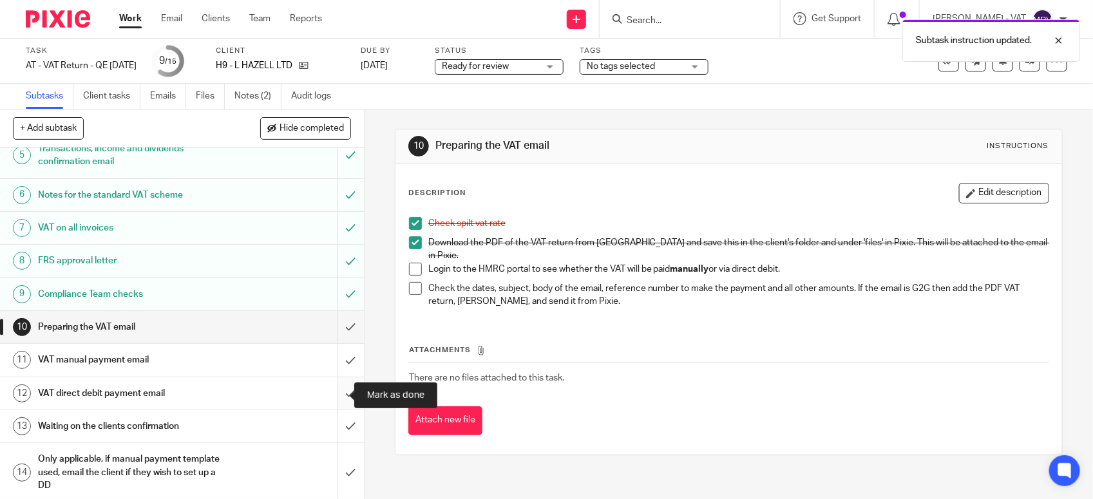
click at [335, 388] on input "submit" at bounding box center [182, 394] width 364 height 32
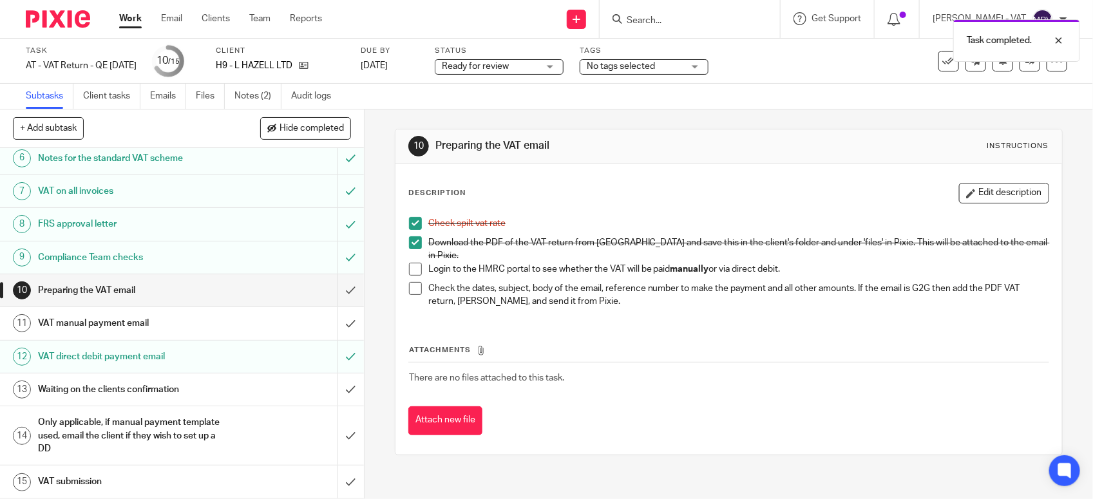
scroll to position [200, 0]
click at [198, 101] on link "Files" at bounding box center [210, 96] width 29 height 25
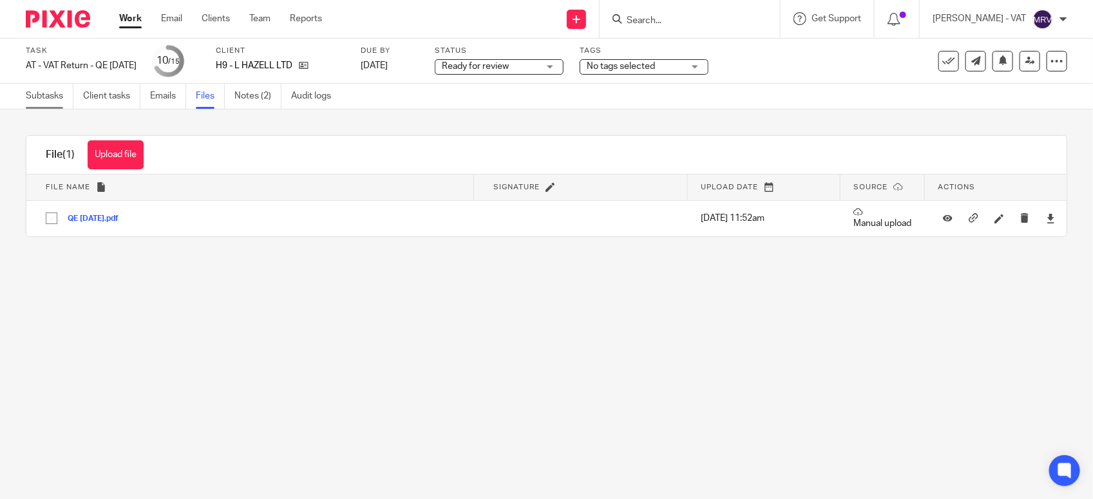
click at [48, 93] on link "Subtasks" at bounding box center [50, 96] width 48 height 25
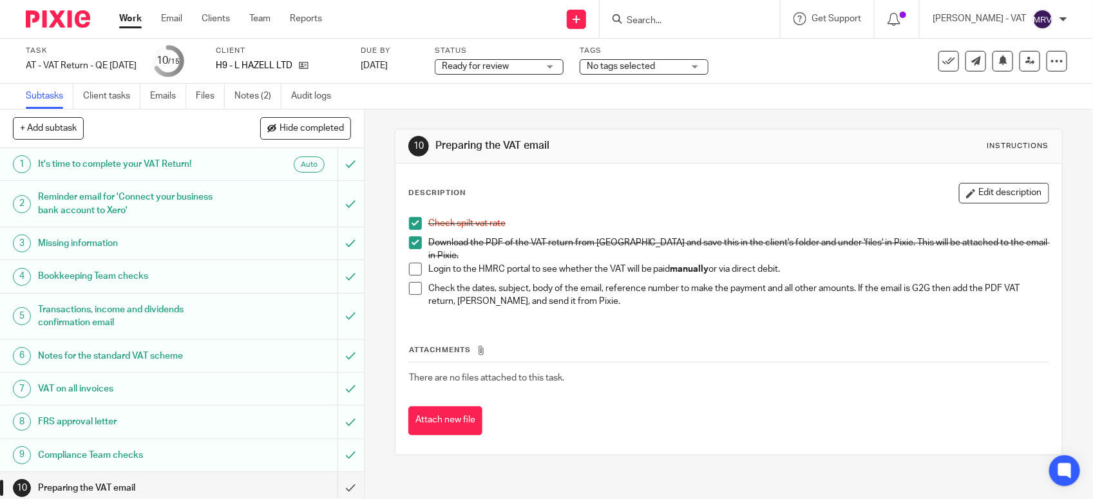
scroll to position [161, 0]
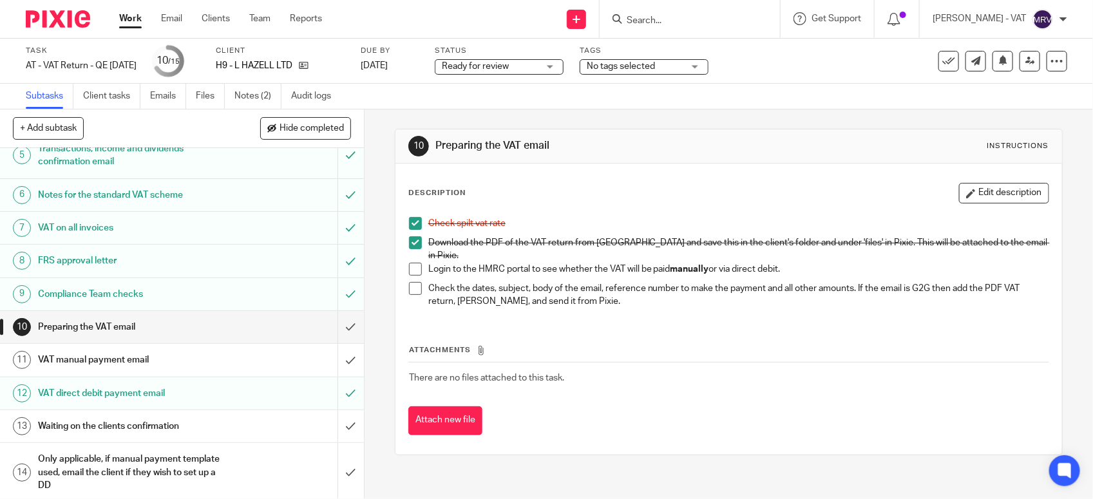
click at [134, 367] on h1 "VAT manual payment email" at bounding box center [133, 359] width 191 height 19
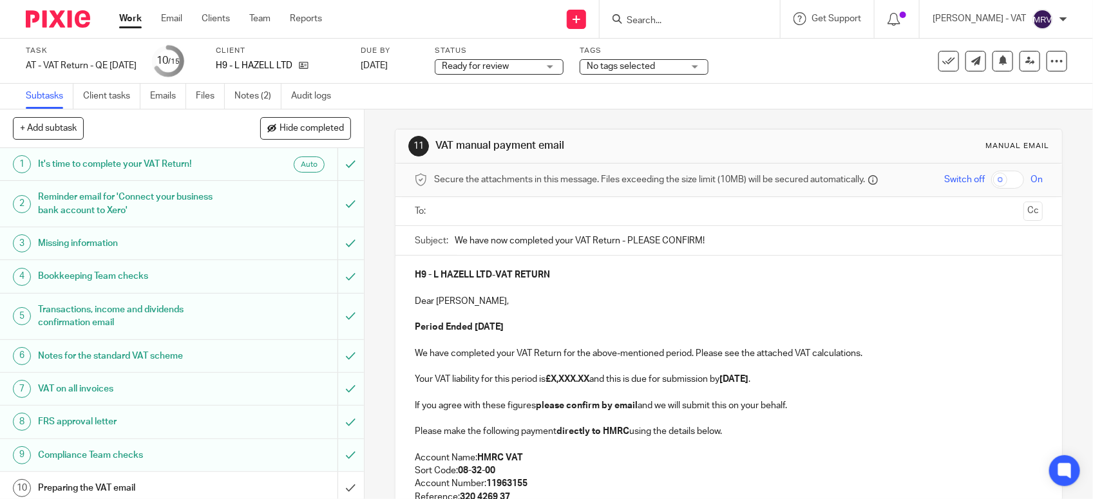
click at [752, 304] on p "Dear Leigh-Anne," at bounding box center [729, 301] width 628 height 13
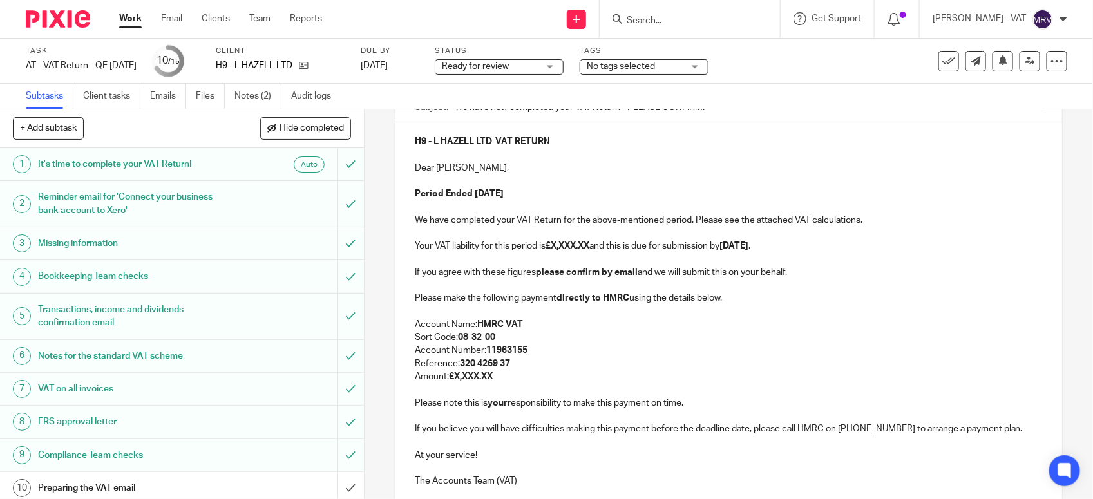
scroll to position [161, 0]
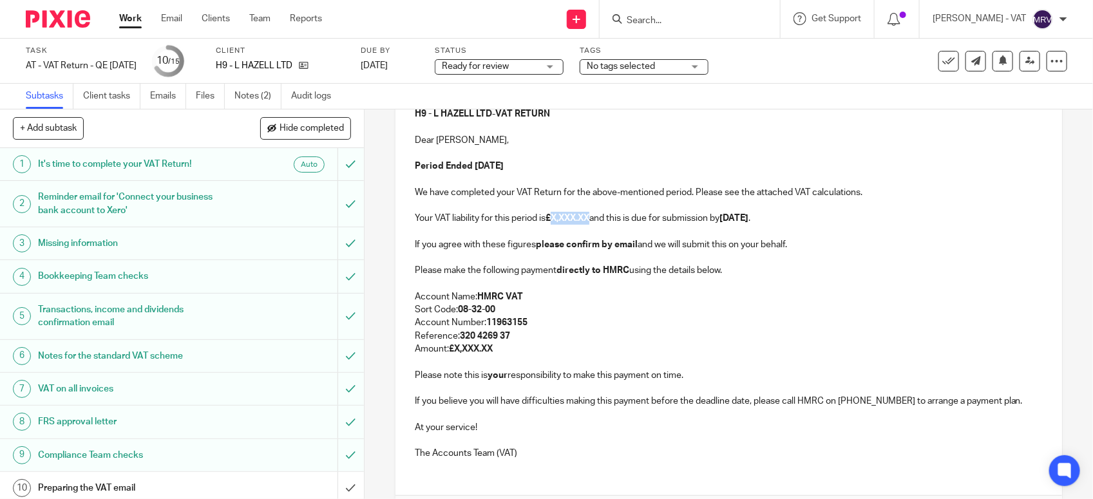
paste div
copy strong "1,600.56"
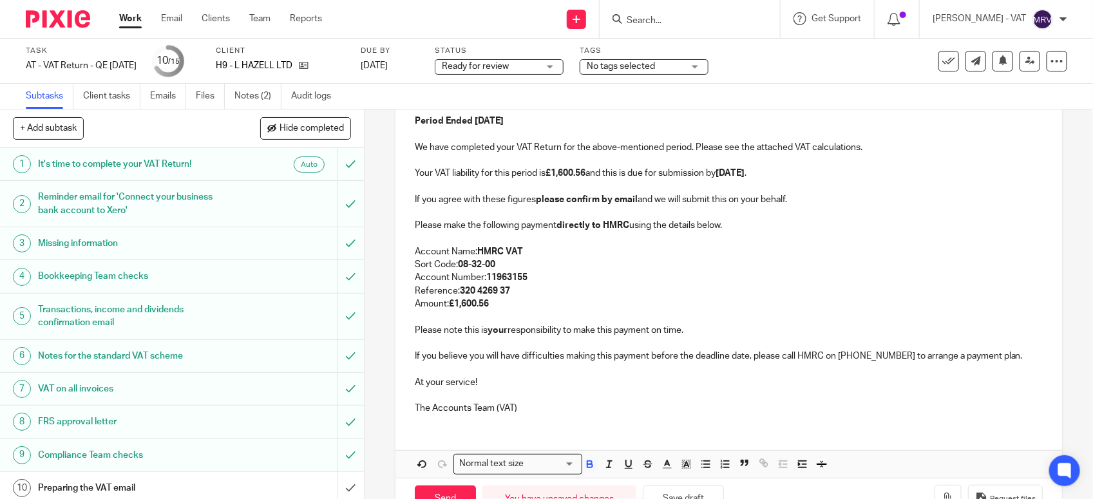
scroll to position [249, 0]
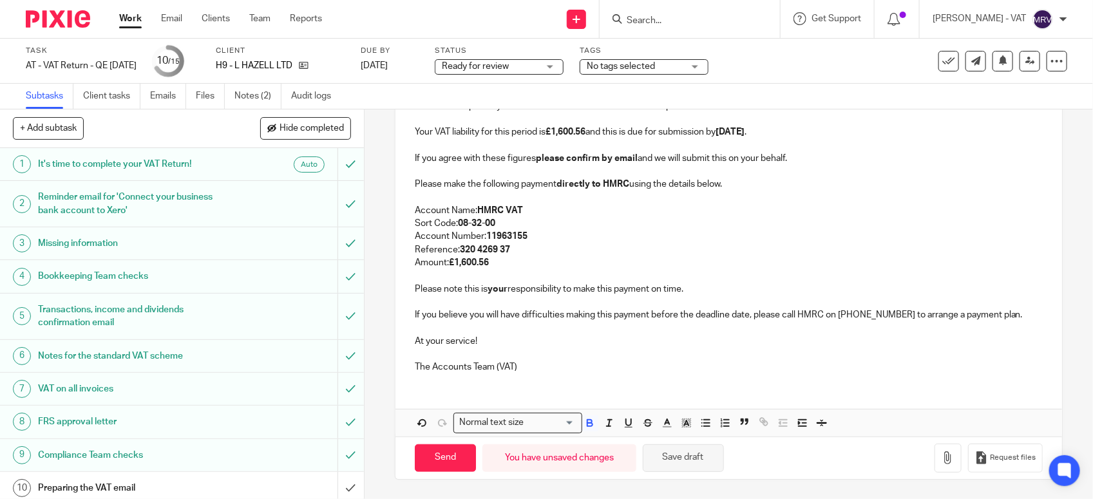
click at [689, 448] on button "Save draft" at bounding box center [683, 459] width 81 height 28
click at [567, 245] on p "Reference: 320 4269 37" at bounding box center [729, 250] width 628 height 13
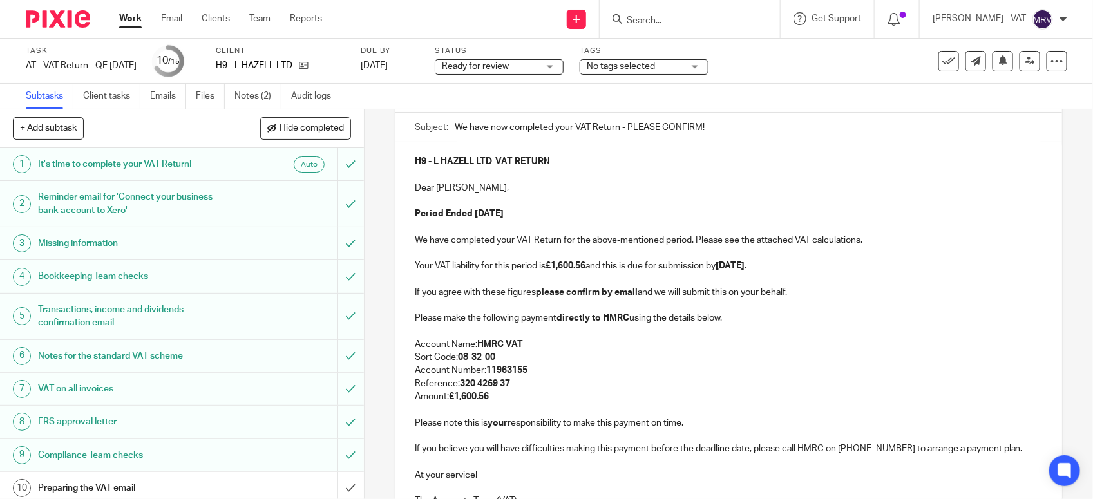
scroll to position [88, 0]
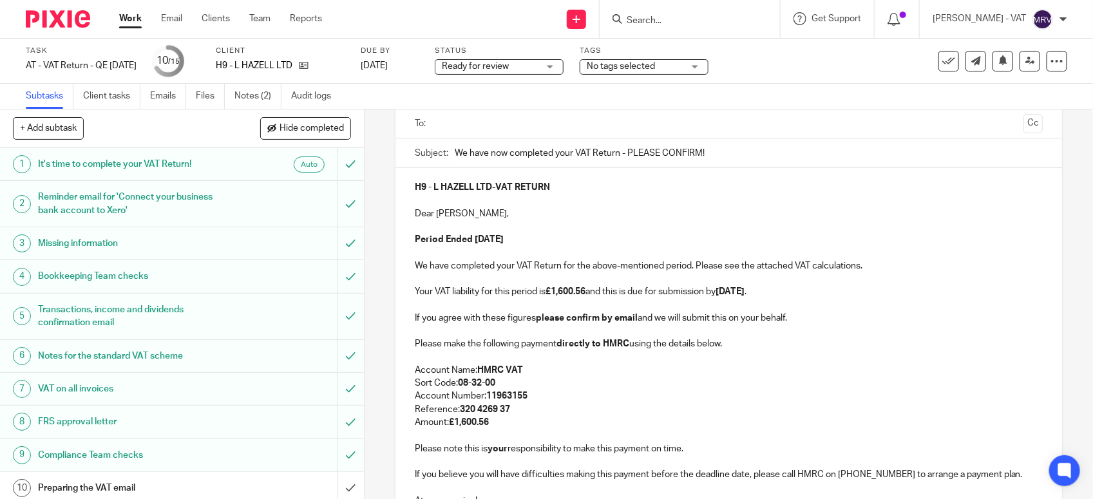
click at [555, 230] on p at bounding box center [729, 226] width 628 height 13
click at [597, 213] on p "Dear Leigh-Anne," at bounding box center [729, 213] width 628 height 13
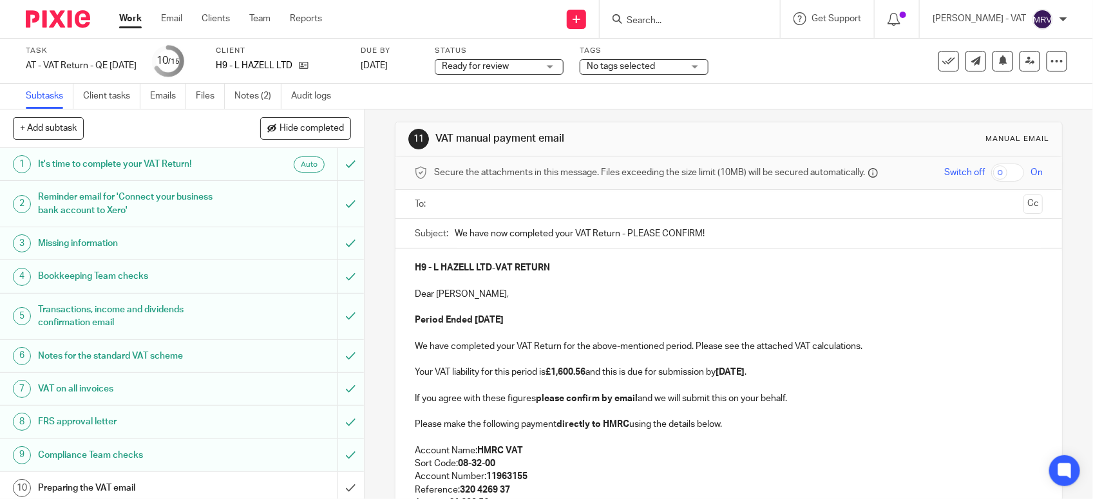
click at [492, 203] on input "text" at bounding box center [729, 204] width 580 height 15
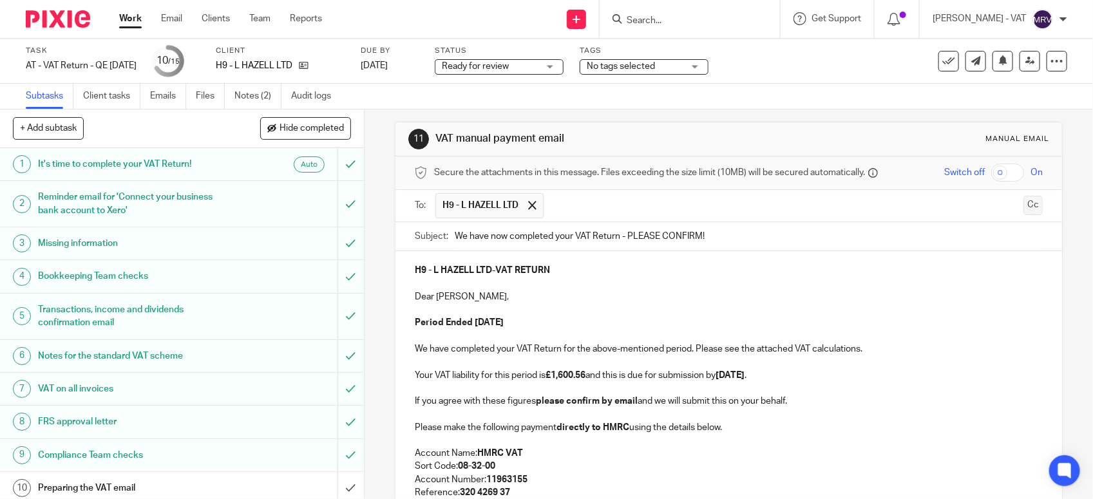
click at [1024, 207] on button "Cc" at bounding box center [1033, 205] width 19 height 19
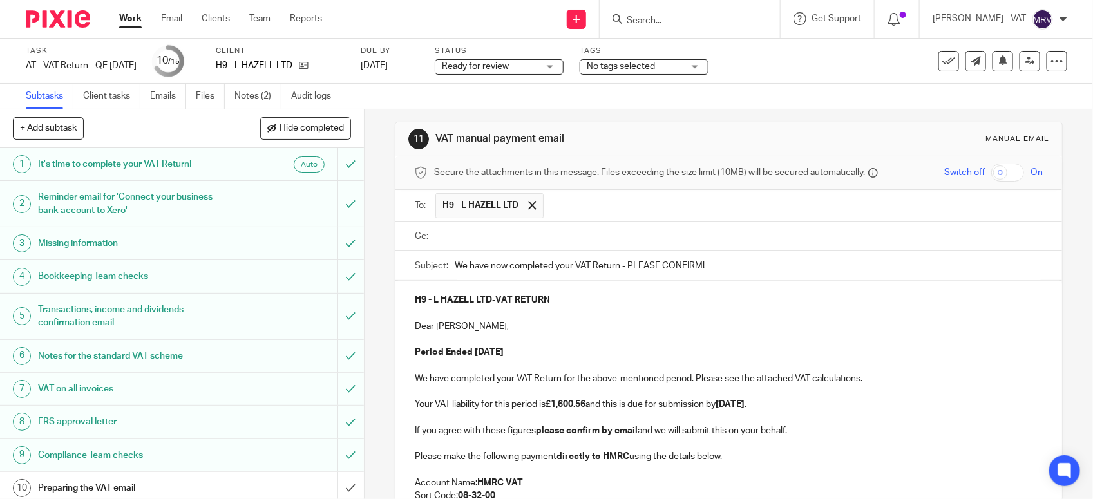
click at [516, 246] on ul at bounding box center [740, 236] width 608 height 21
click at [503, 244] on input "text" at bounding box center [738, 236] width 599 height 15
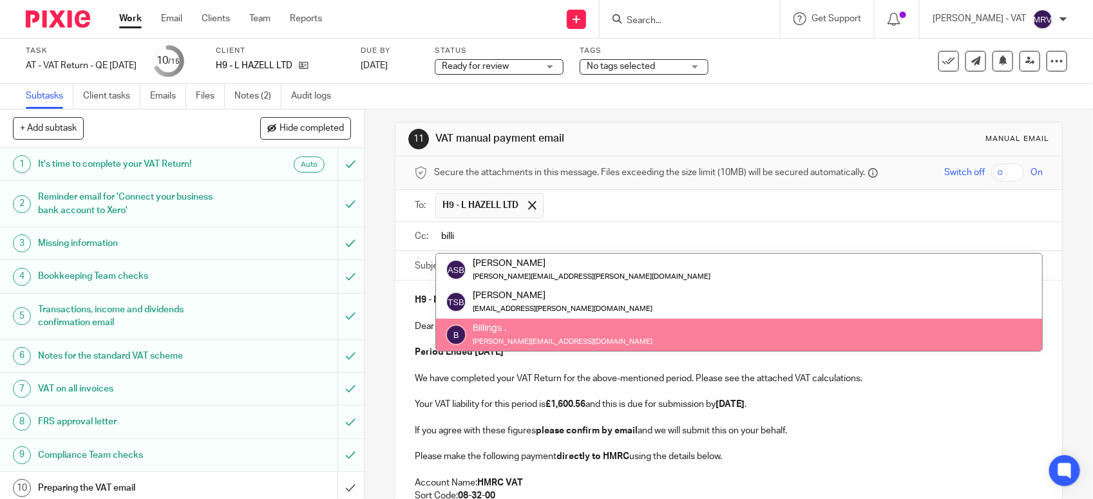
type input "billi"
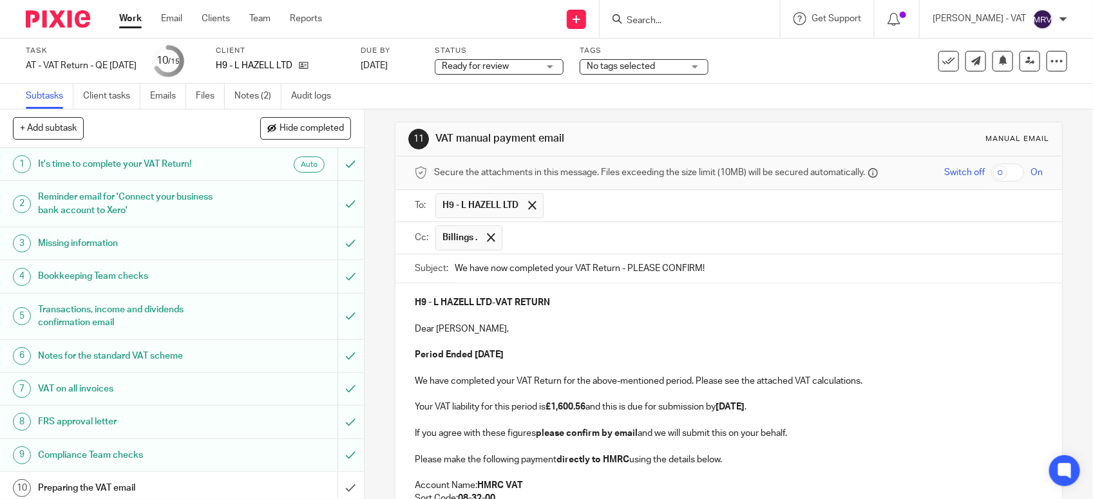
click at [508, 314] on p at bounding box center [729, 316] width 628 height 13
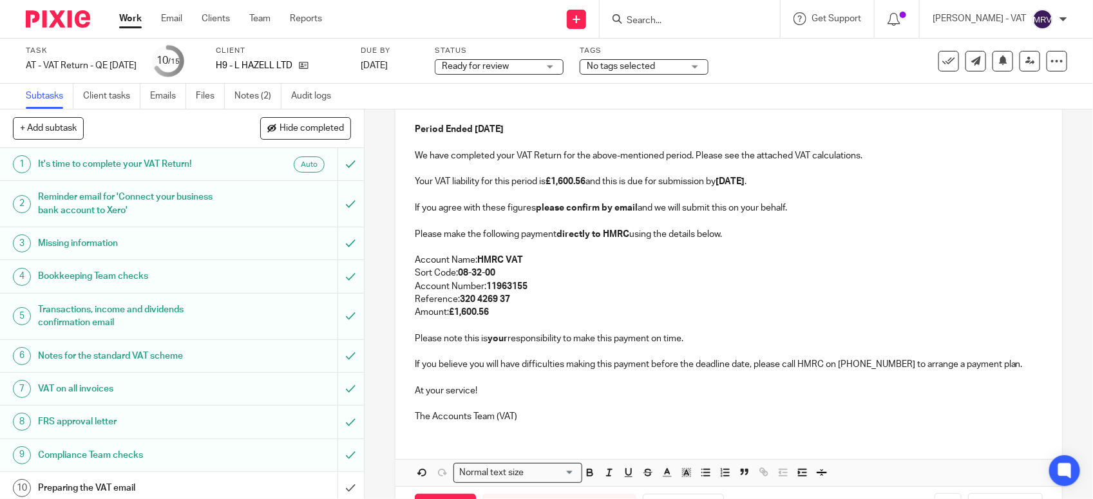
scroll to position [285, 0]
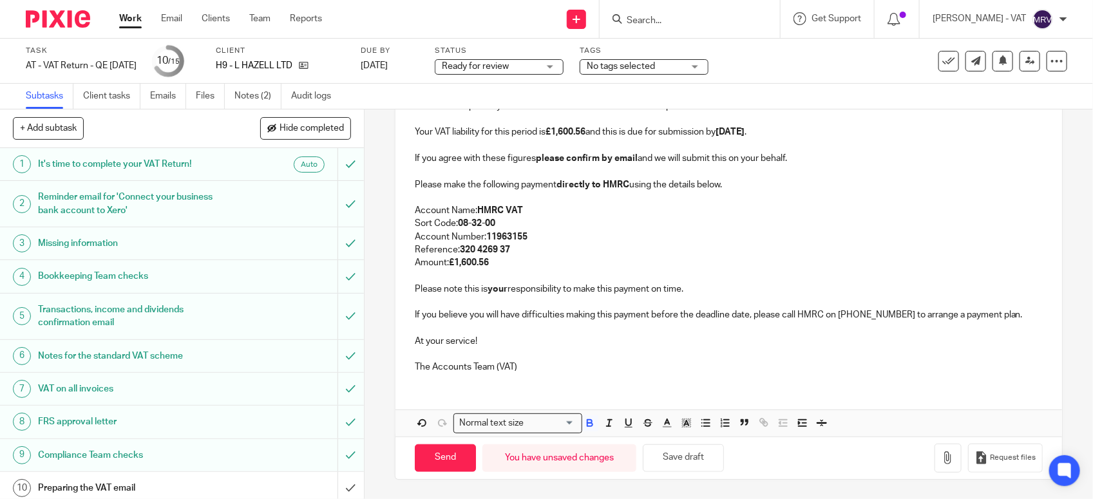
click at [729, 231] on p "Account Number: 11963155" at bounding box center [729, 237] width 628 height 13
click at [543, 245] on p "Reference: 320 4269 37" at bounding box center [729, 250] width 628 height 13
click at [608, 364] on p "The Accounts Team (VAT)" at bounding box center [729, 367] width 628 height 13
click at [664, 449] on button "Save draft" at bounding box center [683, 459] width 81 height 28
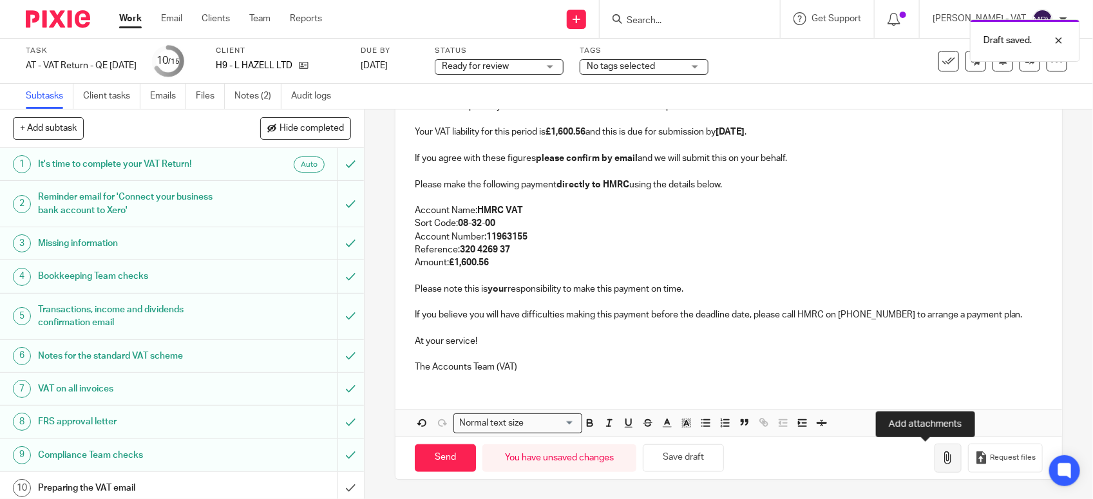
click at [942, 458] on icon "button" at bounding box center [948, 458] width 13 height 13
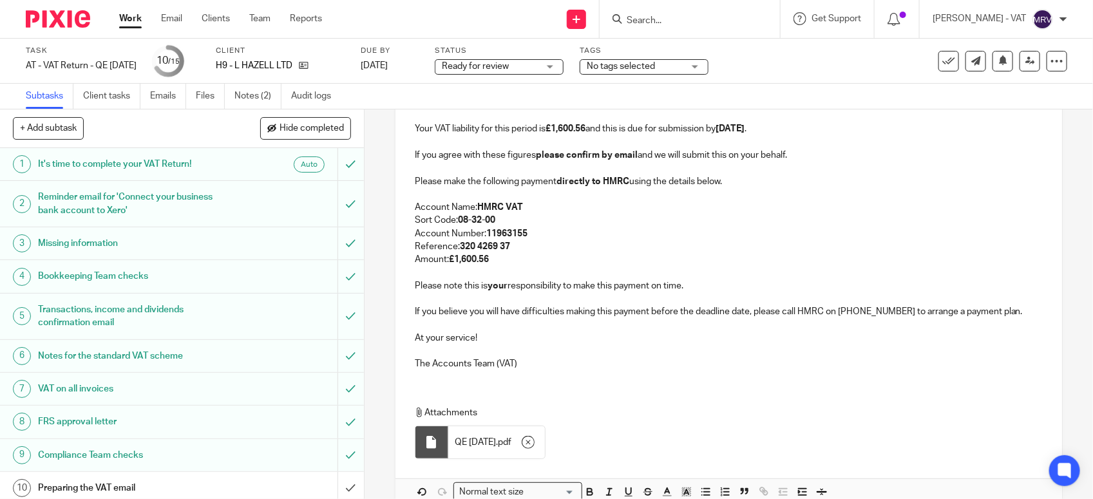
click at [562, 251] on p "Reference: 320 4269 37" at bounding box center [729, 246] width 628 height 13
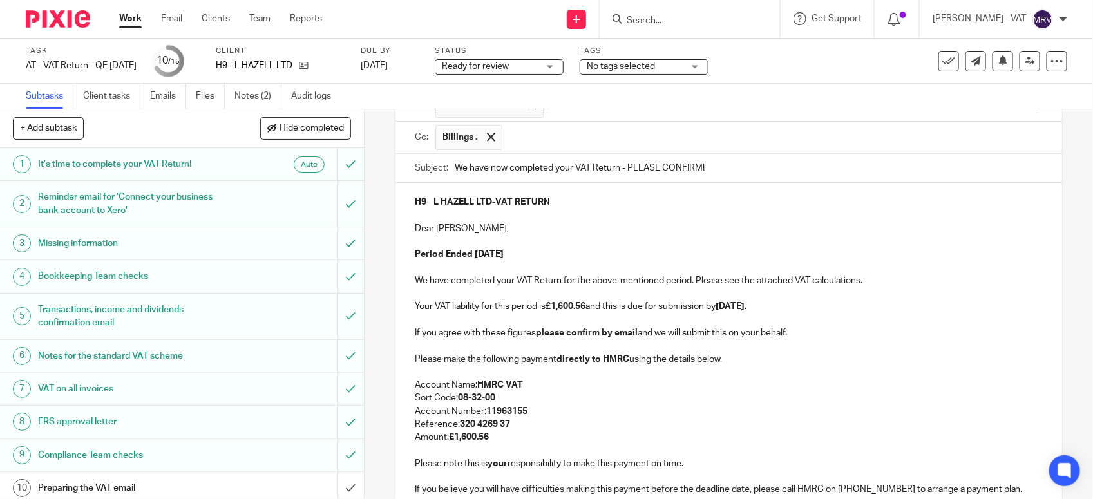
scroll to position [322, 0]
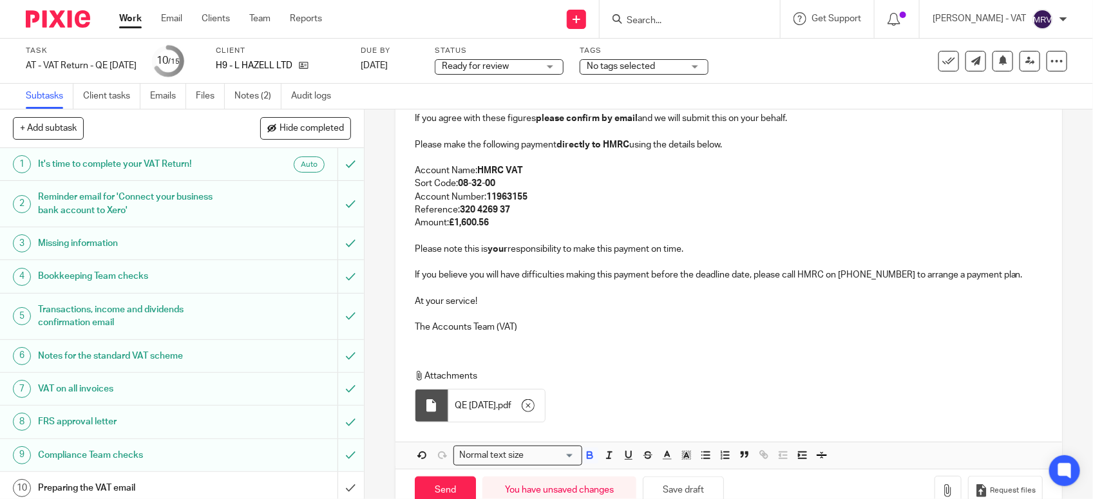
click at [526, 332] on p "The Accounts Team (VAT)" at bounding box center [729, 327] width 628 height 13
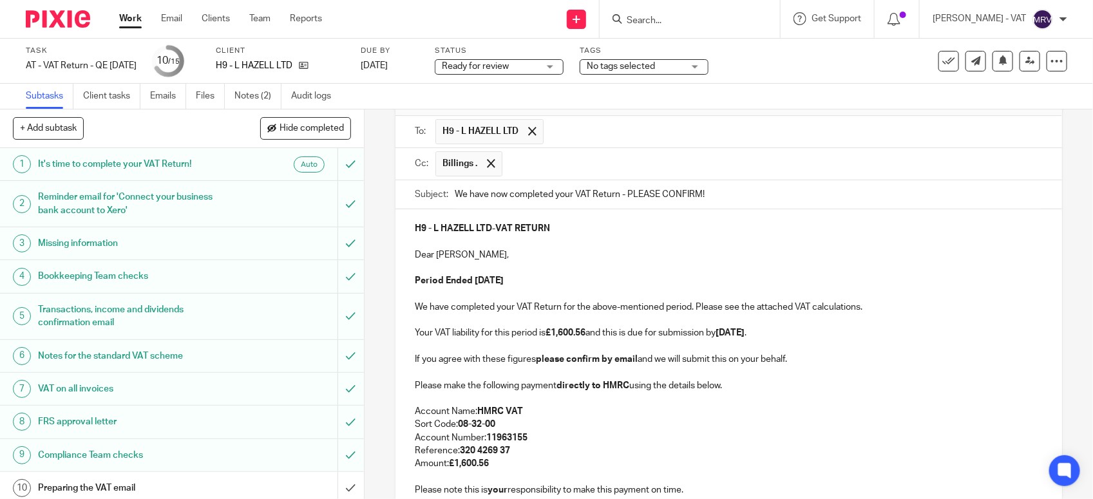
scroll to position [81, 0]
click at [573, 262] on p "Dear Leigh-Anne," at bounding box center [729, 255] width 628 height 13
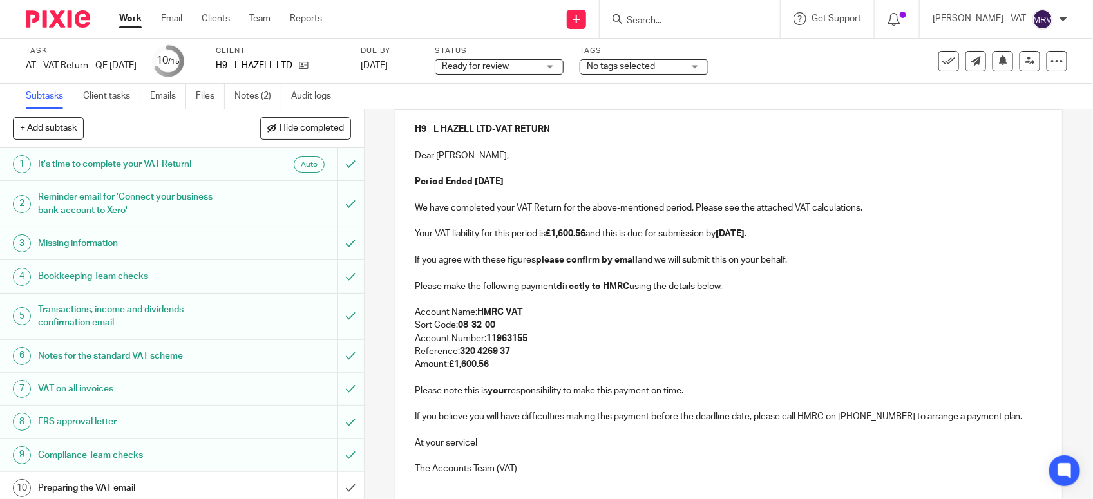
scroll to position [358, 0]
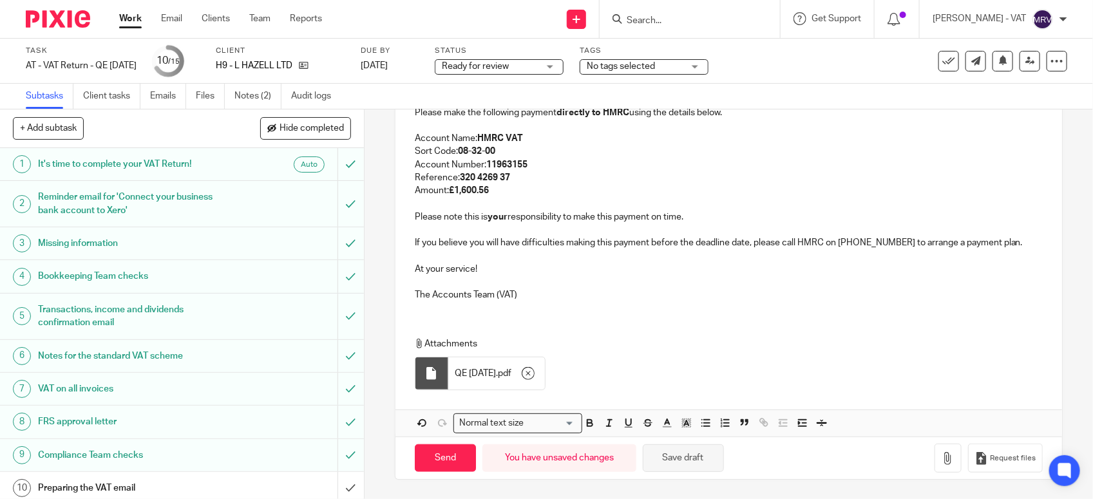
click at [693, 457] on button "Save draft" at bounding box center [683, 459] width 81 height 28
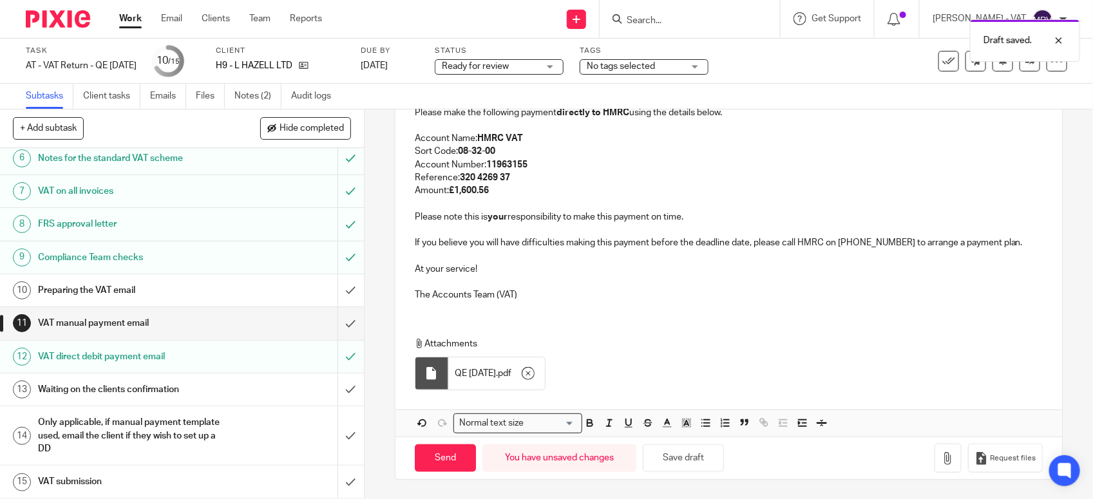
scroll to position [200, 0]
click at [440, 465] on input "Send" at bounding box center [445, 459] width 61 height 28
type input "Sent"
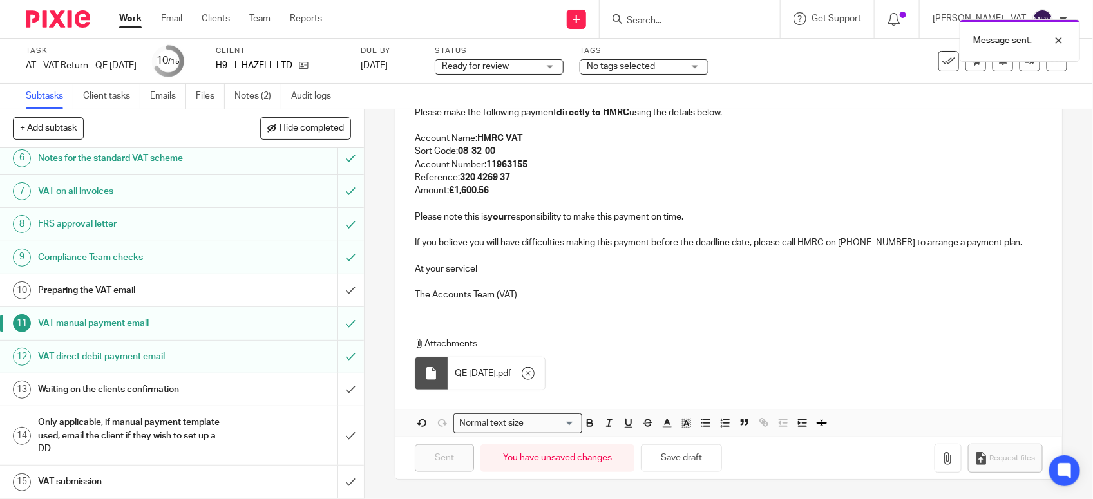
click at [149, 290] on h1 "Preparing the VAT email" at bounding box center [133, 290] width 191 height 19
click at [162, 294] on h1 "Preparing the VAT email" at bounding box center [133, 290] width 191 height 19
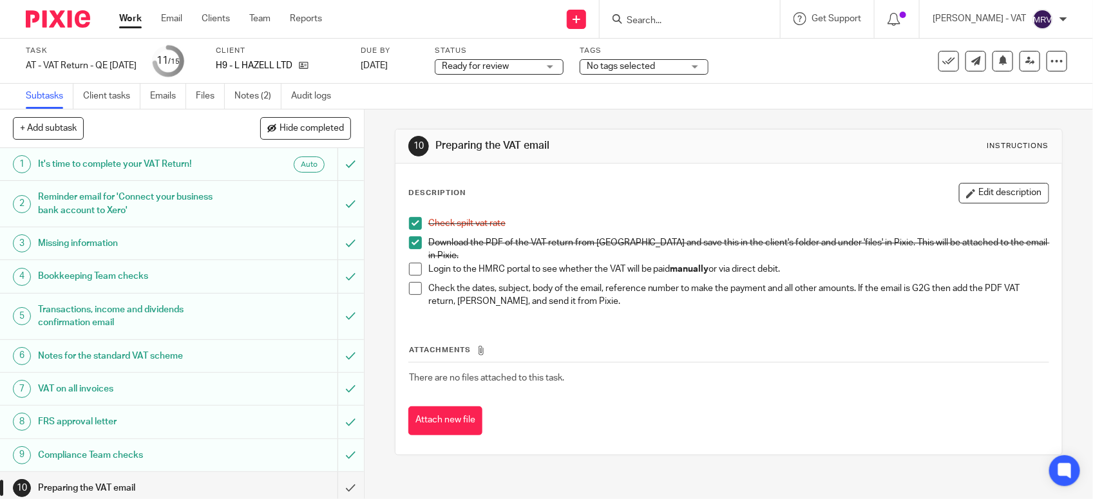
click at [410, 263] on span at bounding box center [415, 269] width 13 height 13
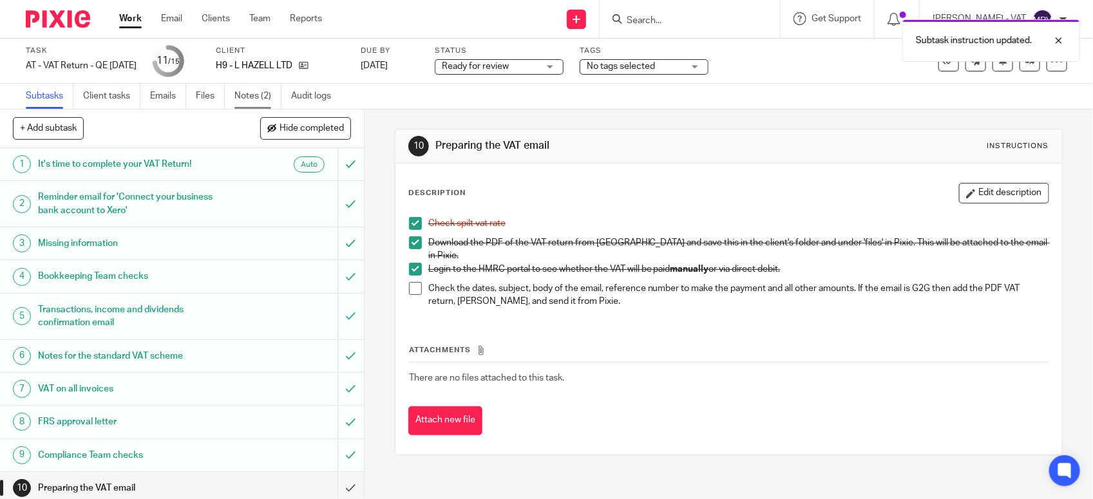
click at [259, 97] on link "Notes (2)" at bounding box center [258, 96] width 47 height 25
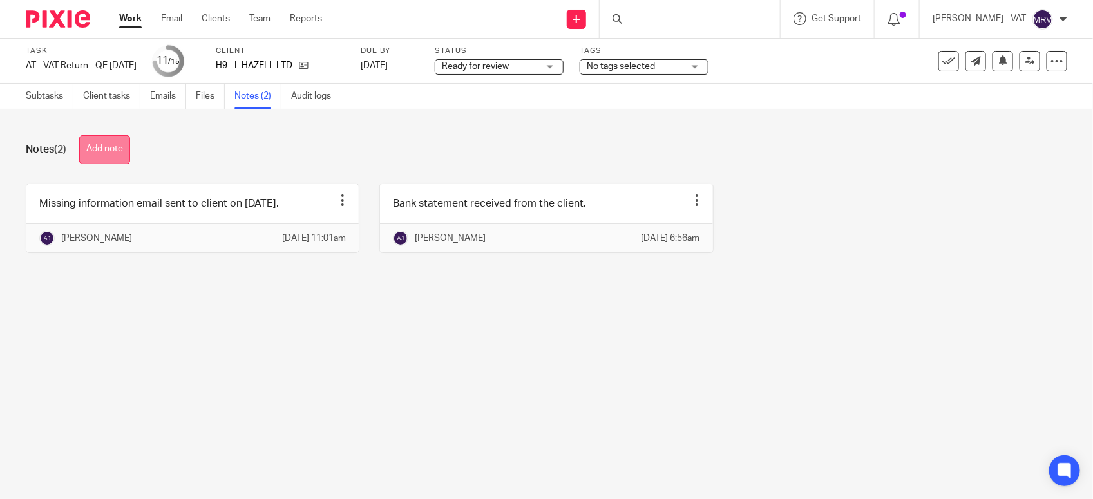
click at [107, 148] on button "Add note" at bounding box center [104, 149] width 51 height 29
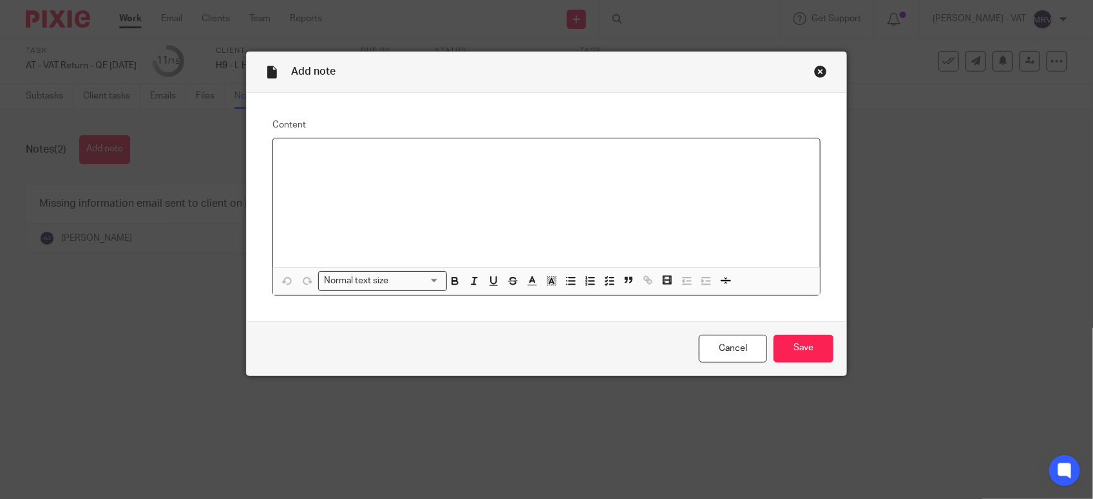
click at [438, 188] on div at bounding box center [546, 203] width 547 height 129
click at [797, 347] on input "Save" at bounding box center [804, 349] width 60 height 28
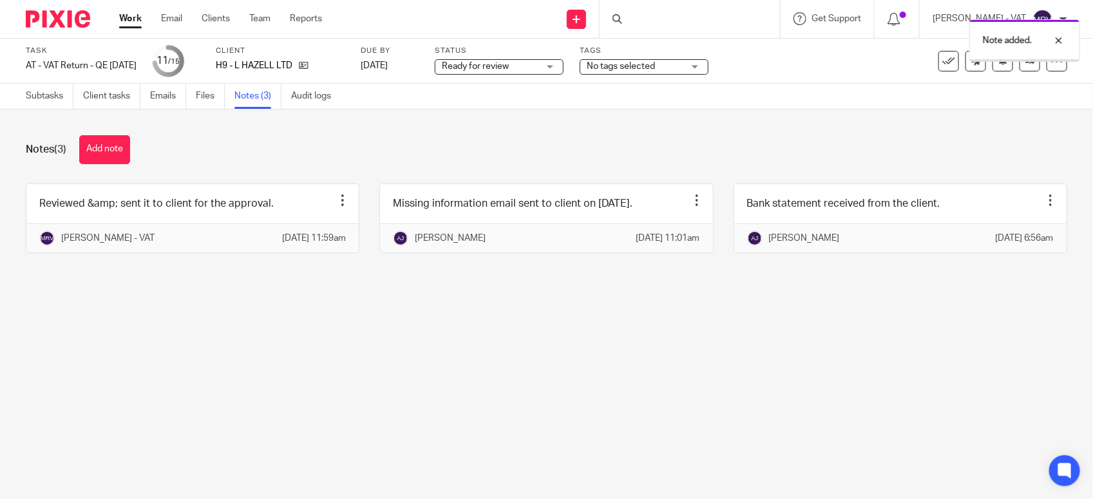
click at [242, 369] on main "Task AT - VAT Return - QE [DATE] Save AT - VAT Return - QE [DATE] 11 /15 Client…" at bounding box center [546, 249] width 1093 height 499
click at [41, 95] on link "Subtasks" at bounding box center [50, 96] width 48 height 25
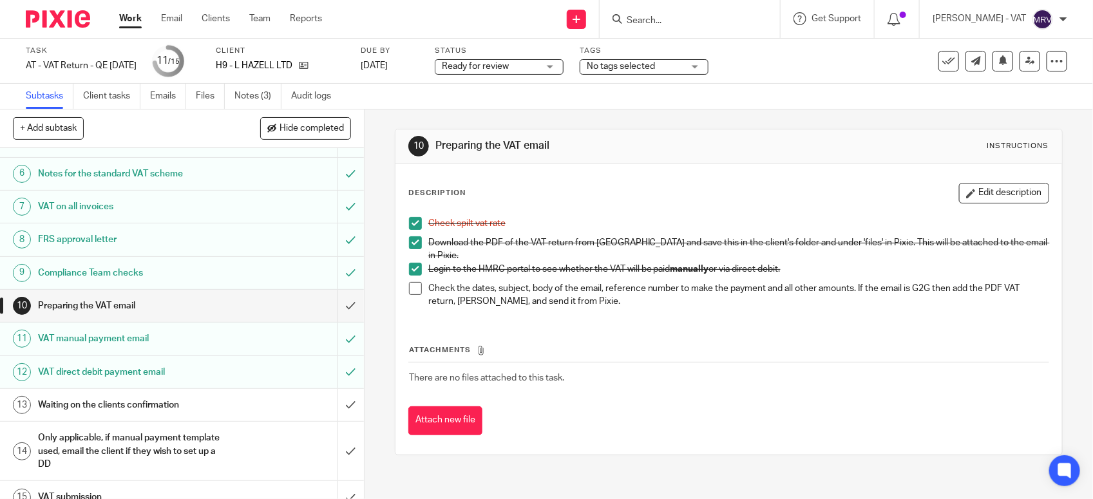
scroll to position [200, 0]
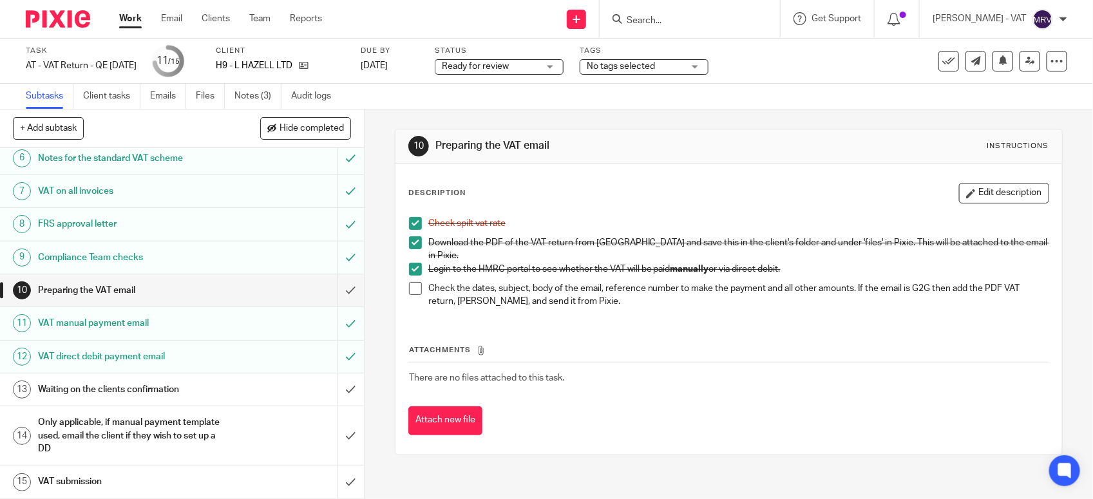
click at [409, 283] on span at bounding box center [415, 288] width 13 height 13
click at [646, 323] on div "Attachments There are no files attached to this task. Attach new file" at bounding box center [728, 376] width 641 height 117
click at [324, 285] on input "submit" at bounding box center [182, 290] width 364 height 32
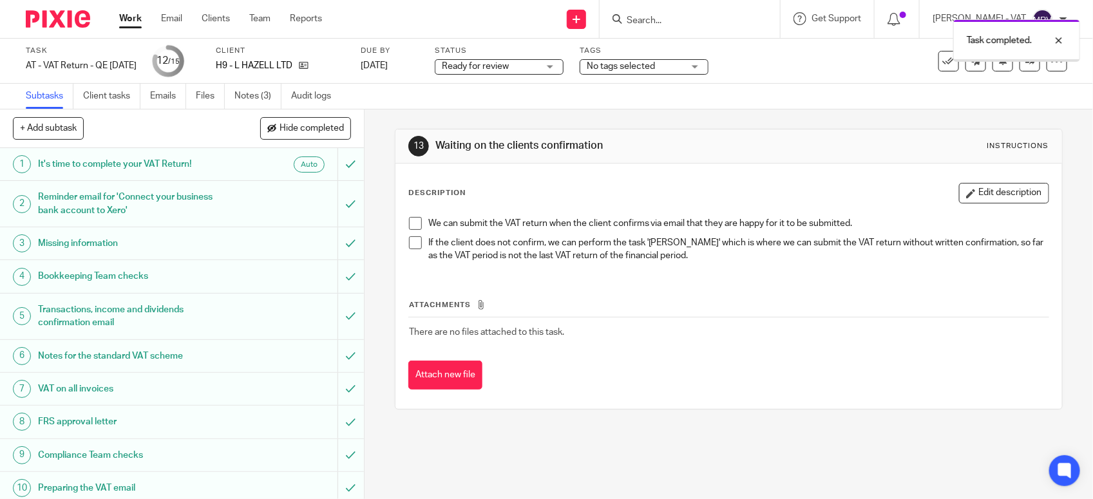
click at [684, 303] on th "Attachments" at bounding box center [728, 308] width 641 height 19
click at [529, 62] on span "Ready for review" at bounding box center [490, 67] width 97 height 14
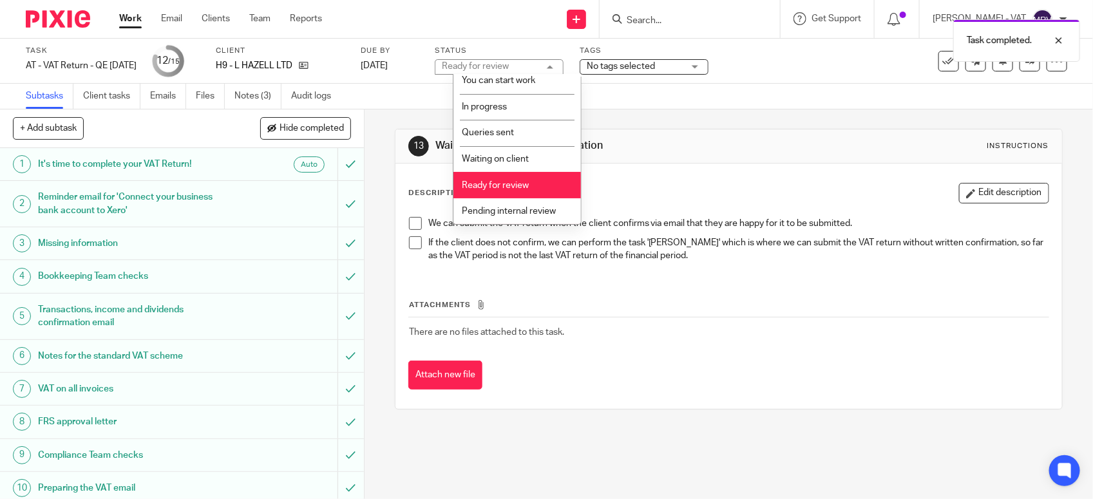
scroll to position [58, 0]
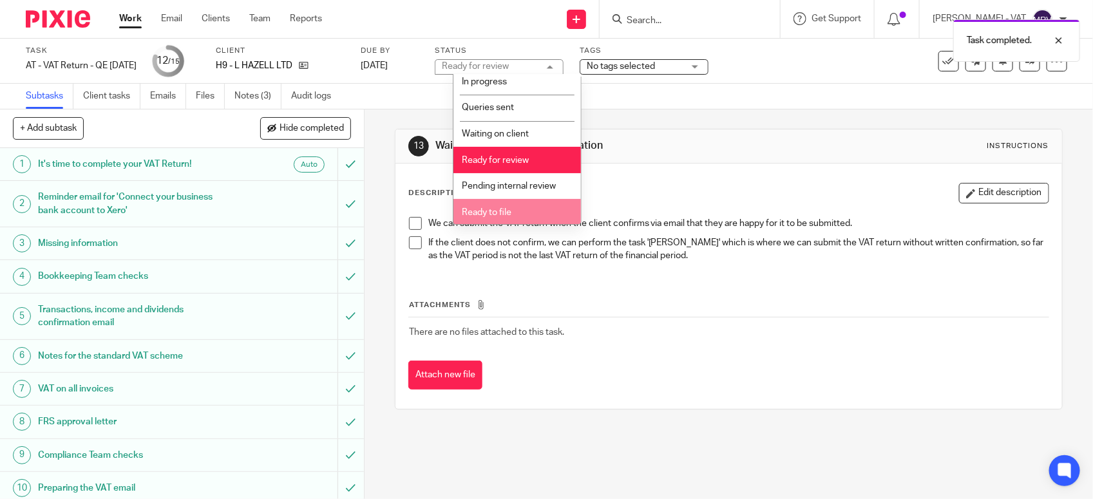
click at [498, 211] on span "Ready to file" at bounding box center [487, 212] width 50 height 9
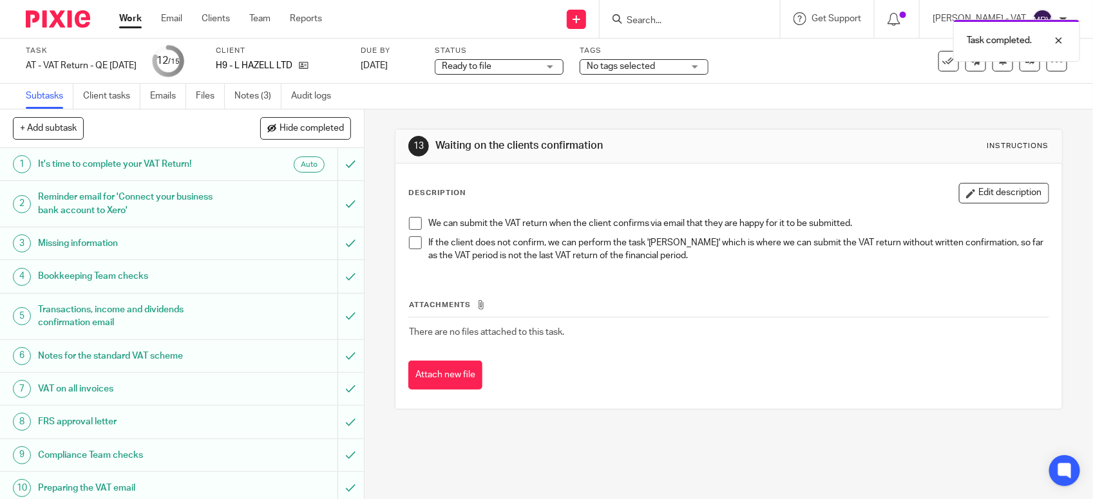
click at [711, 211] on div "We can submit the VAT return when the client confirms via email that they are h…" at bounding box center [729, 242] width 653 height 62
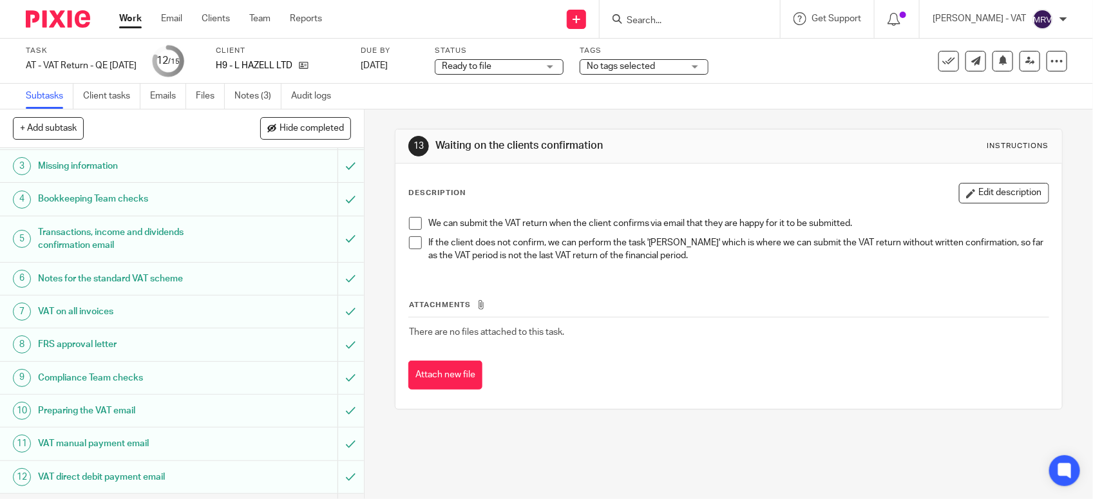
scroll to position [200, 0]
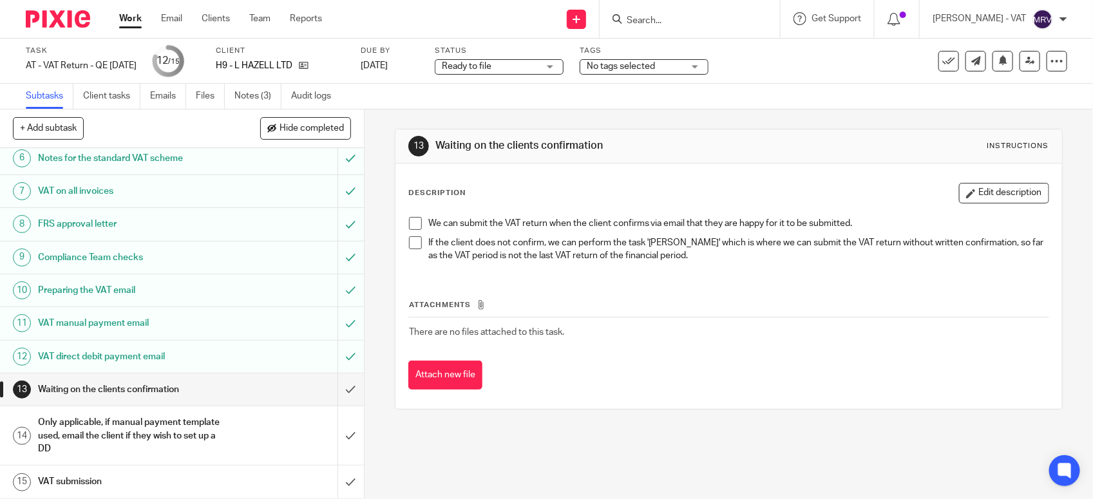
click at [671, 182] on div "Description Edit description We can submit the VAT return when the client confi…" at bounding box center [729, 286] width 667 height 245
click at [541, 178] on div "Description Edit description We can submit the VAT return when the client confi…" at bounding box center [729, 286] width 667 height 245
click at [609, 277] on div "Attachments There are no files attached to this task. Attach new file" at bounding box center [728, 331] width 641 height 117
click at [532, 276] on div "Attachments There are no files attached to this task. Attach new file" at bounding box center [728, 331] width 641 height 117
click at [1026, 56] on icon at bounding box center [1031, 61] width 10 height 10
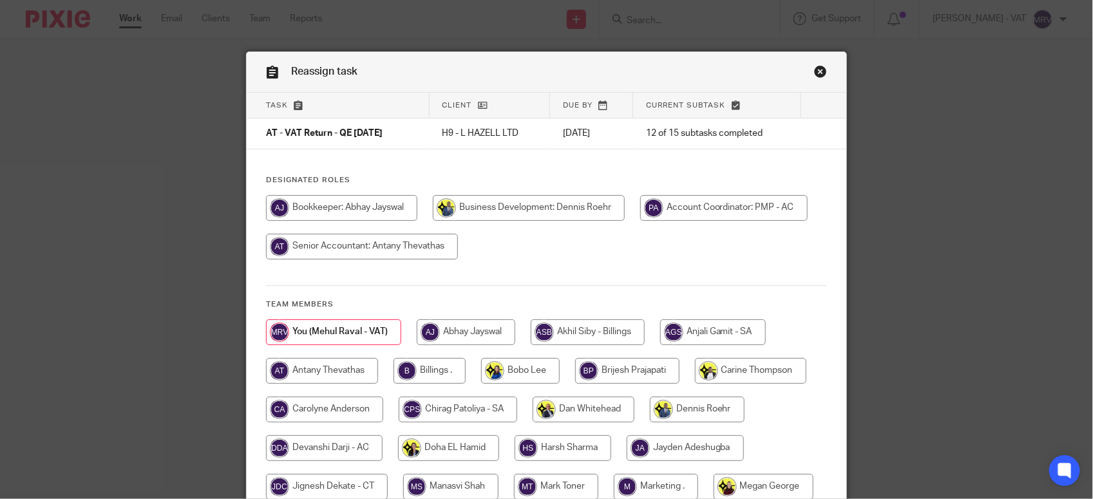
click at [691, 157] on div "Task Client Due by Current subtask AT - VAT Return - QE [DATE] H9 - L HAZELL LT…" at bounding box center [547, 361] width 600 height 537
click at [419, 374] on input "radio" at bounding box center [430, 371] width 72 height 26
radio input "true"
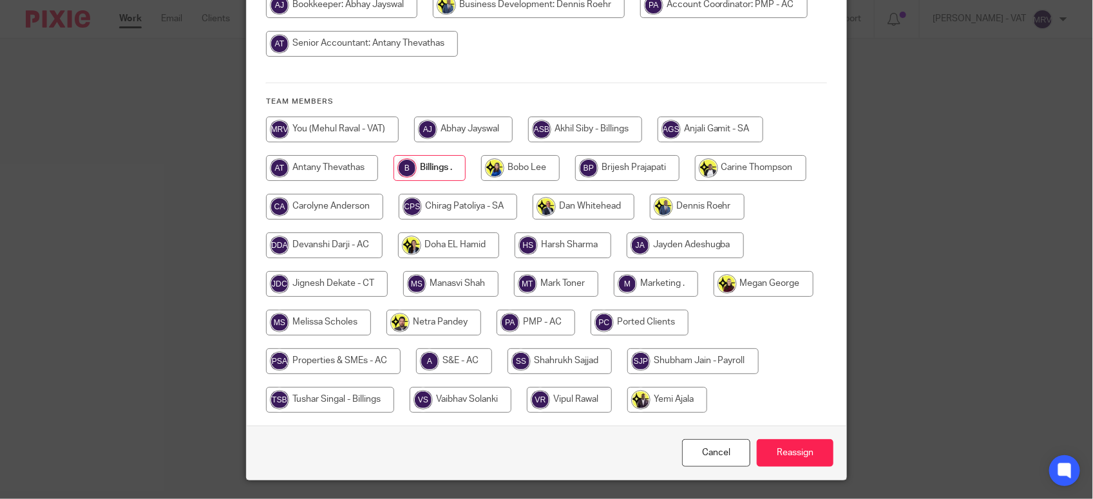
scroll to position [236, 0]
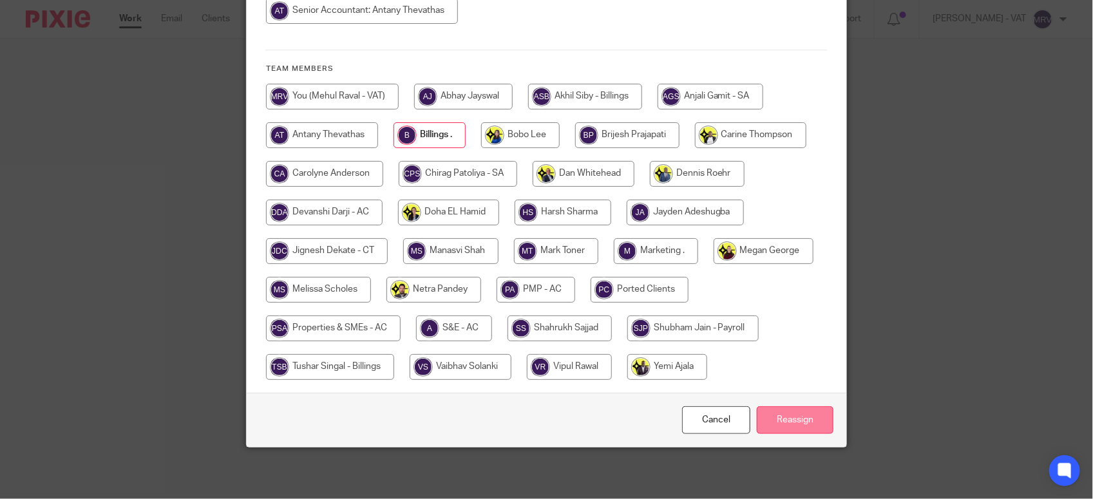
click at [788, 416] on input "Reassign" at bounding box center [795, 421] width 77 height 28
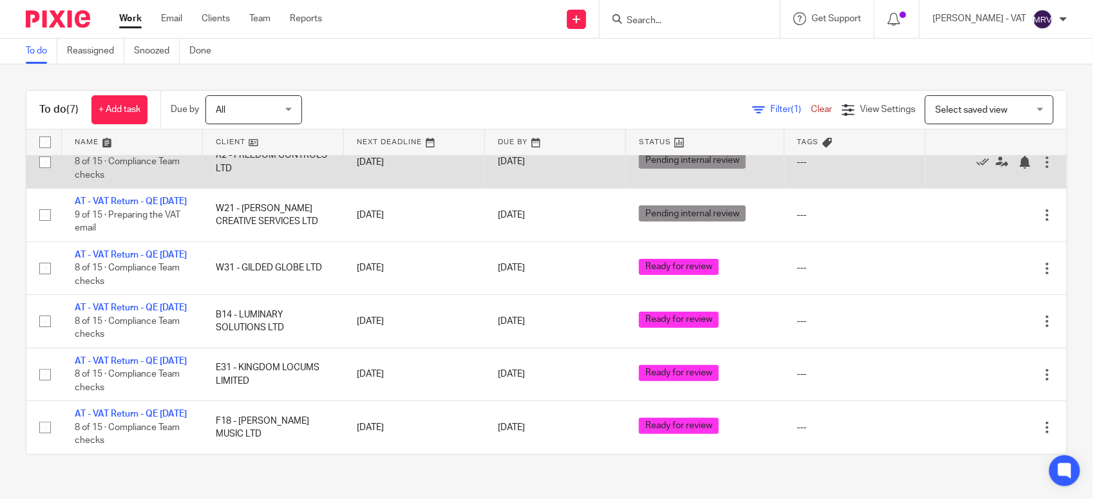
scroll to position [161, 0]
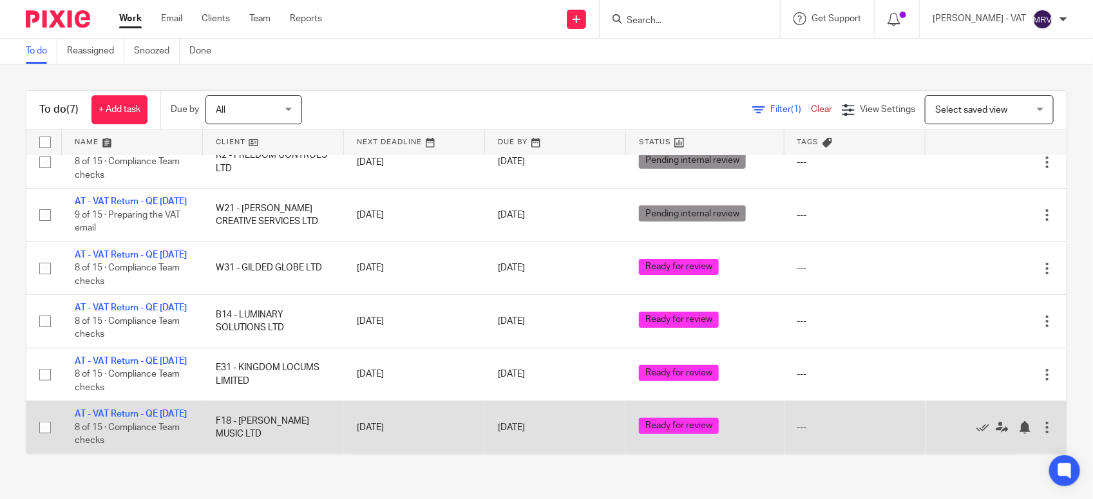
click at [1, 327] on div "To do (7) + Add task Due by All All Today Tomorrow This week Next week This mon…" at bounding box center [546, 272] width 1093 height 416
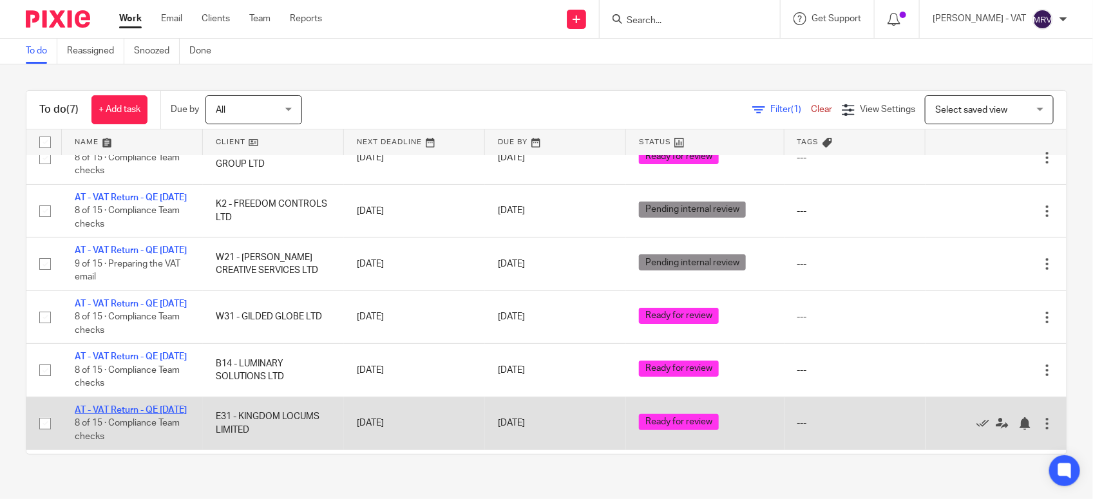
scroll to position [0, 0]
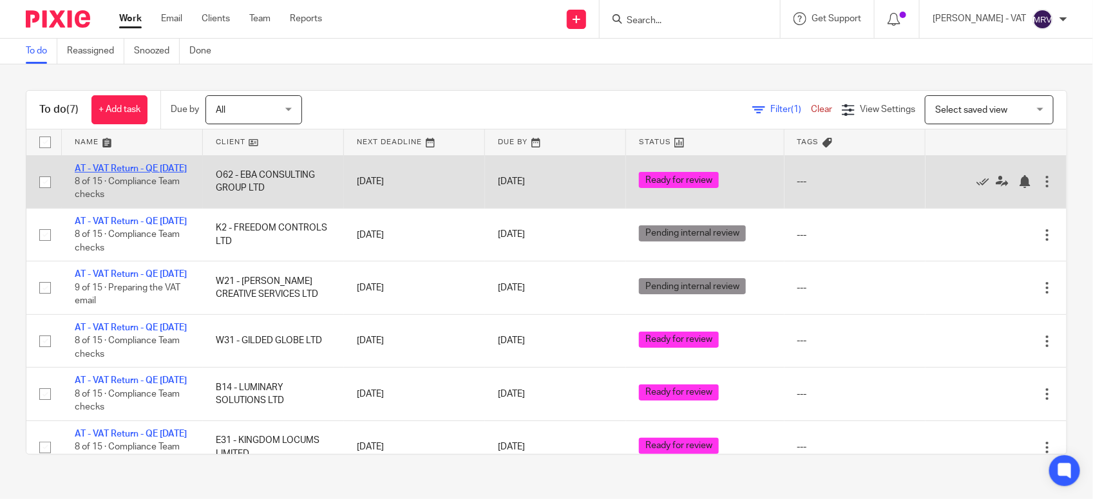
click at [90, 171] on link "AT - VAT Return - QE [DATE]" at bounding box center [131, 168] width 112 height 9
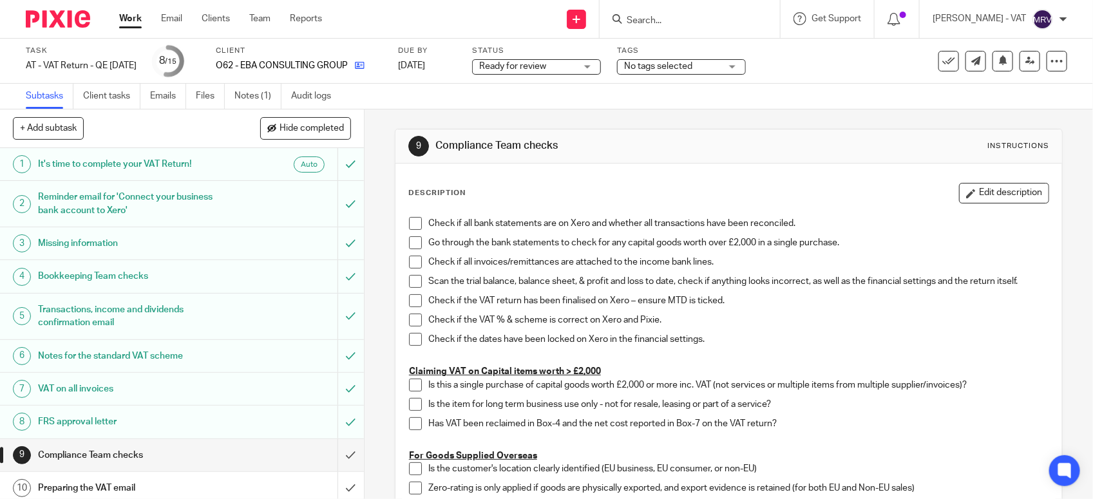
click at [365, 71] on link at bounding box center [357, 65] width 16 height 13
click at [413, 217] on span at bounding box center [415, 223] width 13 height 13
click at [409, 249] on span at bounding box center [415, 242] width 13 height 13
click at [411, 258] on span at bounding box center [415, 262] width 13 height 13
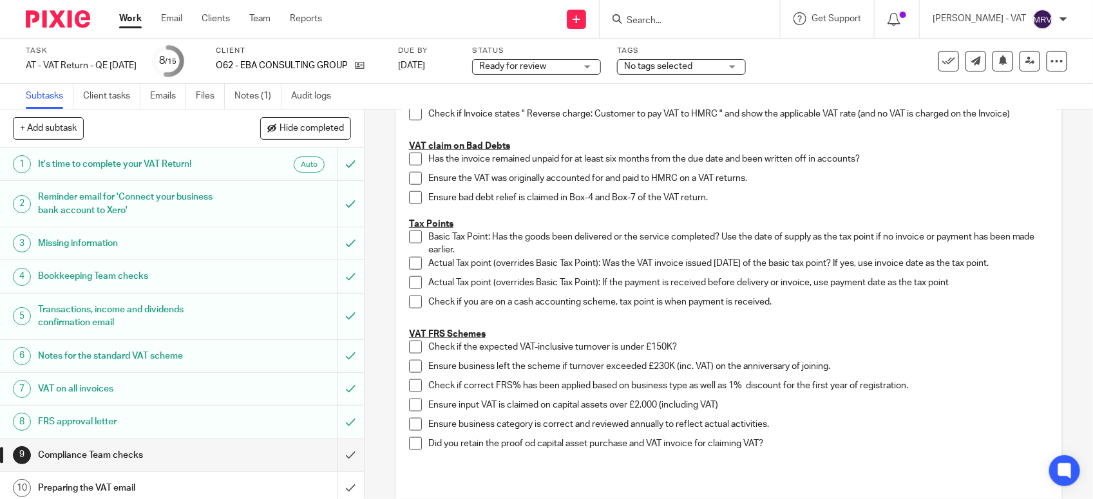
scroll to position [564, 0]
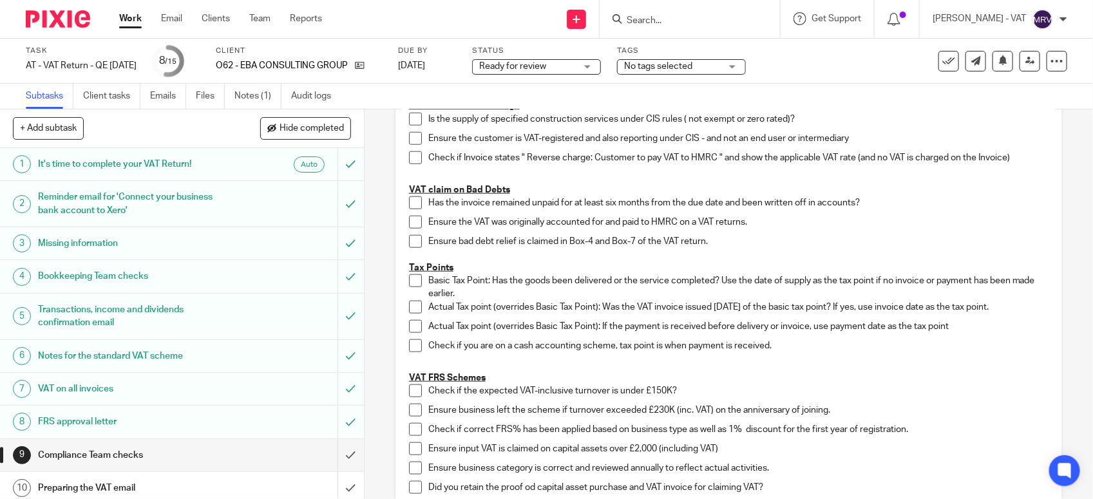
click at [412, 388] on span at bounding box center [415, 391] width 13 height 13
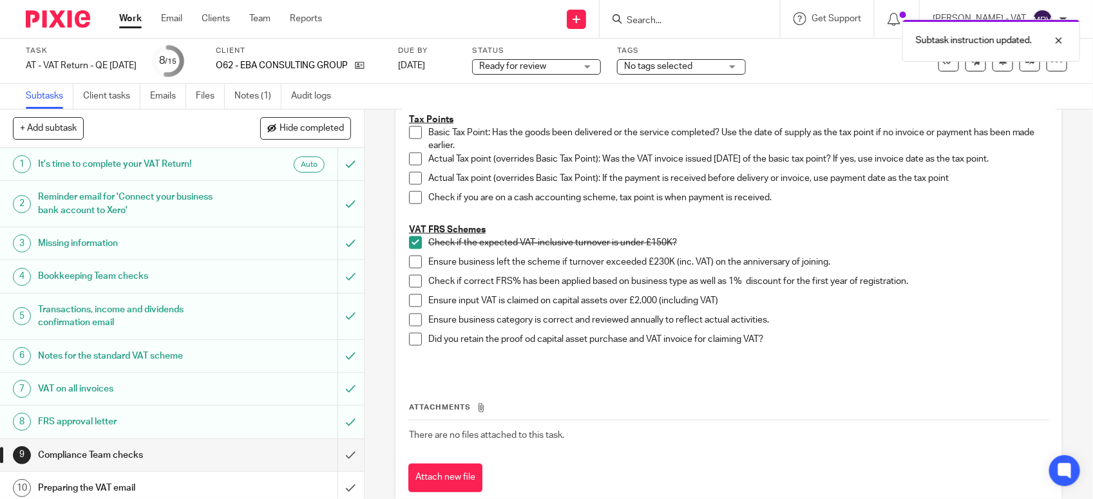
scroll to position [725, 0]
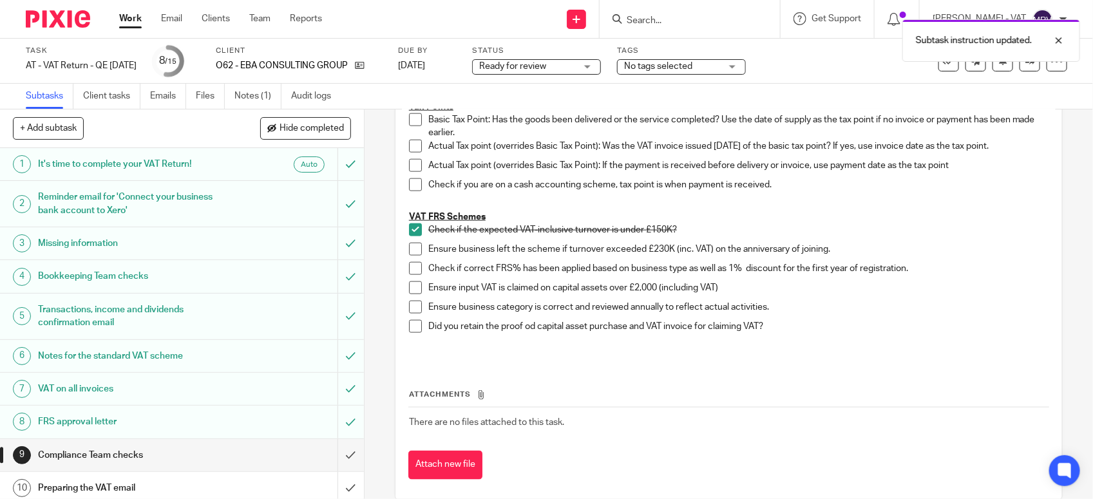
click at [410, 254] on span at bounding box center [415, 249] width 13 height 13
click at [409, 272] on span at bounding box center [415, 268] width 13 height 13
click at [410, 307] on span at bounding box center [415, 307] width 13 height 13
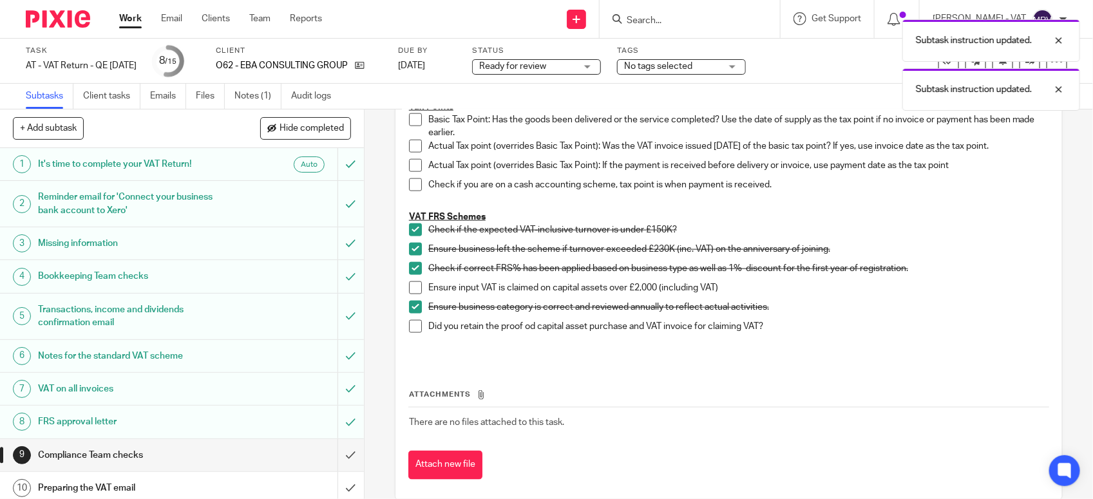
click at [616, 352] on p at bounding box center [729, 346] width 640 height 13
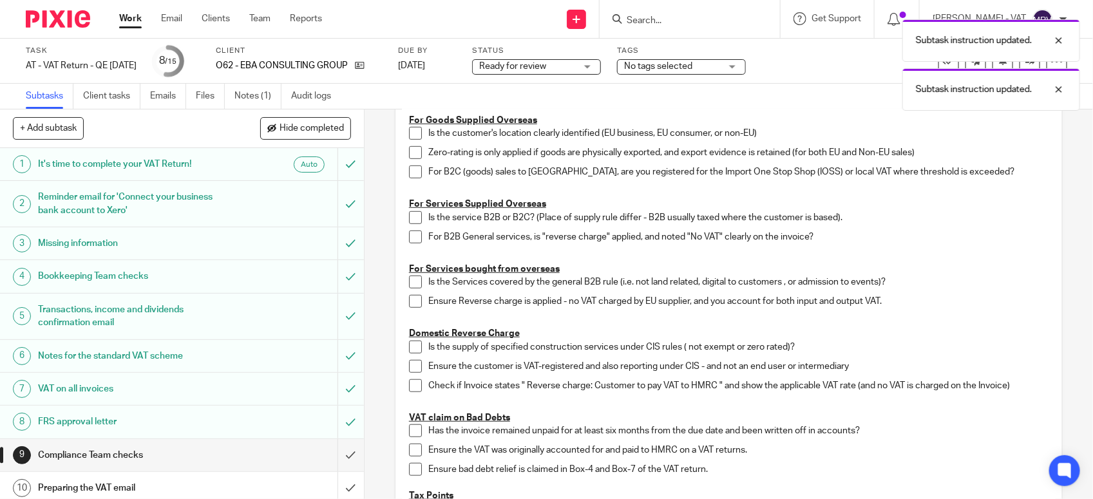
scroll to position [242, 0]
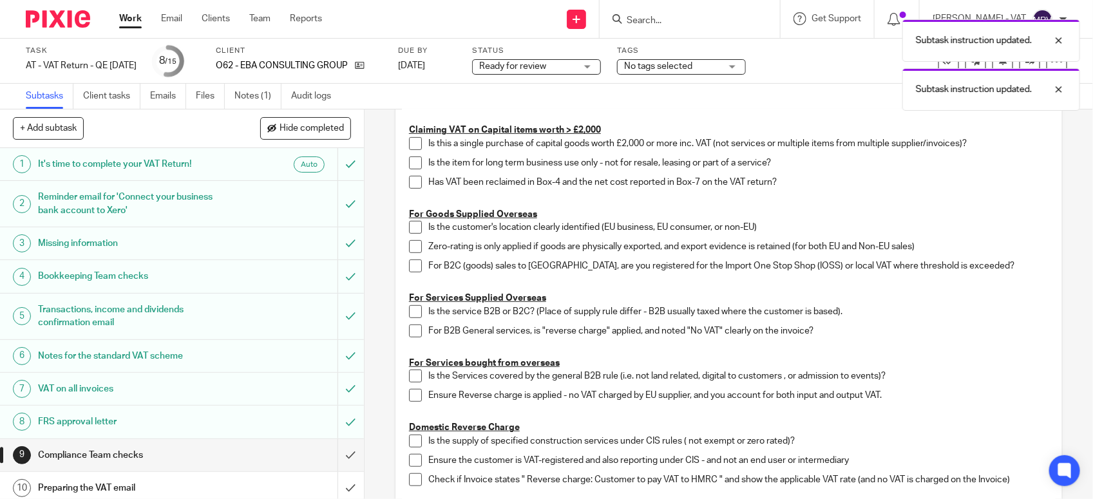
click at [827, 211] on p "For Goods Supplied Overseas" at bounding box center [729, 214] width 640 height 13
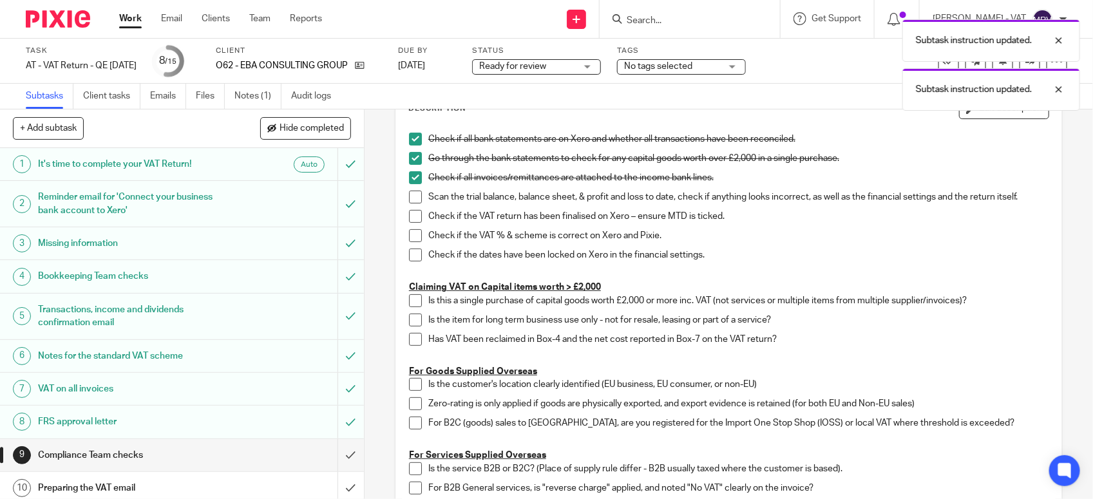
scroll to position [81, 0]
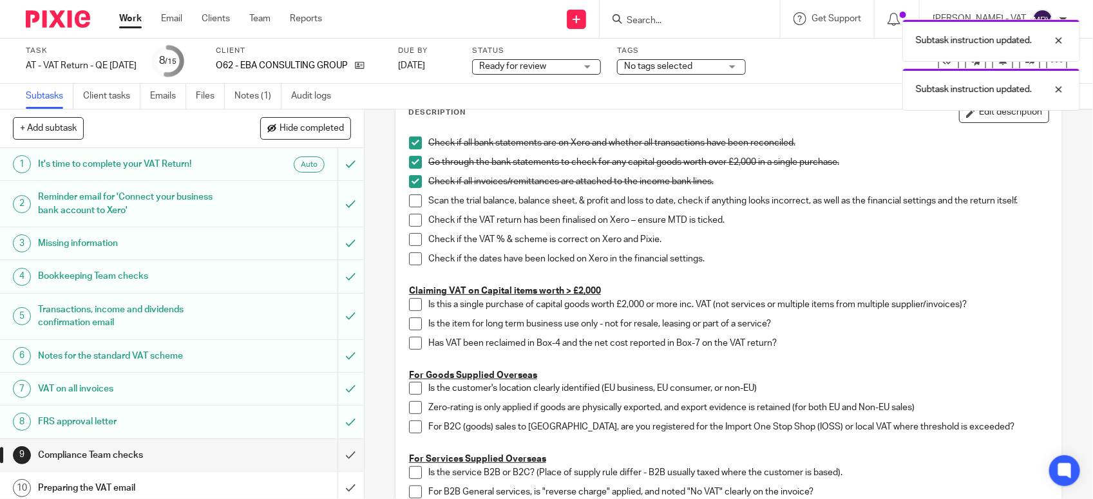
click at [792, 260] on p "Check if the dates have been locked on Xero in the financial settings." at bounding box center [738, 259] width 620 height 13
click at [409, 203] on span at bounding box center [415, 201] width 13 height 13
click at [410, 217] on span at bounding box center [415, 220] width 13 height 13
click at [409, 240] on span at bounding box center [415, 239] width 13 height 13
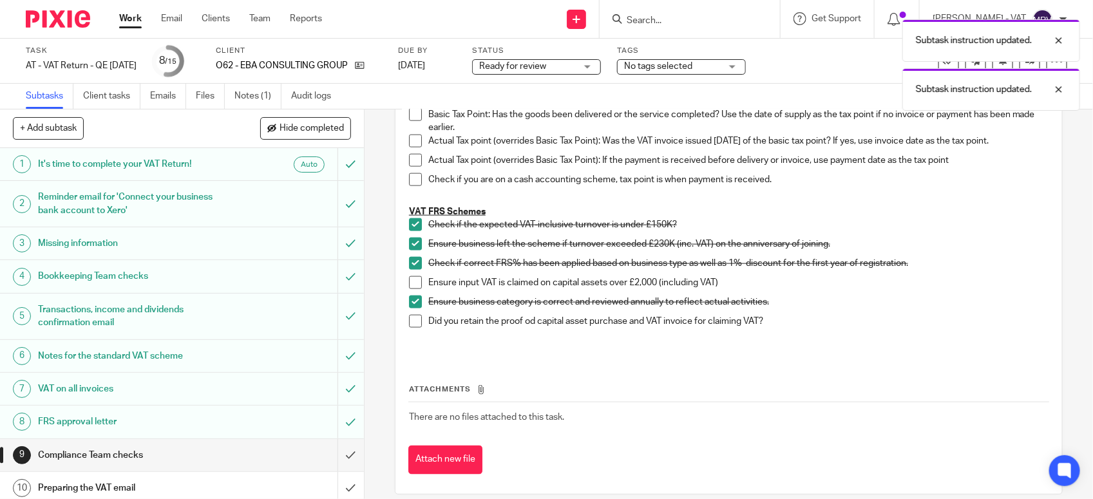
scroll to position [745, 0]
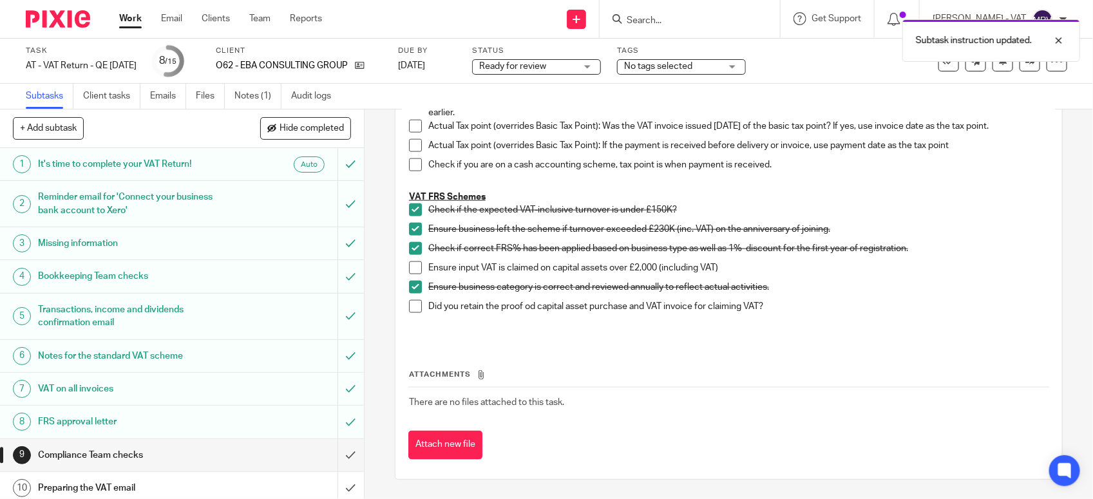
click at [938, 307] on p "Did you retain the proof od capital asset purchase and VAT invoice for claiming…" at bounding box center [738, 306] width 620 height 13
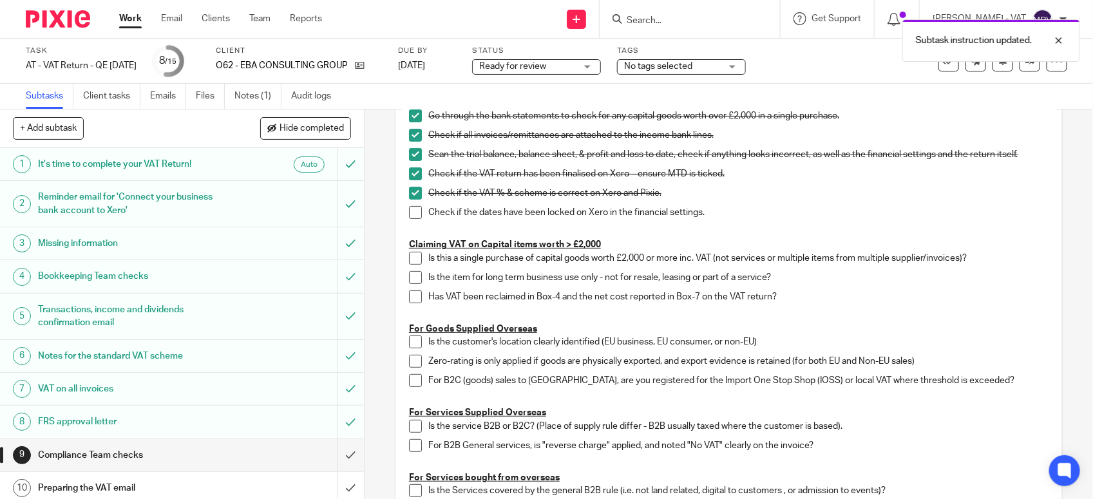
scroll to position [101, 0]
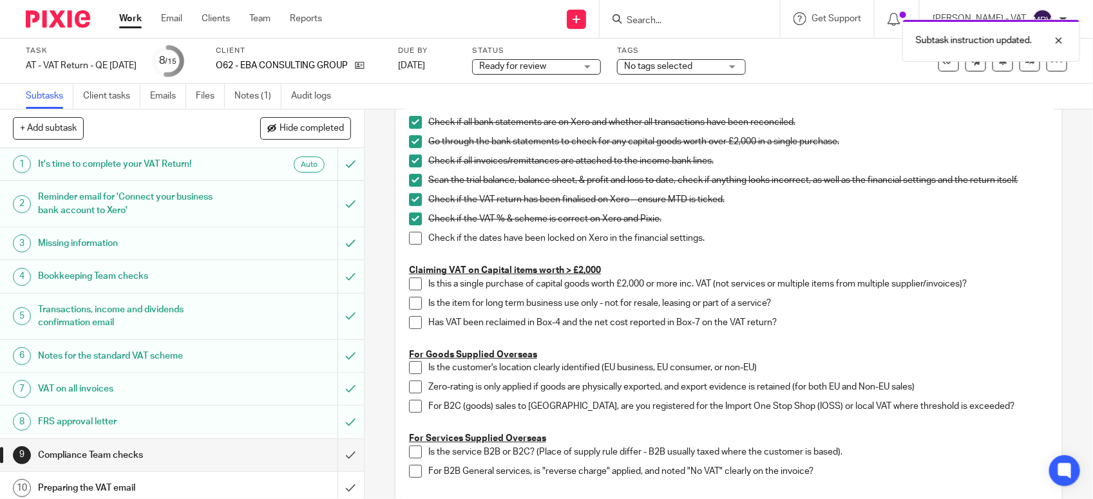
click at [414, 240] on span at bounding box center [415, 238] width 13 height 13
click at [893, 238] on p "Check if the dates have been locked on Xero in the financial settings." at bounding box center [738, 238] width 620 height 13
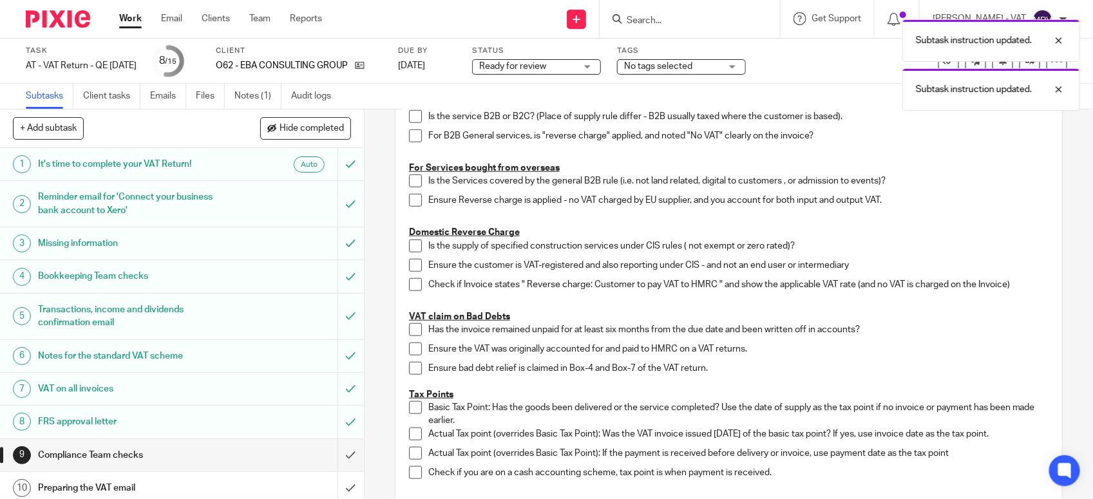
scroll to position [504, 0]
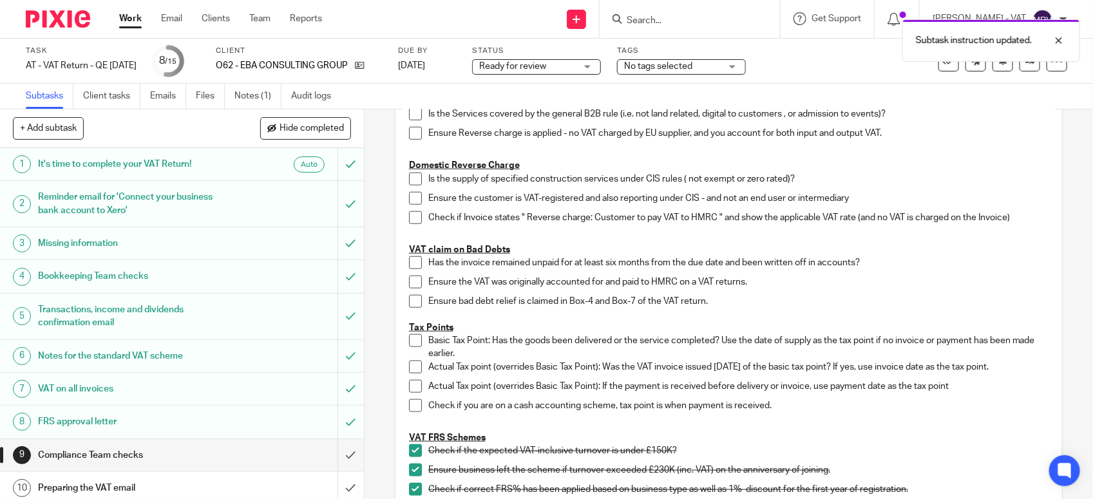
click at [939, 276] on p "Ensure the VAT was originally accounted for and paid to HMRC on a VAT returns." at bounding box center [738, 282] width 620 height 13
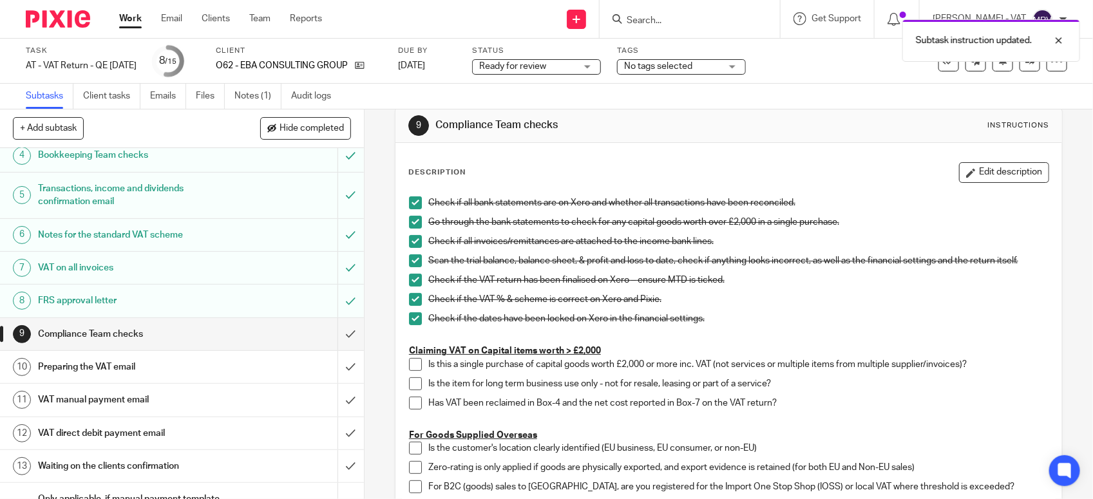
scroll to position [161, 0]
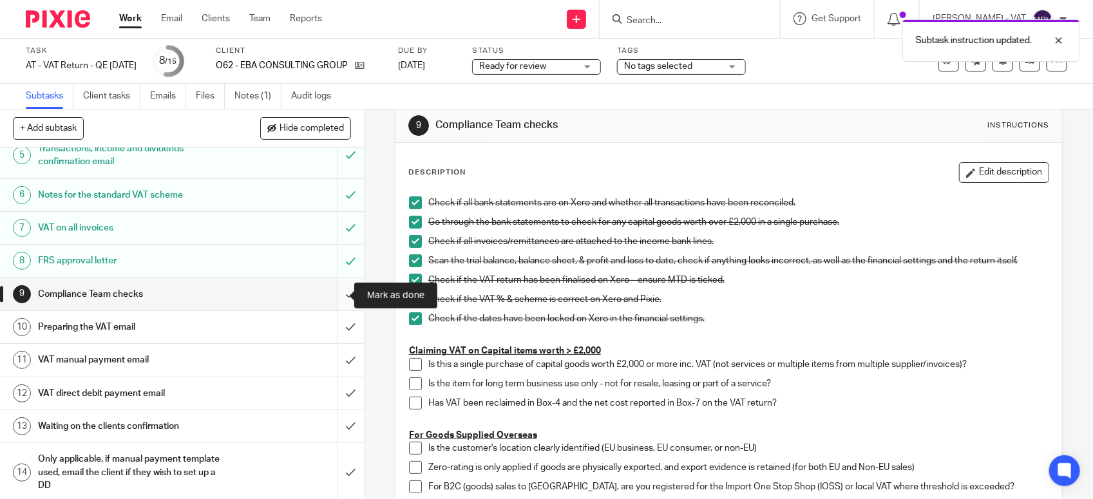
click at [334, 294] on input "submit" at bounding box center [182, 294] width 364 height 32
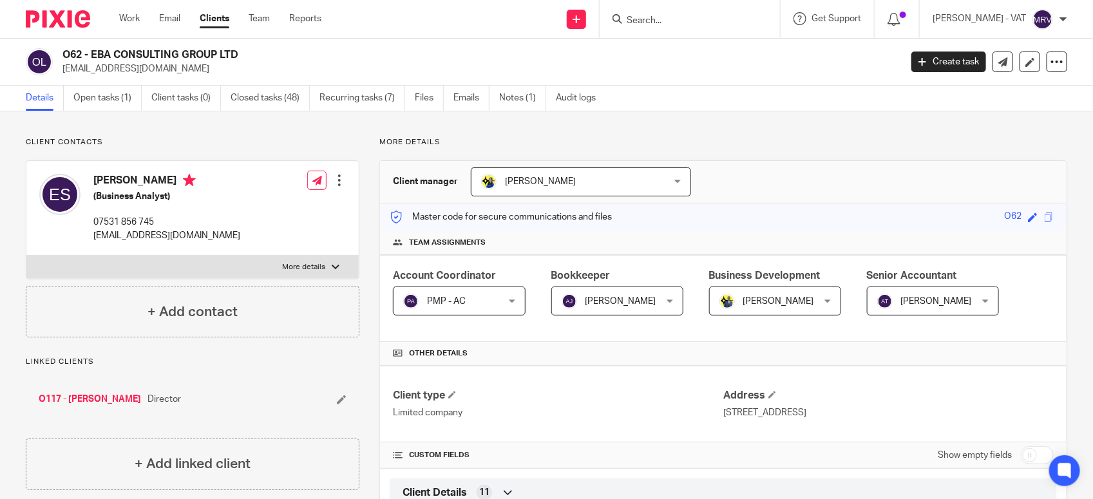
click at [564, 61] on h2 "O62 - EBA CONSULTING GROUP LTD" at bounding box center [394, 55] width 664 height 14
click at [519, 98] on link "Notes (1)" at bounding box center [522, 98] width 47 height 25
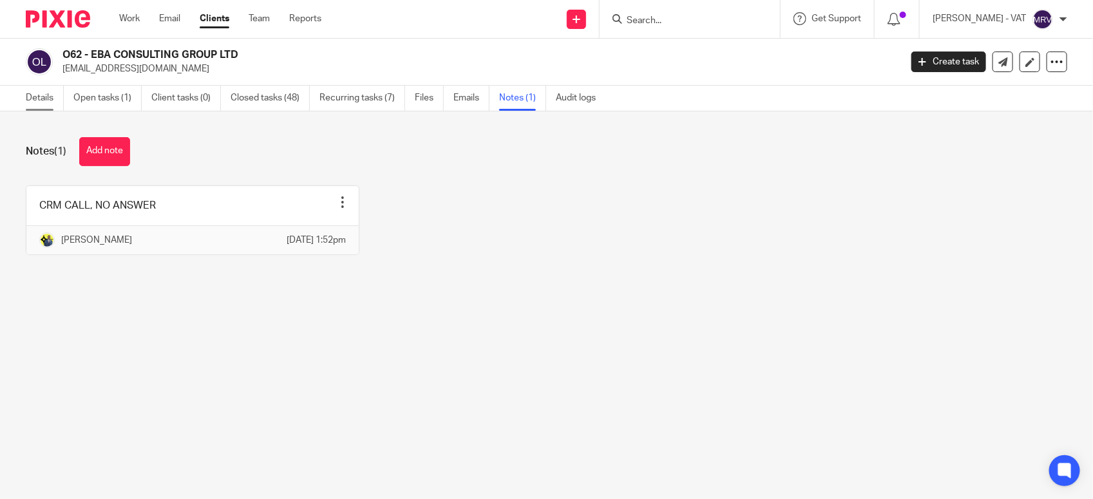
click at [36, 101] on link "Details" at bounding box center [45, 98] width 38 height 25
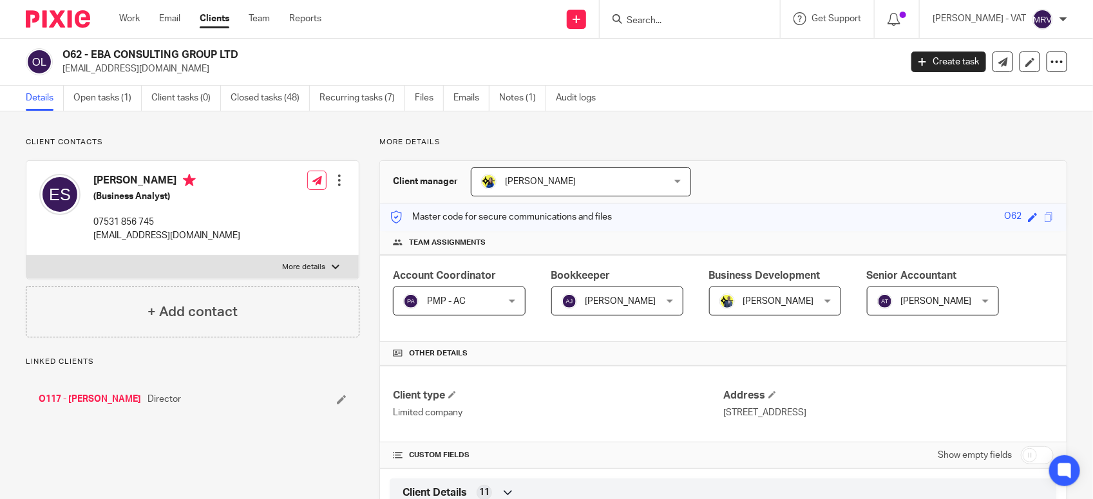
drag, startPoint x: 92, startPoint y: 52, endPoint x: 235, endPoint y: 39, distance: 143.6
click at [235, 39] on div "O62 - EBA CONSULTING GROUP LTD esther_olaniyan@live.co.uk Create task Update fr…" at bounding box center [546, 62] width 1093 height 47
copy h2 "EBA CONSULTING GROUP LTD"
click at [92, 58] on h2 "O62 - EBA CONSULTING GROUP LTD" at bounding box center [394, 55] width 664 height 14
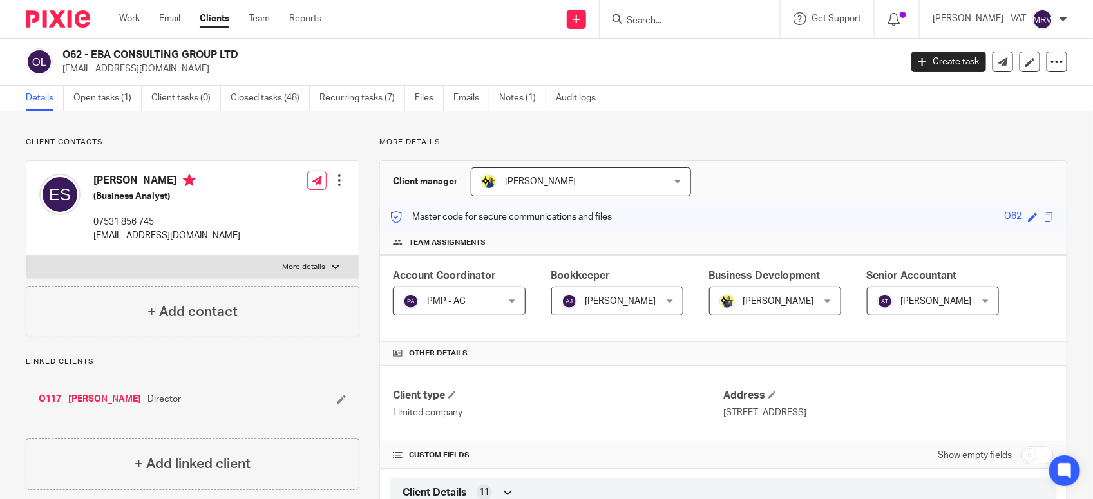
drag, startPoint x: 92, startPoint y: 56, endPoint x: 246, endPoint y: 48, distance: 154.2
click at [246, 48] on h2 "O62 - EBA CONSULTING GROUP LTD" at bounding box center [394, 55] width 664 height 14
copy h2 "EBA CONSULTING GROUP LTD"
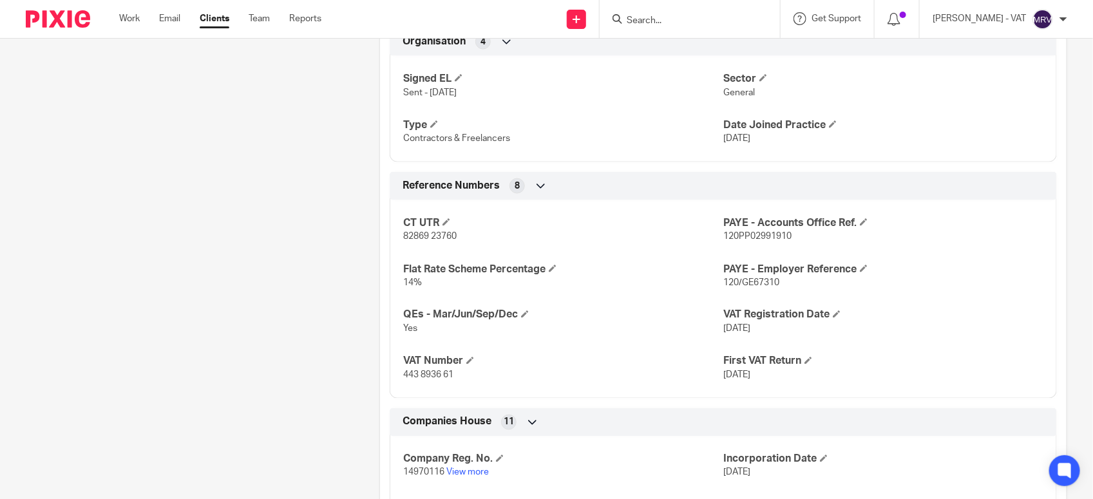
scroll to position [805, 0]
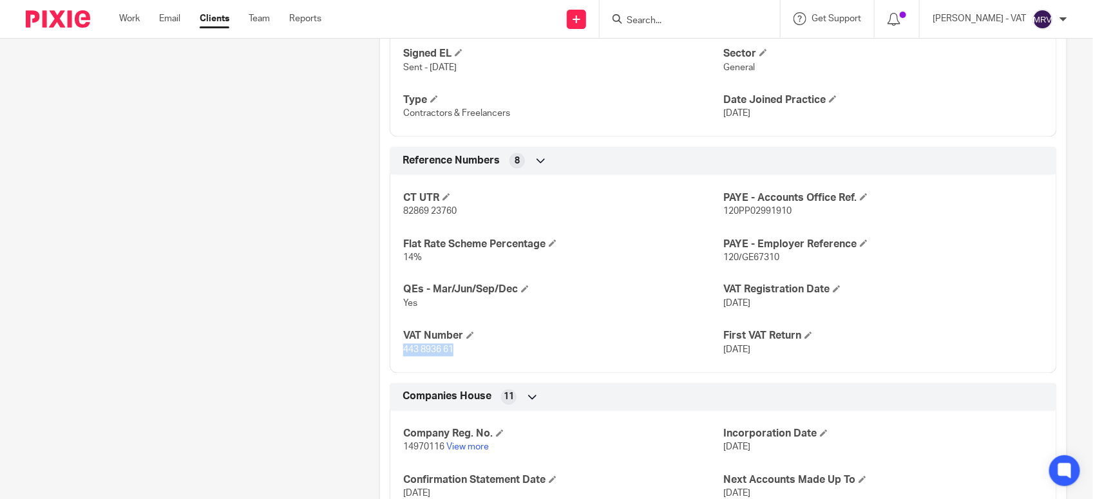
drag, startPoint x: 398, startPoint y: 350, endPoint x: 459, endPoint y: 349, distance: 61.2
click at [459, 349] on div "CT UTR 82869 23760 PAYE - Accounts Office Ref. 120PP02991910 Flat Rate Scheme P…" at bounding box center [723, 270] width 667 height 208
copy span "443 8936 61"
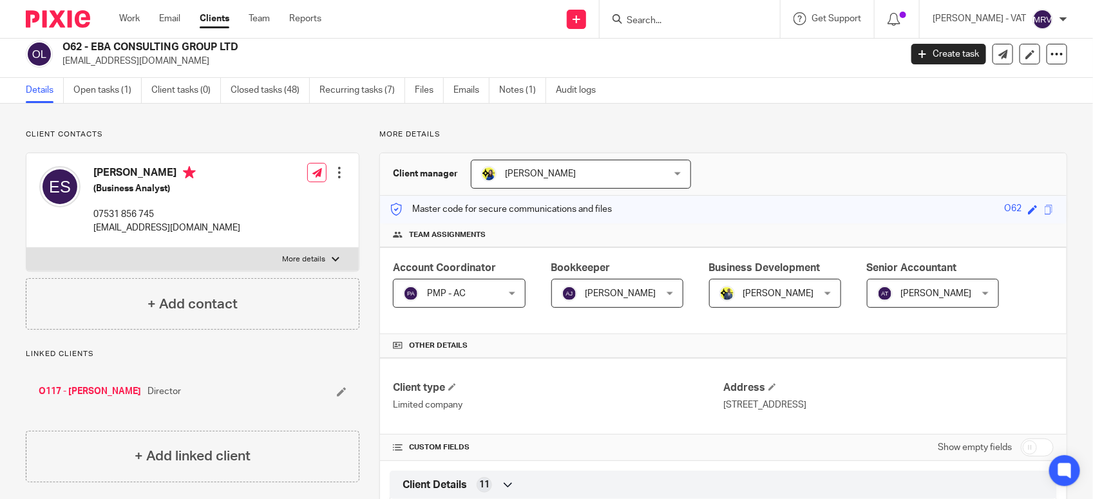
scroll to position [0, 0]
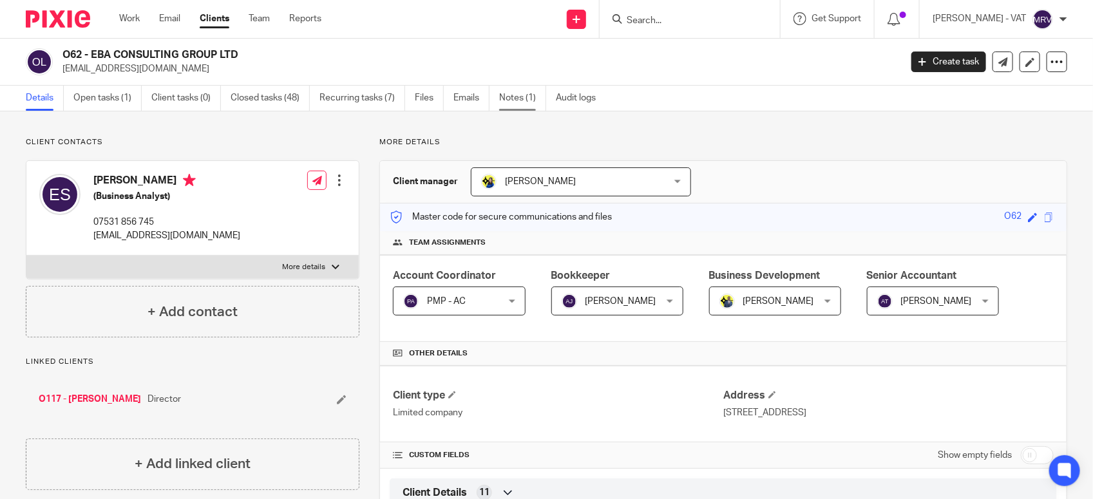
click at [520, 97] on link "Notes (1)" at bounding box center [522, 98] width 47 height 25
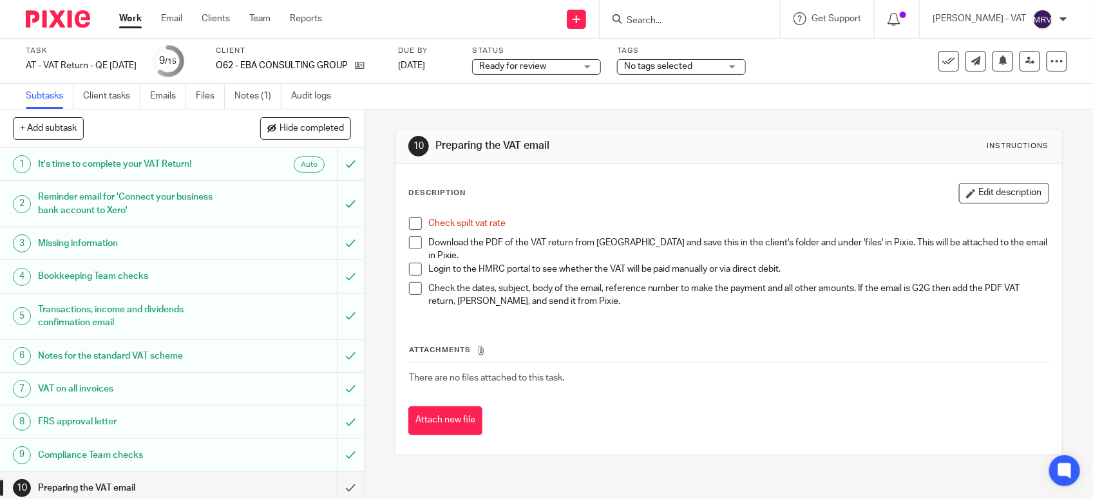
click at [410, 226] on span at bounding box center [415, 223] width 13 height 13
click at [809, 296] on p "Check the dates, subject, body of the email, reference number to make the payme…" at bounding box center [738, 295] width 620 height 26
click at [202, 95] on link "Files" at bounding box center [210, 96] width 29 height 25
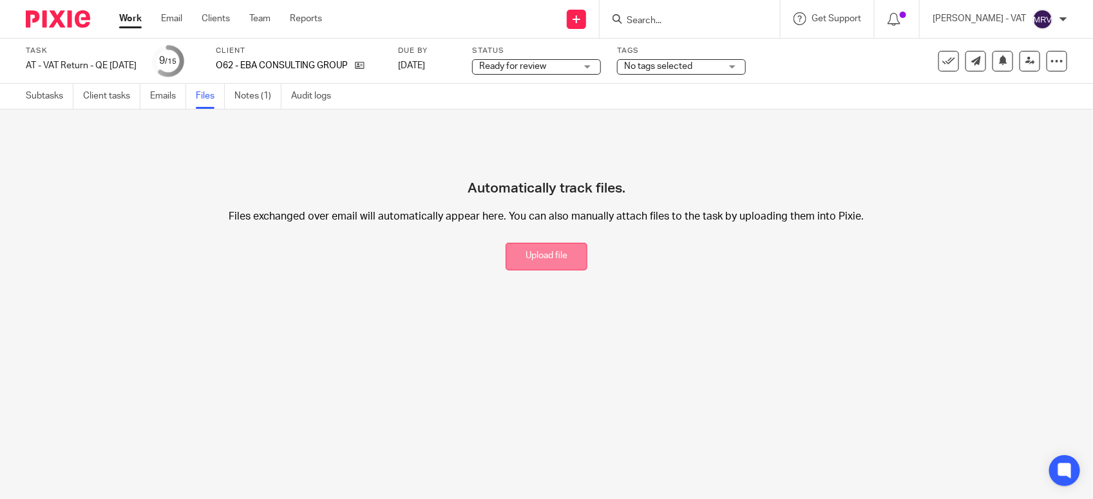
click at [514, 256] on button "Upload file" at bounding box center [547, 257] width 82 height 28
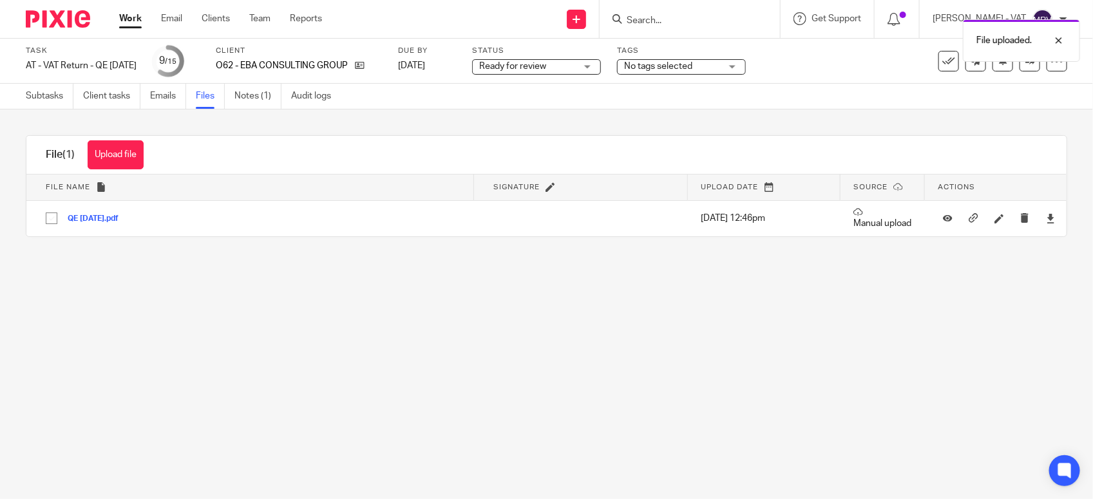
click at [388, 301] on main "Task AT - VAT Return - QE 30-09-2025 Save AT - VAT Return - QE 30-09-2025 9 /15…" at bounding box center [546, 249] width 1093 height 499
click at [34, 97] on link "Subtasks" at bounding box center [50, 96] width 48 height 25
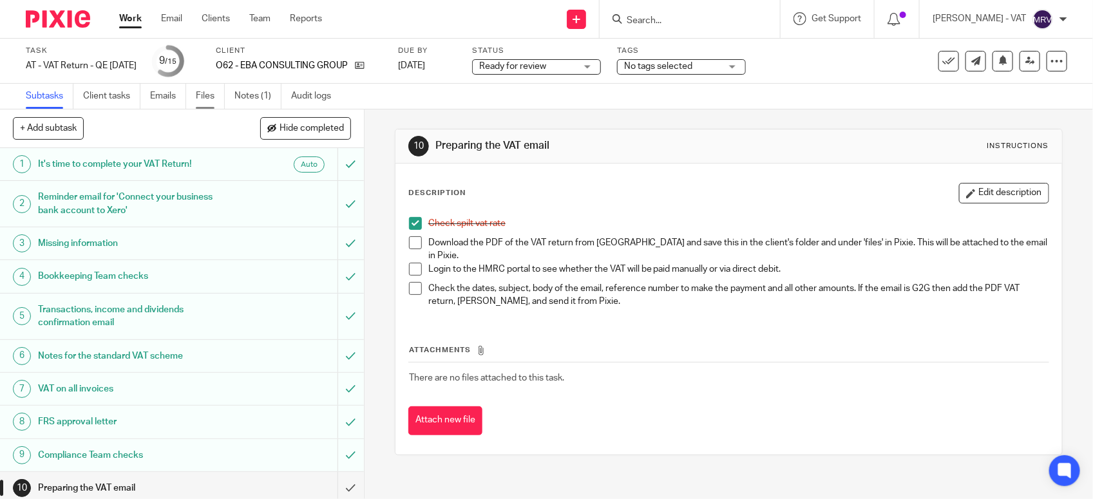
click at [215, 102] on link "Files" at bounding box center [210, 96] width 29 height 25
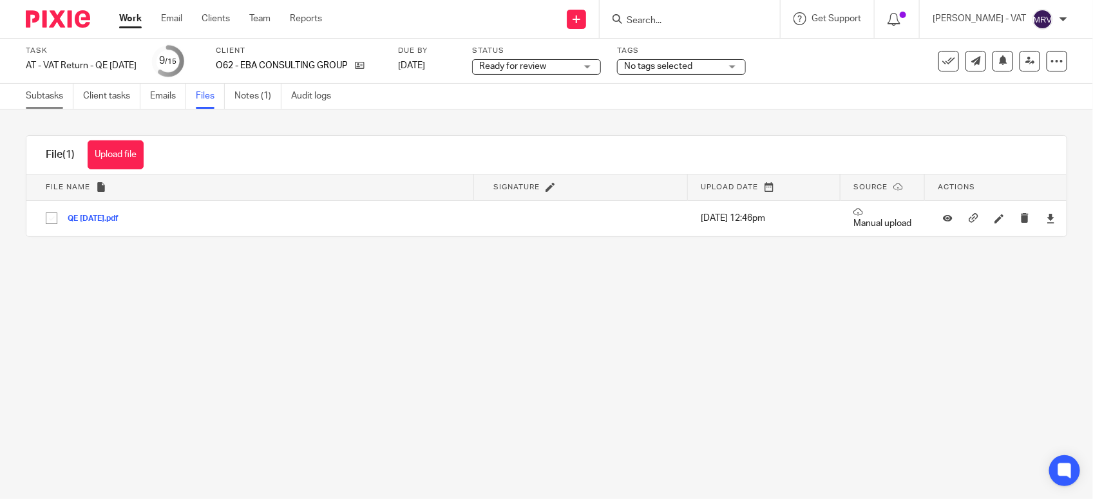
click at [57, 95] on link "Subtasks" at bounding box center [50, 96] width 48 height 25
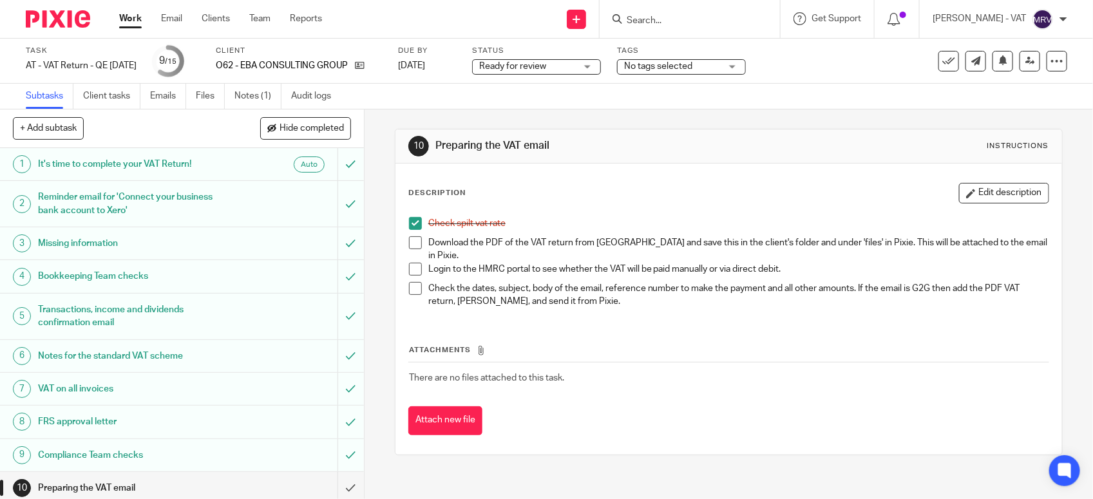
click at [416, 245] on span at bounding box center [415, 242] width 13 height 13
click at [968, 191] on button "Edit description" at bounding box center [1004, 193] width 90 height 21
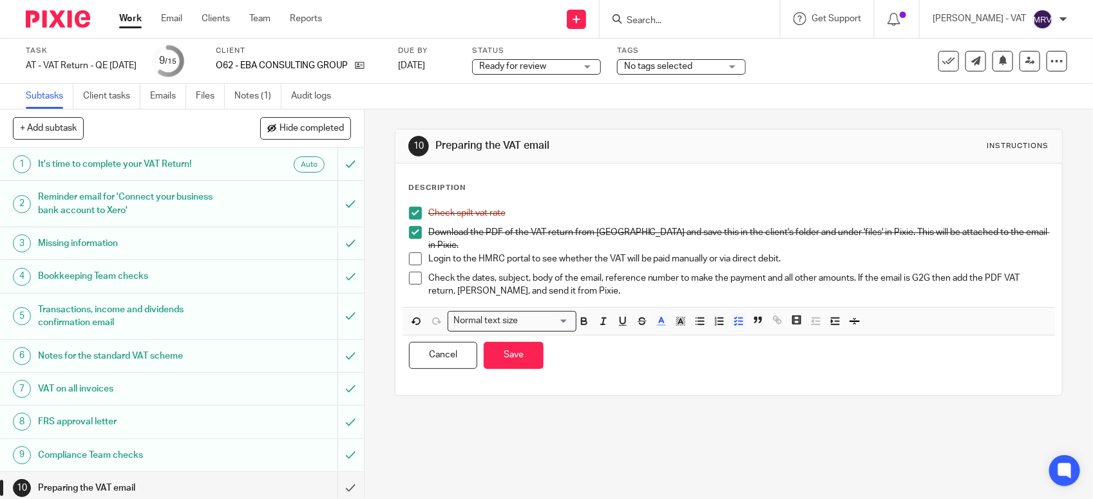
click at [777, 254] on p "Login to the HMRC portal to see whether the VAT will be paid manually or via di…" at bounding box center [738, 259] width 620 height 13
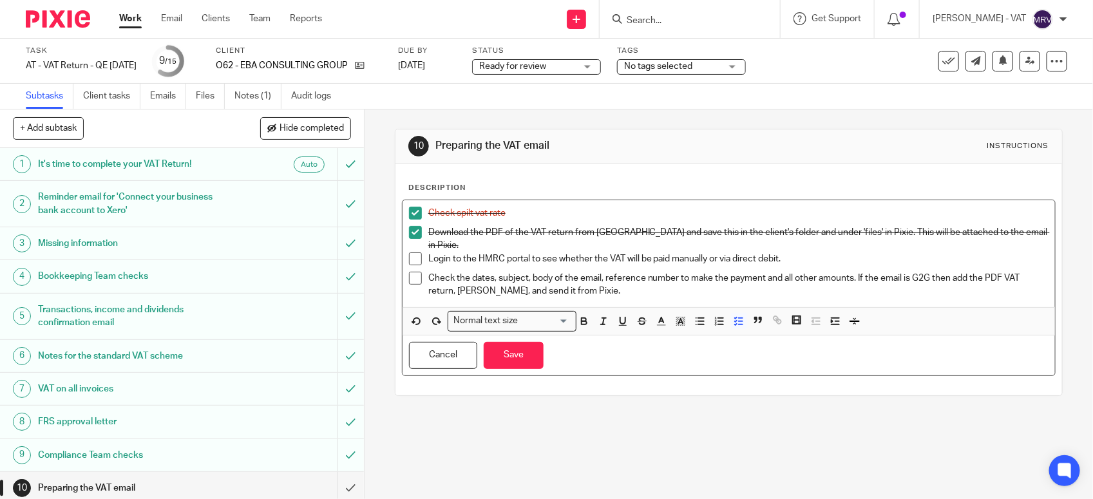
click at [704, 254] on p "Login to the HMRC portal to see whether the VAT will be paid manually or via di…" at bounding box center [738, 259] width 620 height 13
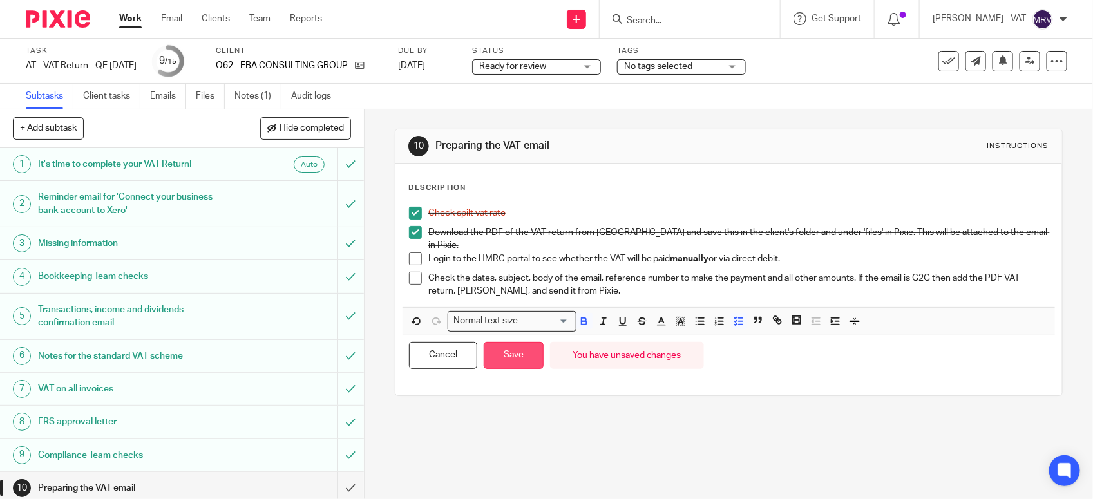
click at [510, 350] on button "Save" at bounding box center [514, 356] width 60 height 28
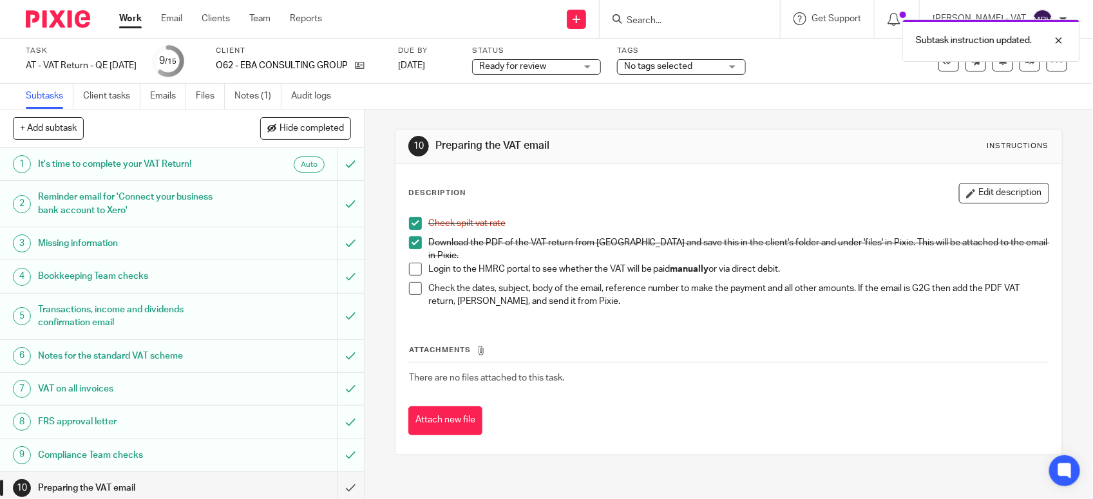
click at [713, 321] on div "Attachments There are no files attached to this task. Attach new file" at bounding box center [728, 376] width 641 height 117
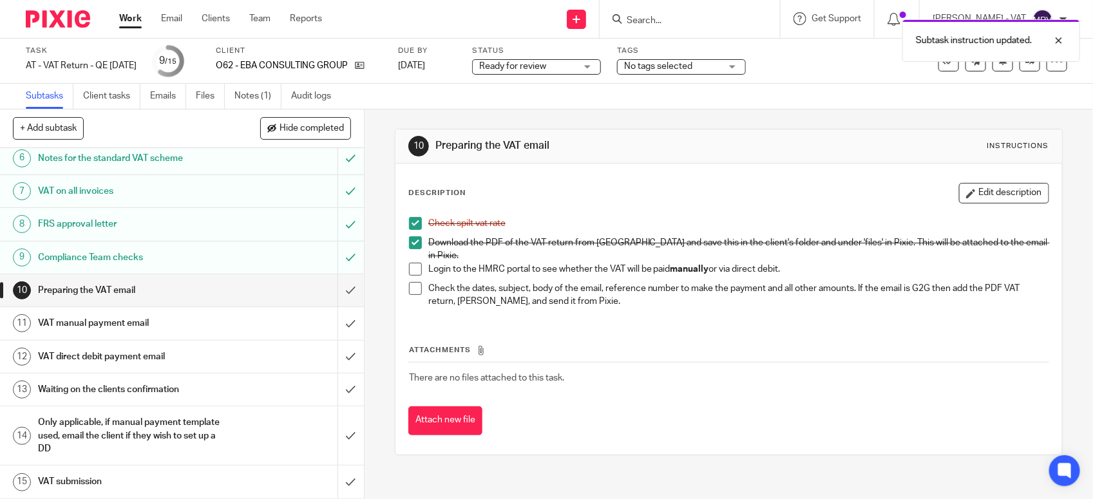
scroll to position [200, 0]
click at [338, 360] on input "submit" at bounding box center [182, 357] width 364 height 32
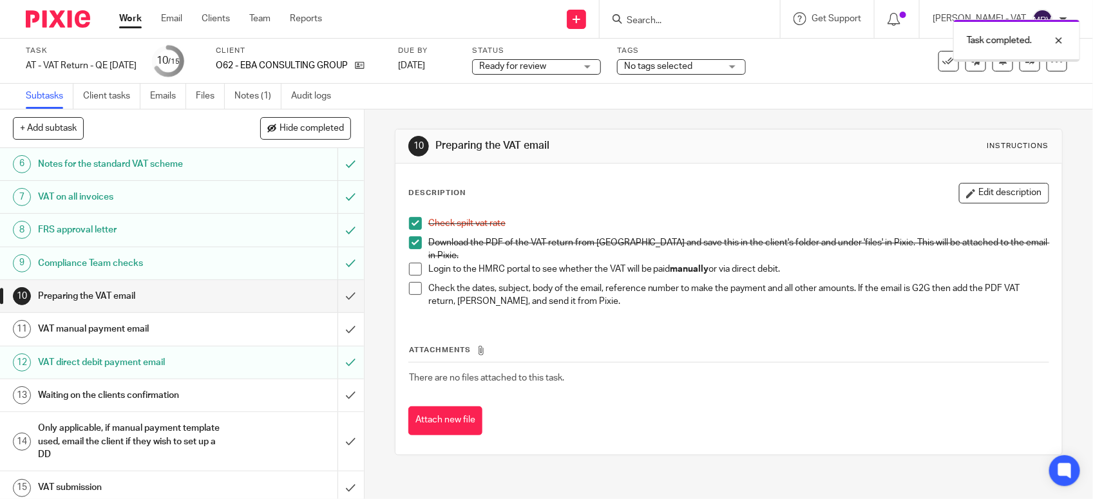
scroll to position [200, 0]
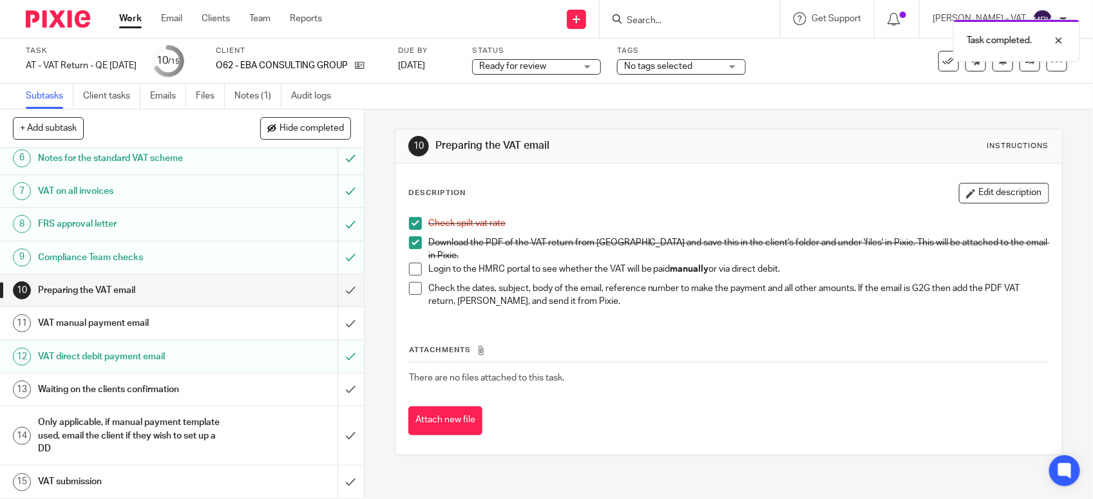
click at [140, 323] on h1 "VAT manual payment email" at bounding box center [133, 323] width 191 height 19
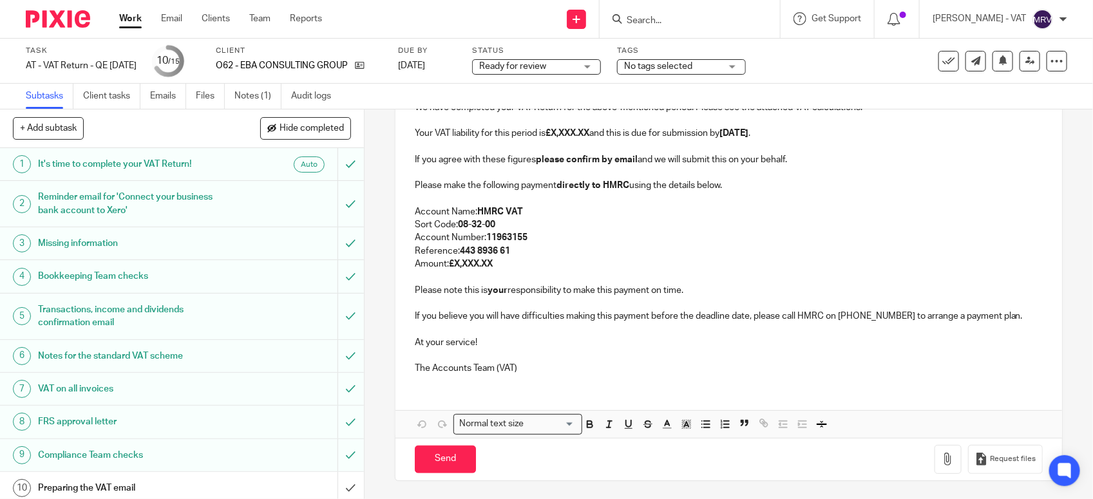
scroll to position [249, 0]
click at [198, 95] on link "Files" at bounding box center [210, 96] width 29 height 25
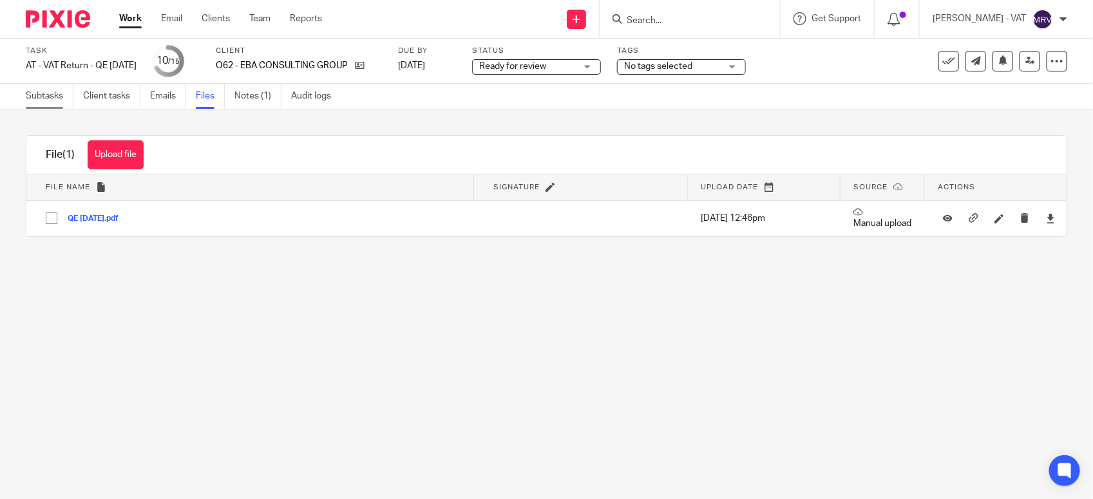
click at [52, 102] on link "Subtasks" at bounding box center [50, 96] width 48 height 25
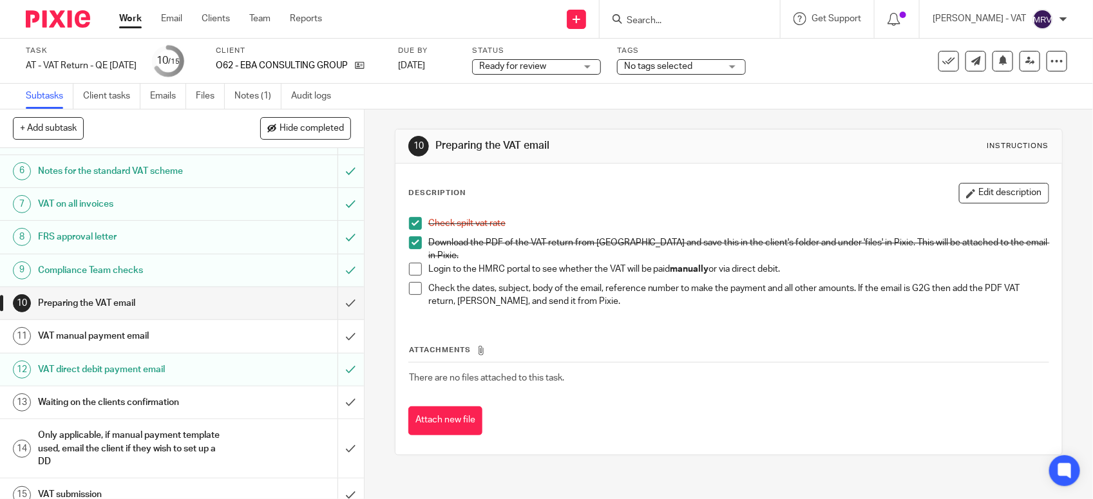
scroll to position [200, 0]
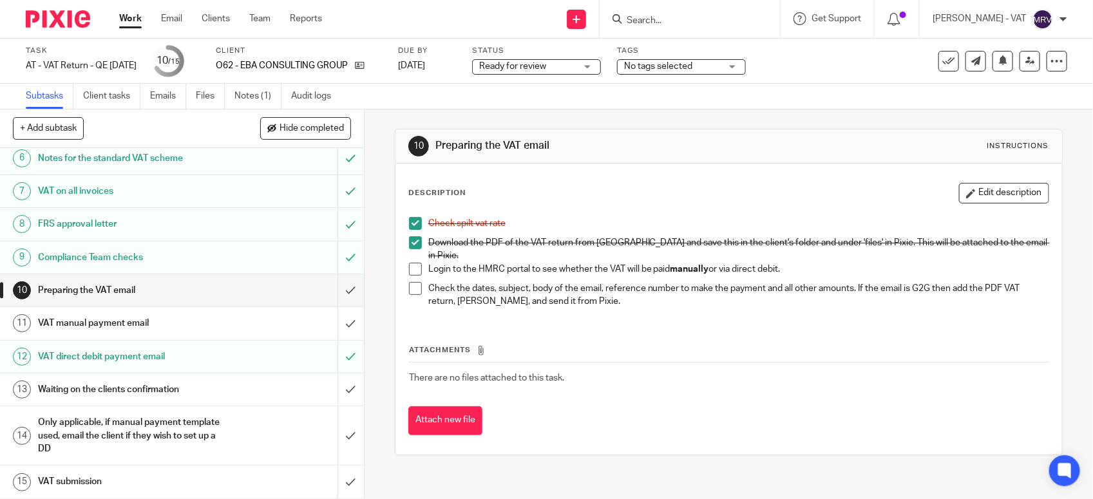
click at [221, 330] on div "VAT manual payment email" at bounding box center [181, 323] width 287 height 19
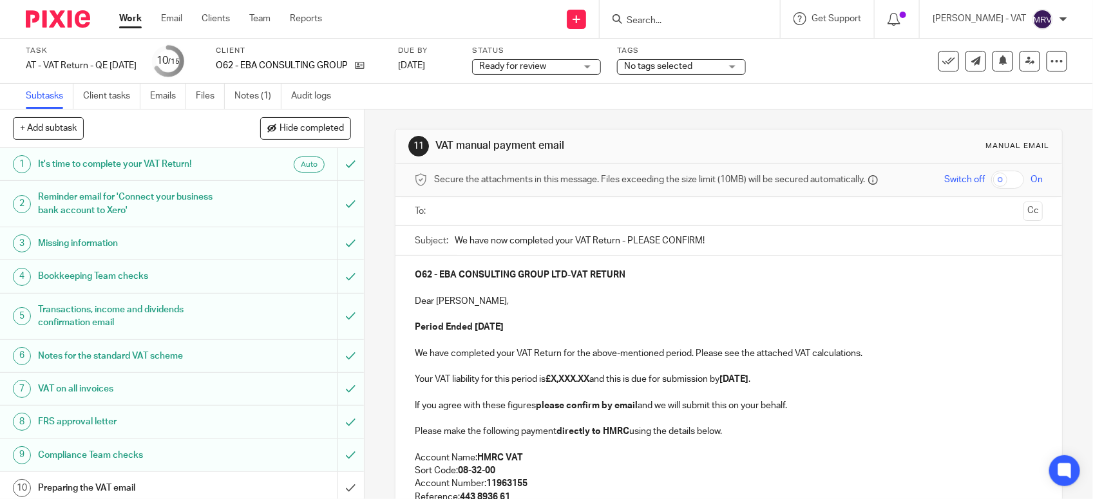
click at [681, 327] on p "Period Ended 30th September 2025" at bounding box center [729, 327] width 628 height 13
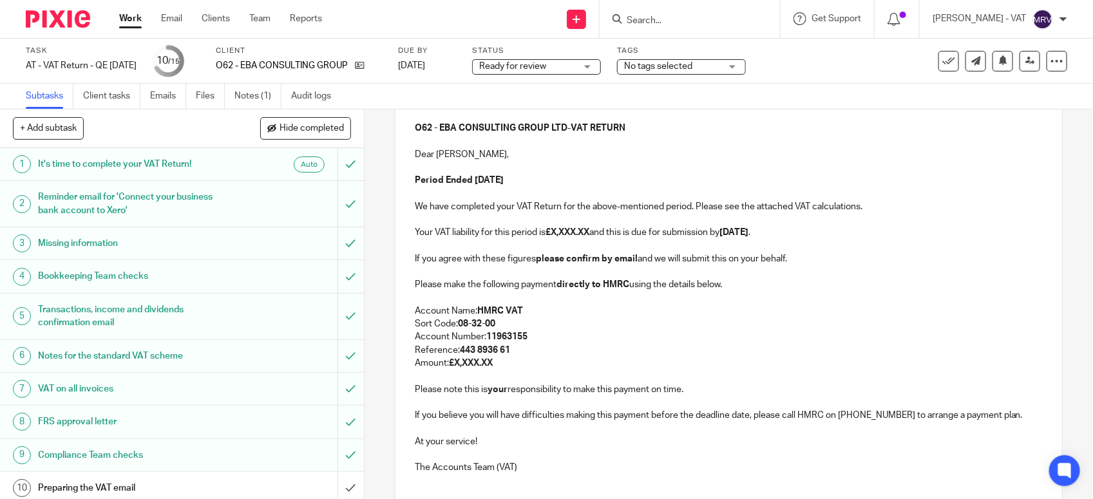
scroll to position [161, 0]
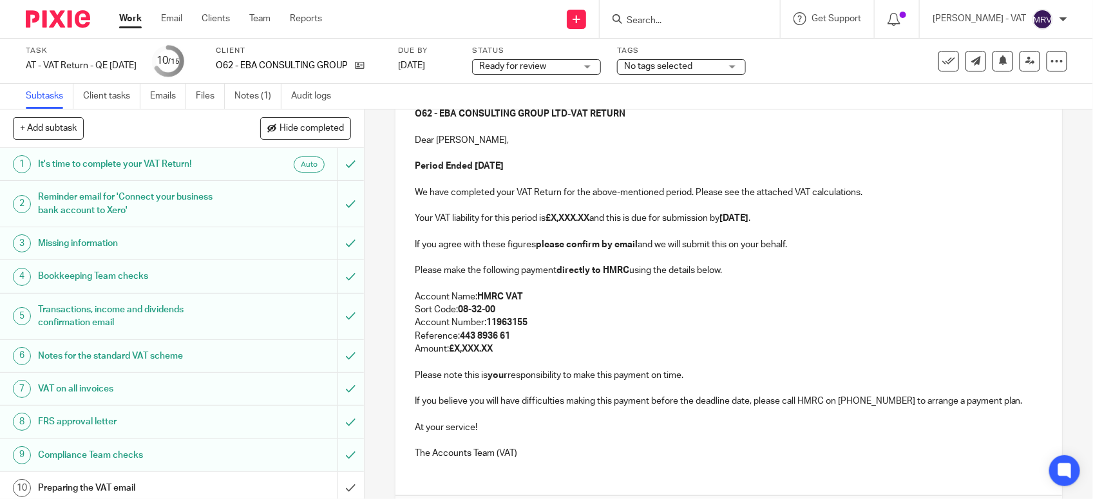
click at [595, 219] on p "Your VAT liability for this period is £X,XXX.XX and this is due for submission …" at bounding box center [729, 218] width 628 height 13
paste div
copy p "6,636.00"
click at [449, 348] on strong "£X,XXX.XX" at bounding box center [471, 349] width 44 height 9
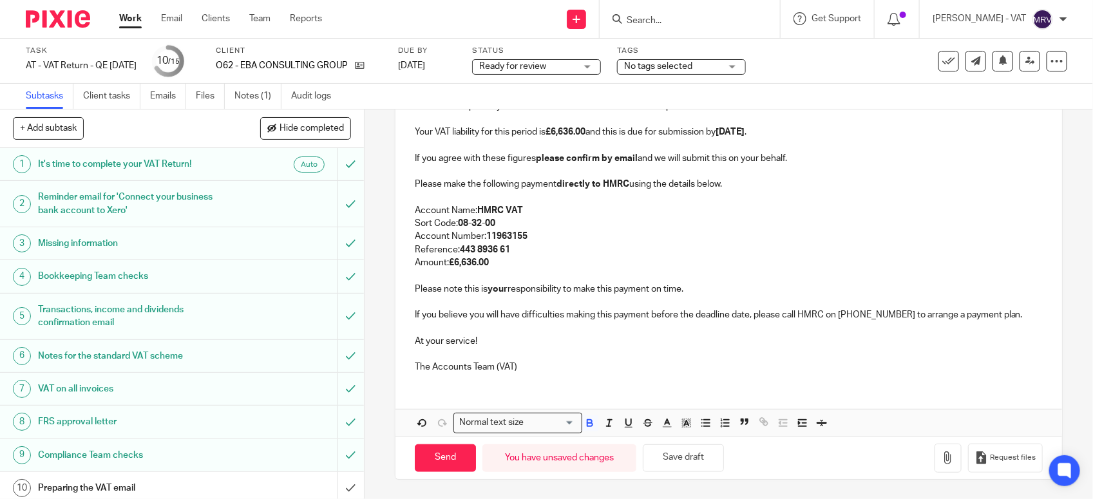
scroll to position [249, 0]
click at [799, 325] on p at bounding box center [729, 327] width 628 height 13
click at [696, 455] on button "Save draft" at bounding box center [683, 459] width 81 height 28
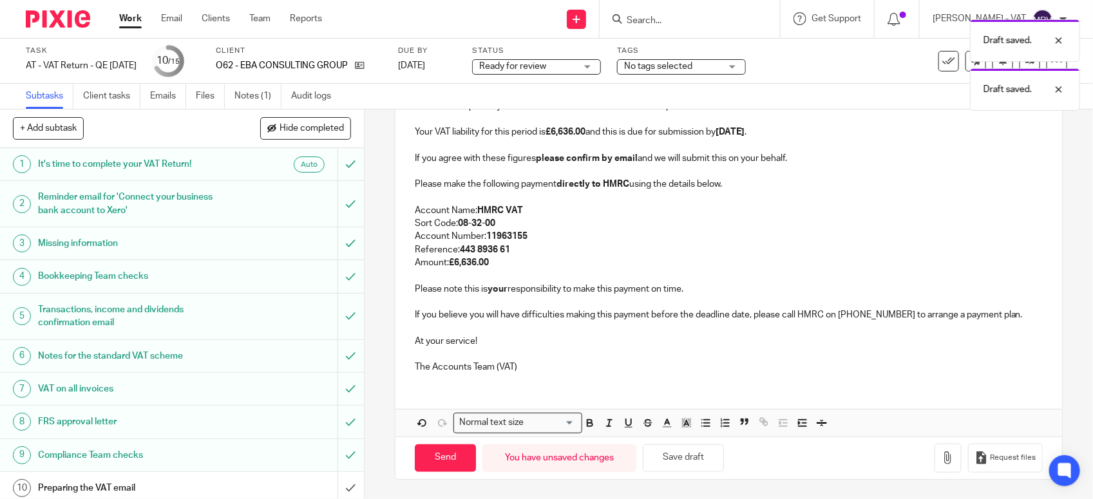
click at [599, 355] on p at bounding box center [729, 354] width 628 height 13
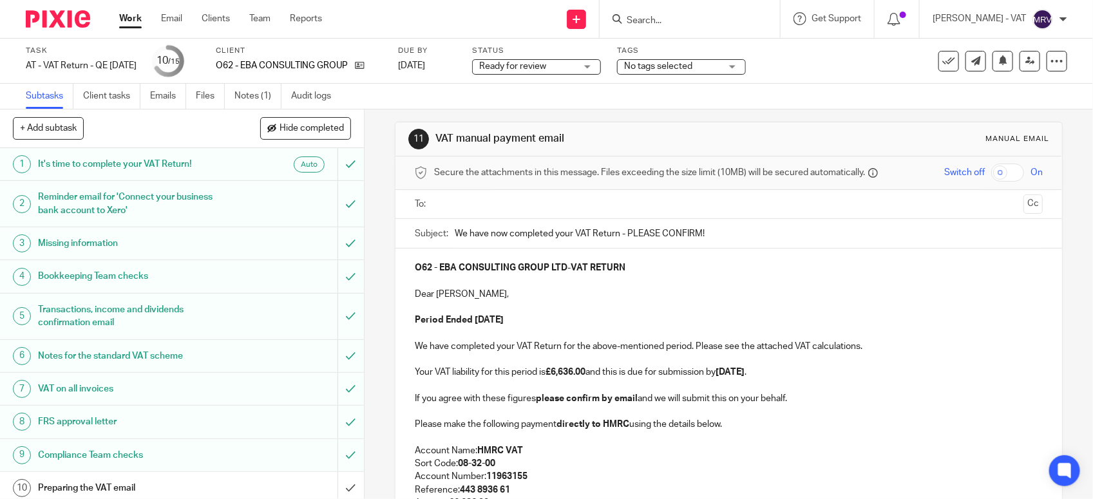
click at [519, 211] on input "text" at bounding box center [729, 204] width 580 height 15
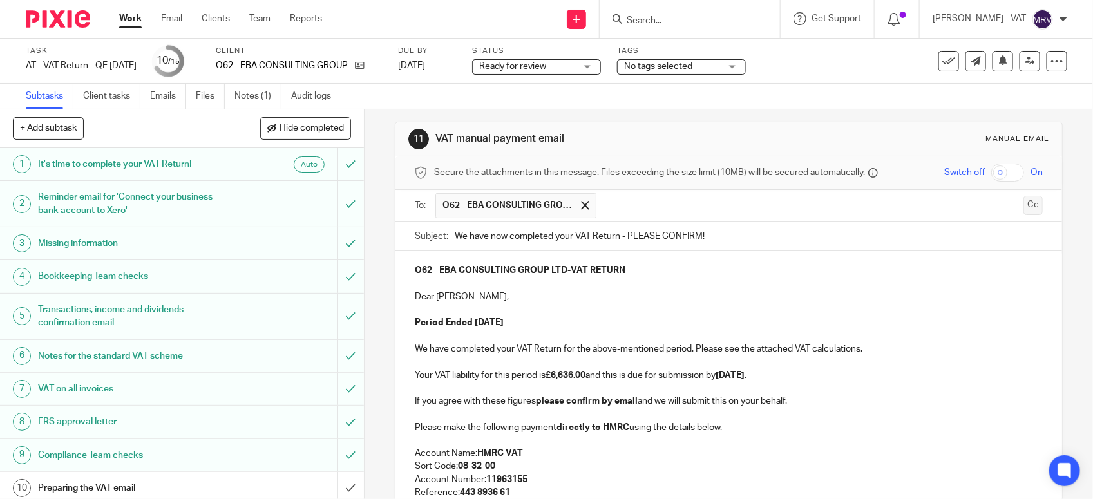
click at [1024, 209] on button "Cc" at bounding box center [1033, 205] width 19 height 19
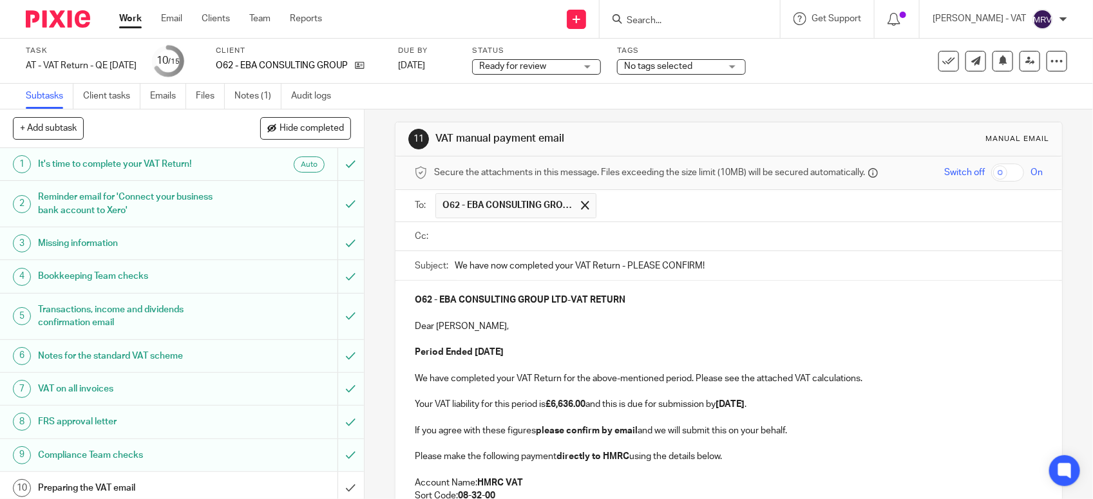
click at [471, 238] on input "text" at bounding box center [738, 236] width 599 height 15
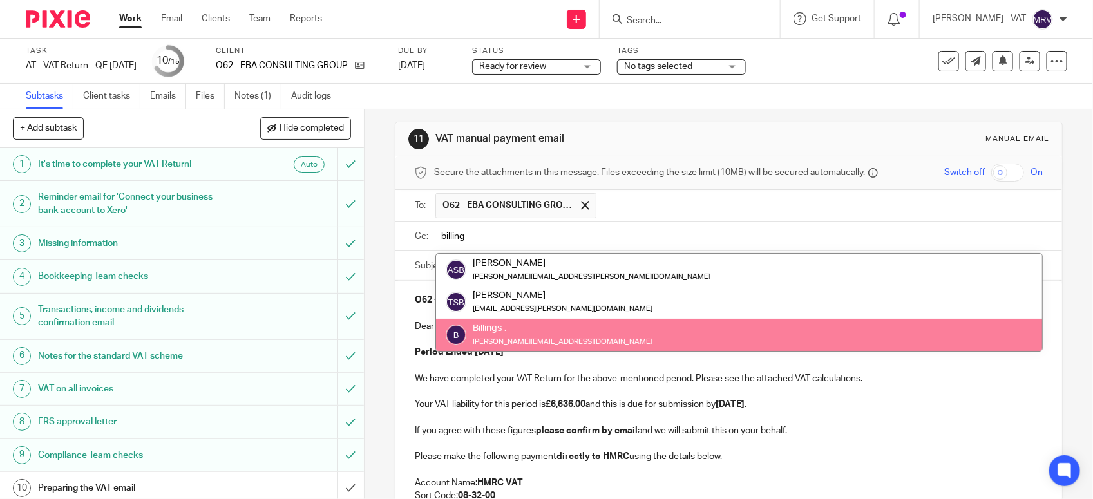
type input "billing"
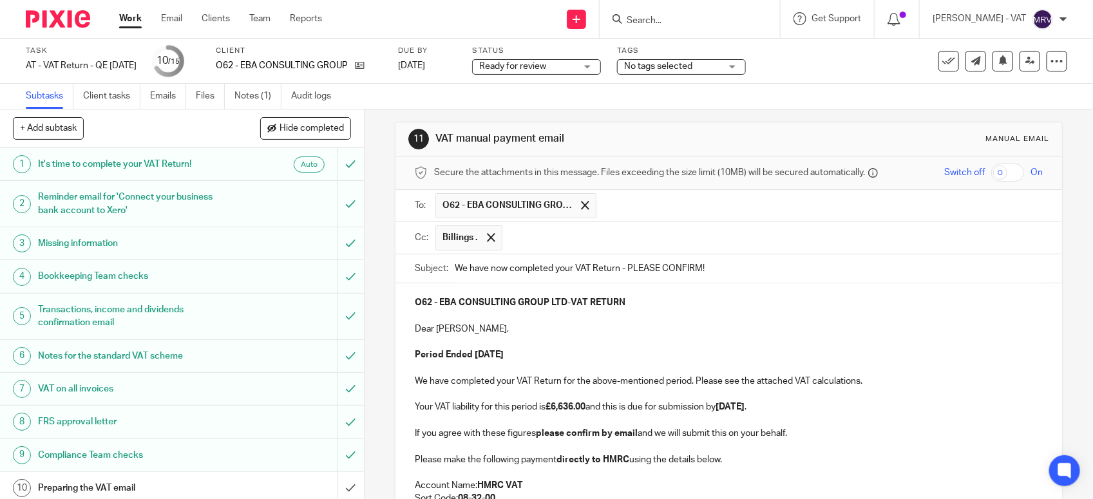
click at [580, 341] on p at bounding box center [729, 342] width 628 height 13
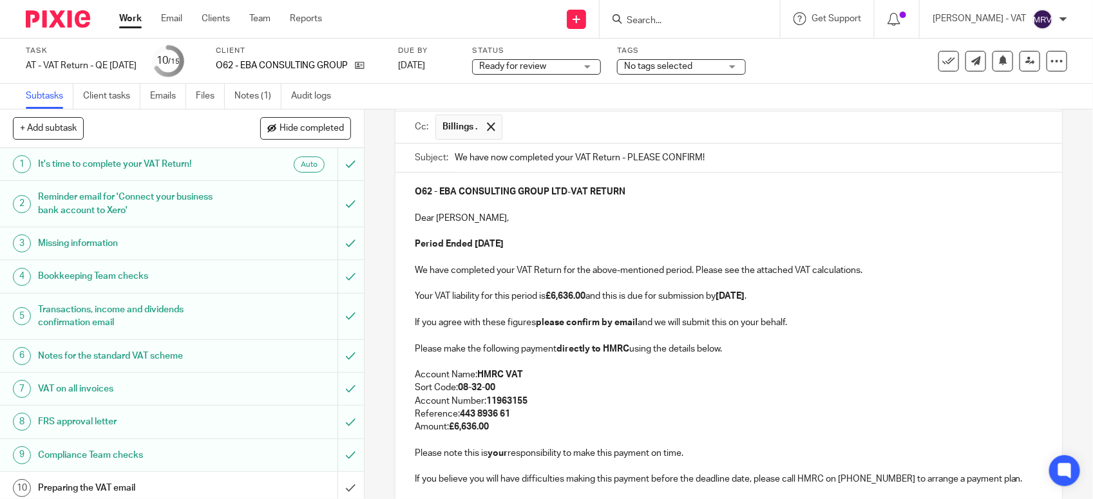
scroll to position [285, 0]
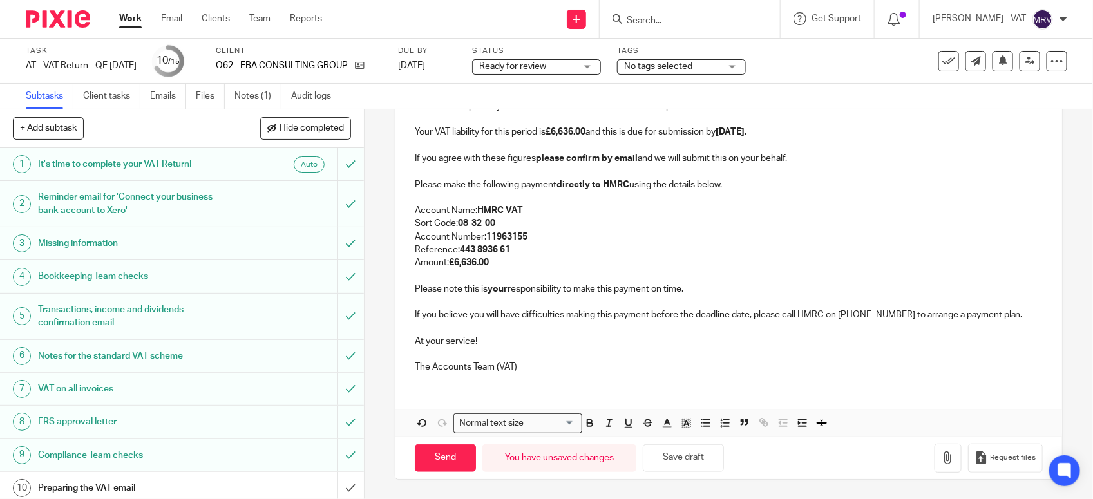
click at [580, 341] on p "At your service!" at bounding box center [729, 341] width 628 height 13
click at [675, 466] on button "Save draft" at bounding box center [683, 459] width 81 height 28
click at [935, 466] on button "button" at bounding box center [948, 458] width 27 height 29
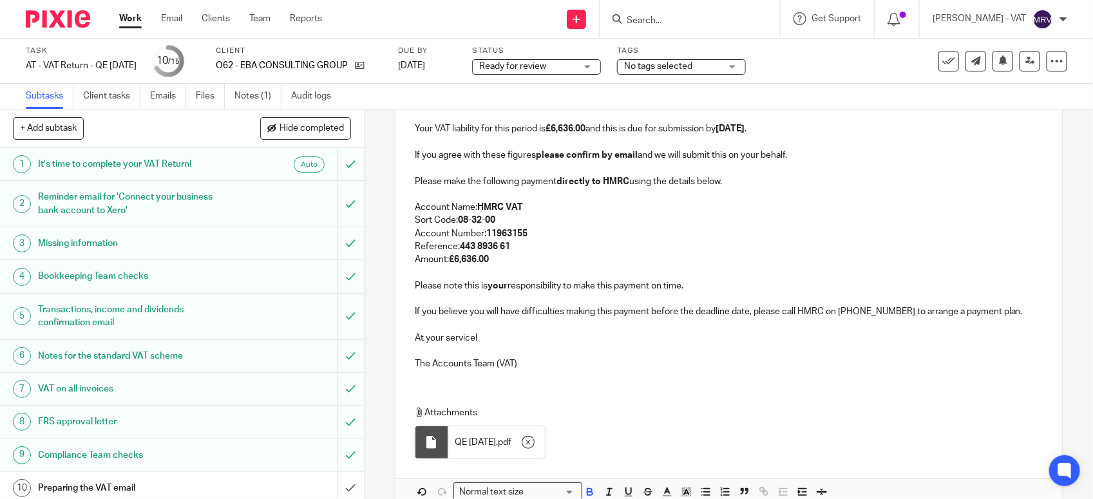
click at [538, 251] on p "Reference: 443 8936 61" at bounding box center [729, 246] width 628 height 13
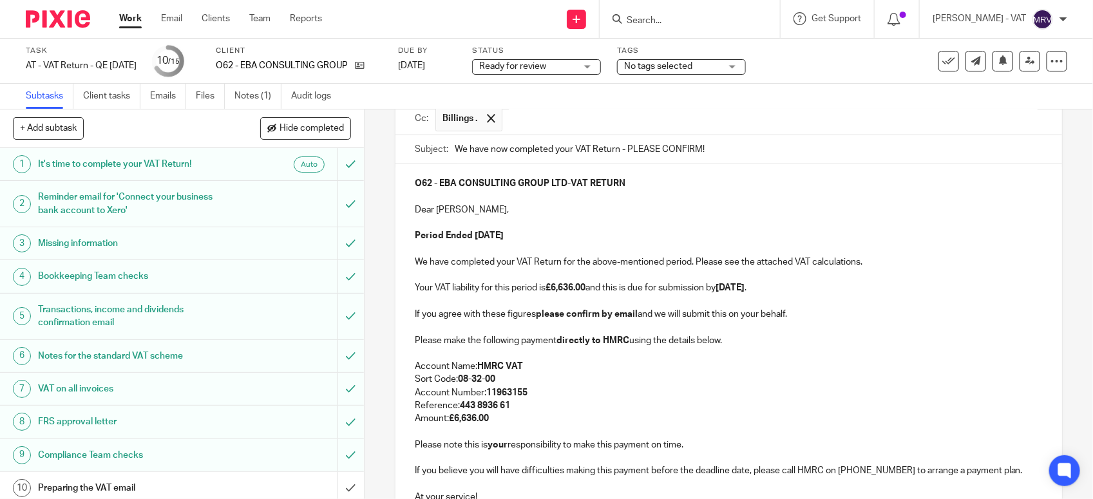
scroll to position [205, 0]
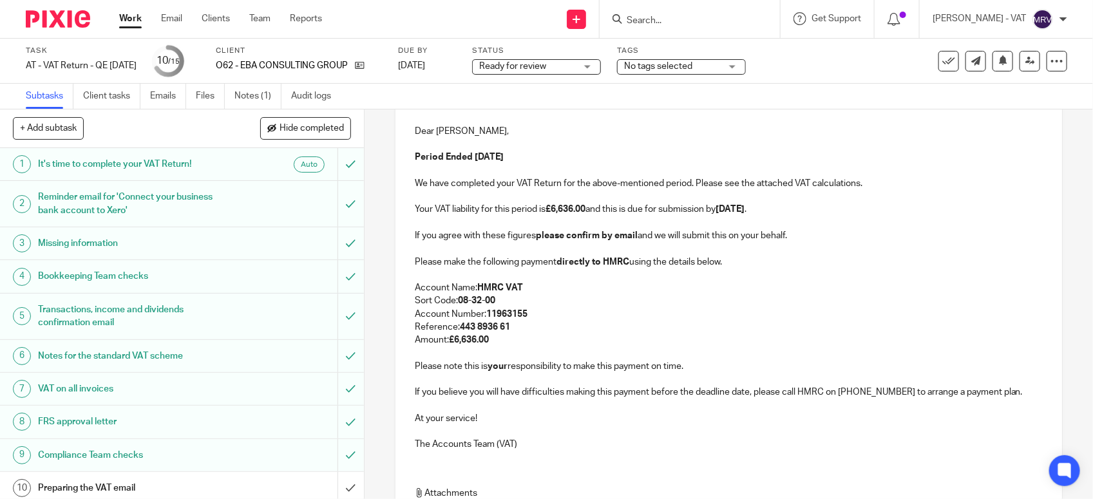
click at [564, 285] on p "Account Name: HMRC VAT" at bounding box center [729, 288] width 628 height 13
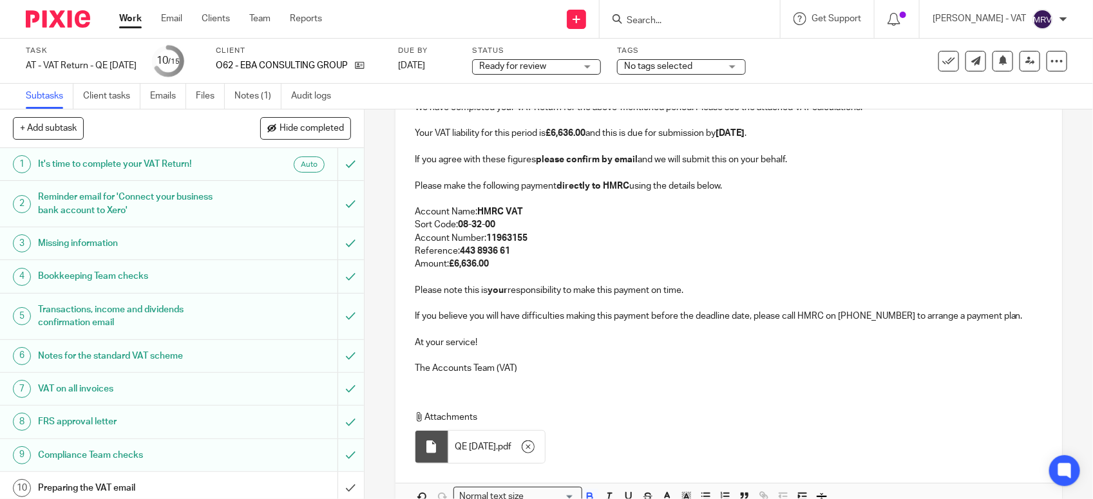
scroll to position [285, 0]
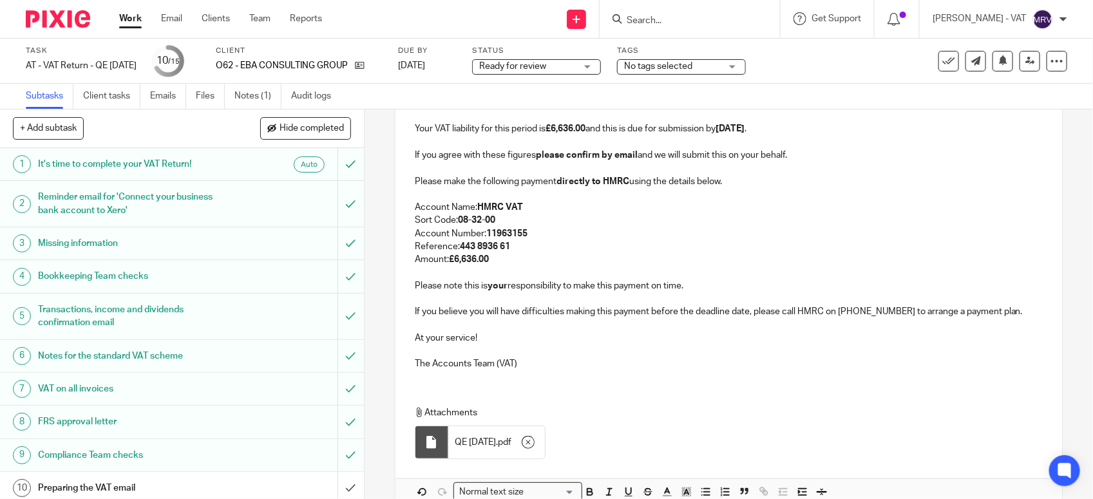
click at [623, 349] on p at bounding box center [729, 351] width 628 height 13
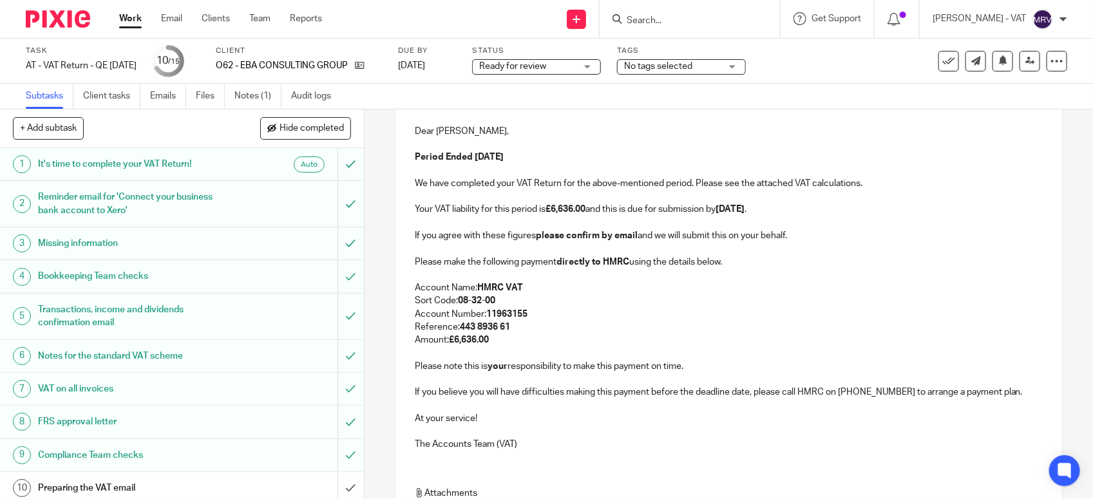
click at [625, 347] on p "Amount: £6,636.00" at bounding box center [729, 340] width 628 height 13
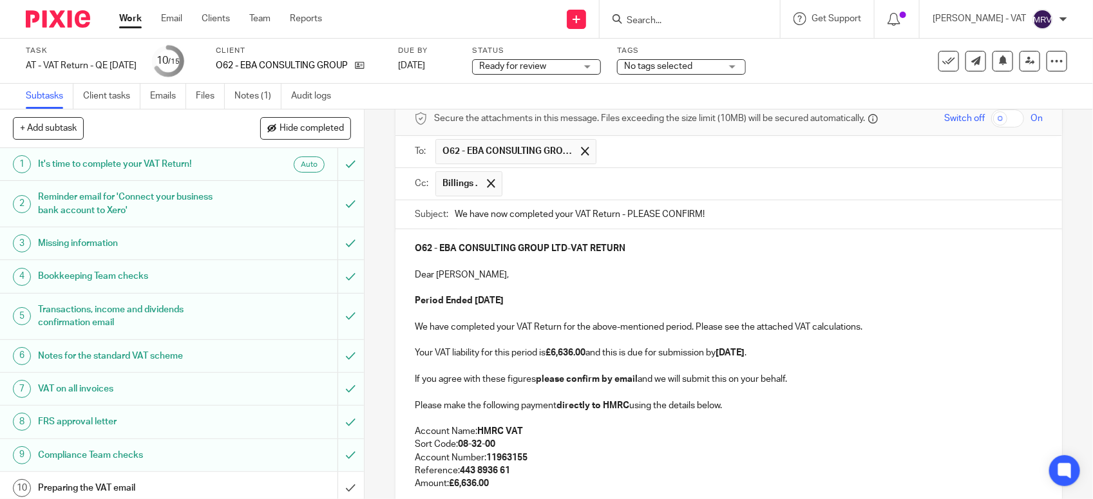
scroll to position [44, 0]
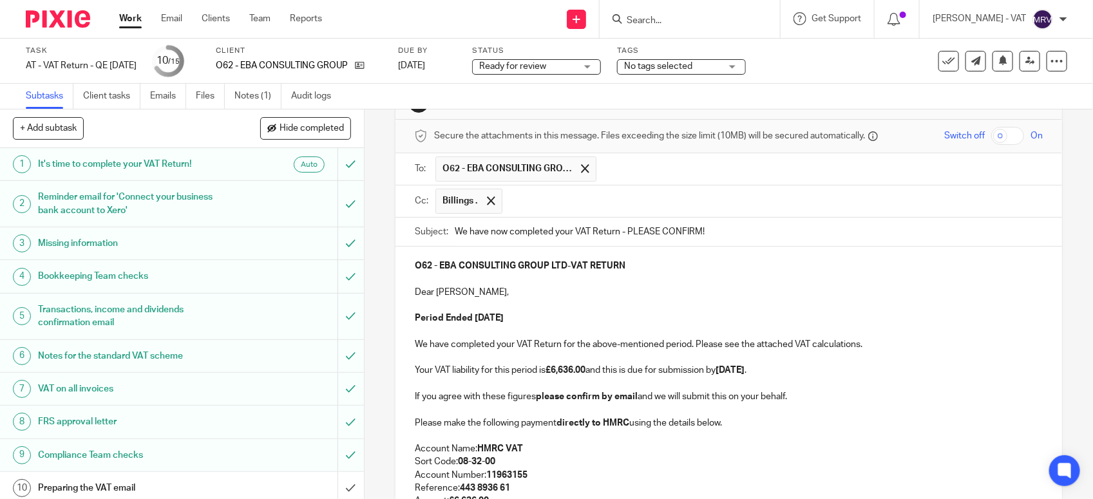
click at [610, 314] on p "Period Ended 30th September 2025" at bounding box center [729, 318] width 628 height 13
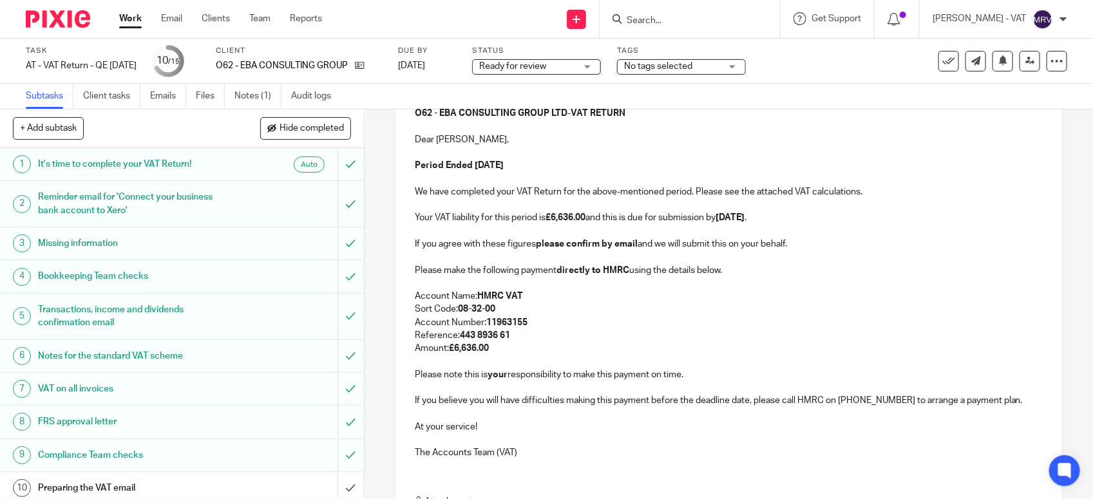
scroll to position [205, 0]
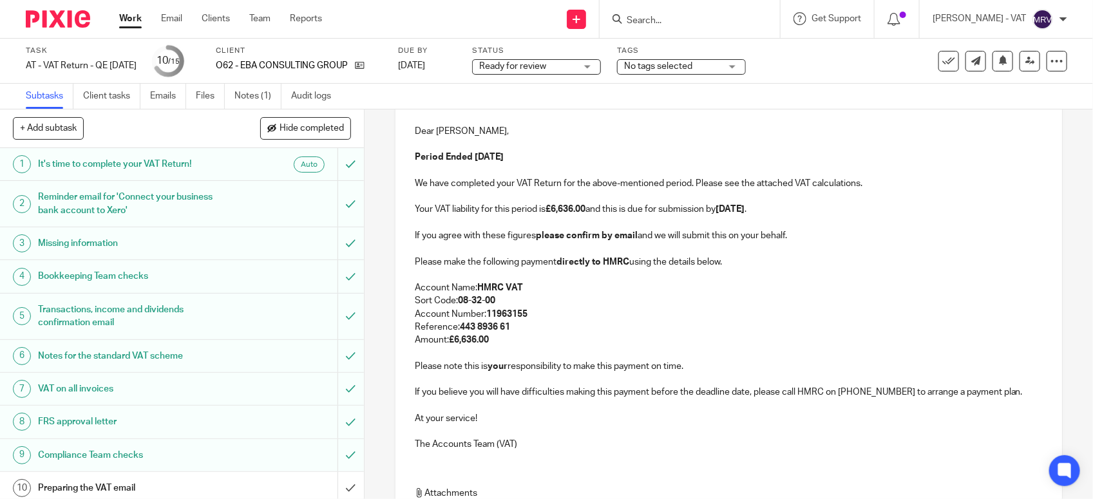
click at [694, 331] on p "Reference: 443 8936 61" at bounding box center [729, 327] width 628 height 13
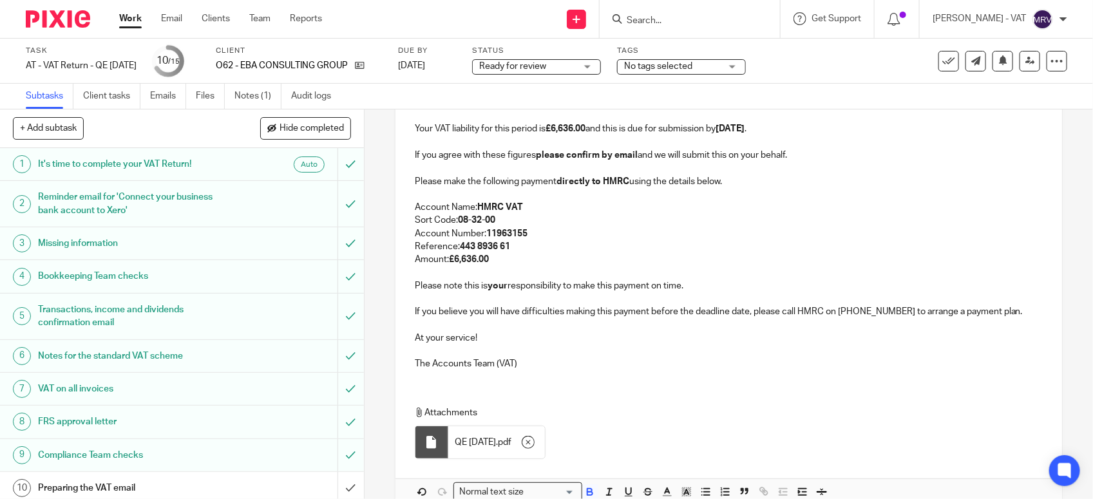
scroll to position [358, 0]
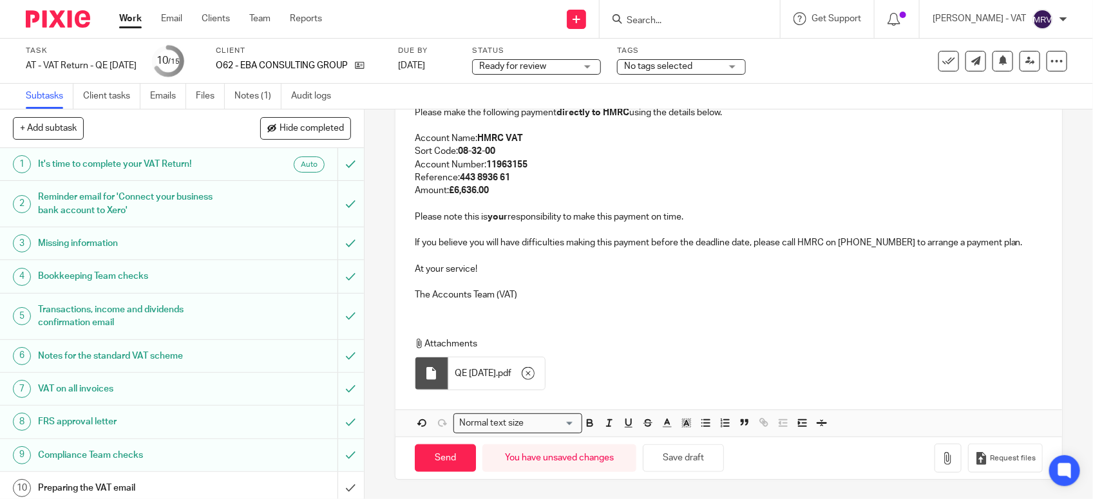
click at [701, 281] on p at bounding box center [729, 282] width 628 height 13
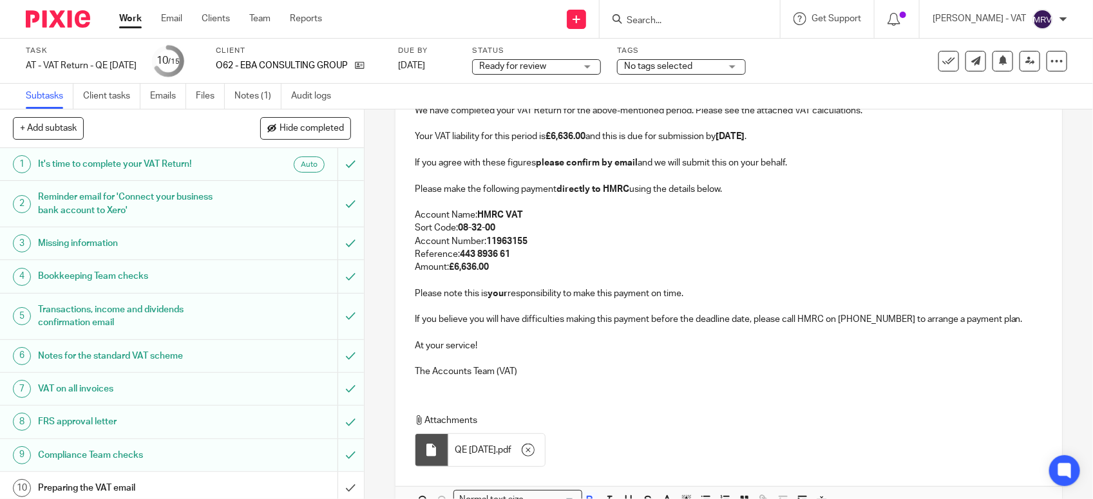
click at [594, 271] on p "Amount: £6,636.00" at bounding box center [729, 267] width 628 height 13
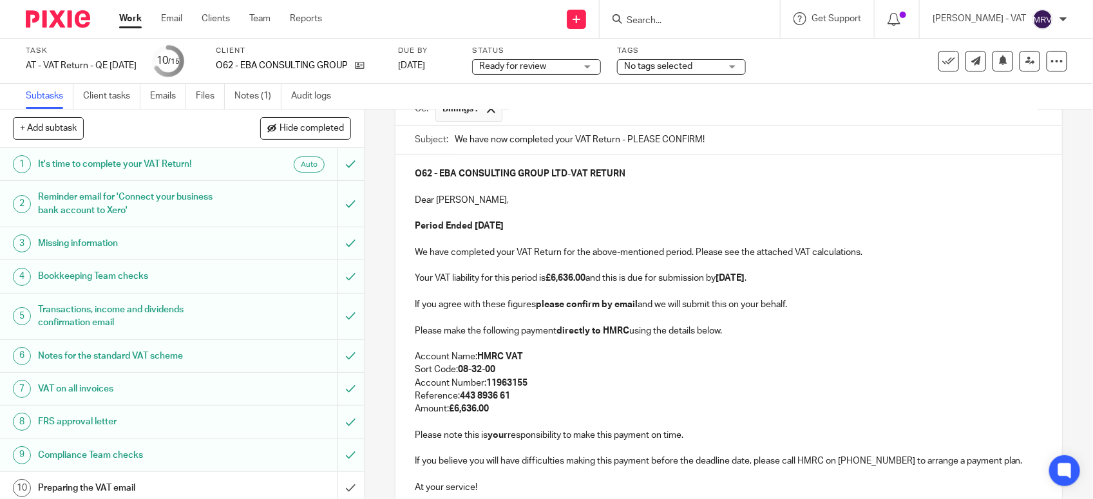
scroll to position [117, 0]
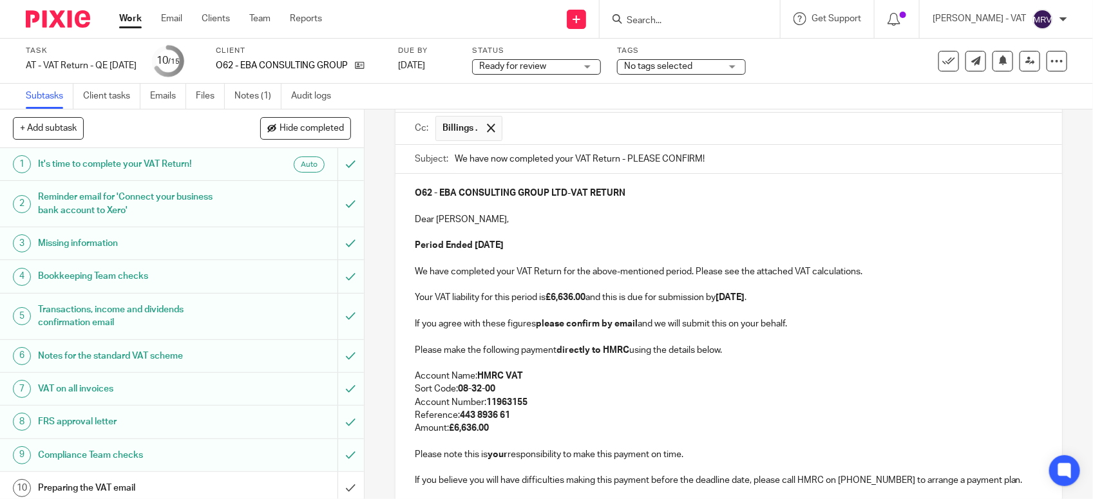
click at [579, 400] on p "Account Number: 11963155" at bounding box center [729, 402] width 628 height 13
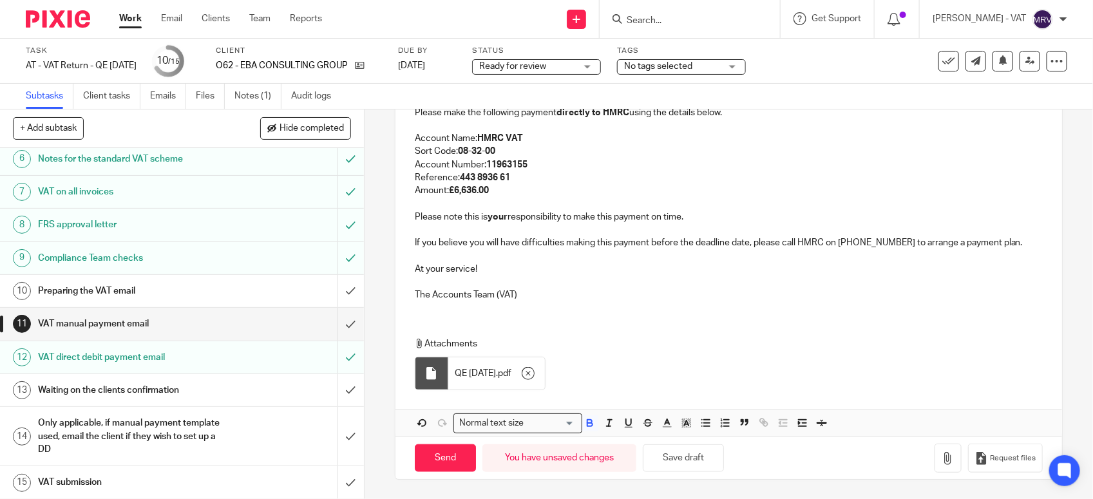
scroll to position [200, 0]
click at [441, 452] on input "Send" at bounding box center [445, 459] width 61 height 28
type input "Sent"
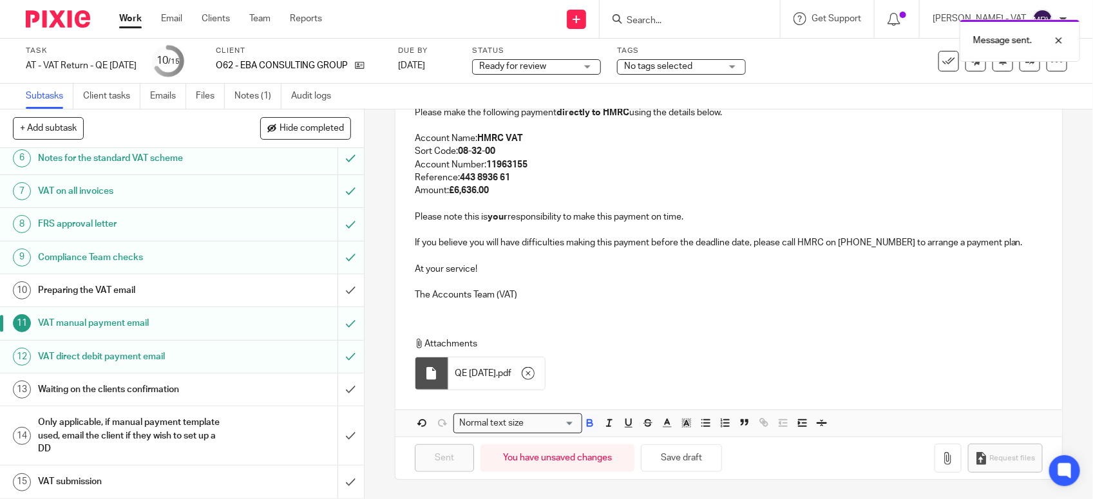
click at [82, 291] on h1 "Preparing the VAT email" at bounding box center [133, 290] width 191 height 19
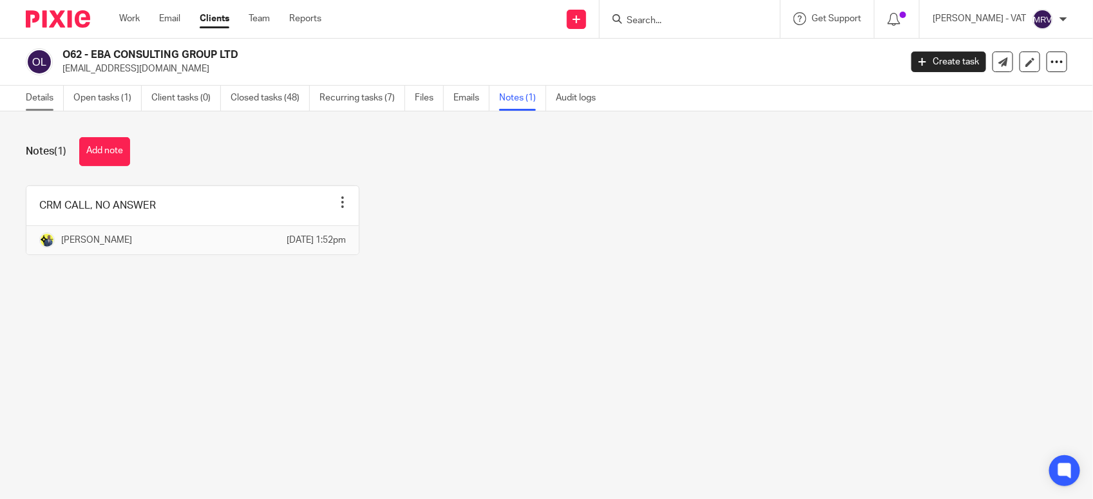
click at [30, 103] on link "Details" at bounding box center [45, 98] width 38 height 25
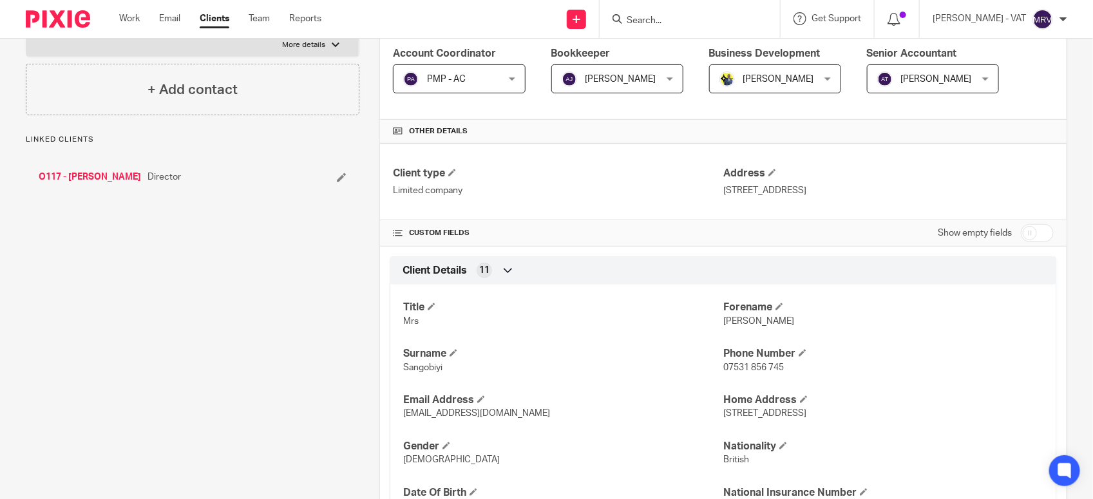
scroll to position [242, 0]
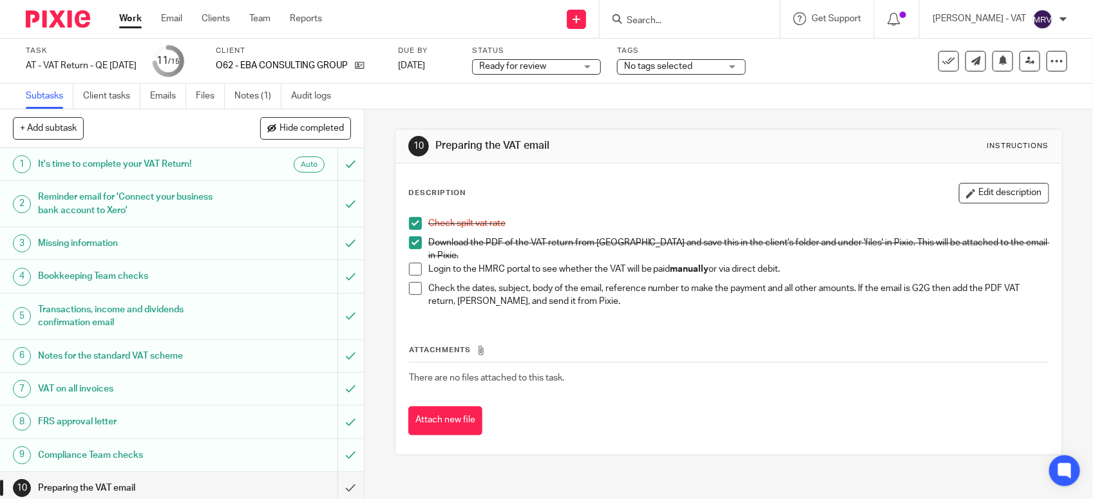
click at [409, 263] on span at bounding box center [415, 269] width 13 height 13
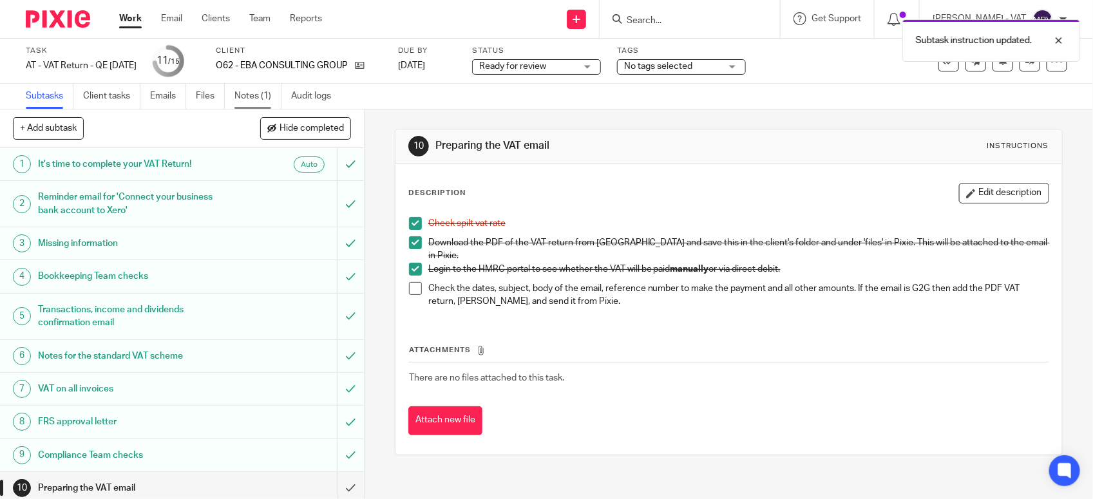
click at [256, 95] on link "Notes (1)" at bounding box center [258, 96] width 47 height 25
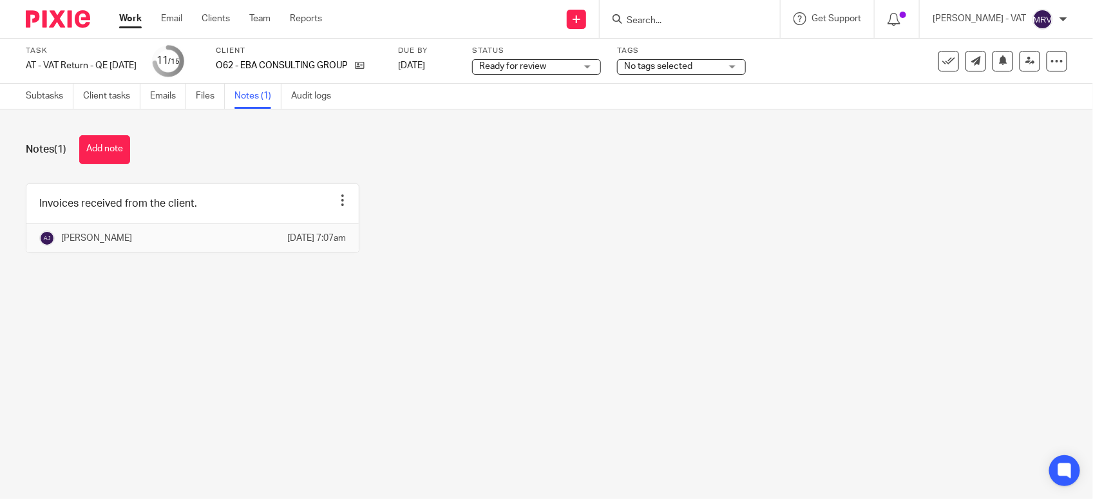
click at [124, 137] on button "Add note" at bounding box center [104, 149] width 51 height 29
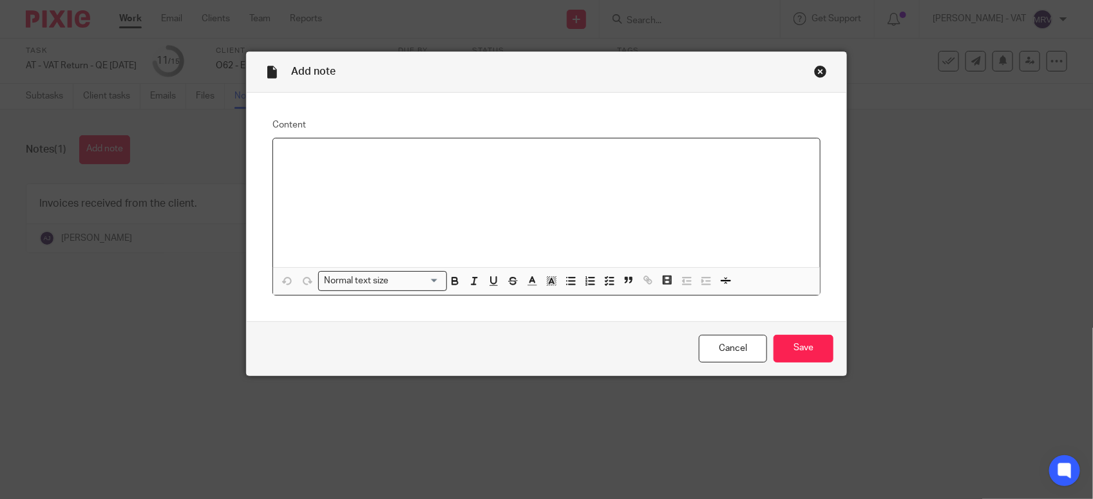
click at [292, 169] on div at bounding box center [546, 203] width 547 height 129
click at [784, 342] on input "Save" at bounding box center [804, 349] width 60 height 28
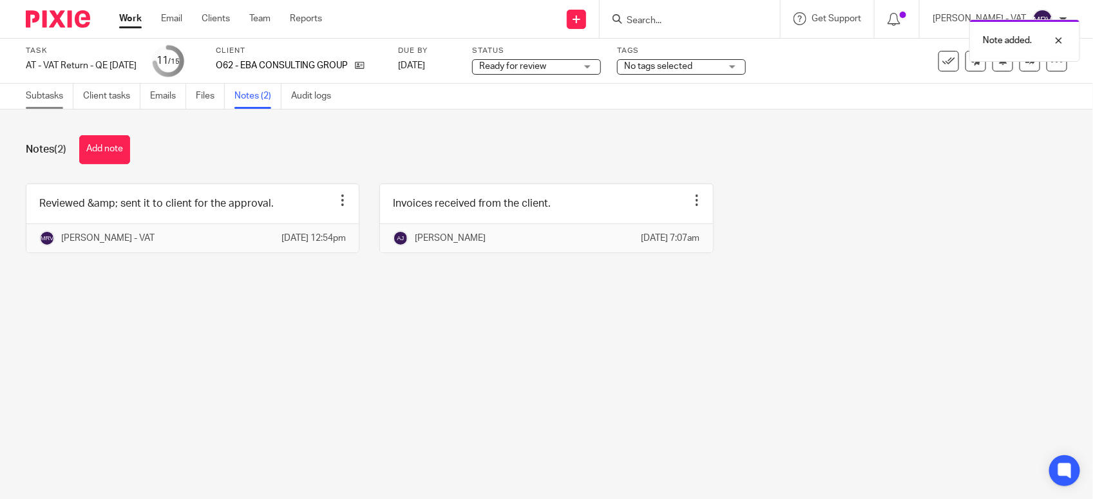
click at [41, 98] on link "Subtasks" at bounding box center [50, 96] width 48 height 25
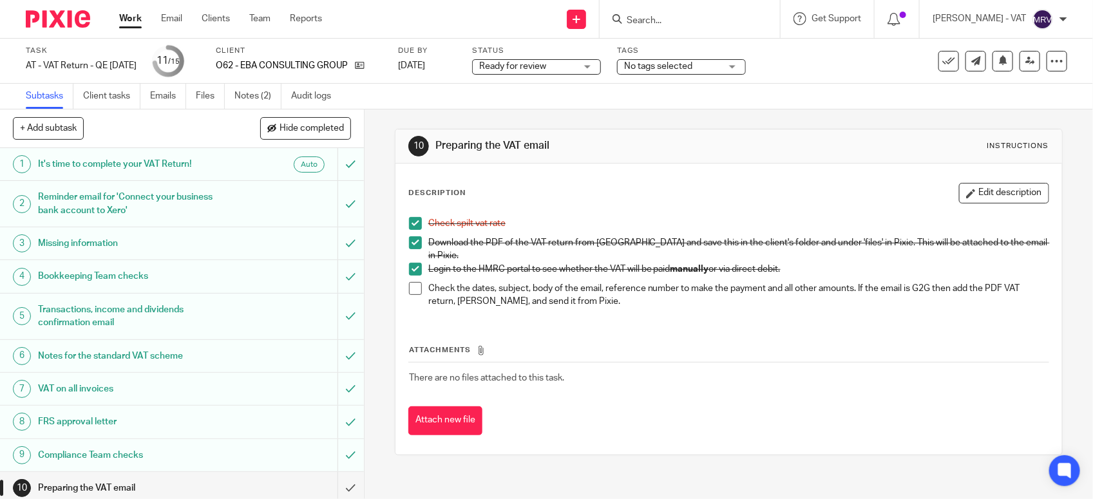
drag, startPoint x: 599, startPoint y: 308, endPoint x: 533, endPoint y: 313, distance: 65.9
click at [599, 308] on div "Check spilt vat rate Download the PDF of the VAT return from [GEOGRAPHIC_DATA] …" at bounding box center [729, 264] width 653 height 107
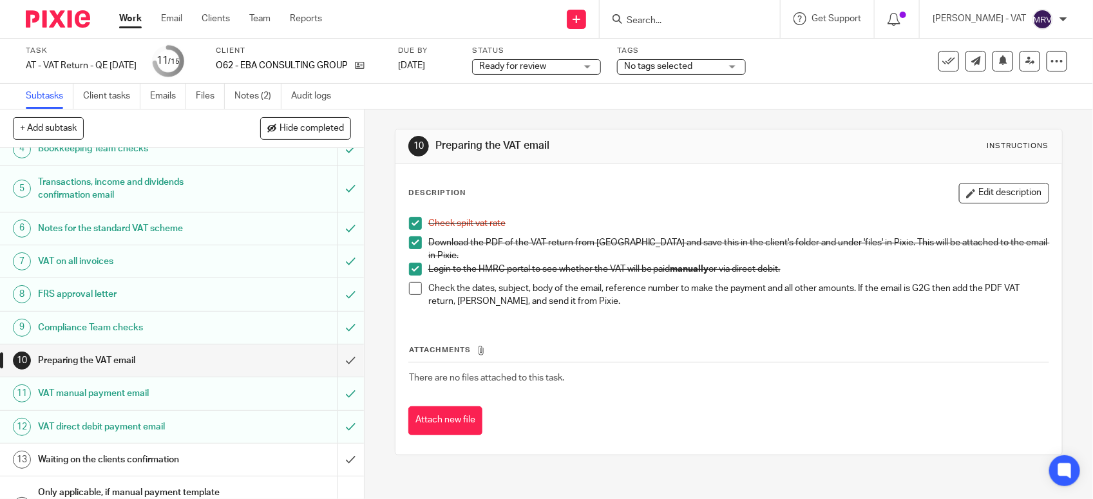
scroll to position [200, 0]
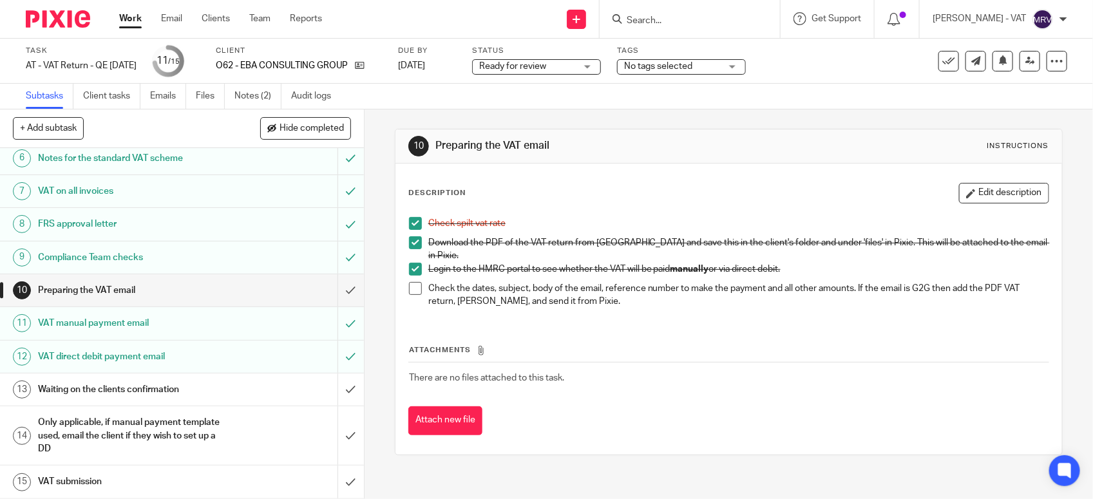
click at [409, 283] on span at bounding box center [415, 288] width 13 height 13
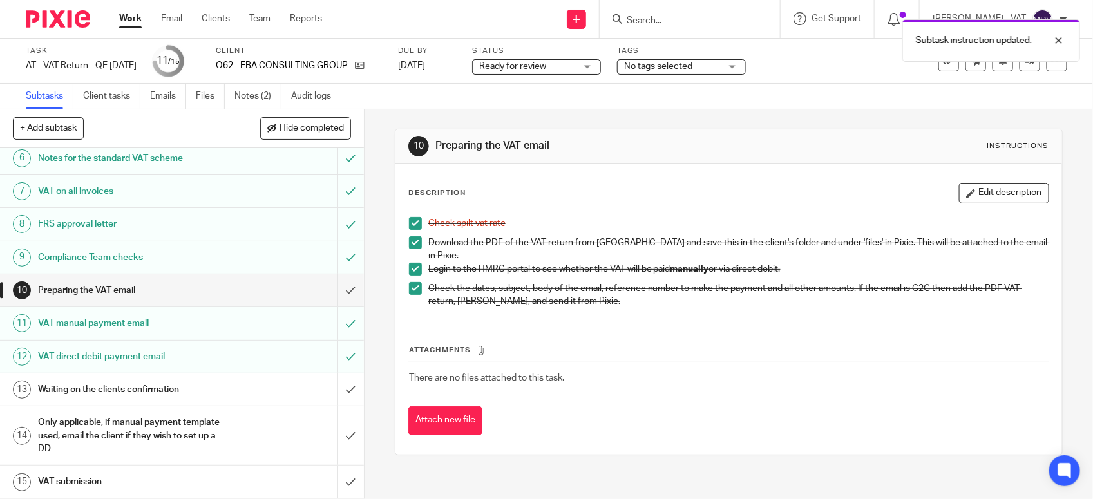
click at [784, 324] on div "Attachments There are no files attached to this task. Attach new file" at bounding box center [728, 376] width 641 height 117
click at [570, 307] on div "Check spilt vat rate Download the PDF of the VAT return from [GEOGRAPHIC_DATA] …" at bounding box center [729, 264] width 653 height 107
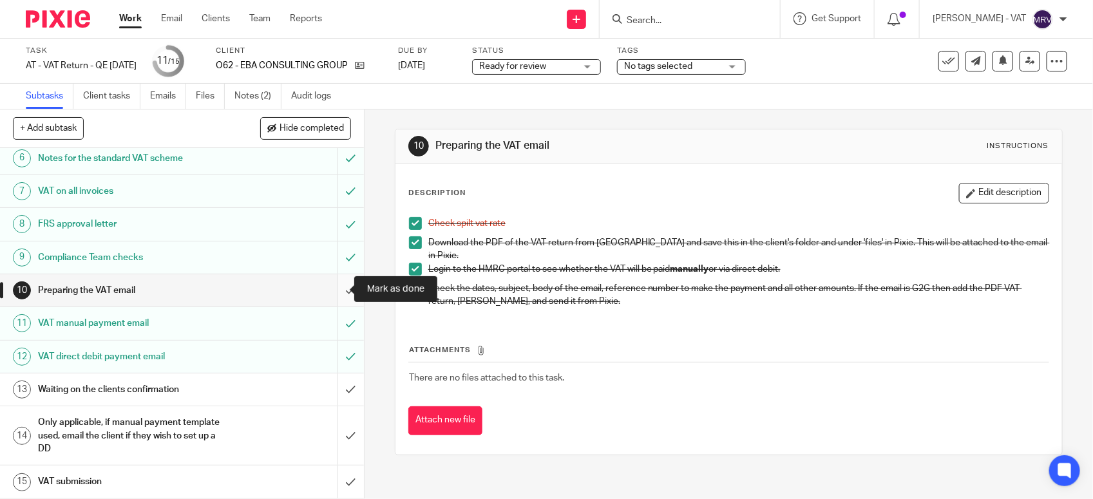
click at [337, 288] on input "submit" at bounding box center [182, 290] width 364 height 32
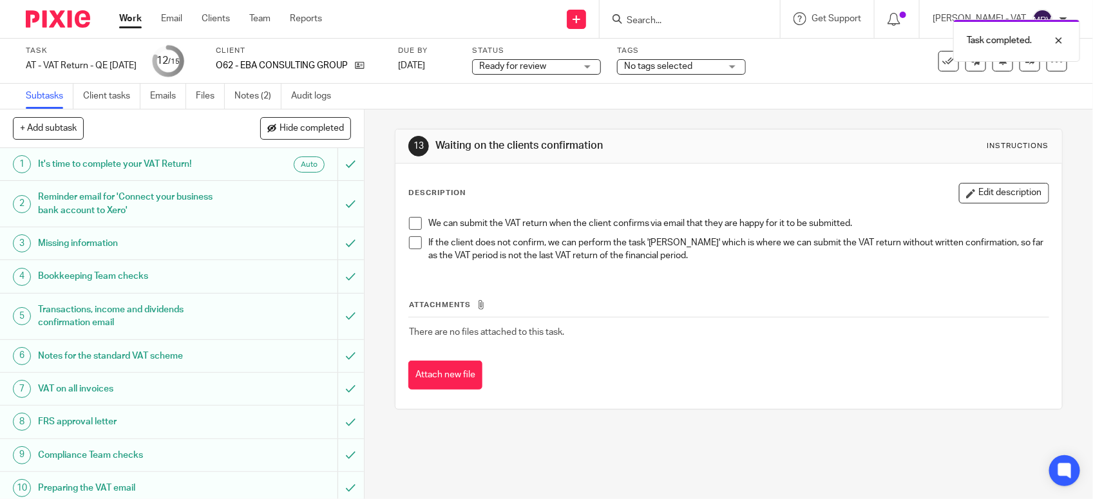
click at [596, 149] on h1 "Waiting on the clients confirmation" at bounding box center [596, 146] width 321 height 14
click at [546, 63] on span "Ready for review" at bounding box center [512, 66] width 67 height 9
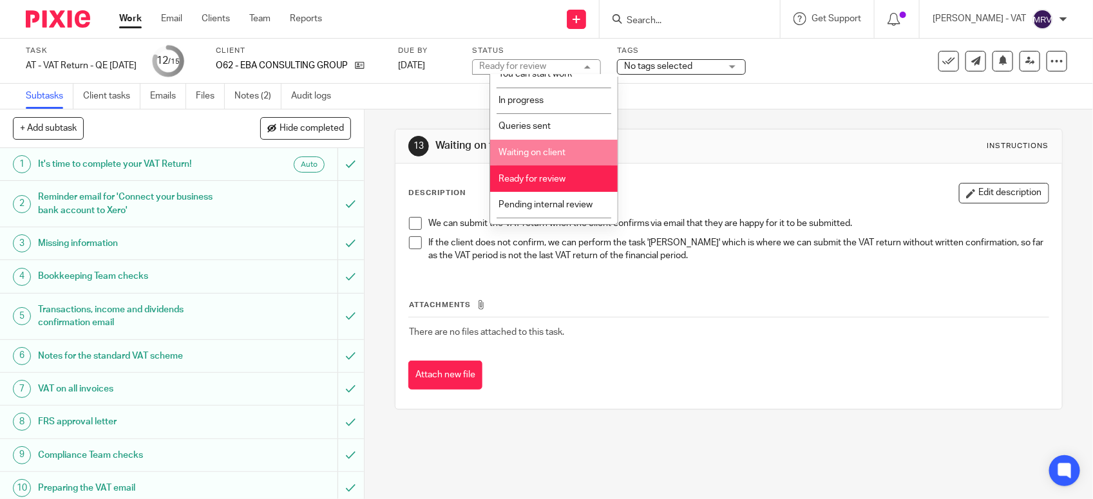
scroll to position [58, 0]
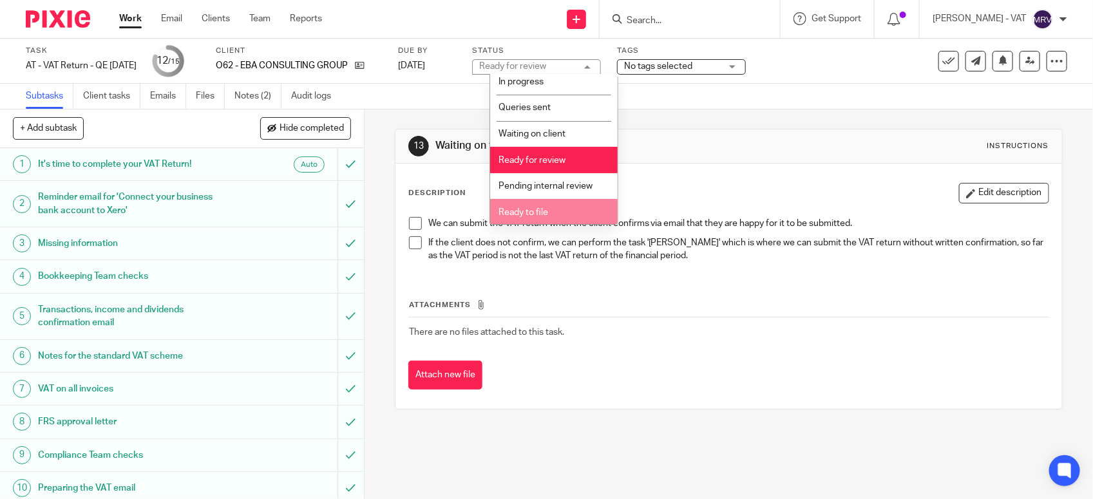
click at [564, 214] on li "Ready to file" at bounding box center [554, 212] width 128 height 26
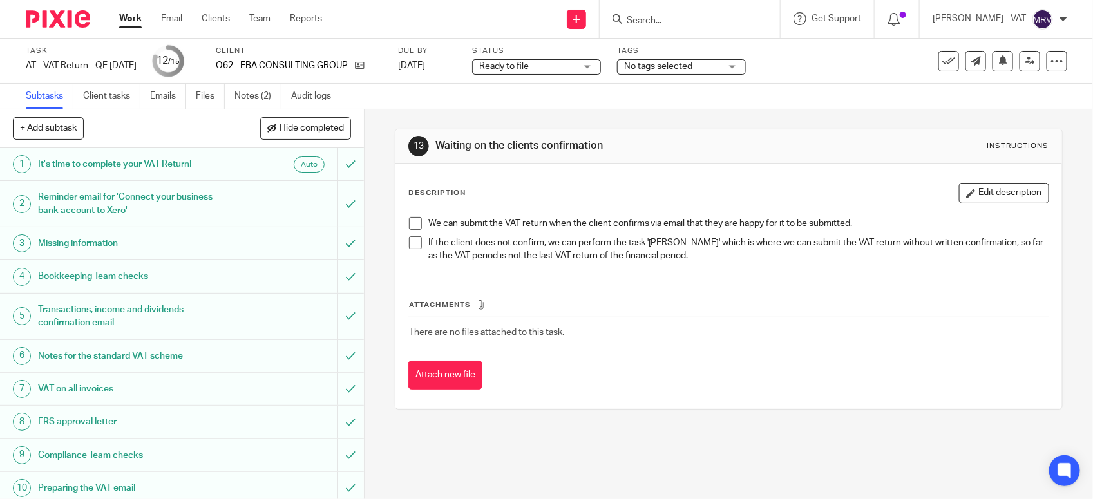
click at [555, 274] on div "Attachments There are no files attached to this task. Attach new file" at bounding box center [728, 331] width 641 height 117
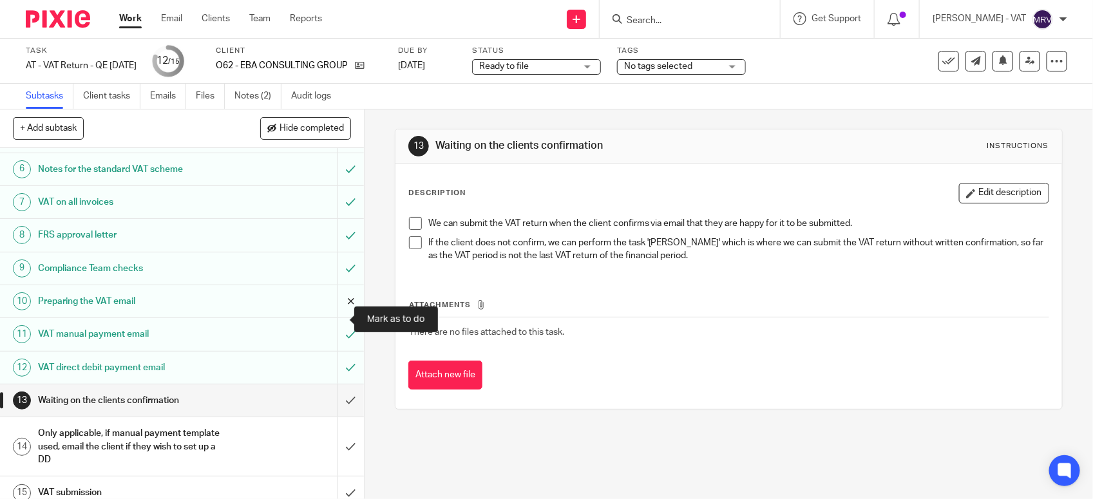
scroll to position [200, 0]
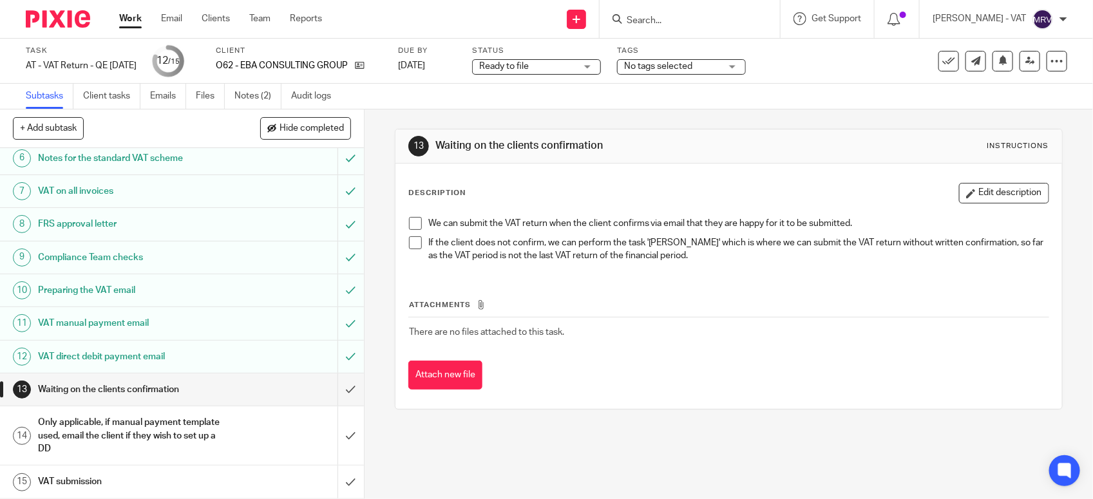
click at [704, 307] on th "Attachments" at bounding box center [728, 308] width 641 height 19
click at [700, 269] on div "We can submit the VAT return when the client confirms via email that they are h…" at bounding box center [729, 242] width 653 height 62
click at [671, 291] on div "Attachments There are no files attached to this task. Attach new file" at bounding box center [728, 331] width 641 height 117
click at [1026, 63] on icon at bounding box center [1031, 61] width 10 height 10
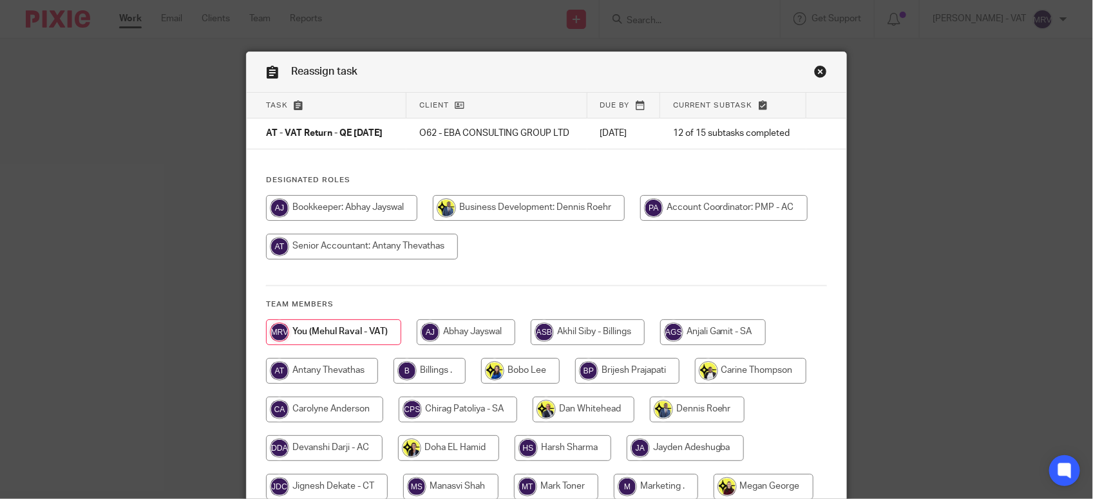
click at [562, 163] on div "Task Client Due by Current subtask AT - VAT Return - QE [DATE] O62 - EBA CONSUL…" at bounding box center [547, 361] width 600 height 537
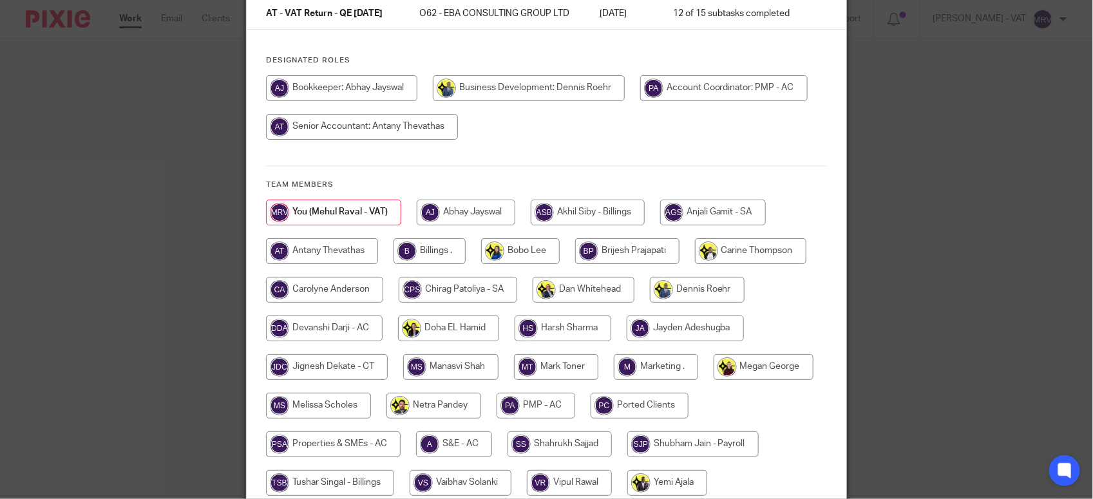
scroll to position [161, 0]
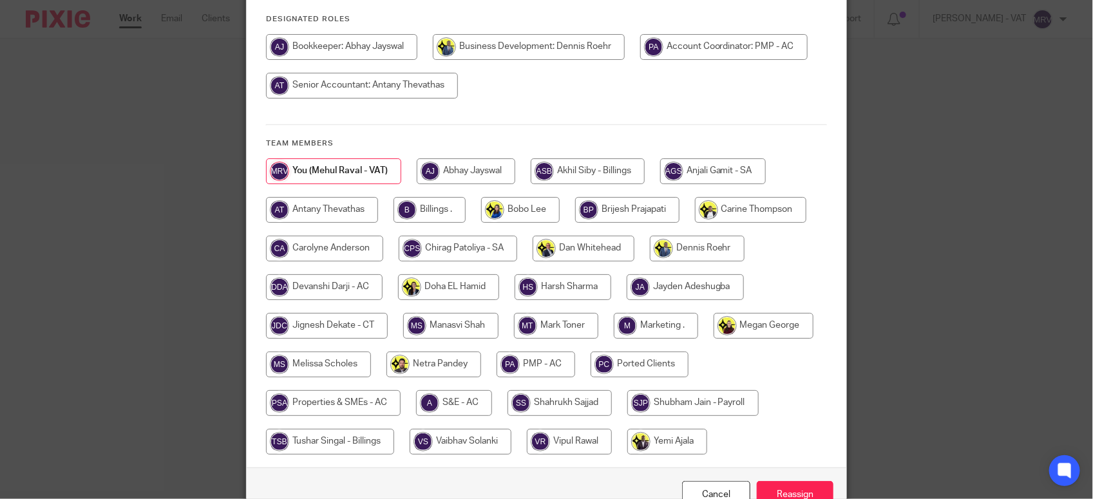
click at [416, 223] on input "radio" at bounding box center [430, 210] width 72 height 26
radio input "true"
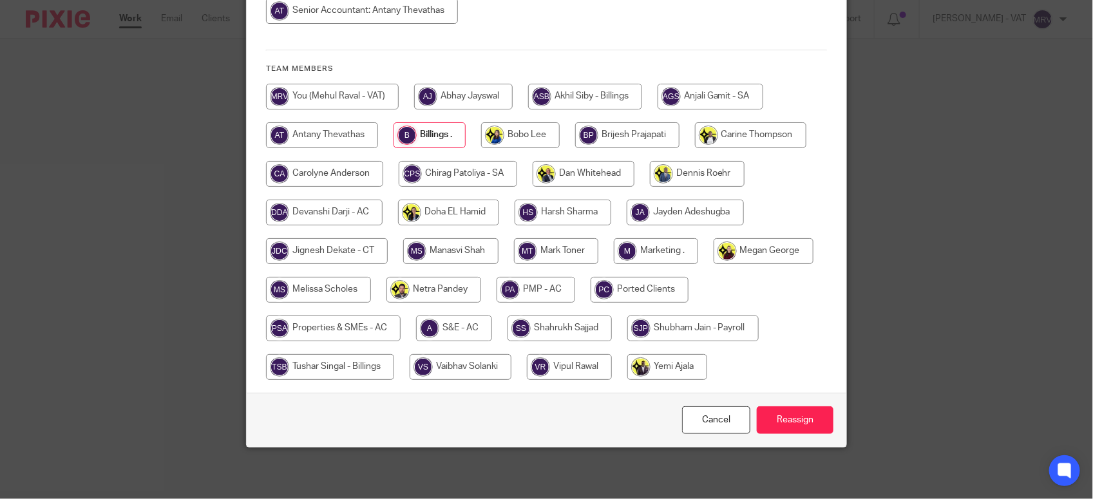
scroll to position [245, 0]
click at [809, 428] on input "Reassign" at bounding box center [795, 421] width 77 height 28
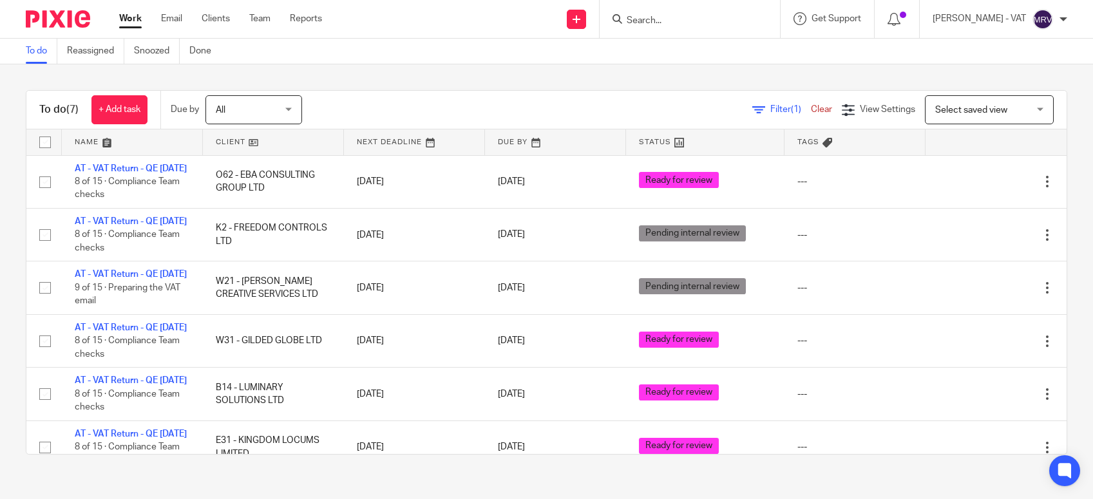
drag, startPoint x: 0, startPoint y: 0, endPoint x: 362, endPoint y: 75, distance: 369.8
click at [362, 75] on div "To do (7) + Add task Due by All All Today Tomorrow This week Next week This mon…" at bounding box center [546, 272] width 1093 height 416
click at [388, 90] on div "To do (8) + Add task Due by All All Today Tomorrow This week Next week This mon…" at bounding box center [547, 272] width 1042 height 365
click at [339, 91] on div "To do (8) + Add task Due by All All Today Tomorrow This week Next week This mon…" at bounding box center [546, 110] width 1040 height 39
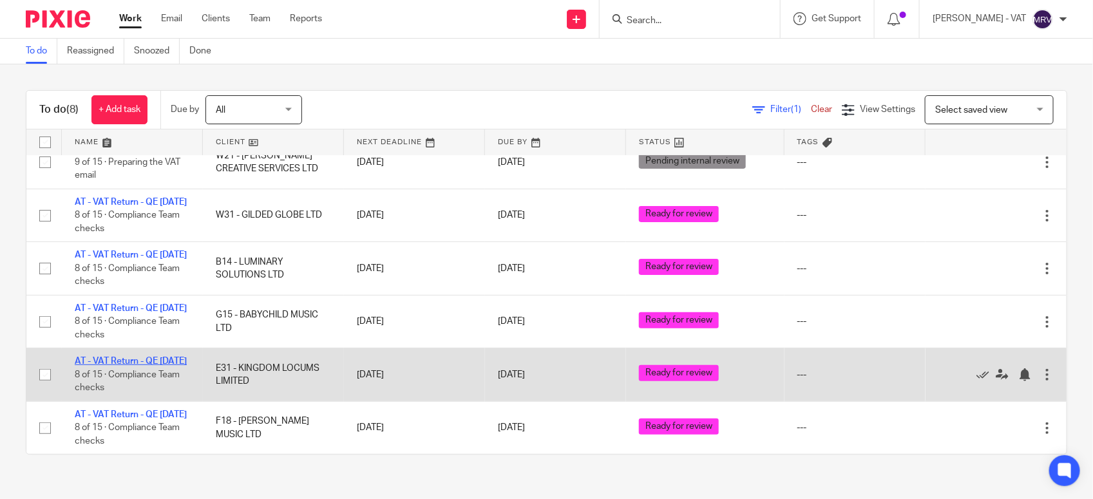
click at [132, 357] on link "AT - VAT Return - QE [DATE]" at bounding box center [131, 361] width 112 height 9
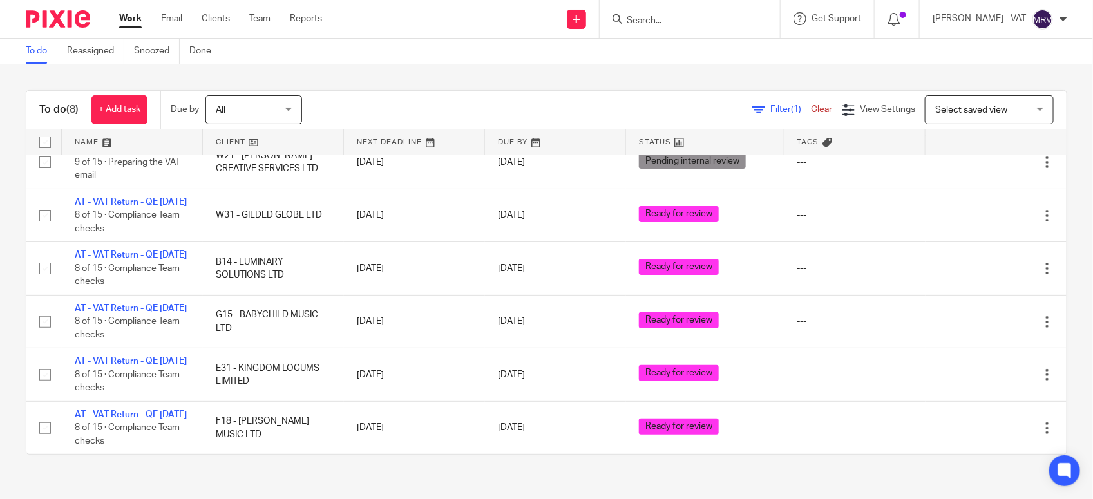
click at [509, 53] on div "To do Reassigned Snoozed Done" at bounding box center [546, 52] width 1093 height 26
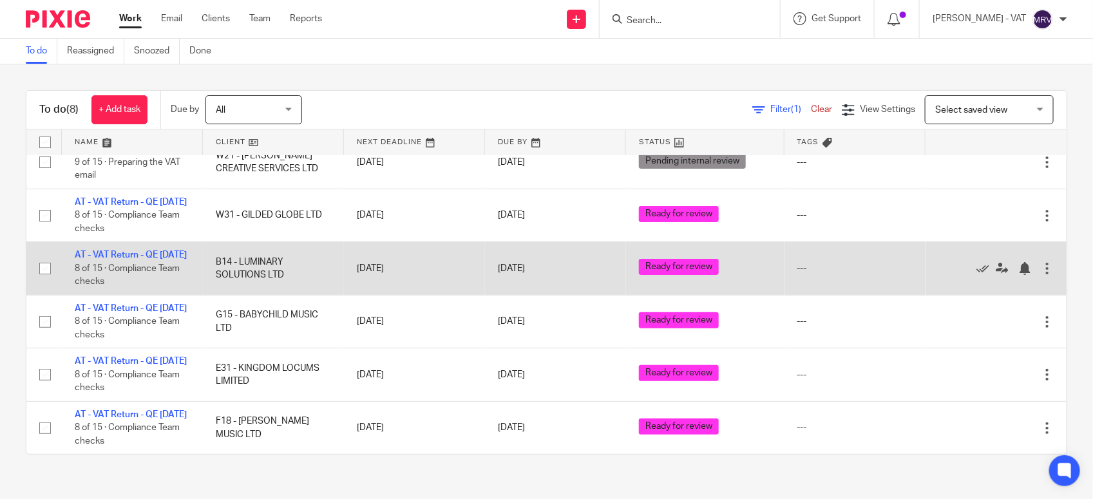
scroll to position [0, 0]
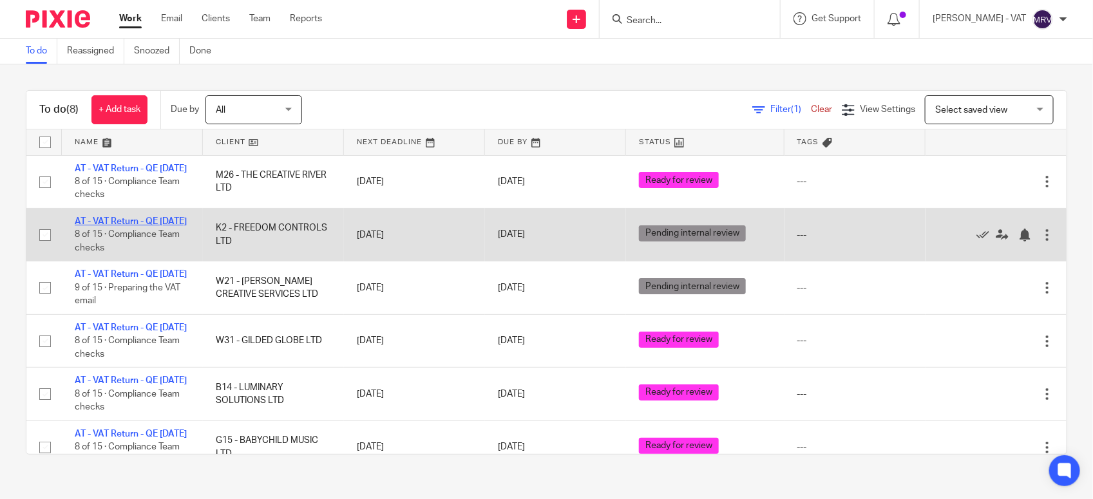
click at [126, 226] on link "AT - VAT Return - QE 30-09-2025" at bounding box center [131, 221] width 112 height 9
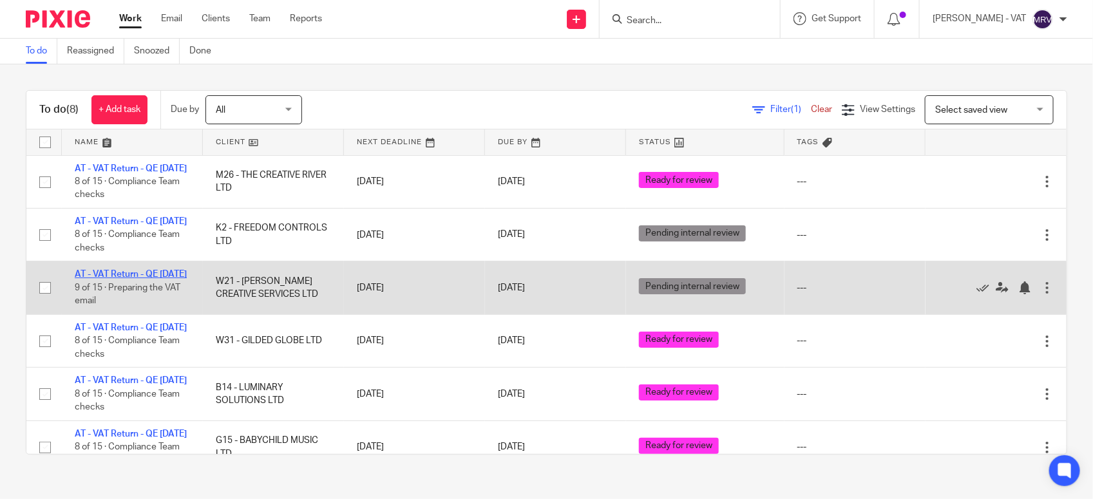
click at [128, 279] on link "AT - VAT Return - QE 30-09-2025" at bounding box center [131, 274] width 112 height 9
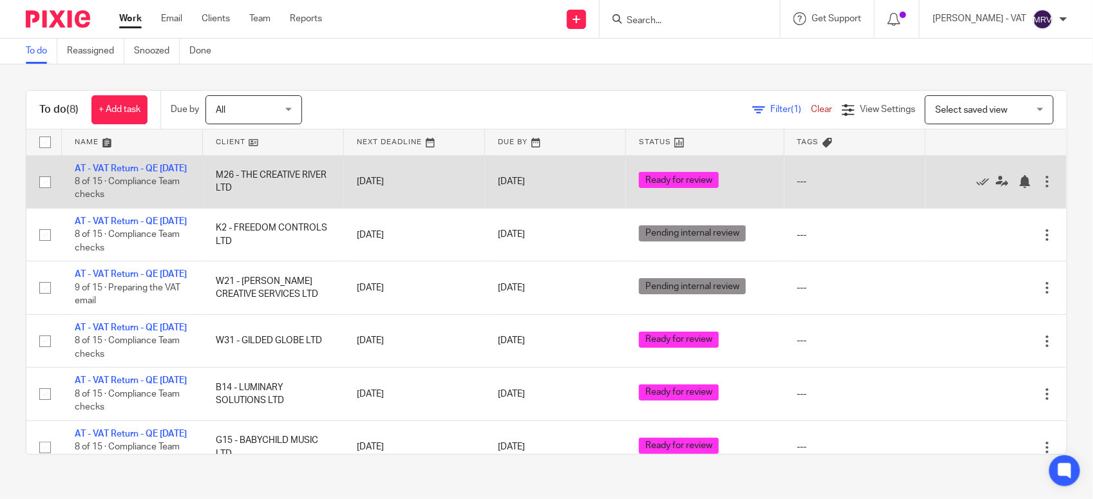
drag, startPoint x: 121, startPoint y: 369, endPoint x: 393, endPoint y: 181, distance: 330.6
click at [121, 332] on link "AT - VAT Return - QE [DATE]" at bounding box center [131, 327] width 112 height 9
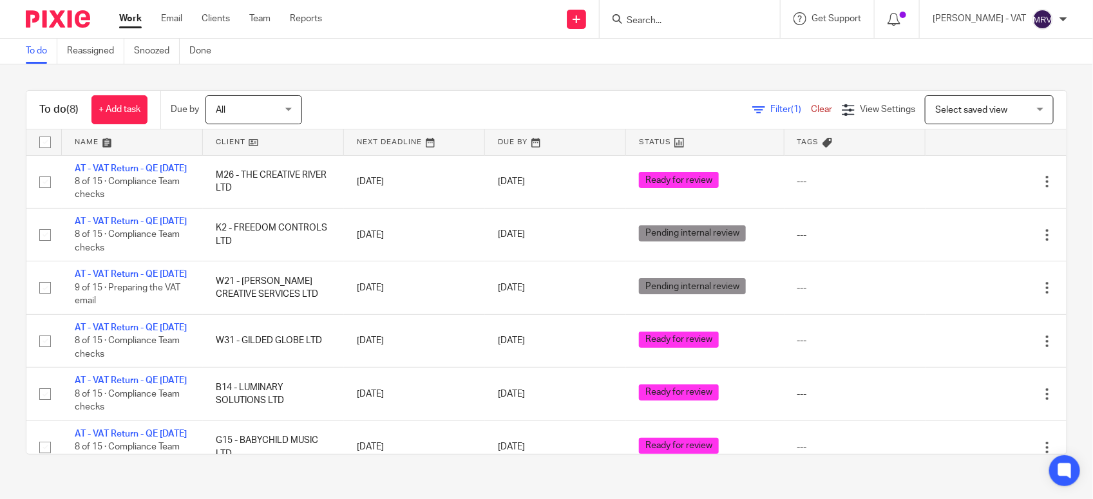
click at [433, 97] on div "Filter (1) Clear View Settings View Settings (1) Filters Clear Save Manage save…" at bounding box center [696, 109] width 742 height 29
click at [355, 91] on div "To do (8) + Add task Due by All All Today Tomorrow This week Next week This mon…" at bounding box center [546, 110] width 1040 height 39
click at [379, 79] on div "To do (8) + Add task Due by All All Today Tomorrow This week Next week This mon…" at bounding box center [546, 272] width 1093 height 416
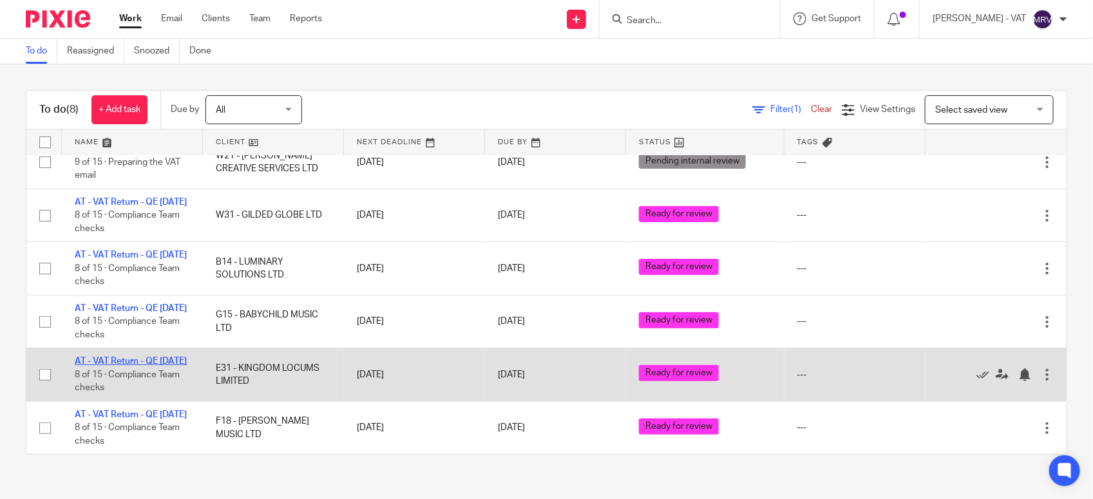
click at [137, 357] on link "AT - VAT Return - QE [DATE]" at bounding box center [131, 361] width 112 height 9
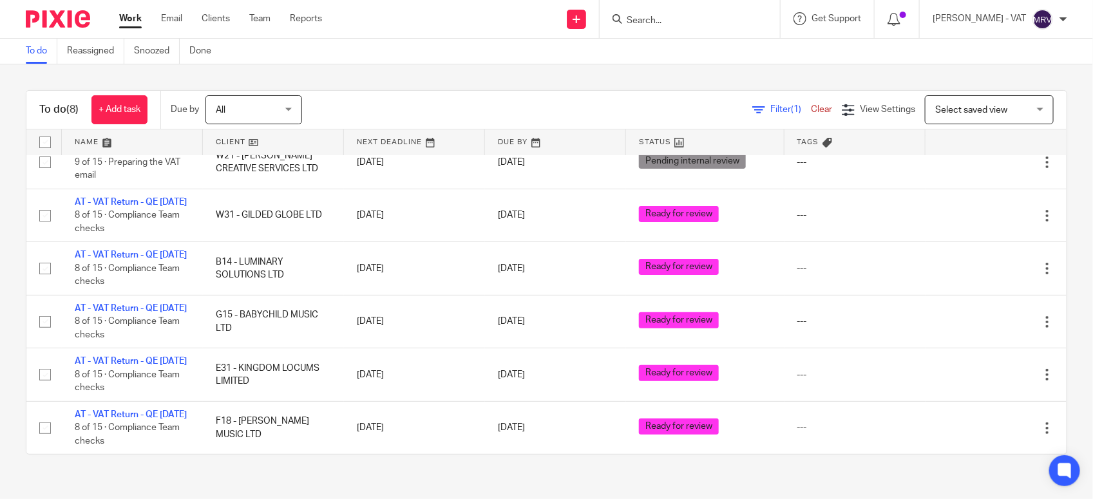
click at [438, 82] on div "To do (8) + Add task Due by All All Today Tomorrow This week Next week This mon…" at bounding box center [546, 272] width 1093 height 416
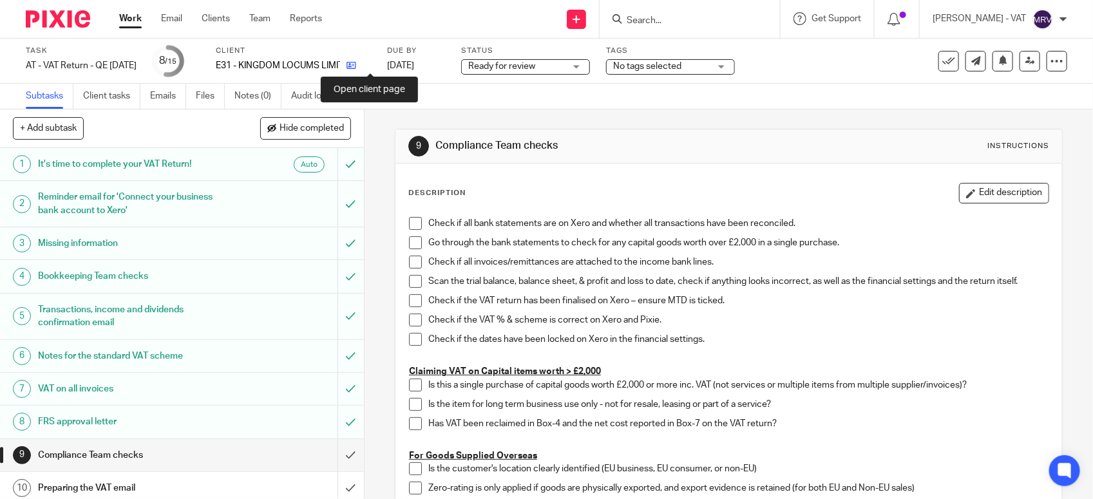
click at [356, 66] on icon at bounding box center [352, 66] width 10 height 10
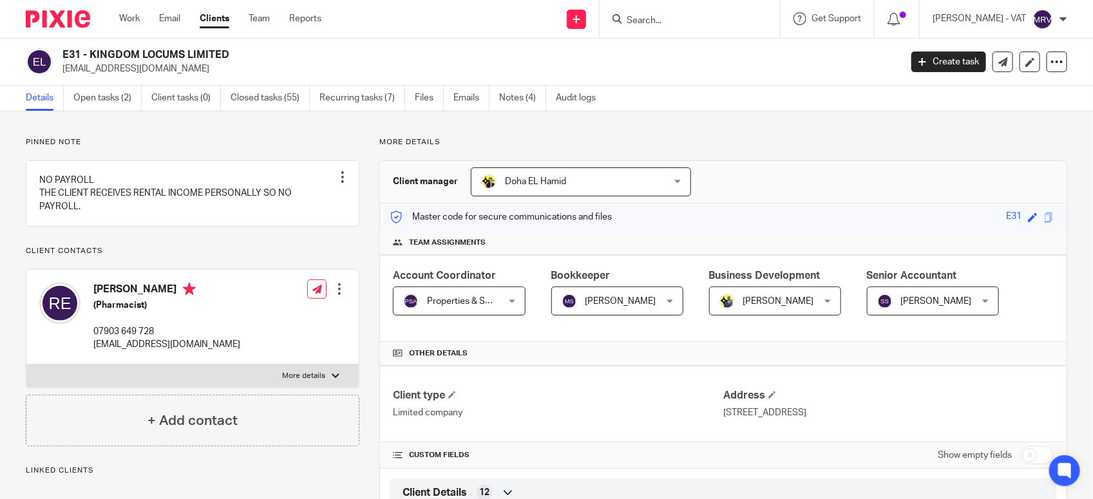
drag, startPoint x: 91, startPoint y: 50, endPoint x: 255, endPoint y: 55, distance: 164.3
click at [255, 55] on h2 "E31 - KINGDOM LOCUMS LIMITED" at bounding box center [394, 55] width 664 height 14
copy h2 "KINGDOM LOCUMS LIMITED"
click at [530, 102] on link "Notes (4)" at bounding box center [522, 98] width 47 height 25
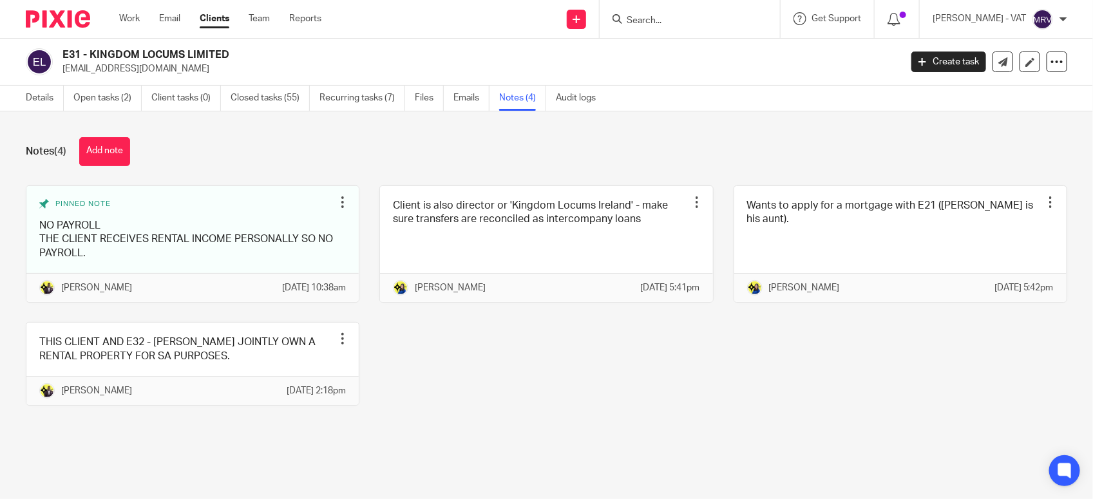
click at [551, 397] on div "Pinned note NO PAYROLL THE CLIENT RECEIVES RENTAL INCOME PERSONALLY SO NO PAYRO…" at bounding box center [537, 306] width 1062 height 240
click at [49, 95] on link "Details" at bounding box center [45, 98] width 38 height 25
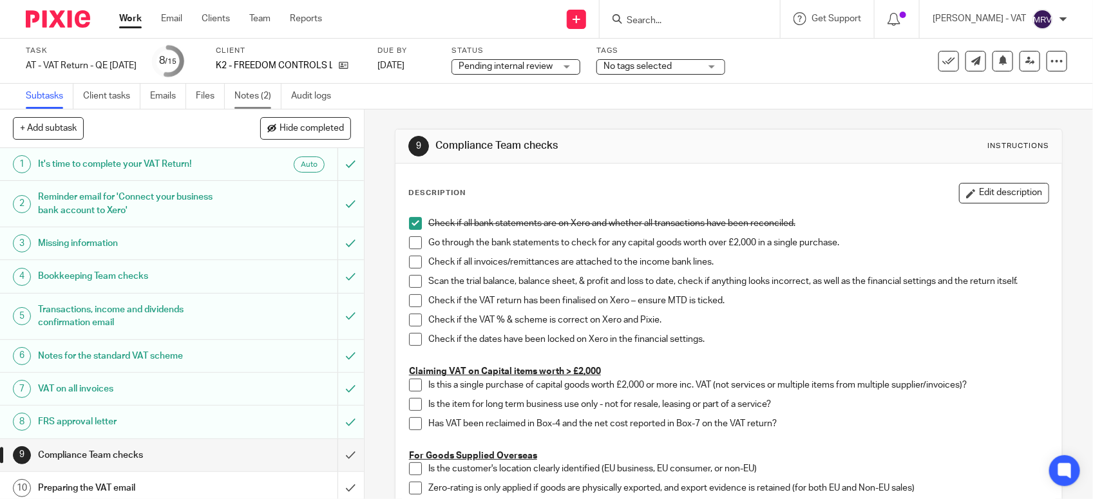
click at [252, 97] on link "Notes (2)" at bounding box center [258, 96] width 47 height 25
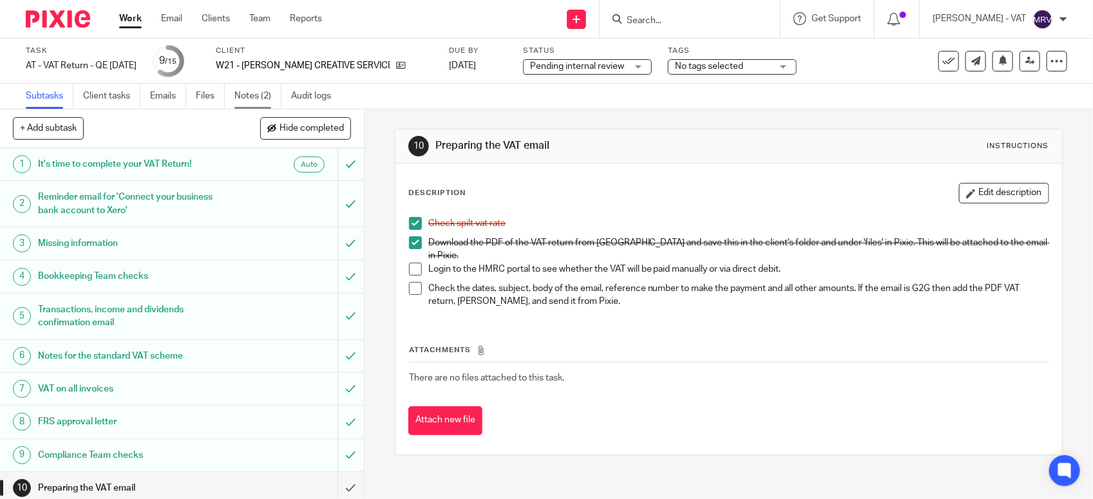
click at [278, 99] on link "Notes (2)" at bounding box center [258, 96] width 47 height 25
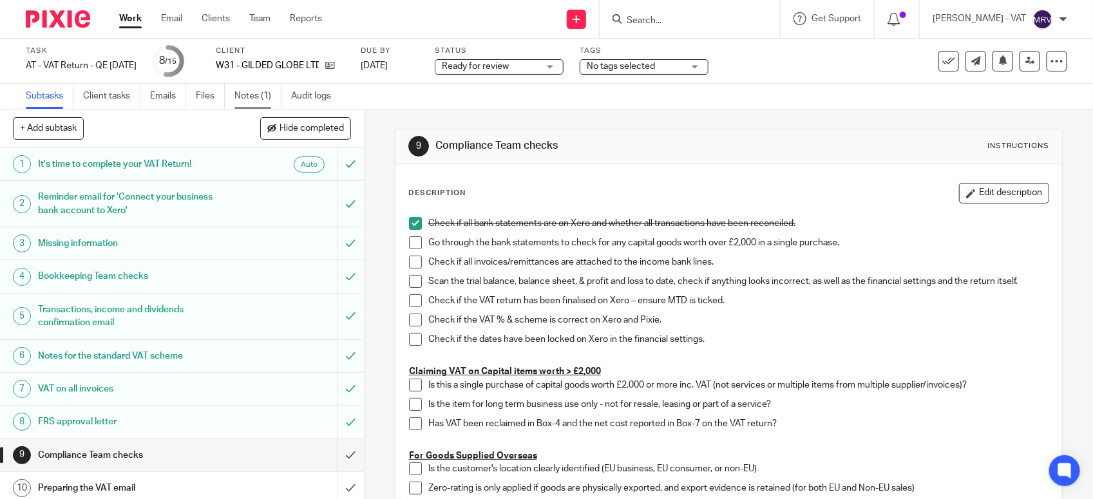
click at [255, 101] on link "Notes (1)" at bounding box center [258, 96] width 47 height 25
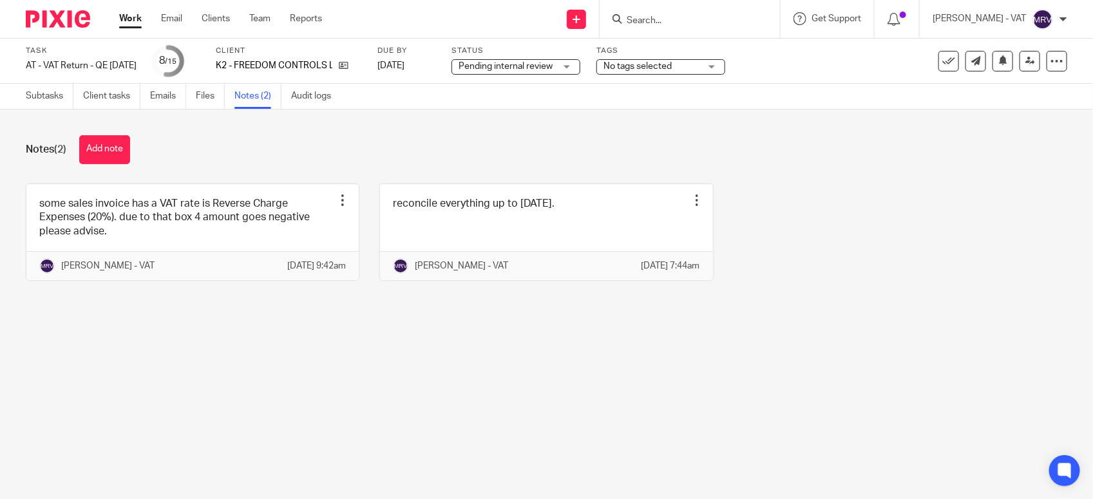
click at [216, 398] on main "Task AT - VAT Return - QE 30-09-2025 Save AT - VAT Return - QE 30-09-2025 8 /15…" at bounding box center [546, 249] width 1093 height 499
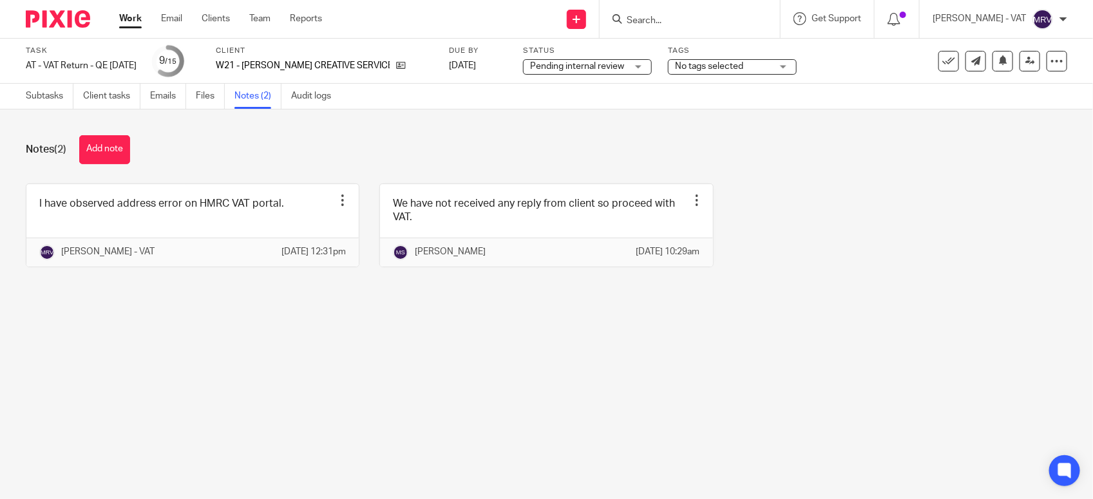
click at [342, 351] on main "Task AT - VAT Return - QE [DATE] Save AT - VAT Return - QE [DATE] 9 /15 Client …" at bounding box center [546, 249] width 1093 height 499
click at [433, 363] on main "Task AT - VAT Return - QE [DATE] Save AT - VAT Return - QE [DATE] 9 /15 Client …" at bounding box center [546, 249] width 1093 height 499
click at [757, 198] on div "I have observed address error on HMRC VAT portal. Edit note Delete note [PERSON…" at bounding box center [537, 235] width 1062 height 103
click at [529, 312] on div "Notes (2) Add note I have observed address error on HMRC VAT portal. Edit note …" at bounding box center [546, 211] width 1093 height 203
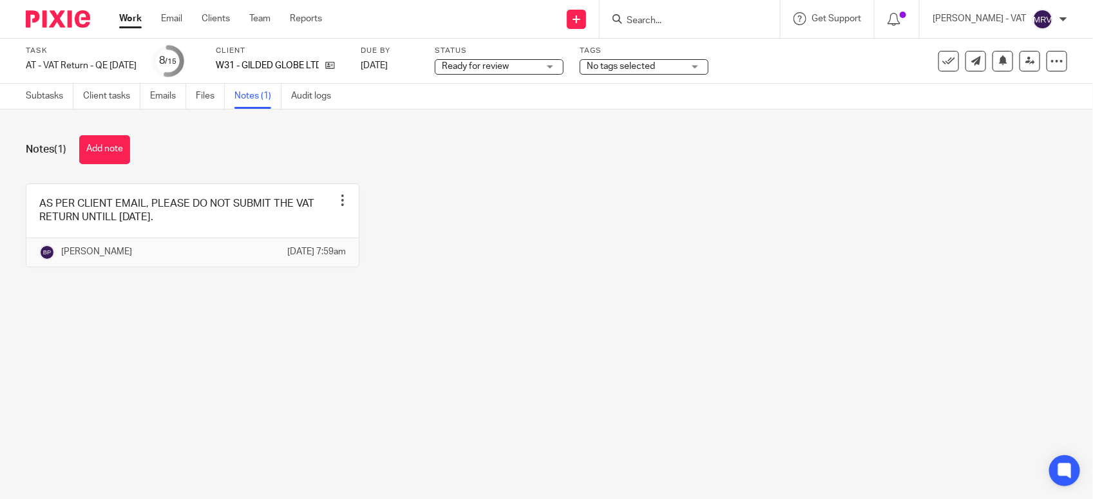
click at [438, 363] on main "Task AT - VAT Return - QE 30-09-2025 Save AT - VAT Return - QE 30-09-2025 8 /15…" at bounding box center [546, 249] width 1093 height 499
click at [472, 335] on main "Task AT - VAT Return - QE 30-09-2025 Save AT - VAT Return - QE 30-09-2025 8 /15…" at bounding box center [546, 249] width 1093 height 499
click at [600, 361] on main "Task AT - VAT Return - QE 30-09-2025 Save AT - VAT Return - QE 30-09-2025 8 /15…" at bounding box center [546, 249] width 1093 height 499
click at [501, 287] on div "AS PER CLIENT EMAIL, PLEASE DO NOT SUBMIT THE VAT RETURN UNTILL 01ST NOVEMBER 2…" at bounding box center [537, 235] width 1062 height 103
click at [335, 66] on icon at bounding box center [330, 66] width 10 height 10
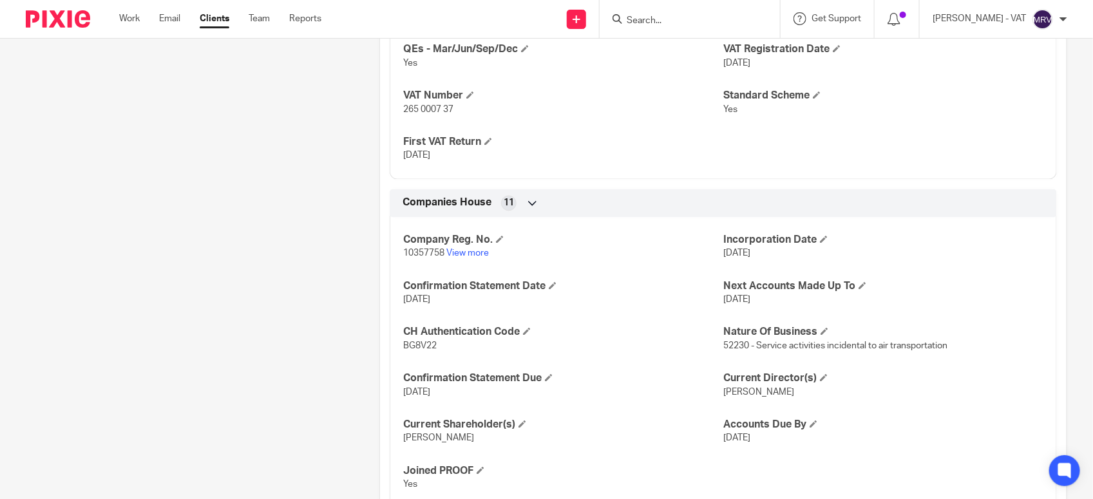
scroll to position [1126, 0]
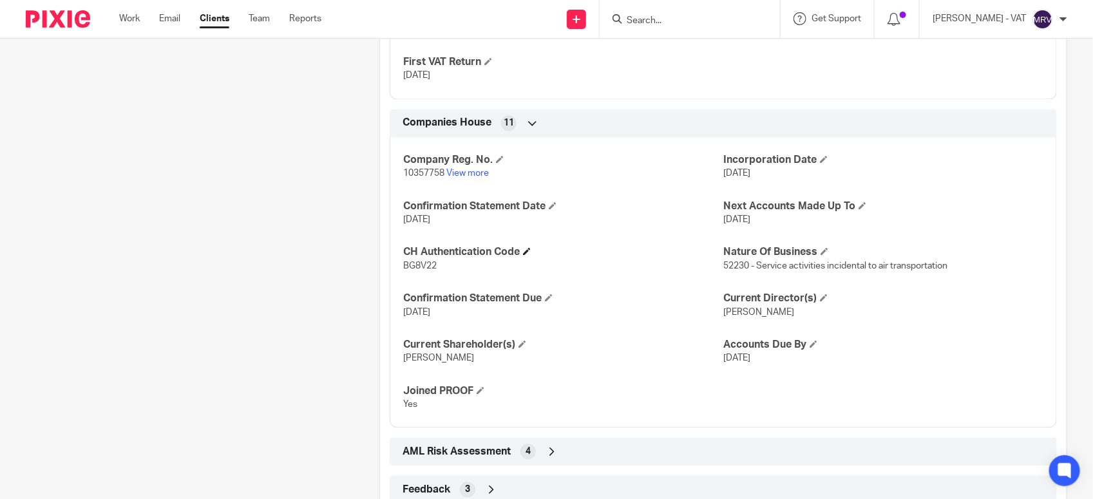
drag, startPoint x: 399, startPoint y: 252, endPoint x: 515, endPoint y: 252, distance: 116.0
click at [515, 252] on h4 "CH Authentication Code" at bounding box center [563, 252] width 320 height 14
copy h4 "CH Authentication Code"
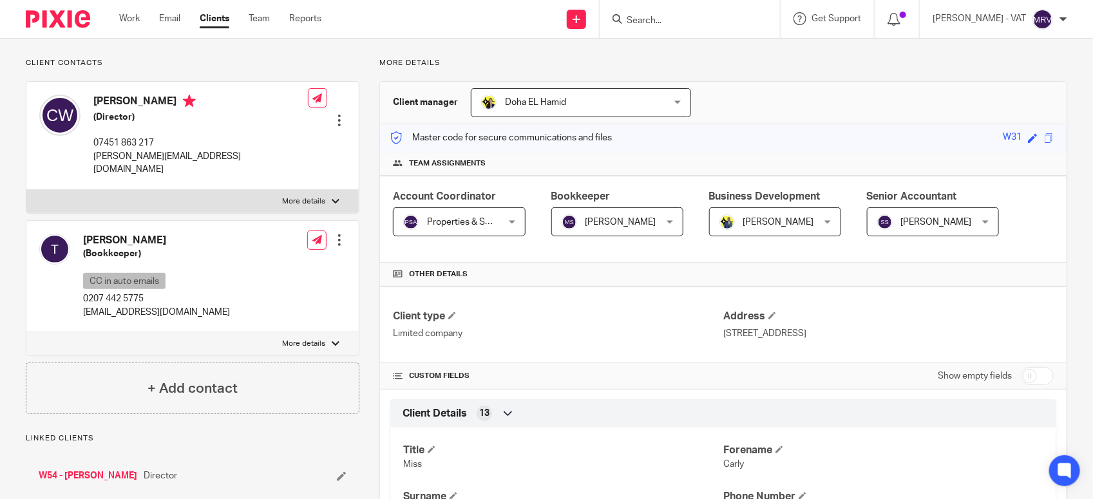
scroll to position [0, 0]
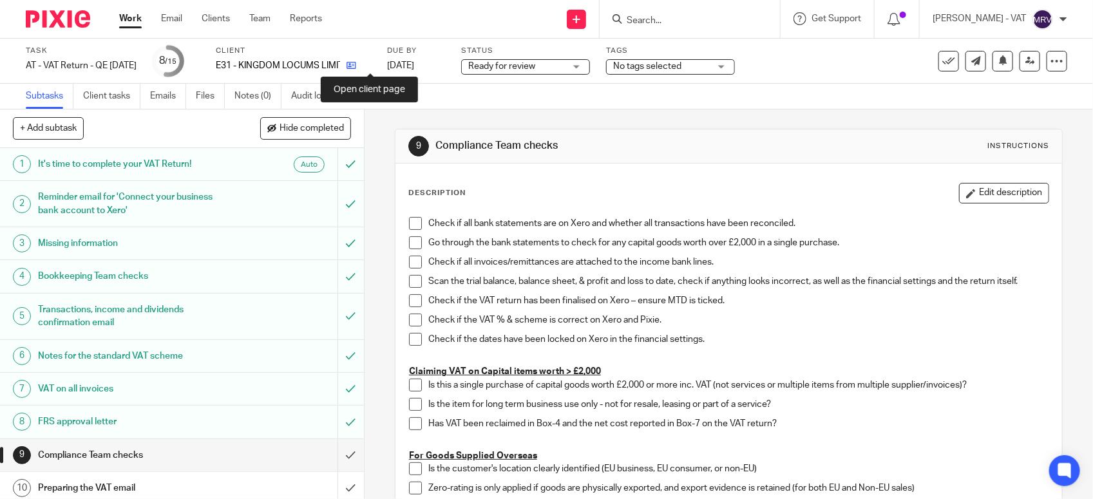
click at [356, 66] on icon at bounding box center [352, 66] width 10 height 10
click at [266, 89] on link "Notes (0)" at bounding box center [258, 96] width 47 height 25
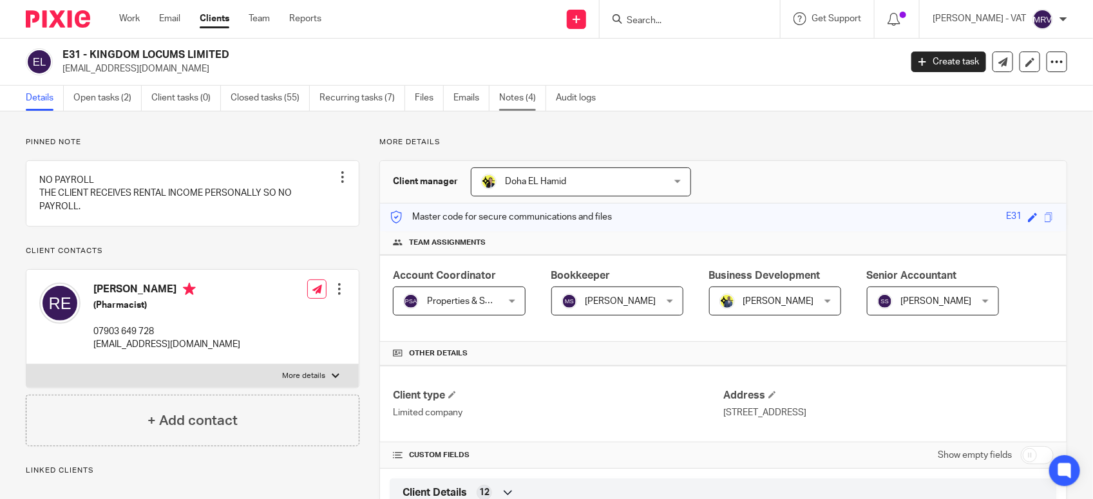
click at [511, 95] on link "Notes (4)" at bounding box center [522, 98] width 47 height 25
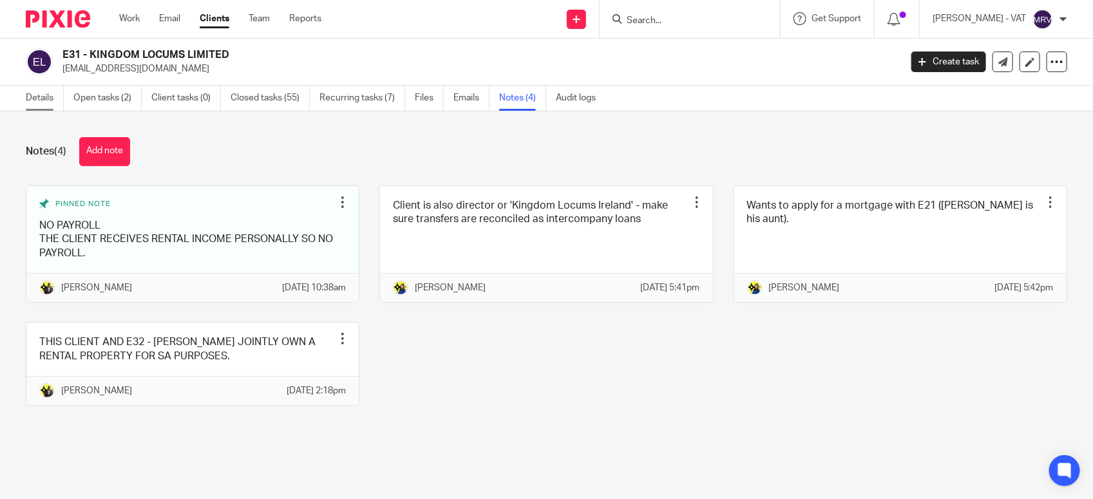
click at [43, 105] on link "Details" at bounding box center [45, 98] width 38 height 25
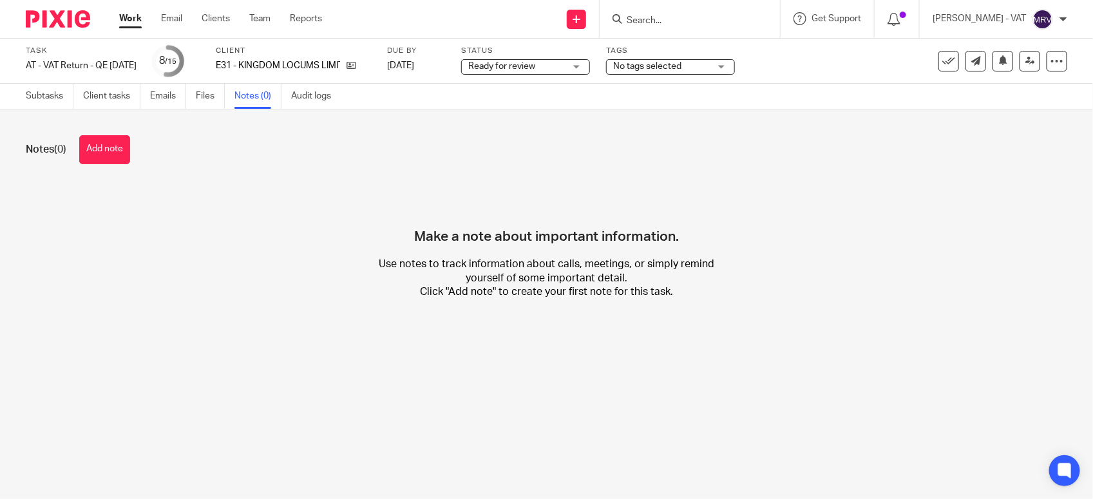
click at [419, 227] on h4 "Make a note about important information." at bounding box center [546, 215] width 265 height 62
click at [219, 233] on div "Make a note about important information. Use notes to track information about c…" at bounding box center [547, 251] width 1042 height 135
click at [108, 162] on button "Add note" at bounding box center [104, 149] width 51 height 29
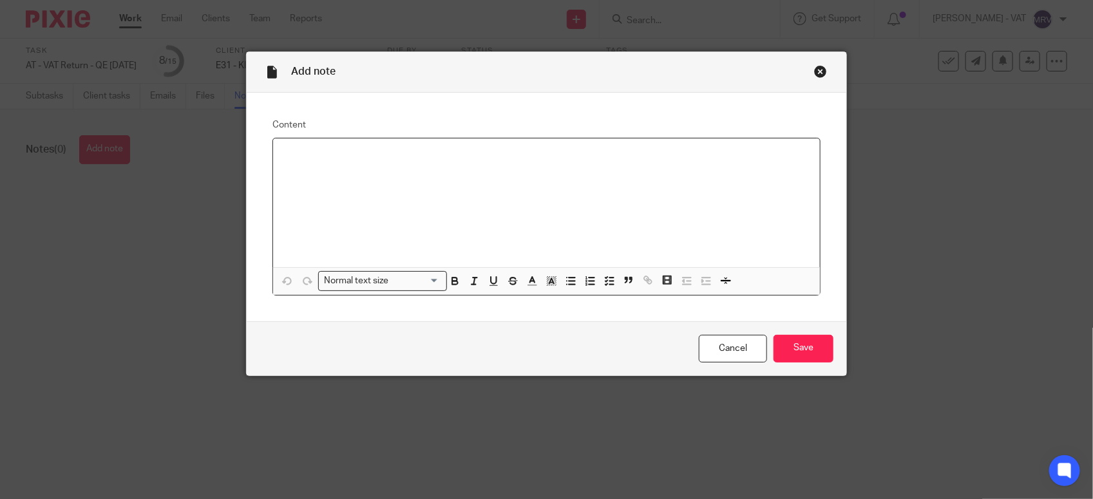
click at [340, 193] on div at bounding box center [546, 203] width 547 height 129
click at [810, 349] on input "Save" at bounding box center [804, 349] width 60 height 28
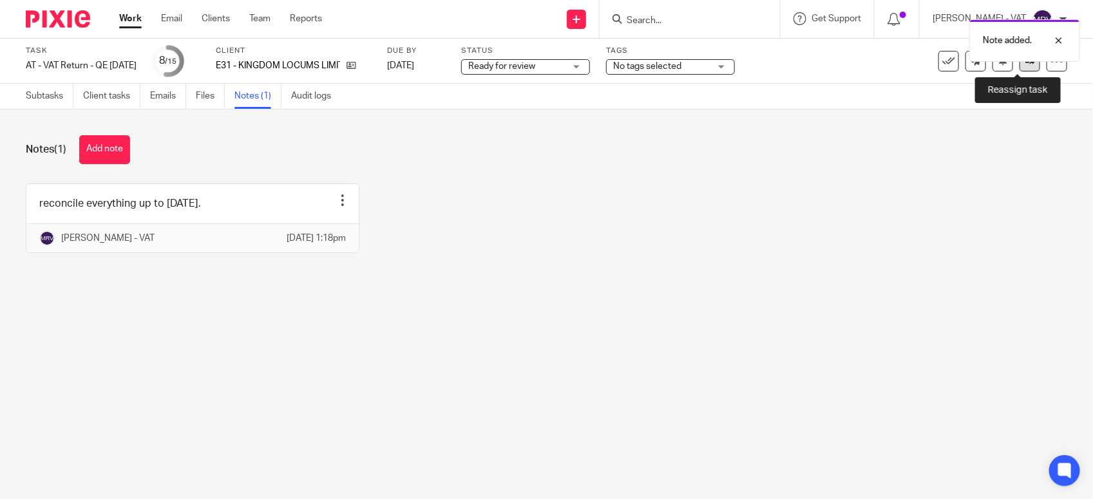
click at [1021, 66] on link at bounding box center [1030, 61] width 21 height 21
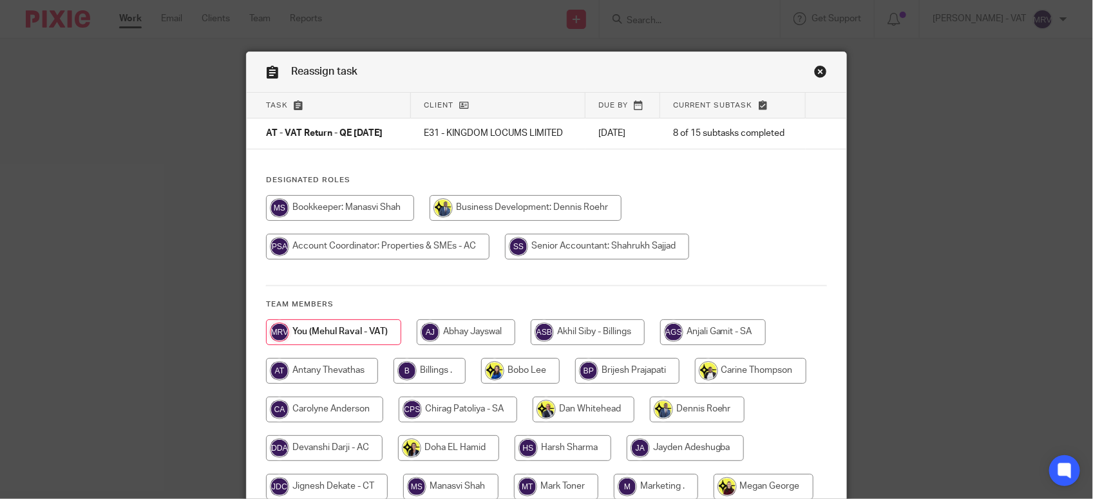
click at [736, 204] on div at bounding box center [546, 233] width 561 height 77
click at [317, 219] on input "radio" at bounding box center [340, 208] width 148 height 26
radio input "true"
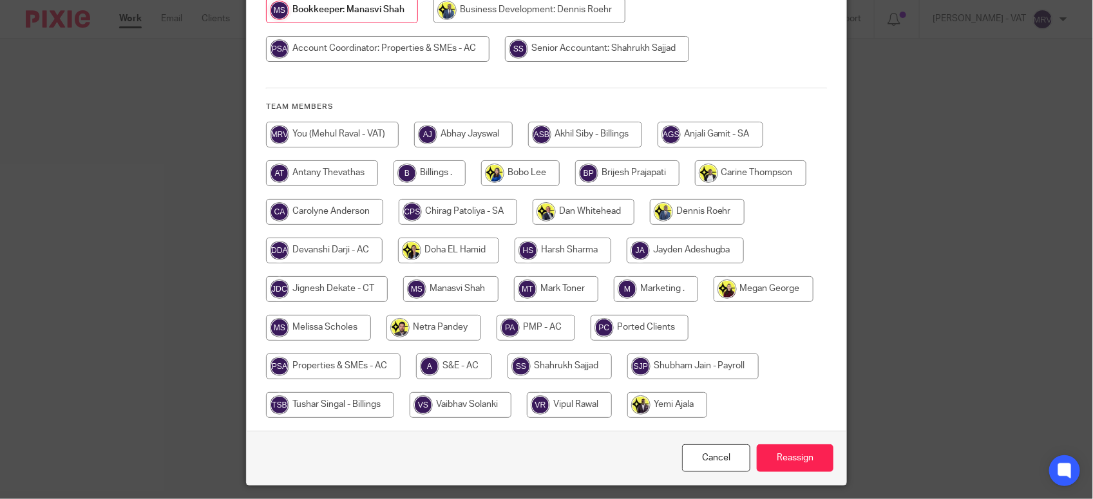
scroll to position [236, 0]
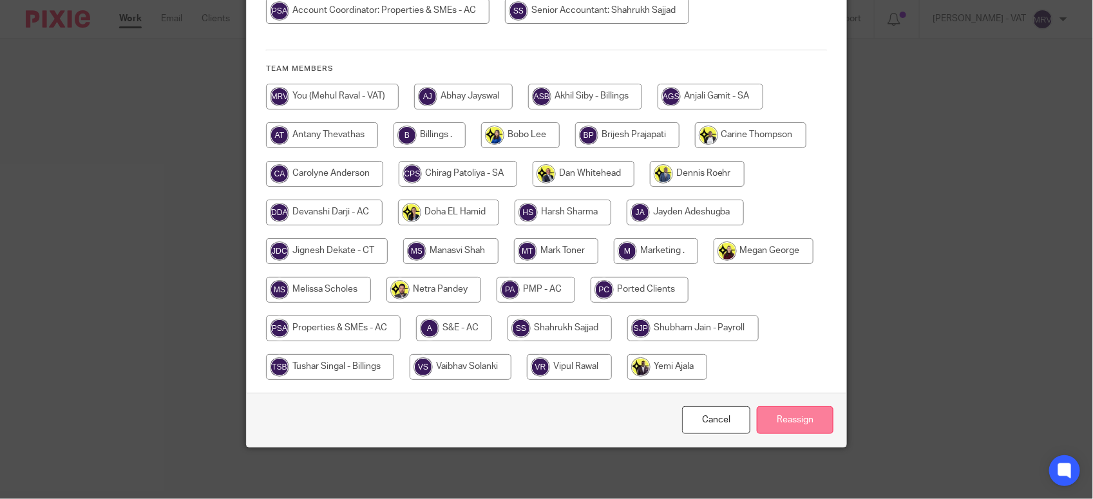
click at [777, 410] on input "Reassign" at bounding box center [795, 421] width 77 height 28
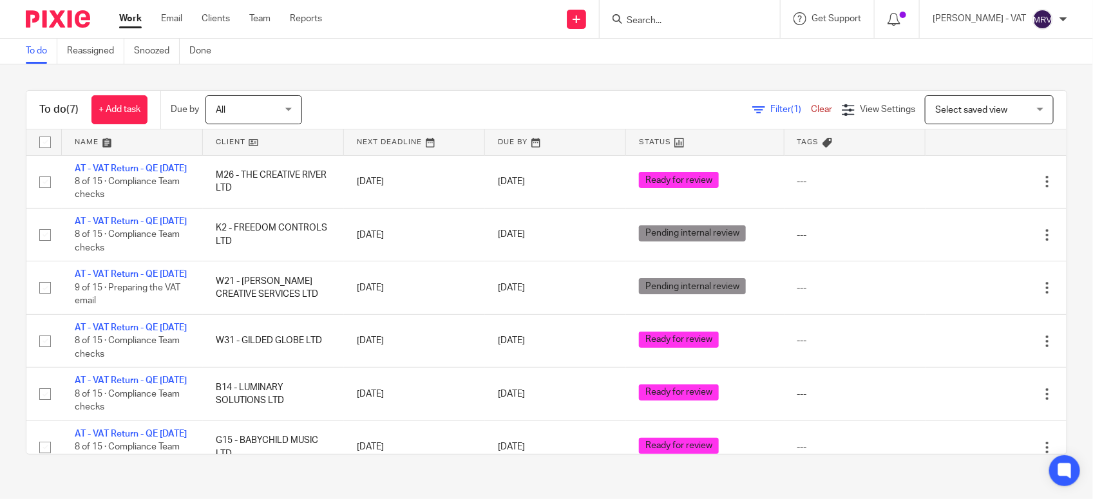
click at [443, 88] on div "To do (7) + Add task Due by All All Today Tomorrow This week Next week This mon…" at bounding box center [546, 272] width 1093 height 416
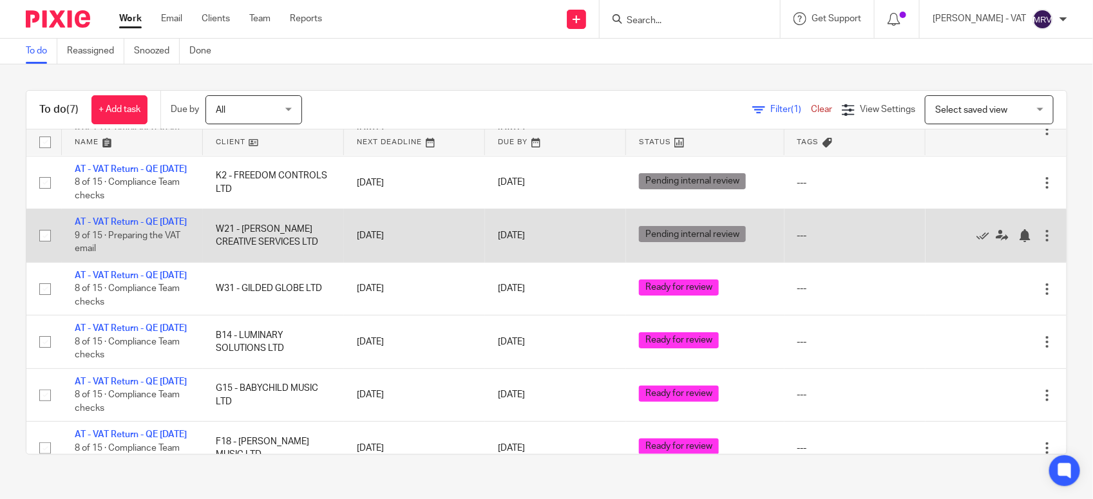
scroll to position [81, 0]
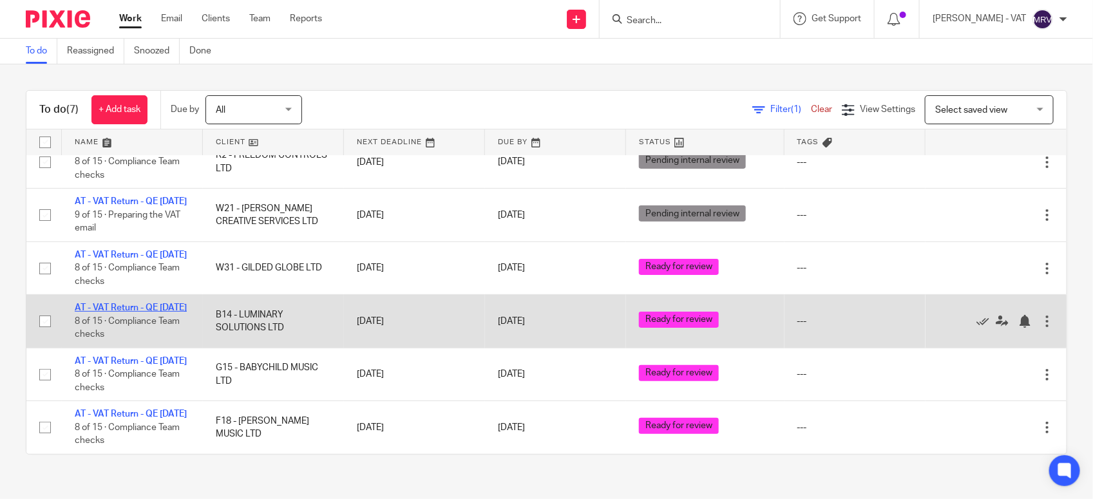
click at [137, 312] on link "AT - VAT Return - QE [DATE]" at bounding box center [131, 307] width 112 height 9
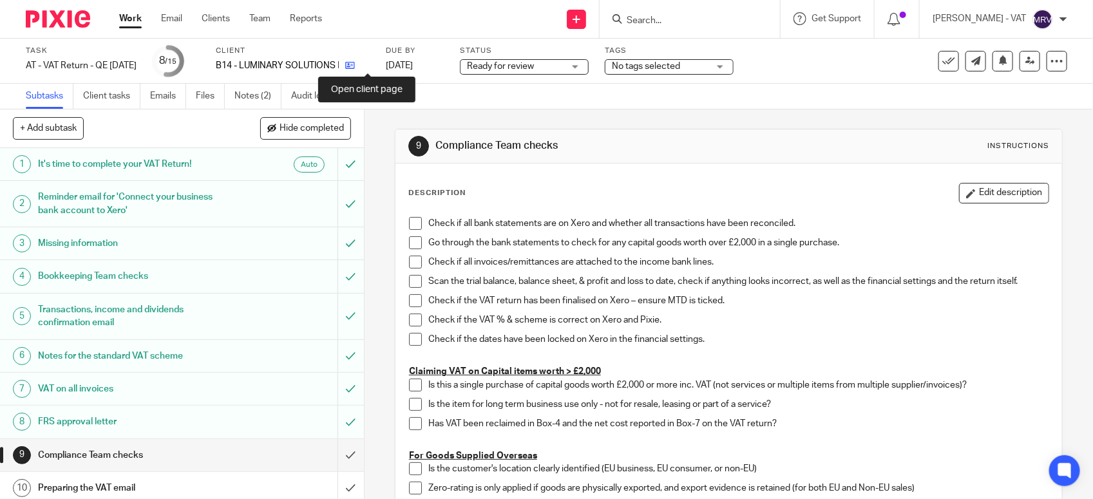
click at [355, 66] on icon at bounding box center [350, 66] width 10 height 10
click at [409, 220] on span at bounding box center [415, 223] width 13 height 13
click at [413, 245] on span at bounding box center [415, 242] width 13 height 13
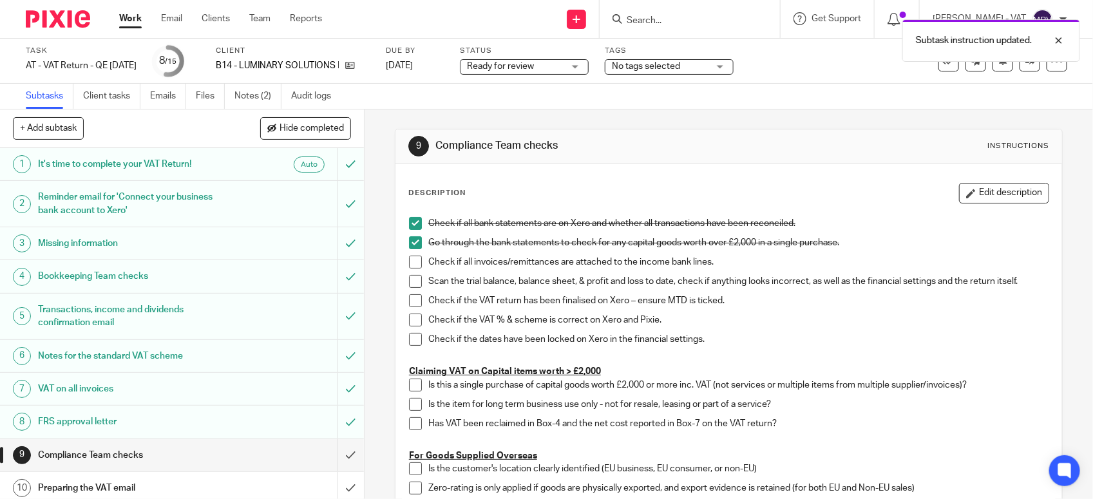
click at [411, 258] on span at bounding box center [415, 262] width 13 height 13
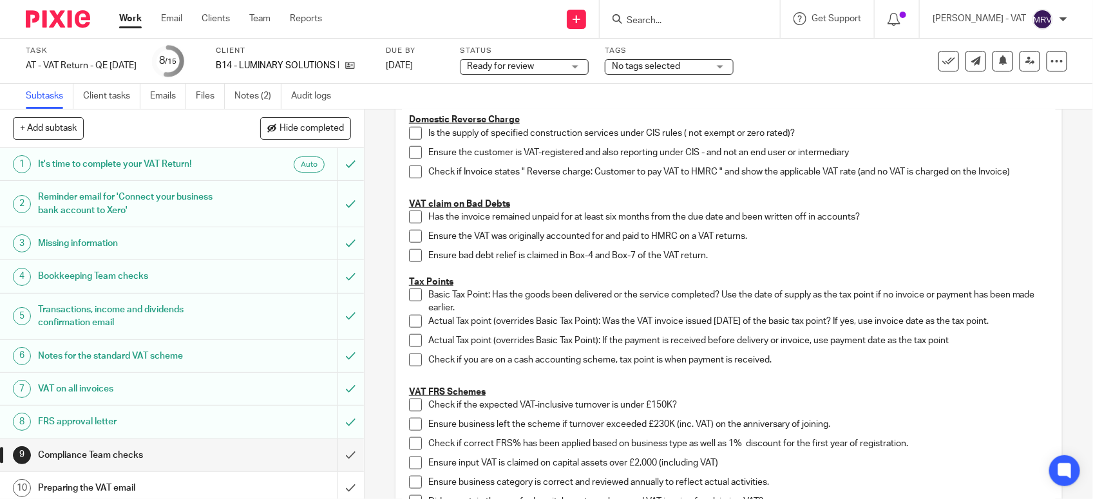
scroll to position [644, 0]
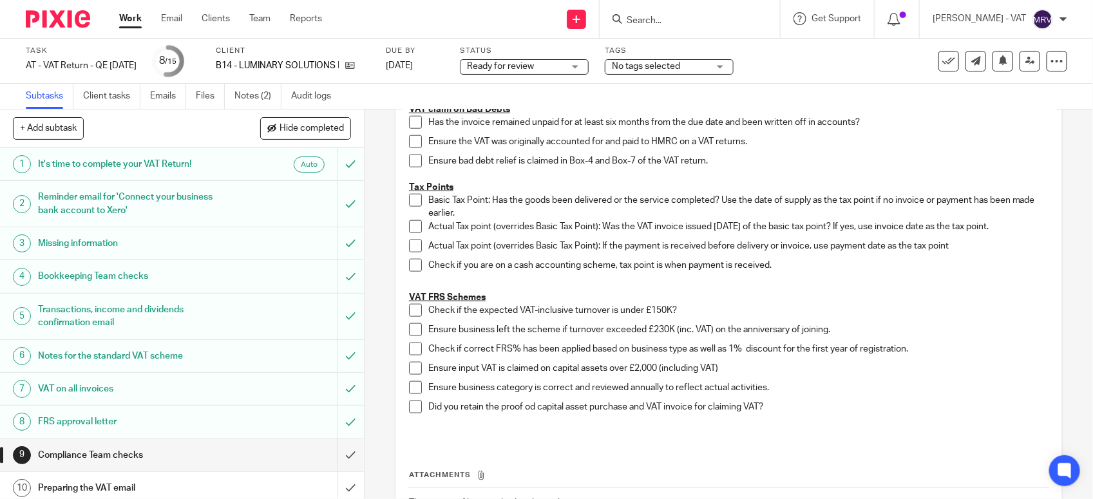
click at [409, 310] on span at bounding box center [415, 310] width 13 height 13
click at [410, 325] on span at bounding box center [415, 329] width 13 height 13
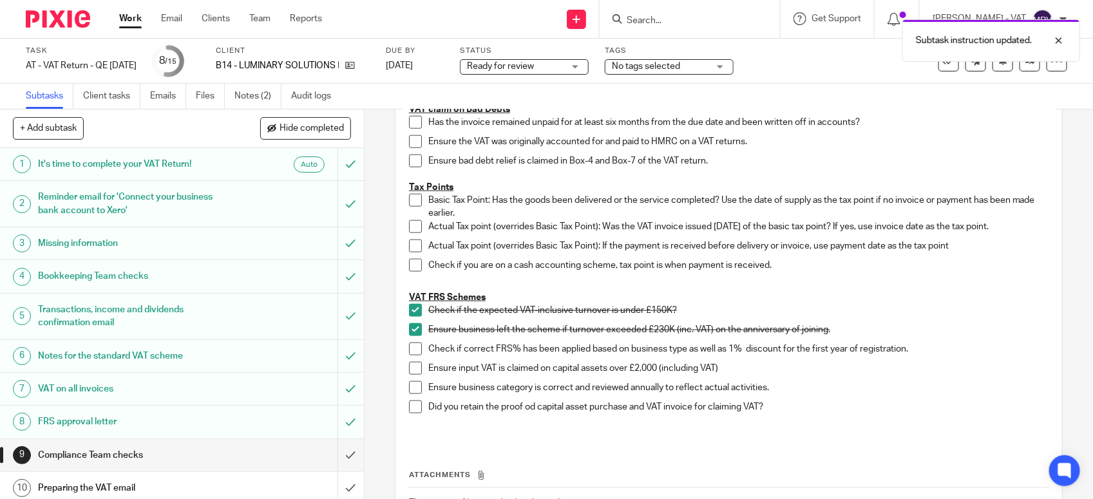
click at [414, 343] on span at bounding box center [415, 349] width 13 height 13
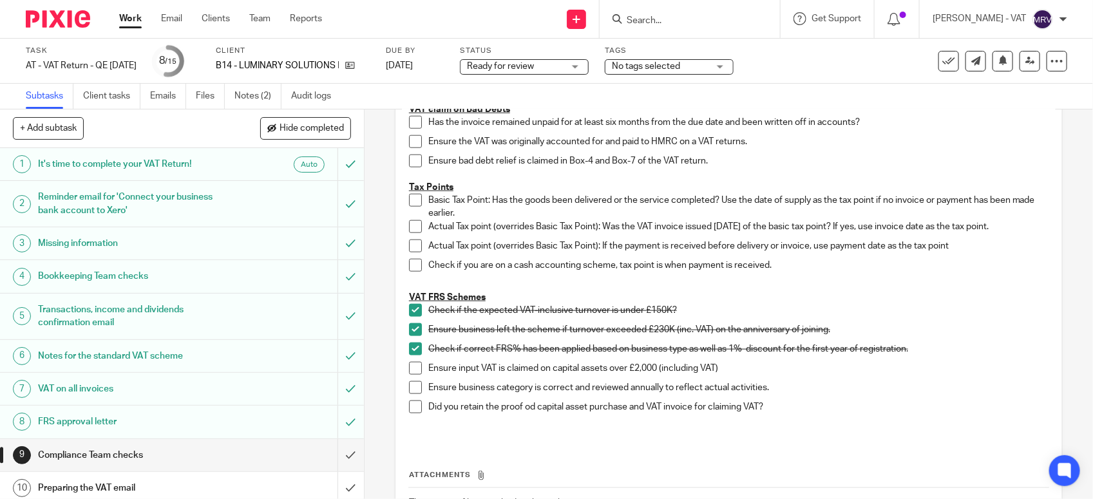
click at [410, 390] on span at bounding box center [415, 387] width 13 height 13
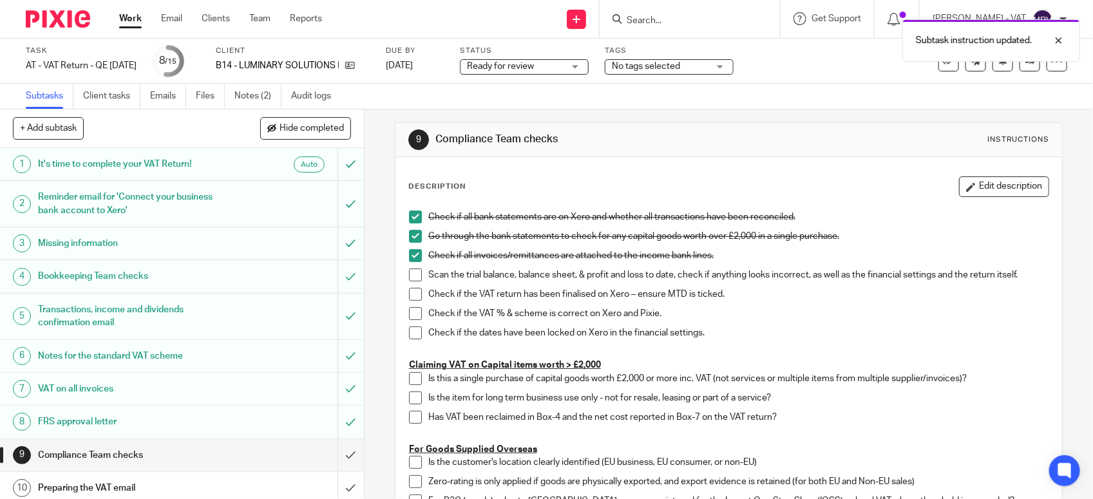
scroll to position [0, 0]
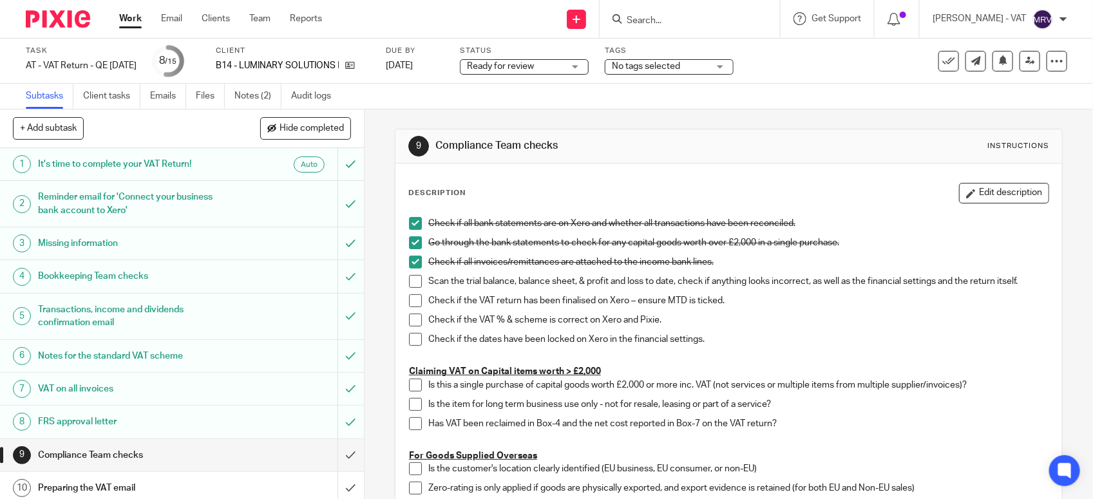
click at [412, 285] on span at bounding box center [415, 281] width 13 height 13
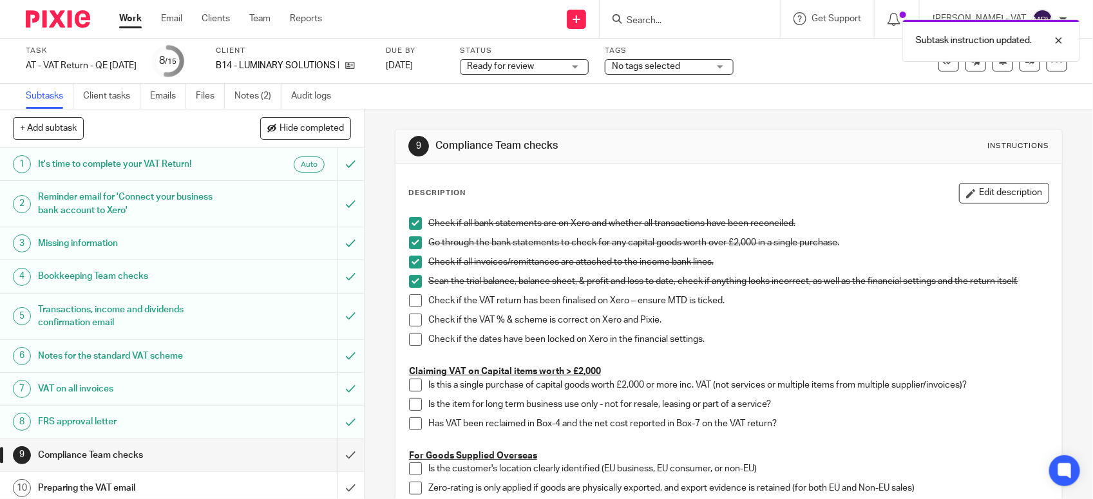
click at [414, 300] on span at bounding box center [415, 300] width 13 height 13
click at [414, 316] on span at bounding box center [415, 320] width 13 height 13
click at [409, 339] on span at bounding box center [415, 339] width 13 height 13
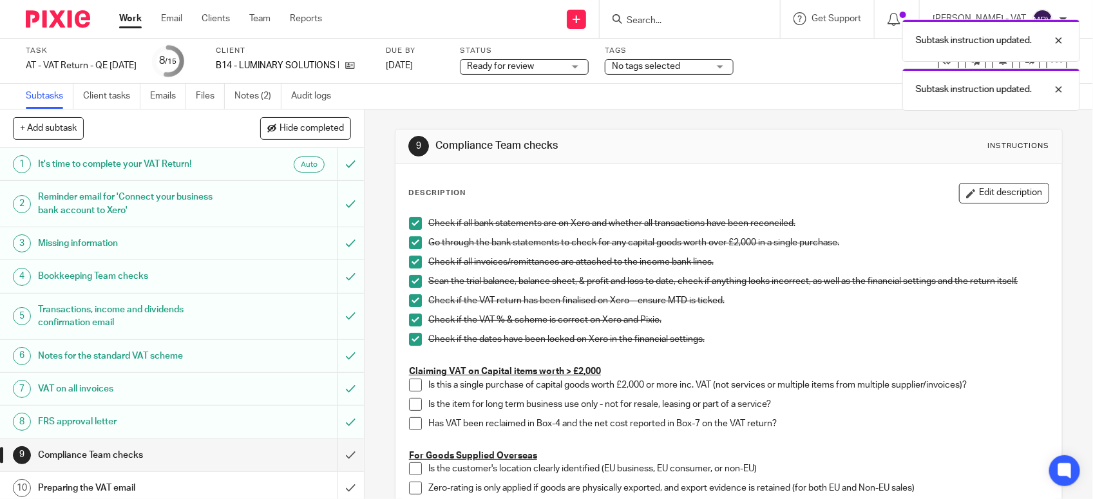
click at [781, 343] on p "Check if the dates have been locked on Xero in the financial settings." at bounding box center [738, 339] width 620 height 13
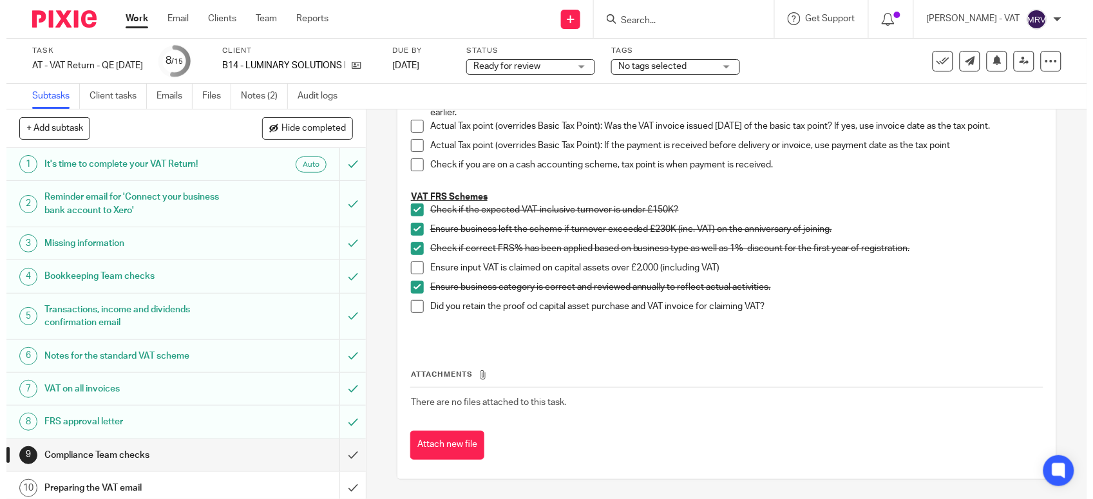
scroll to position [745, 0]
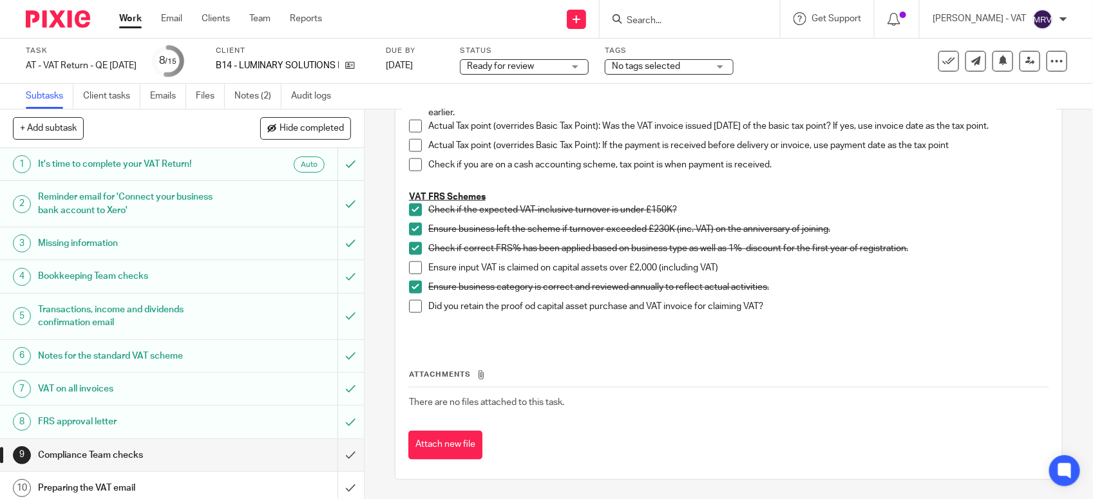
click at [843, 365] on div "Attachments There are no files attached to this task. Attach new file" at bounding box center [728, 401] width 641 height 117
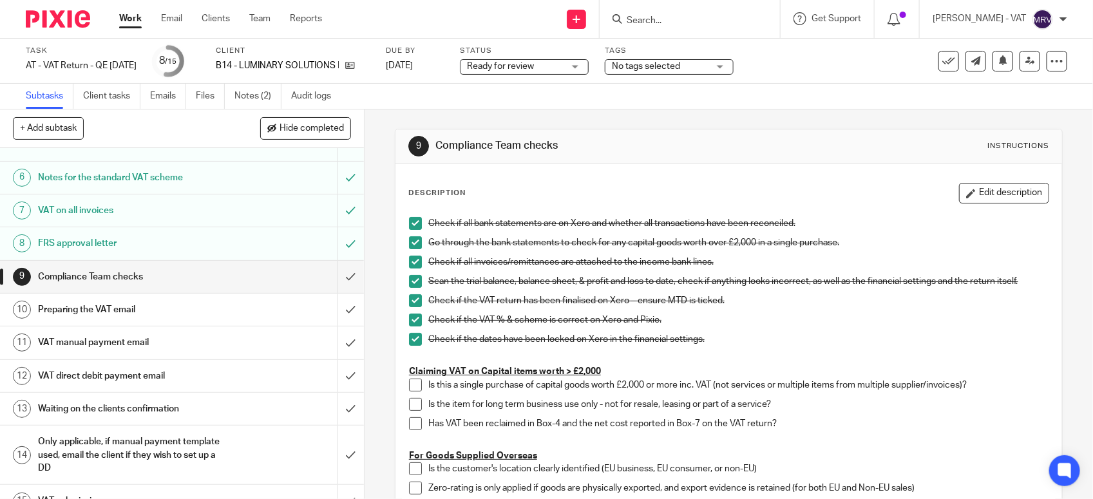
scroll to position [200, 0]
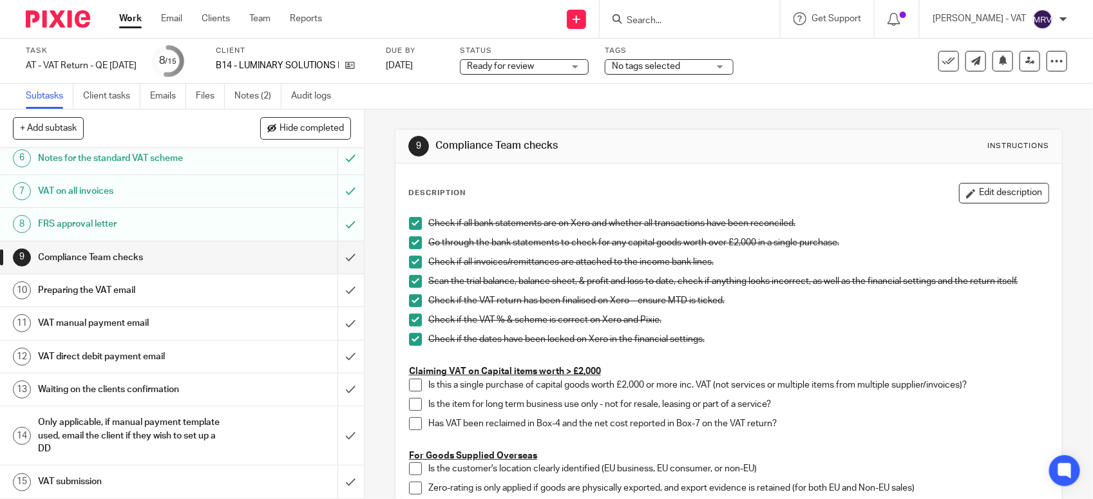
click at [705, 191] on div "Description Edit description" at bounding box center [728, 193] width 641 height 21
click at [332, 262] on input "submit" at bounding box center [182, 258] width 364 height 32
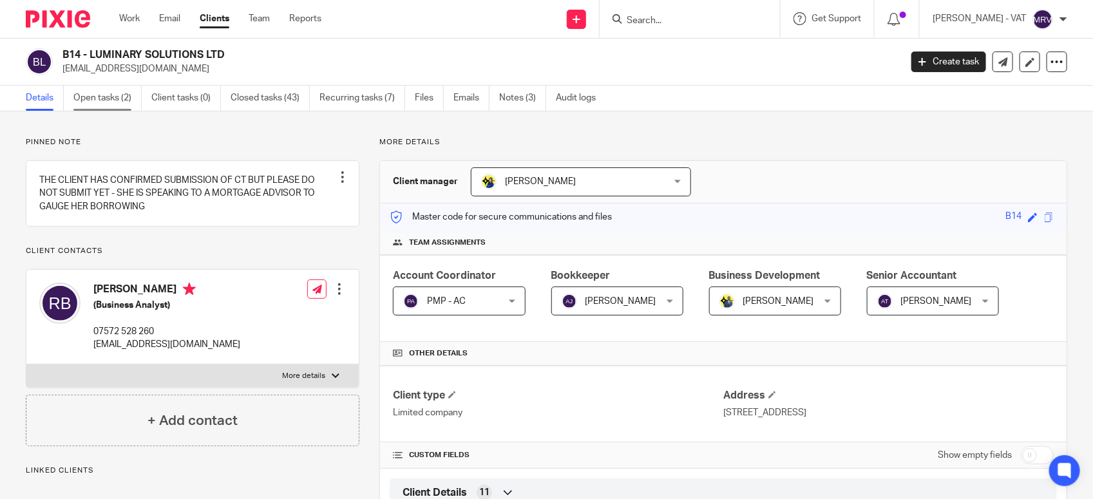
click at [117, 97] on link "Open tasks (2)" at bounding box center [107, 98] width 68 height 25
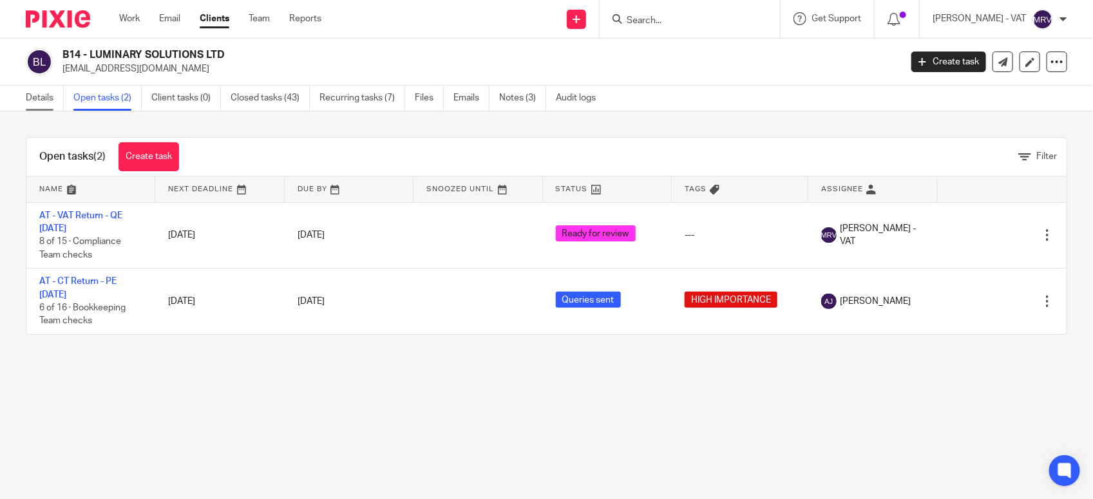
click at [46, 104] on link "Details" at bounding box center [45, 98] width 38 height 25
click at [515, 102] on link "Notes (3)" at bounding box center [522, 98] width 47 height 25
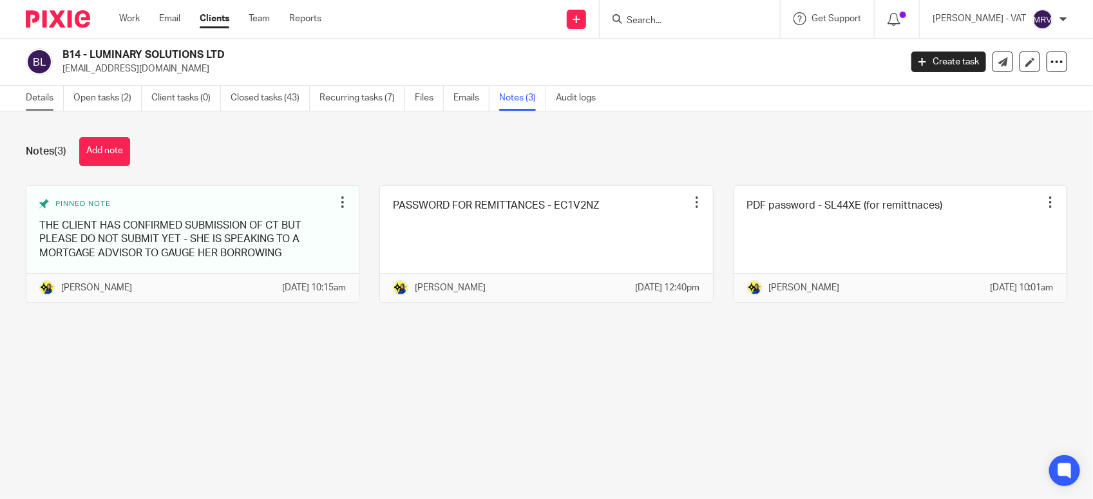
click at [56, 101] on link "Details" at bounding box center [45, 98] width 38 height 25
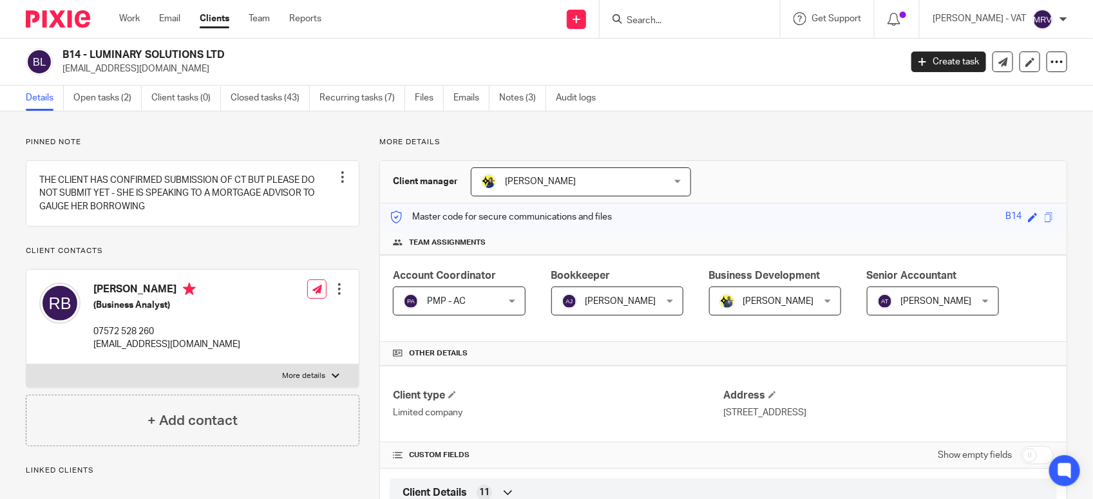
drag, startPoint x: 89, startPoint y: 50, endPoint x: 255, endPoint y: 52, distance: 166.2
click at [255, 52] on h2 "B14 - LUMINARY SOLUTIONS LTD" at bounding box center [394, 55] width 664 height 14
copy h2 "LUMINARY SOLUTIONS LTD"
click at [91, 49] on h2 "B14 - LUMINARY SOLUTIONS LTD" at bounding box center [394, 55] width 664 height 14
drag, startPoint x: 91, startPoint y: 49, endPoint x: 220, endPoint y: 53, distance: 128.9
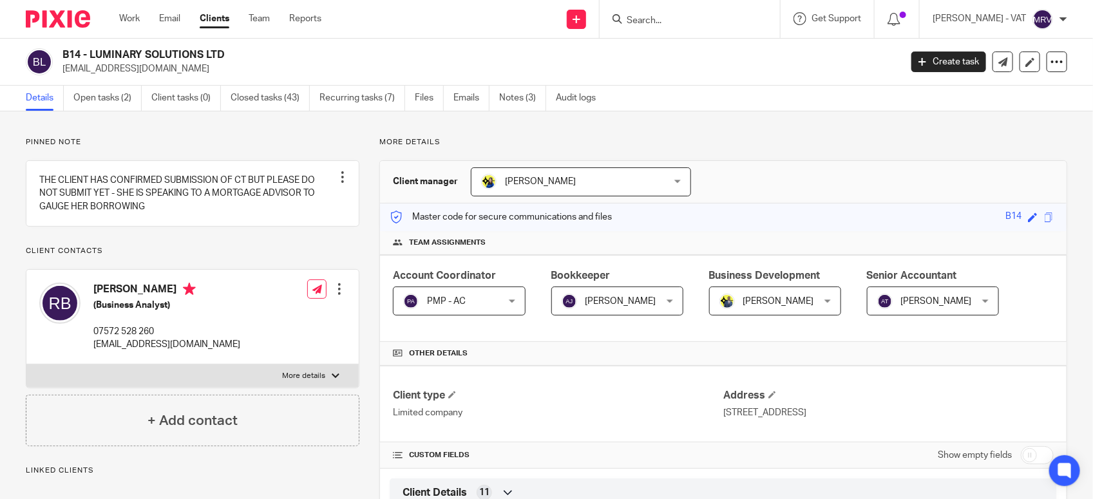
click at [220, 53] on h2 "B14 - LUMINARY SOLUTIONS LTD" at bounding box center [394, 55] width 664 height 14
click at [223, 50] on h2 "B14 - LUMINARY SOLUTIONS LTD" at bounding box center [394, 55] width 664 height 14
drag, startPoint x: 223, startPoint y: 55, endPoint x: 91, endPoint y: 58, distance: 132.1
click at [91, 58] on h2 "B14 - LUMINARY SOLUTIONS LTD" at bounding box center [394, 55] width 664 height 14
copy h2 "LUMINARY SOLUTIONS LTD"
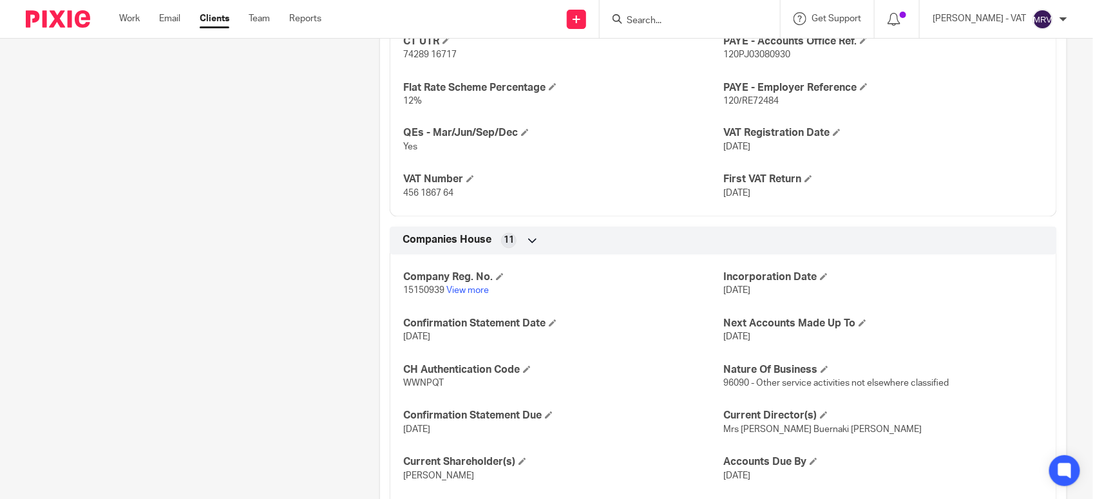
scroll to position [881, 0]
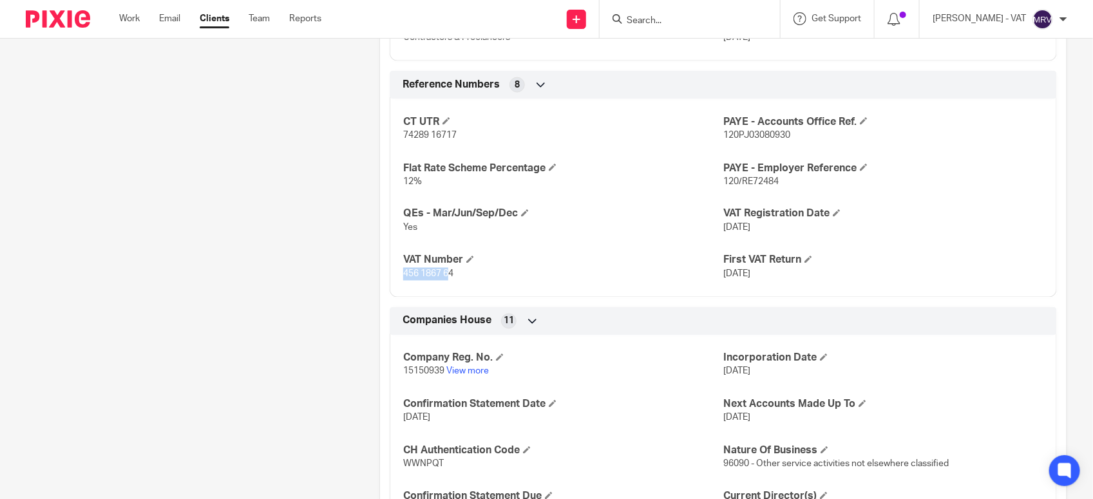
drag, startPoint x: 401, startPoint y: 276, endPoint x: 448, endPoint y: 276, distance: 47.7
click at [448, 276] on span "456 1867 64" at bounding box center [428, 274] width 50 height 9
click at [452, 275] on p "456 1867 64" at bounding box center [563, 274] width 320 height 13
copy span "456 1867 64"
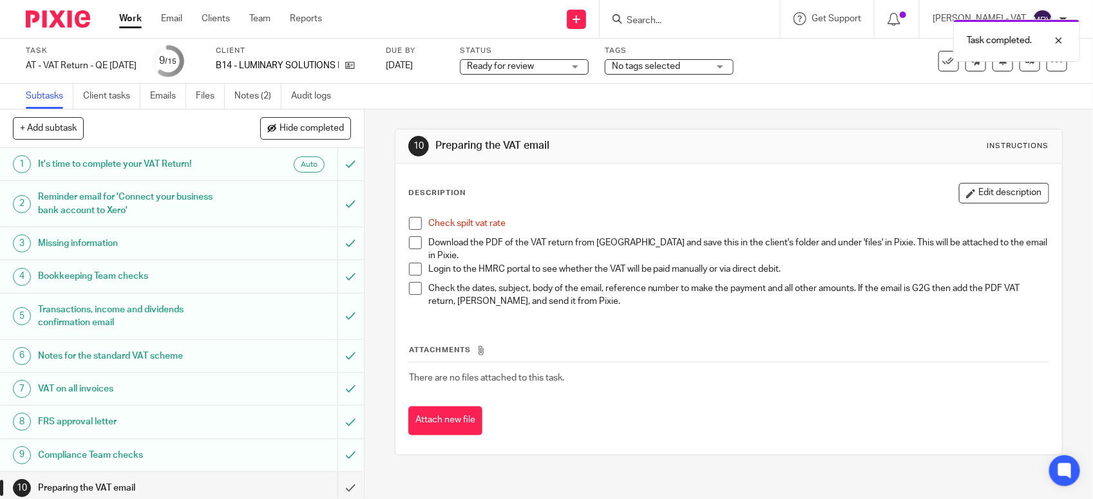
click at [411, 225] on span at bounding box center [415, 223] width 13 height 13
click at [211, 98] on link "Files" at bounding box center [210, 96] width 29 height 25
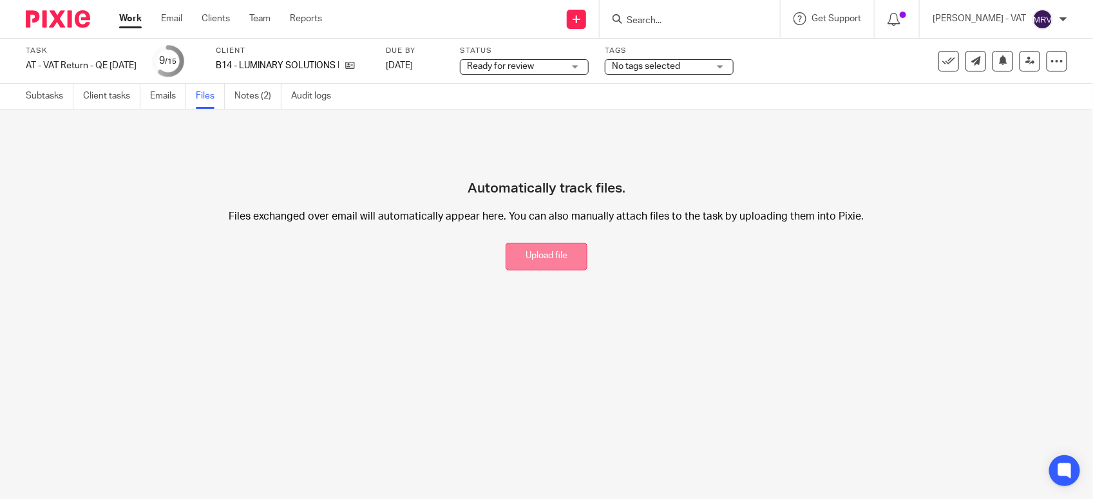
click at [524, 254] on button "Upload file" at bounding box center [547, 257] width 82 height 28
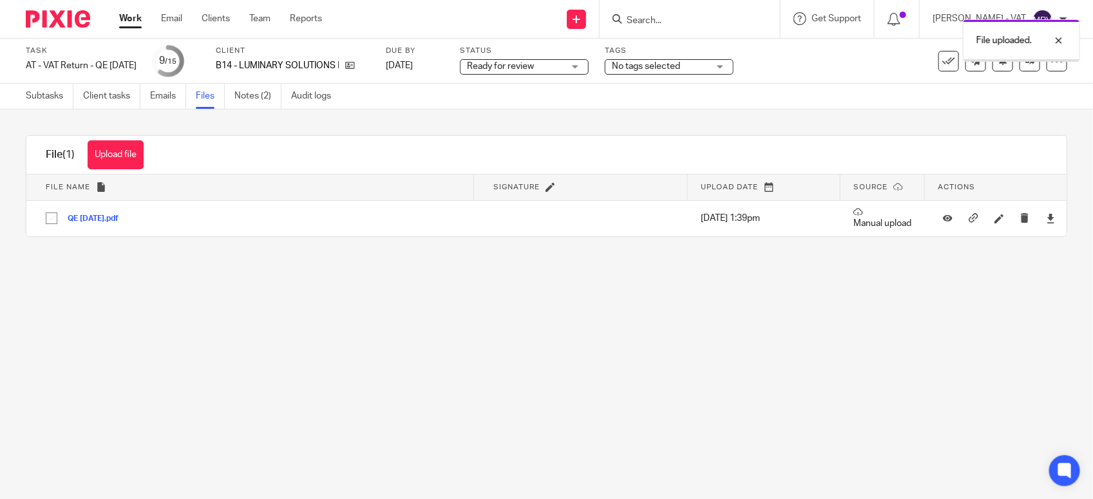
click at [568, 414] on main "Task AT - VAT Return - QE 30-09-2025 Save AT - VAT Return - QE 30-09-2025 9 /15…" at bounding box center [546, 249] width 1093 height 499
click at [53, 97] on link "Subtasks" at bounding box center [50, 96] width 48 height 25
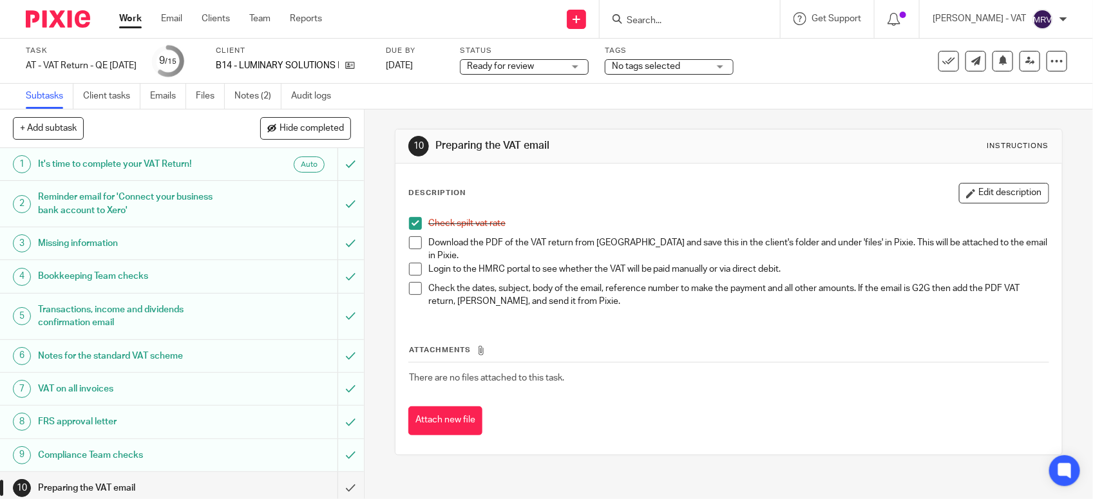
click at [409, 243] on span at bounding box center [415, 242] width 13 height 13
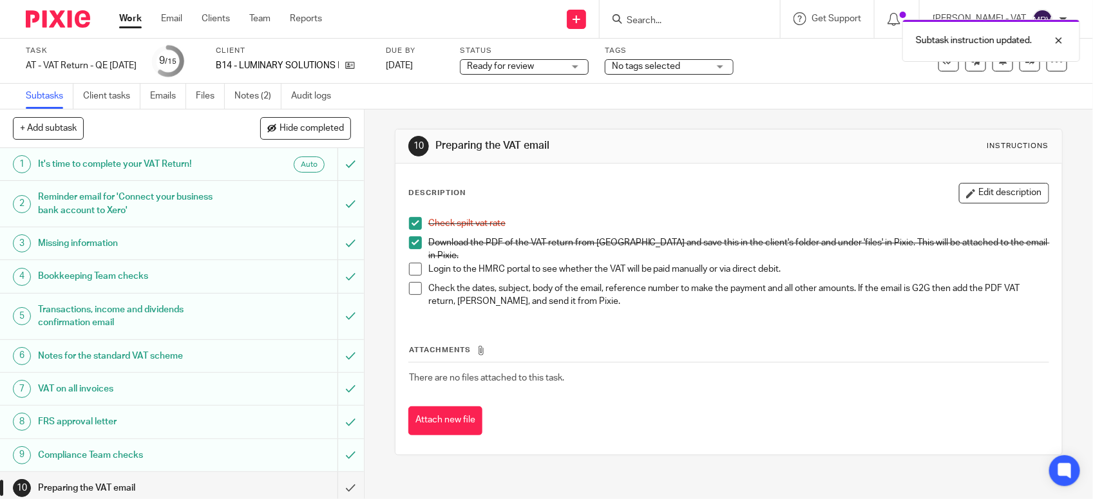
click at [517, 327] on div "Attachments There are no files attached to this task. Attach new file" at bounding box center [728, 376] width 641 height 117
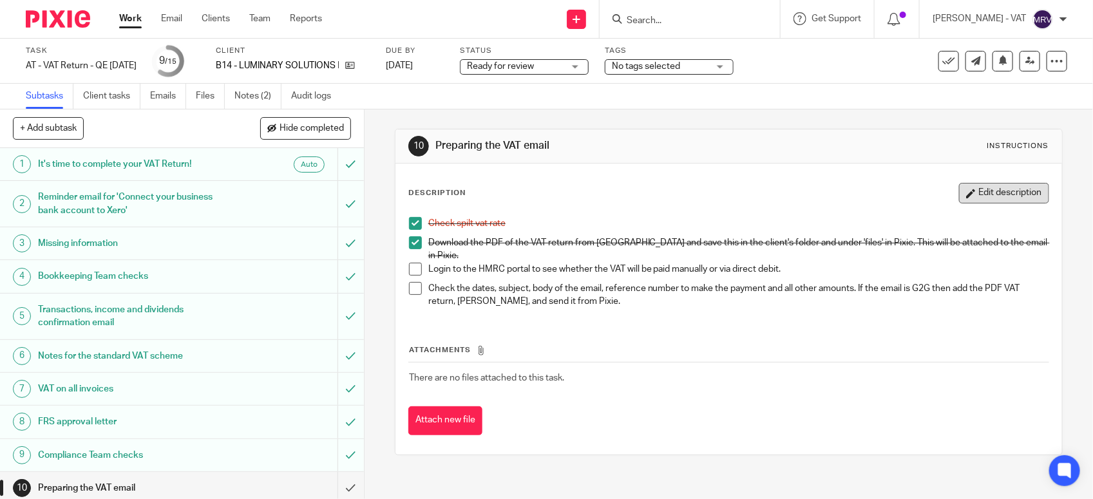
click at [979, 194] on button "Edit description" at bounding box center [1004, 193] width 90 height 21
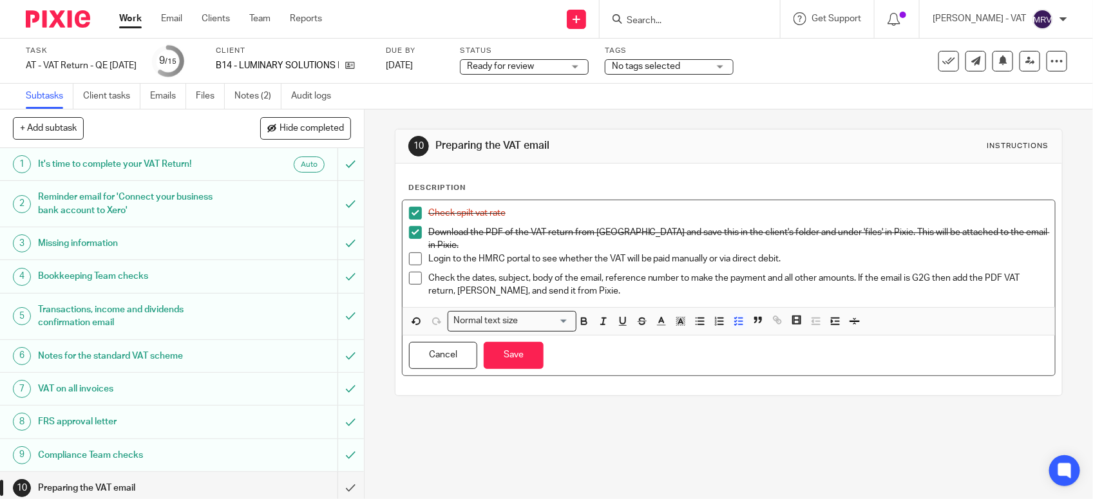
click at [705, 253] on p "Login to the HMRC portal to see whether the VAT will be paid manually or via di…" at bounding box center [738, 259] width 620 height 13
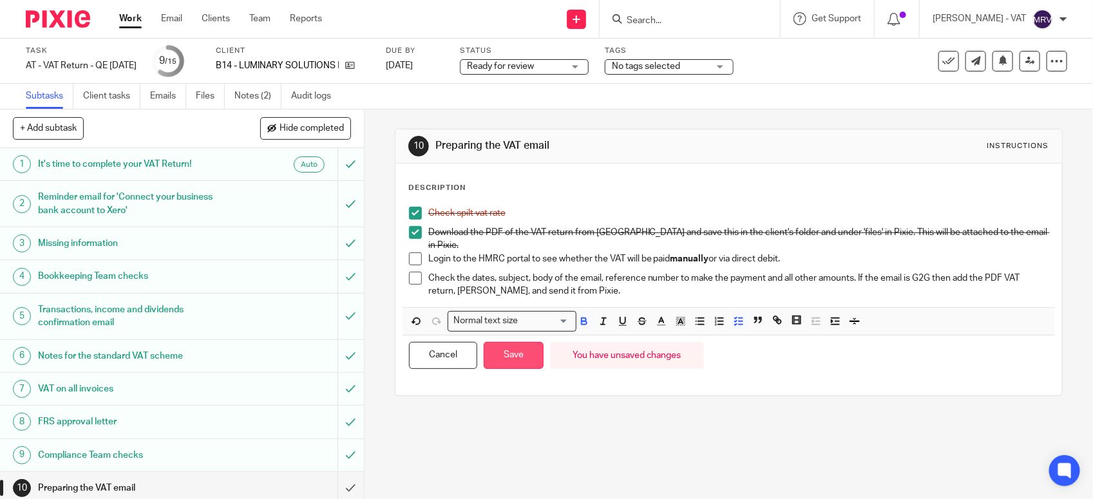
click at [526, 354] on button "Save" at bounding box center [514, 356] width 60 height 28
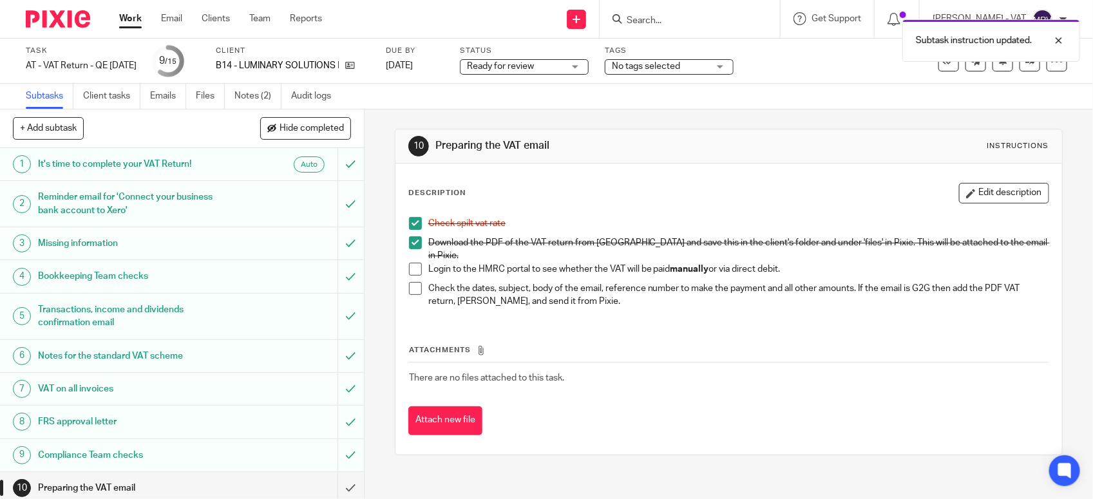
click at [660, 440] on div "Description Edit description Check spilt vat rate Download the PDF of the VAT r…" at bounding box center [729, 309] width 667 height 291
